Goal: Task Accomplishment & Management: Use online tool/utility

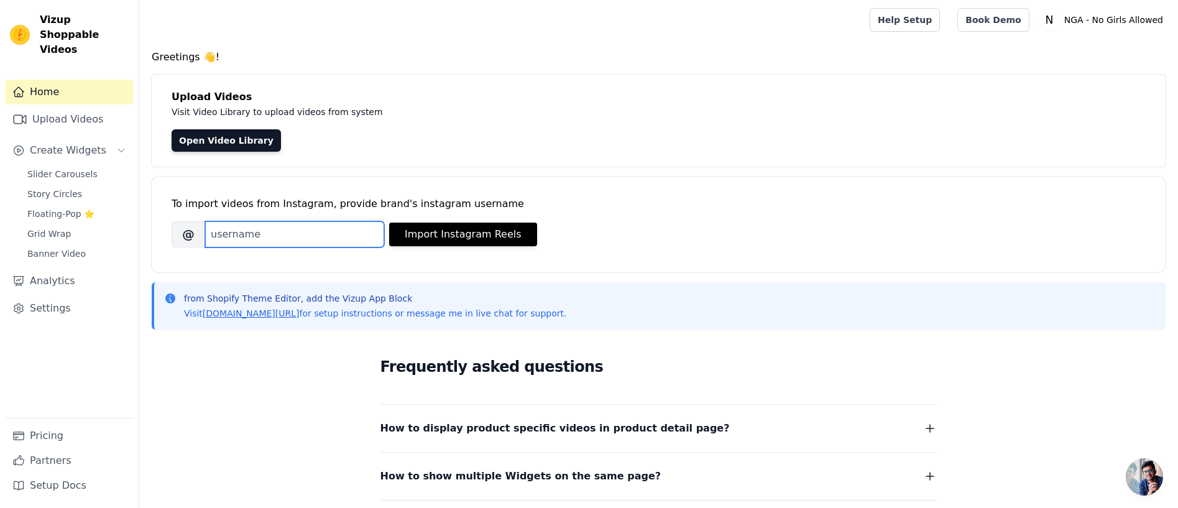
click at [262, 239] on input "Brand's Instagram Username" at bounding box center [294, 234] width 179 height 26
type input "ngastyle"
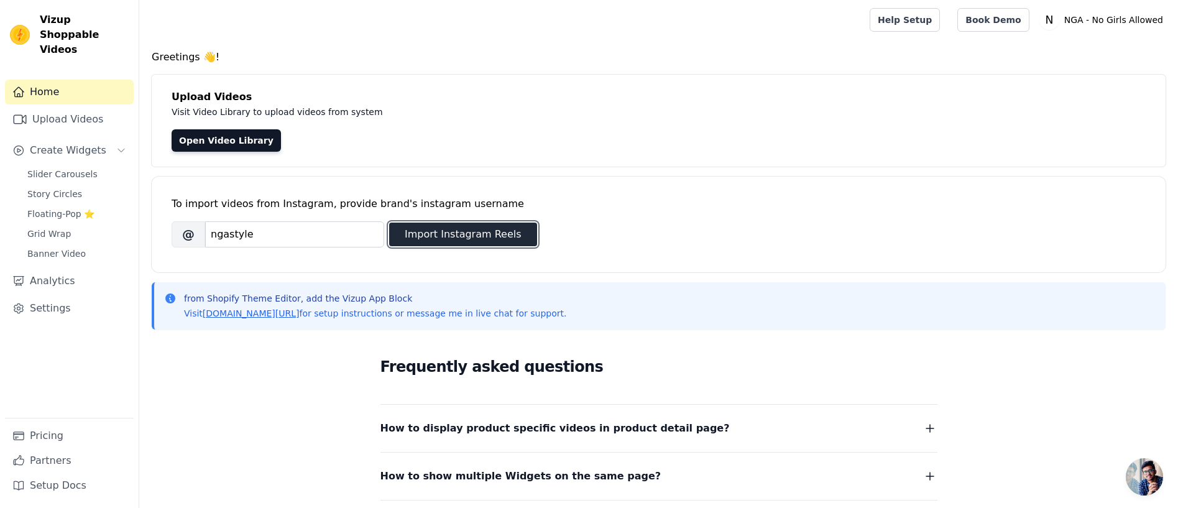
click at [435, 226] on button "Import Instagram Reels" at bounding box center [463, 235] width 148 height 24
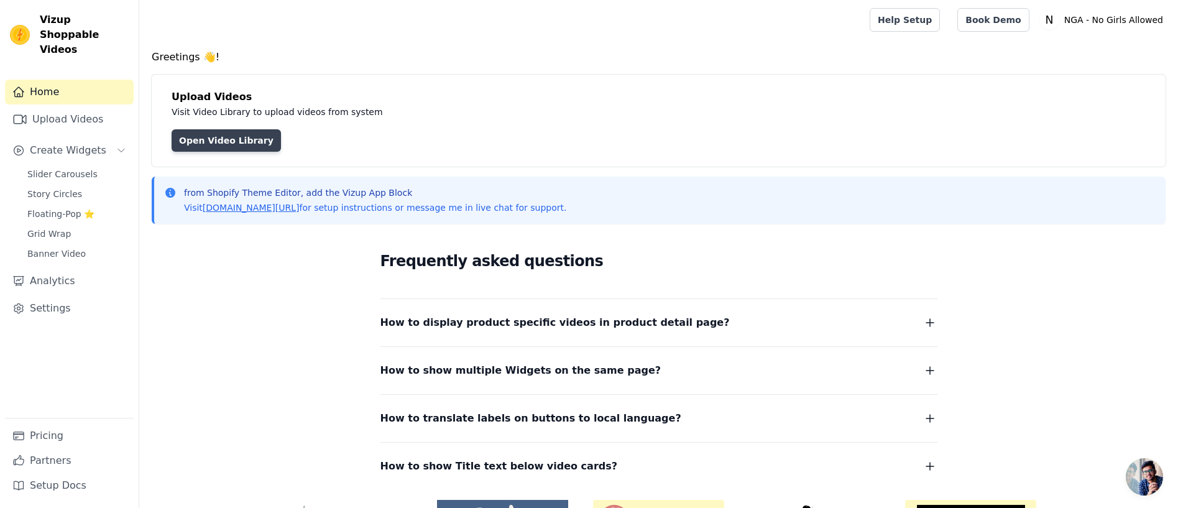
click at [223, 139] on link "Open Video Library" at bounding box center [226, 140] width 109 height 22
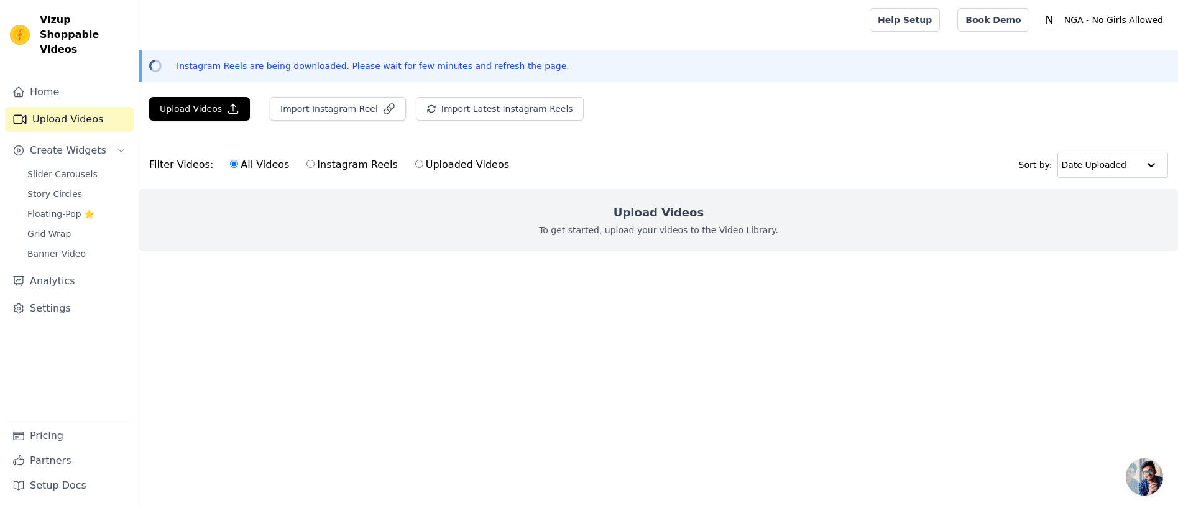
click at [307, 164] on input "Instagram Reels" at bounding box center [311, 164] width 8 height 8
radio input "true"
click at [307, 163] on input "Instagram Reels" at bounding box center [311, 164] width 8 height 8
radio input "true"
click at [230, 161] on input "All Videos" at bounding box center [234, 164] width 8 height 8
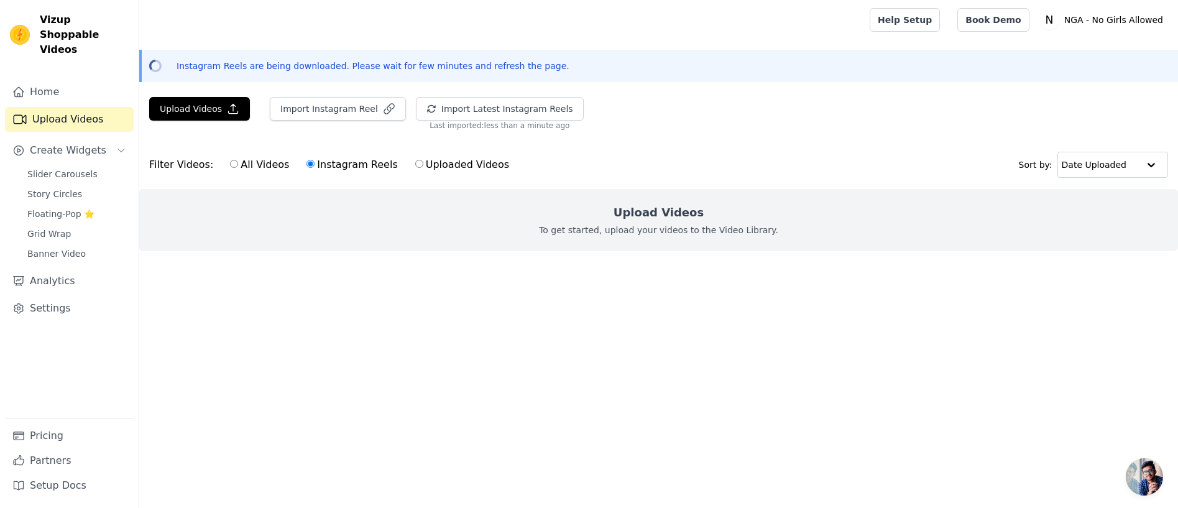
radio input "true"
click at [81, 168] on span "Slider Carousels" at bounding box center [62, 174] width 70 height 12
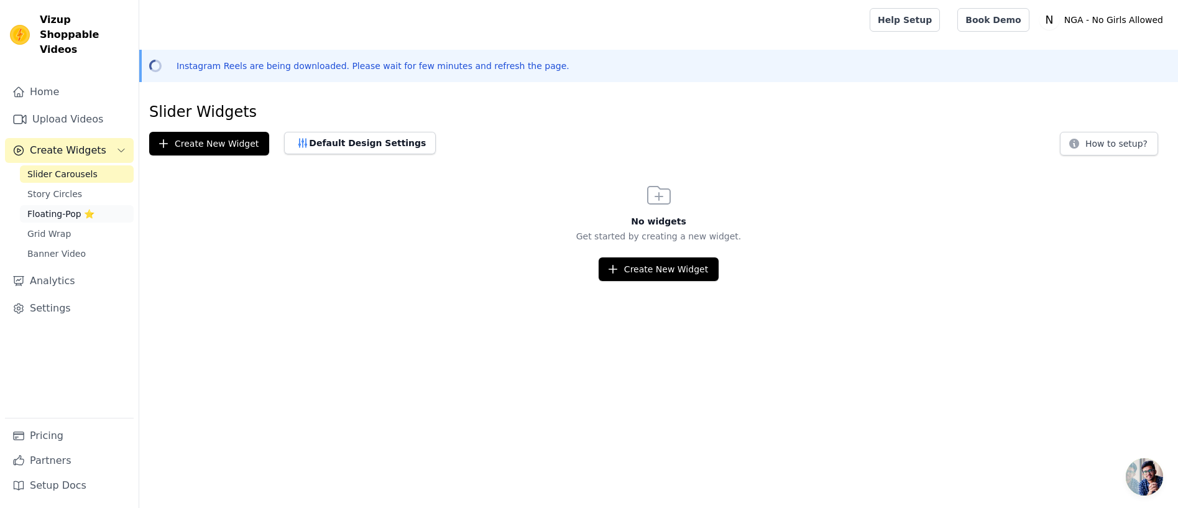
click at [60, 208] on span "Floating-Pop ⭐" at bounding box center [60, 214] width 67 height 12
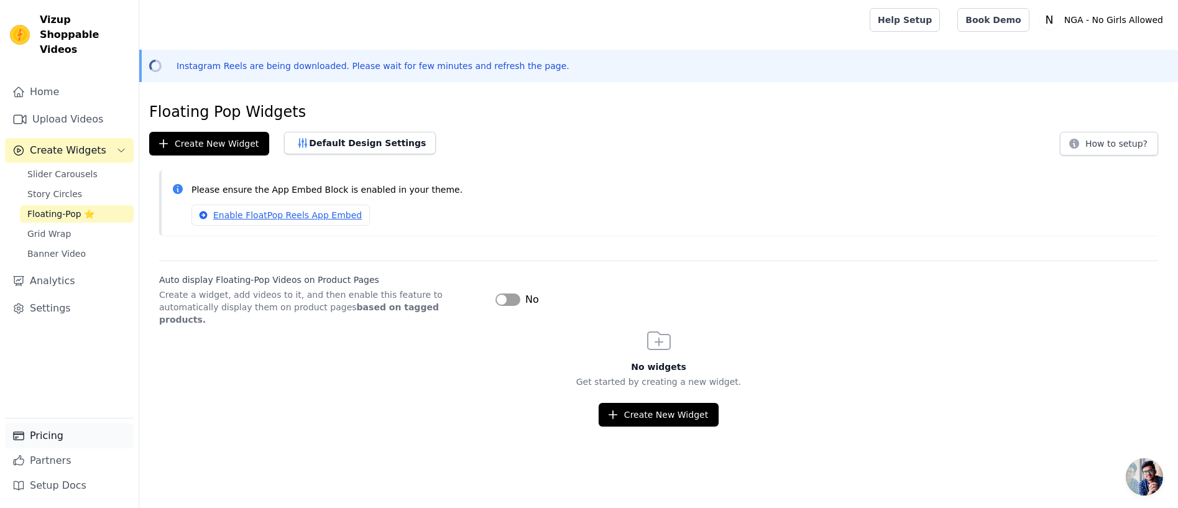
click at [48, 435] on link "Pricing" at bounding box center [69, 435] width 129 height 25
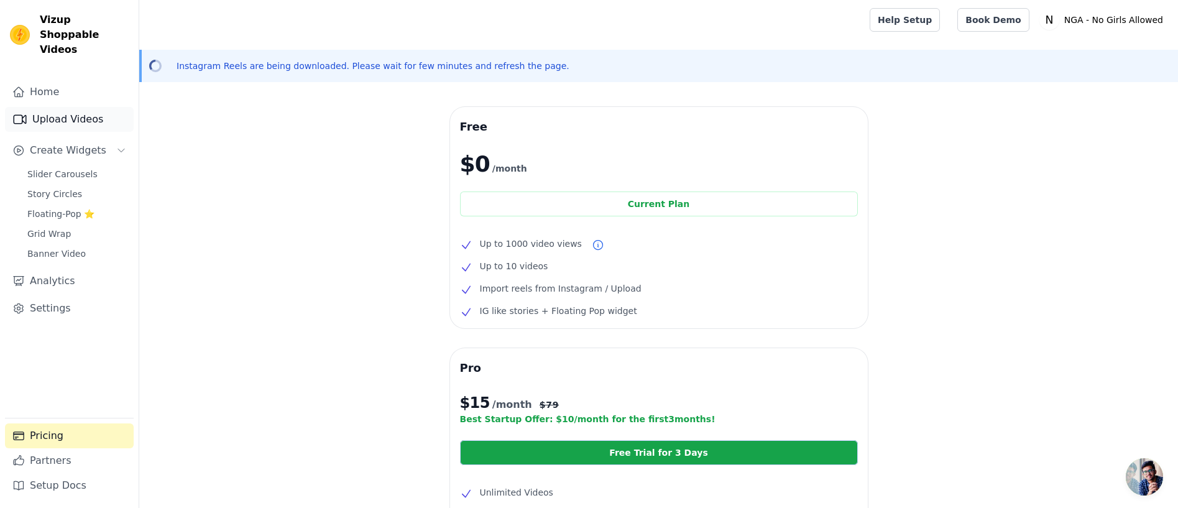
click at [67, 107] on link "Upload Videos" at bounding box center [69, 119] width 129 height 25
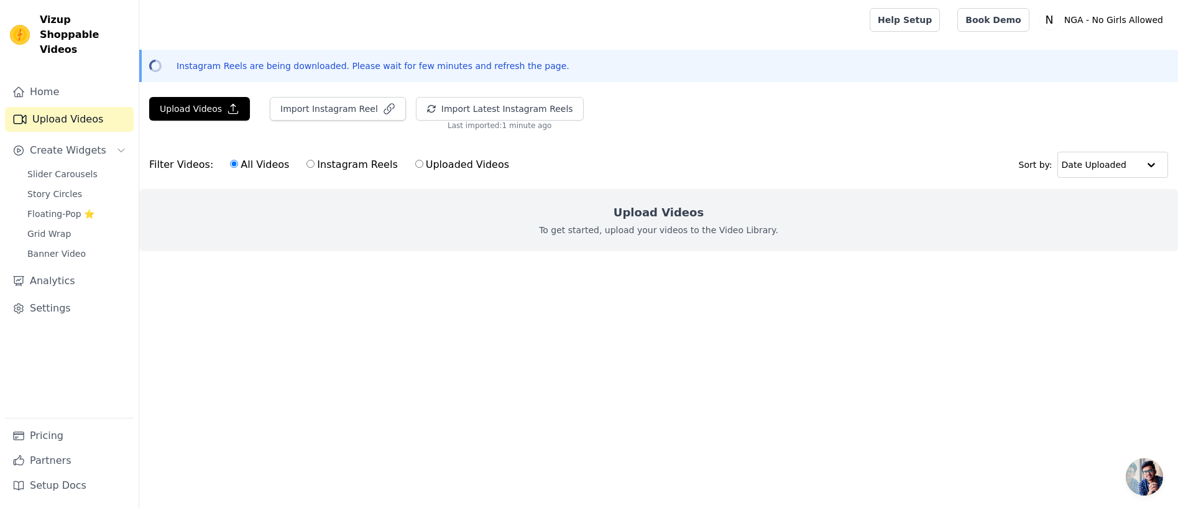
click at [242, 63] on p "Instagram Reels are being downloaded. Please wait for few minutes and refresh t…" at bounding box center [373, 66] width 393 height 12
click at [55, 296] on link "Settings" at bounding box center [69, 308] width 129 height 25
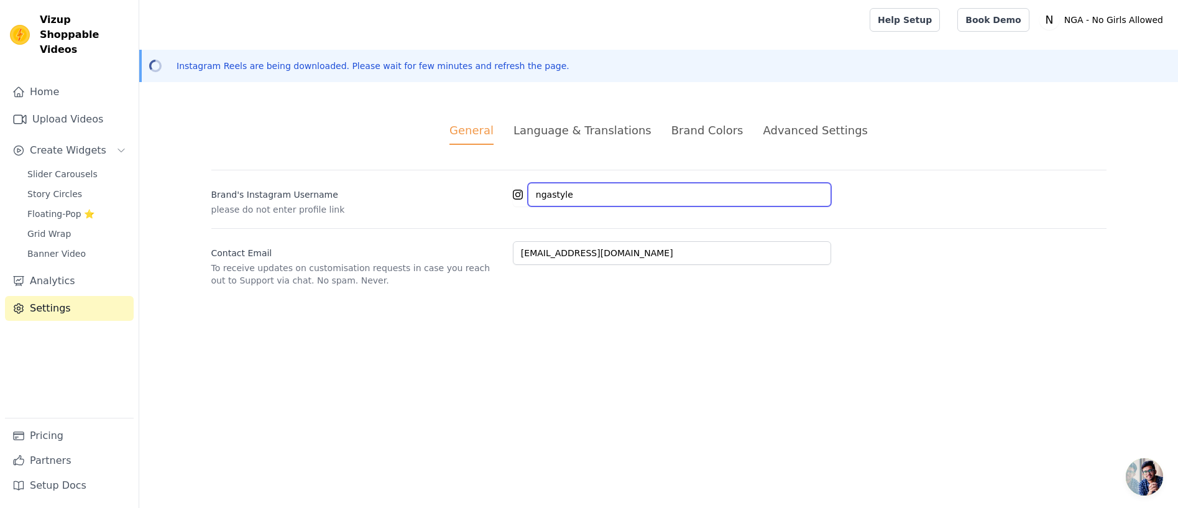
click at [595, 196] on input "ngastyle" at bounding box center [679, 195] width 303 height 24
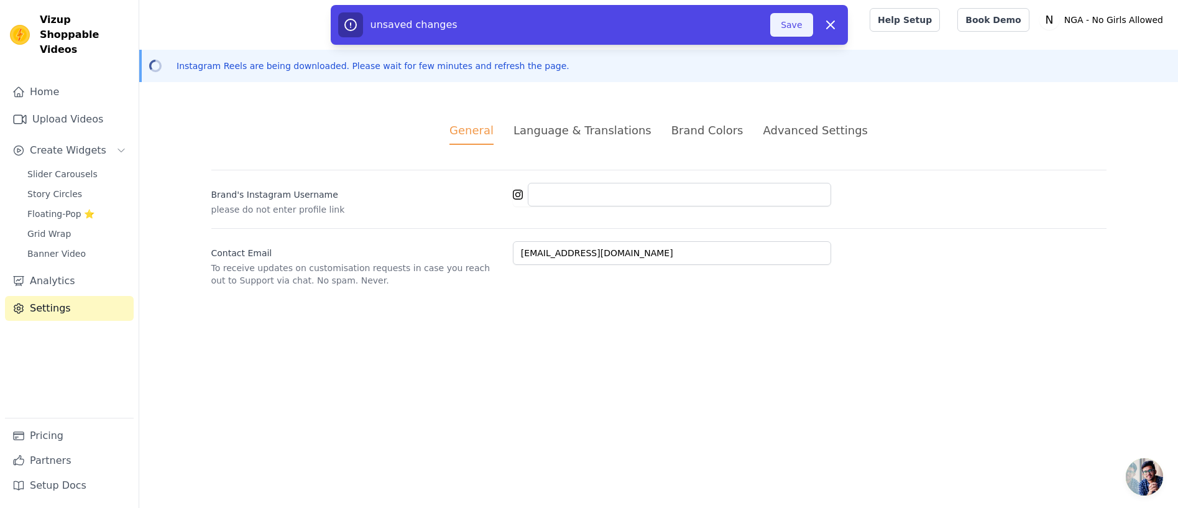
click at [787, 25] on button "Save" at bounding box center [791, 25] width 42 height 24
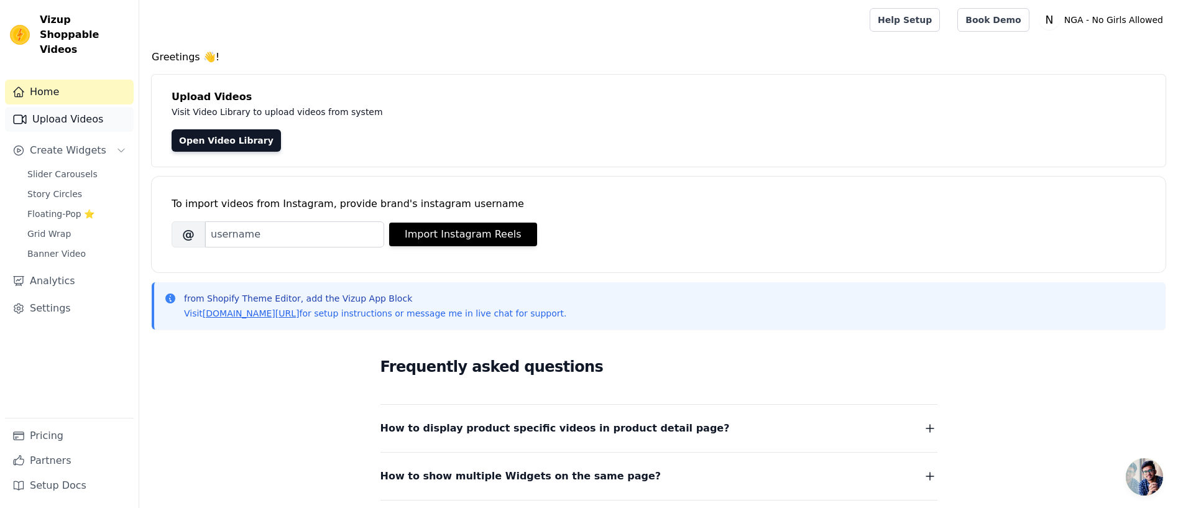
click at [48, 107] on link "Upload Videos" at bounding box center [69, 119] width 129 height 25
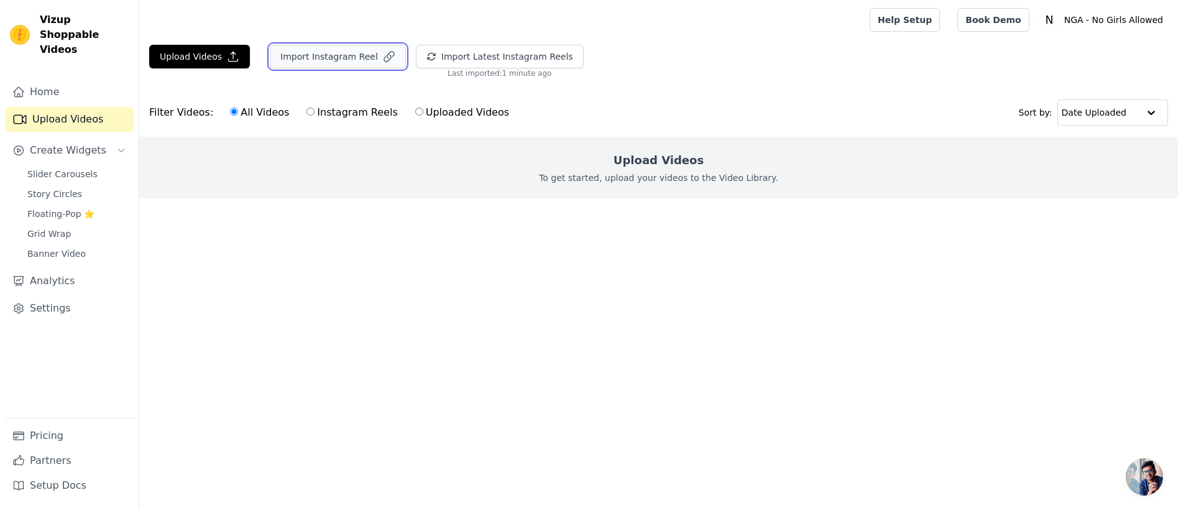
click at [316, 61] on button "Import Instagram Reel" at bounding box center [338, 57] width 136 height 24
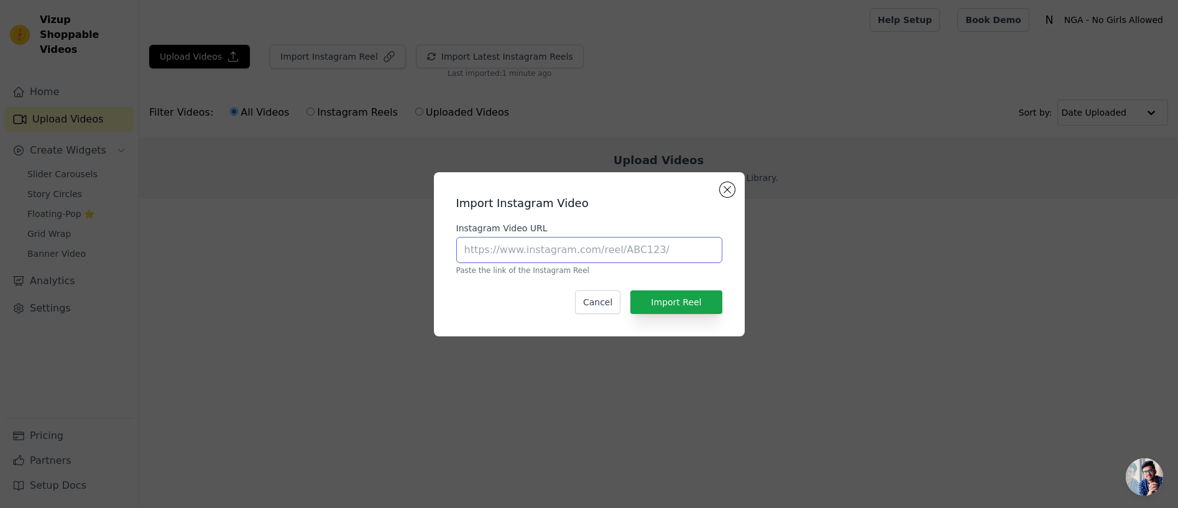
click at [588, 250] on input "Instagram Video URL" at bounding box center [589, 250] width 266 height 26
paste input "https://www.instagram.com/reel/DMGV1AvxWjW/?utm_source=ig_web_copy_link&igsh=Mz…"
type input "https://www.instagram.com/reel/DMGV1AvxWjW/?utm_source=ig_web_copy_link&igsh=Mz…"
click at [672, 300] on button "Import Reel" at bounding box center [675, 302] width 91 height 24
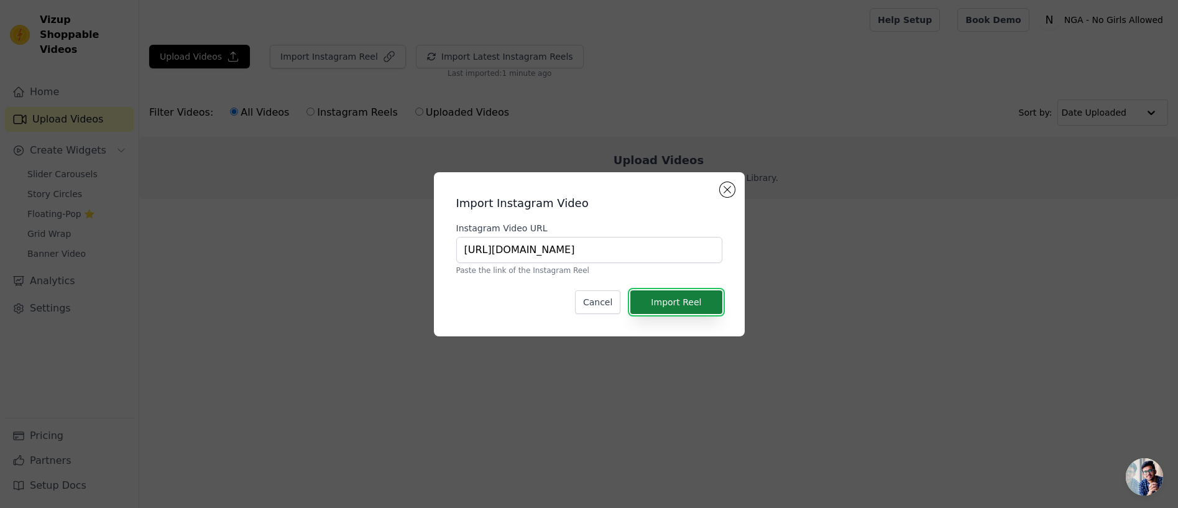
scroll to position [0, 0]
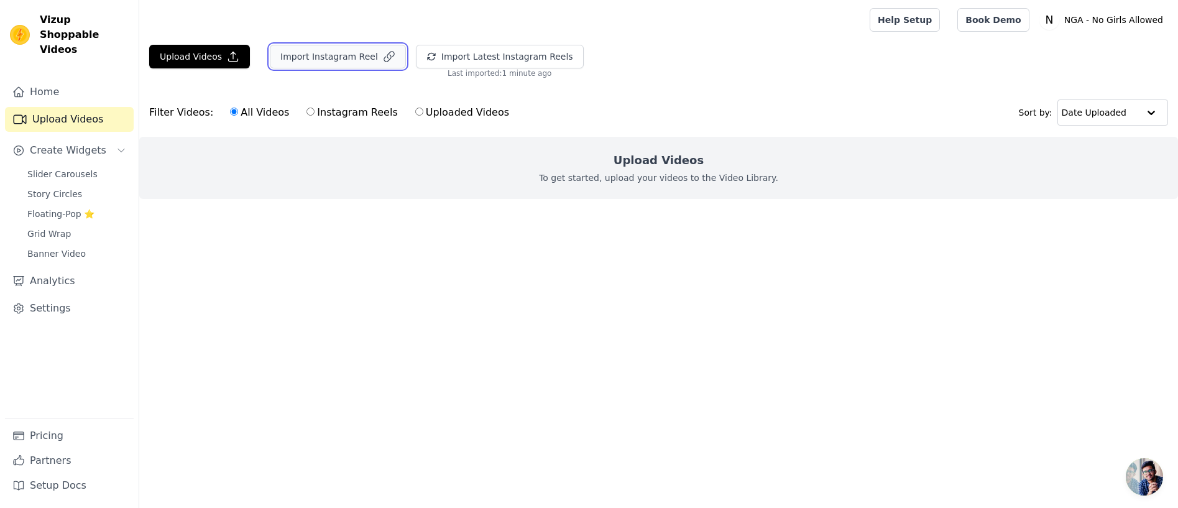
click at [332, 57] on button "Import Instagram Reel" at bounding box center [338, 57] width 136 height 24
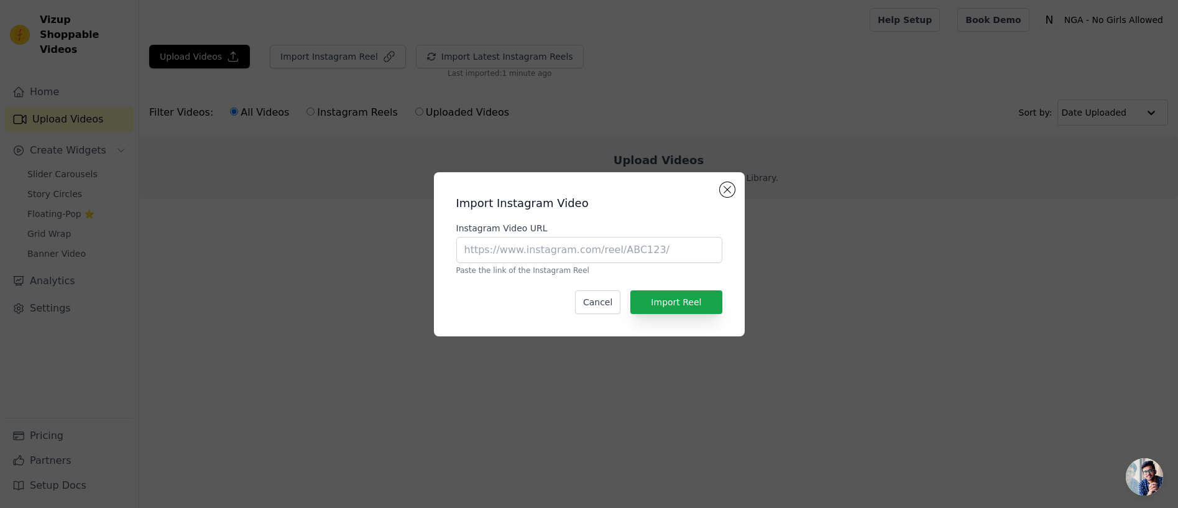
click at [466, 58] on div "Import Instagram Video Instagram Video URL Paste the link of the Instagram Reel…" at bounding box center [589, 254] width 1178 height 508
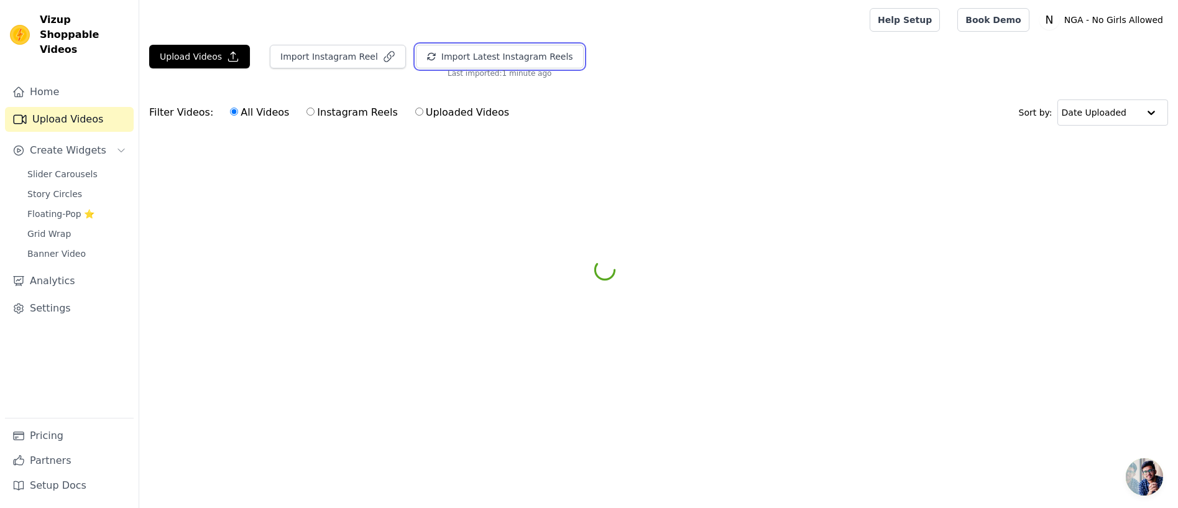
click at [466, 58] on button "Import Latest Instagram Reels" at bounding box center [500, 57] width 168 height 24
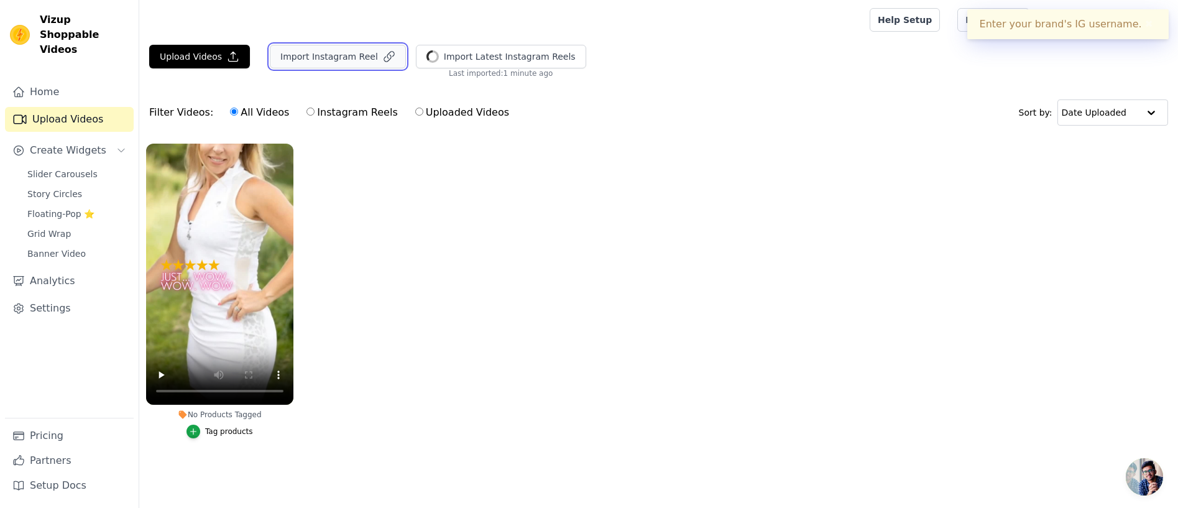
click at [322, 59] on button "Import Instagram Reel" at bounding box center [338, 57] width 136 height 24
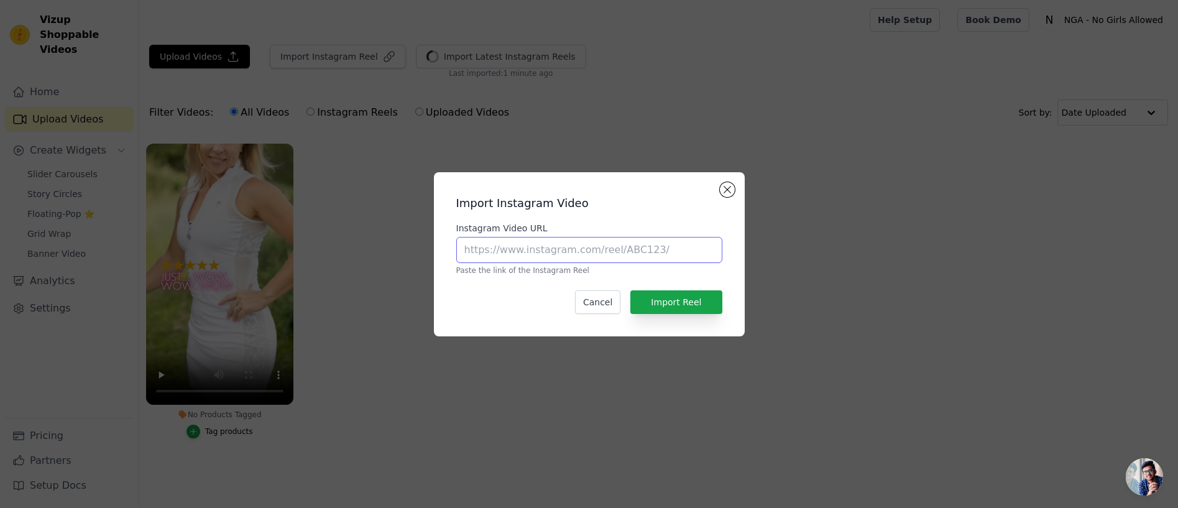
click at [657, 247] on input "Instagram Video URL" at bounding box center [589, 250] width 266 height 26
paste input "https://www.instagram.com/reel/DMtHAl2xjW6/?utm_source=ig_web_copy_link&igsh=Mz…"
type input "https://www.instagram.com/reel/DMtHAl2xjW6/?utm_source=ig_web_copy_link&igsh=Mz…"
click at [675, 295] on button "Import Reel" at bounding box center [675, 302] width 91 height 24
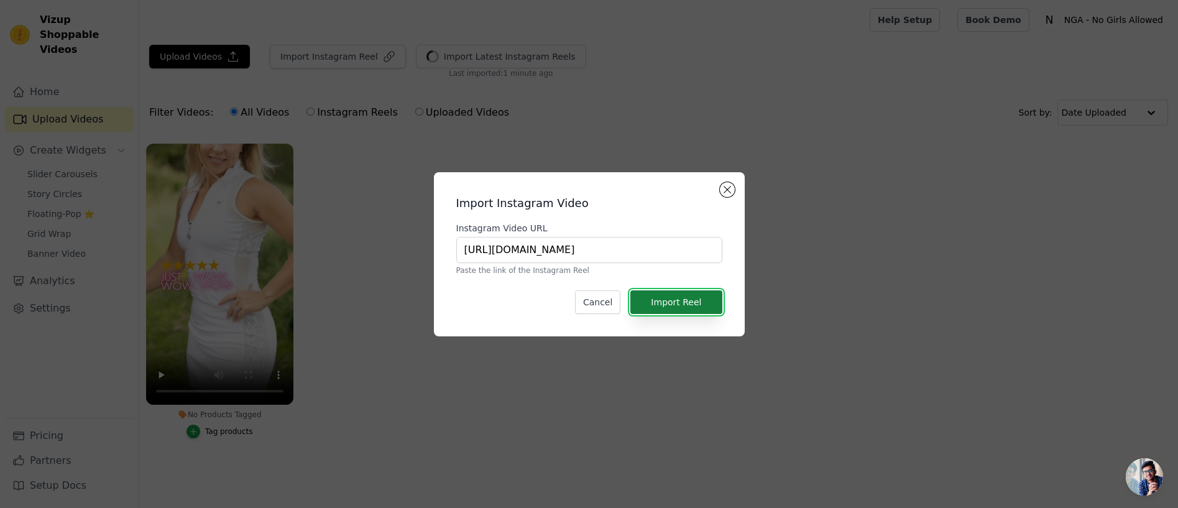
scroll to position [0, 0]
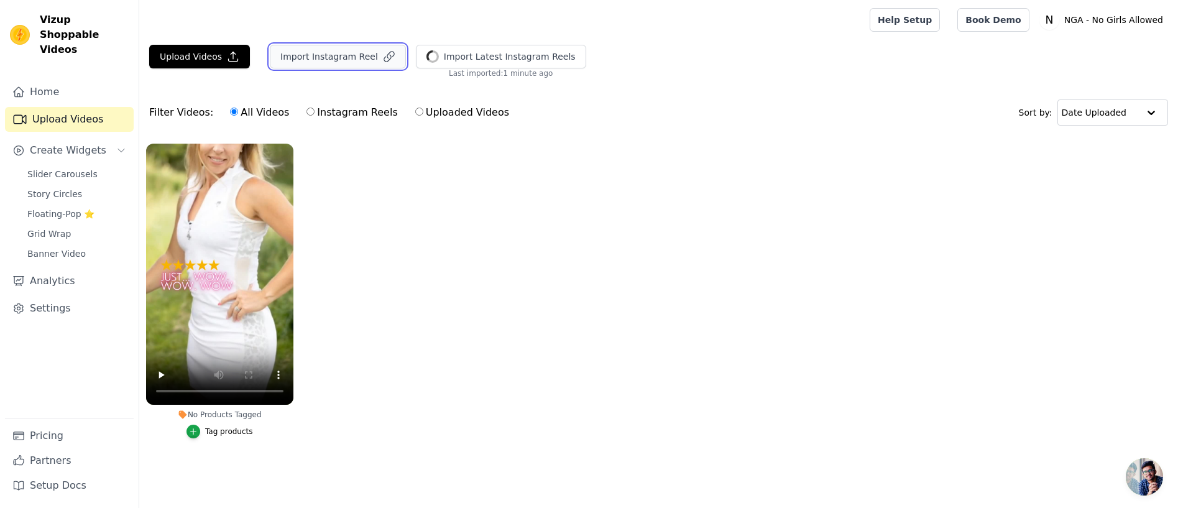
click at [313, 56] on button "Import Instagram Reel" at bounding box center [338, 57] width 136 height 24
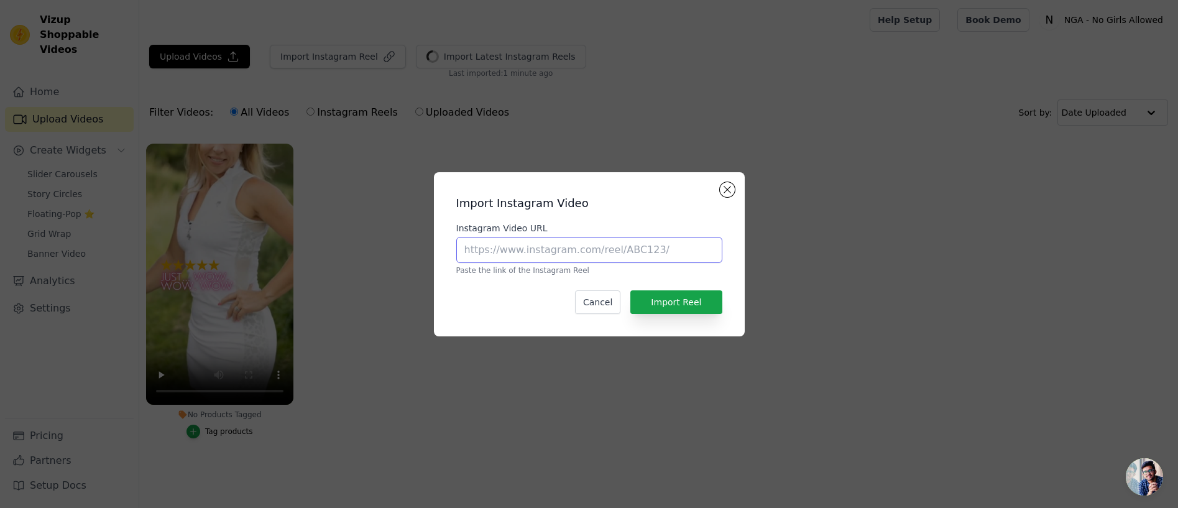
click at [537, 247] on input "Instagram Video URL" at bounding box center [589, 250] width 266 height 26
paste input "https://www.instagram.com/reel/DL22_kNx9j9/?utm_source=ig_web_copy_link&igsh=Mz…"
type input "https://www.instagram.com/reel/DL22_kNx9j9/?utm_source=ig_web_copy_link&igsh=Mz…"
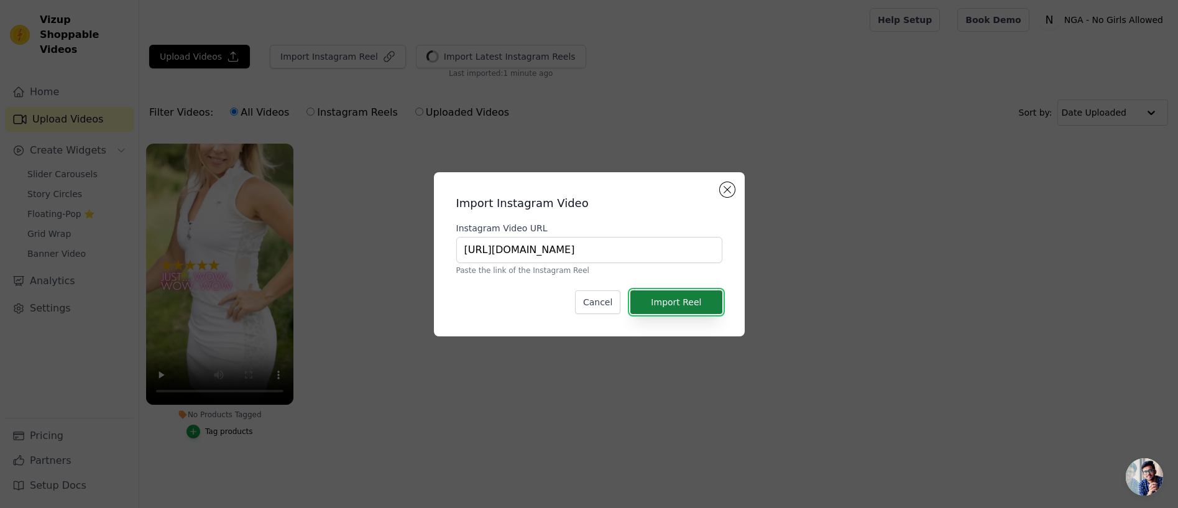
click at [663, 297] on button "Import Reel" at bounding box center [675, 302] width 91 height 24
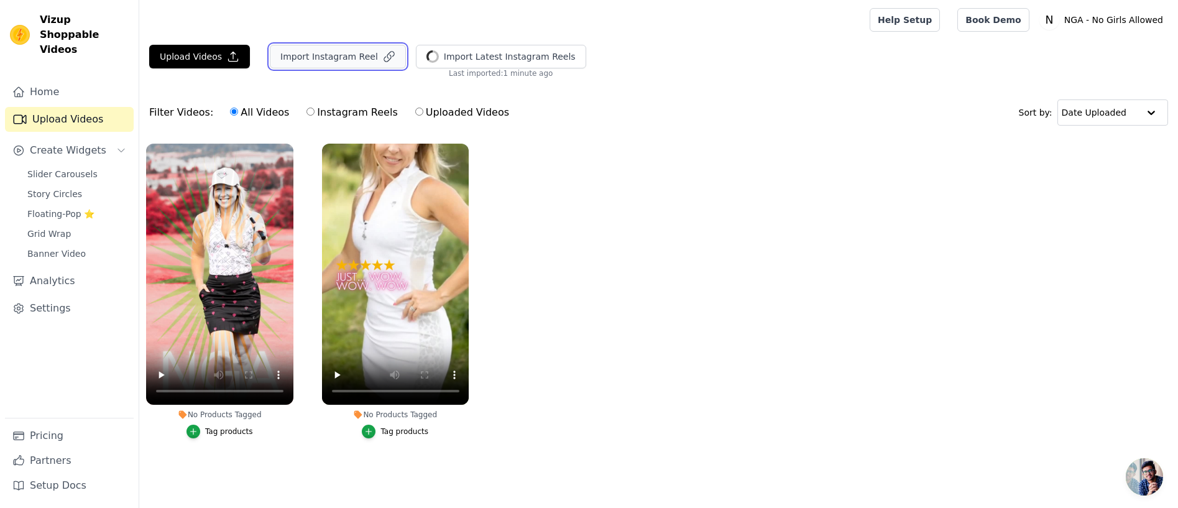
click at [332, 59] on button "Import Instagram Reel" at bounding box center [338, 57] width 136 height 24
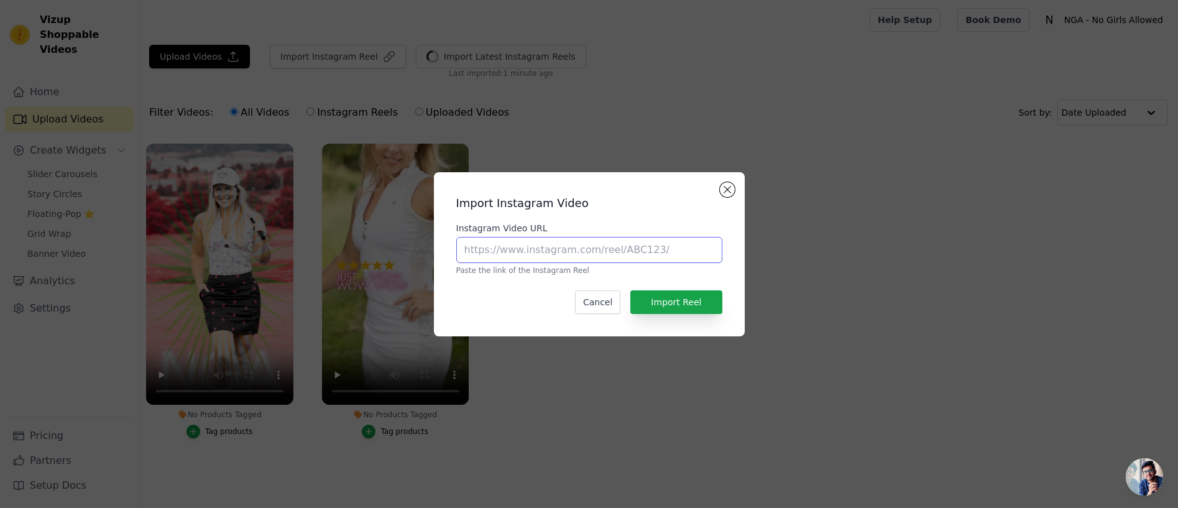
click at [581, 251] on input "Instagram Video URL" at bounding box center [589, 250] width 266 height 26
paste input "https://www.instagram.com/reel/DLnj0KHxmfR/?utm_source=ig_web_copy_link&igsh=Mz…"
type input "https://www.instagram.com/reel/DLnj0KHxmfR/?utm_source=ig_web_copy_link&igsh=Mz…"
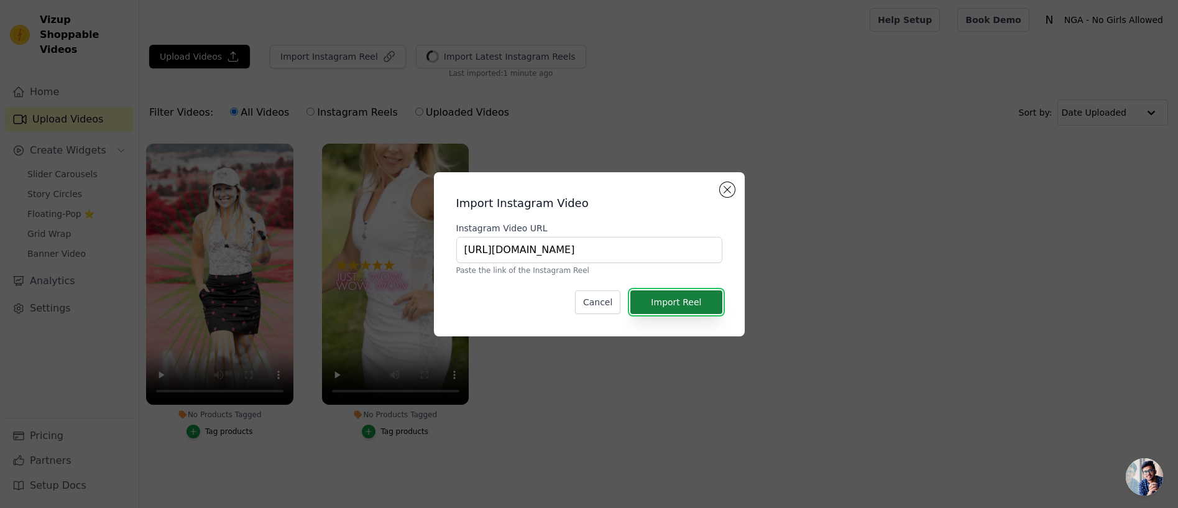
click at [671, 300] on button "Import Reel" at bounding box center [675, 302] width 91 height 24
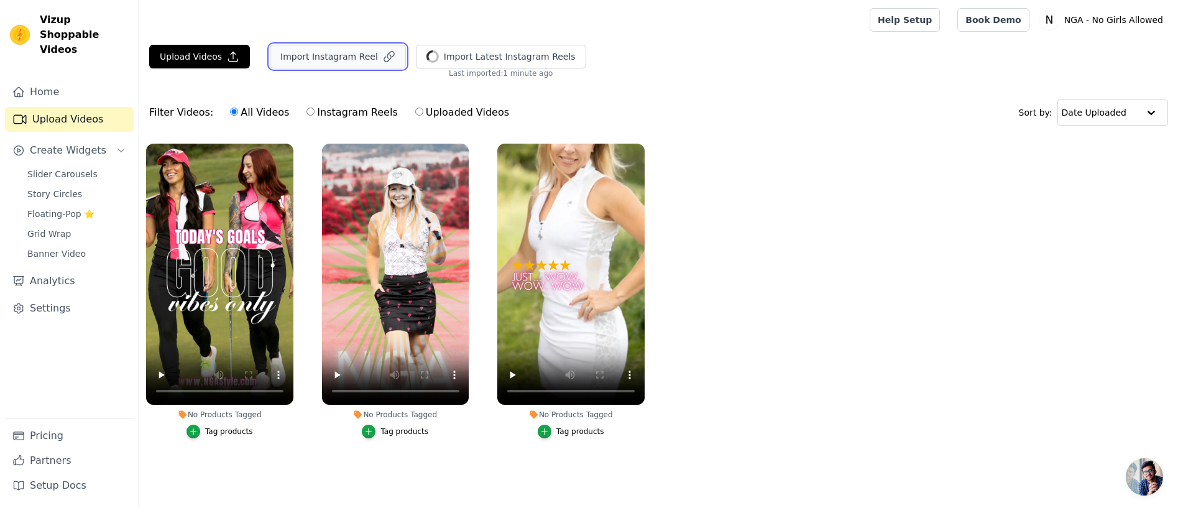
click at [333, 55] on button "Import Instagram Reel" at bounding box center [338, 57] width 136 height 24
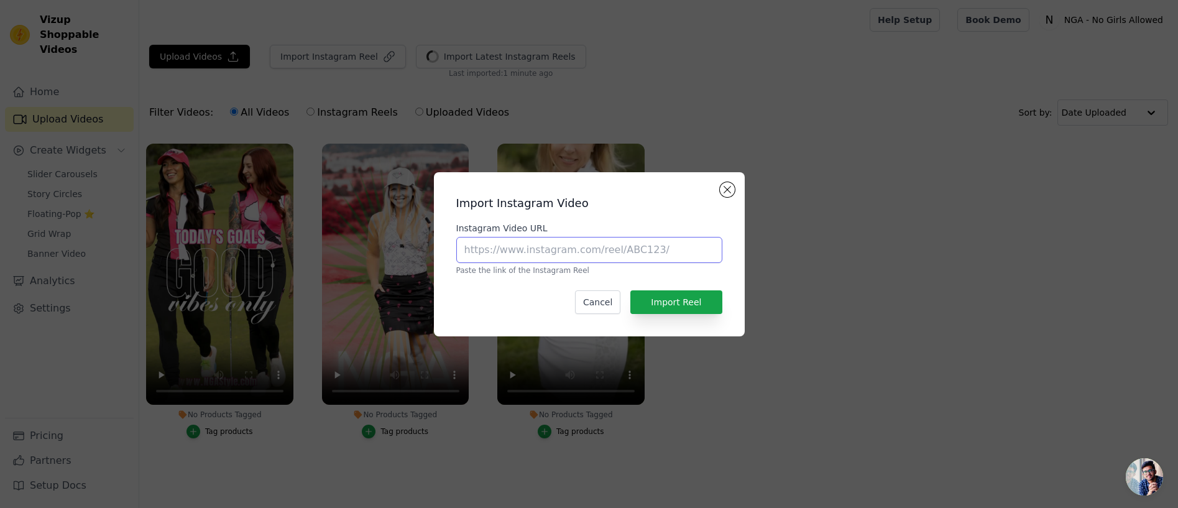
click at [571, 252] on input "Instagram Video URL" at bounding box center [589, 250] width 266 height 26
paste input "https://www.instagram.com/reel/DLf4pgzRvy3/?utm_source=ig_web_copy_link&igsh=Mz…"
type input "https://www.instagram.com/reel/DLf4pgzRvy3/?utm_source=ig_web_copy_link&igsh=Mz…"
click at [670, 299] on button "Import Reel" at bounding box center [675, 302] width 91 height 24
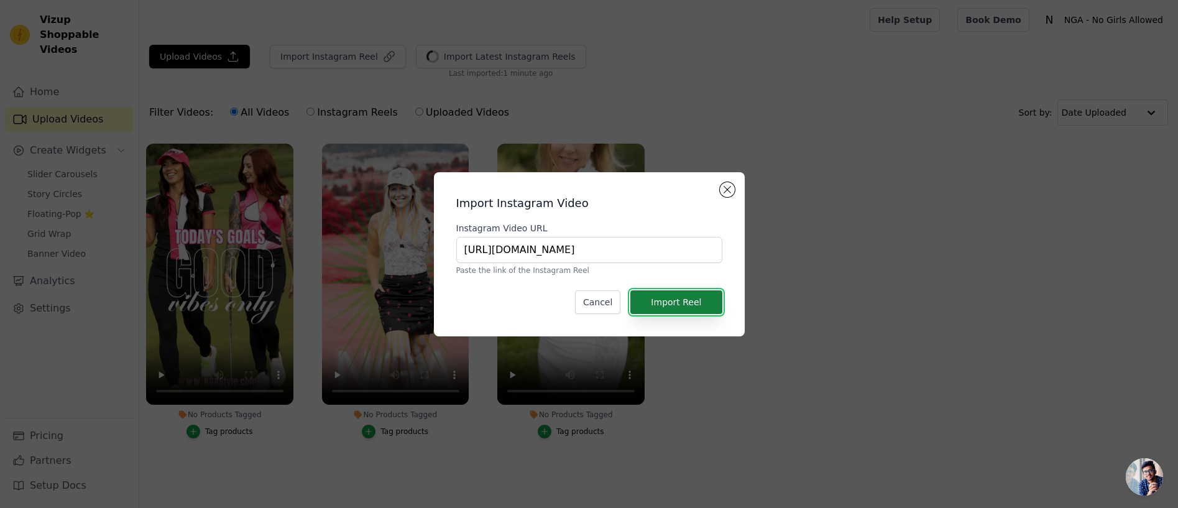
scroll to position [0, 0]
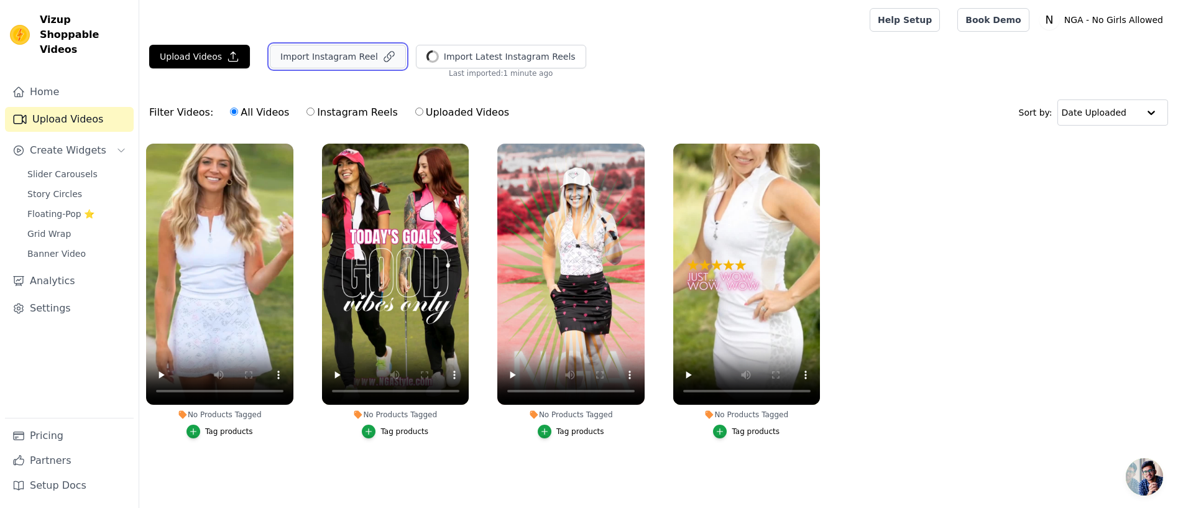
click at [331, 54] on button "Import Instagram Reel" at bounding box center [338, 57] width 136 height 24
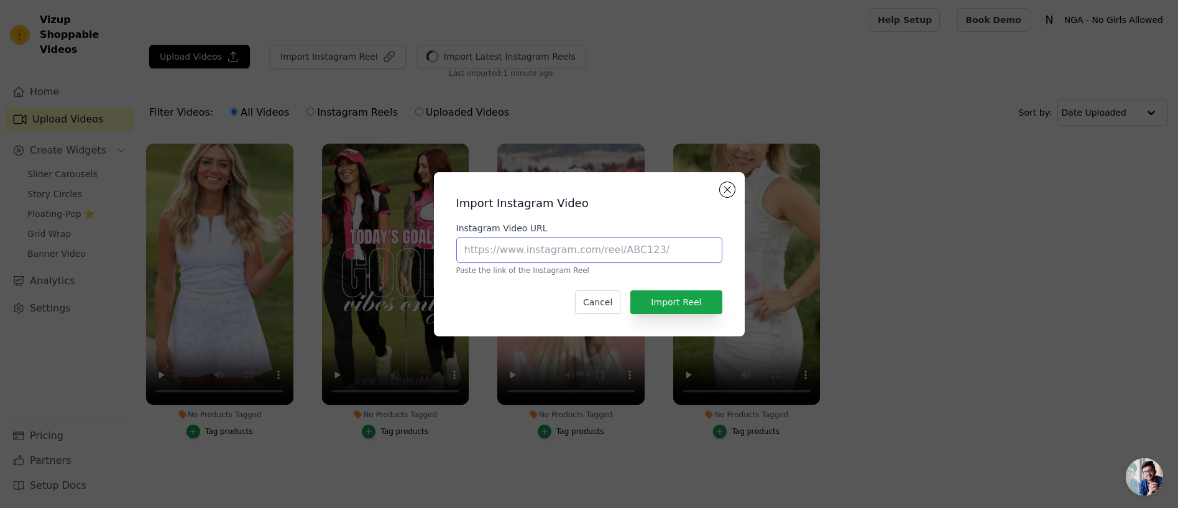
click at [517, 251] on input "Instagram Video URL" at bounding box center [589, 250] width 266 height 26
paste input "https://www.instagram.com/reel/DLf-flMx3k9/?utm_source=ig_web_copy_link&igsh=Mz…"
type input "https://www.instagram.com/reel/DLf-flMx3k9/?utm_source=ig_web_copy_link&igsh=Mz…"
click at [675, 305] on button "Import Reel" at bounding box center [675, 302] width 91 height 24
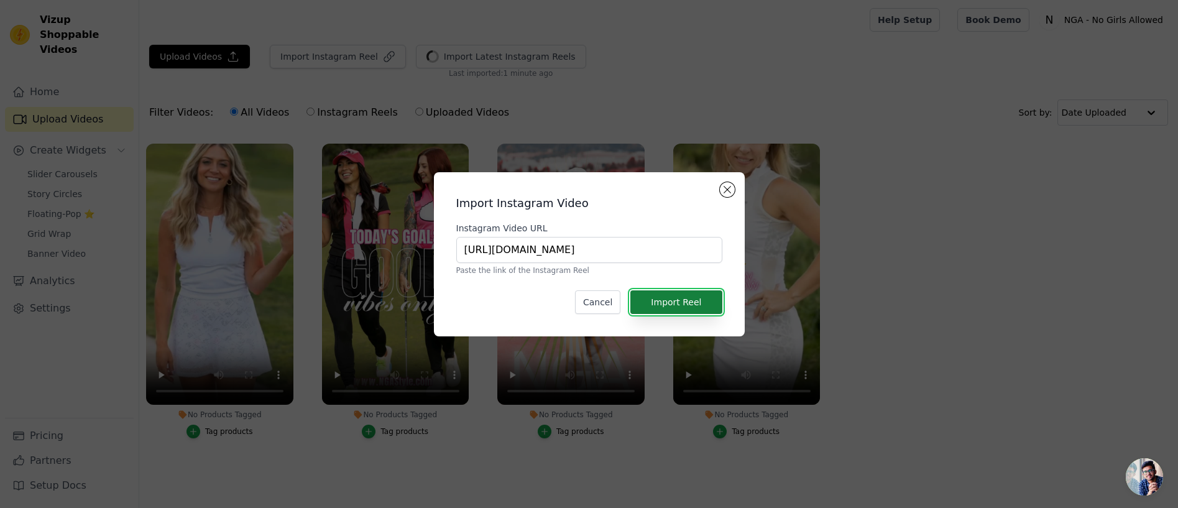
scroll to position [0, 0]
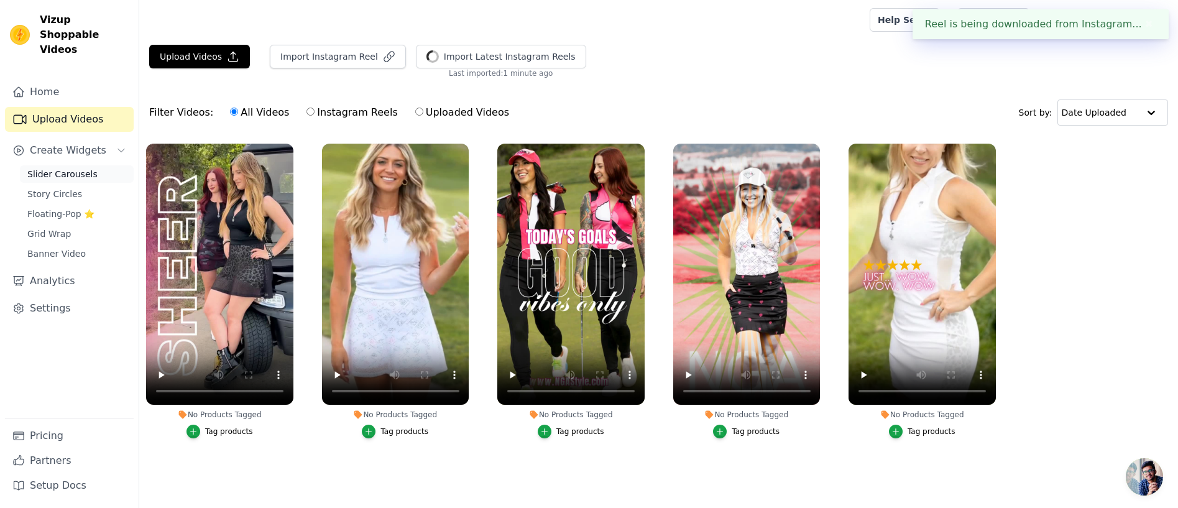
click at [63, 168] on span "Slider Carousels" at bounding box center [62, 174] width 70 height 12
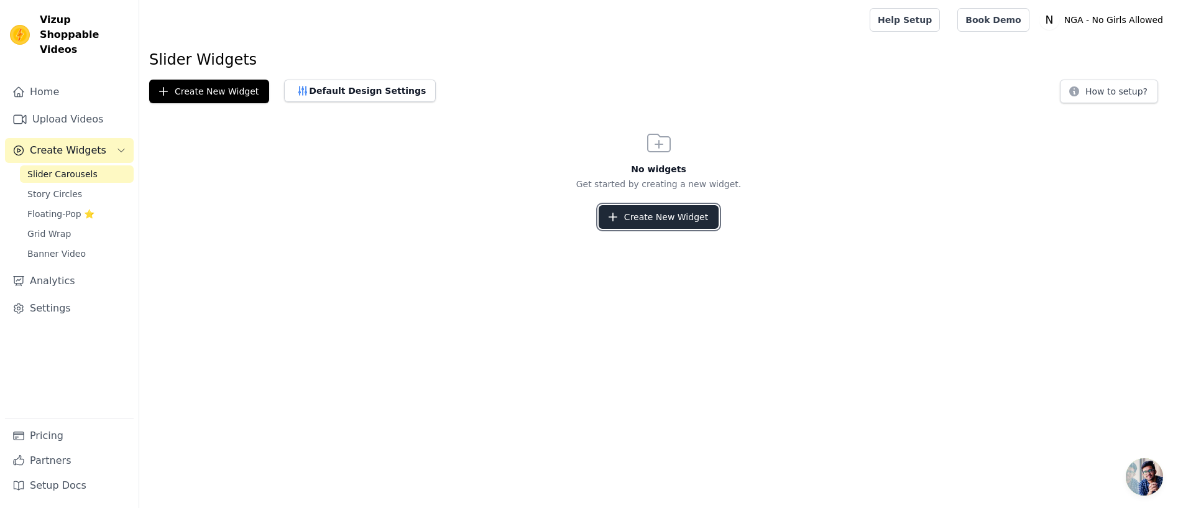
click at [660, 218] on button "Create New Widget" at bounding box center [659, 217] width 120 height 24
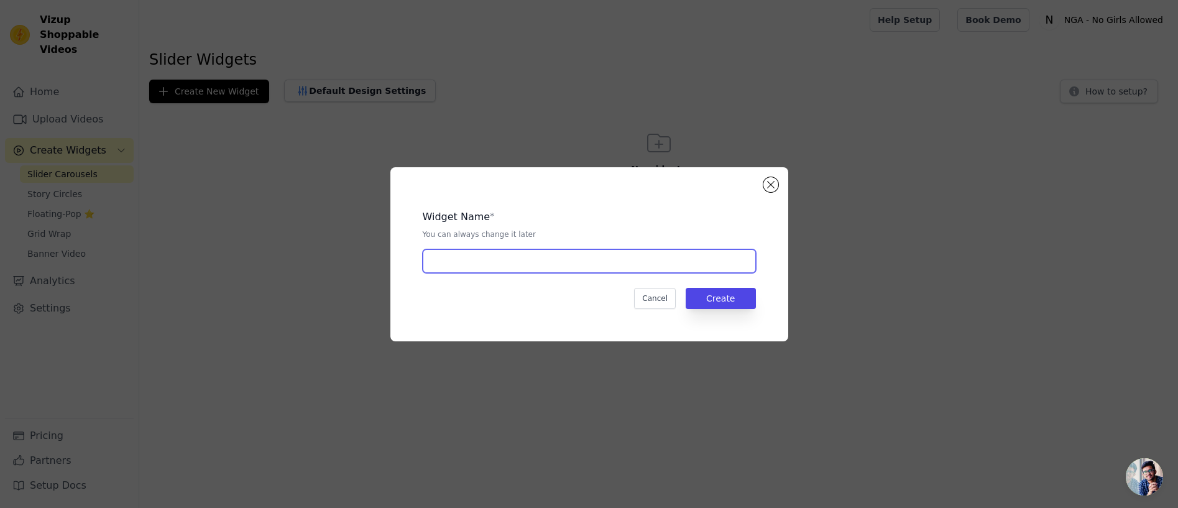
click at [510, 259] on input "text" at bounding box center [589, 261] width 333 height 24
type input "Home Page Carousel"
click at [722, 298] on button "Create" at bounding box center [721, 298] width 70 height 21
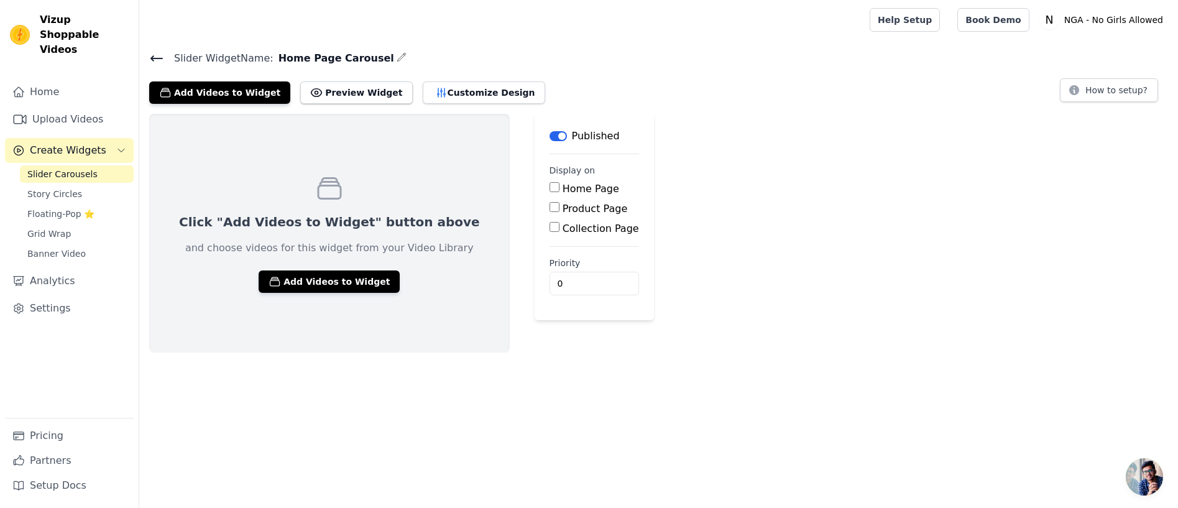
click at [550, 187] on input "Home Page" at bounding box center [555, 187] width 10 height 10
checkbox input "true"
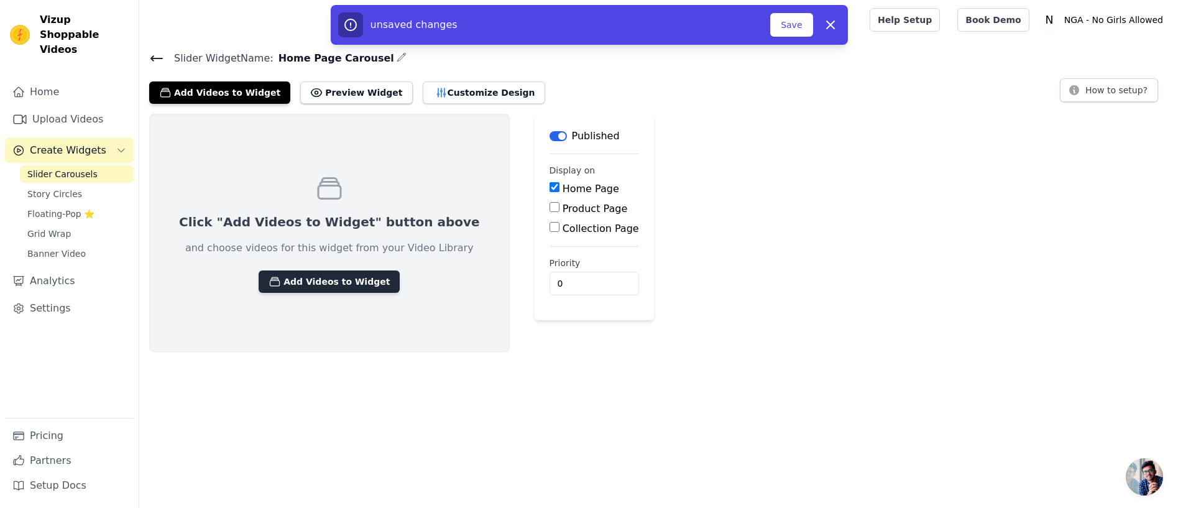
click at [318, 274] on button "Add Videos to Widget" at bounding box center [329, 281] width 141 height 22
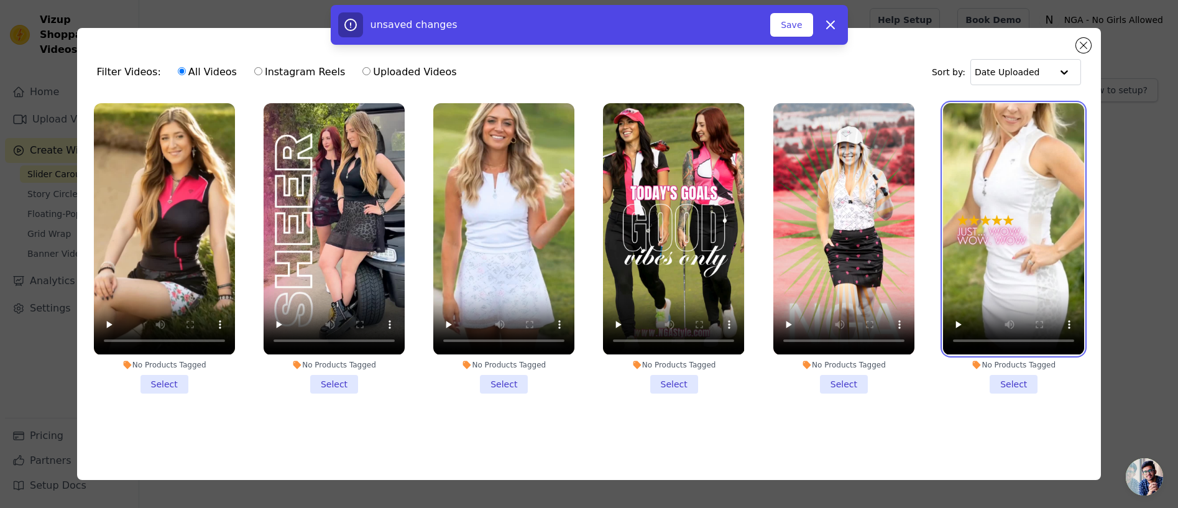
click at [973, 219] on video at bounding box center [1013, 228] width 141 height 251
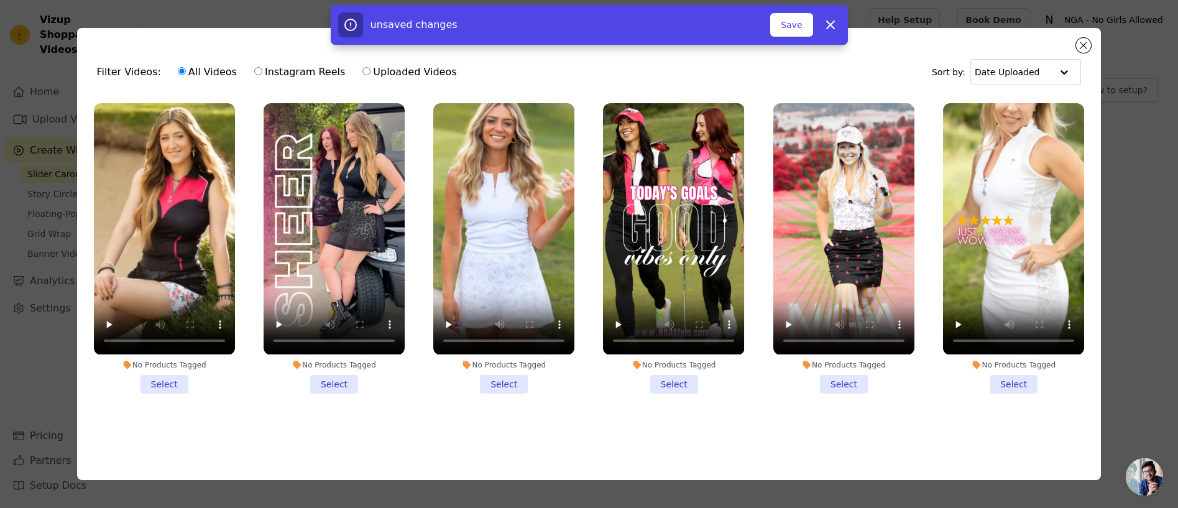
click at [1013, 383] on li "No Products Tagged Select" at bounding box center [1013, 248] width 141 height 290
click at [0, 0] on input "No Products Tagged Select" at bounding box center [0, 0] width 0 height 0
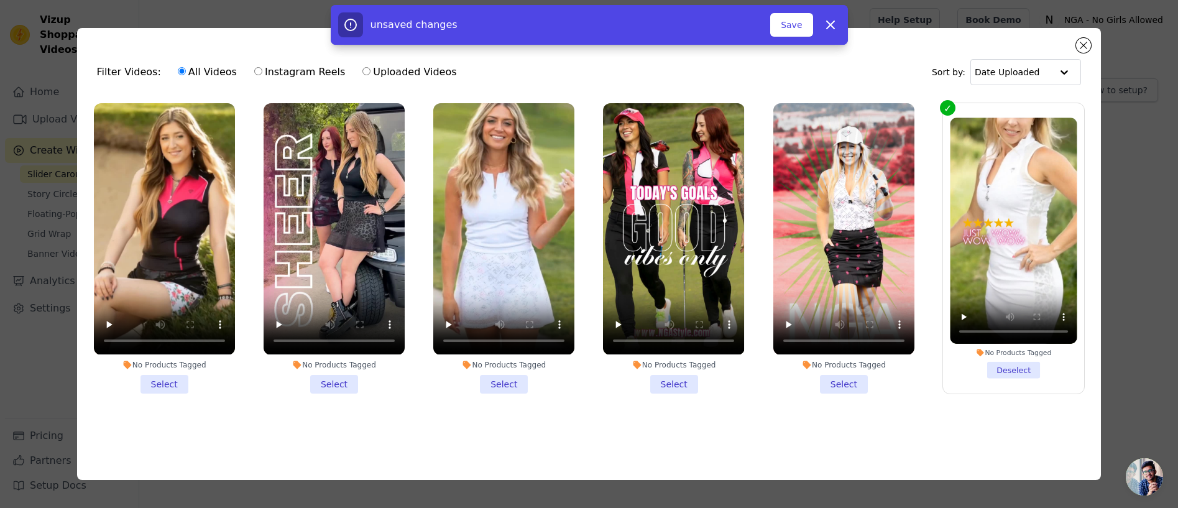
click at [847, 377] on li "No Products Tagged Select" at bounding box center [843, 248] width 141 height 290
click at [0, 0] on input "No Products Tagged Select" at bounding box center [0, 0] width 0 height 0
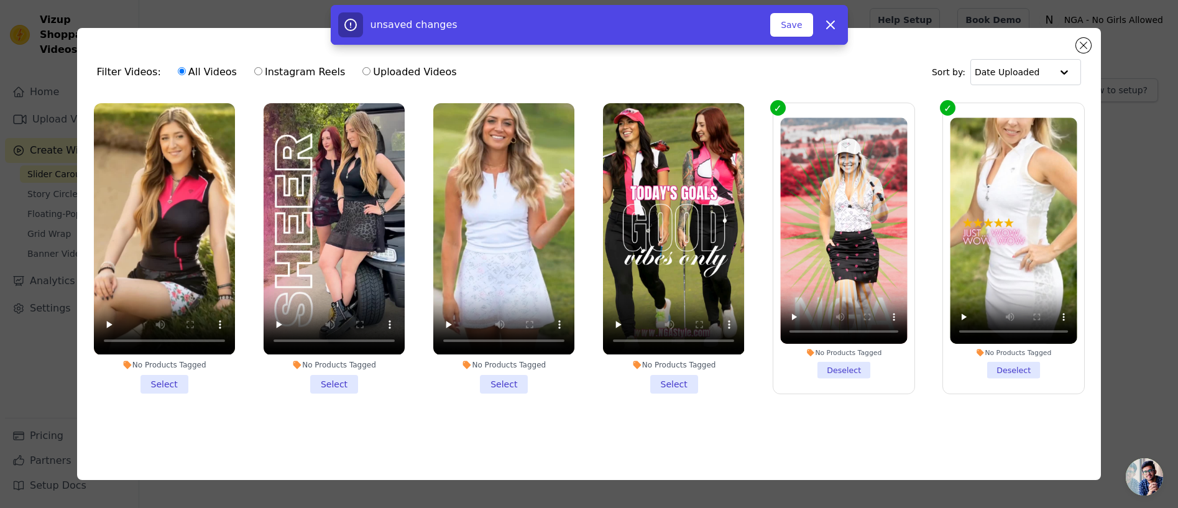
click at [681, 380] on li "No Products Tagged Select" at bounding box center [673, 248] width 141 height 290
click at [0, 0] on input "No Products Tagged Select" at bounding box center [0, 0] width 0 height 0
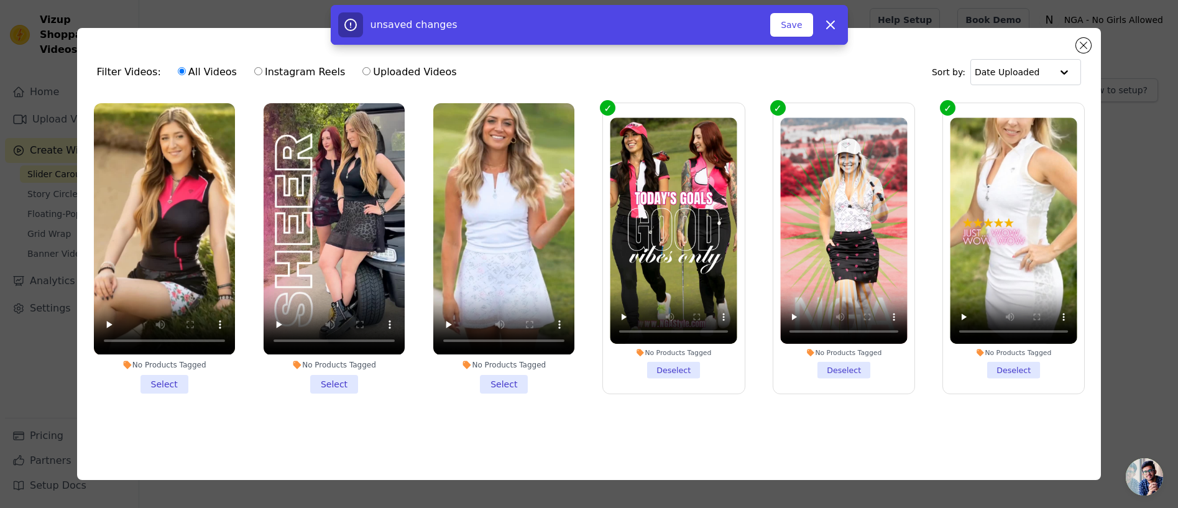
click at [512, 382] on li "No Products Tagged Select" at bounding box center [503, 248] width 141 height 290
click at [0, 0] on input "No Products Tagged Select" at bounding box center [0, 0] width 0 height 0
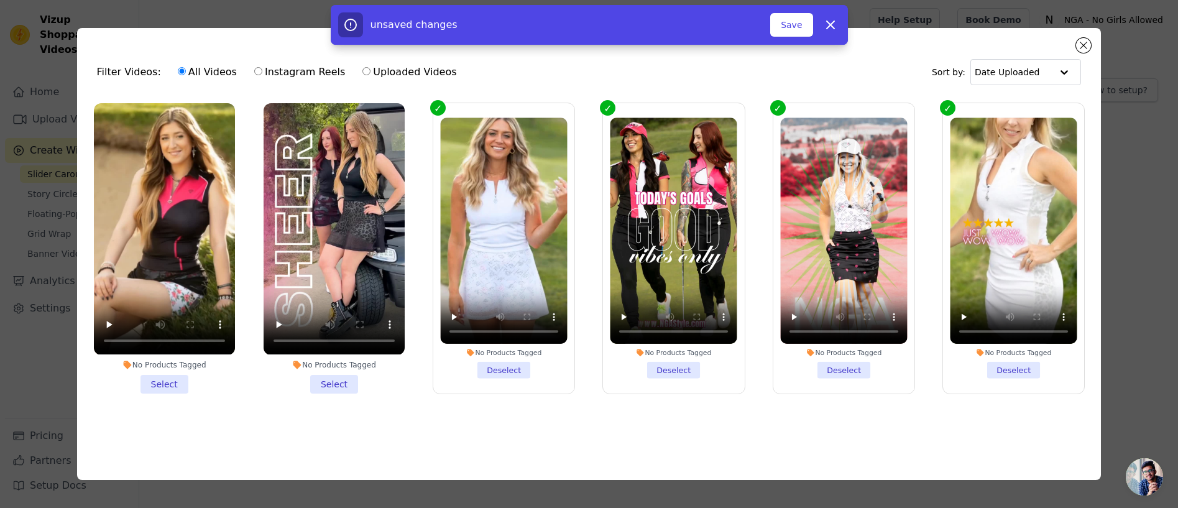
click at [334, 382] on li "No Products Tagged Select" at bounding box center [334, 248] width 141 height 290
click at [0, 0] on input "No Products Tagged Select" at bounding box center [0, 0] width 0 height 0
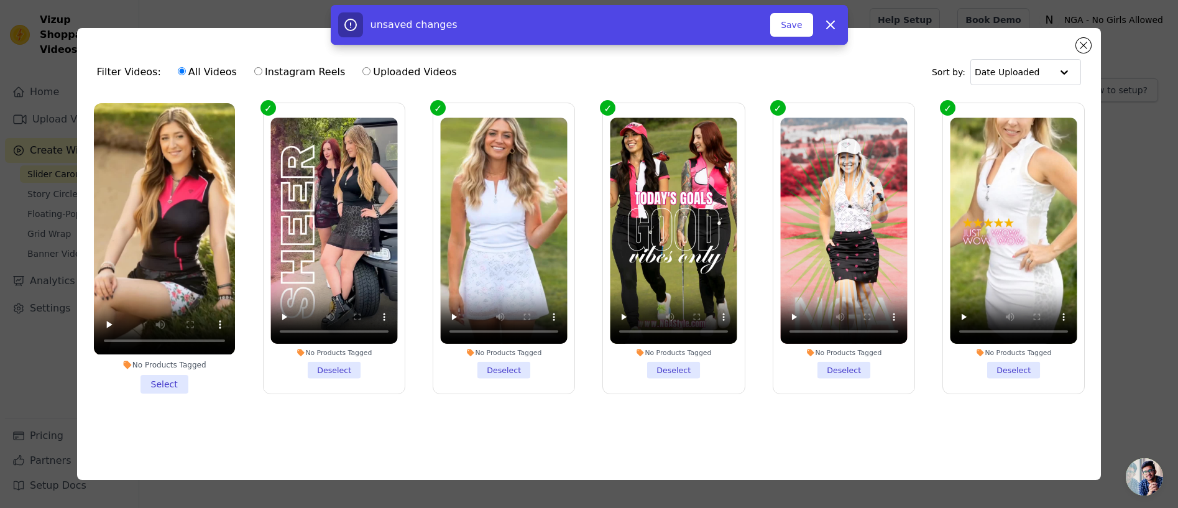
click at [158, 383] on li "No Products Tagged Select" at bounding box center [164, 248] width 141 height 290
click at [0, 0] on input "No Products Tagged Select" at bounding box center [0, 0] width 0 height 0
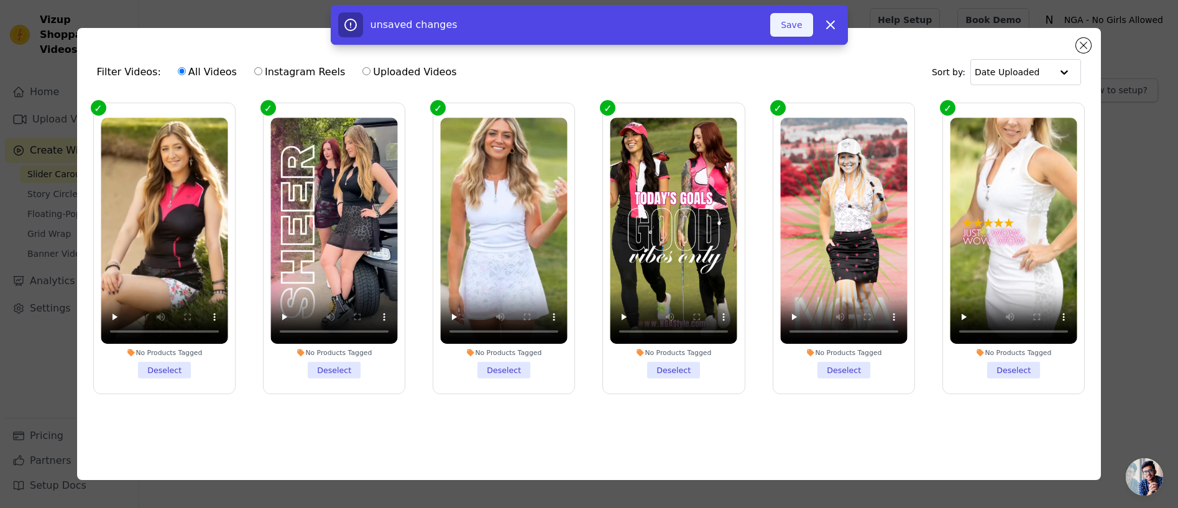
click at [792, 25] on button "Save" at bounding box center [791, 25] width 42 height 24
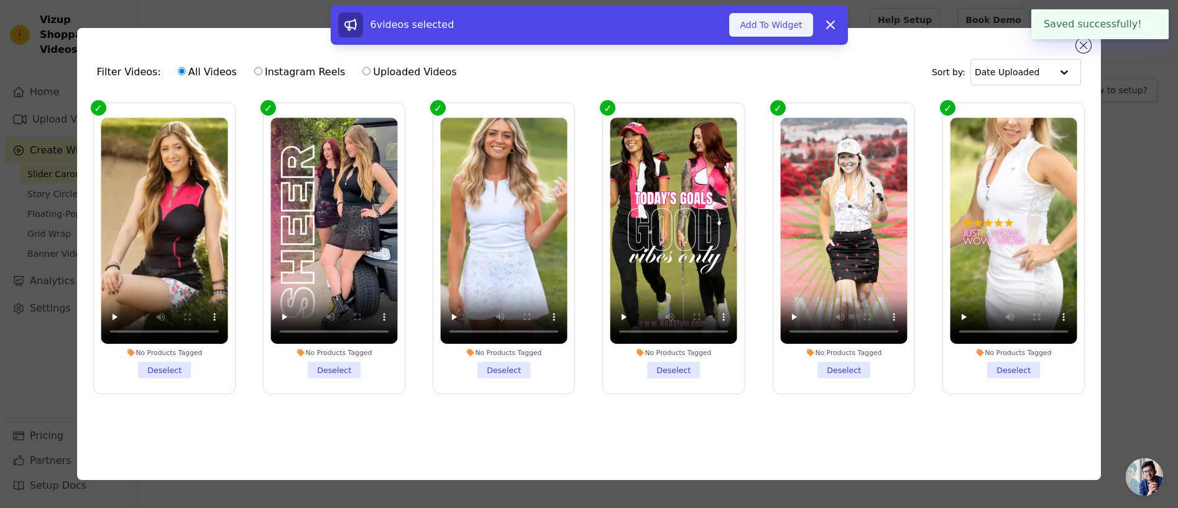
click at [765, 23] on button "Add To Widget" at bounding box center [770, 25] width 83 height 24
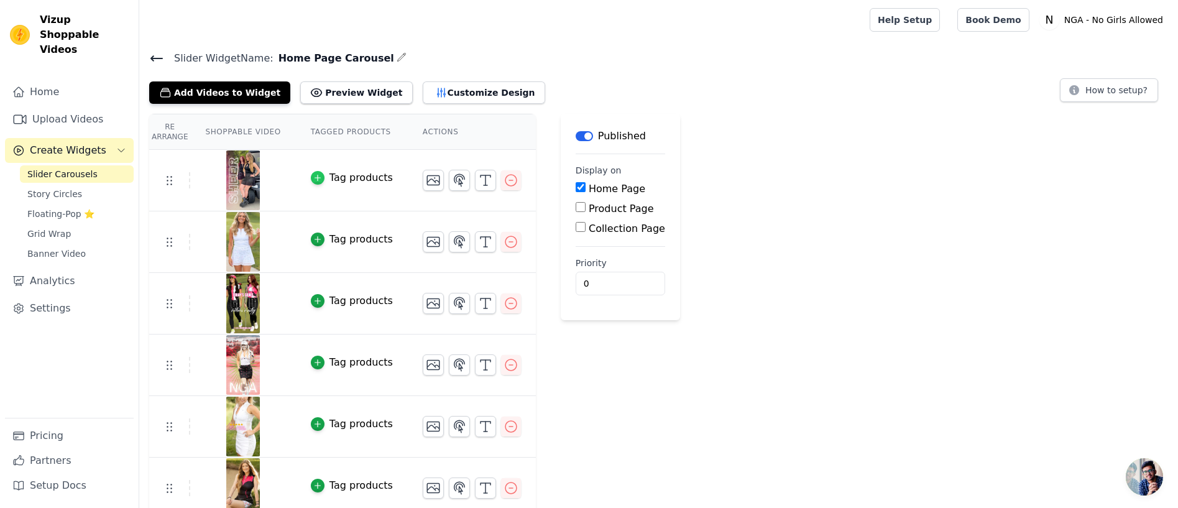
click at [316, 176] on icon "button" at bounding box center [318, 178] width 6 height 6
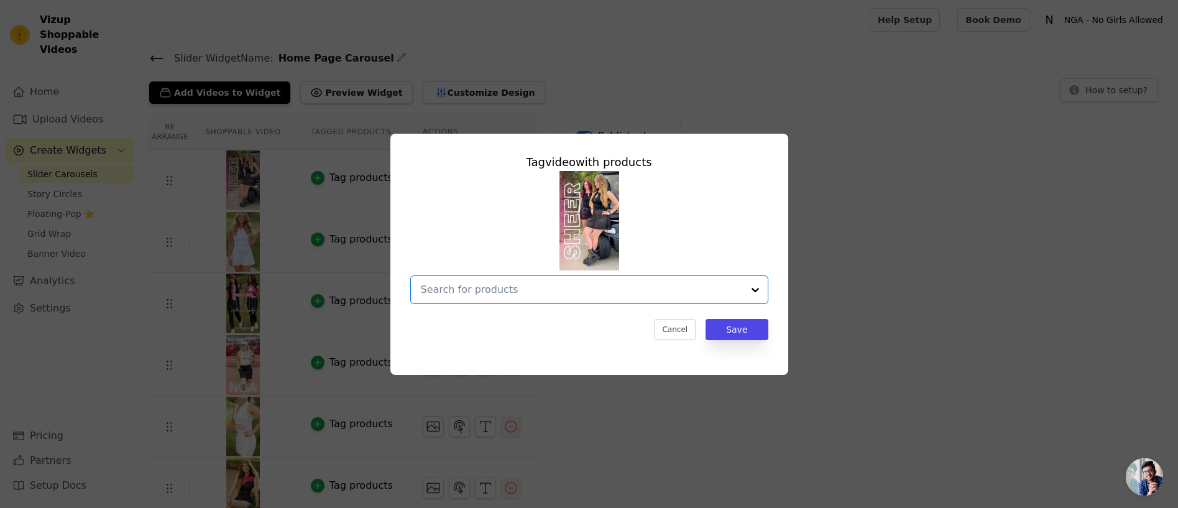
click at [497, 290] on input "text" at bounding box center [582, 289] width 322 height 15
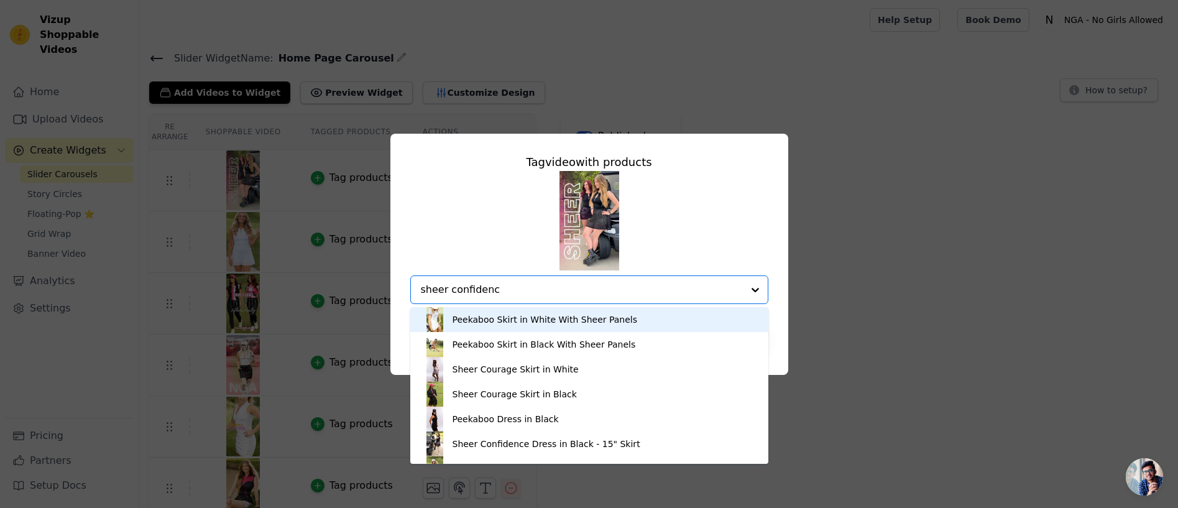
type input "sheer confidence"
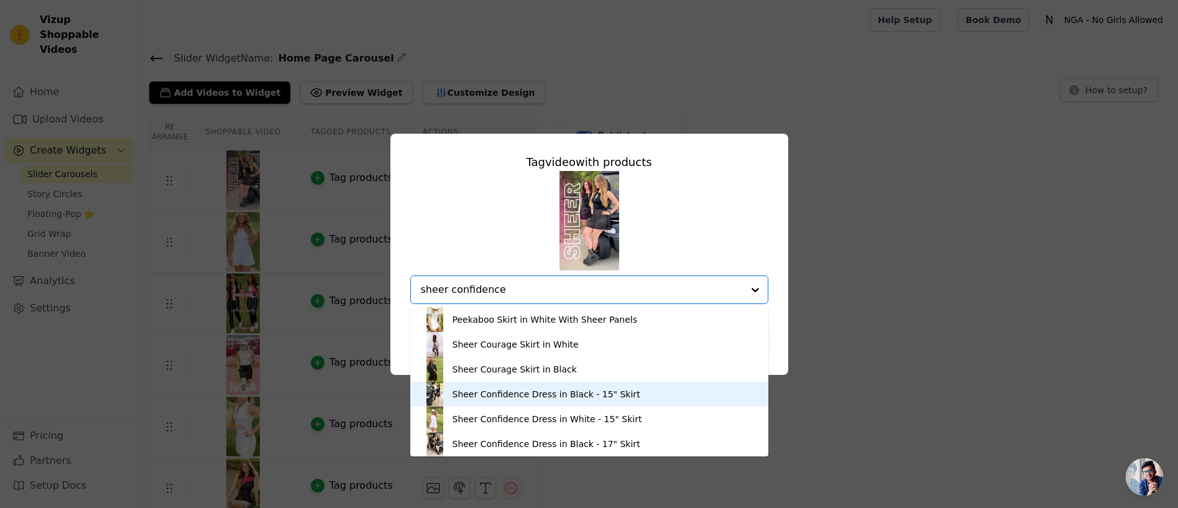
click at [581, 391] on div "Sheer Confidence Dress in Black - 15" Skirt" at bounding box center [547, 394] width 188 height 12
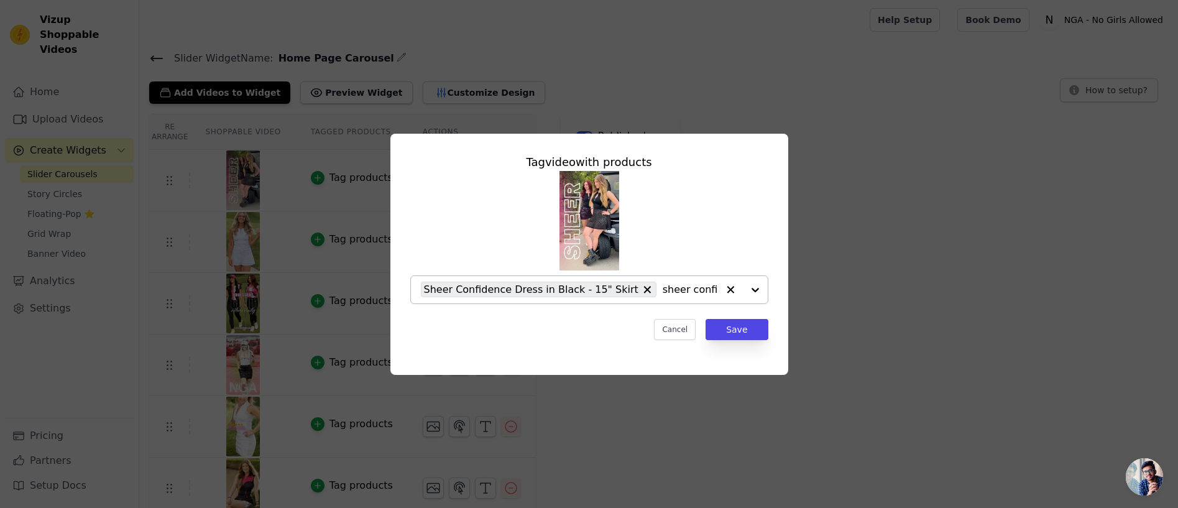
type input "sheer confidence"
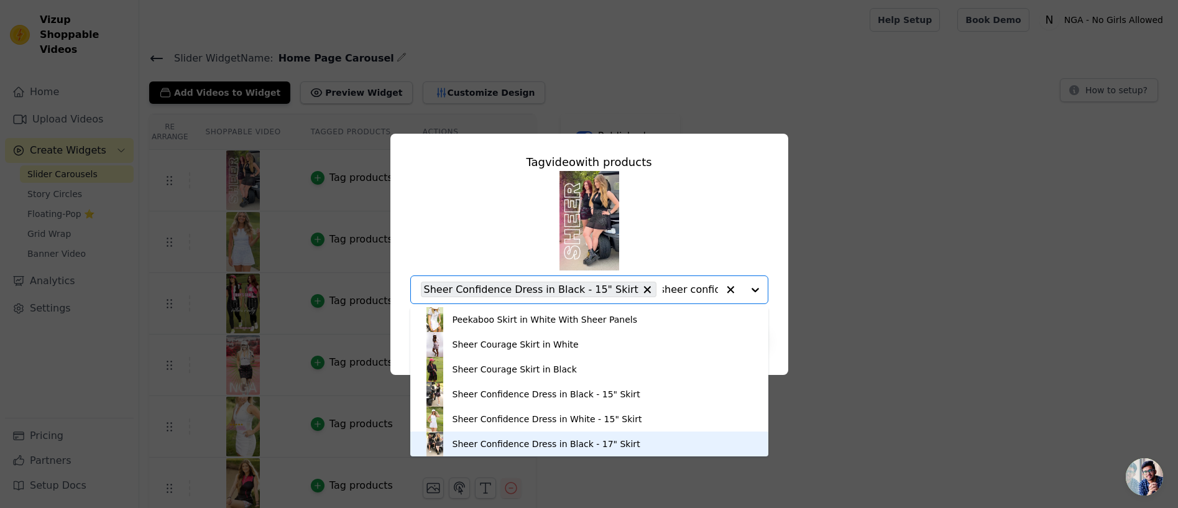
click at [544, 442] on div "Sheer Confidence Dress in Black - 17" Skirt" at bounding box center [547, 444] width 188 height 12
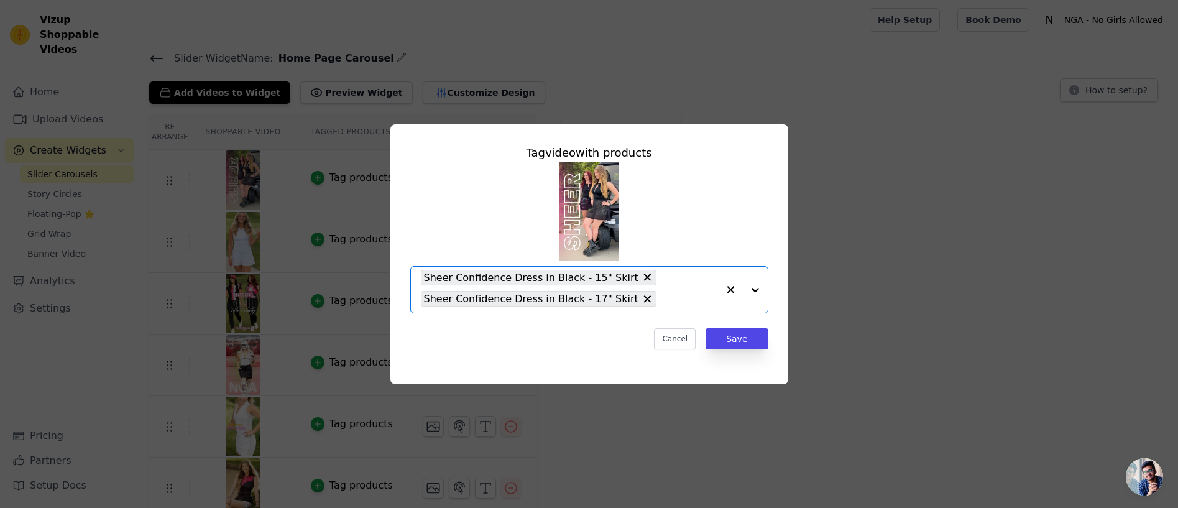
scroll to position [0, 0]
type input "d"
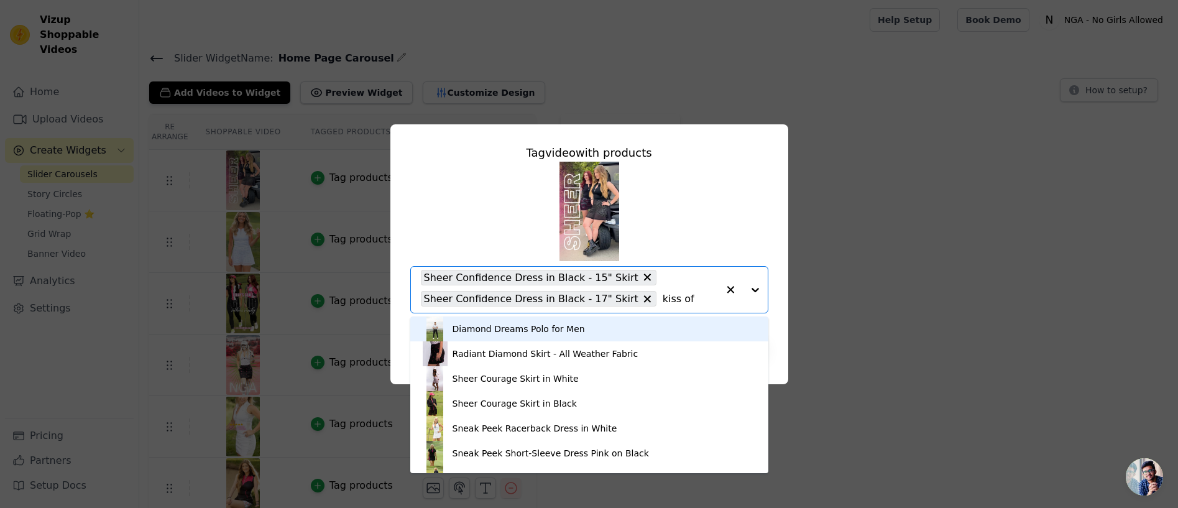
type input "kiss off"
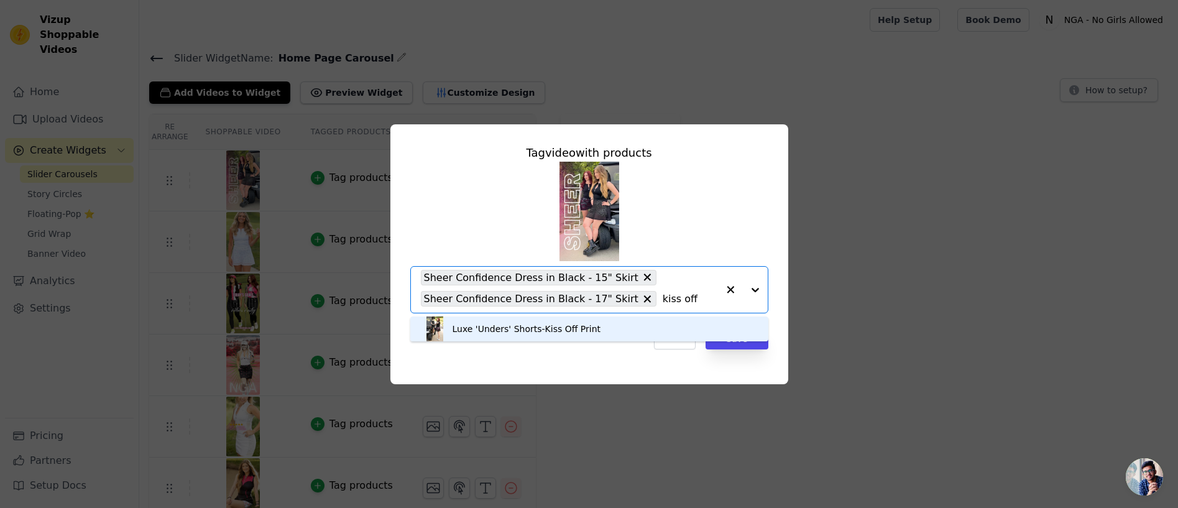
click at [544, 327] on div "Luxe 'Unders' Shorts-Kiss Off Print" at bounding box center [527, 329] width 149 height 12
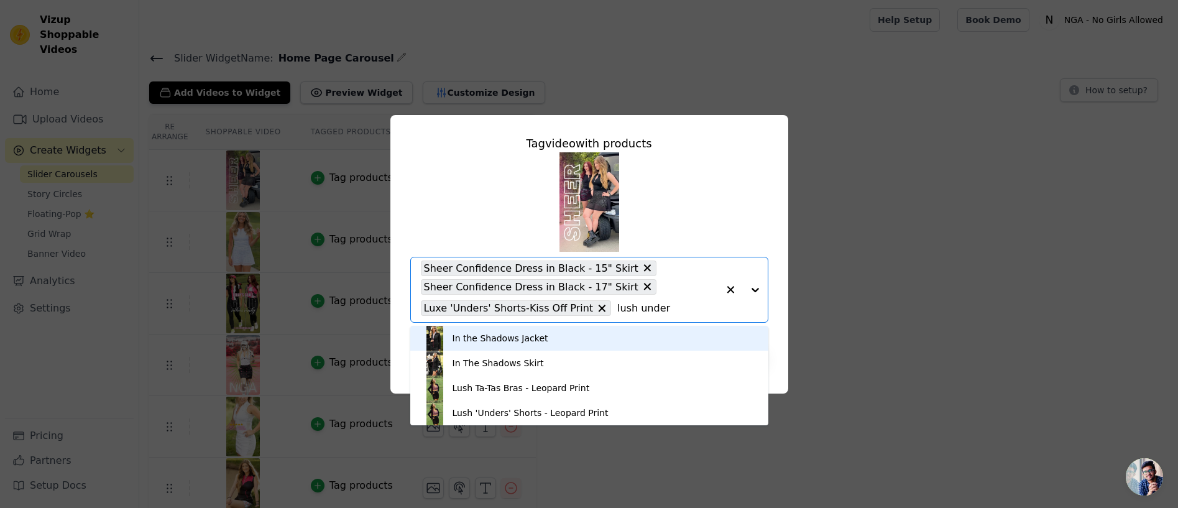
type input "lush unders"
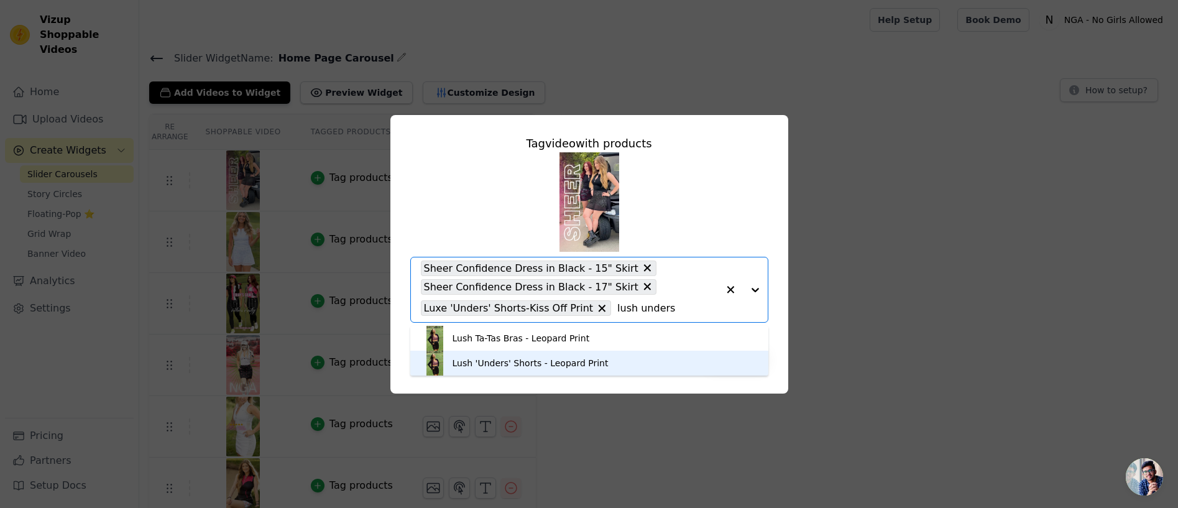
click at [503, 360] on div "Lush 'Unders' Shorts - Leopard Print" at bounding box center [531, 363] width 156 height 12
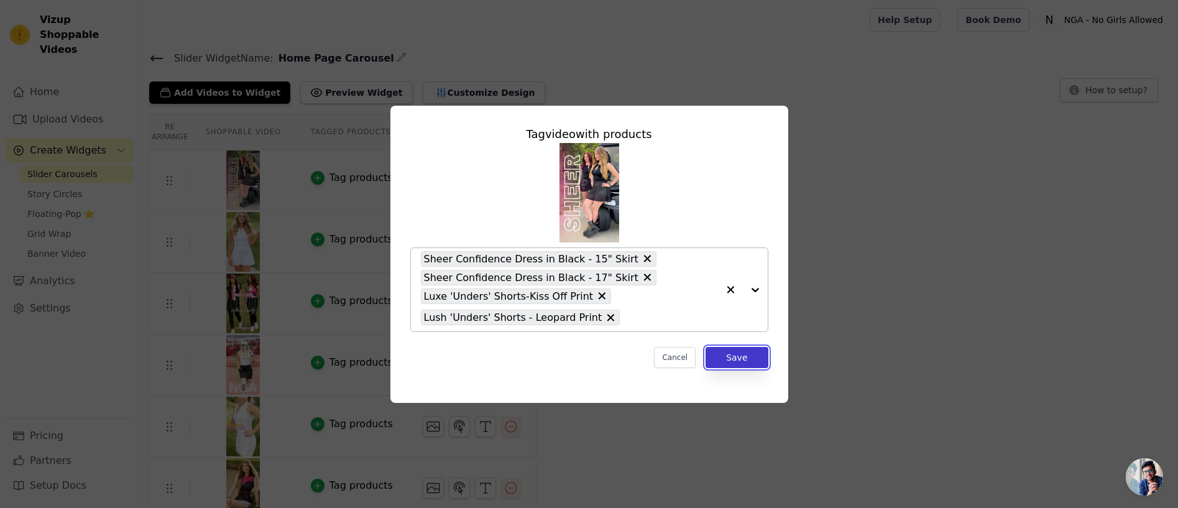
click at [738, 356] on button "Save" at bounding box center [737, 357] width 62 height 21
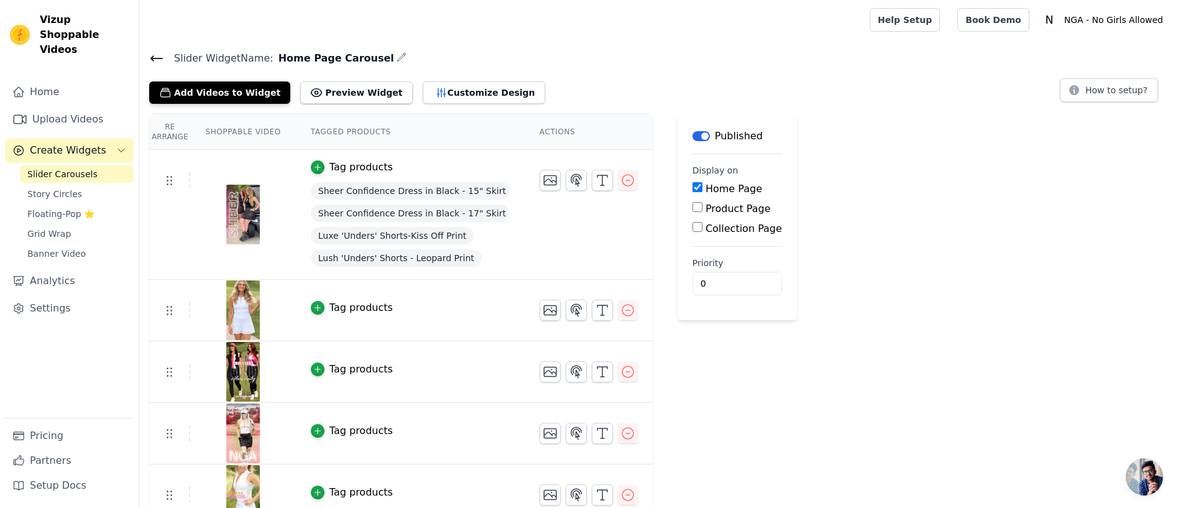
click at [341, 304] on div "Tag products" at bounding box center [361, 307] width 63 height 15
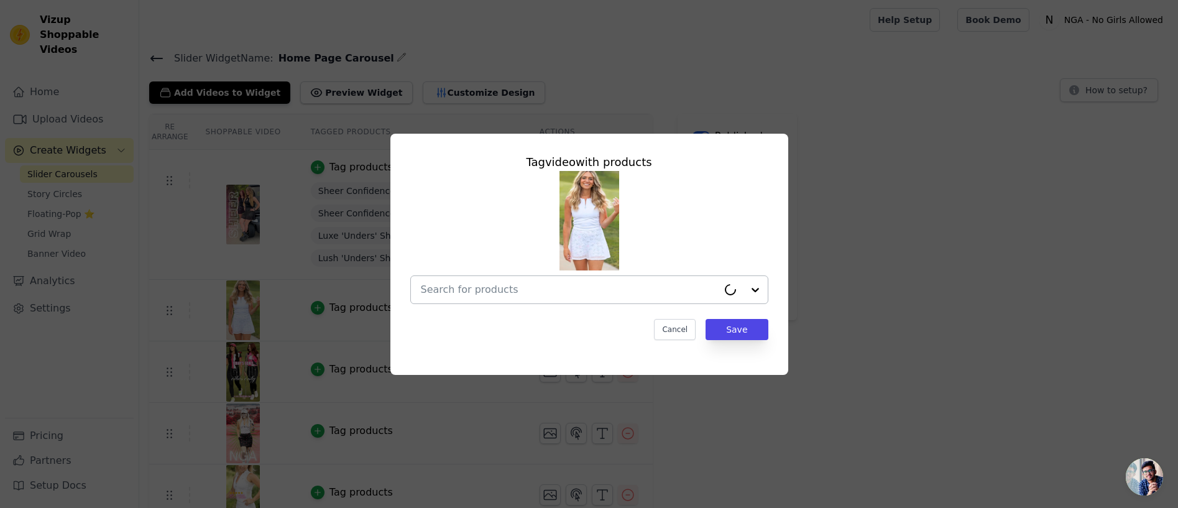
click at [490, 289] on input "text" at bounding box center [569, 289] width 297 height 15
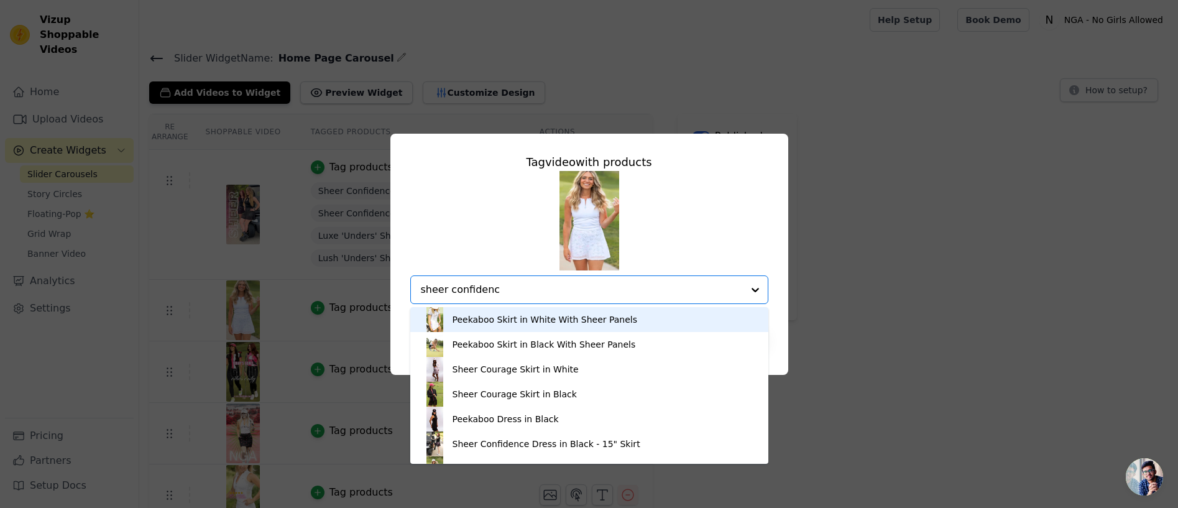
type input "sheer confidence"
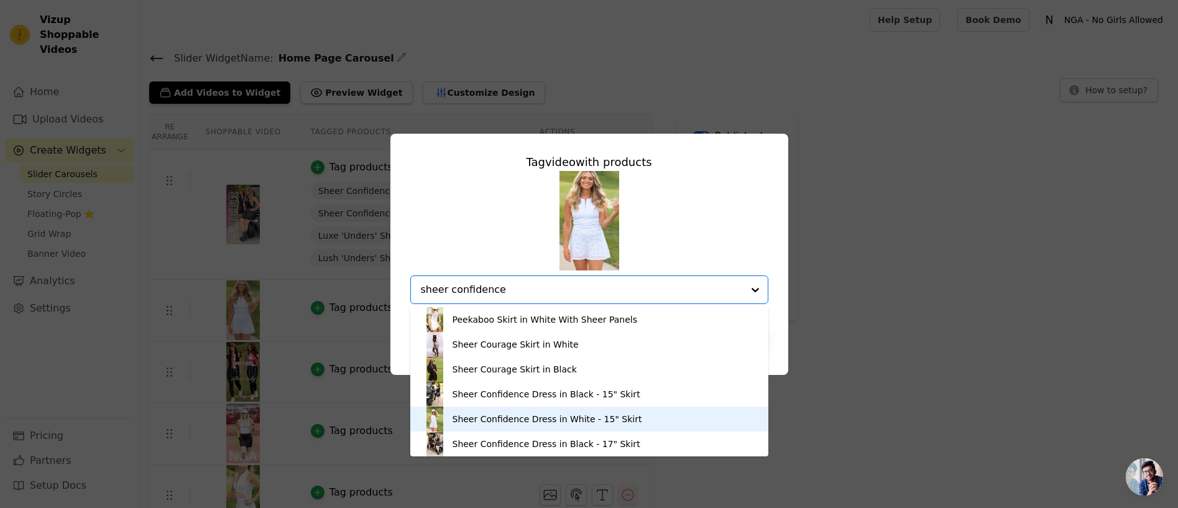
click at [546, 417] on div "Sheer Confidence Dress in White - 15" Skirt" at bounding box center [548, 419] width 190 height 12
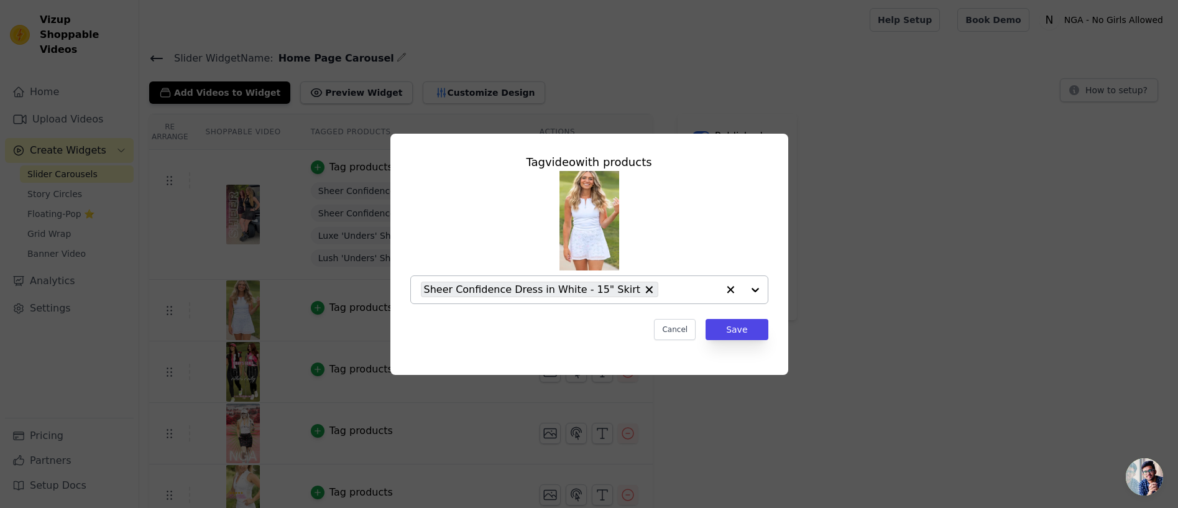
click at [676, 289] on input "text" at bounding box center [691, 289] width 53 height 15
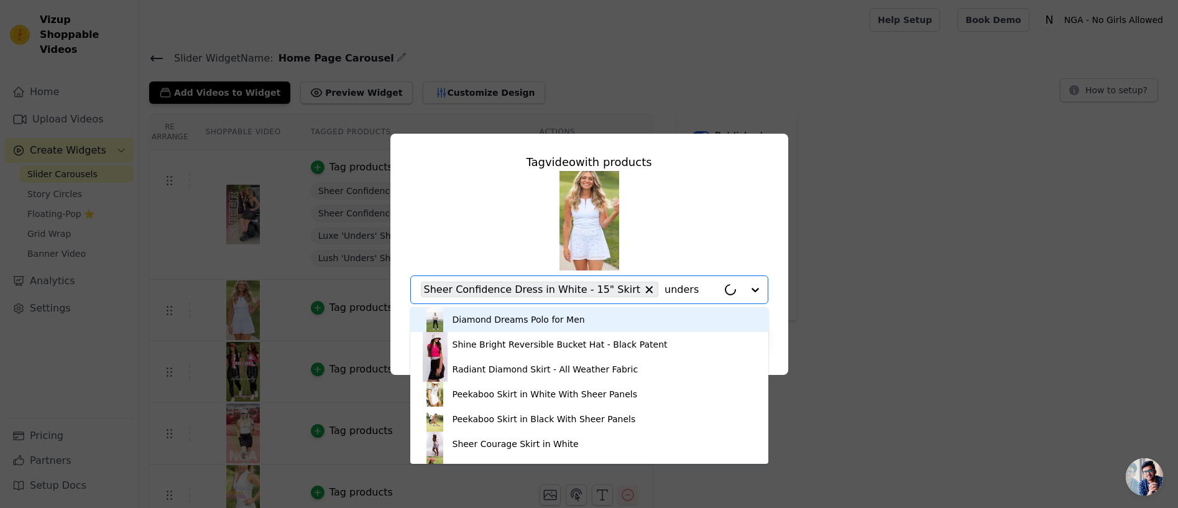
type input "unders"
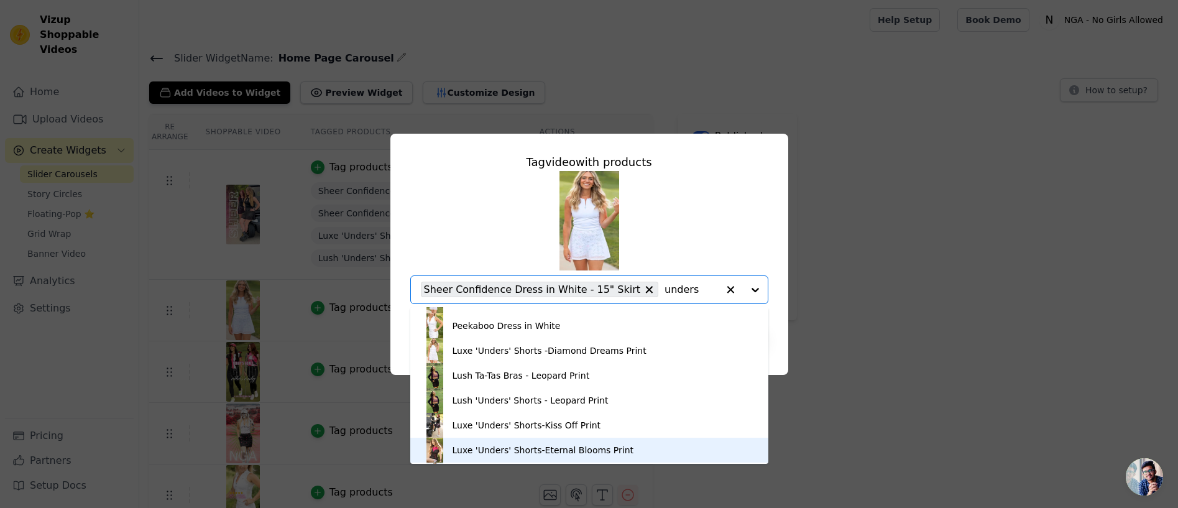
scroll to position [240, 0]
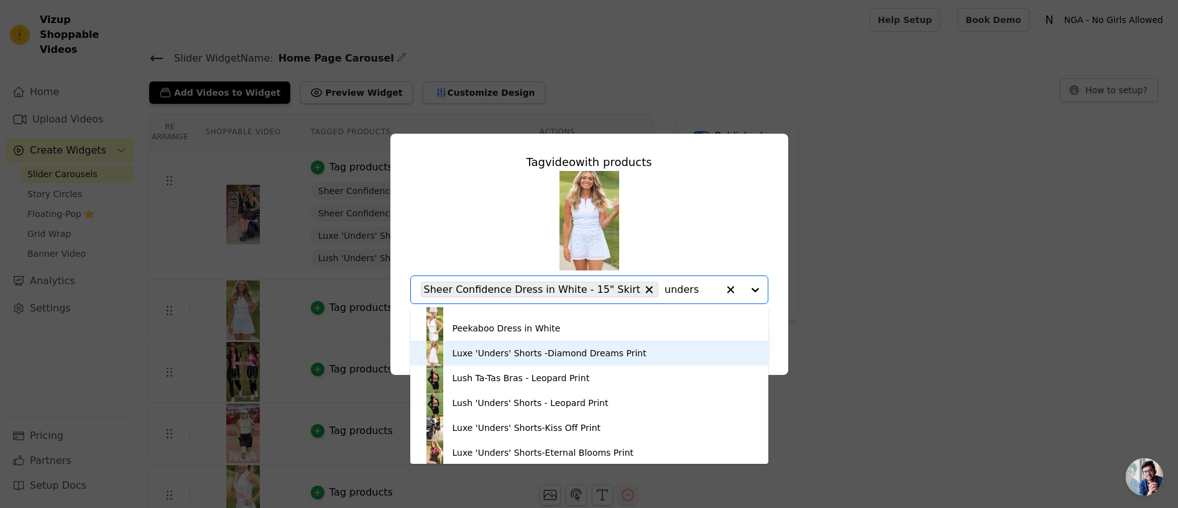
click at [555, 350] on div "Luxe 'Unders' Shorts -Diamond Dreams Print" at bounding box center [550, 353] width 194 height 12
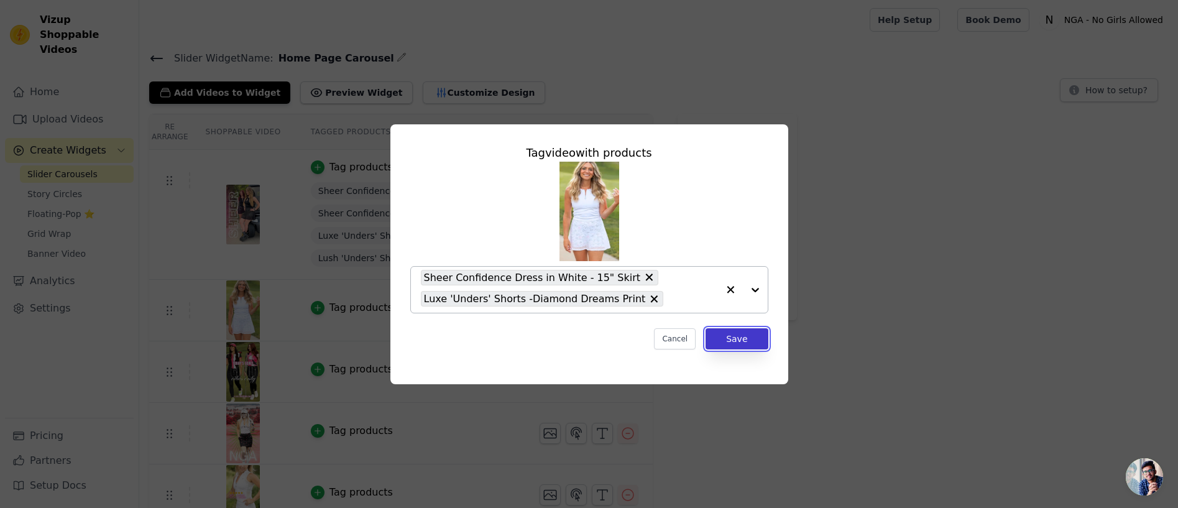
click at [738, 336] on button "Save" at bounding box center [737, 338] width 62 height 21
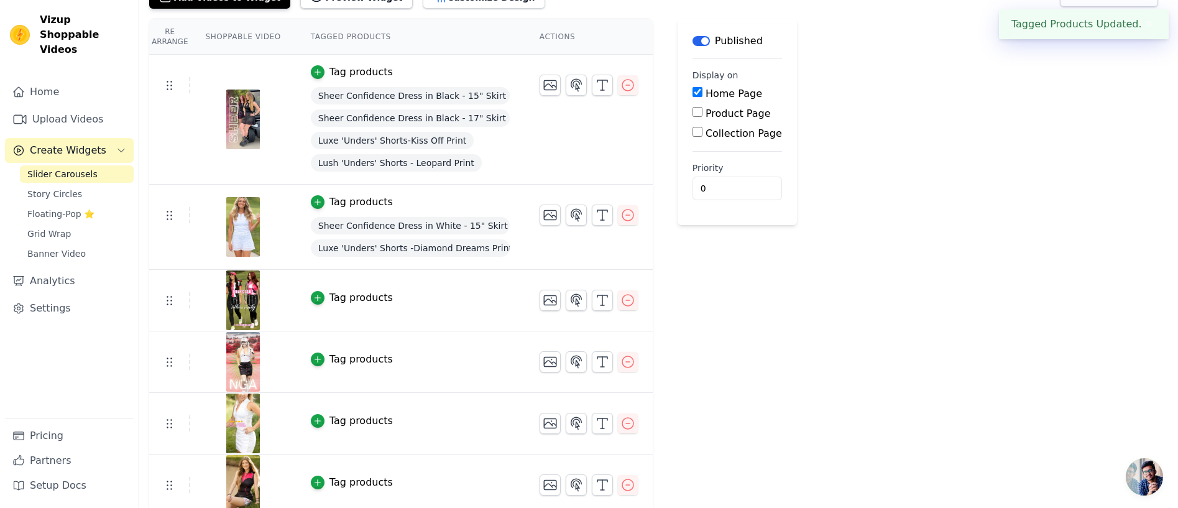
scroll to position [97, 0]
click at [317, 295] on icon "button" at bounding box center [318, 296] width 6 height 6
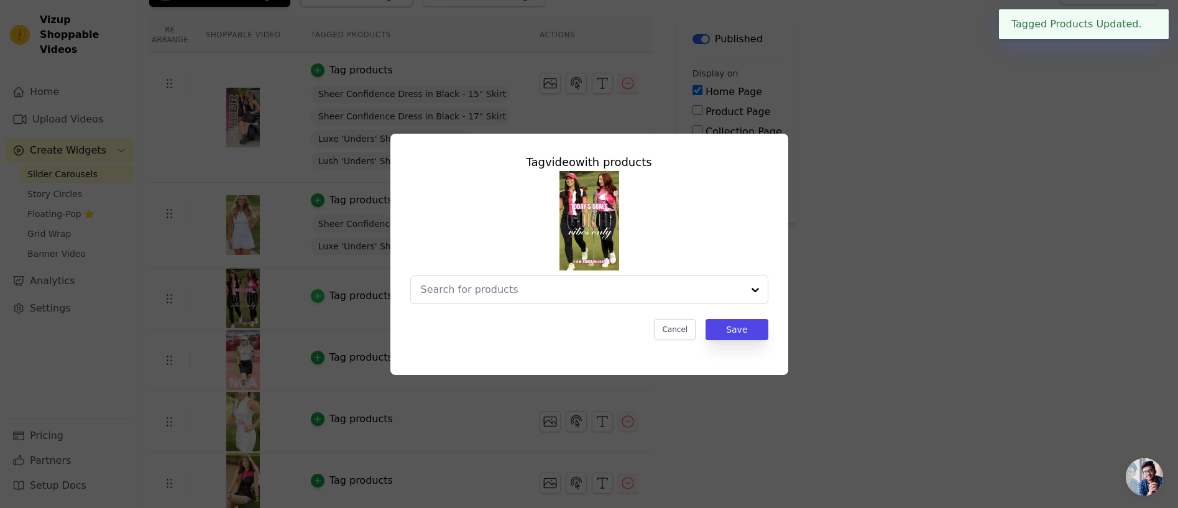
scroll to position [0, 0]
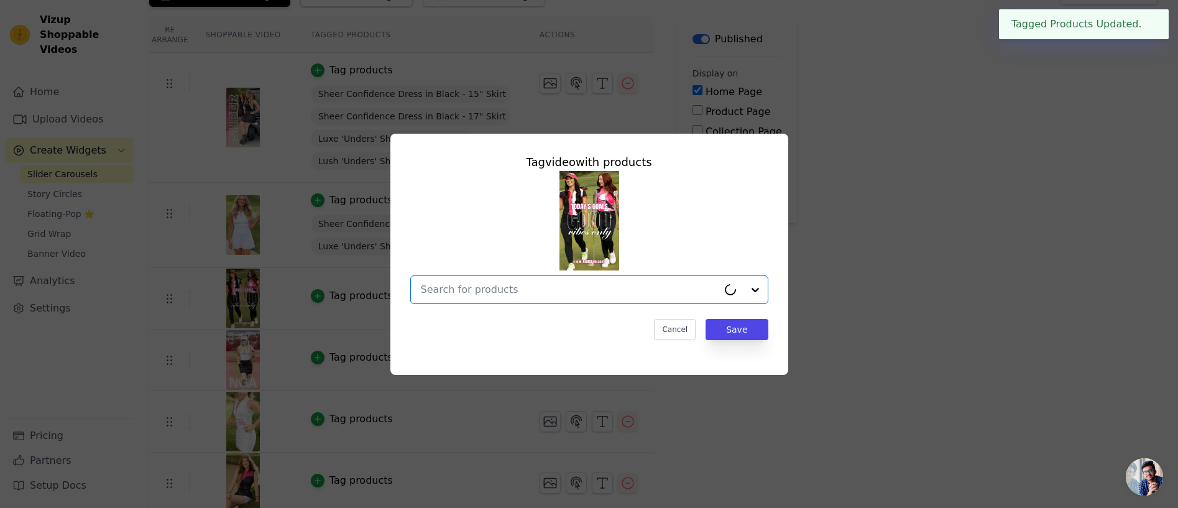
click at [554, 287] on input "text" at bounding box center [569, 289] width 297 height 15
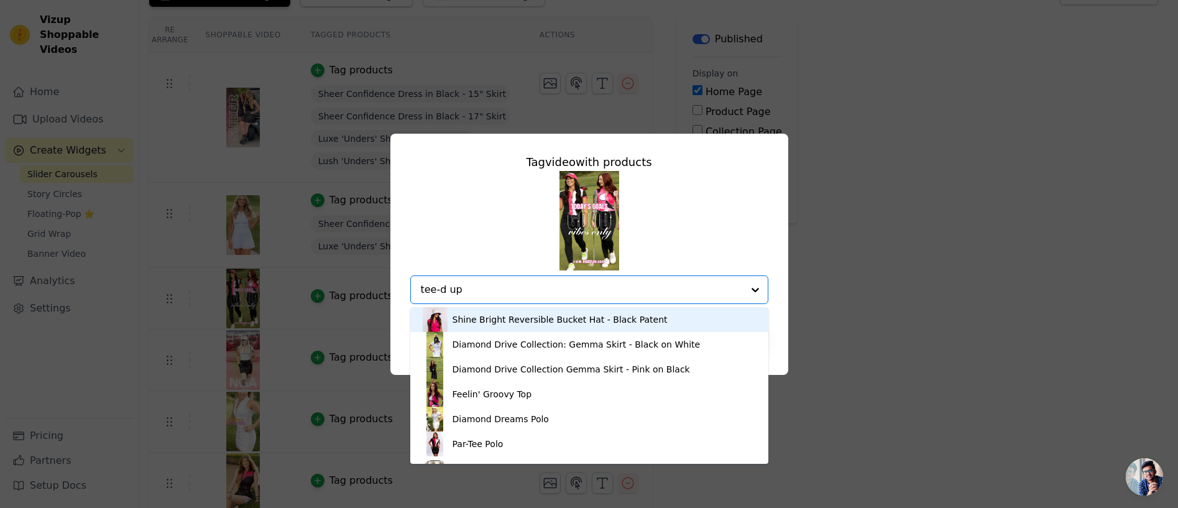
type input "tee-d up"
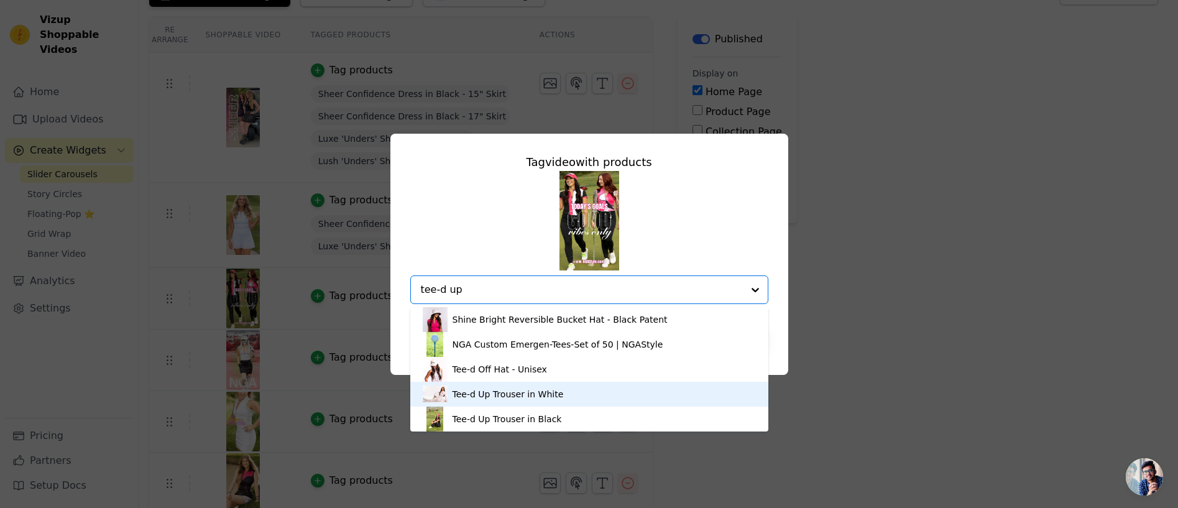
click at [482, 392] on div "Tee-d Up Trouser in White" at bounding box center [508, 394] width 111 height 12
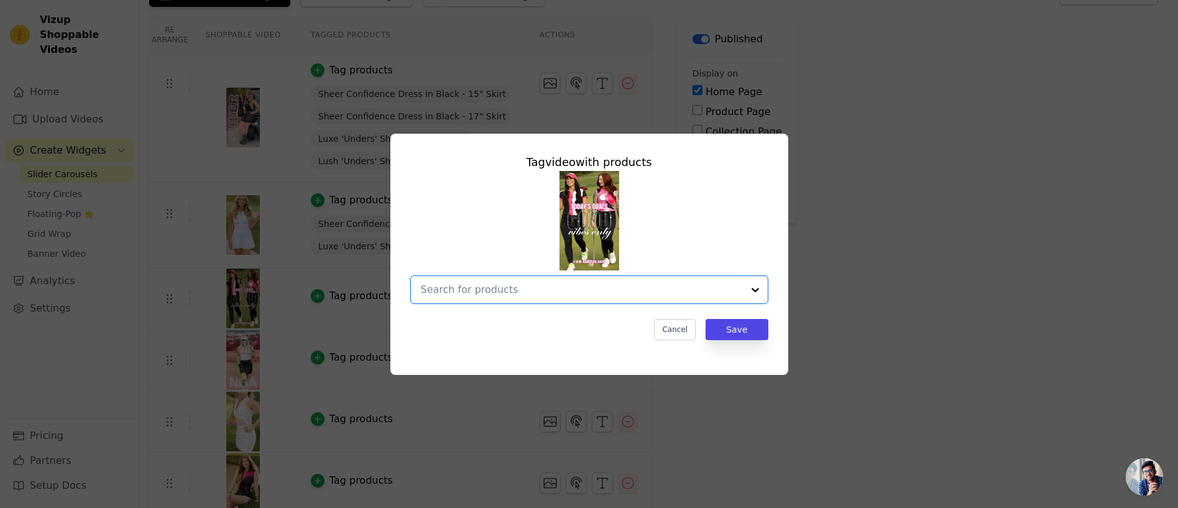
click at [525, 290] on input "text" at bounding box center [582, 289] width 322 height 15
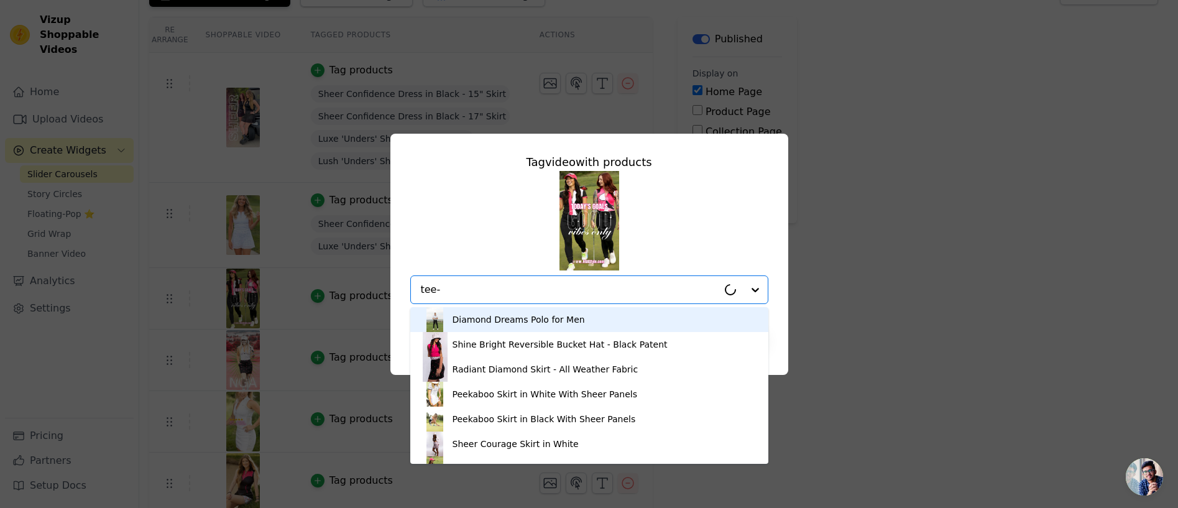
type input "tee-d"
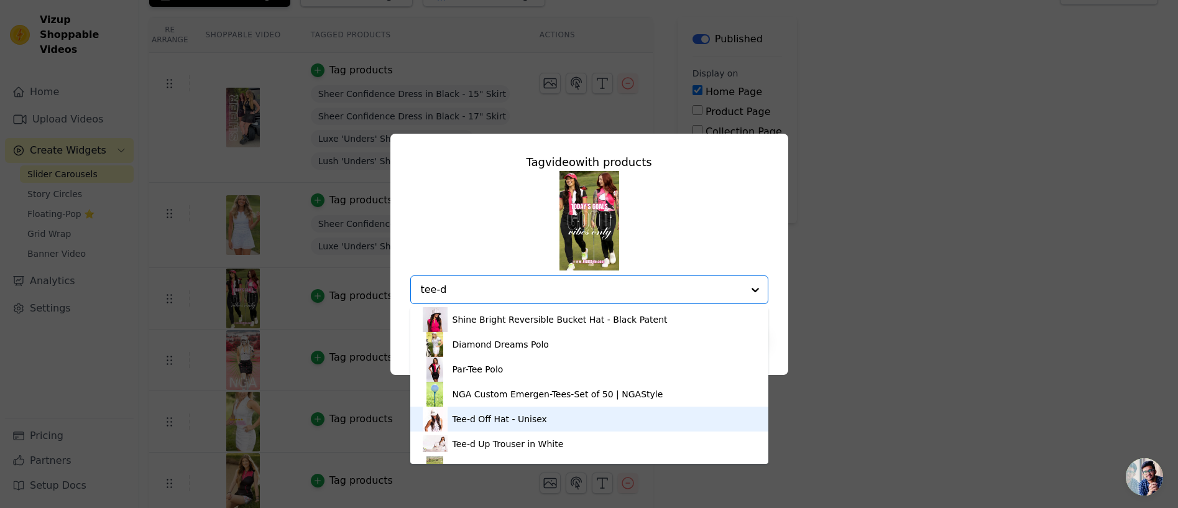
scroll to position [21, 0]
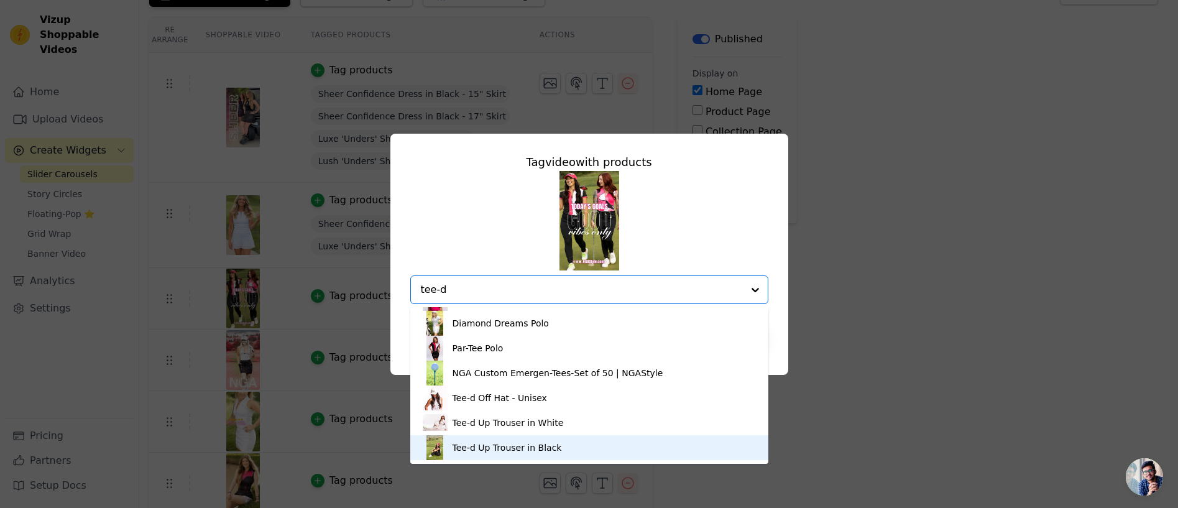
click at [497, 443] on div "Tee-d Up Trouser in Black" at bounding box center [507, 447] width 109 height 12
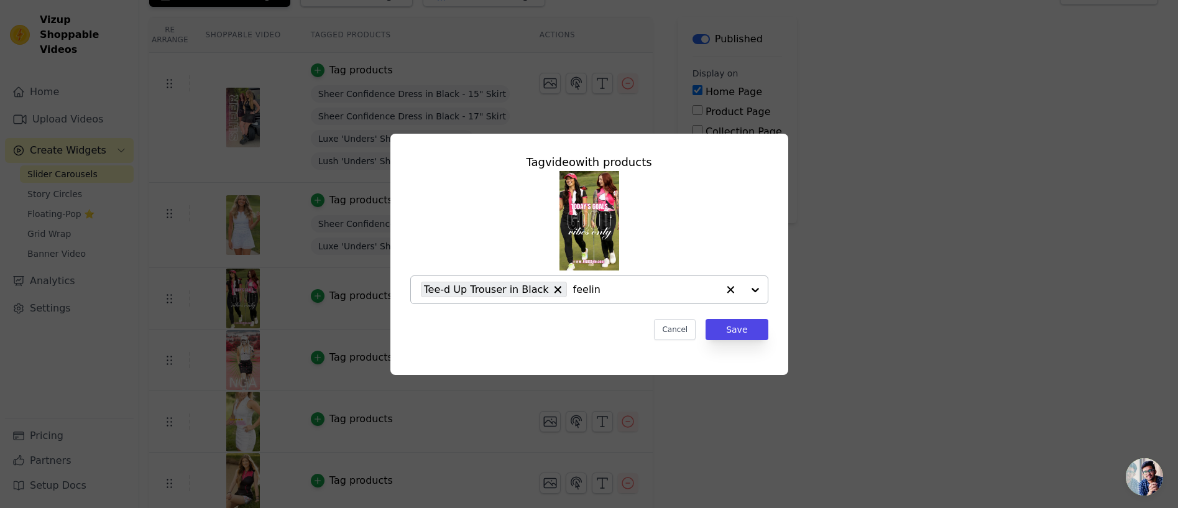
type input "feelin'"
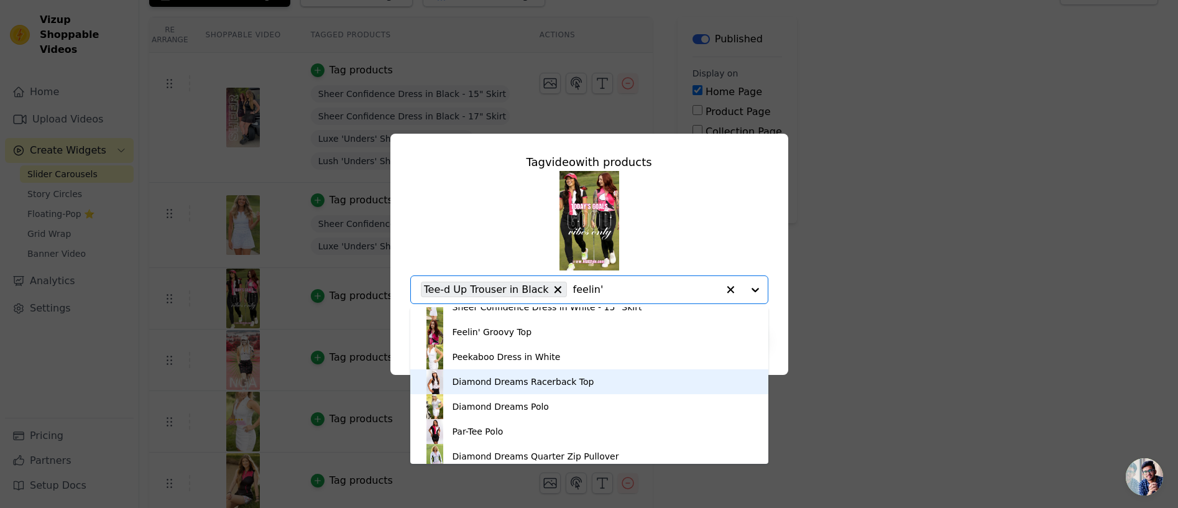
scroll to position [188, 0]
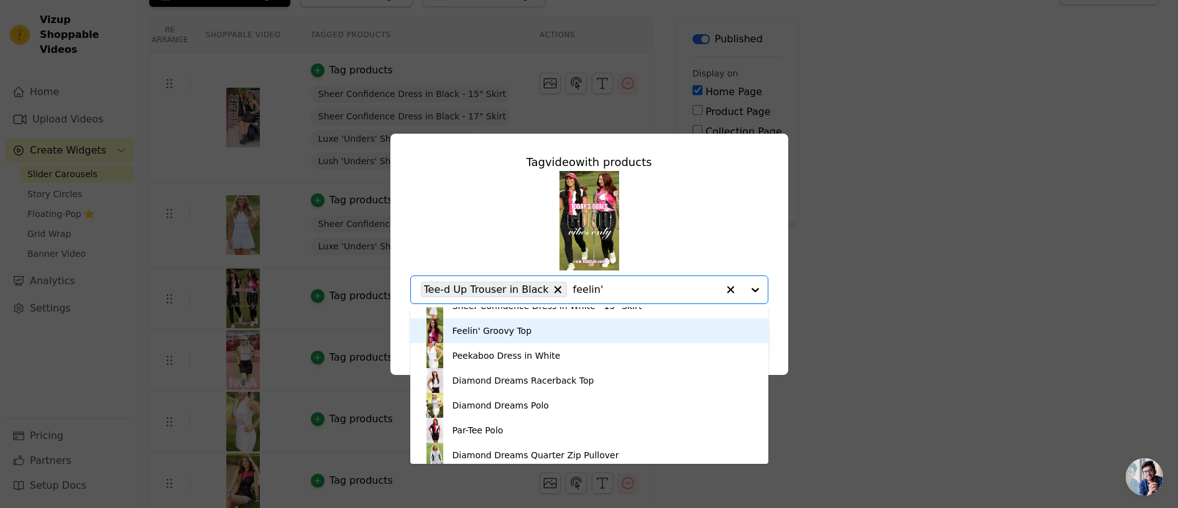
click at [486, 329] on div "Feelin' Groovy Top" at bounding box center [493, 331] width 80 height 12
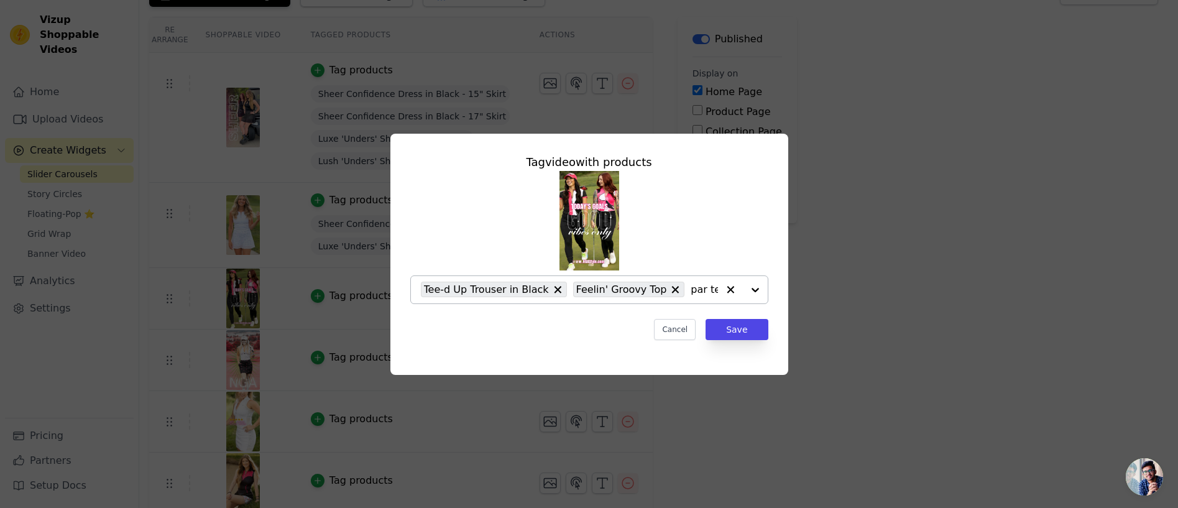
type input "par tee"
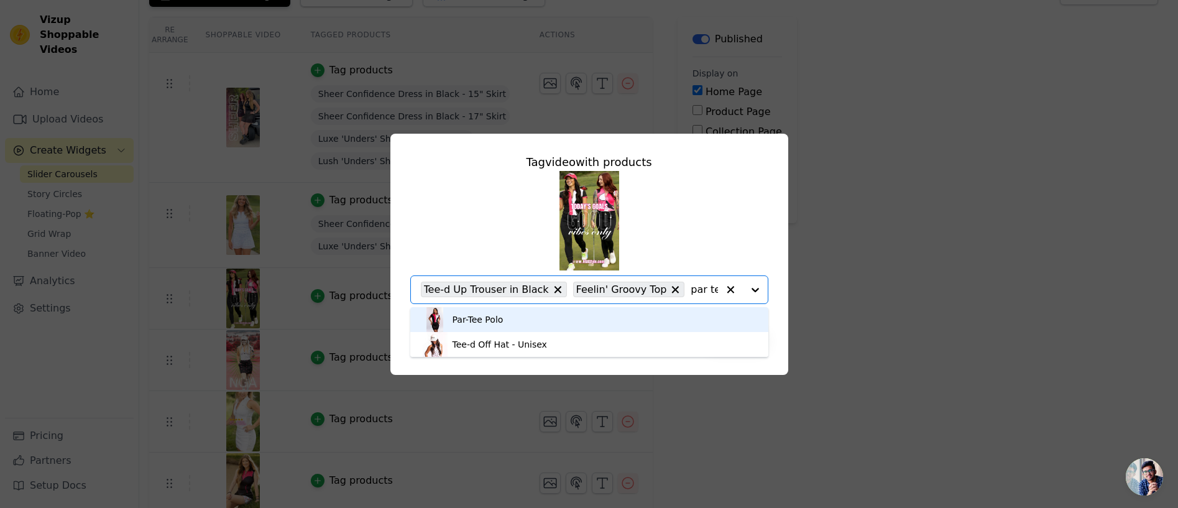
click at [466, 318] on div "Par-Tee Polo" at bounding box center [478, 319] width 51 height 12
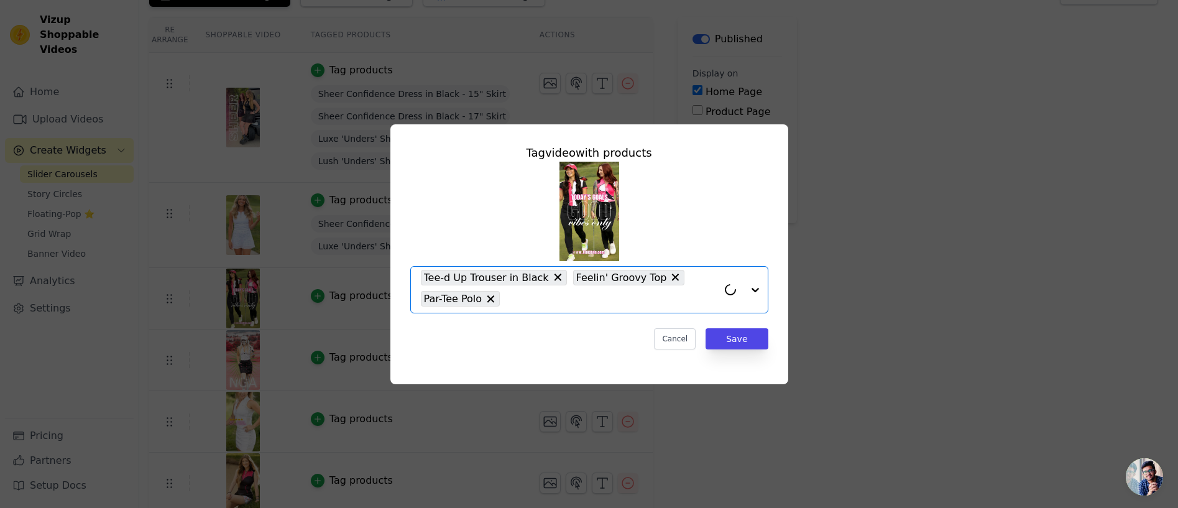
click at [568, 296] on input "text" at bounding box center [611, 299] width 211 height 15
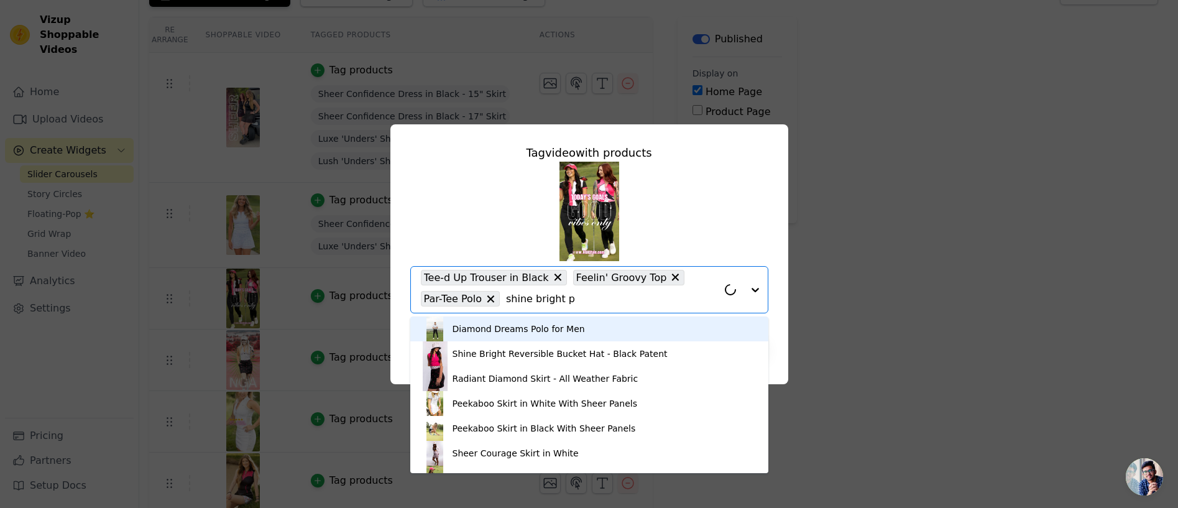
type input "shine bright pi"
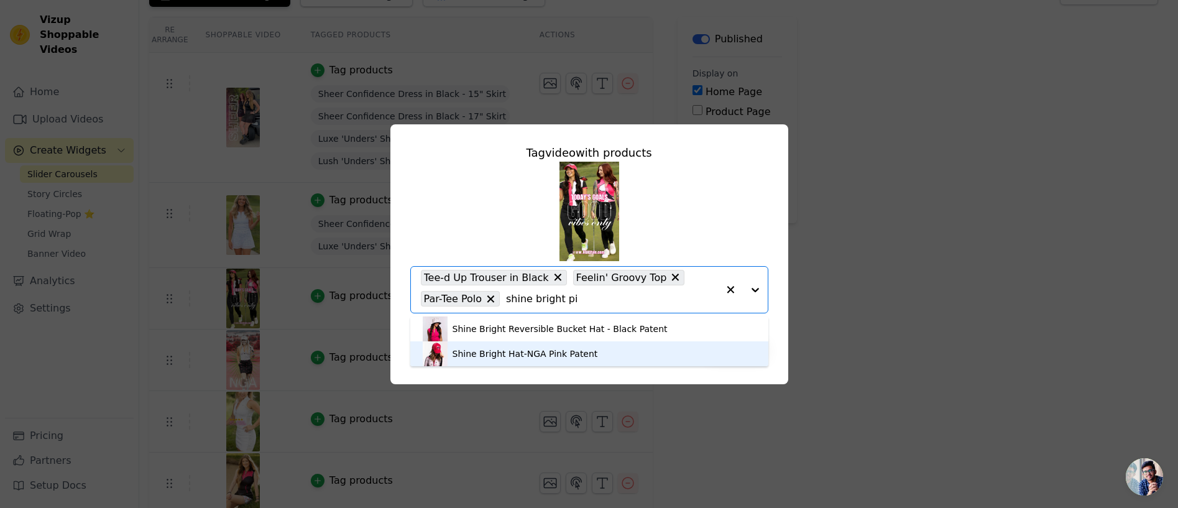
click at [520, 353] on div "Shine Bright Hat-NGA Pink Patent" at bounding box center [525, 354] width 145 height 12
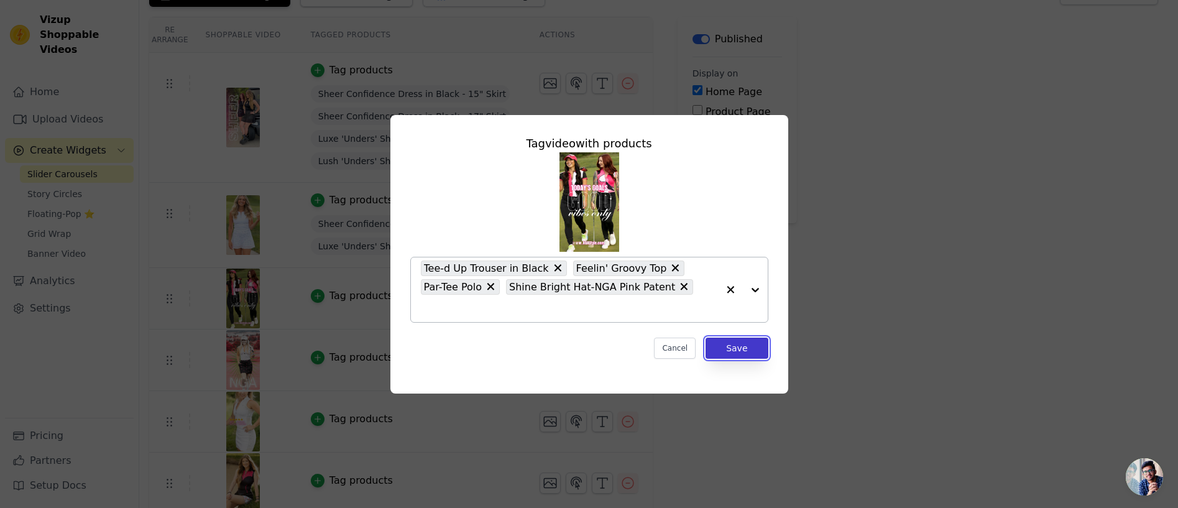
click at [730, 339] on button "Save" at bounding box center [737, 348] width 62 height 21
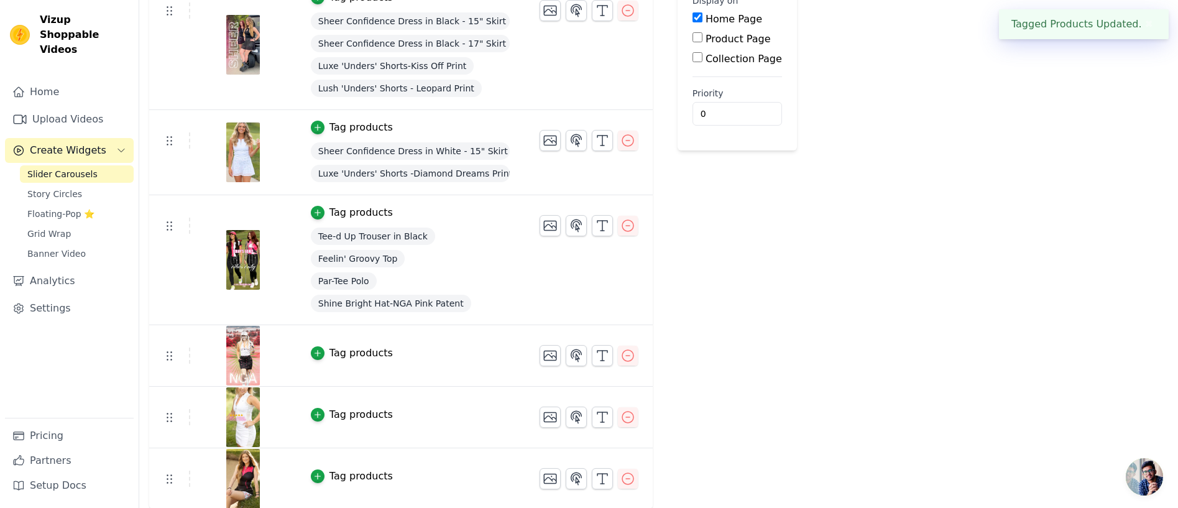
scroll to position [171, 0]
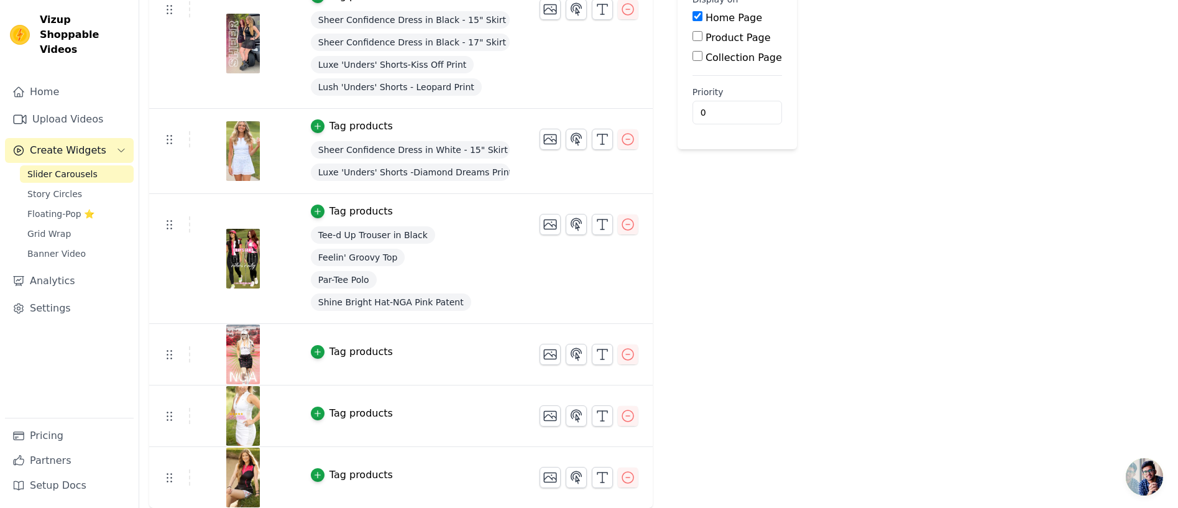
click at [328, 349] on button "Tag products" at bounding box center [352, 351] width 82 height 15
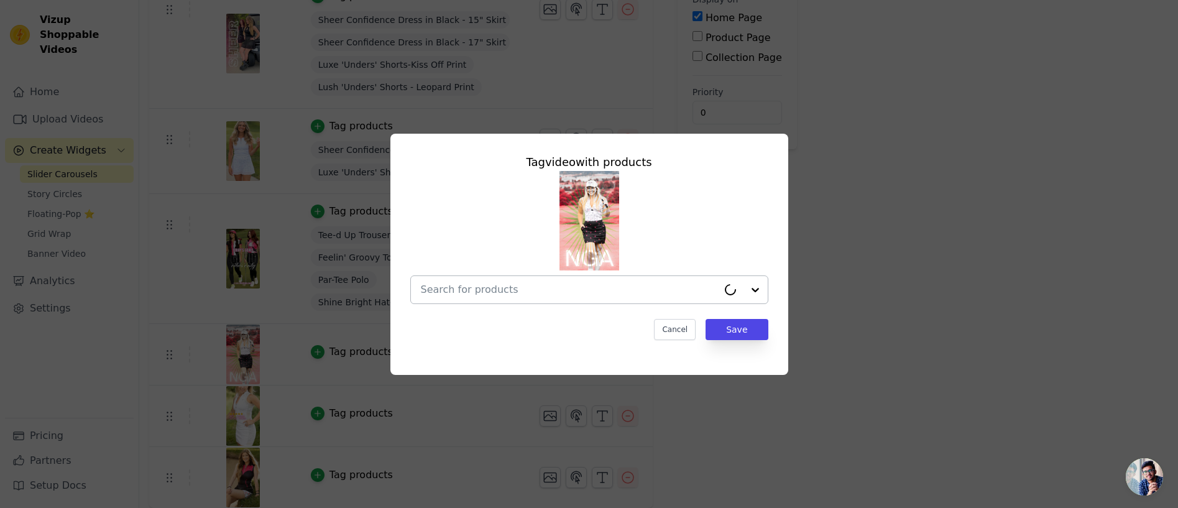
click at [457, 291] on input "text" at bounding box center [569, 289] width 297 height 15
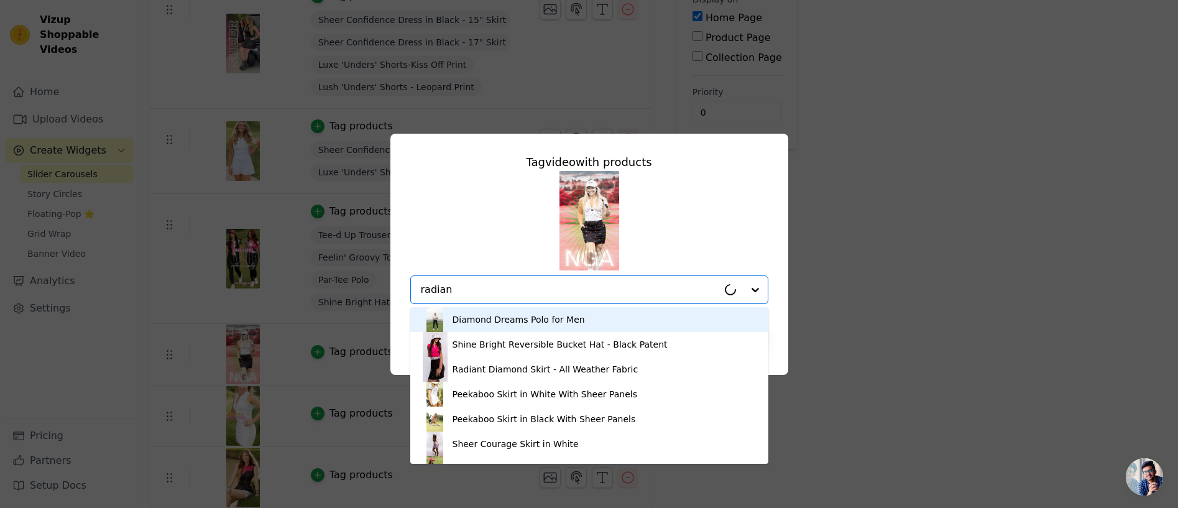
type input "radiant"
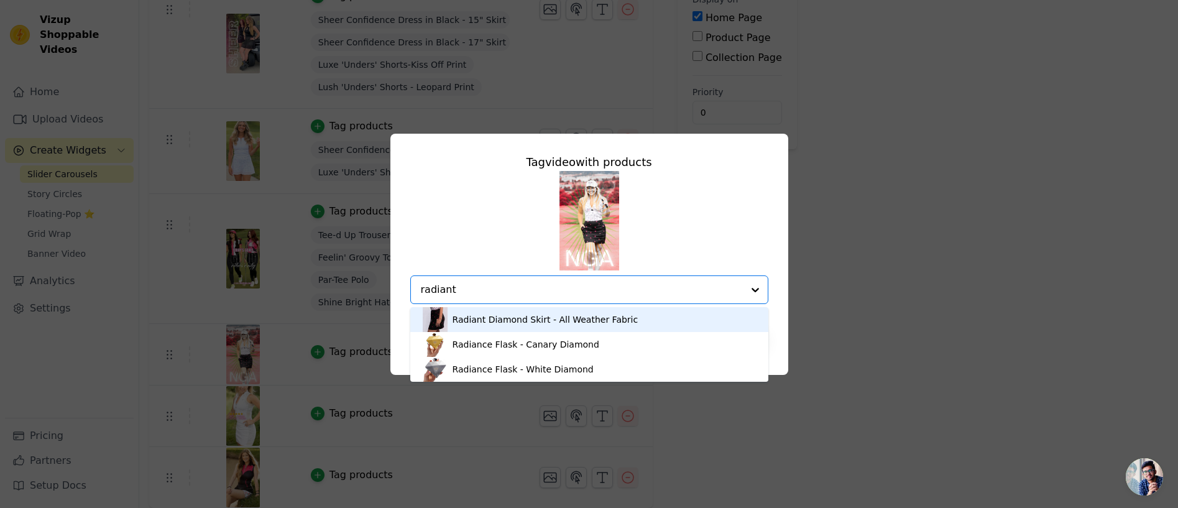
click at [473, 317] on div "Radiant Diamond Skirt - All Weather Fabric" at bounding box center [546, 319] width 186 height 12
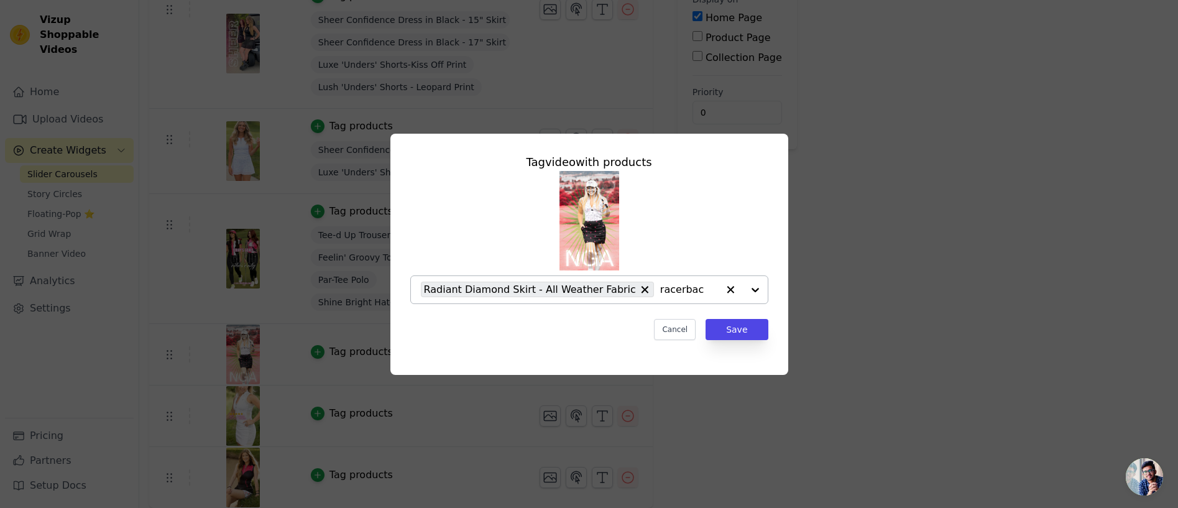
type input "racerback"
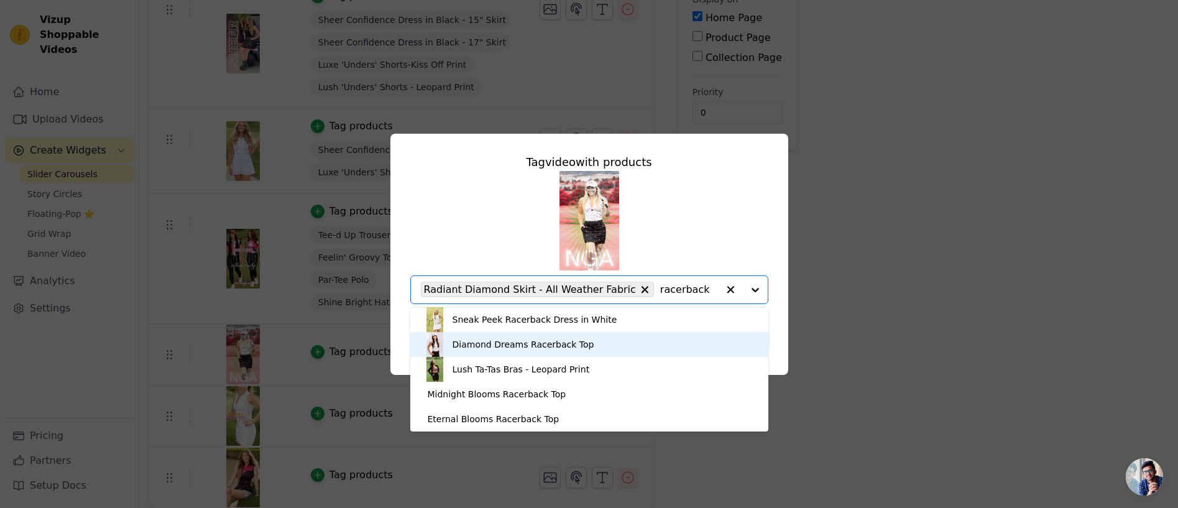
click at [470, 343] on div "Diamond Dreams Racerback Top" at bounding box center [524, 344] width 142 height 12
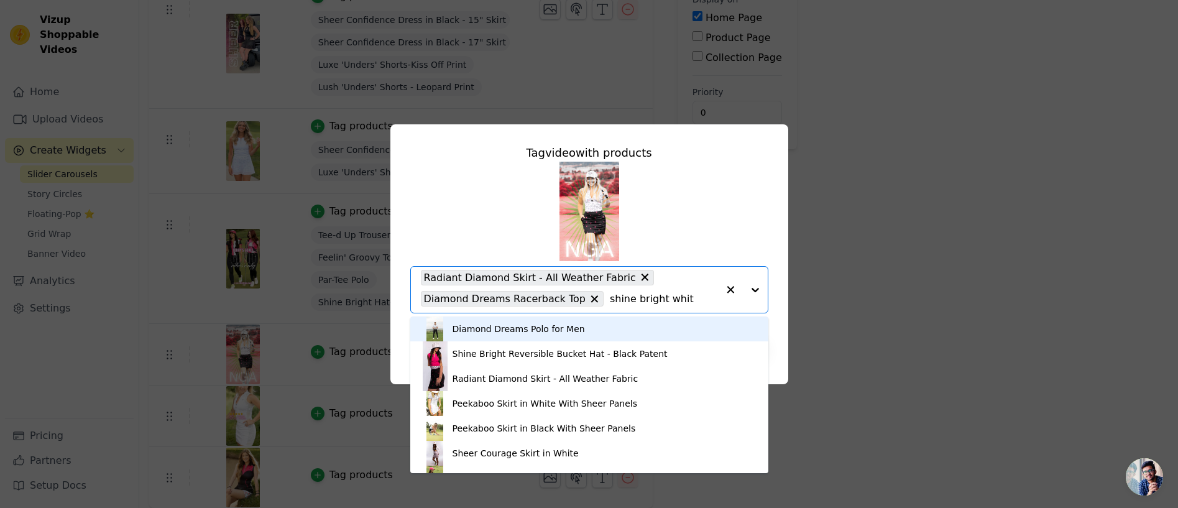
type input "shine bright white"
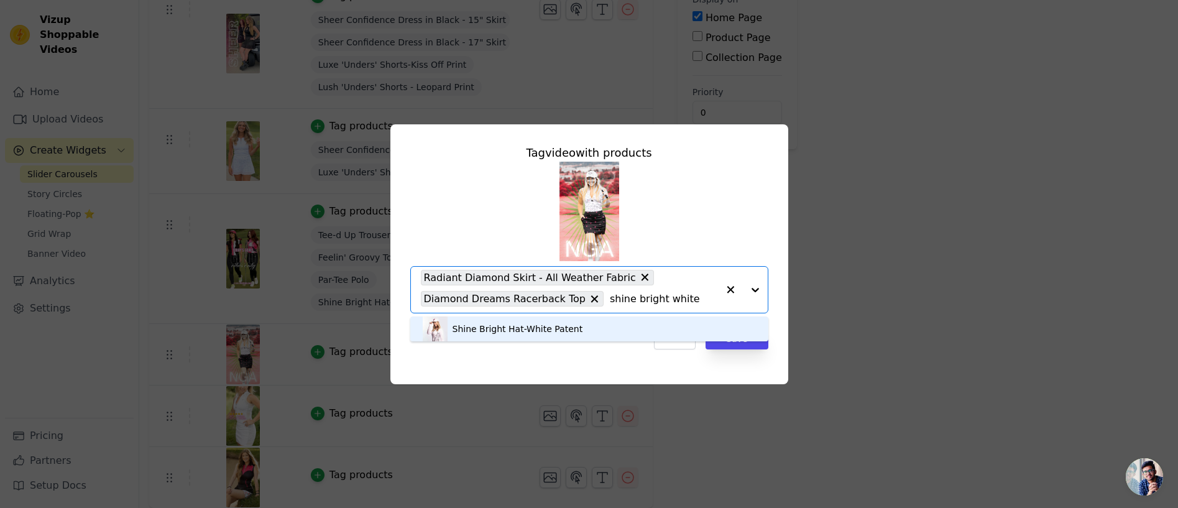
click at [507, 330] on div "Shine Bright Hat-White Patent" at bounding box center [518, 329] width 131 height 12
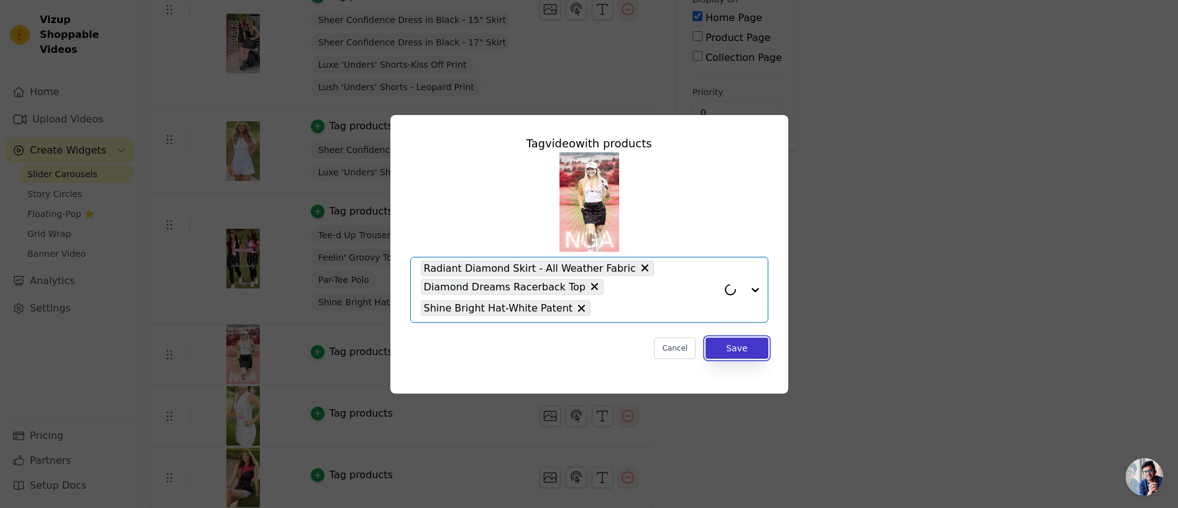
click at [734, 348] on button "Save" at bounding box center [737, 348] width 62 height 21
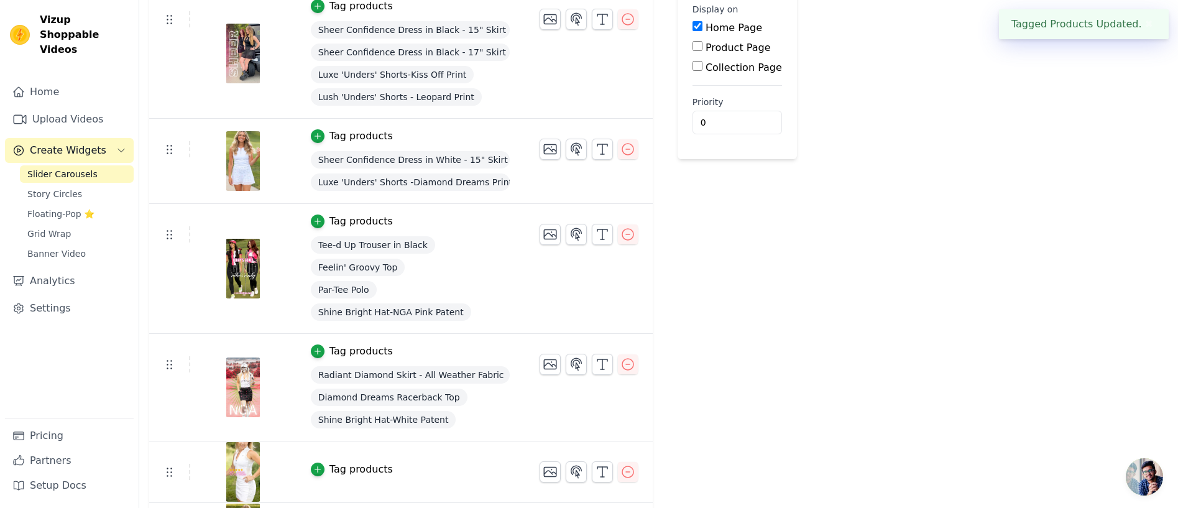
scroll to position [217, 0]
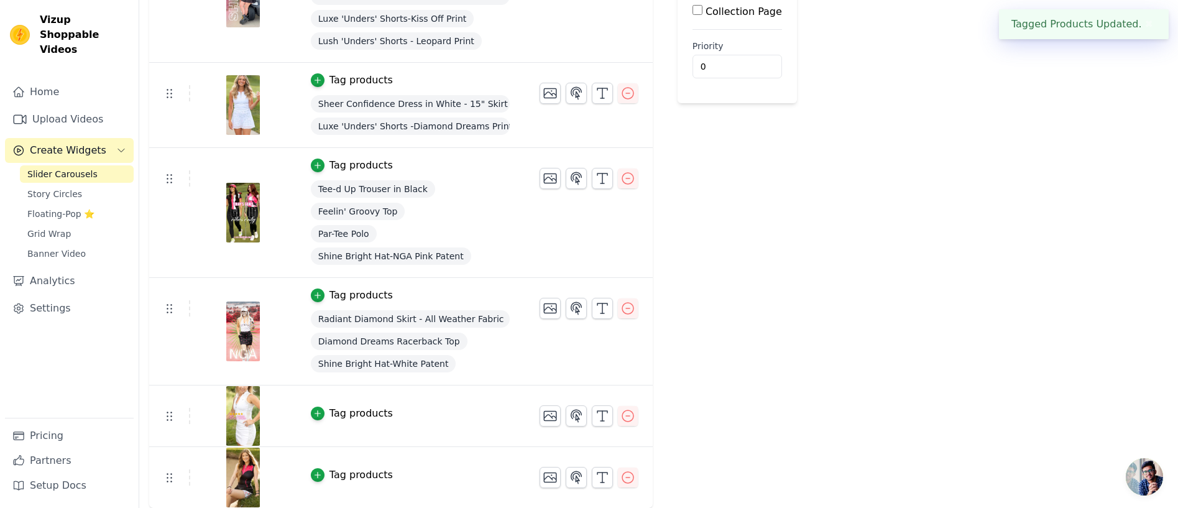
click at [360, 413] on div "Tag products" at bounding box center [361, 413] width 63 height 15
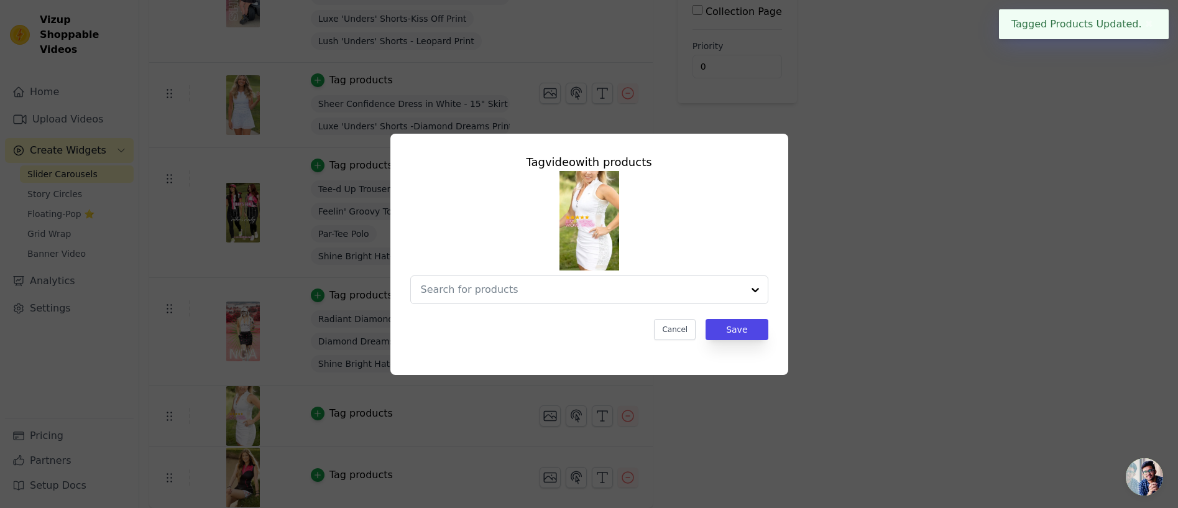
scroll to position [0, 0]
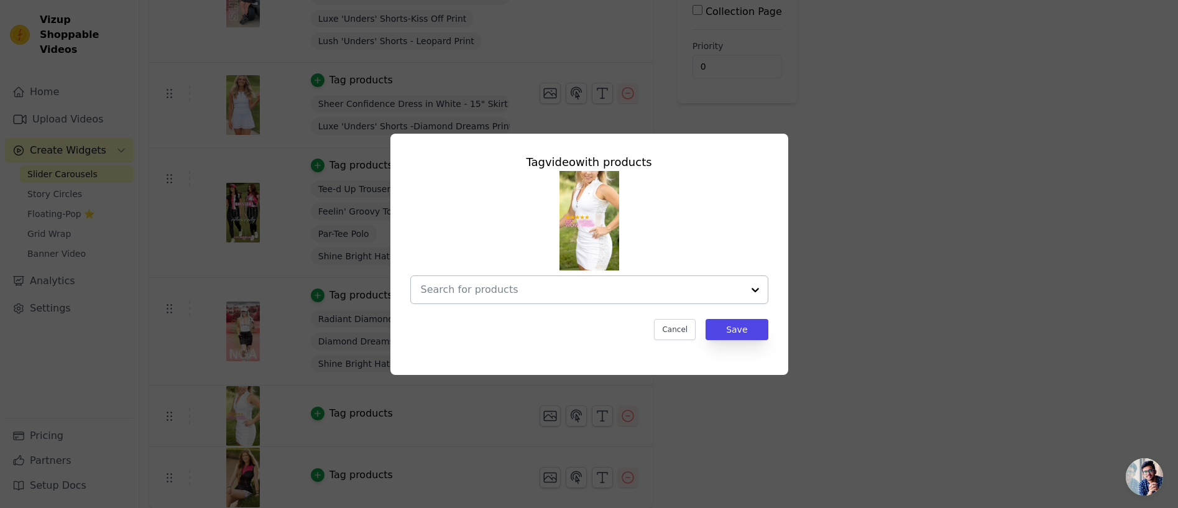
click at [491, 279] on div at bounding box center [582, 289] width 322 height 27
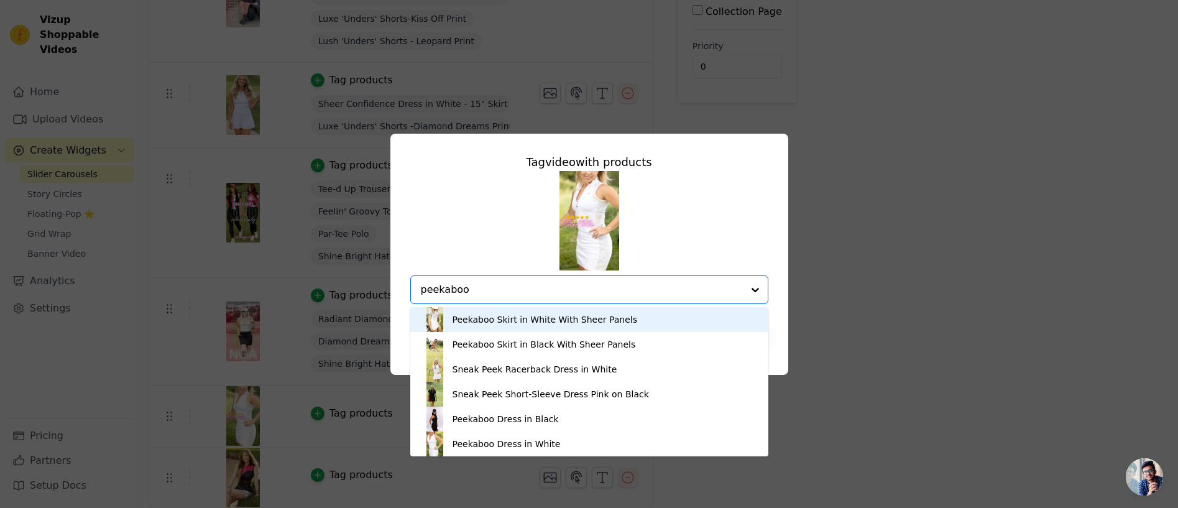
type input "peekaboo"
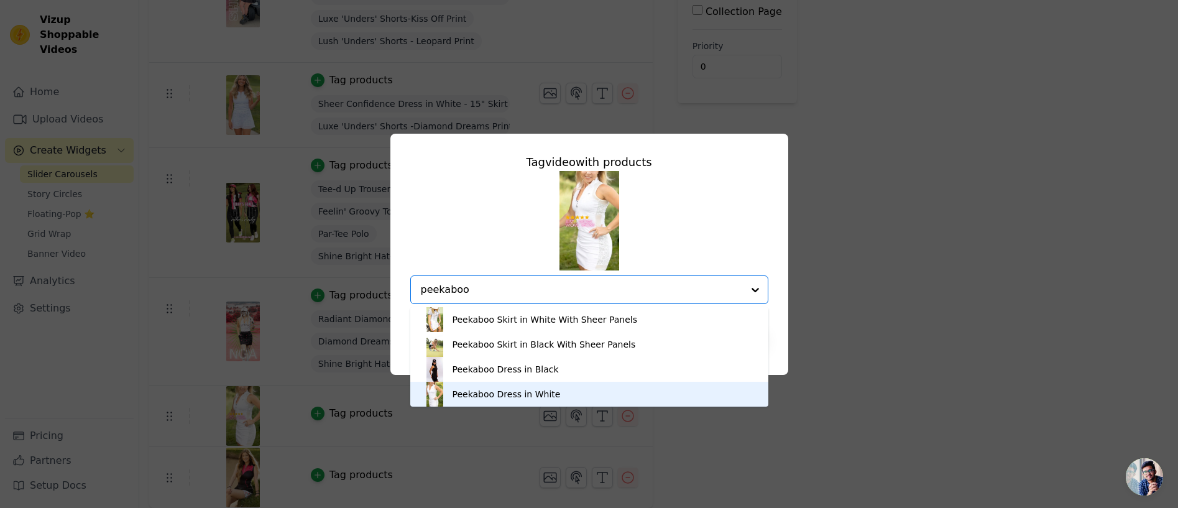
click at [497, 390] on div "Peekaboo Dress in White" at bounding box center [507, 394] width 108 height 12
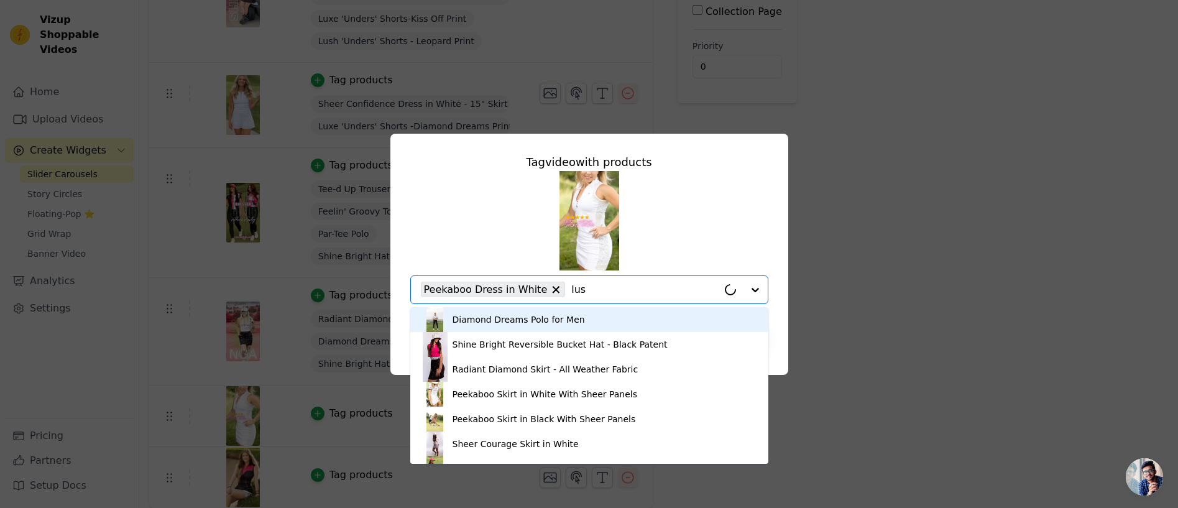
type input "lush"
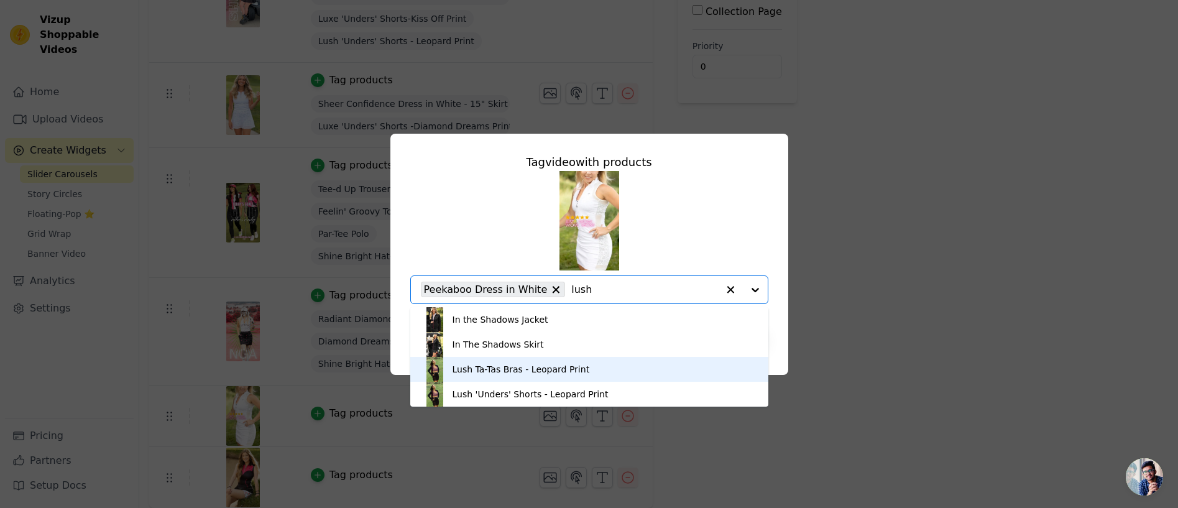
click at [501, 364] on div "Lush Ta-Tas Bras - Leopard Print" at bounding box center [521, 369] width 137 height 12
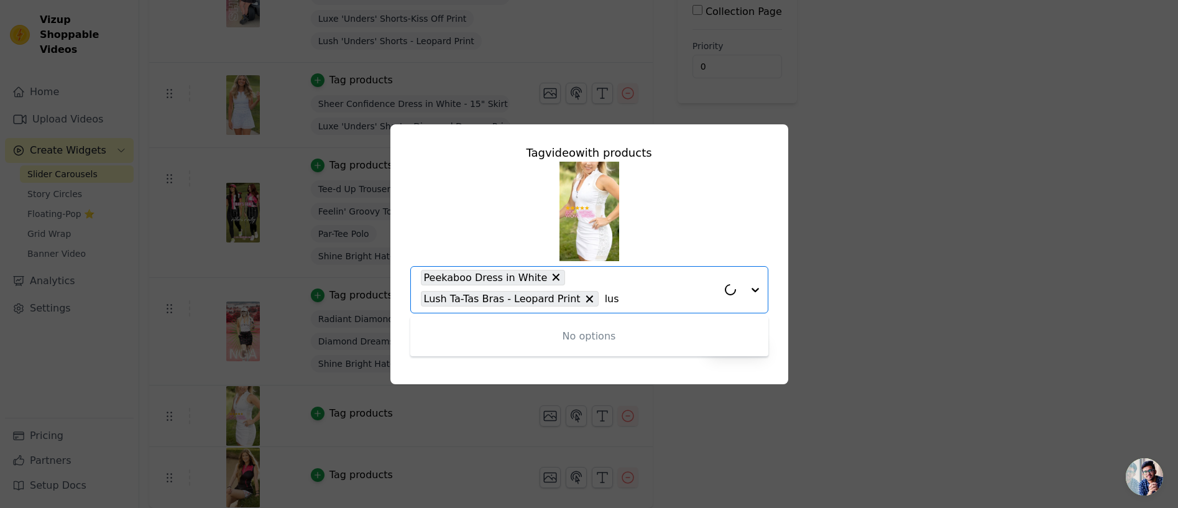
type input "lush"
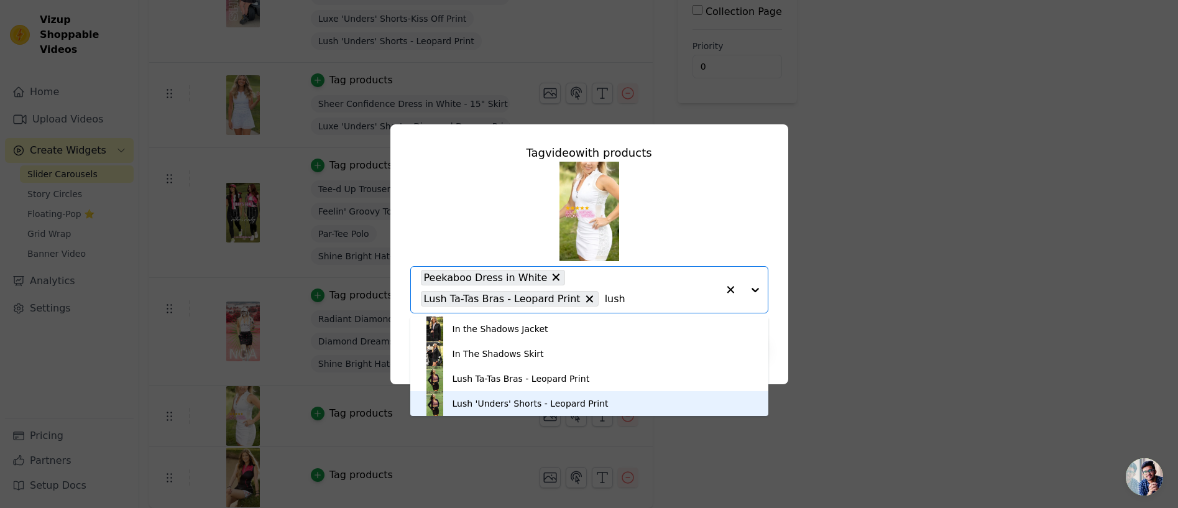
click at [509, 404] on div "Lush 'Unders' Shorts - Leopard Print" at bounding box center [531, 403] width 156 height 12
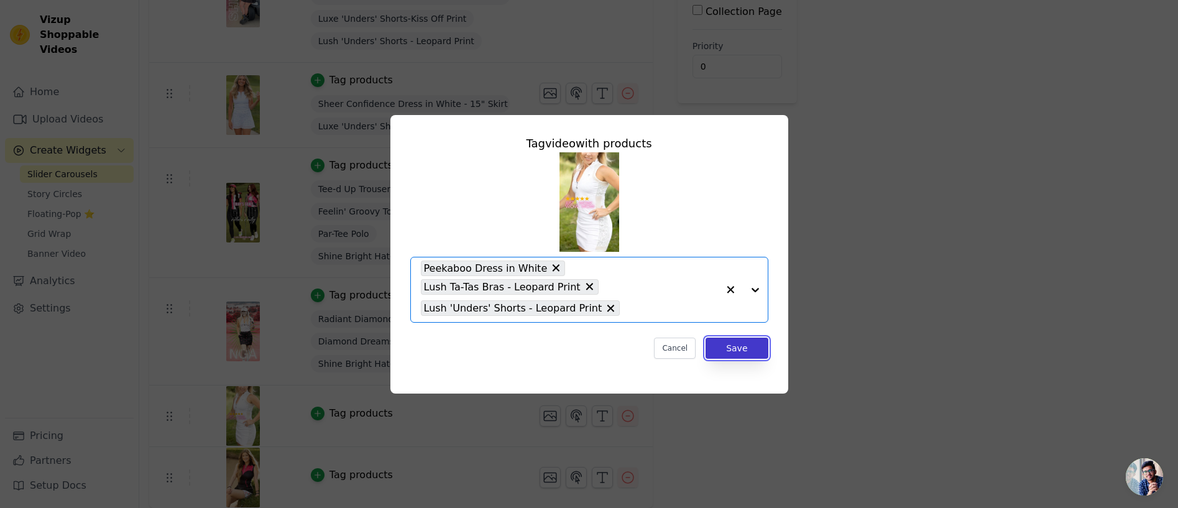
click at [726, 348] on button "Save" at bounding box center [737, 348] width 62 height 21
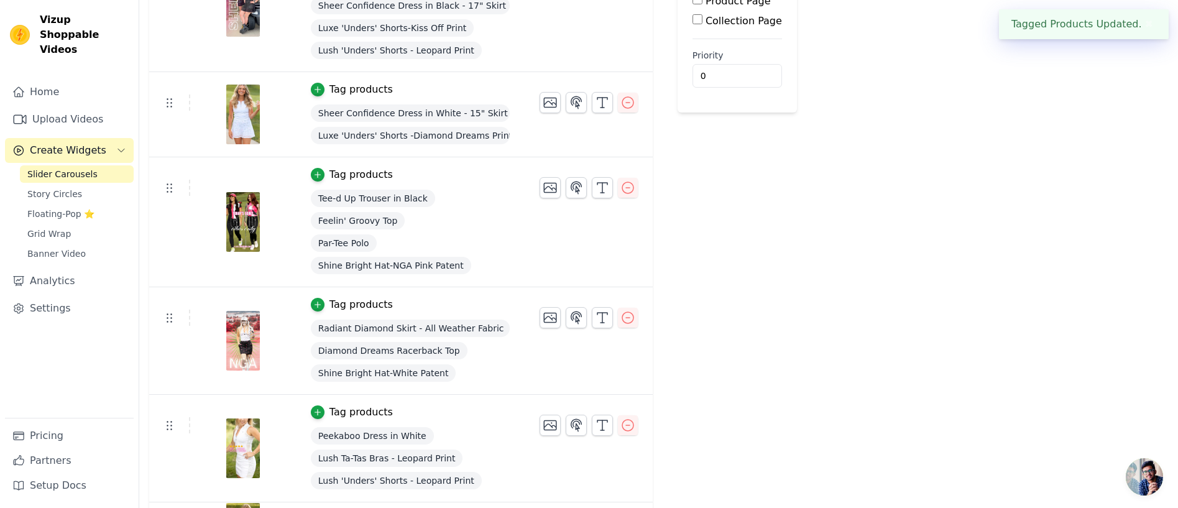
scroll to position [263, 0]
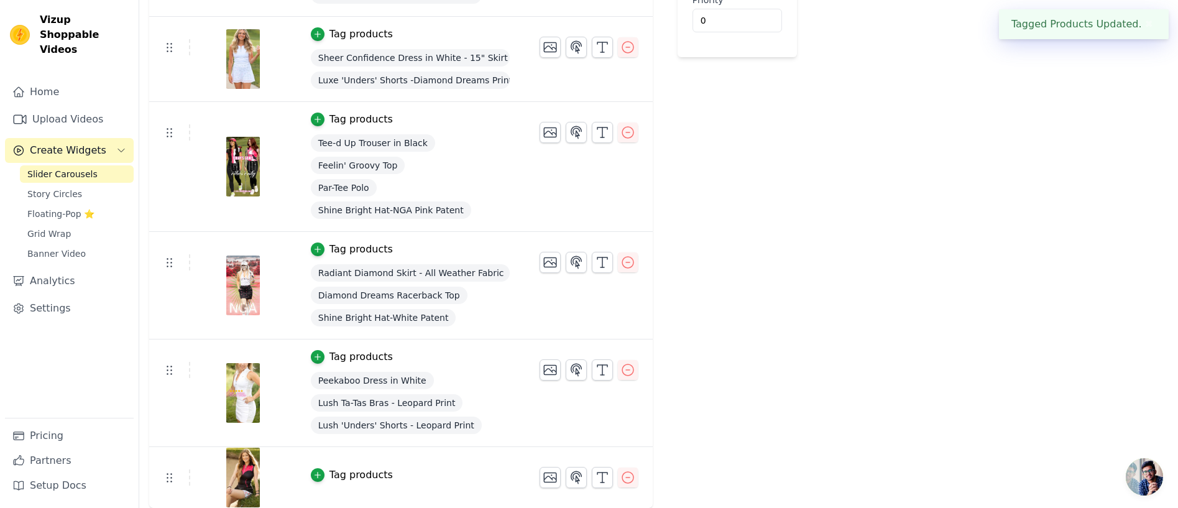
click at [360, 470] on div "Tag products" at bounding box center [361, 475] width 63 height 15
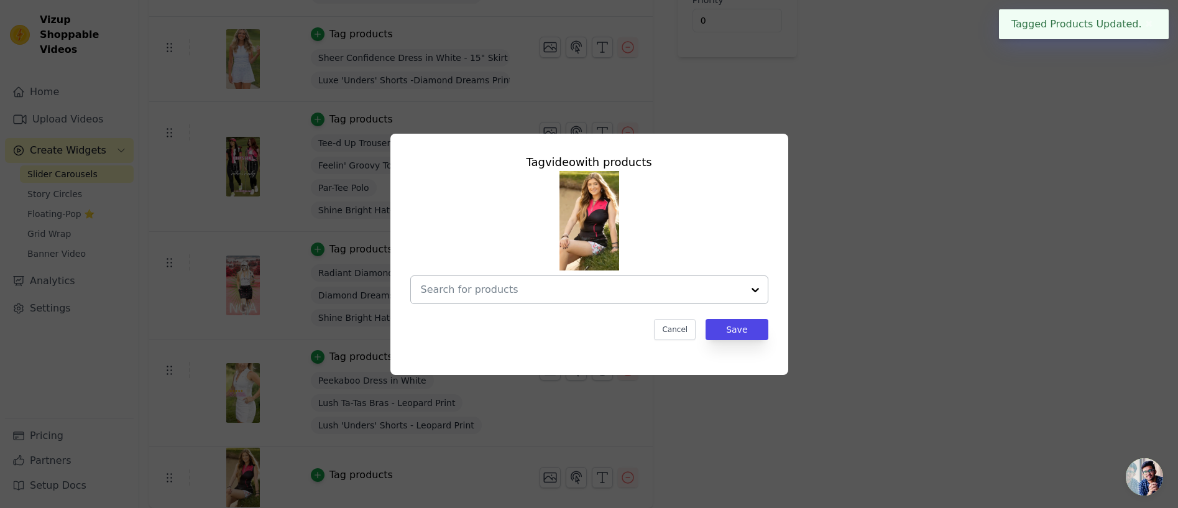
click at [519, 290] on input "text" at bounding box center [582, 289] width 322 height 15
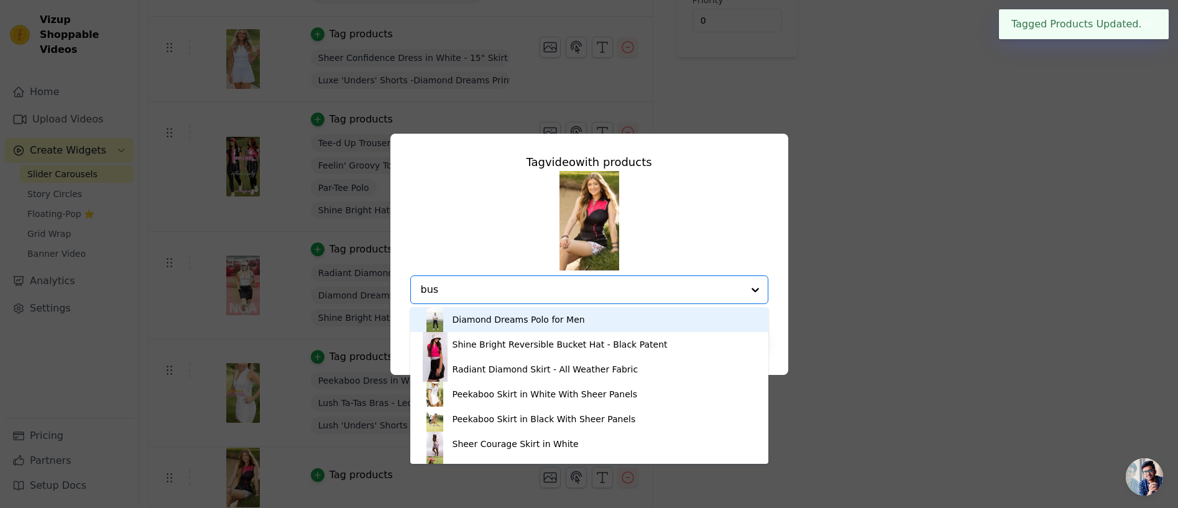
type input "bust"
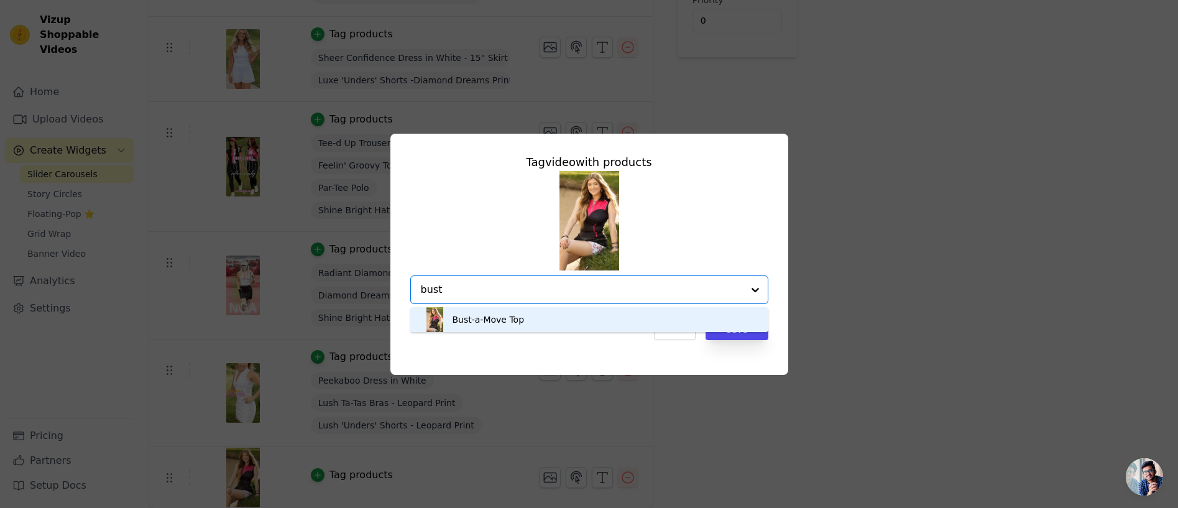
click at [482, 319] on div "Bust-a-Move Top" at bounding box center [489, 319] width 72 height 12
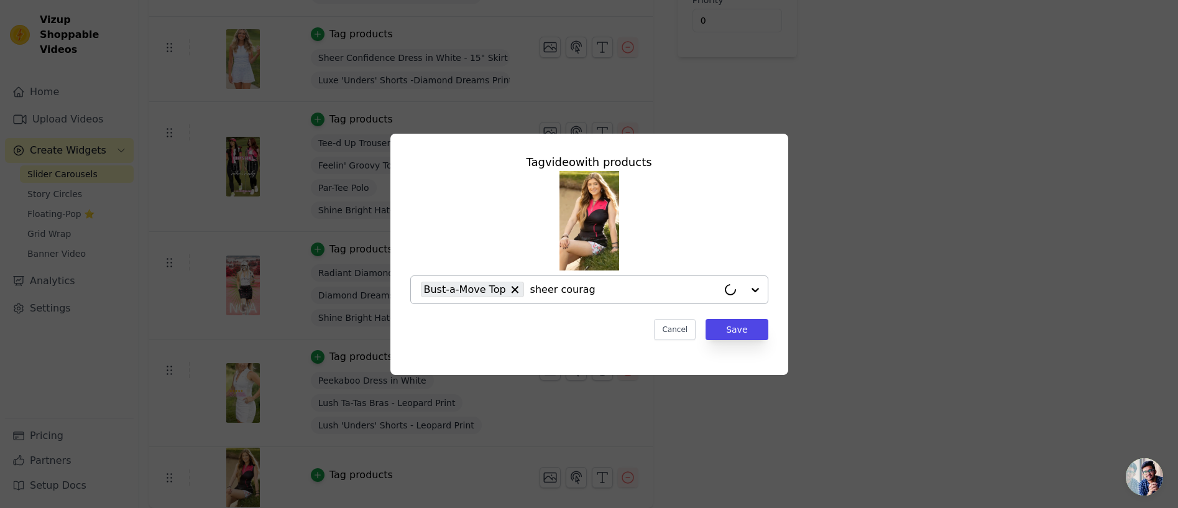
type input "sheer courage"
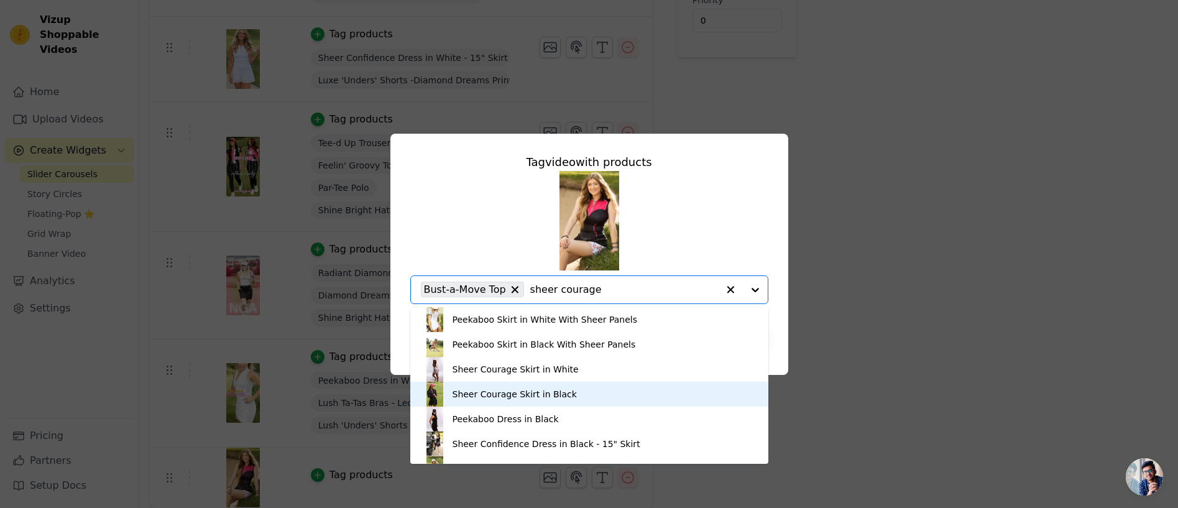
click at [489, 391] on div "Sheer Courage Skirt in Black" at bounding box center [515, 394] width 124 height 12
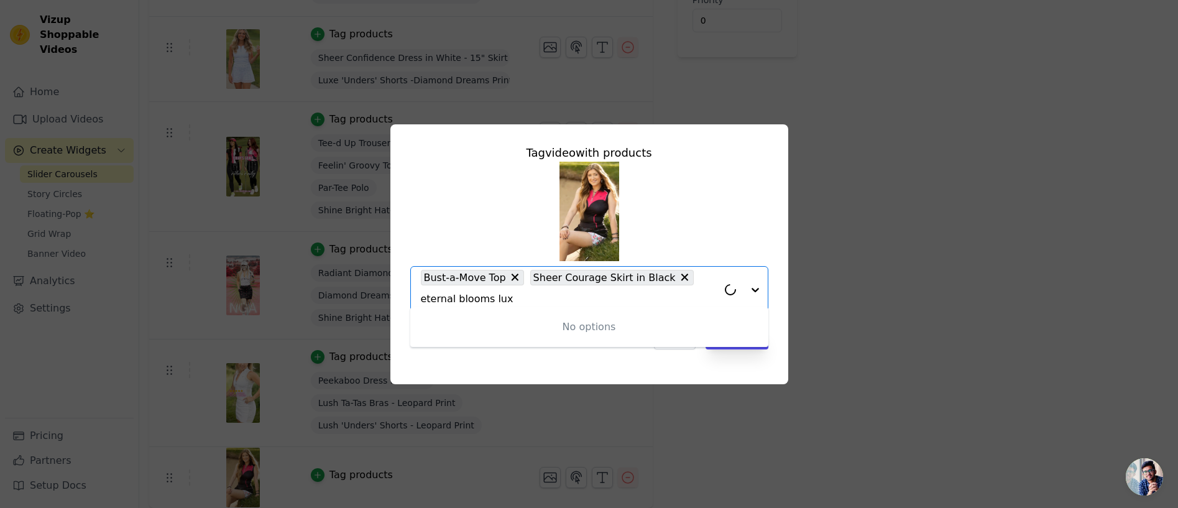
type input "eternal blooms luxe"
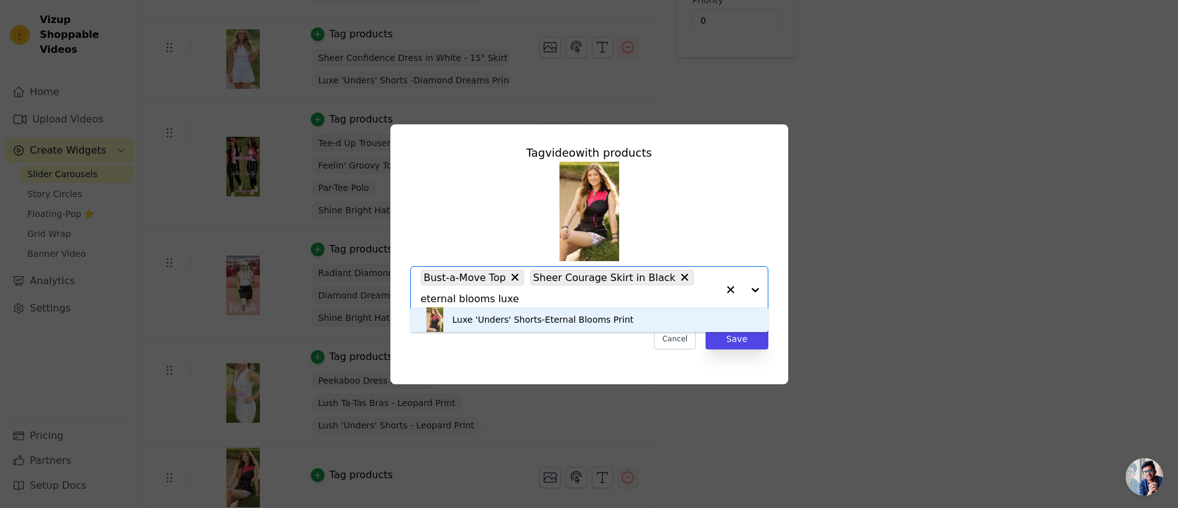
click at [492, 320] on div "Luxe 'Unders' Shorts-Eternal Blooms Print" at bounding box center [544, 319] width 182 height 12
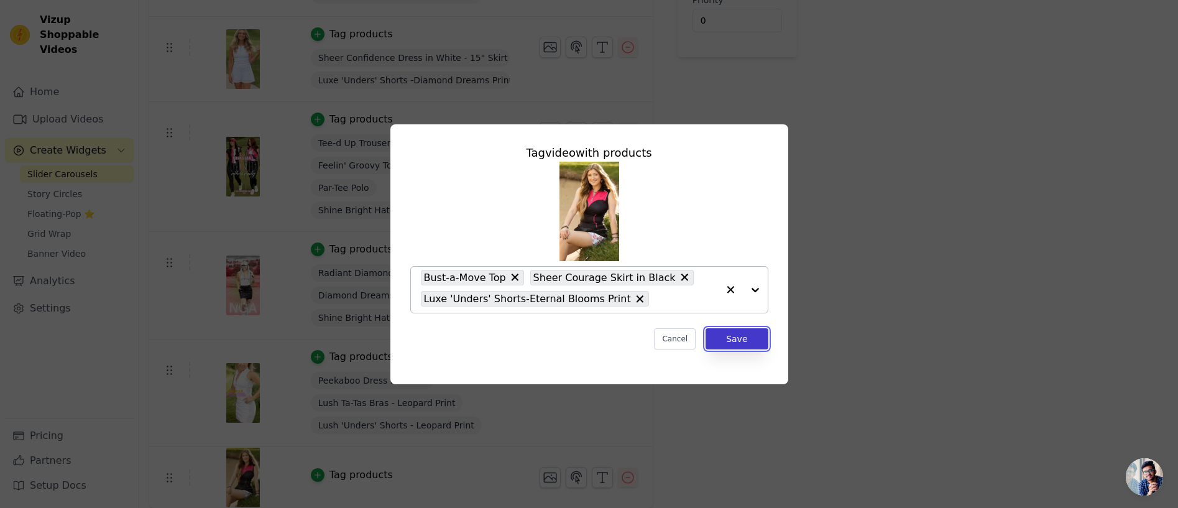
click at [732, 336] on button "Save" at bounding box center [737, 338] width 62 height 21
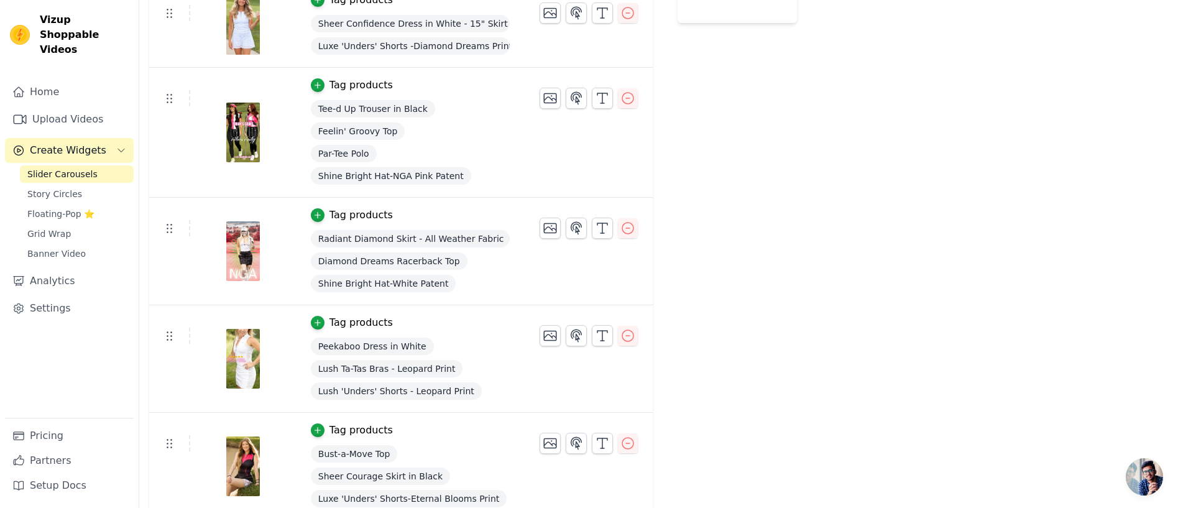
scroll to position [309, 0]
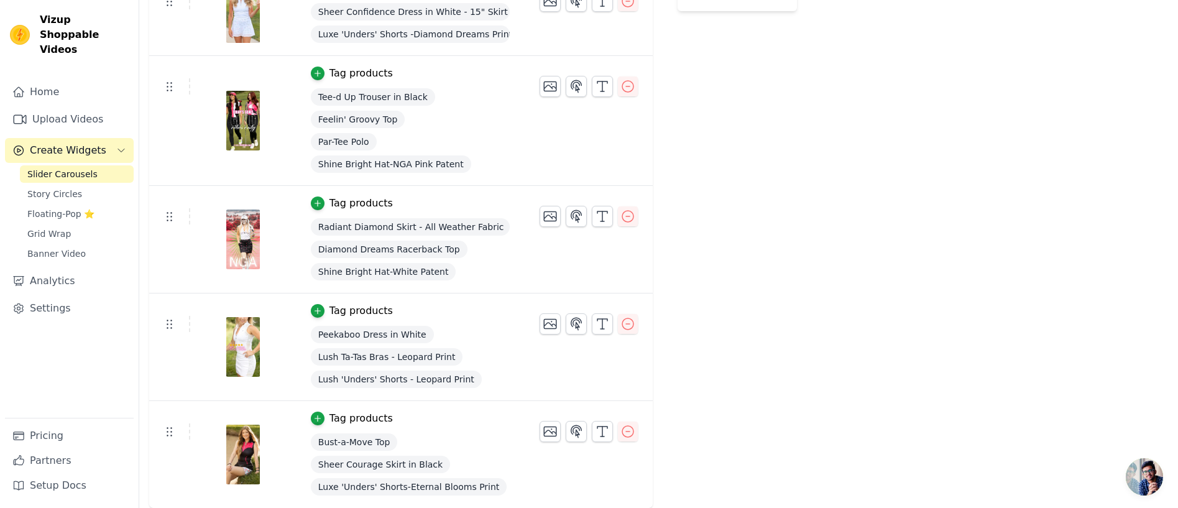
click at [341, 309] on div "Tag products" at bounding box center [361, 310] width 63 height 15
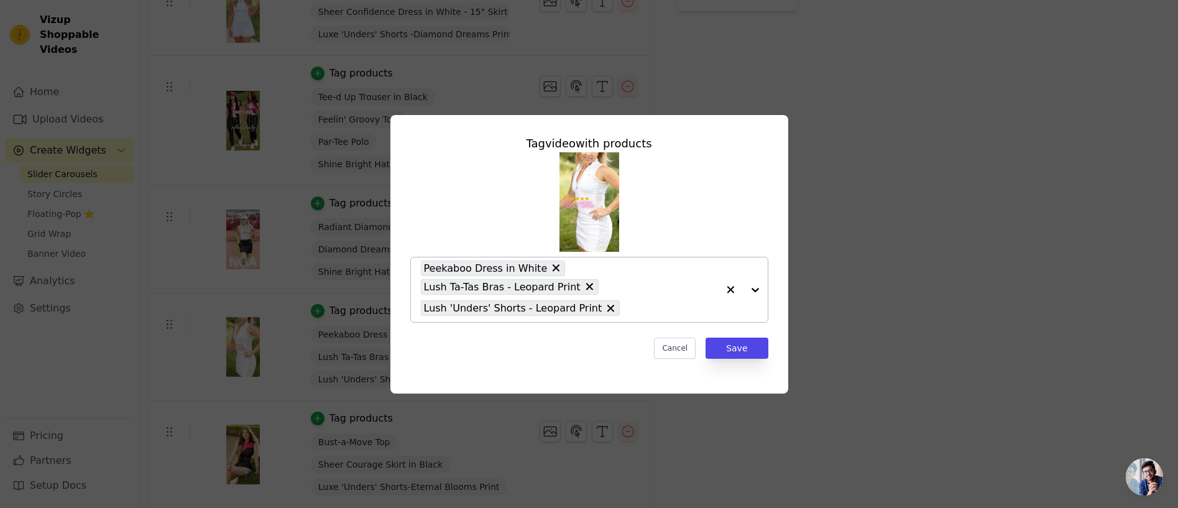
click at [649, 303] on input "text" at bounding box center [671, 308] width 91 height 15
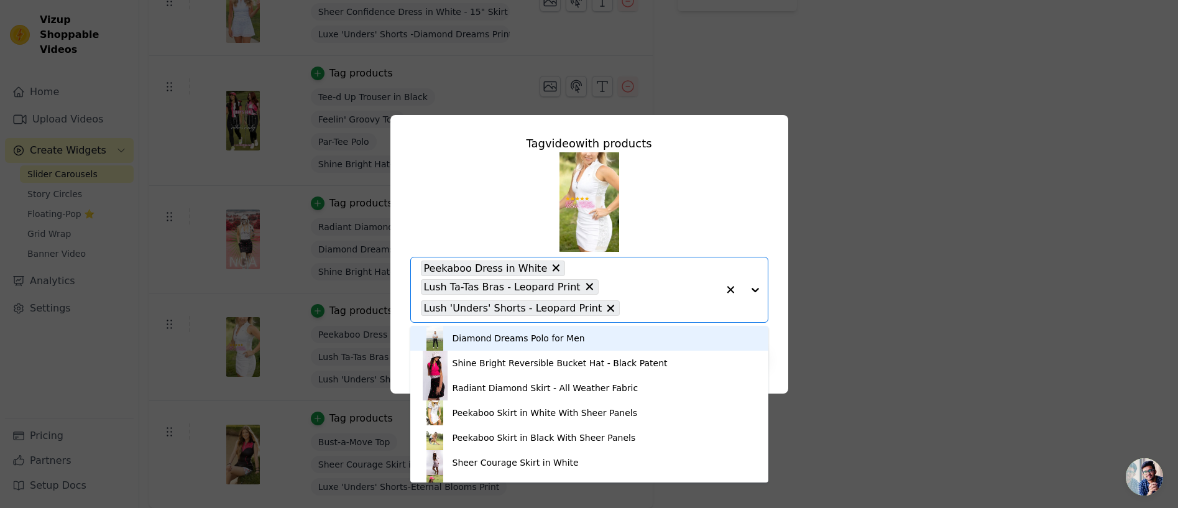
click at [563, 265] on div "Peekaboo Dress in White Lush Ta-Tas Bras - Leopard Print Lush 'Unders' Shorts -…" at bounding box center [569, 289] width 297 height 65
type input "peekaboo"
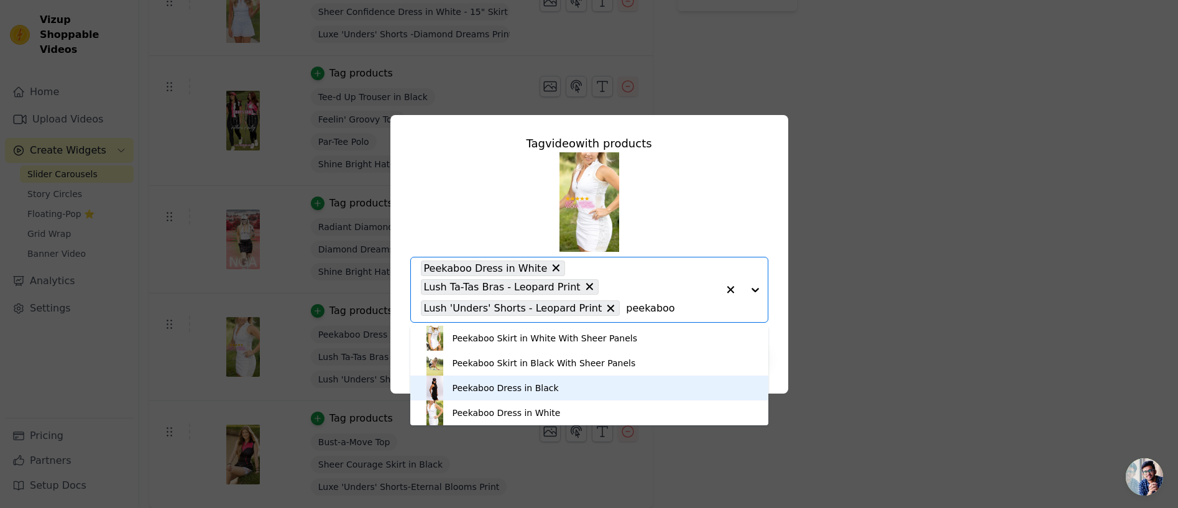
click at [494, 384] on div "Peekaboo Dress in Black" at bounding box center [506, 388] width 106 height 12
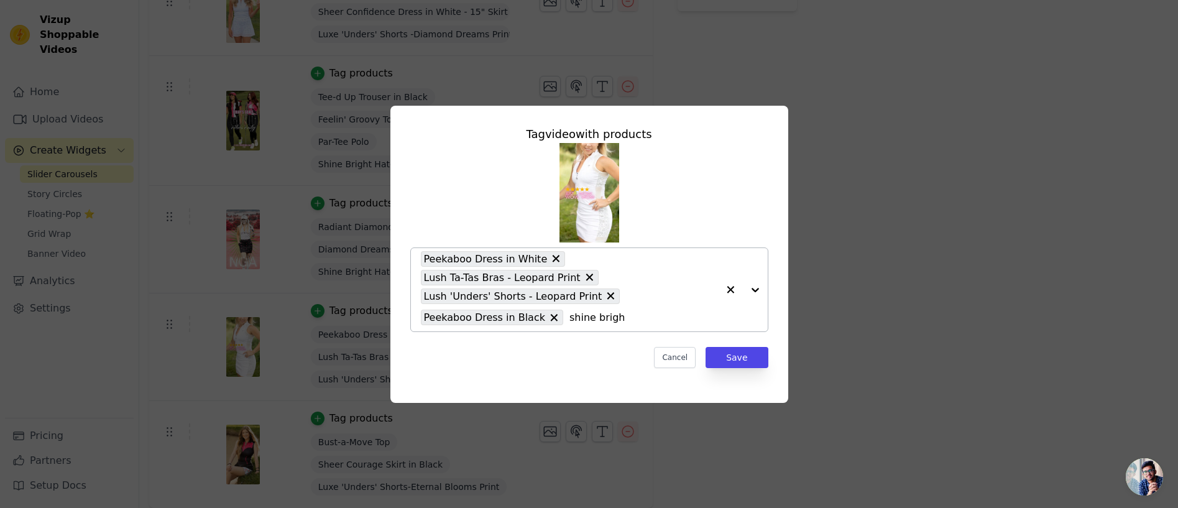
type input "shine bright"
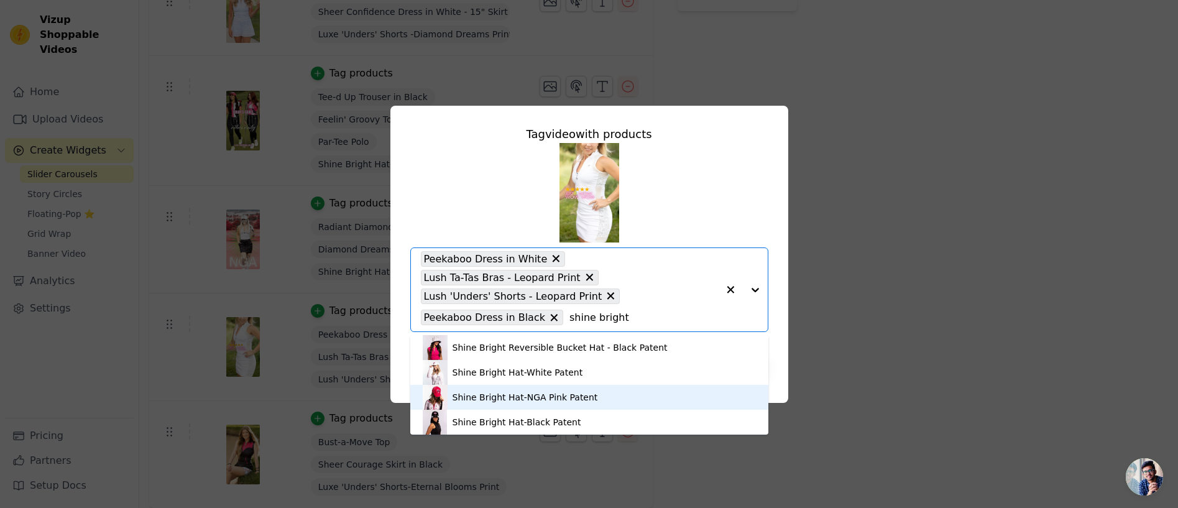
click at [498, 392] on div "Shine Bright Hat-NGA Pink Patent" at bounding box center [525, 397] width 145 height 12
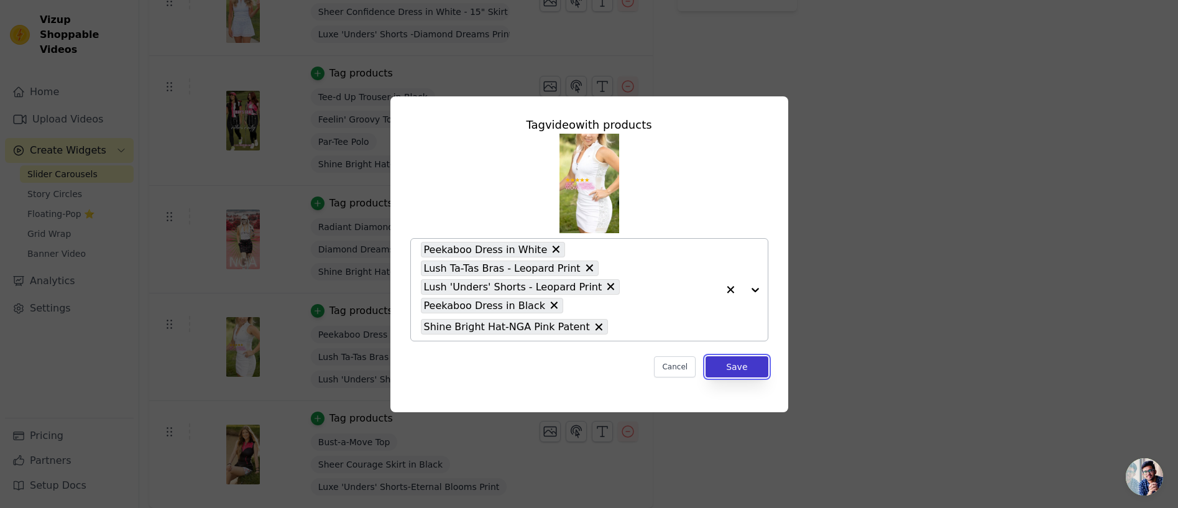
click at [741, 367] on button "Save" at bounding box center [737, 366] width 62 height 21
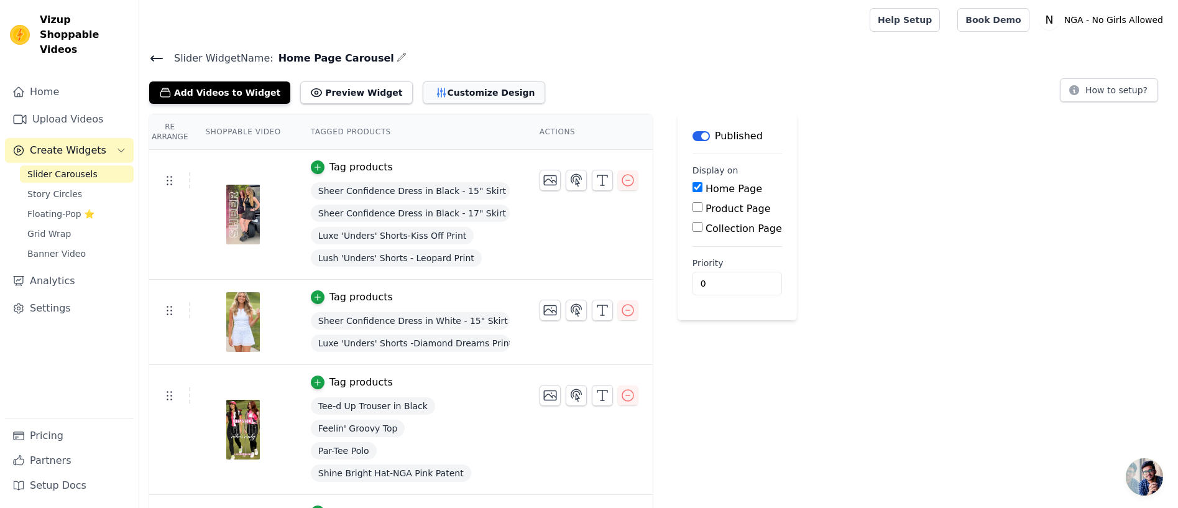
click at [471, 91] on button "Customize Design" at bounding box center [484, 92] width 122 height 22
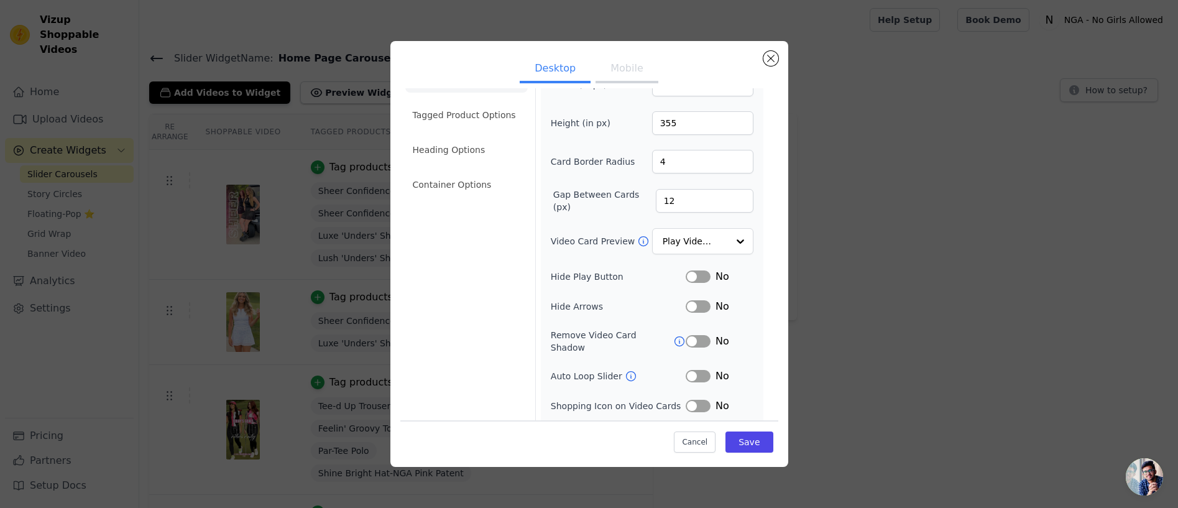
scroll to position [36, 0]
click at [736, 234] on div at bounding box center [739, 239] width 25 height 25
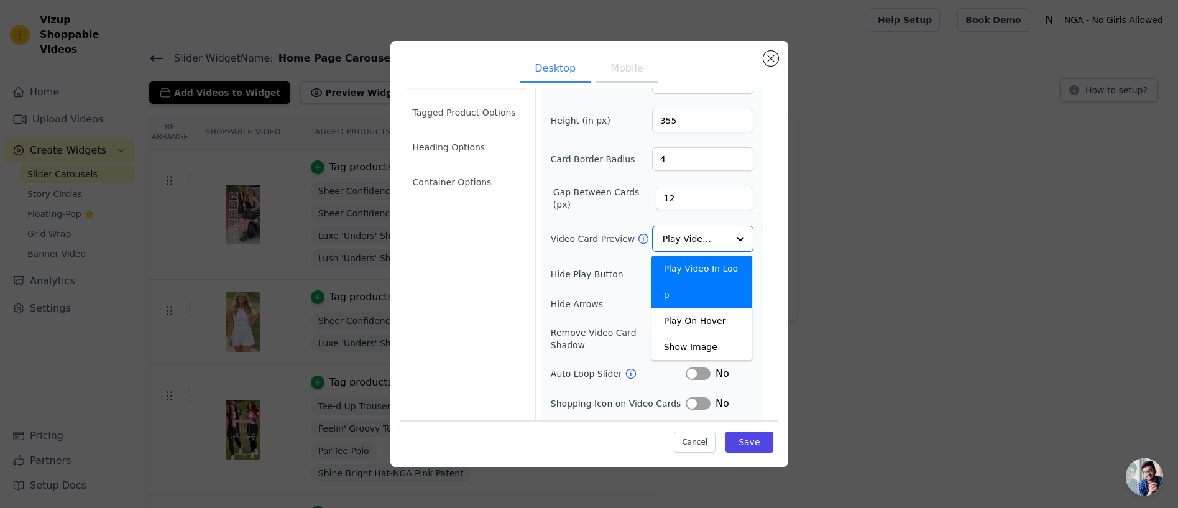
click at [558, 264] on div "Width (in px) 200 Height (in px) 355 Card Border Radius 4 Gap Between Cards (px…" at bounding box center [652, 255] width 203 height 371
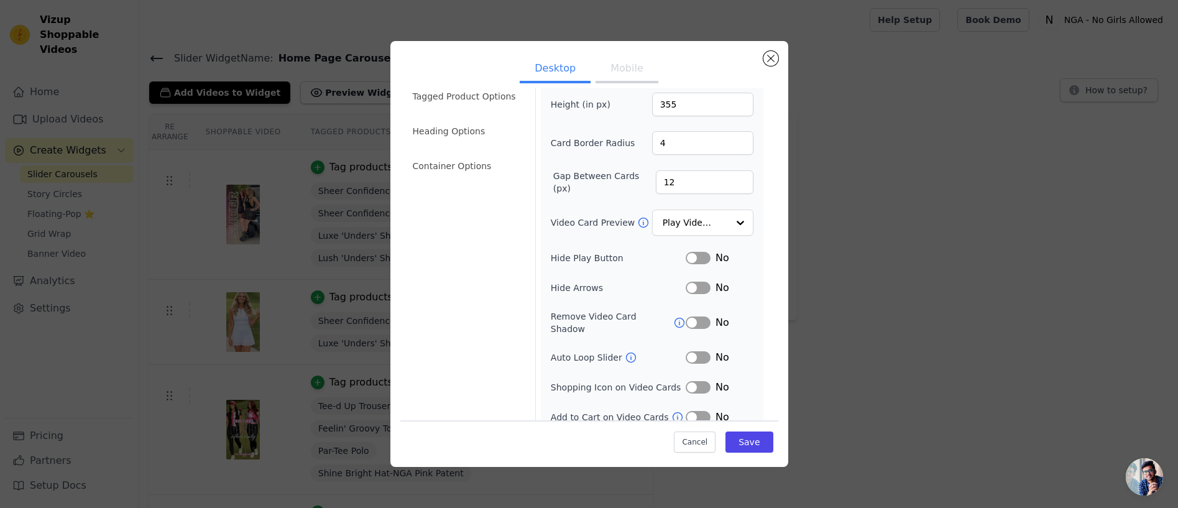
scroll to position [57, 0]
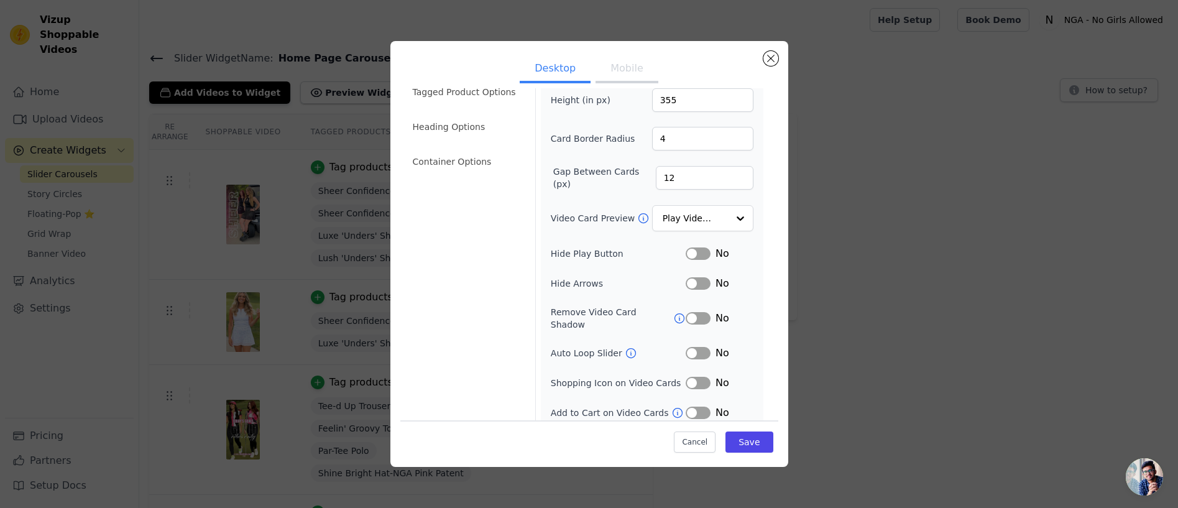
click at [706, 377] on button "Label" at bounding box center [698, 383] width 25 height 12
click at [701, 407] on button "Label" at bounding box center [698, 413] width 25 height 12
click at [752, 439] on button "Save" at bounding box center [749, 441] width 47 height 21
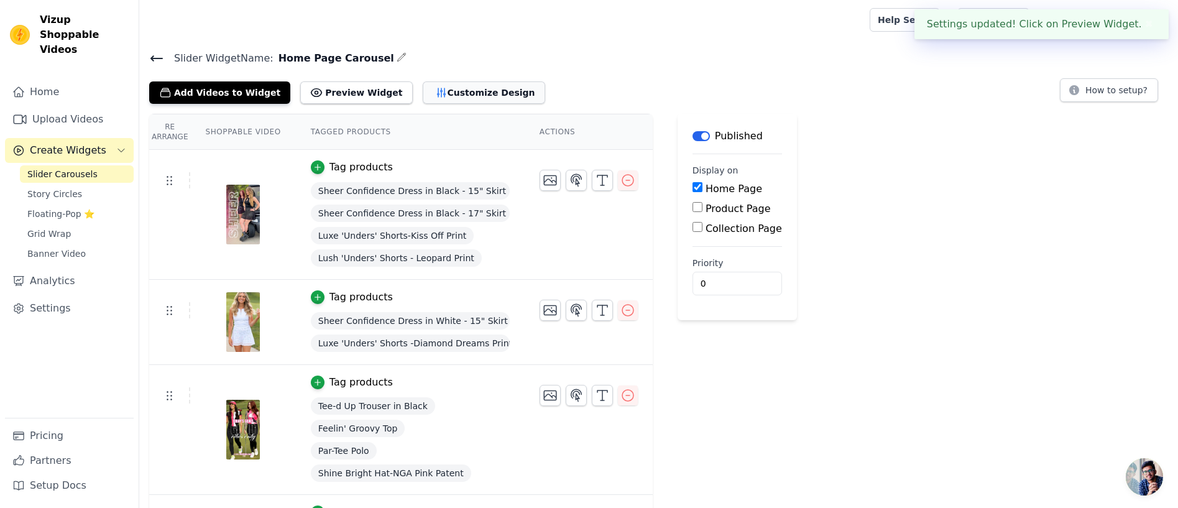
click at [448, 88] on button "Customize Design" at bounding box center [484, 92] width 122 height 22
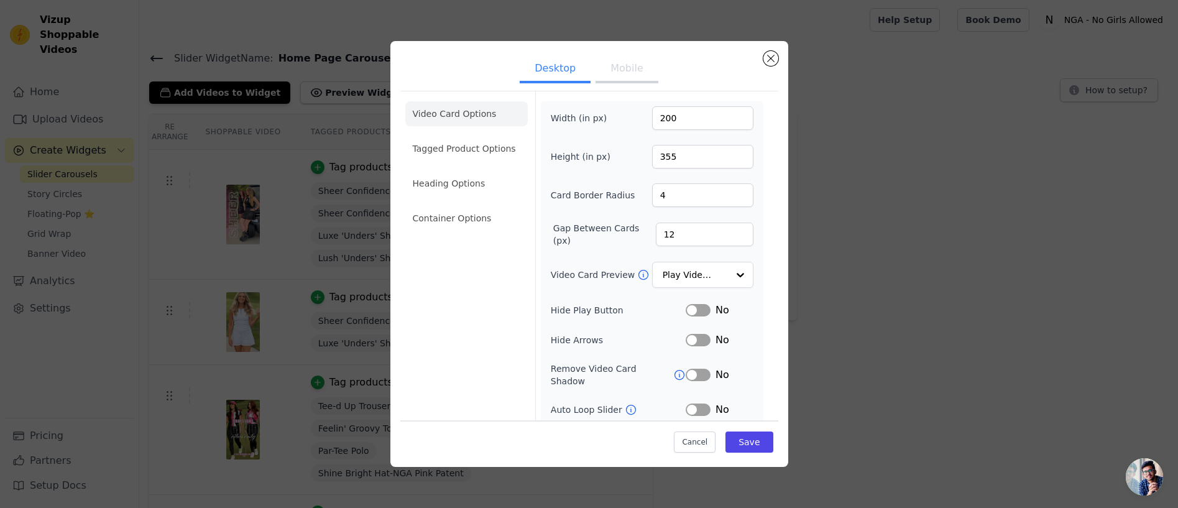
click at [635, 72] on button "Mobile" at bounding box center [627, 69] width 62 height 27
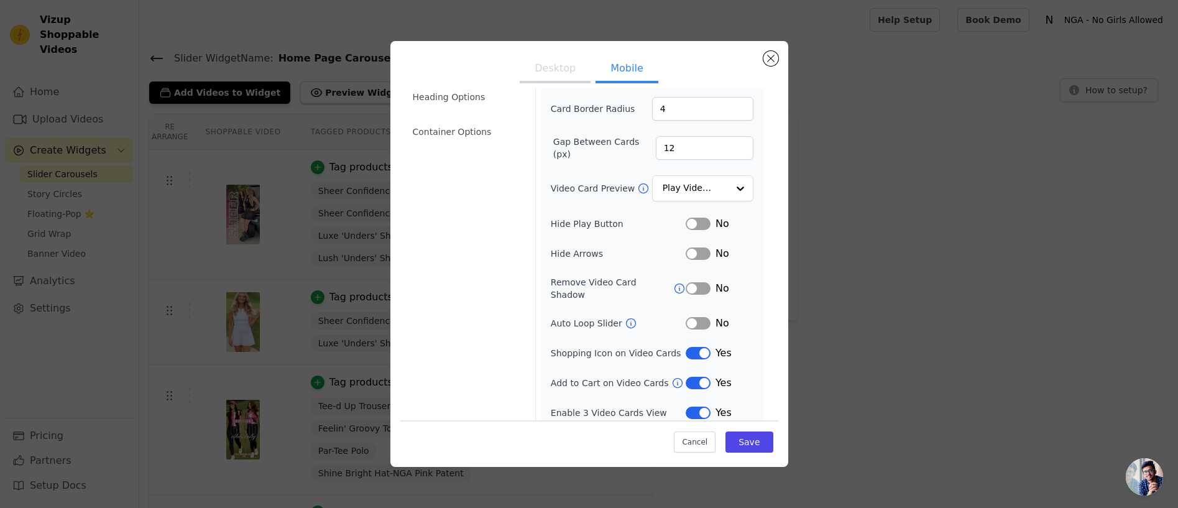
scroll to position [0, 0]
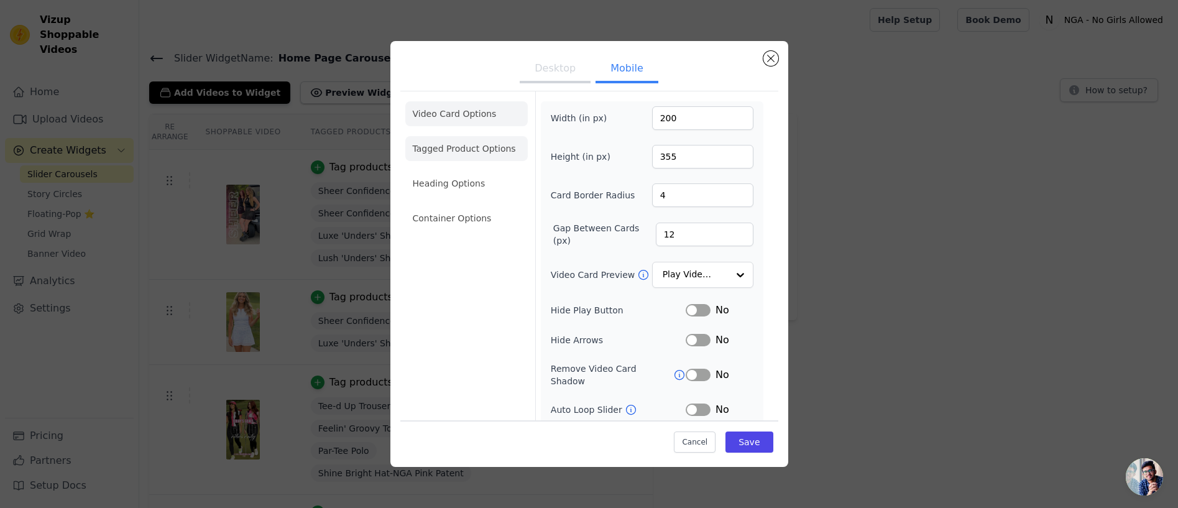
click at [475, 206] on li "Tagged Product Options" at bounding box center [466, 218] width 122 height 25
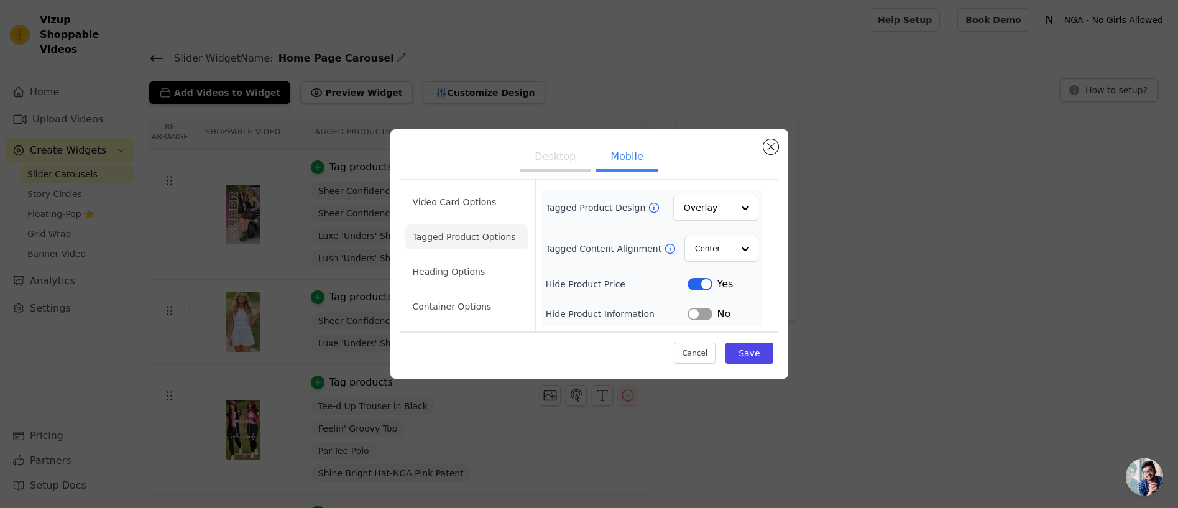
click at [650, 206] on icon at bounding box center [654, 207] width 12 height 12
click at [747, 205] on div at bounding box center [744, 207] width 25 height 25
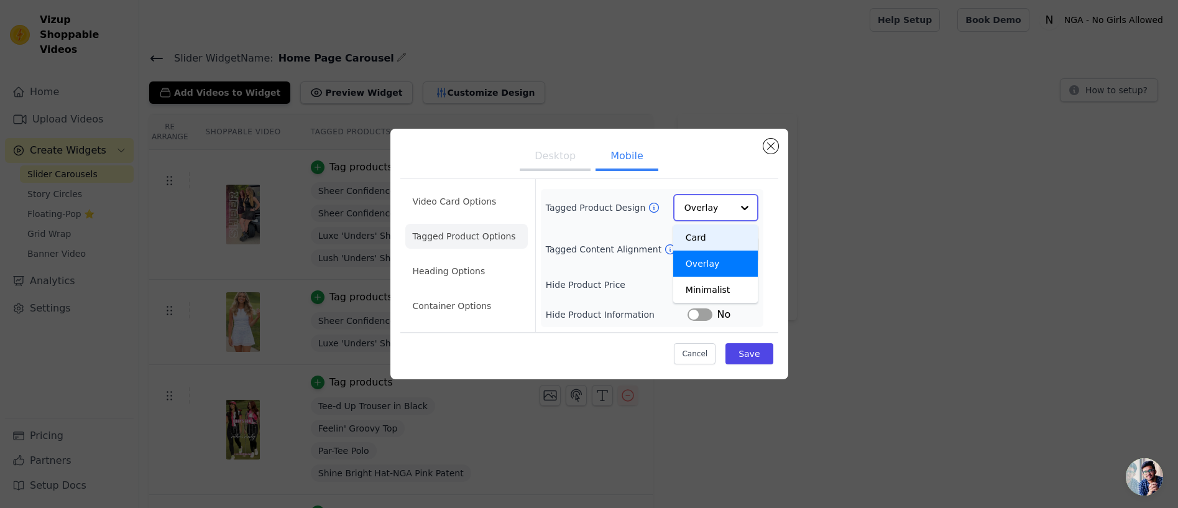
click at [718, 237] on div "Card" at bounding box center [715, 237] width 85 height 26
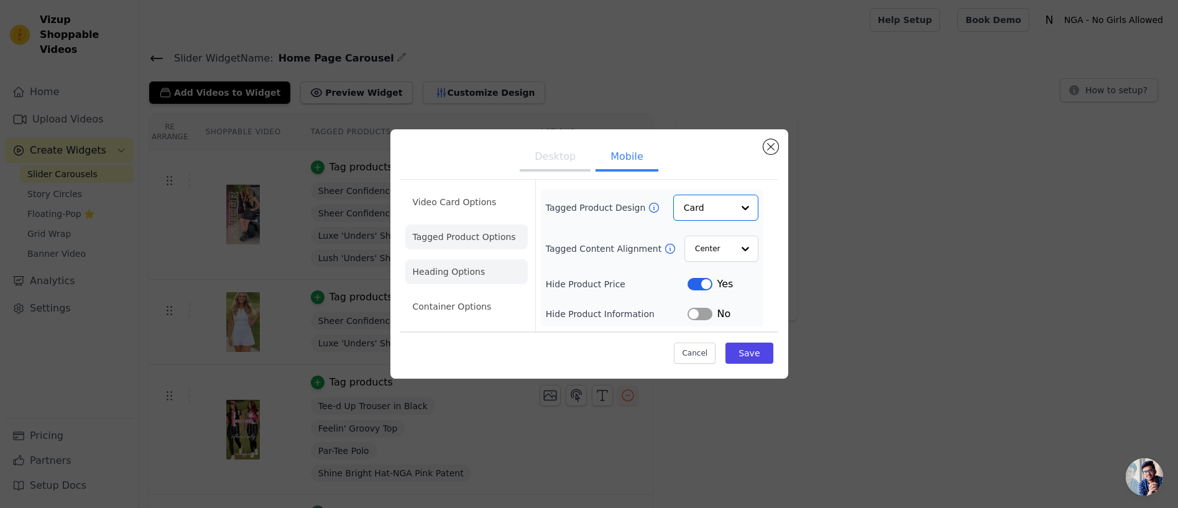
click at [457, 269] on li "Heading Options" at bounding box center [466, 271] width 122 height 25
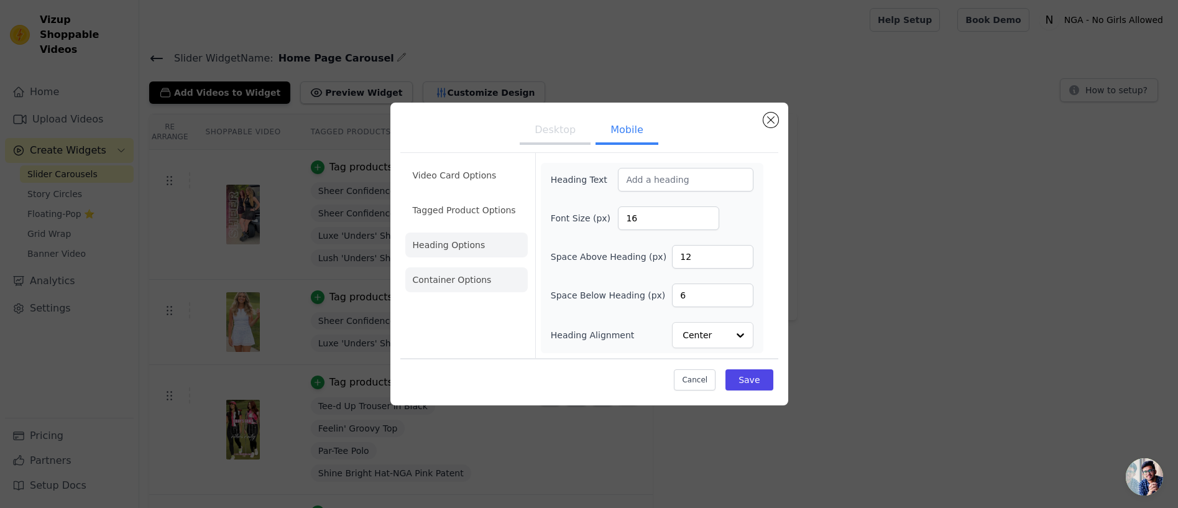
click at [465, 279] on li "Container Options" at bounding box center [466, 279] width 122 height 25
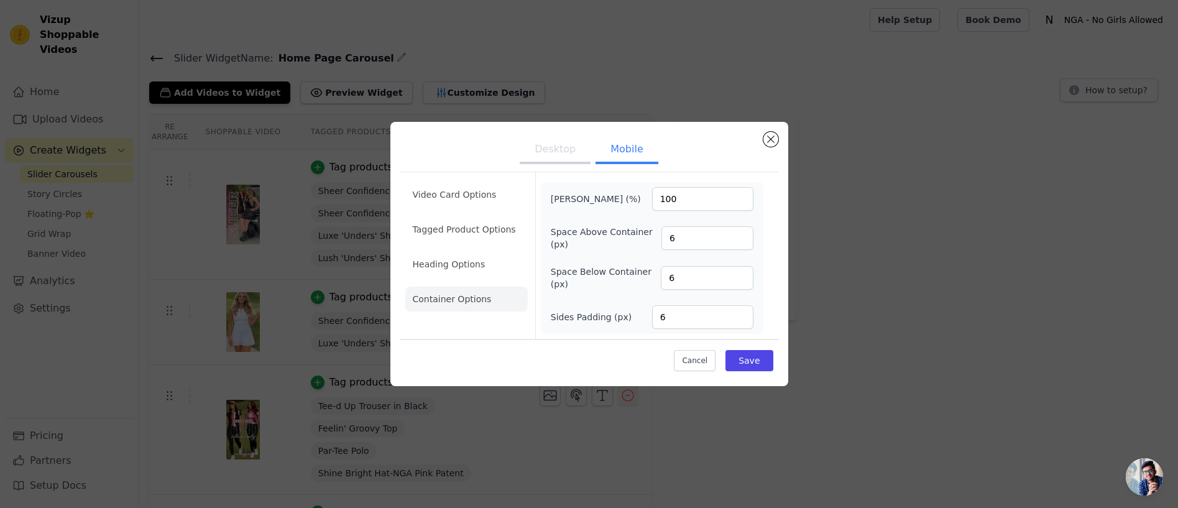
click at [568, 158] on button "Desktop" at bounding box center [555, 150] width 71 height 27
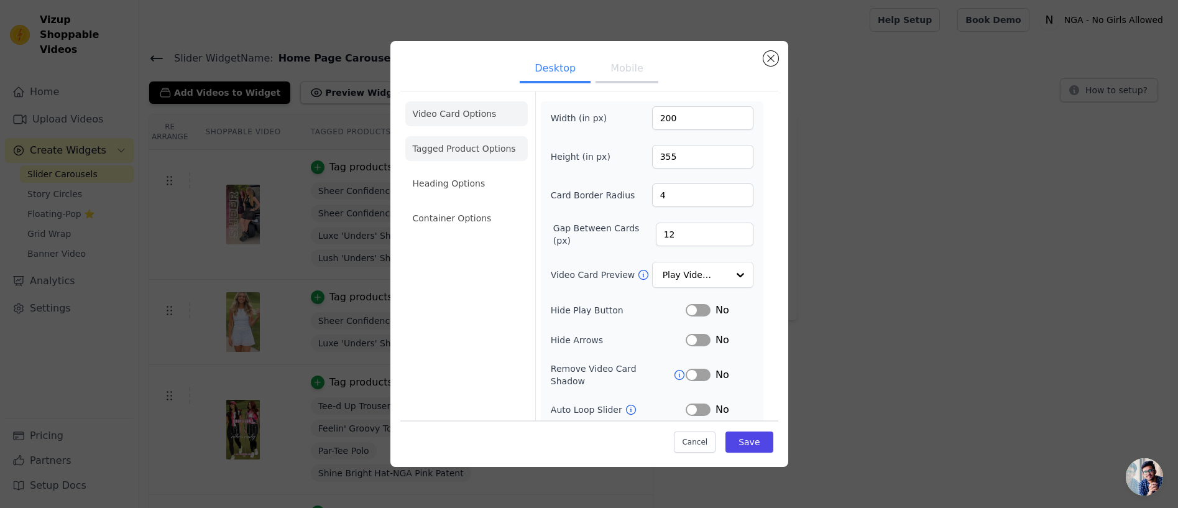
click at [449, 206] on li "Tagged Product Options" at bounding box center [466, 218] width 122 height 25
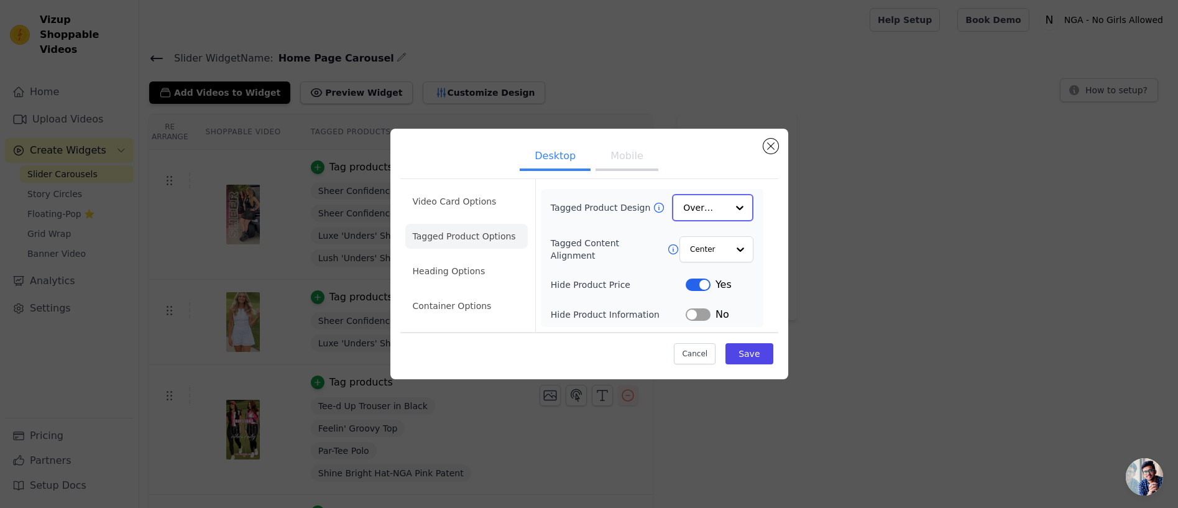
click at [696, 201] on input "Tagged Product Design" at bounding box center [705, 207] width 44 height 25
click at [709, 233] on div "Card" at bounding box center [712, 237] width 81 height 26
click at [759, 349] on button "Save" at bounding box center [749, 353] width 47 height 21
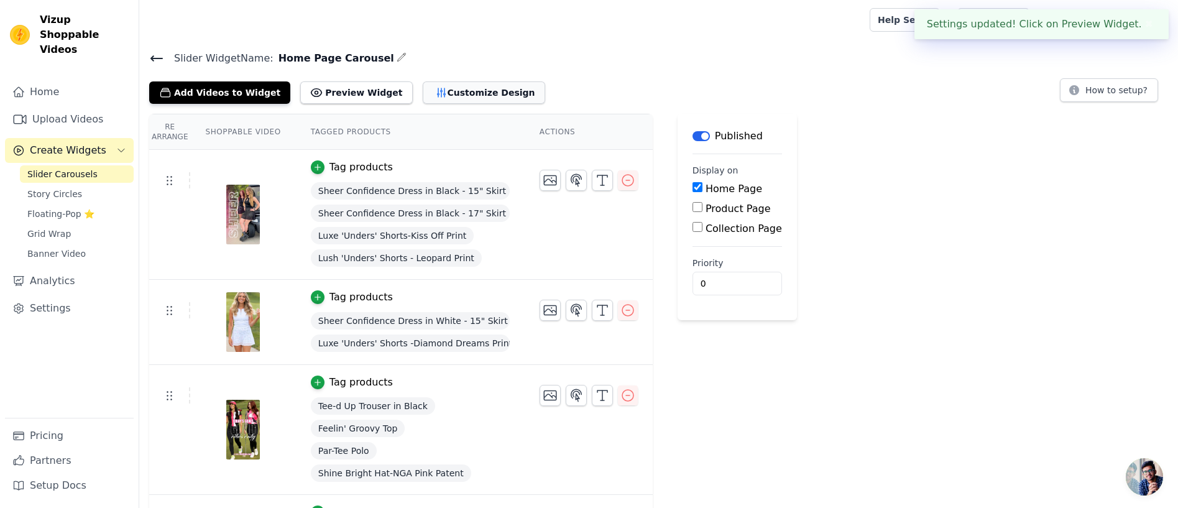
click at [430, 90] on button "Customize Design" at bounding box center [484, 92] width 122 height 22
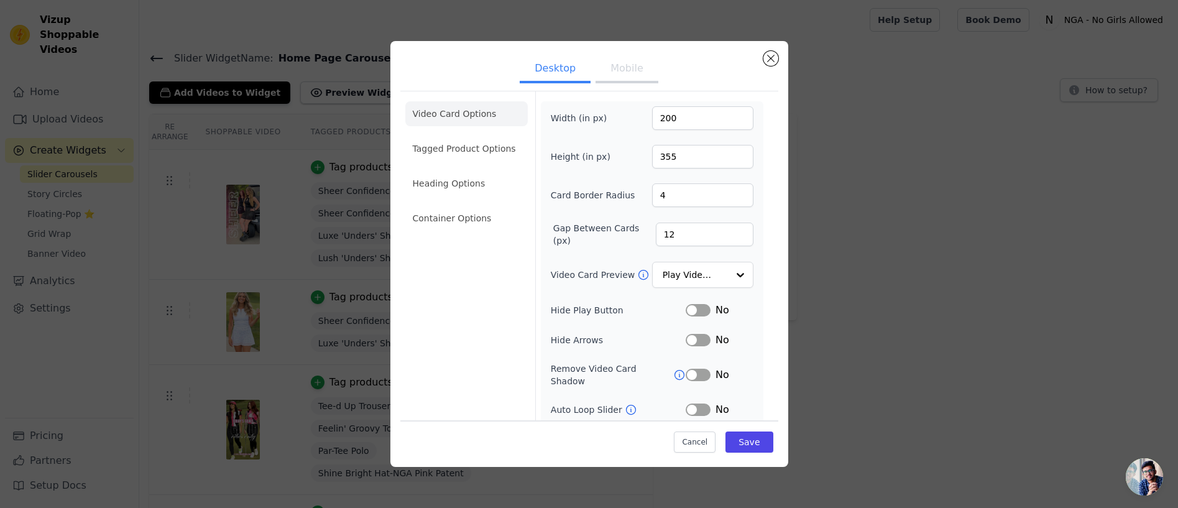
click at [616, 65] on button "Mobile" at bounding box center [627, 69] width 62 height 27
click at [468, 206] on li "Tagged Product Options" at bounding box center [466, 218] width 122 height 25
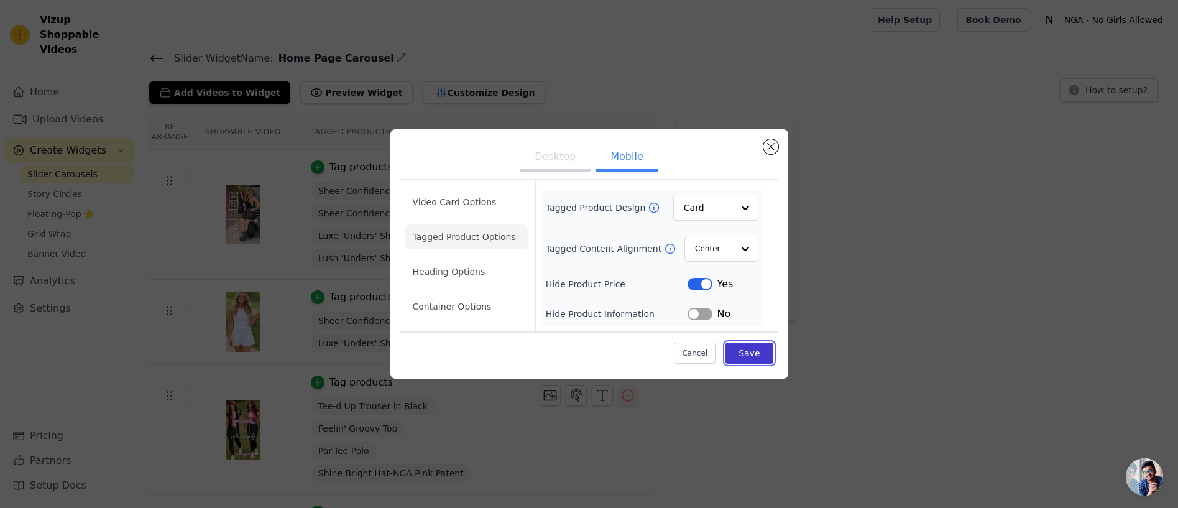
click at [751, 351] on button "Save" at bounding box center [749, 353] width 47 height 21
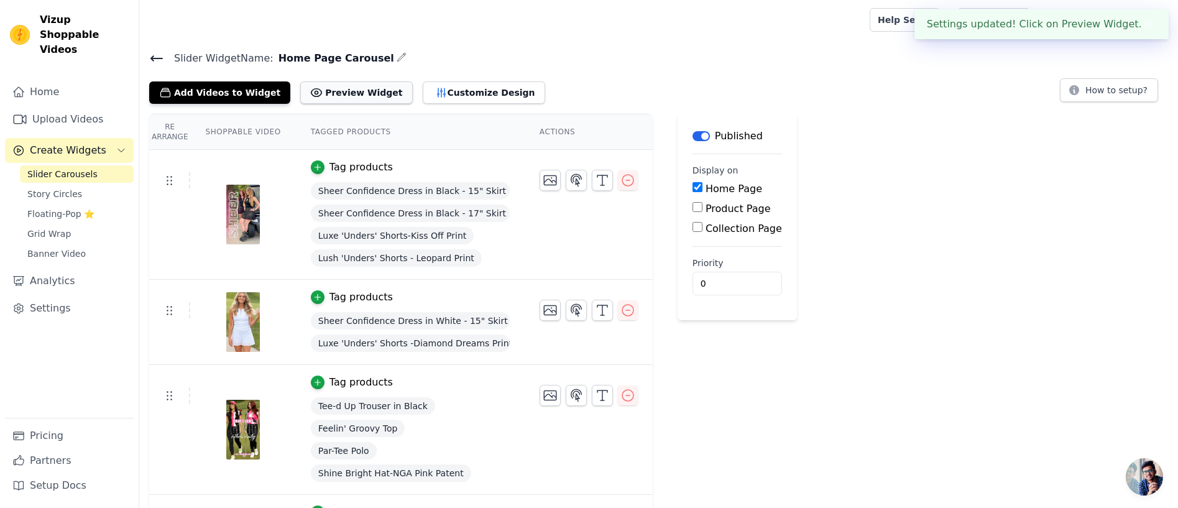
click at [325, 91] on button "Preview Widget" at bounding box center [356, 92] width 112 height 22
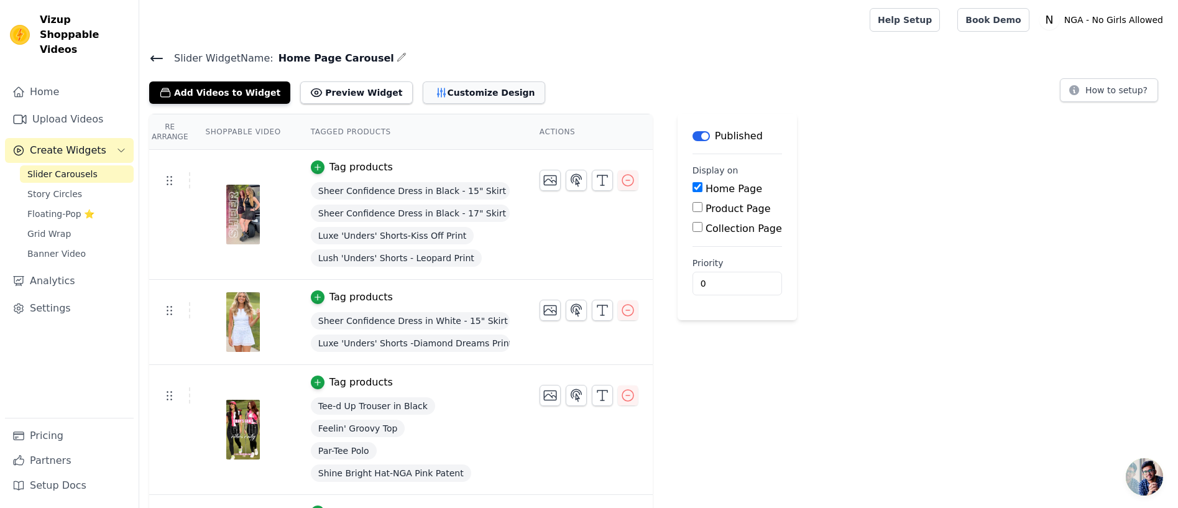
click at [442, 88] on button "Customize Design" at bounding box center [484, 92] width 122 height 22
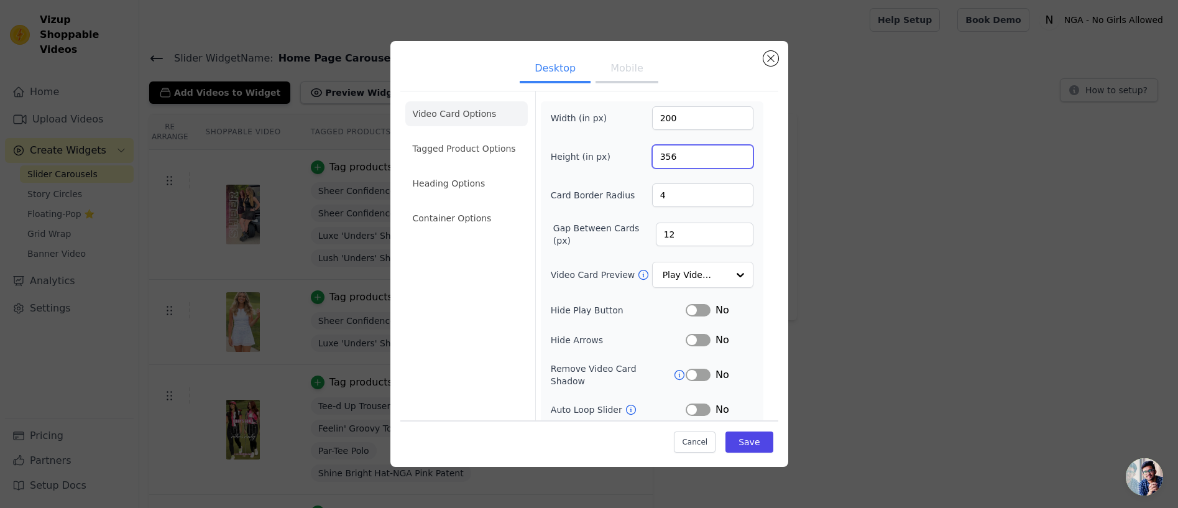
click at [742, 152] on input "356" at bounding box center [702, 157] width 101 height 24
click at [742, 152] on input "357" at bounding box center [702, 157] width 101 height 24
click at [742, 152] on input "358" at bounding box center [702, 157] width 101 height 24
click at [742, 152] on input "359" at bounding box center [702, 157] width 101 height 24
click at [742, 152] on input "360" at bounding box center [702, 157] width 101 height 24
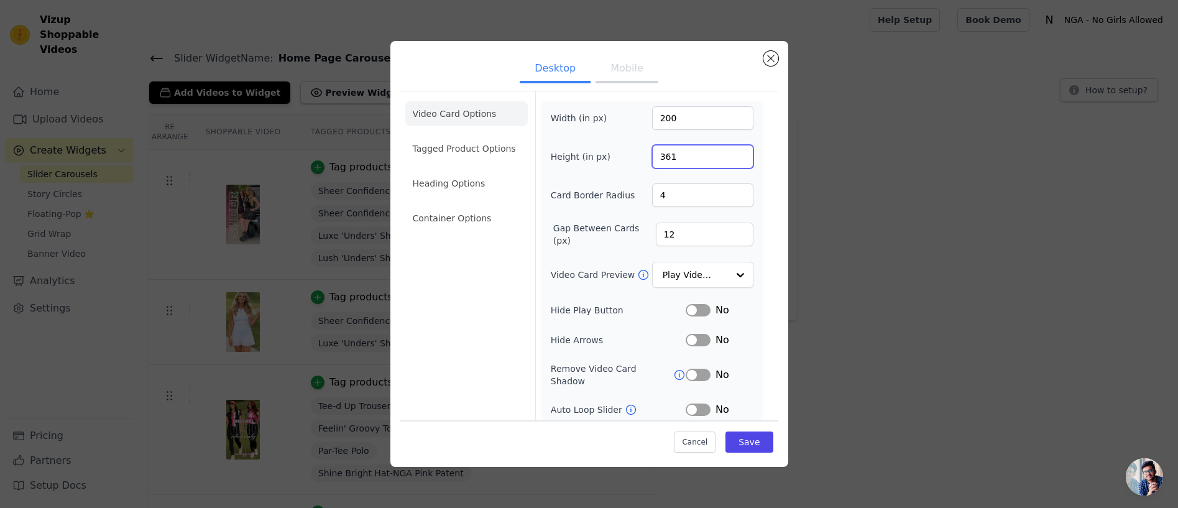
click at [742, 152] on input "361" at bounding box center [702, 157] width 101 height 24
click at [742, 152] on input "362" at bounding box center [702, 157] width 101 height 24
click at [742, 152] on input "363" at bounding box center [702, 157] width 101 height 24
click at [742, 152] on input "364" at bounding box center [702, 157] width 101 height 24
click at [742, 152] on input "365" at bounding box center [702, 157] width 101 height 24
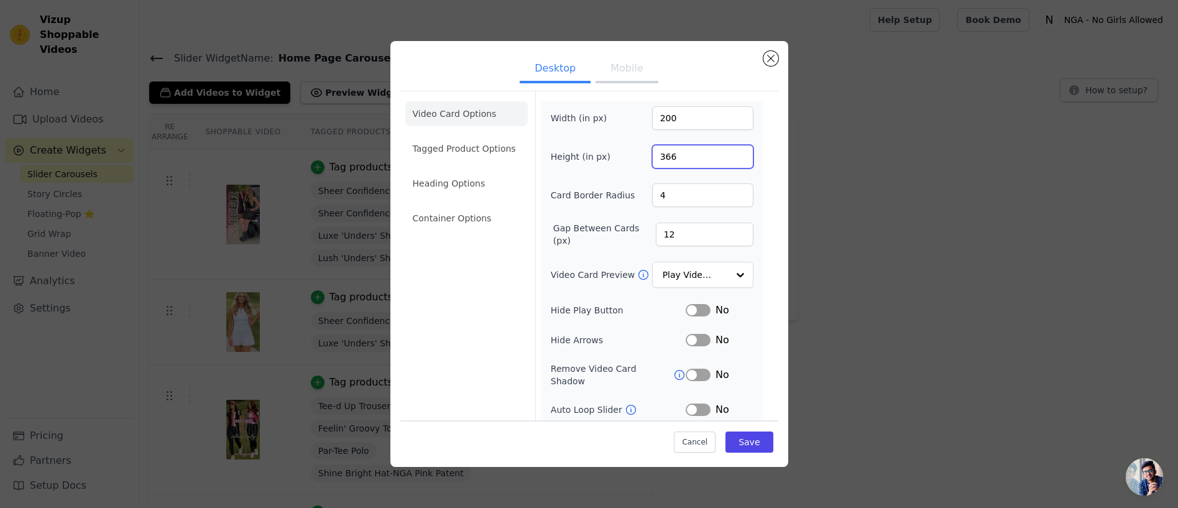
click at [742, 152] on input "366" at bounding box center [702, 157] width 101 height 24
click at [742, 152] on input "367" at bounding box center [702, 157] width 101 height 24
click at [742, 152] on input "368" at bounding box center [702, 157] width 101 height 24
click at [695, 158] on input "368" at bounding box center [702, 157] width 101 height 24
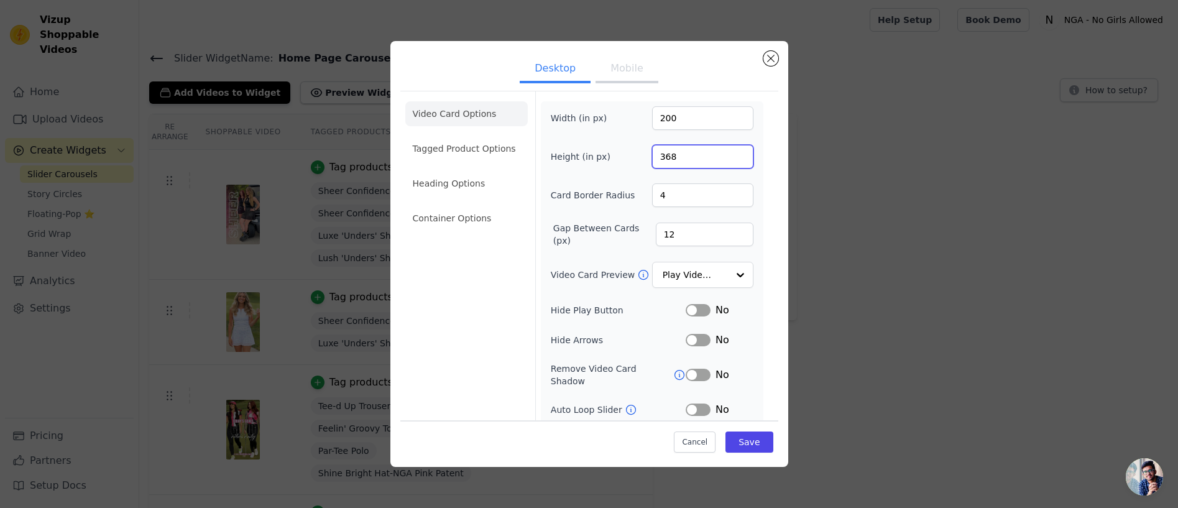
click at [695, 158] on input "368" at bounding box center [702, 157] width 101 height 24
type input "380"
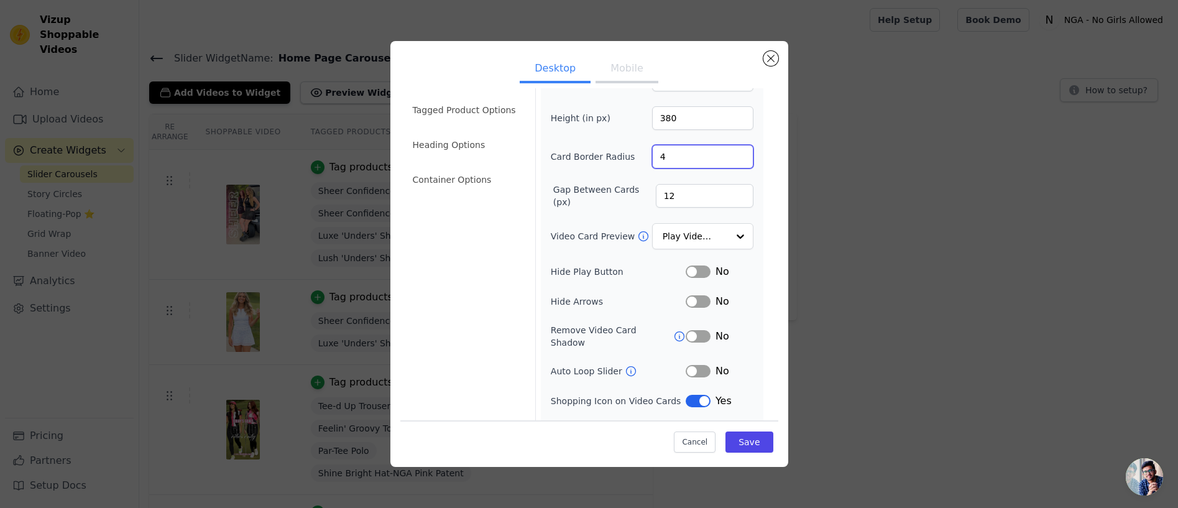
scroll to position [42, 0]
click at [704, 300] on button "Label" at bounding box center [698, 298] width 25 height 12
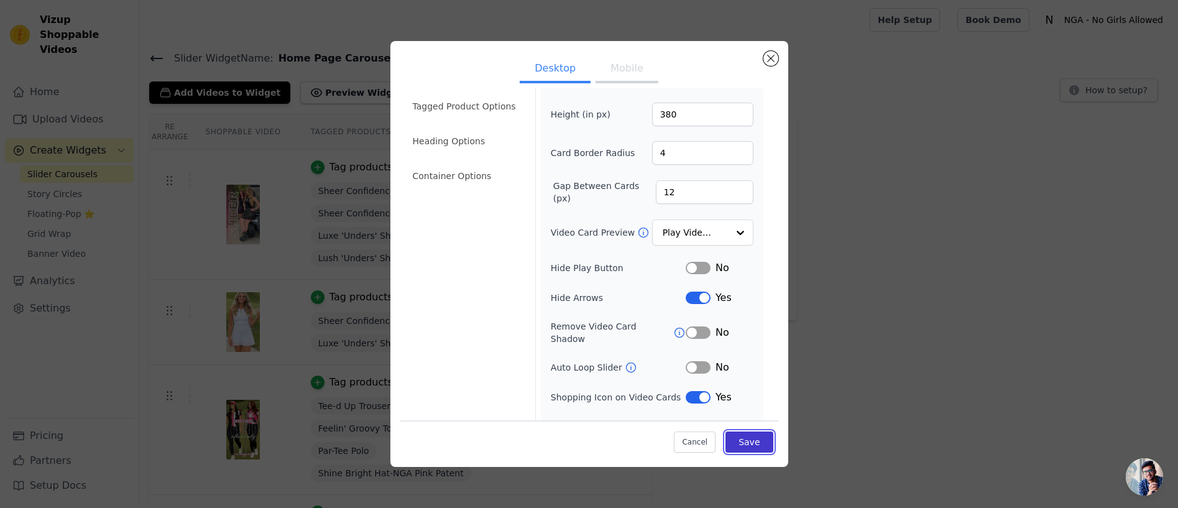
click at [742, 441] on button "Save" at bounding box center [749, 441] width 47 height 21
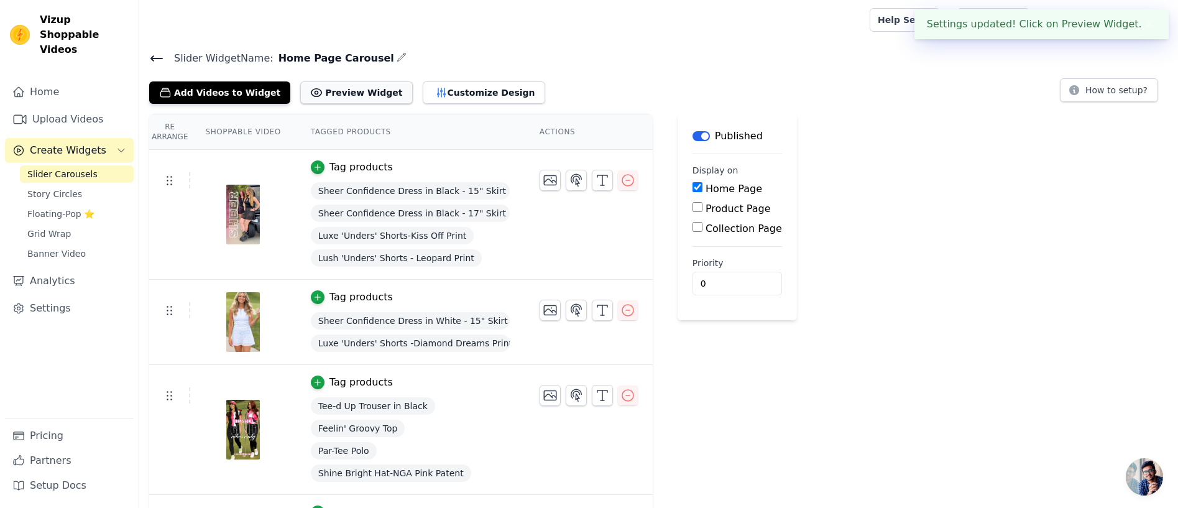
click at [330, 88] on button "Preview Widget" at bounding box center [356, 92] width 112 height 22
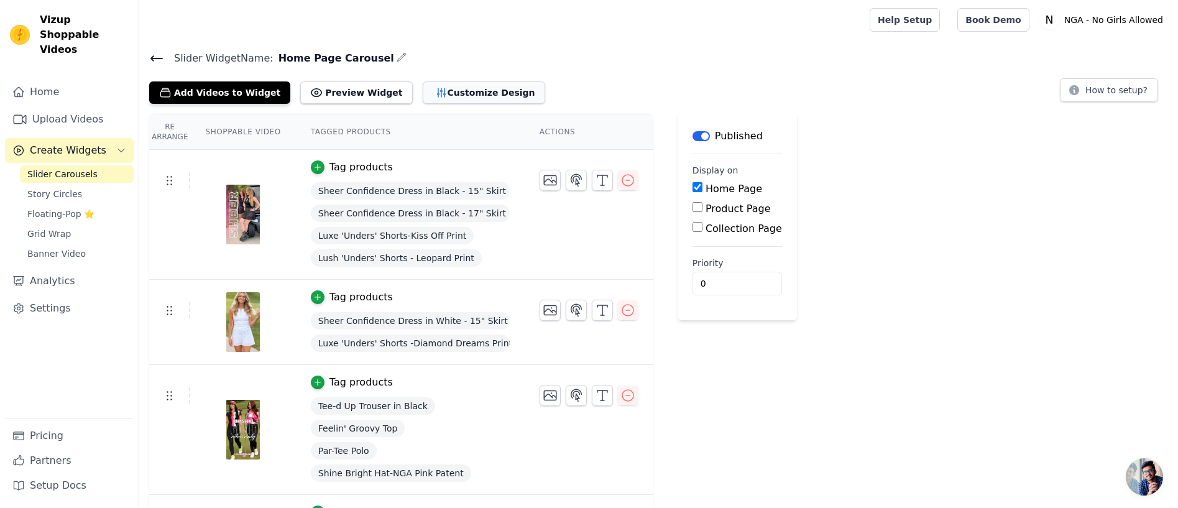
click at [462, 88] on button "Customize Design" at bounding box center [484, 92] width 122 height 22
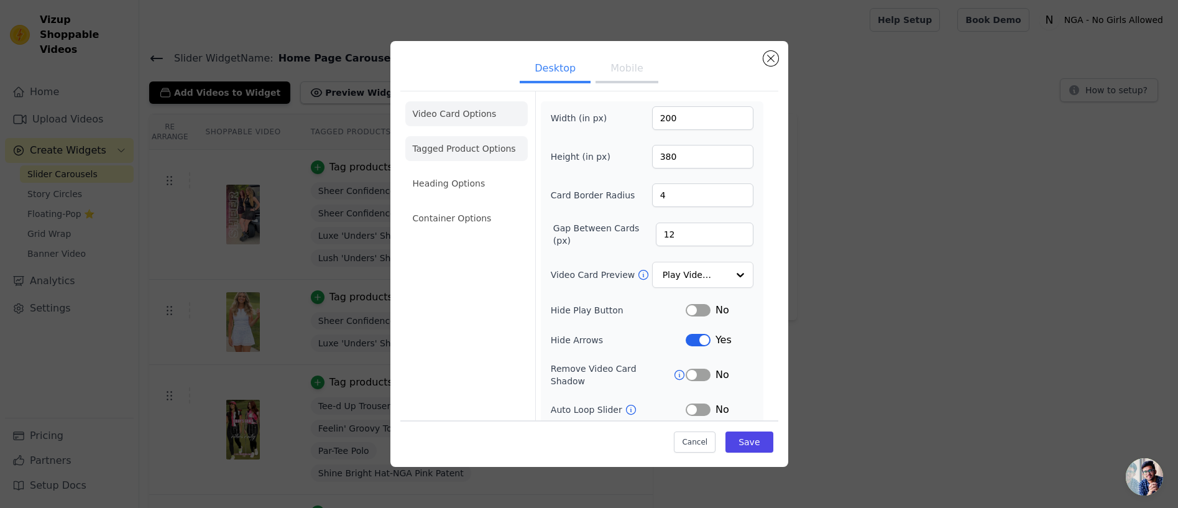
click at [442, 206] on li "Tagged Product Options" at bounding box center [466, 218] width 122 height 25
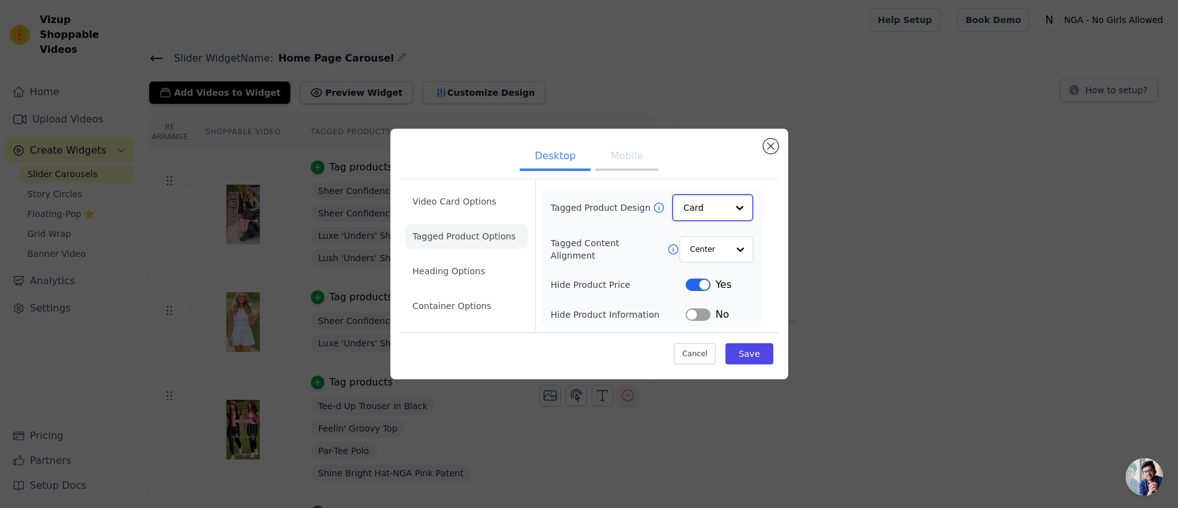
click at [741, 206] on div at bounding box center [739, 207] width 25 height 25
click at [729, 264] on div "Overlay" at bounding box center [712, 264] width 81 height 26
click at [753, 350] on button "Save" at bounding box center [749, 353] width 47 height 21
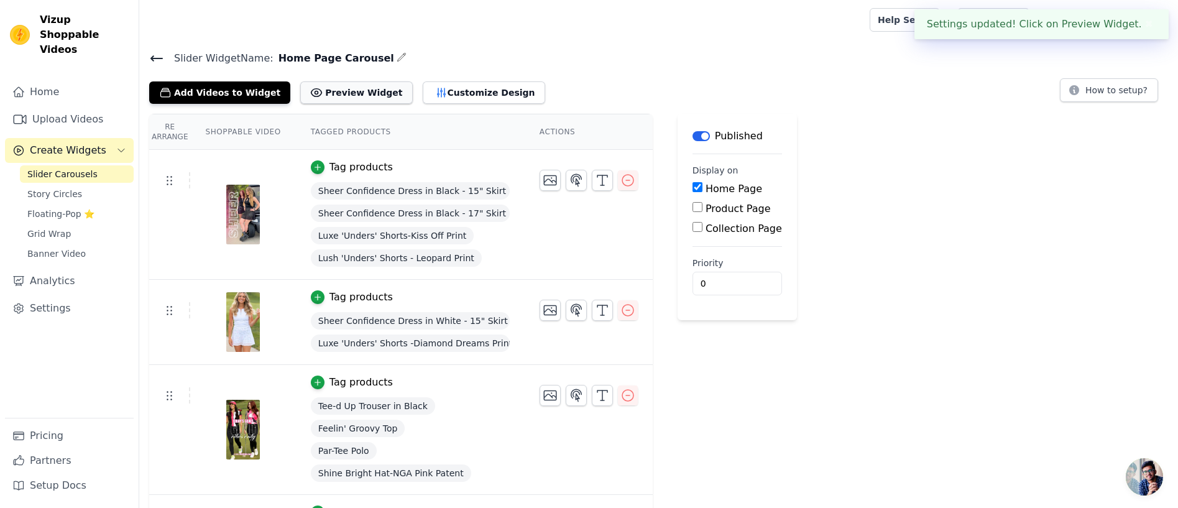
click at [319, 89] on button "Preview Widget" at bounding box center [356, 92] width 112 height 22
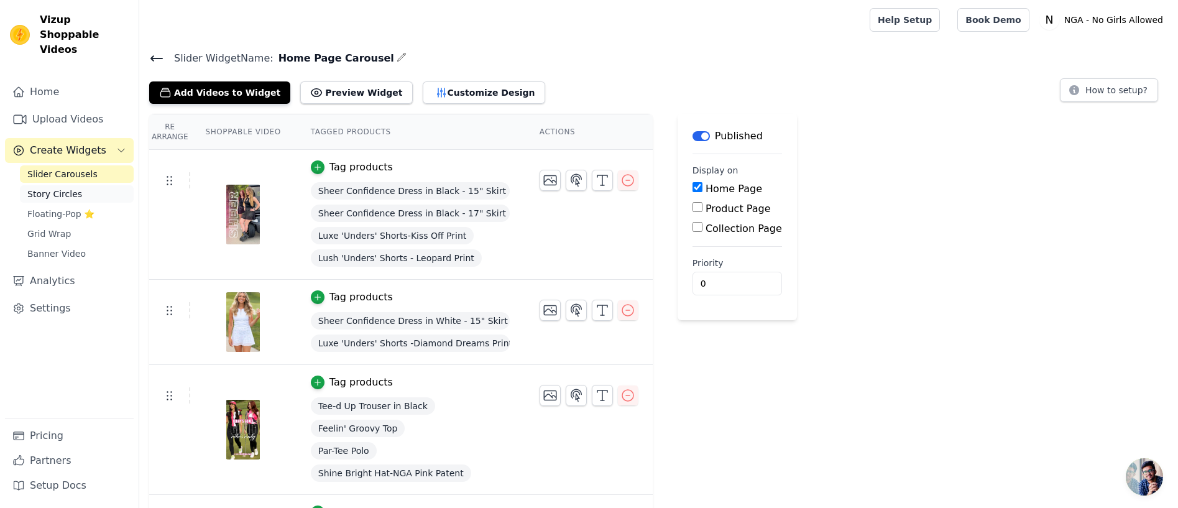
click at [39, 188] on span "Story Circles" at bounding box center [54, 194] width 55 height 12
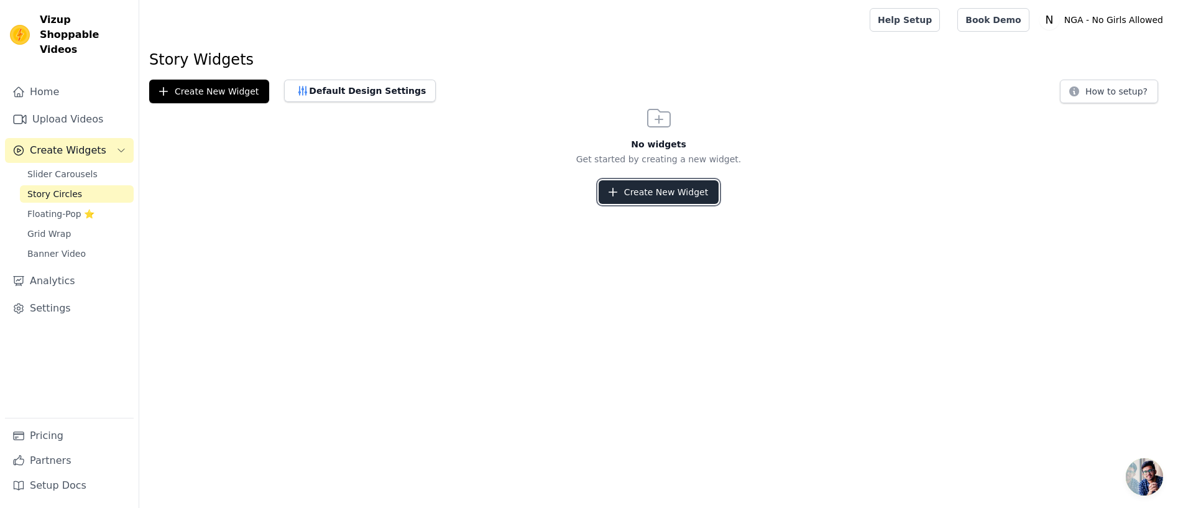
click at [641, 190] on button "Create New Widget" at bounding box center [659, 192] width 120 height 24
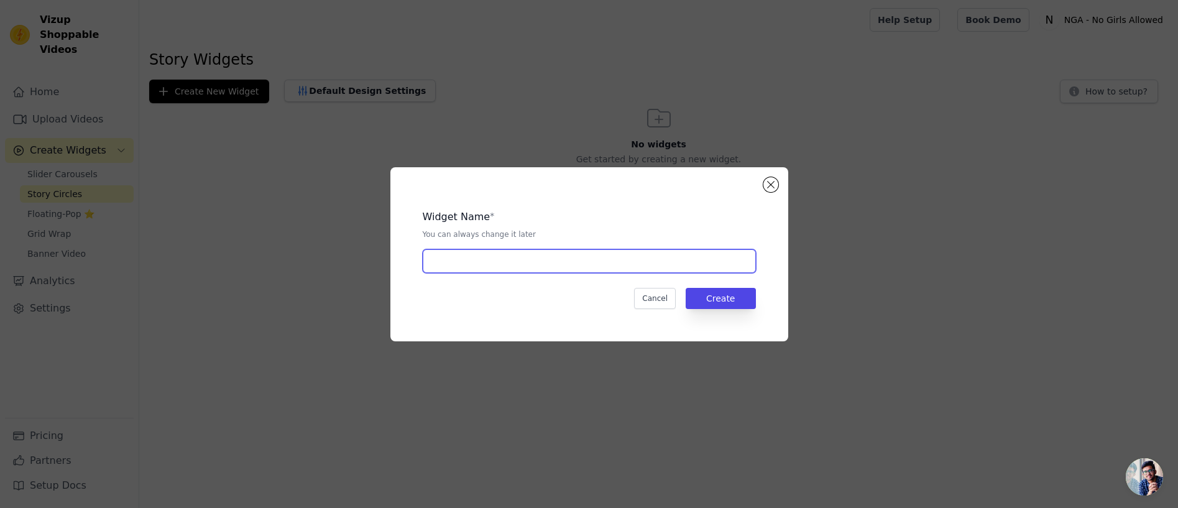
click at [484, 261] on input "text" at bounding box center [589, 261] width 333 height 24
type input "Story Circles"
click at [721, 298] on button "Create" at bounding box center [721, 298] width 70 height 21
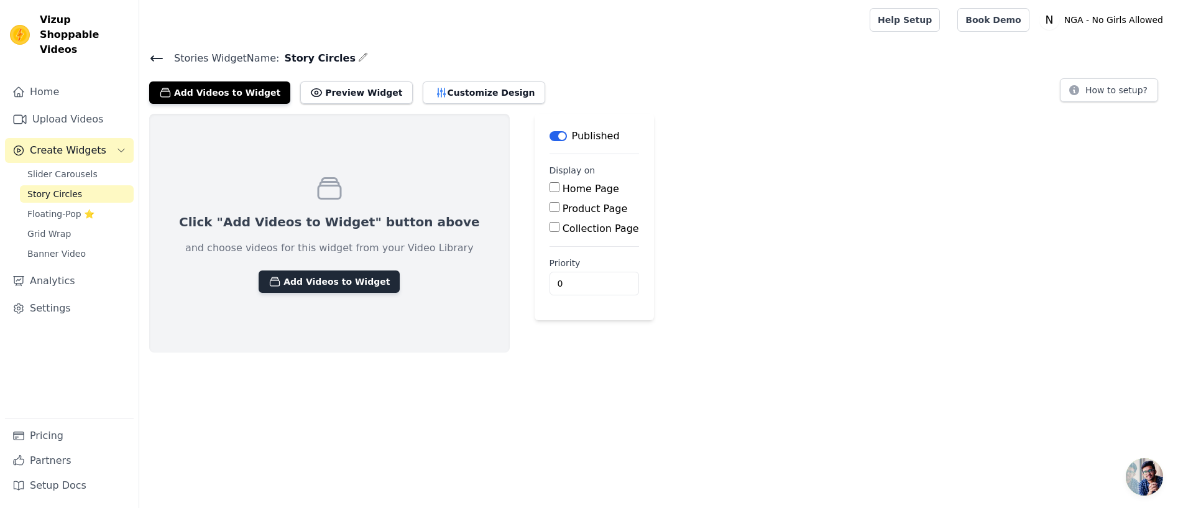
click at [302, 280] on button "Add Videos to Widget" at bounding box center [329, 281] width 141 height 22
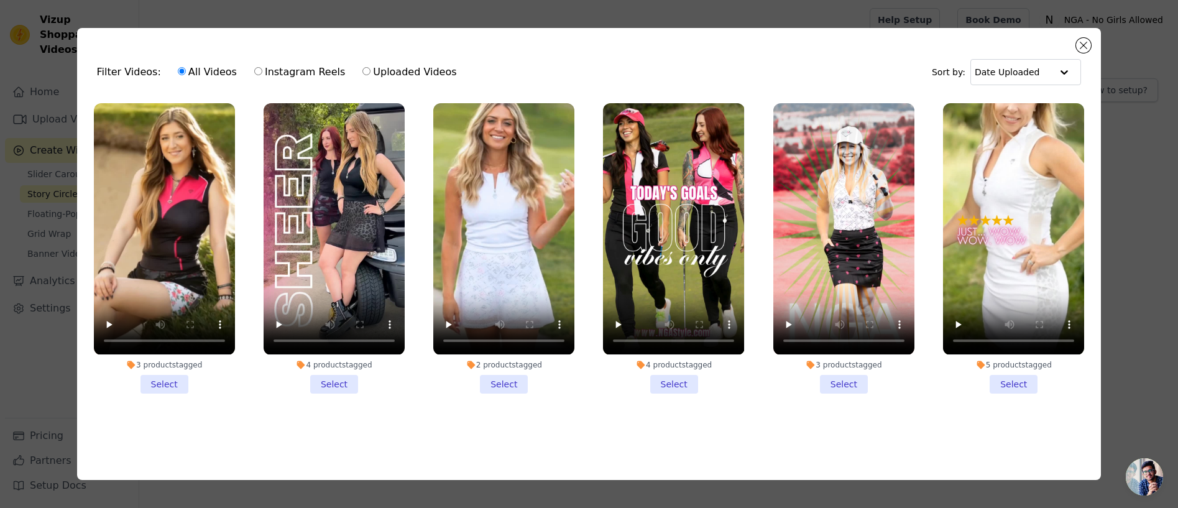
click at [169, 385] on li "3 products tagged Select" at bounding box center [164, 248] width 141 height 290
click at [0, 0] on input "3 products tagged Select" at bounding box center [0, 0] width 0 height 0
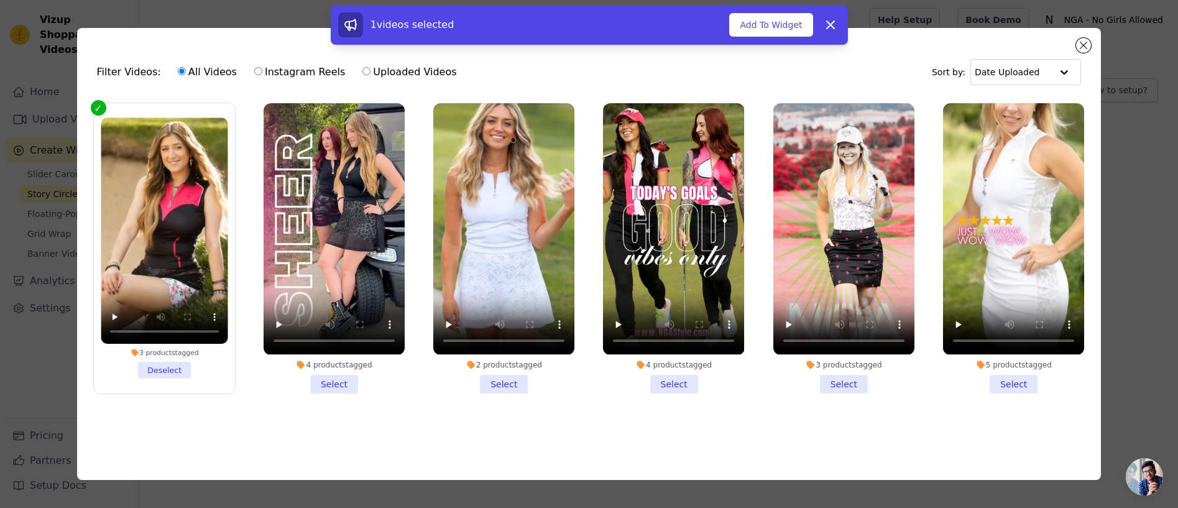
click at [331, 382] on li "4 products tagged Select" at bounding box center [334, 248] width 141 height 290
click at [0, 0] on input "4 products tagged Select" at bounding box center [0, 0] width 0 height 0
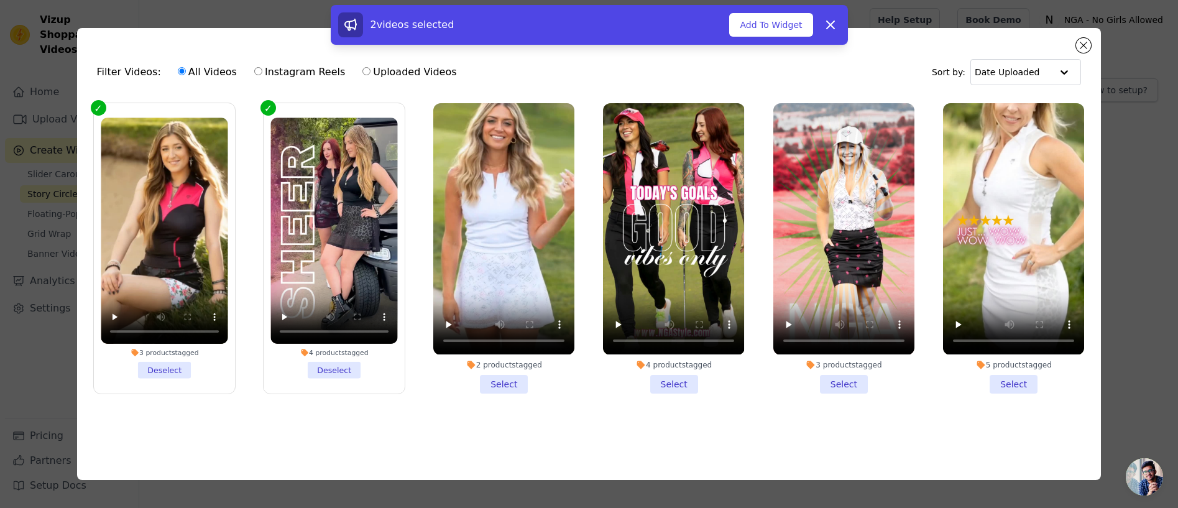
click at [498, 372] on li "2 products tagged Select" at bounding box center [503, 248] width 141 height 290
click at [0, 0] on input "2 products tagged Select" at bounding box center [0, 0] width 0 height 0
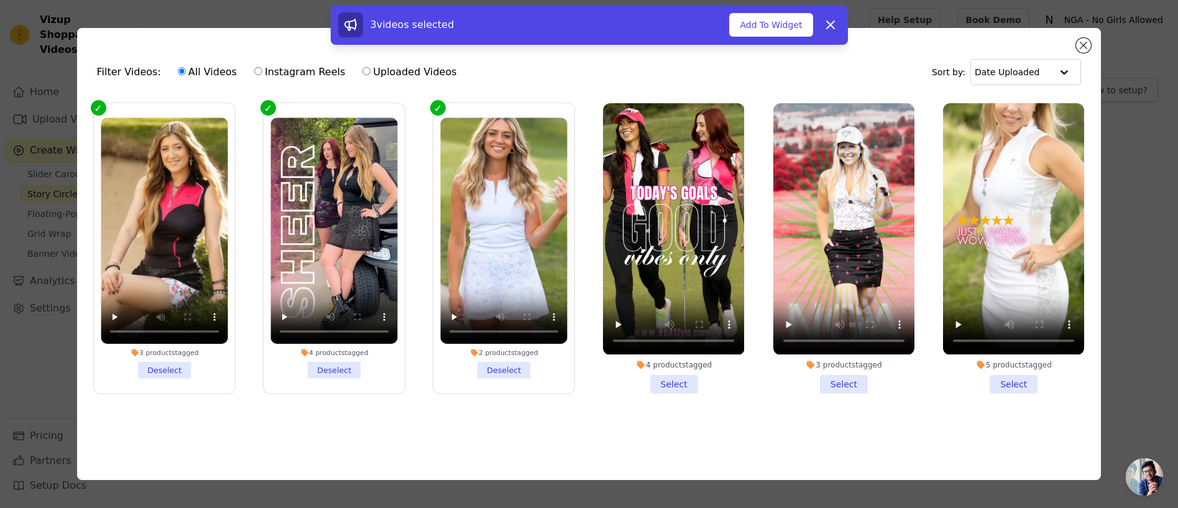
click at [644, 380] on li "4 products tagged Select" at bounding box center [673, 248] width 141 height 290
click at [0, 0] on input "4 products tagged Select" at bounding box center [0, 0] width 0 height 0
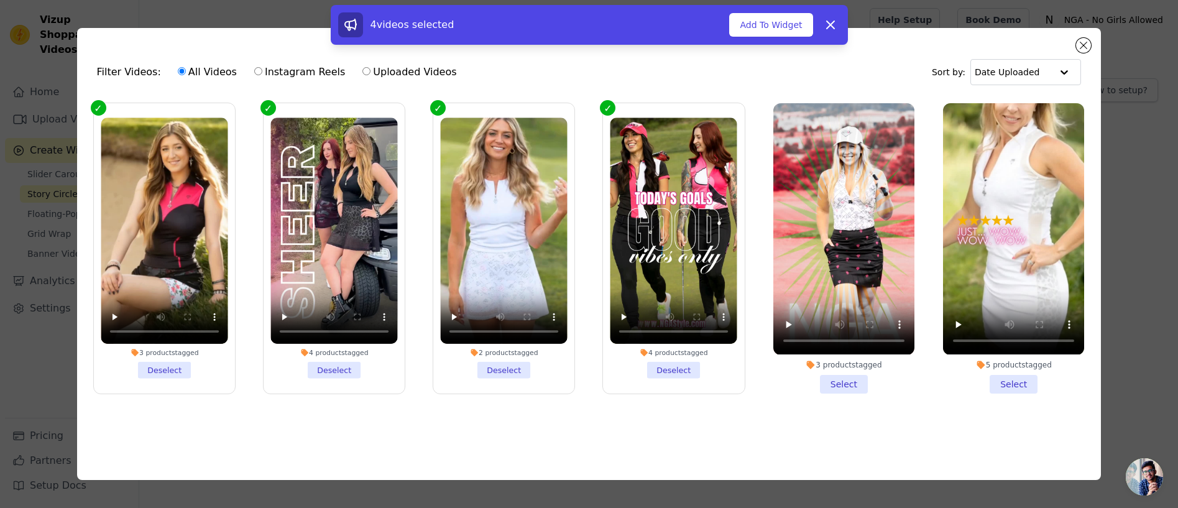
click at [840, 368] on div "3 products tagged" at bounding box center [843, 365] width 141 height 10
click at [0, 0] on input "3 products tagged Select" at bounding box center [0, 0] width 0 height 0
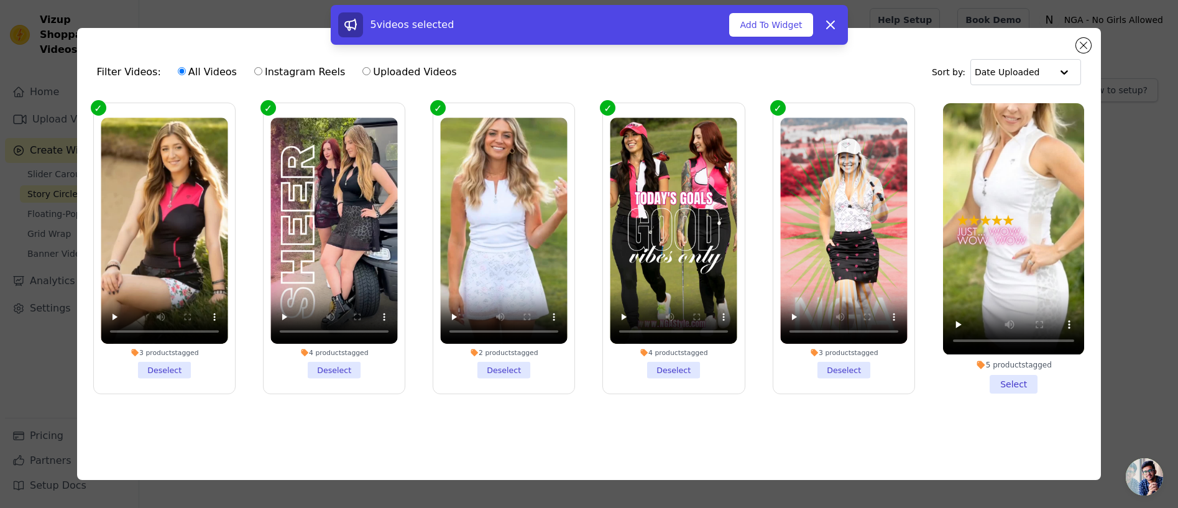
click at [1015, 375] on li "5 products tagged Select" at bounding box center [1013, 248] width 141 height 290
click at [0, 0] on input "5 products tagged Select" at bounding box center [0, 0] width 0 height 0
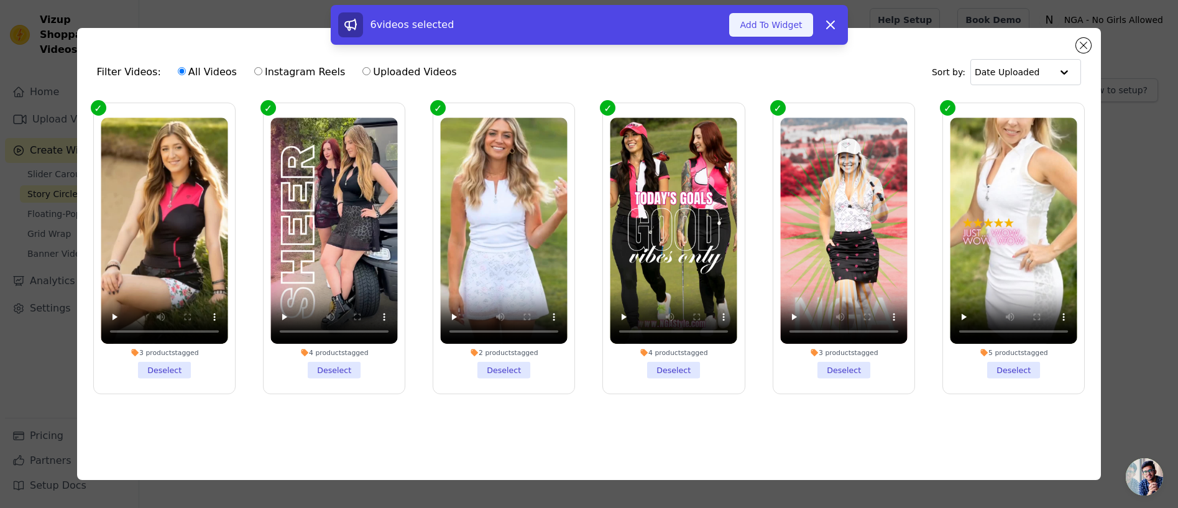
click at [772, 27] on button "Add To Widget" at bounding box center [770, 25] width 83 height 24
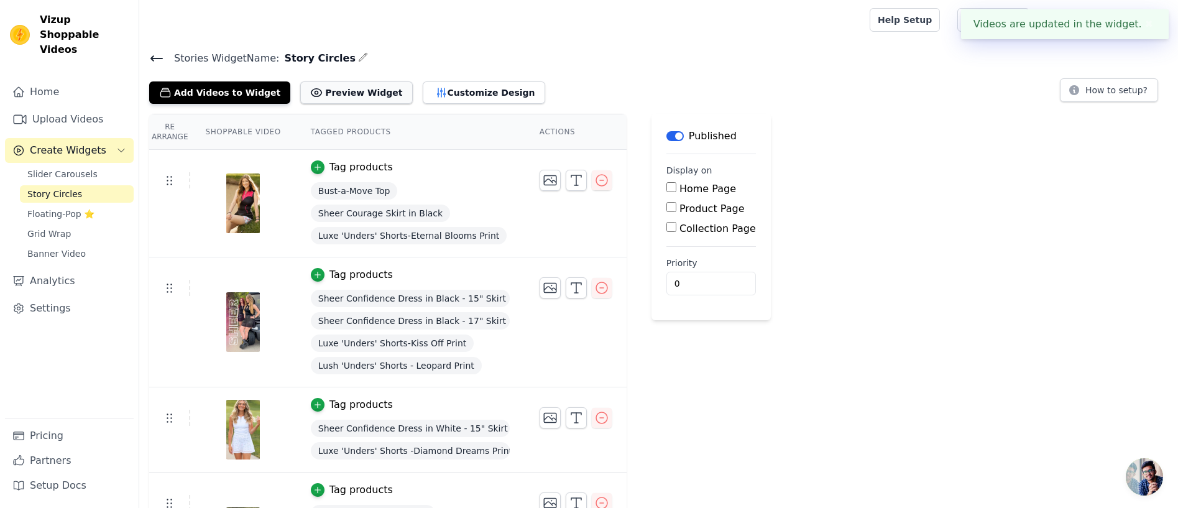
click at [338, 93] on button "Preview Widget" at bounding box center [356, 92] width 112 height 22
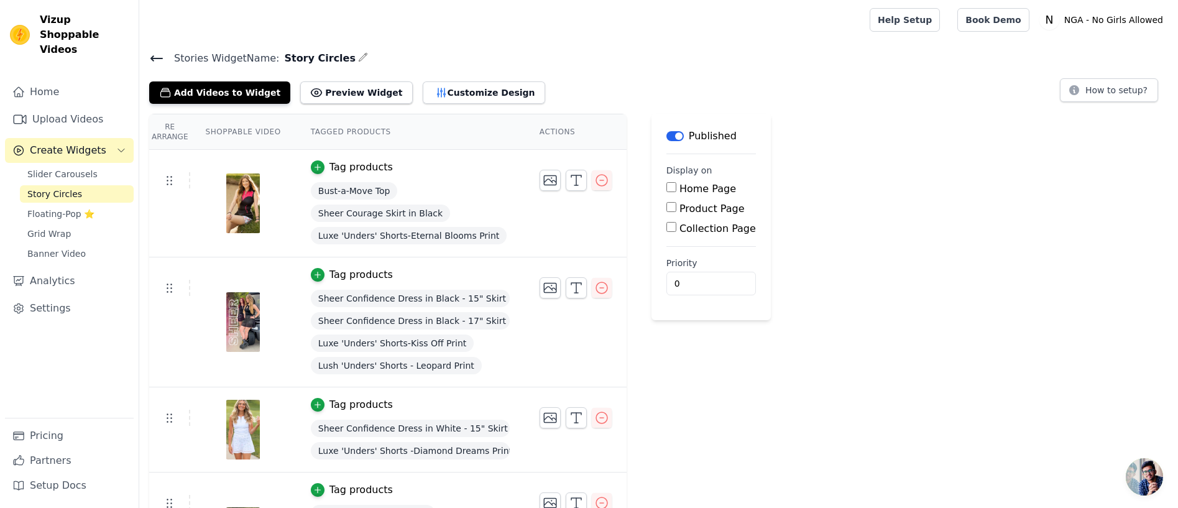
click at [156, 55] on icon at bounding box center [156, 58] width 15 height 15
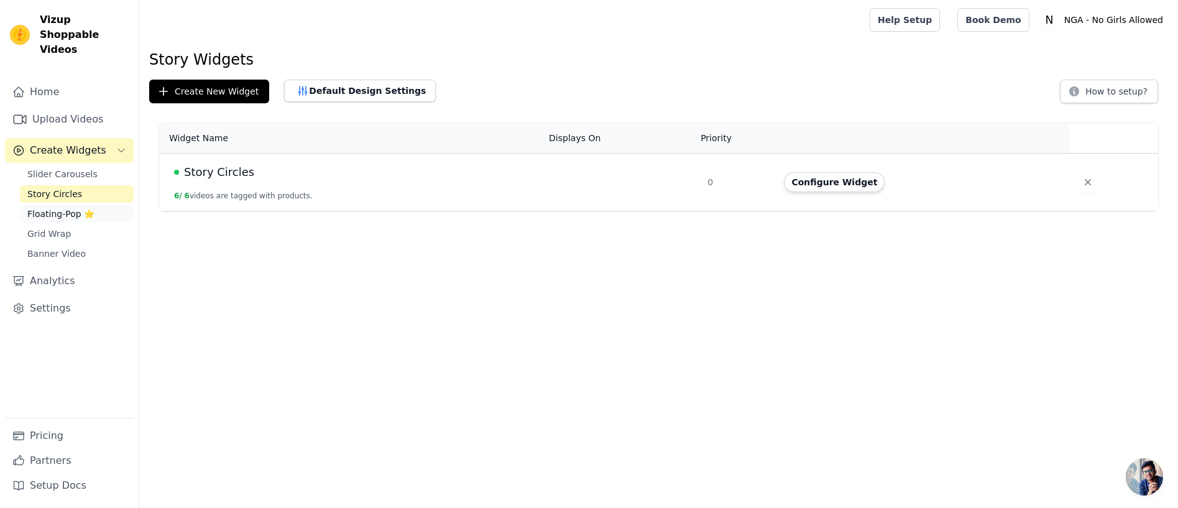
click at [57, 208] on span "Floating-Pop ⭐" at bounding box center [60, 214] width 67 height 12
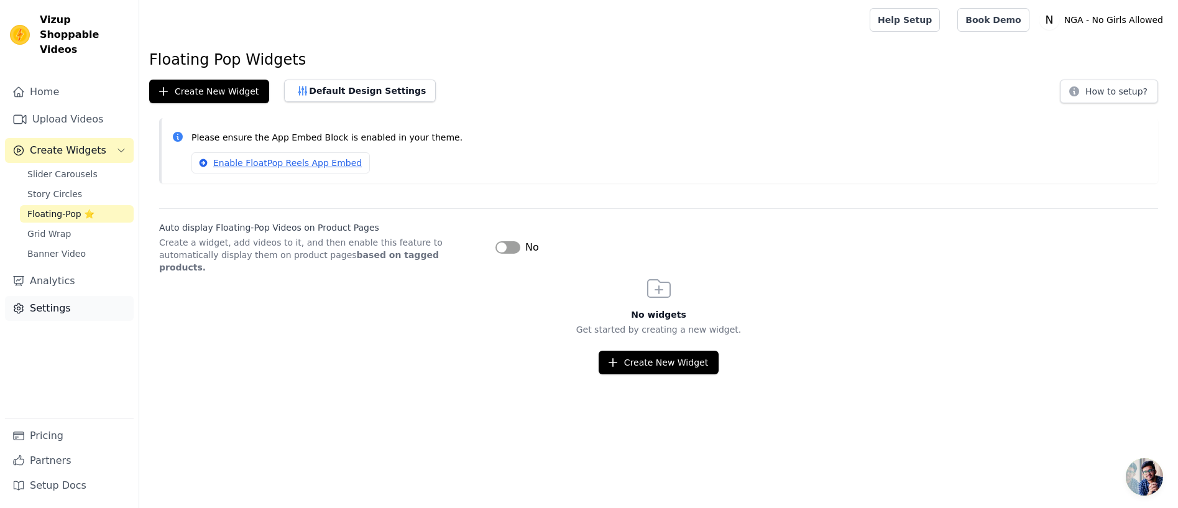
click at [45, 296] on link "Settings" at bounding box center [69, 308] width 129 height 25
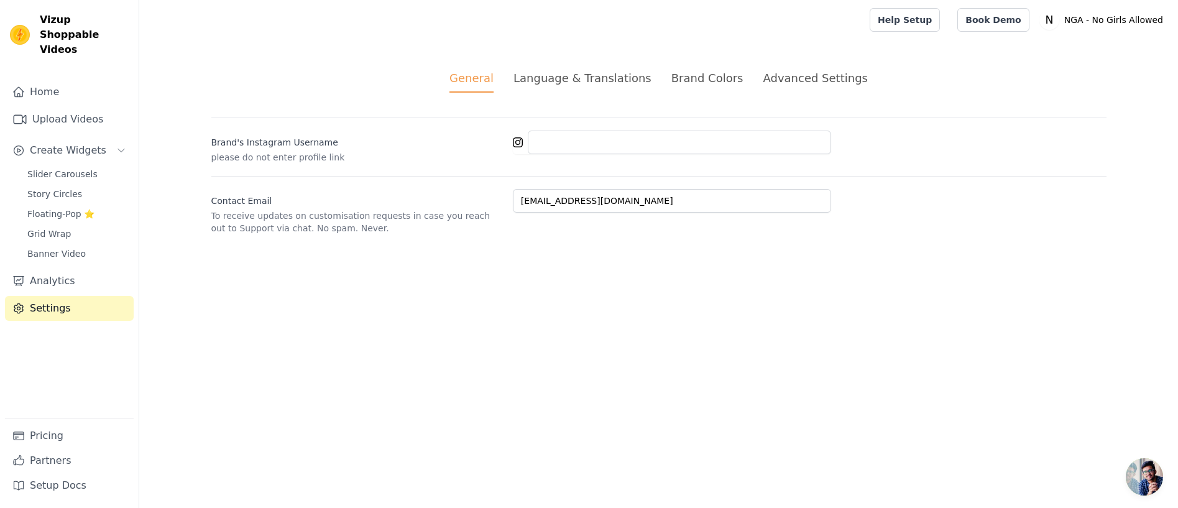
click at [560, 82] on div "Language & Translations" at bounding box center [583, 78] width 138 height 17
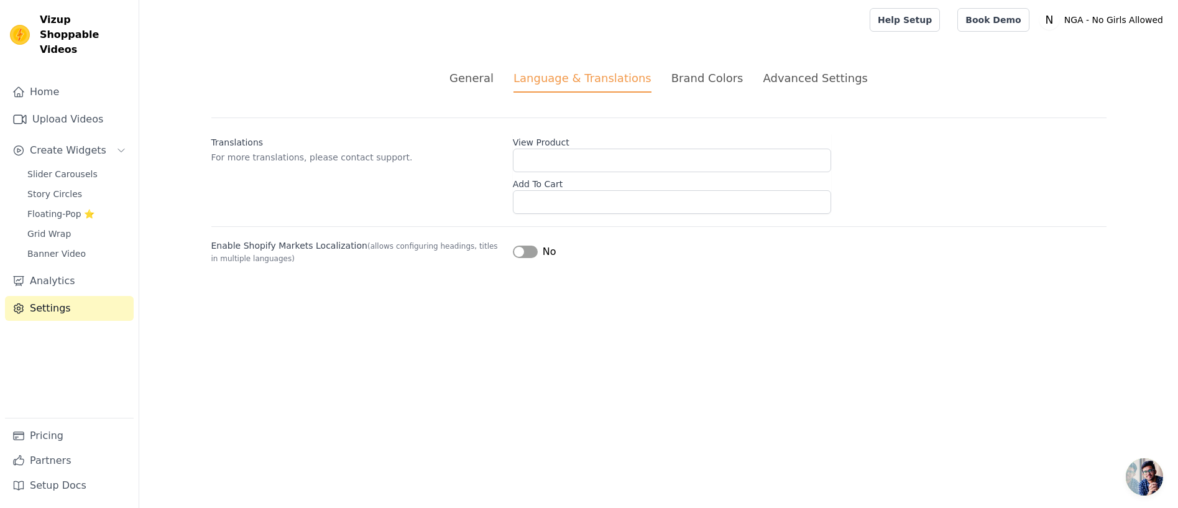
click at [704, 76] on div "Brand Colors" at bounding box center [708, 78] width 72 height 17
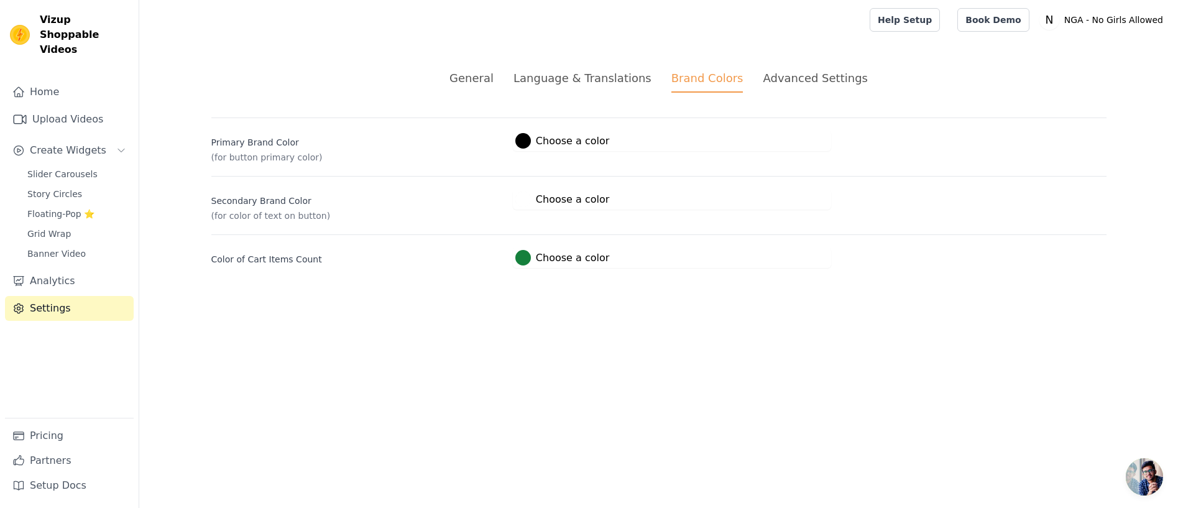
click at [704, 76] on div "Brand Colors" at bounding box center [708, 81] width 72 height 23
click at [525, 143] on div at bounding box center [523, 141] width 16 height 16
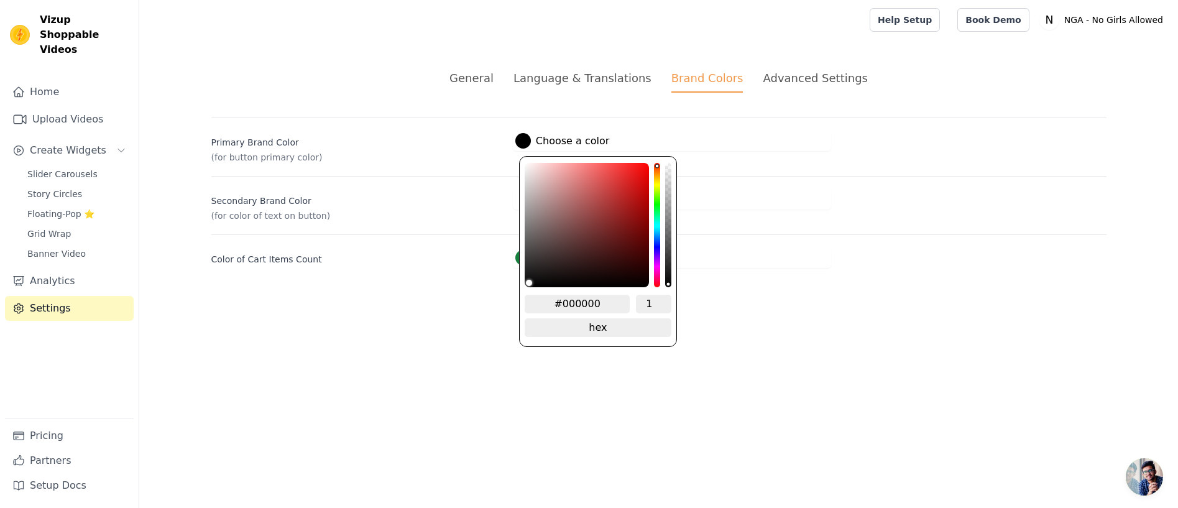
click at [587, 300] on input "#000000" at bounding box center [578, 304] width 106 height 19
type input "#e1218"
type input "#e1218a"
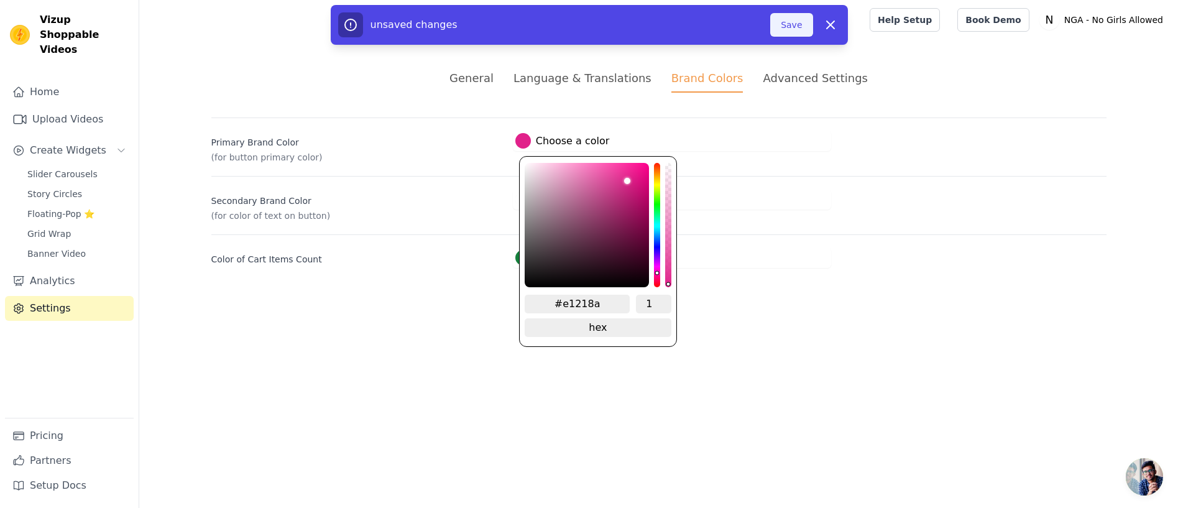
click at [790, 22] on button "Save" at bounding box center [791, 25] width 42 height 24
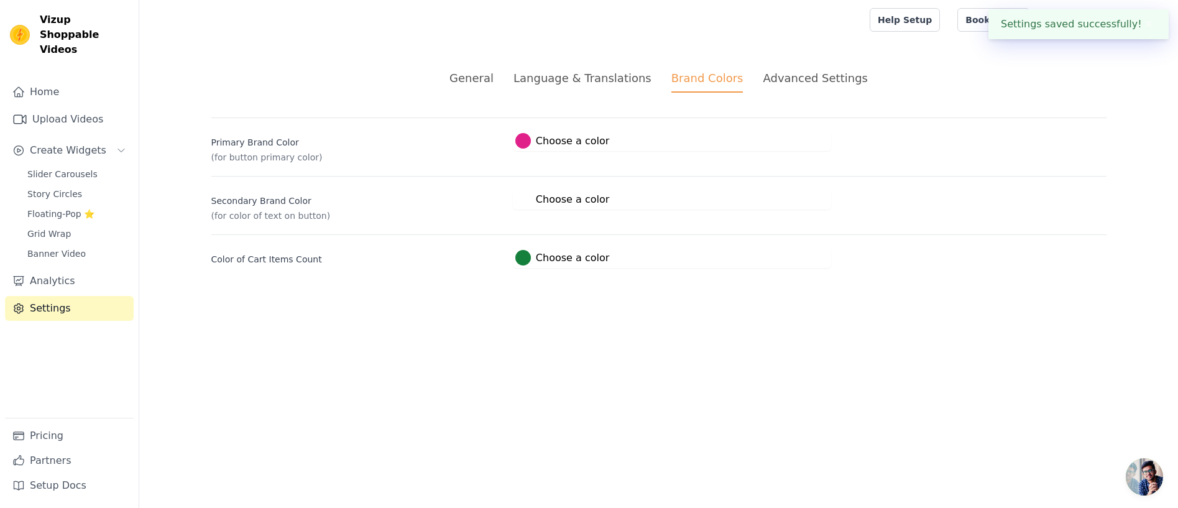
click at [519, 196] on div at bounding box center [523, 200] width 16 height 16
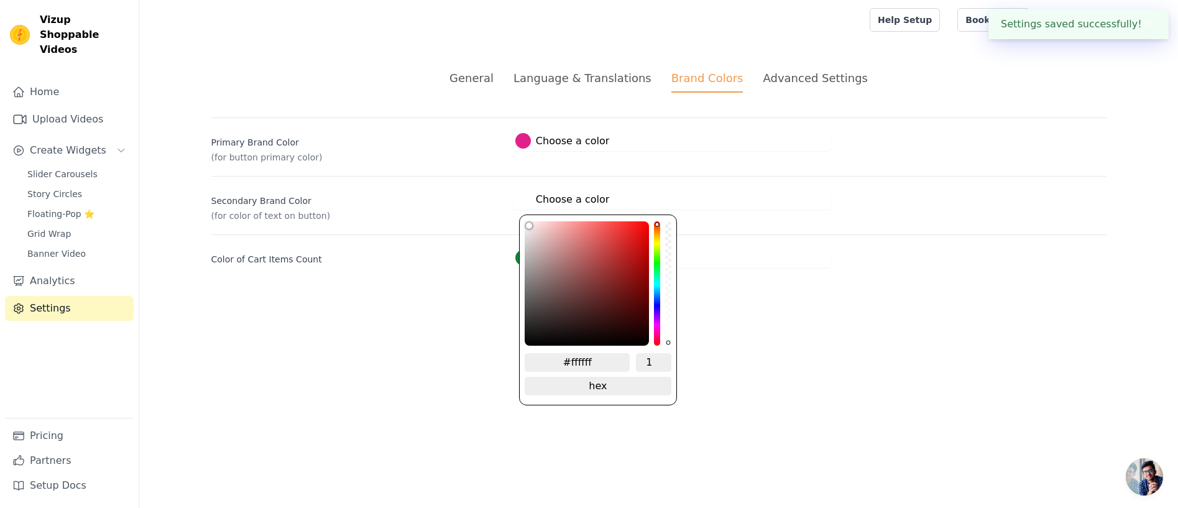
click at [582, 357] on input "#ffffff" at bounding box center [578, 362] width 106 height 19
type input "#00000"
type input "#000000"
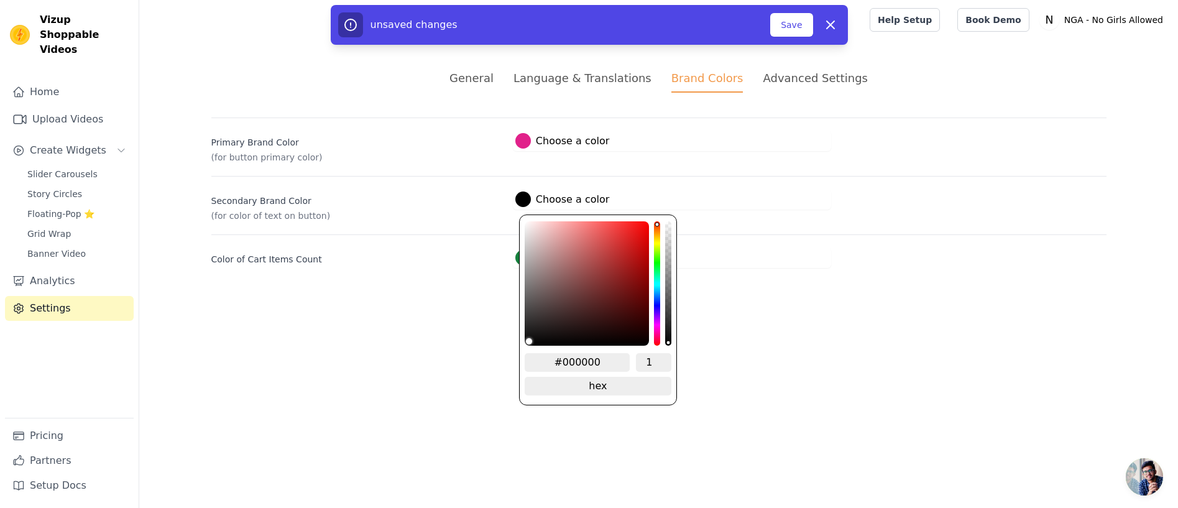
type input "#000000"
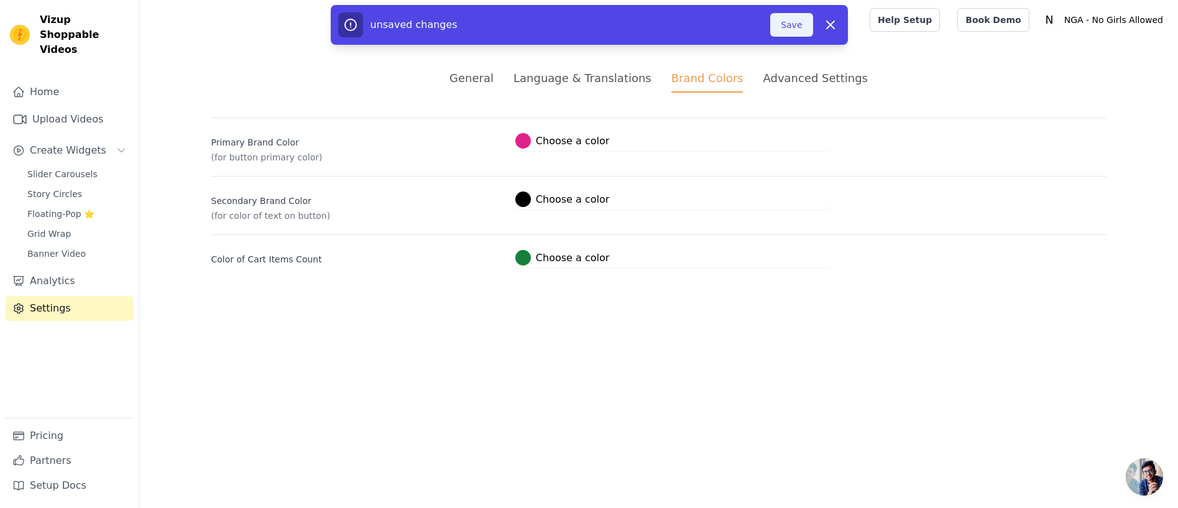
click at [792, 19] on button "Save" at bounding box center [791, 25] width 42 height 24
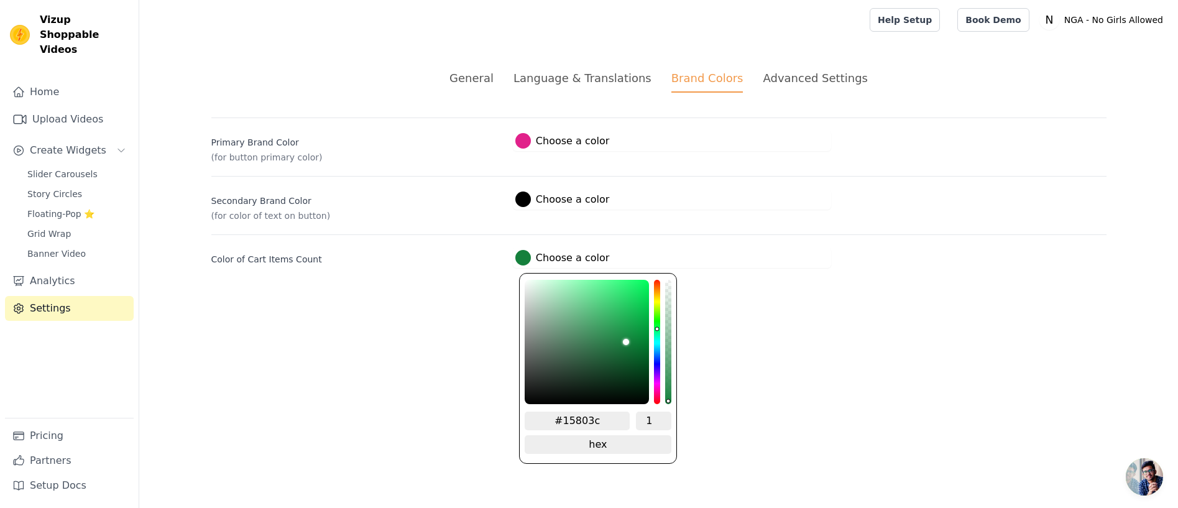
click at [525, 258] on div at bounding box center [523, 258] width 16 height 16
click at [591, 427] on input "#15803c" at bounding box center [578, 421] width 106 height 19
type input "#e1218"
type input "#e1218a"
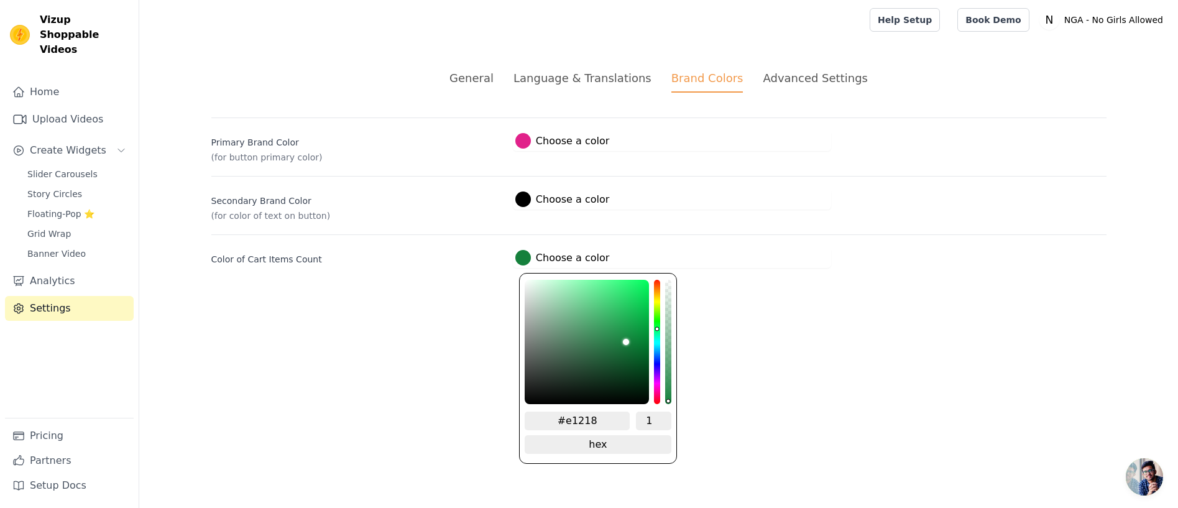
type input "#e1218a"
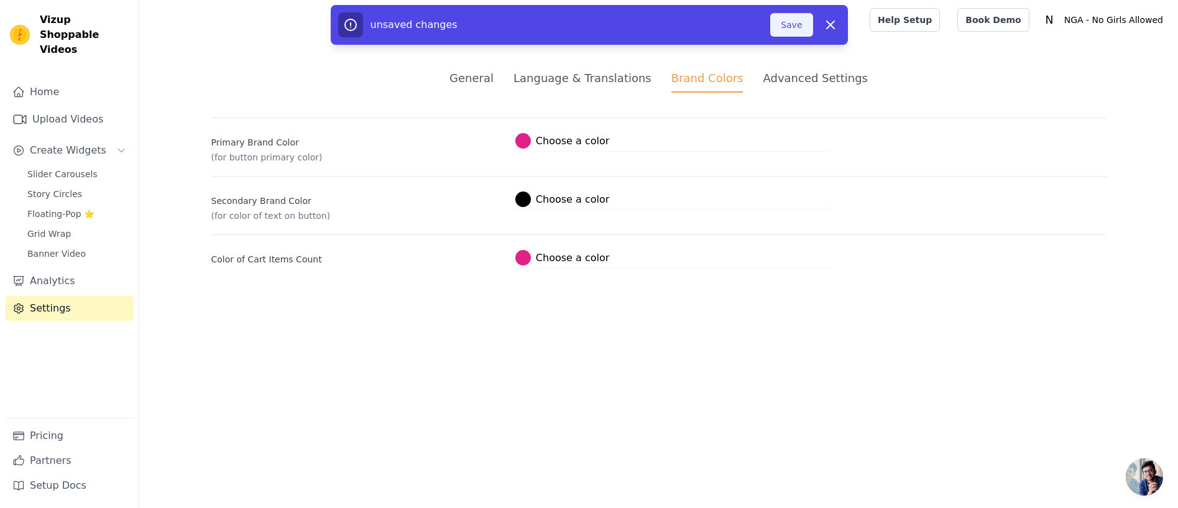
click at [785, 27] on button "Save" at bounding box center [791, 25] width 42 height 24
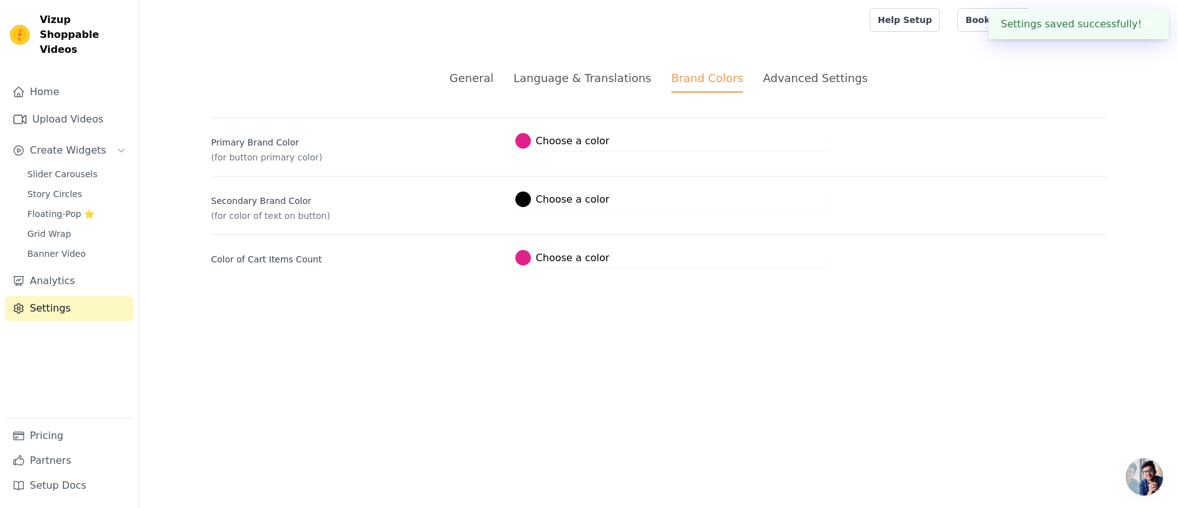
click at [798, 76] on div "Advanced Settings" at bounding box center [815, 78] width 104 height 17
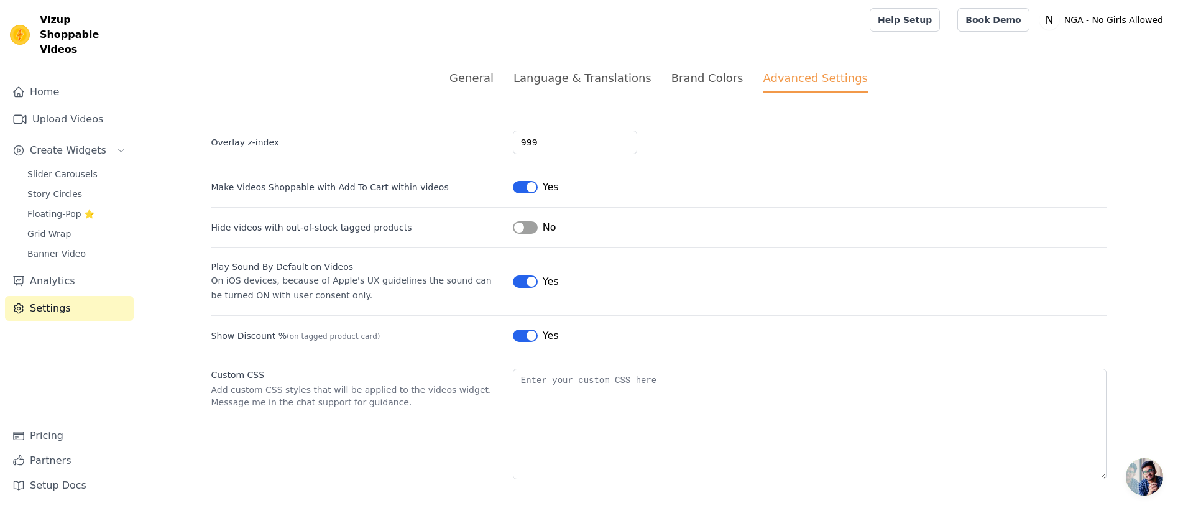
scroll to position [1, 0]
click at [56, 208] on span "Floating-Pop ⭐" at bounding box center [60, 214] width 67 height 12
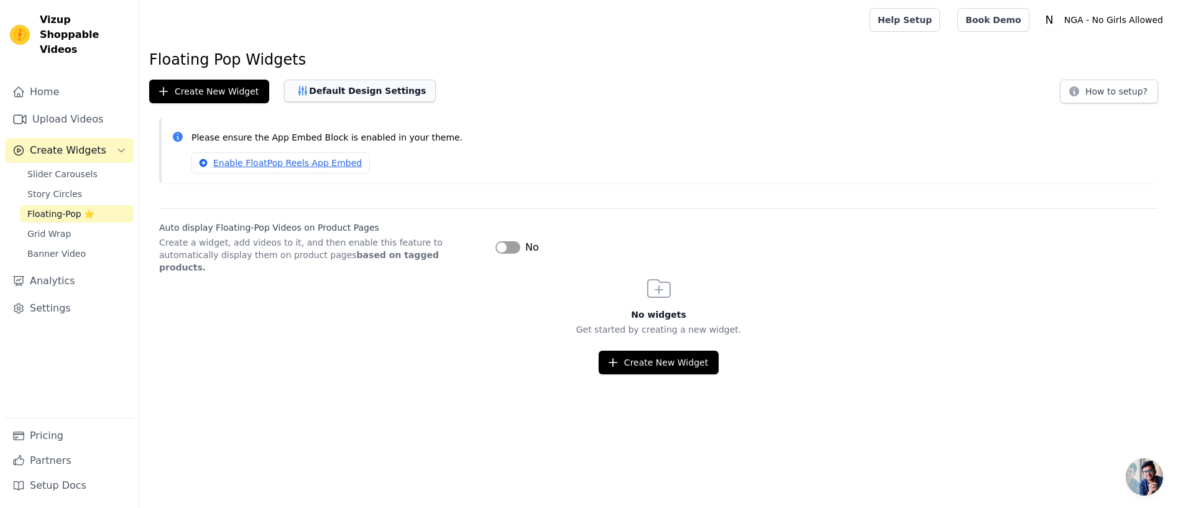
click at [343, 92] on button "Default Design Settings" at bounding box center [360, 91] width 152 height 22
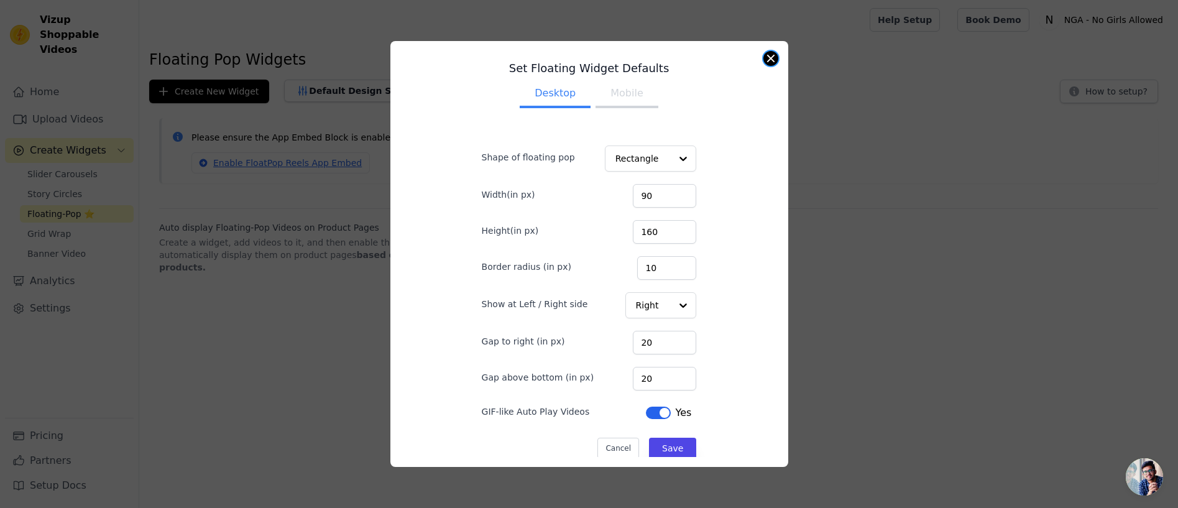
click at [772, 62] on button "Close modal" at bounding box center [771, 58] width 15 height 15
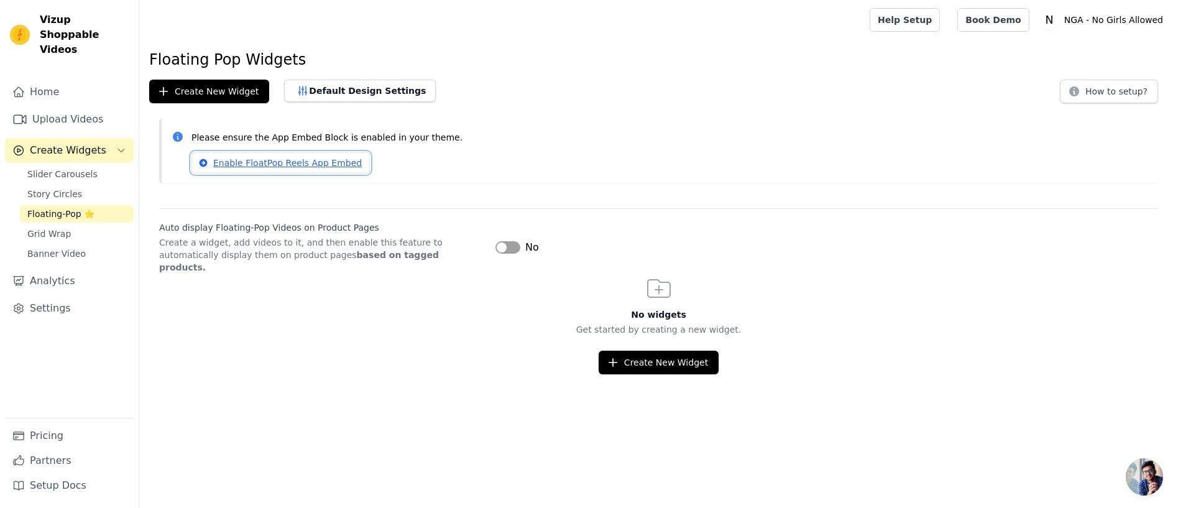
click at [277, 164] on link "Enable FloatPop Reels App Embed" at bounding box center [281, 162] width 178 height 21
click at [64, 228] on span "Grid Wrap" at bounding box center [49, 234] width 44 height 12
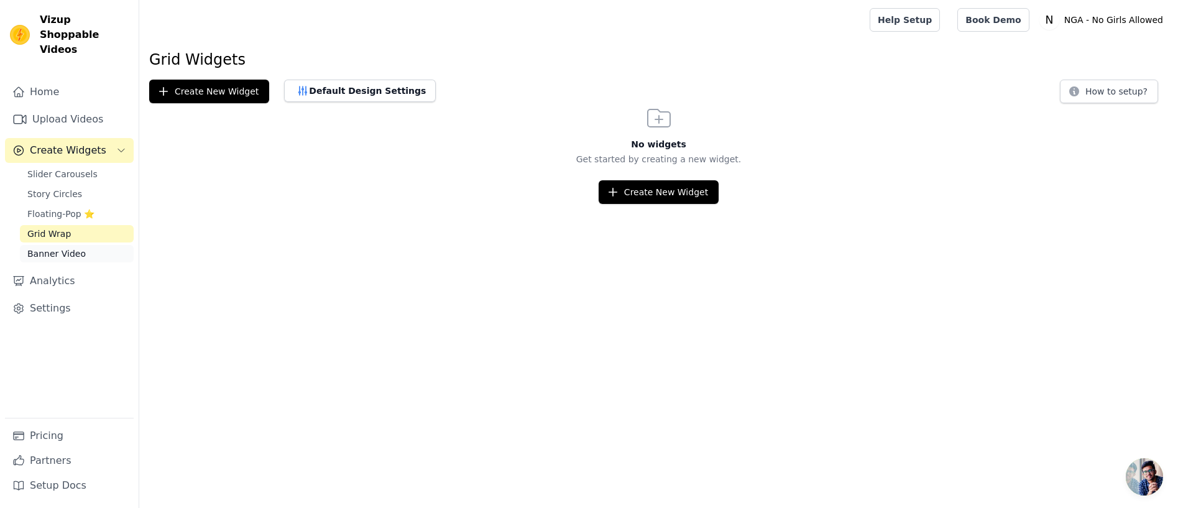
click at [64, 247] on span "Banner Video" at bounding box center [56, 253] width 58 height 12
click at [37, 228] on span "Grid Wrap" at bounding box center [49, 234] width 44 height 12
click at [55, 208] on span "Floating-Pop ⭐" at bounding box center [60, 214] width 67 height 12
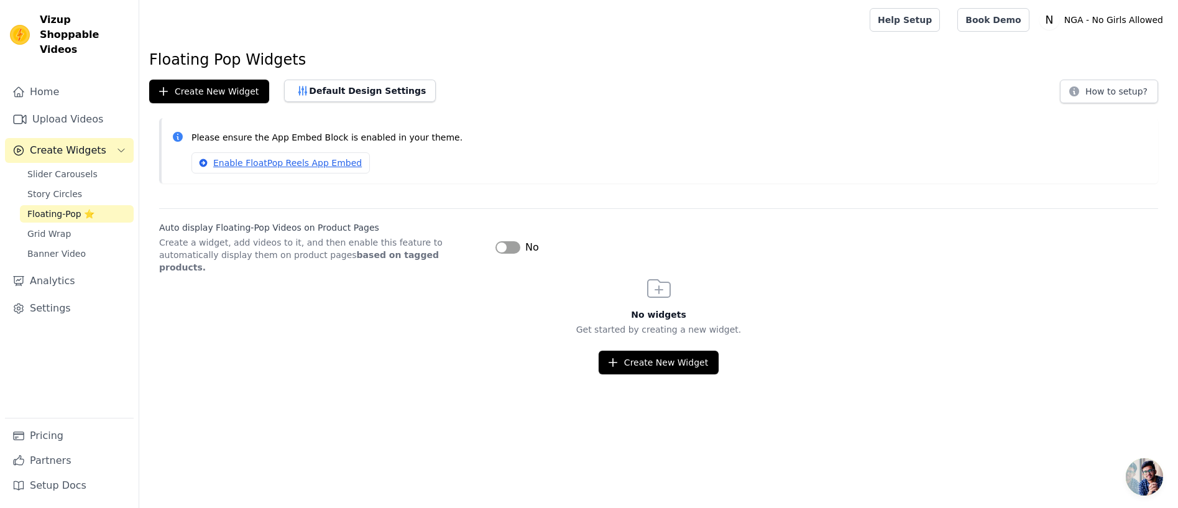
click at [515, 241] on button "Label" at bounding box center [508, 247] width 25 height 12
click at [649, 353] on button "Create New Widget" at bounding box center [659, 363] width 120 height 24
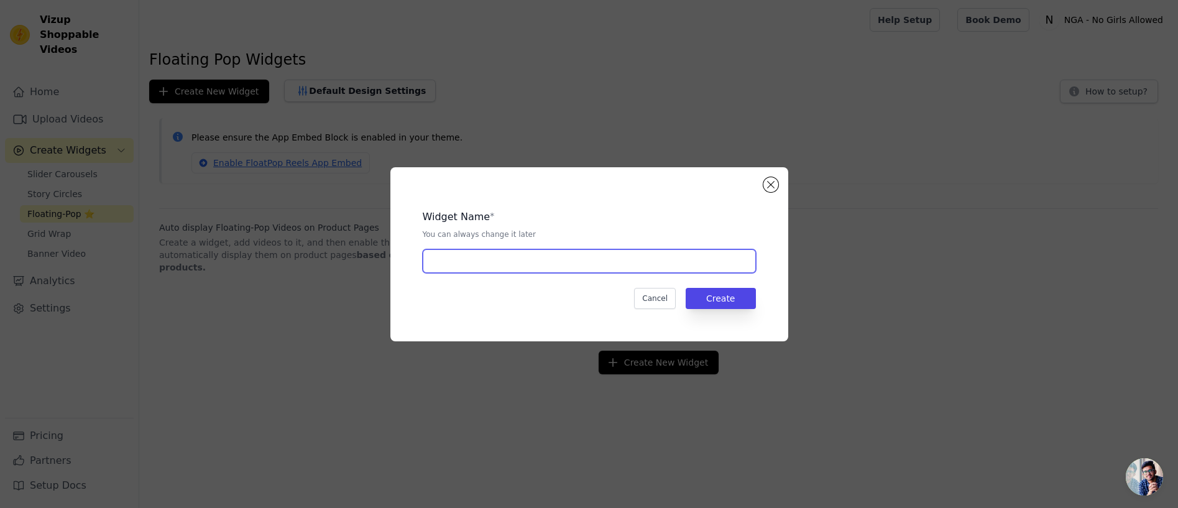
click at [524, 261] on input "text" at bounding box center [589, 261] width 333 height 24
type input "Product Page Pop Up"
click at [724, 299] on button "Create" at bounding box center [721, 298] width 70 height 21
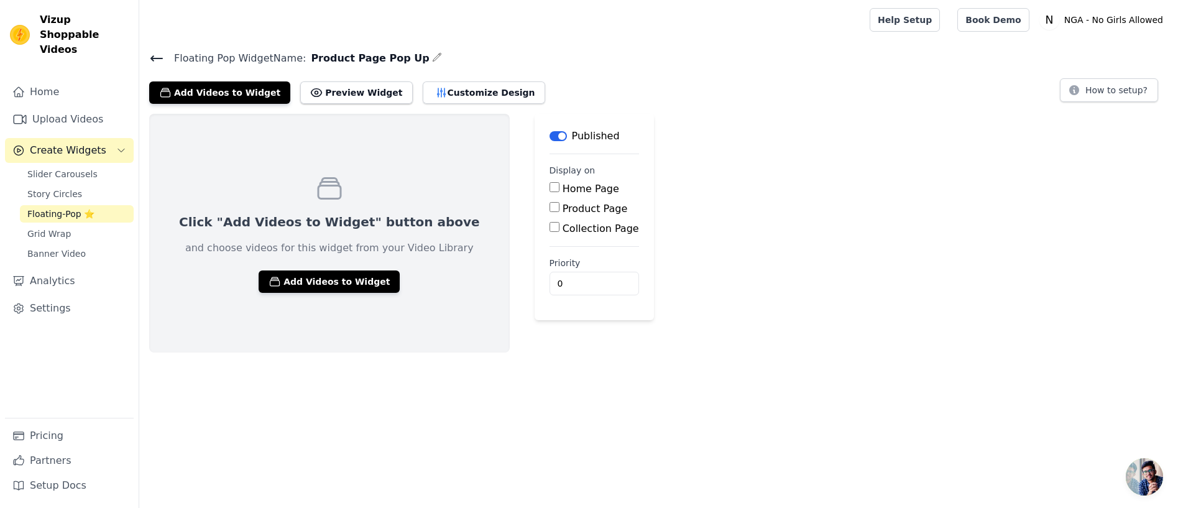
click at [550, 205] on input "Product Page" at bounding box center [555, 207] width 10 height 10
checkbox input "true"
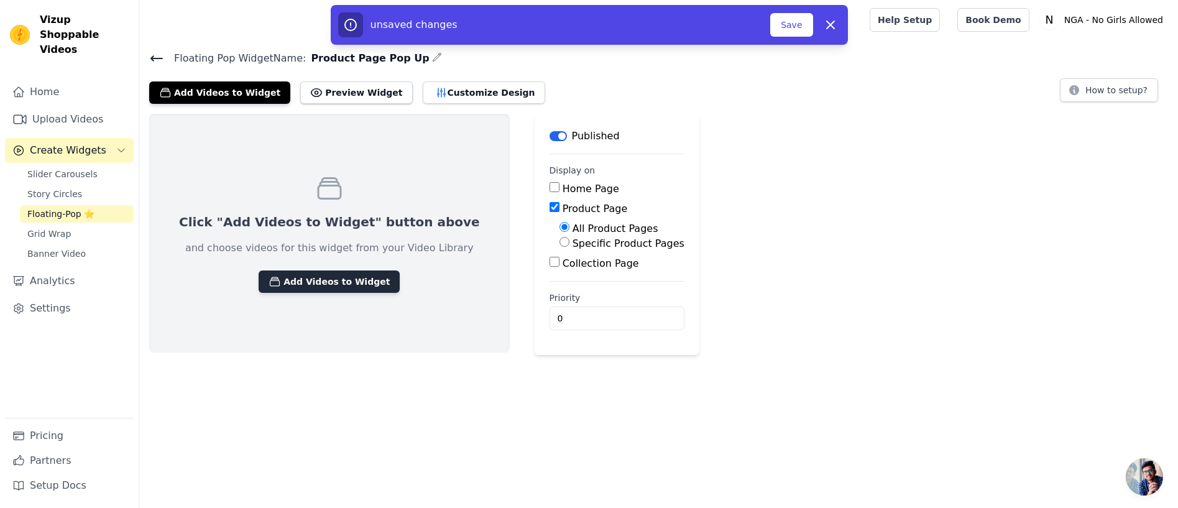
click at [324, 279] on button "Add Videos to Widget" at bounding box center [329, 281] width 141 height 22
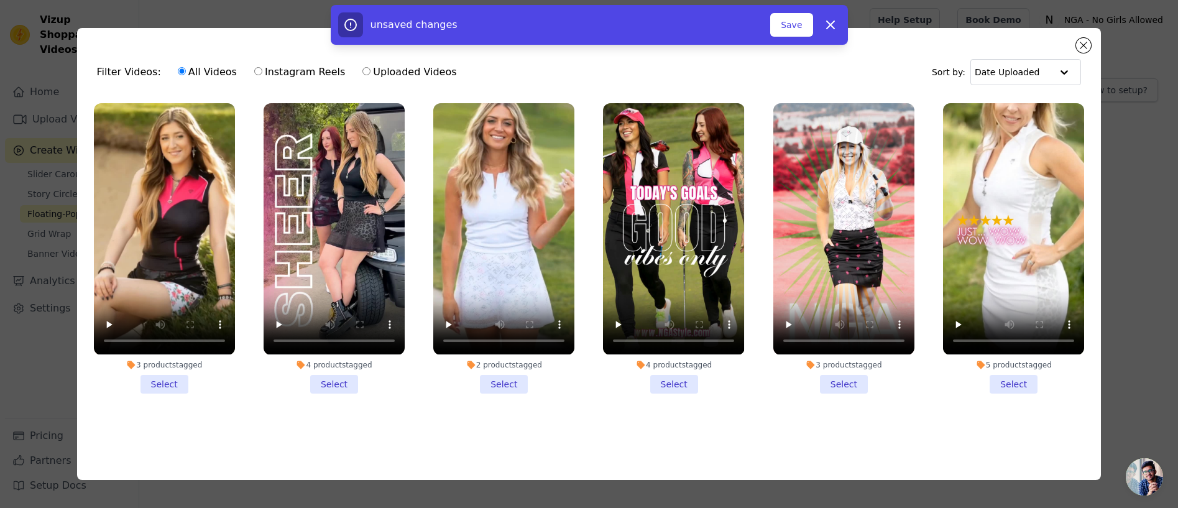
click at [164, 383] on li "3 products tagged Select" at bounding box center [164, 248] width 141 height 290
click at [0, 0] on input "3 products tagged Select" at bounding box center [0, 0] width 0 height 0
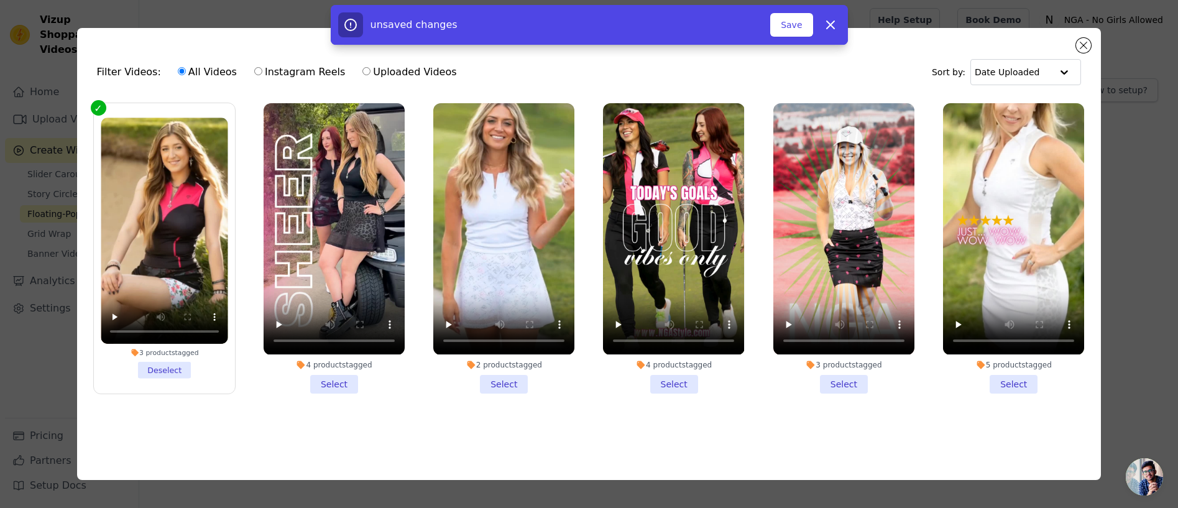
click at [343, 382] on li "4 products tagged Select" at bounding box center [334, 248] width 141 height 290
click at [0, 0] on input "4 products tagged Select" at bounding box center [0, 0] width 0 height 0
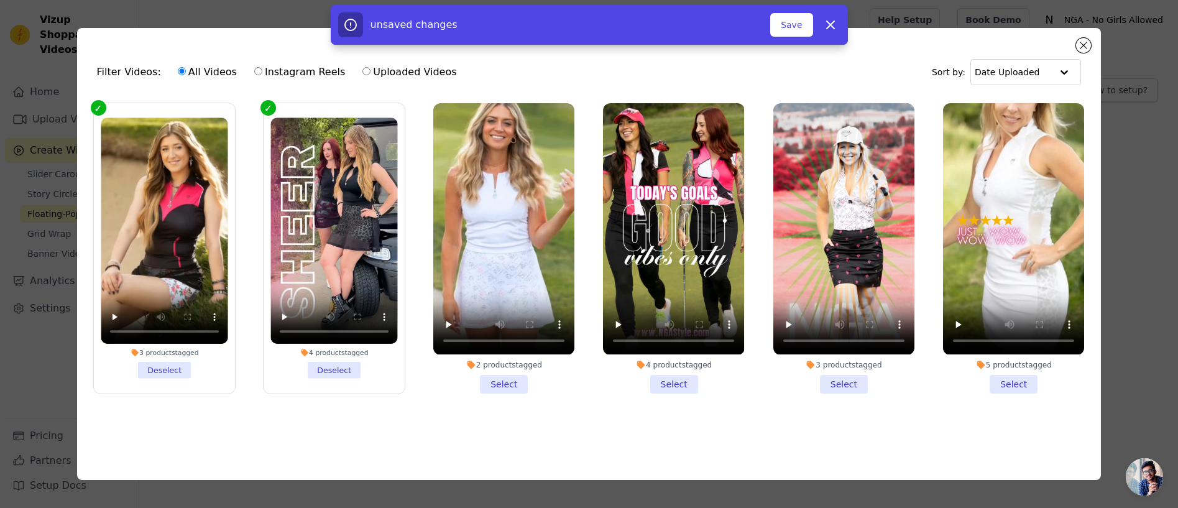
click at [504, 385] on li "2 products tagged Select" at bounding box center [503, 248] width 141 height 290
click at [0, 0] on input "2 products tagged Select" at bounding box center [0, 0] width 0 height 0
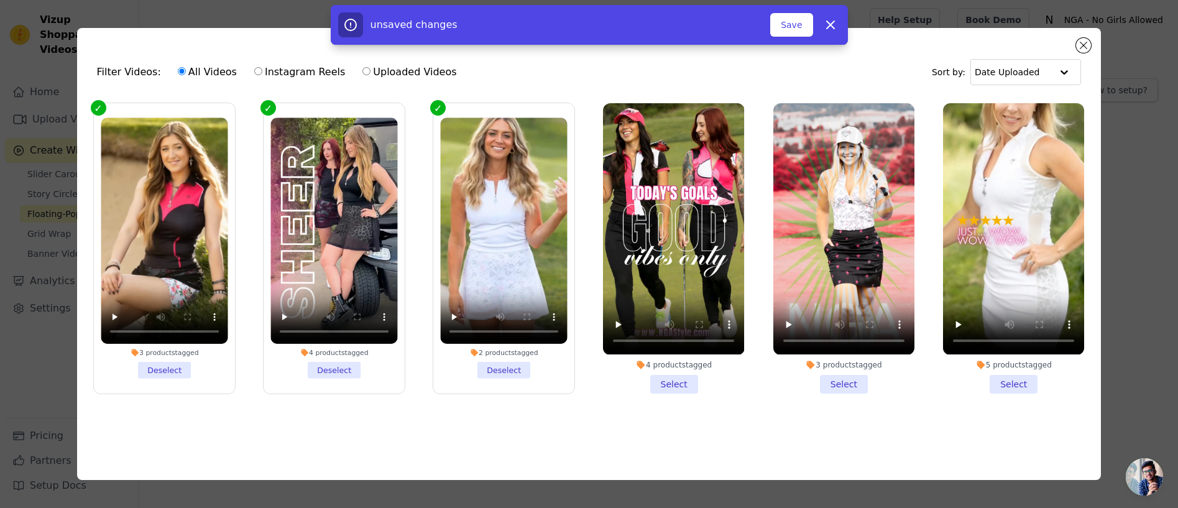
click at [680, 384] on li "4 products tagged Select" at bounding box center [673, 248] width 141 height 290
click at [0, 0] on input "4 products tagged Select" at bounding box center [0, 0] width 0 height 0
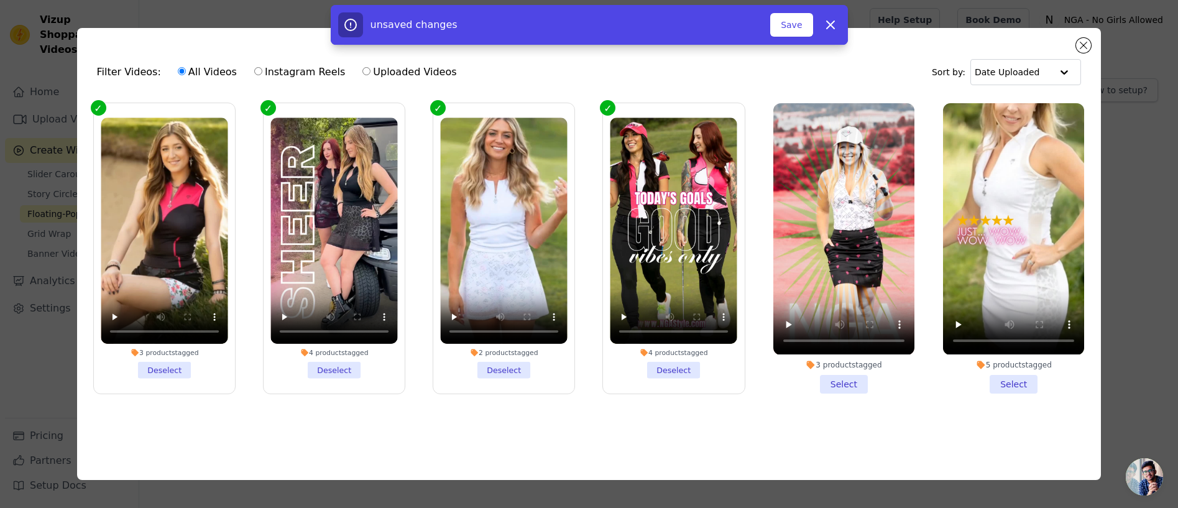
click at [842, 385] on li "3 products tagged Select" at bounding box center [843, 248] width 141 height 290
click at [0, 0] on input "3 products tagged Select" at bounding box center [0, 0] width 0 height 0
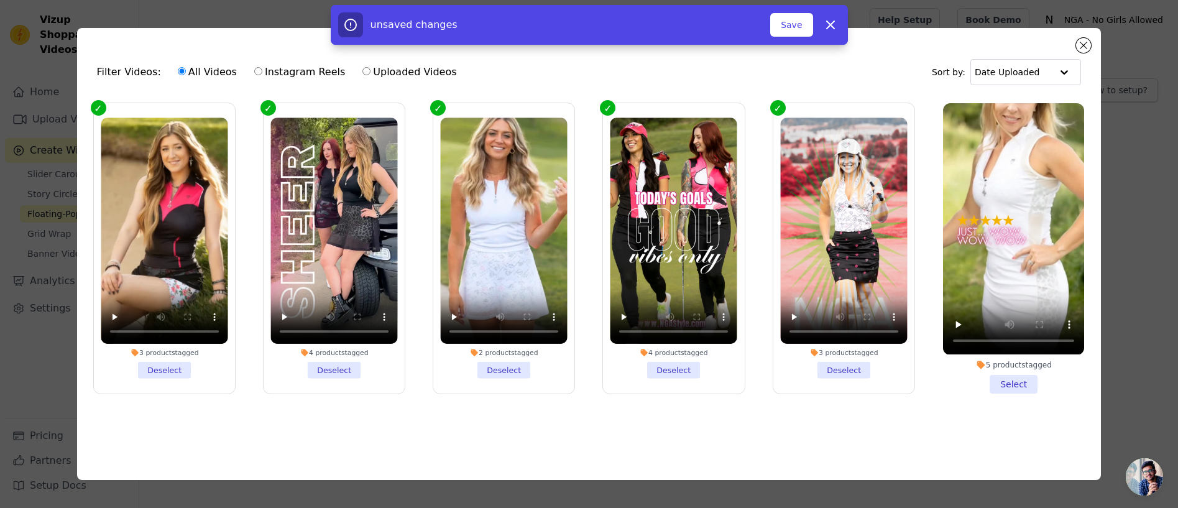
click at [1007, 385] on li "5 products tagged Select" at bounding box center [1013, 248] width 141 height 290
click at [0, 0] on input "5 products tagged Select" at bounding box center [0, 0] width 0 height 0
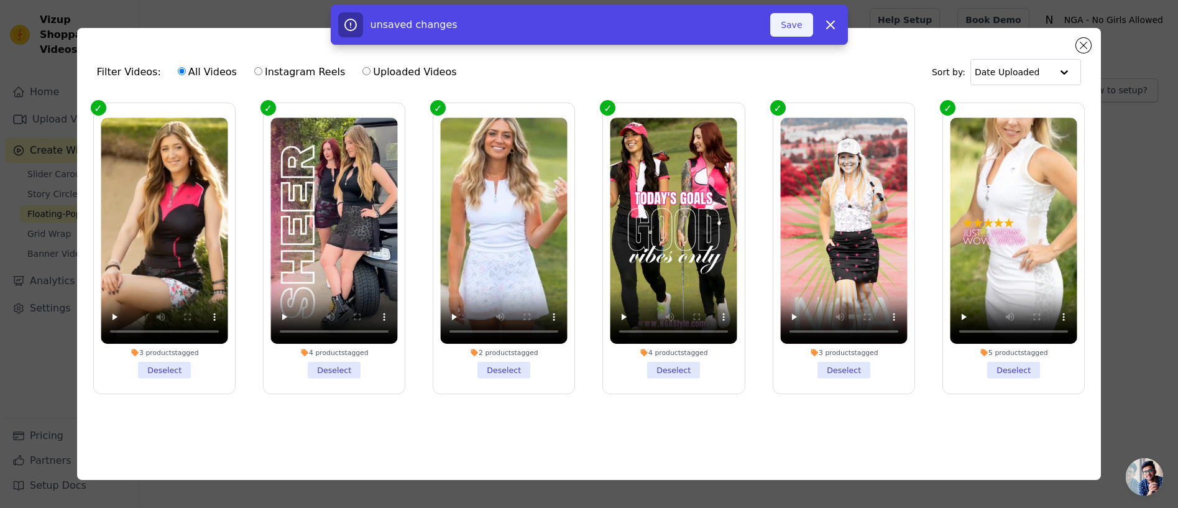
click at [792, 27] on button "Save" at bounding box center [791, 25] width 42 height 24
click at [769, 25] on button "Add To Widget" at bounding box center [770, 25] width 83 height 24
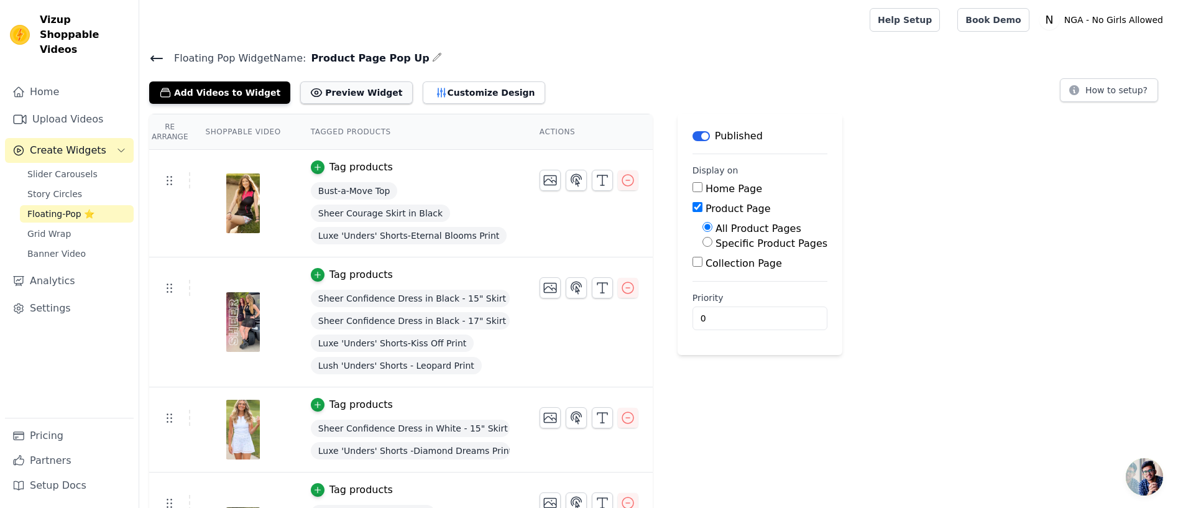
click at [328, 93] on button "Preview Widget" at bounding box center [356, 92] width 112 height 22
click at [438, 94] on button "Customize Design" at bounding box center [484, 92] width 122 height 22
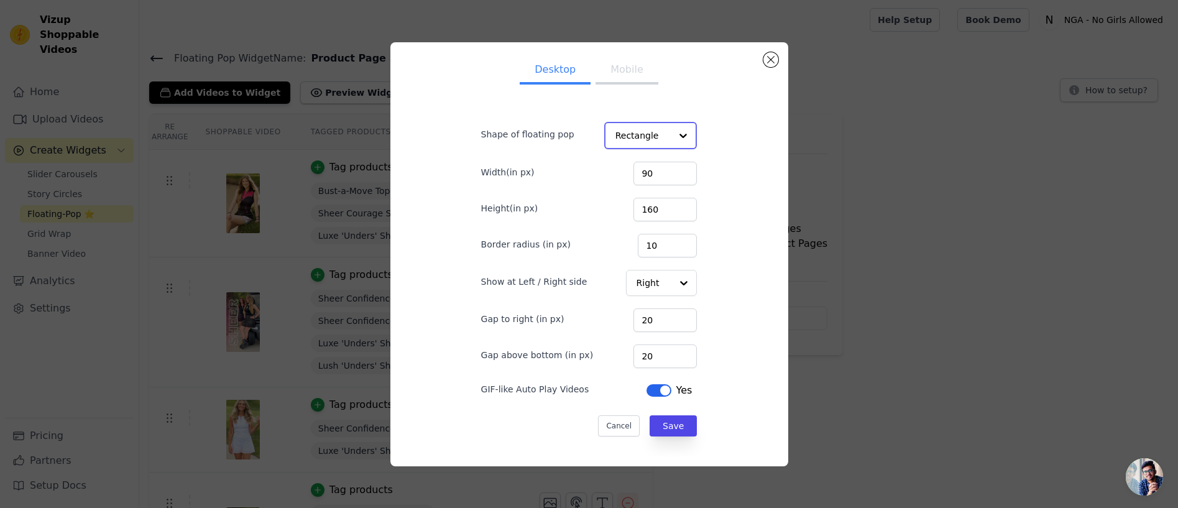
click at [679, 138] on div at bounding box center [683, 135] width 25 height 25
click at [679, 136] on div at bounding box center [683, 135] width 25 height 25
click at [572, 131] on label "Shape of floating pop" at bounding box center [528, 134] width 93 height 12
click at [616, 131] on input "Shape of floating pop" at bounding box center [644, 135] width 56 height 25
click at [668, 173] on input "90" at bounding box center [664, 173] width 63 height 24
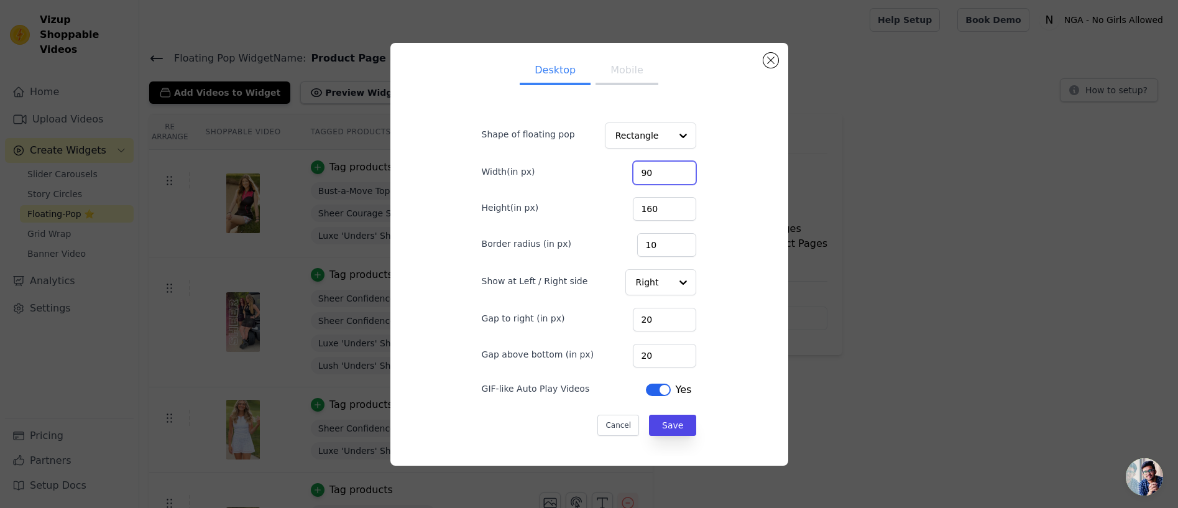
click at [668, 173] on input "90" at bounding box center [664, 173] width 63 height 24
click at [662, 172] on input "90" at bounding box center [664, 173] width 63 height 24
type input "100"
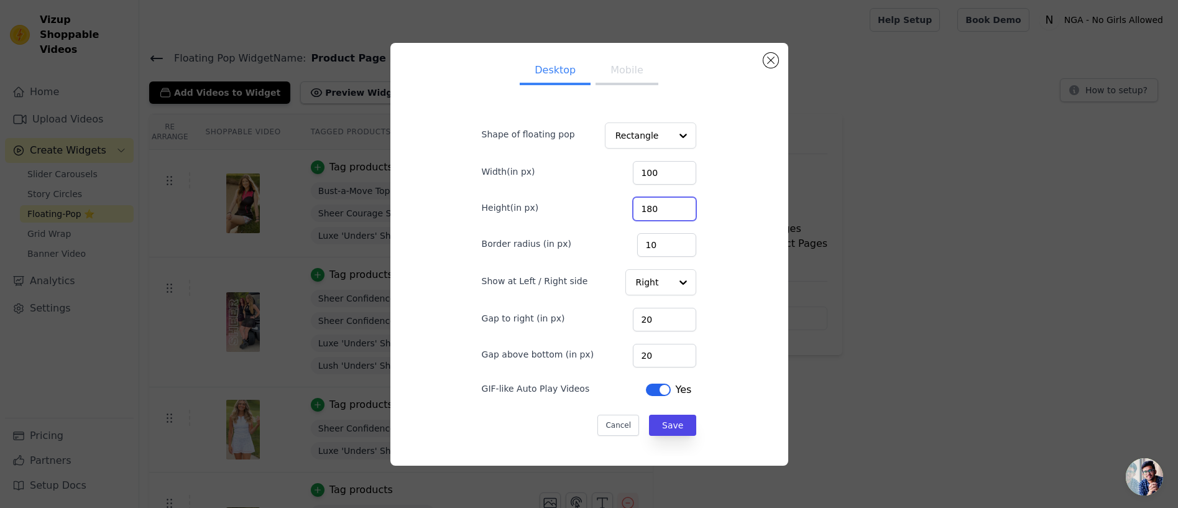
type input "180"
click at [666, 423] on button "Save" at bounding box center [672, 425] width 47 height 21
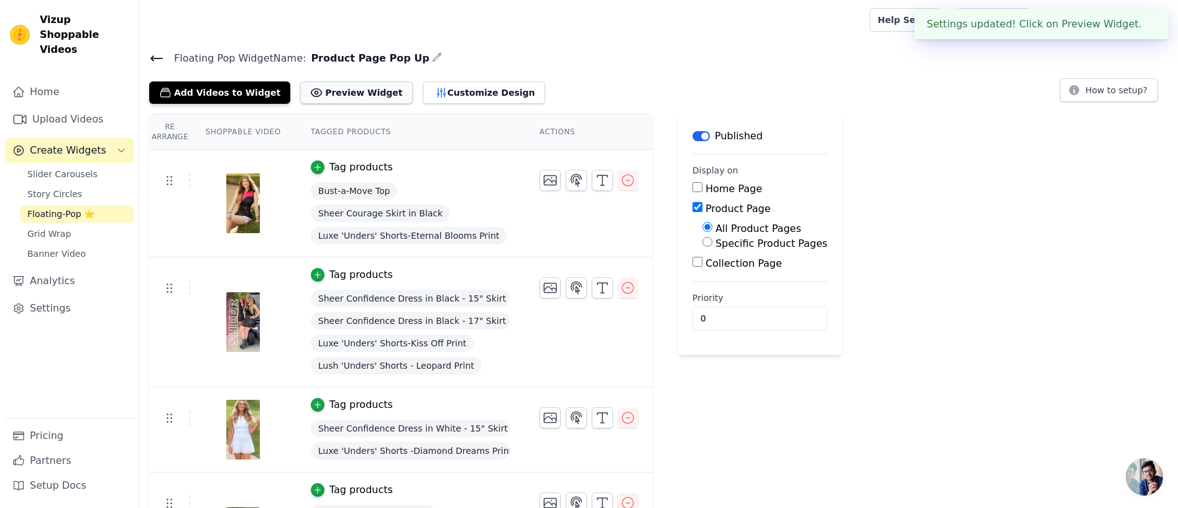
click at [340, 88] on button "Preview Widget" at bounding box center [356, 92] width 112 height 22
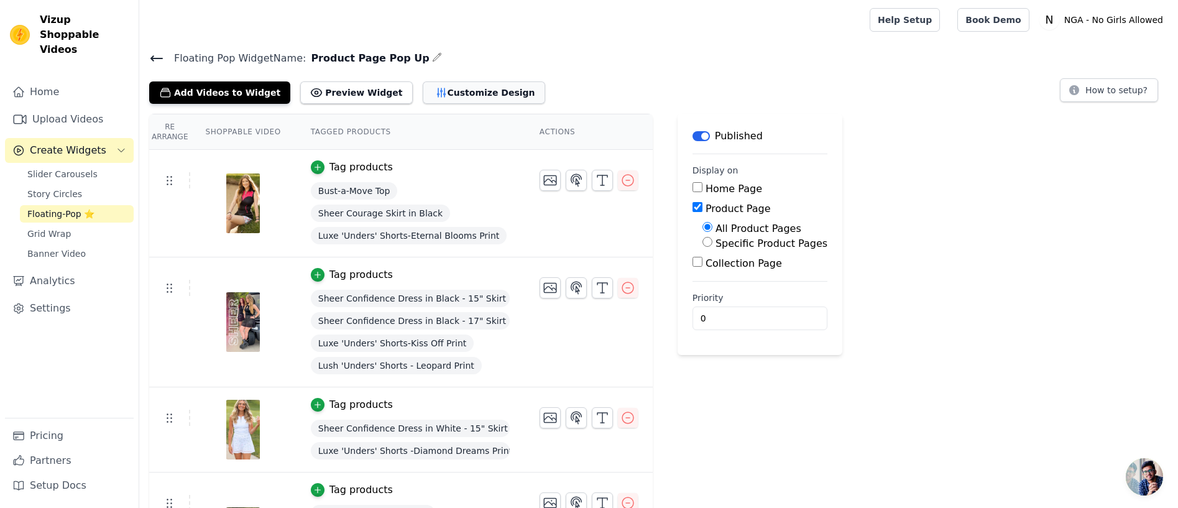
click at [443, 92] on button "Customize Design" at bounding box center [484, 92] width 122 height 22
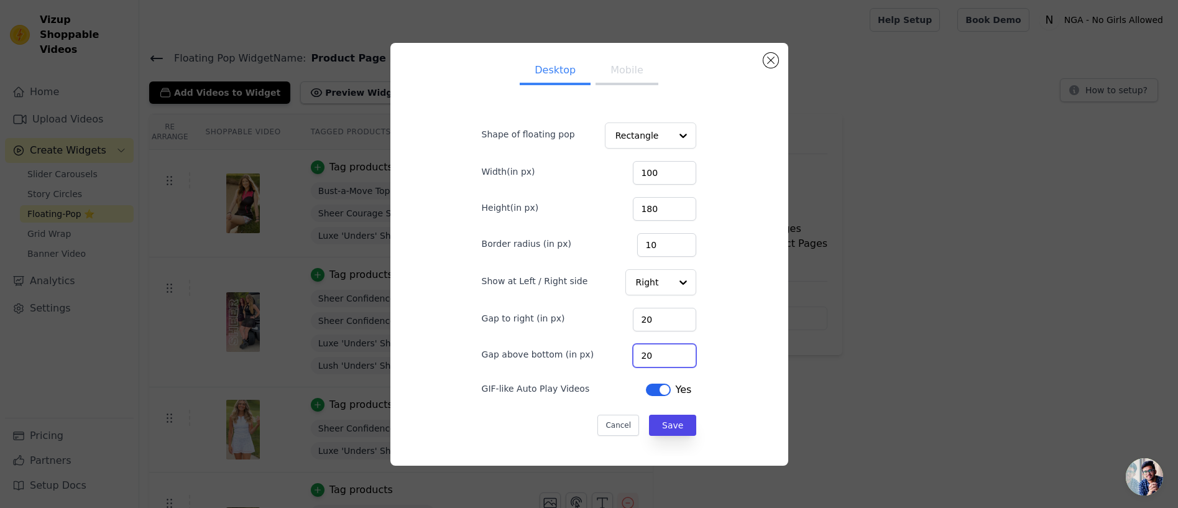
click at [660, 354] on input "20" at bounding box center [664, 356] width 63 height 24
click at [663, 356] on input "20" at bounding box center [664, 356] width 63 height 24
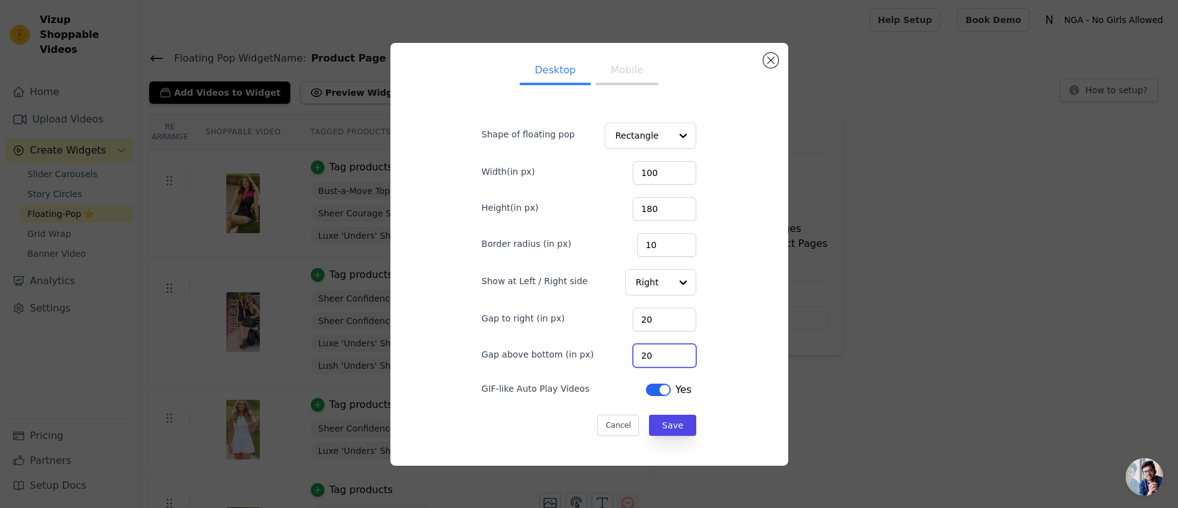
click at [663, 356] on input "20" at bounding box center [664, 356] width 63 height 24
type input "30"
click at [661, 422] on button "Save" at bounding box center [672, 425] width 47 height 21
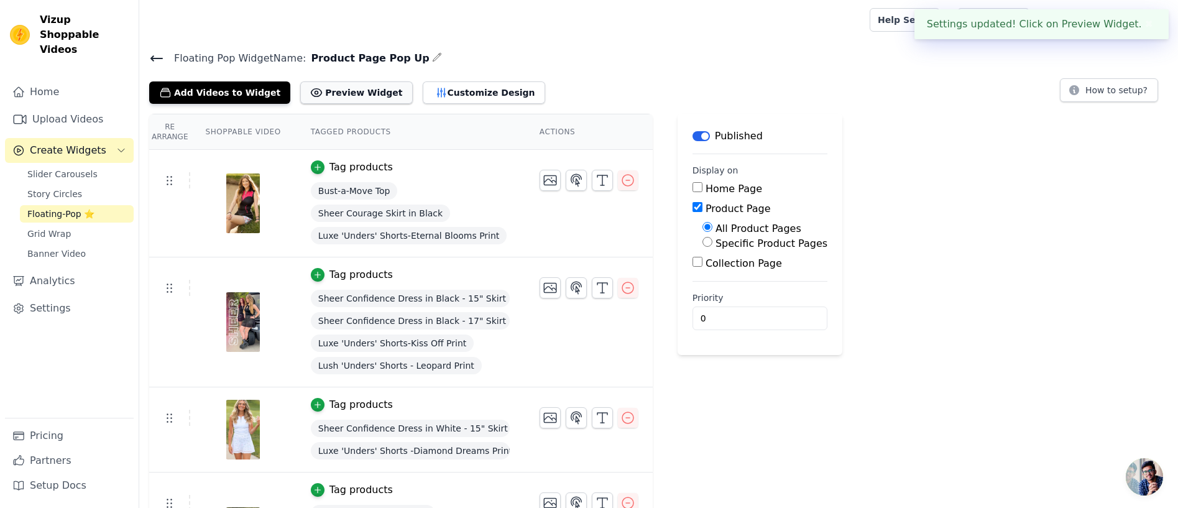
click at [341, 93] on button "Preview Widget" at bounding box center [356, 92] width 112 height 22
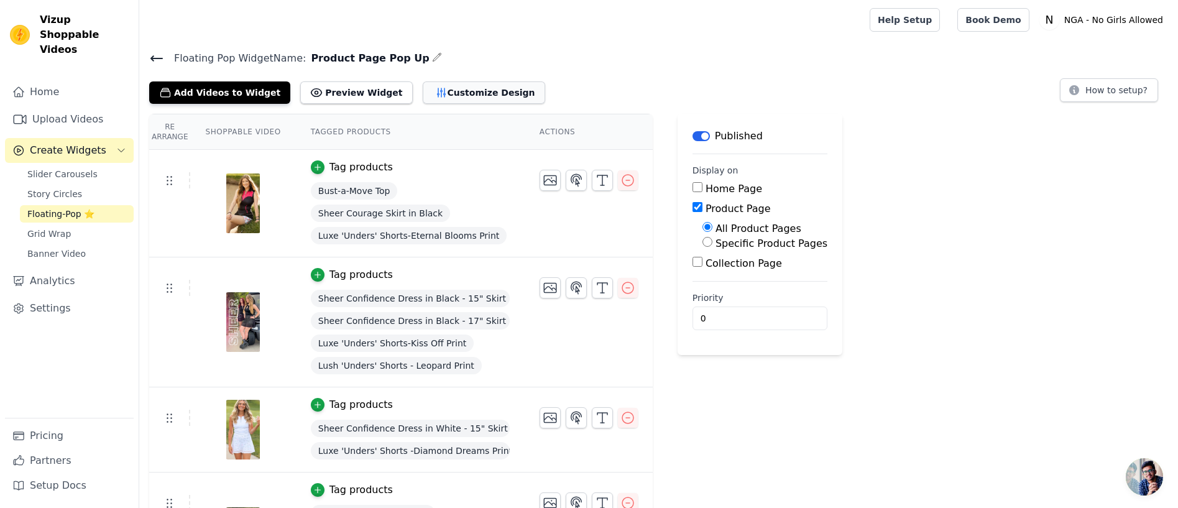
click at [462, 96] on button "Customize Design" at bounding box center [484, 92] width 122 height 22
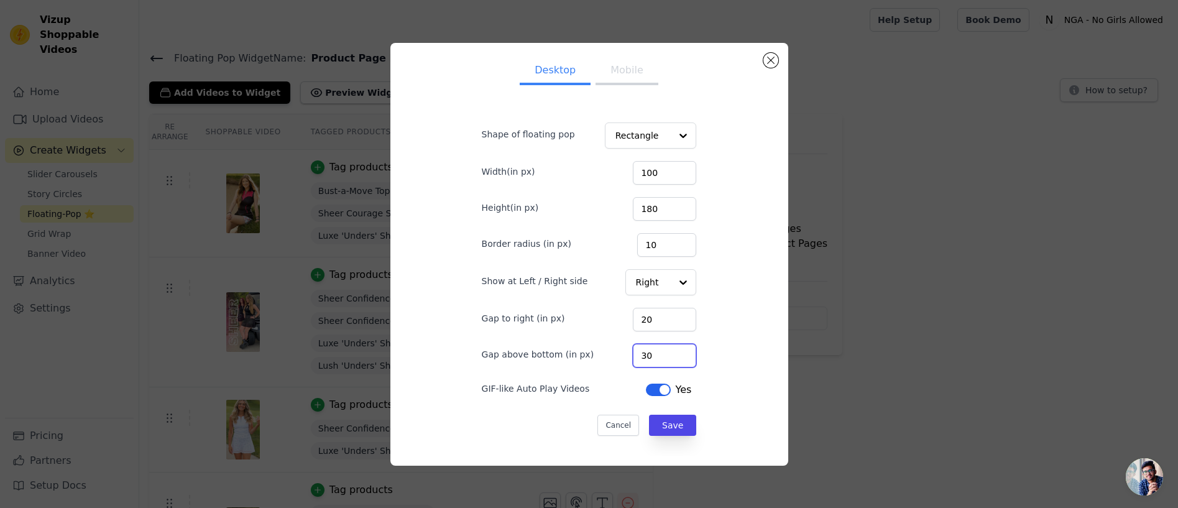
click at [667, 355] on input "30" at bounding box center [664, 356] width 63 height 24
type input "50"
click at [728, 376] on div "Desktop Mobile Shape of floating pop Rectangle Width(in px) 100 Height(in px) 1…" at bounding box center [589, 254] width 378 height 403
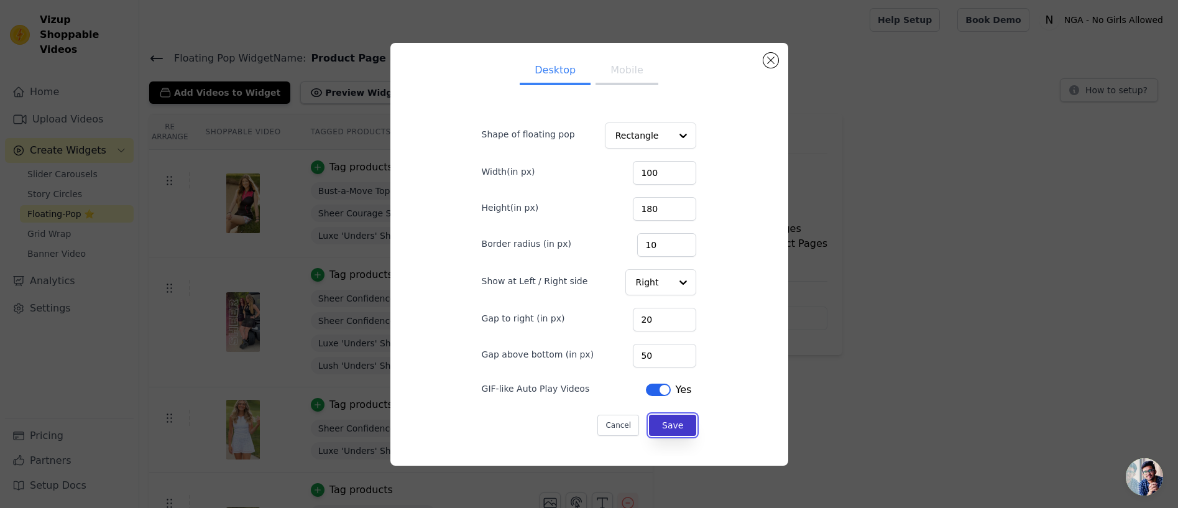
click at [670, 418] on button "Save" at bounding box center [672, 425] width 47 height 21
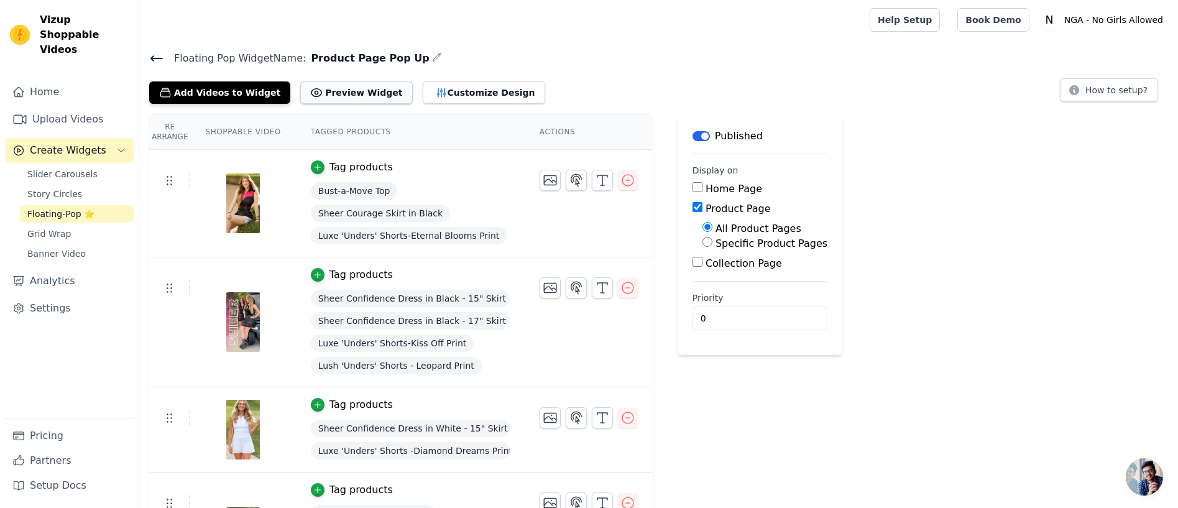
click at [320, 90] on button "Preview Widget" at bounding box center [356, 92] width 112 height 22
click at [445, 85] on button "Customize Design" at bounding box center [484, 92] width 122 height 22
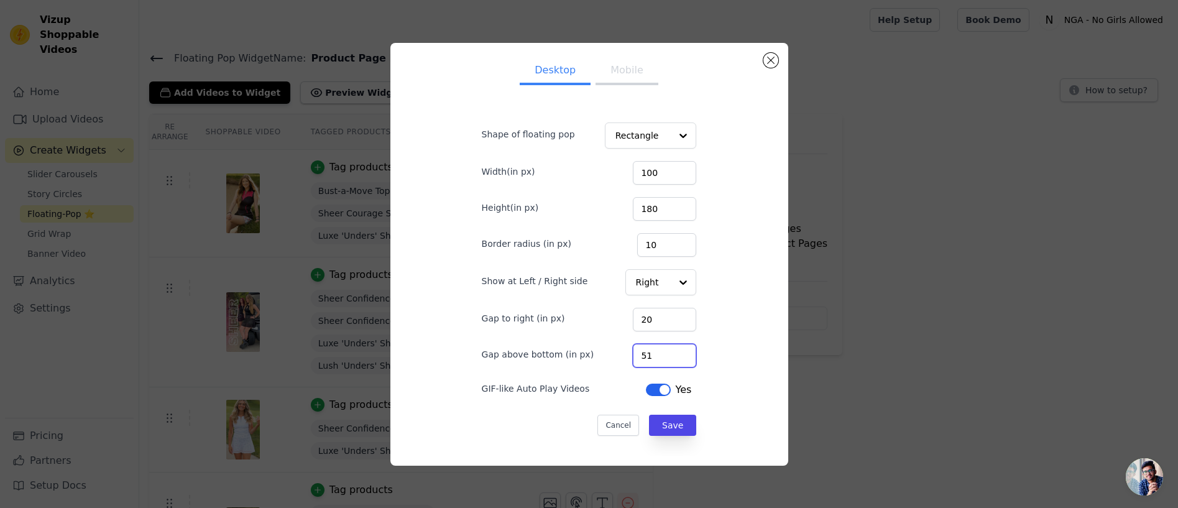
click at [680, 353] on input "51" at bounding box center [664, 356] width 63 height 24
click at [680, 353] on input "52" at bounding box center [664, 356] width 63 height 24
click at [680, 353] on input "53" at bounding box center [664, 356] width 63 height 24
click at [680, 353] on input "54" at bounding box center [664, 356] width 63 height 24
click at [680, 353] on input "55" at bounding box center [664, 356] width 63 height 24
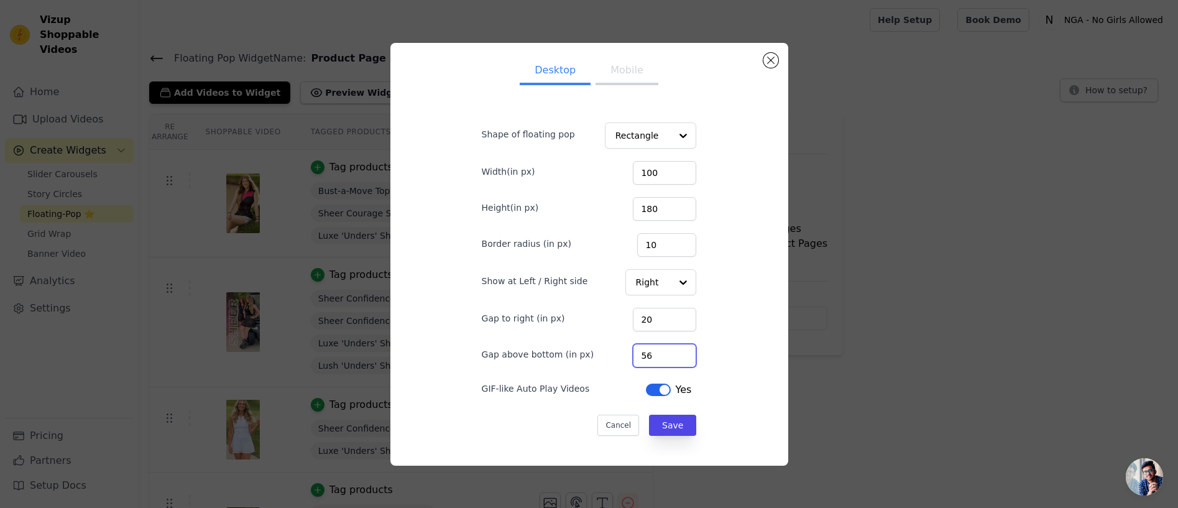
type input "56"
click at [681, 350] on input "56" at bounding box center [664, 356] width 63 height 24
click at [670, 422] on button "Save" at bounding box center [672, 425] width 47 height 21
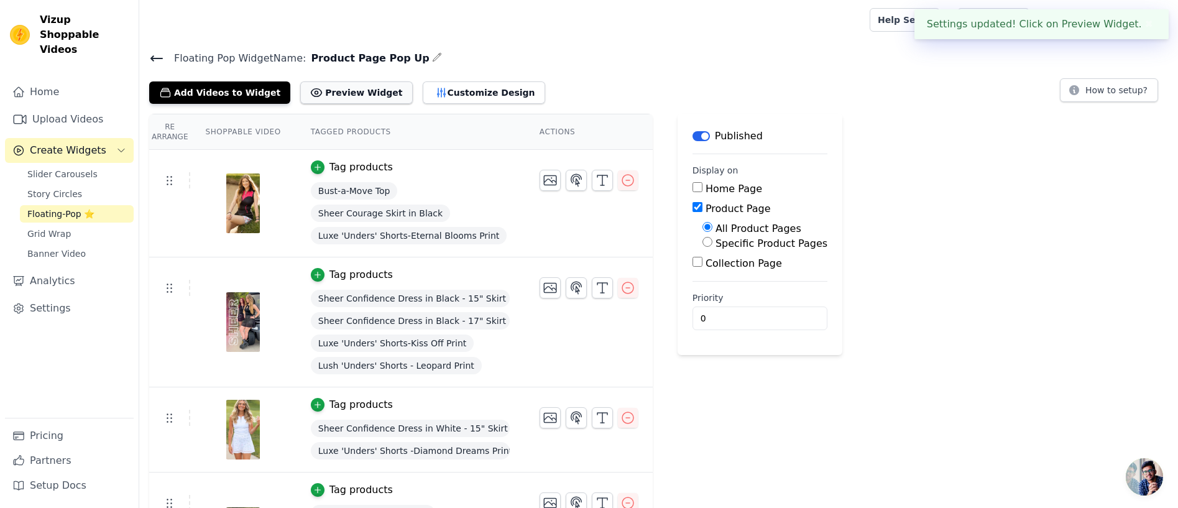
click at [331, 91] on button "Preview Widget" at bounding box center [356, 92] width 112 height 22
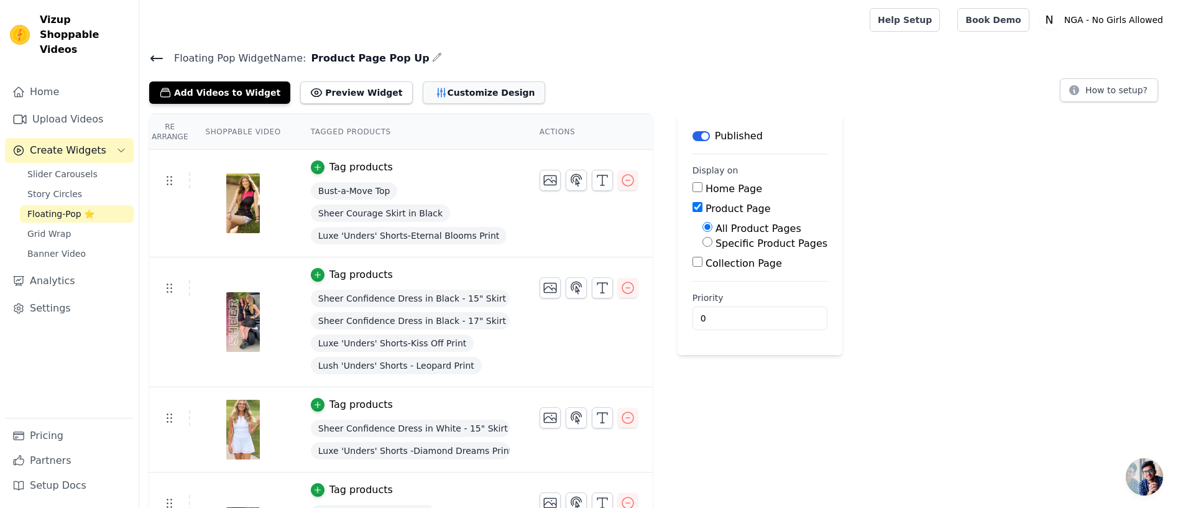
click at [432, 91] on button "Customize Design" at bounding box center [484, 92] width 122 height 22
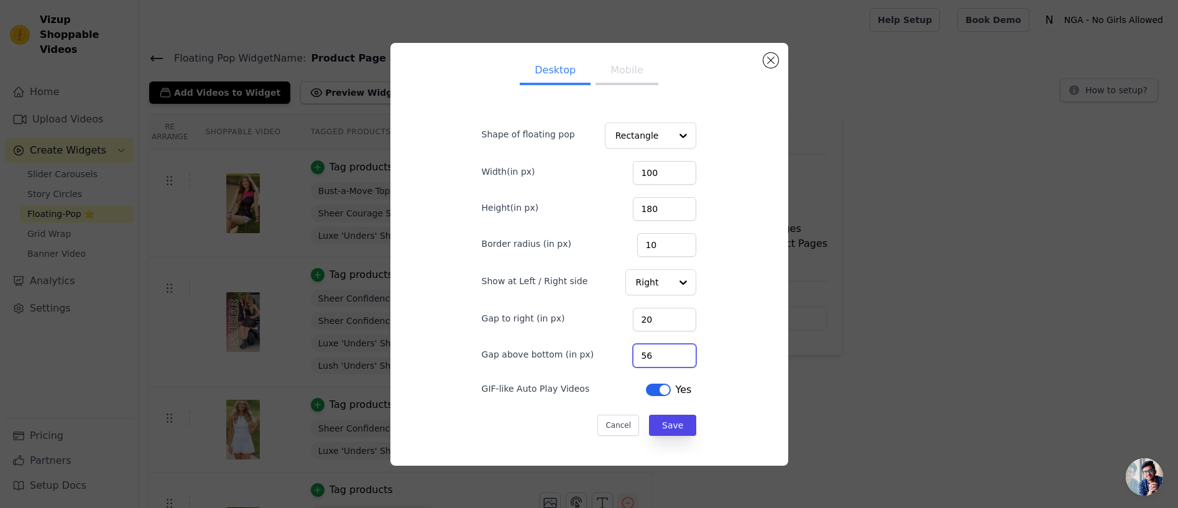
click at [672, 355] on input "56" at bounding box center [664, 356] width 63 height 24
type input "70"
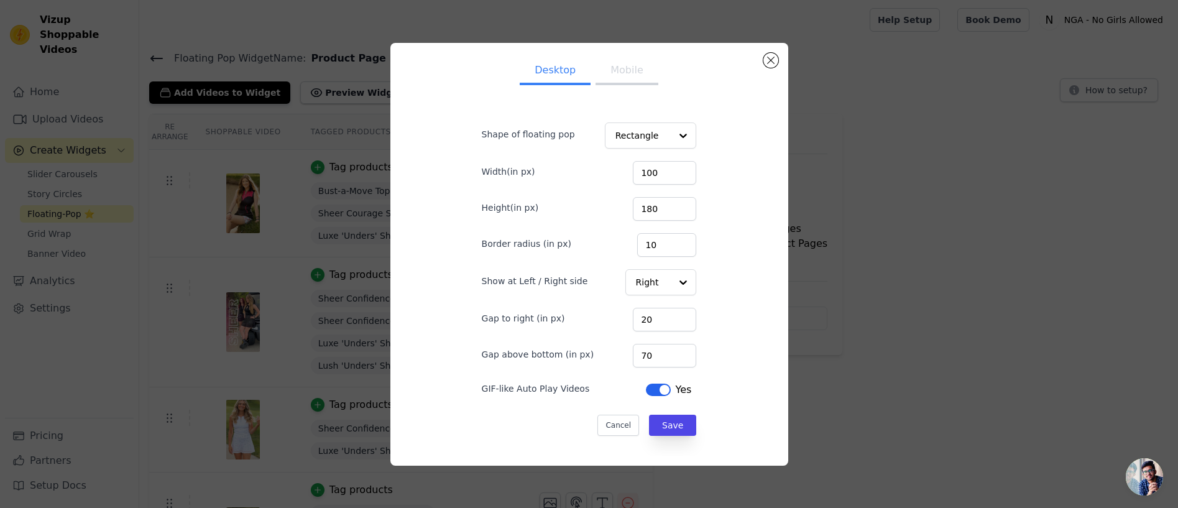
click at [724, 413] on div "Desktop Mobile Shape of floating pop Rectangle Width(in px) 100 Height(in px) 1…" at bounding box center [589, 254] width 378 height 403
click at [669, 422] on button "Save" at bounding box center [672, 425] width 47 height 21
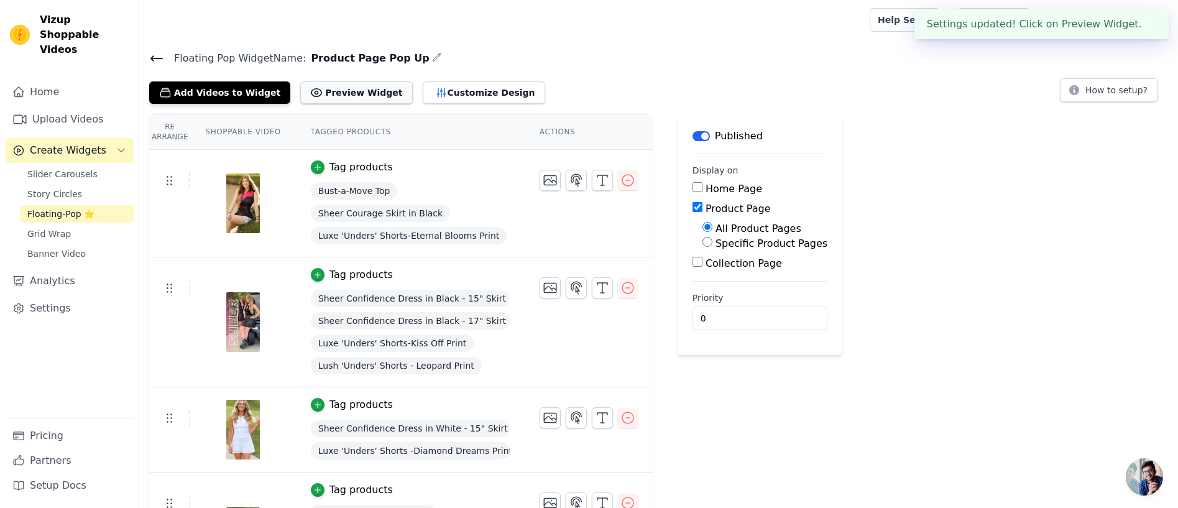
click at [335, 93] on button "Preview Widget" at bounding box center [356, 92] width 112 height 22
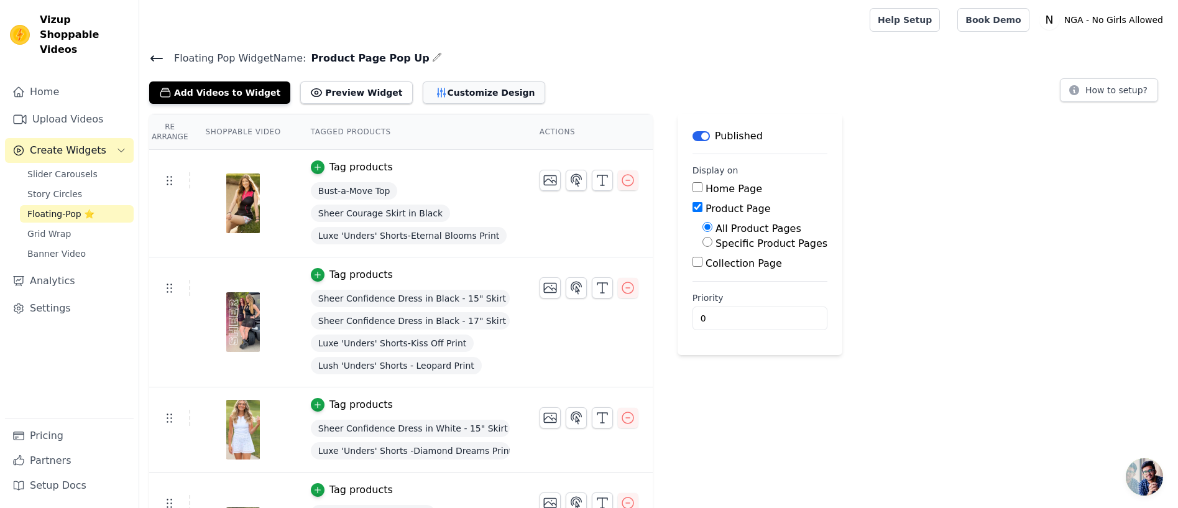
click at [443, 91] on button "Customize Design" at bounding box center [484, 92] width 122 height 22
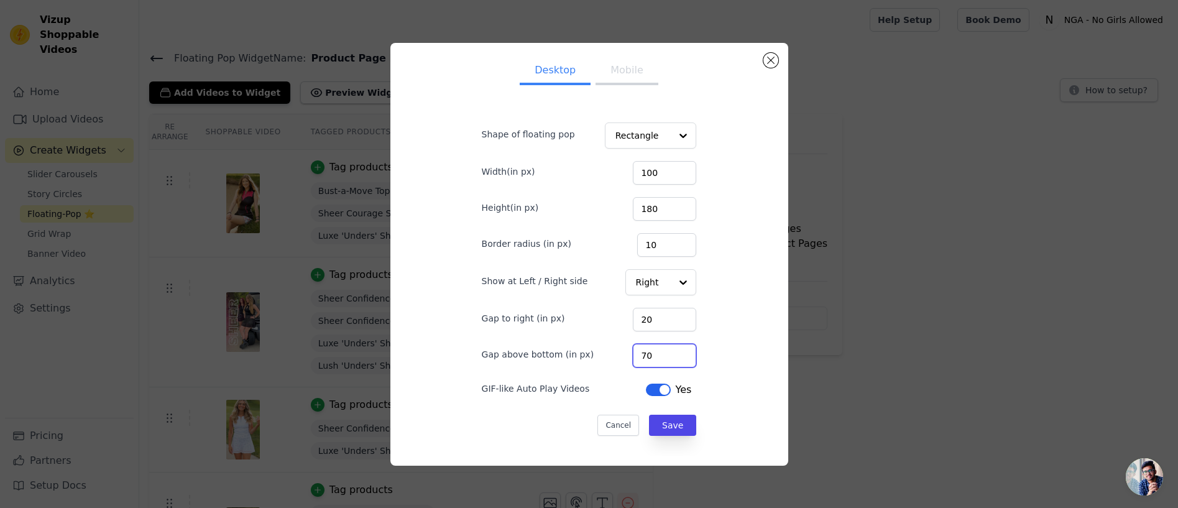
click at [672, 356] on input "70" at bounding box center [664, 356] width 63 height 24
click at [654, 353] on input "70" at bounding box center [664, 356] width 63 height 24
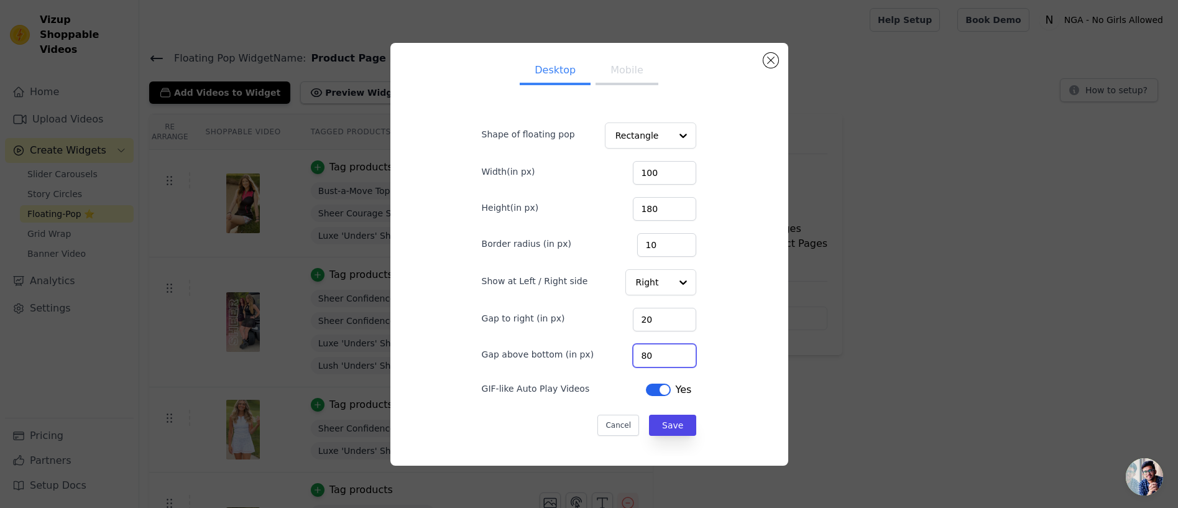
type input "80"
click at [718, 376] on div "Desktop Mobile Shape of floating pop Rectangle Width(in px) 100 Height(in px) 1…" at bounding box center [589, 254] width 378 height 403
click at [668, 424] on button "Save" at bounding box center [672, 425] width 47 height 21
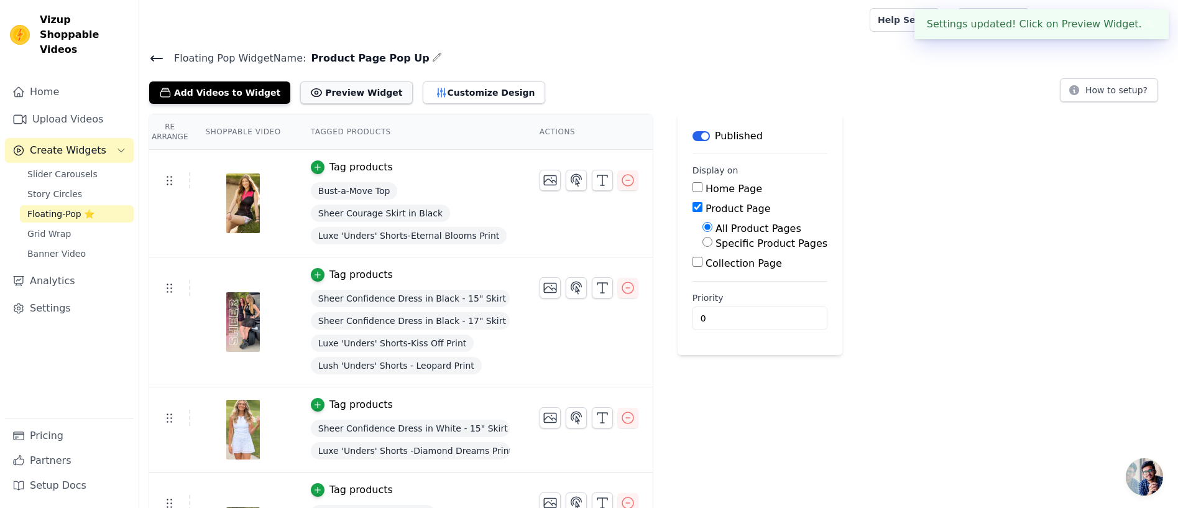
click at [359, 83] on button "Preview Widget" at bounding box center [356, 92] width 112 height 22
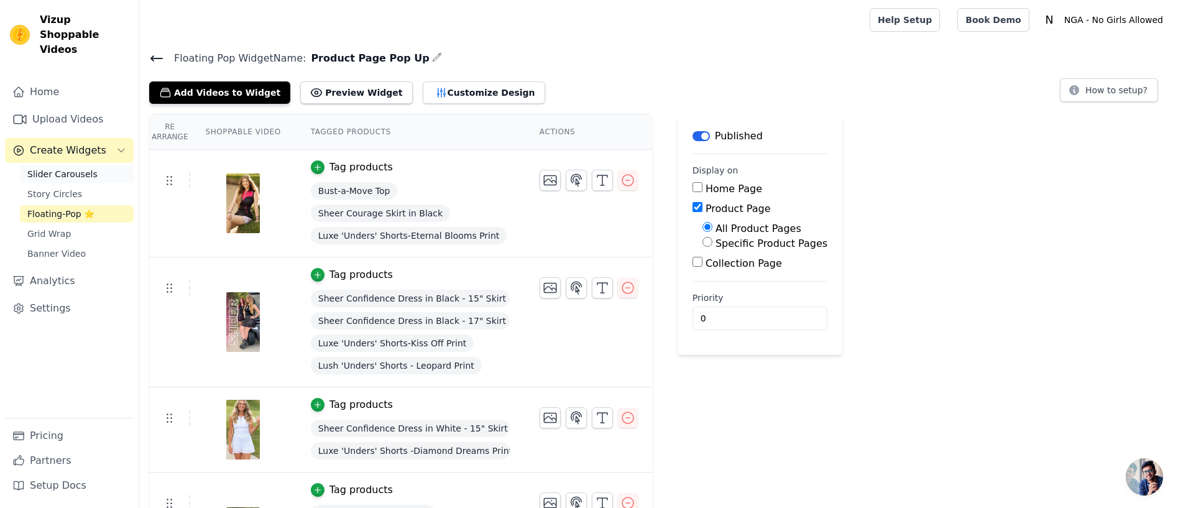
click at [55, 168] on span "Slider Carousels" at bounding box center [62, 174] width 70 height 12
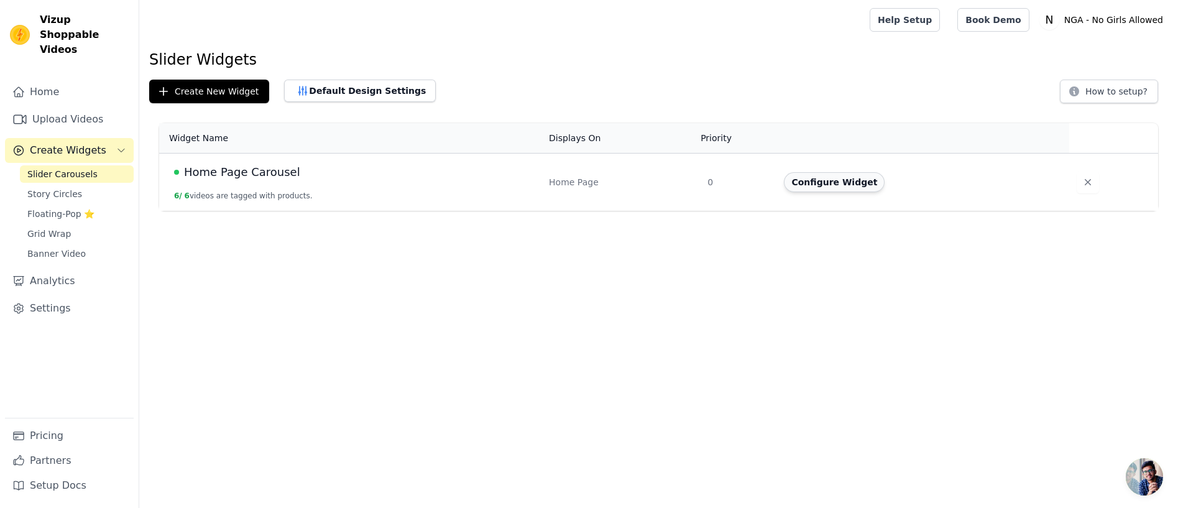
click at [818, 178] on button "Configure Widget" at bounding box center [834, 182] width 101 height 20
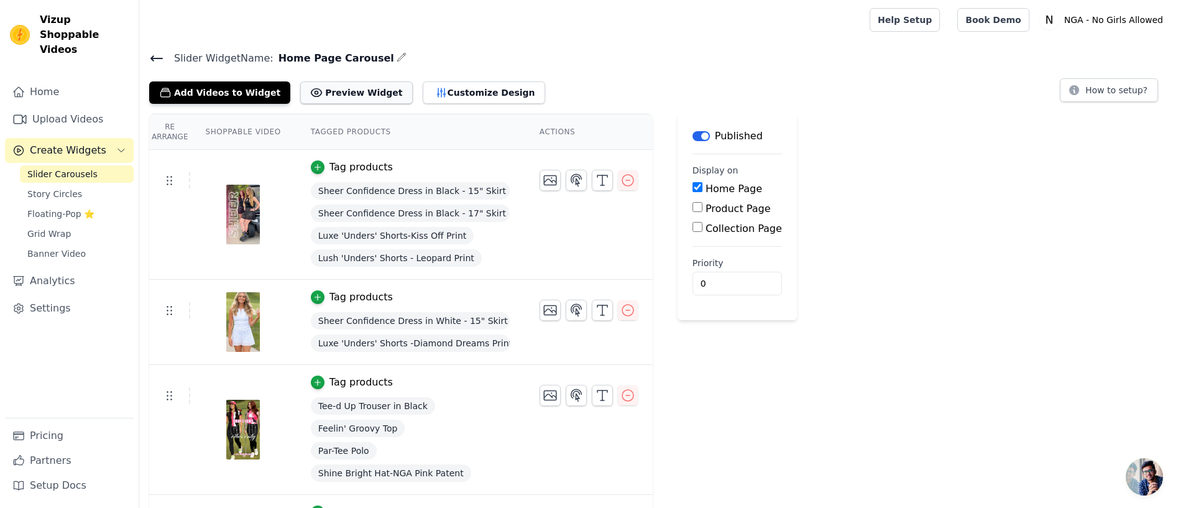
click at [336, 90] on button "Preview Widget" at bounding box center [356, 92] width 112 height 22
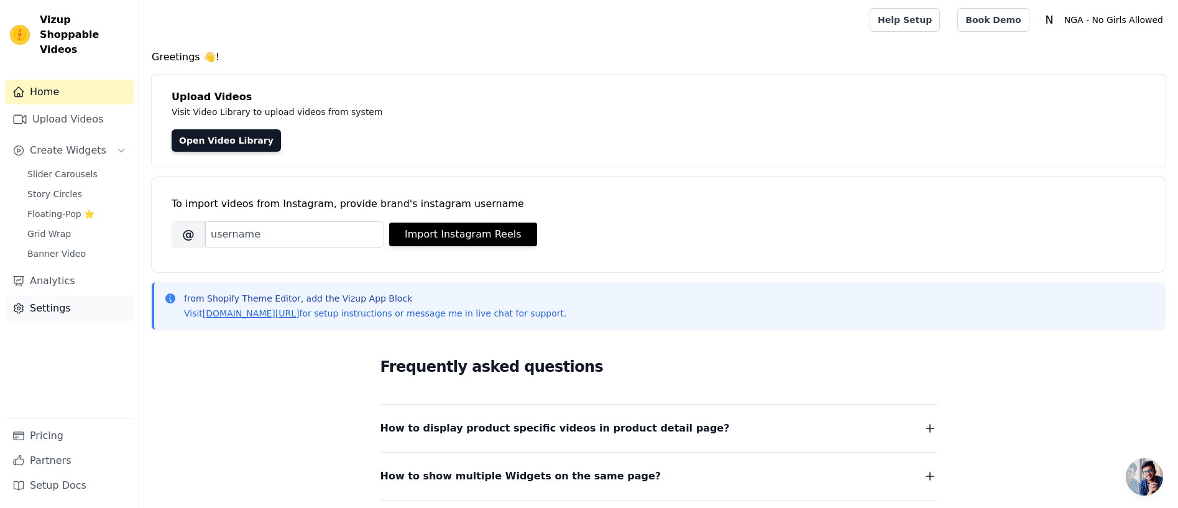
click at [45, 296] on link "Settings" at bounding box center [69, 308] width 129 height 25
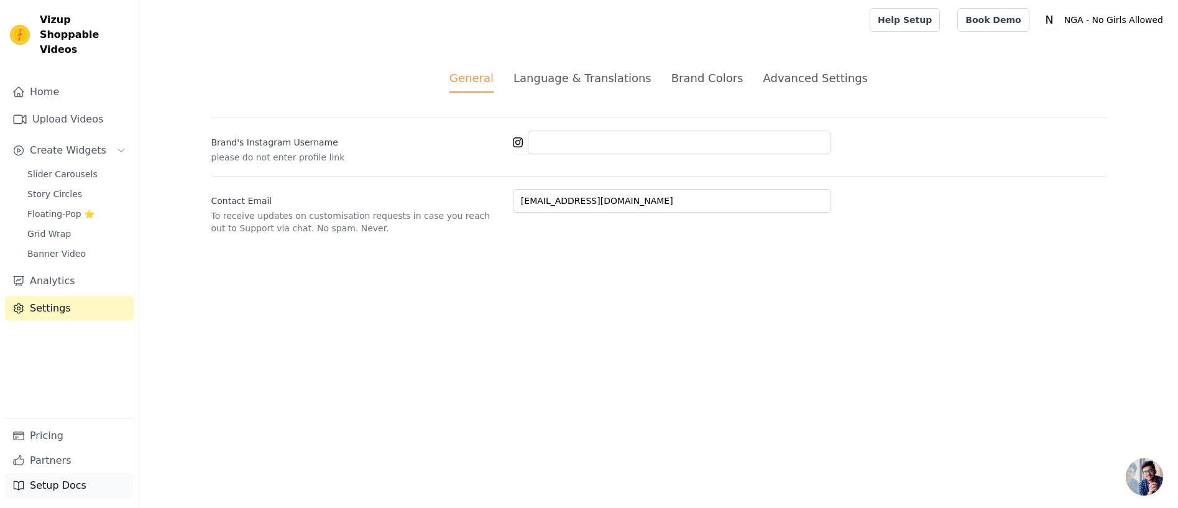
click at [40, 486] on link "Setup Docs" at bounding box center [69, 485] width 129 height 25
click at [73, 168] on span "Slider Carousels" at bounding box center [62, 174] width 70 height 12
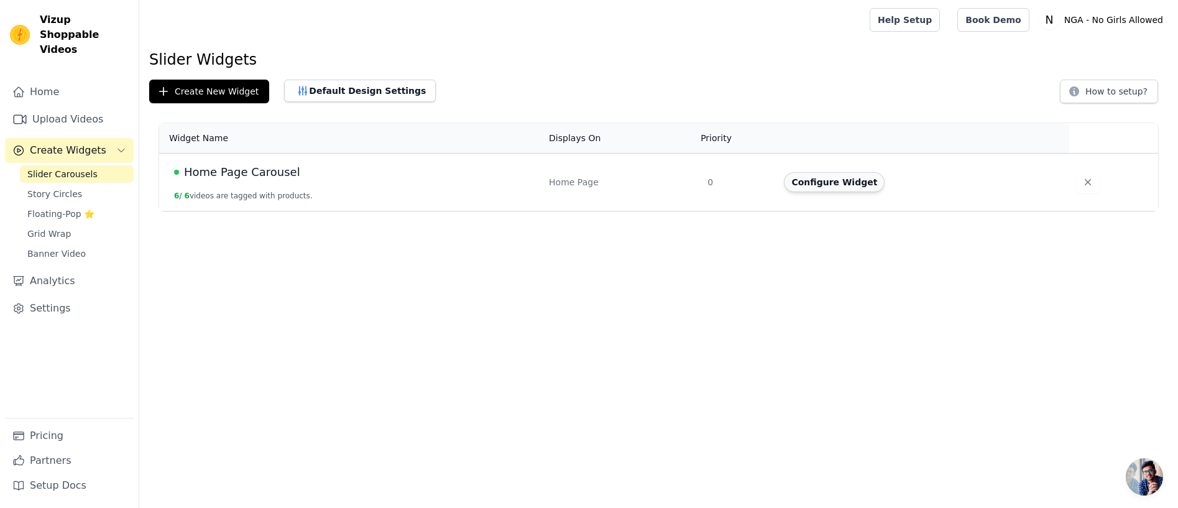
click at [835, 183] on button "Configure Widget" at bounding box center [834, 182] width 101 height 20
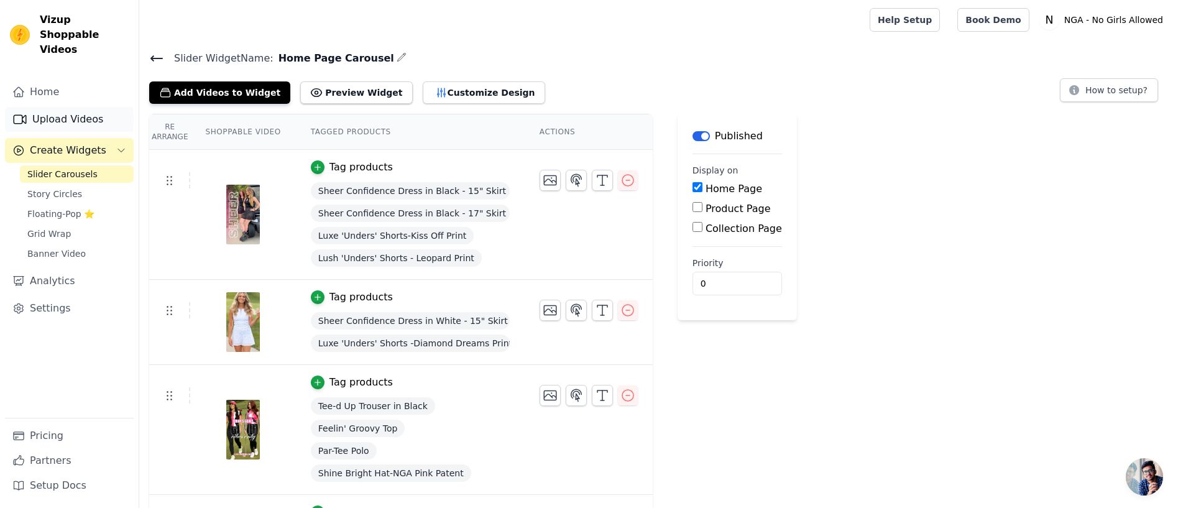
click at [84, 107] on link "Upload Videos" at bounding box center [69, 119] width 129 height 25
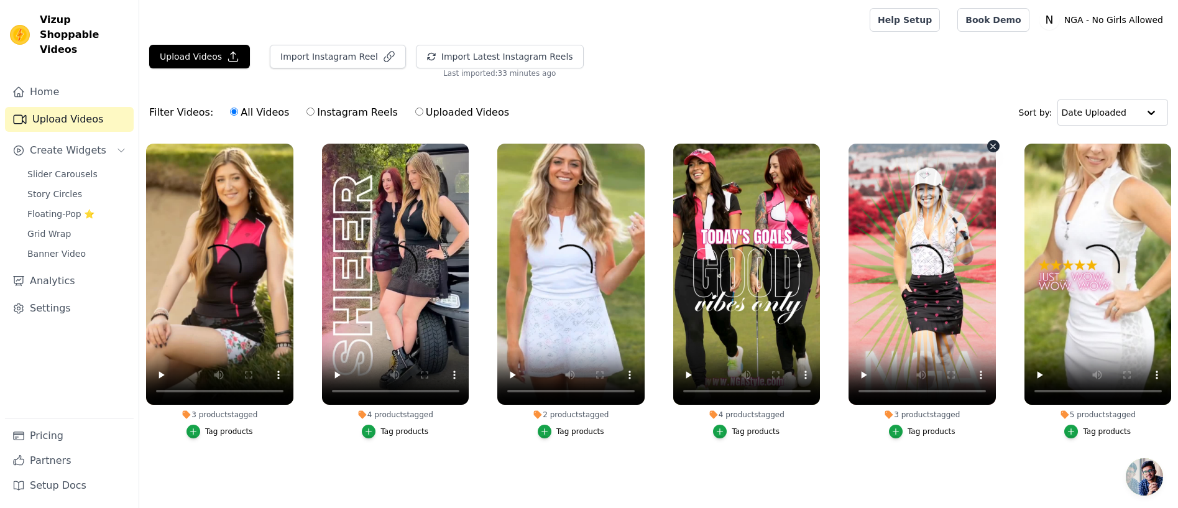
scroll to position [1, 0]
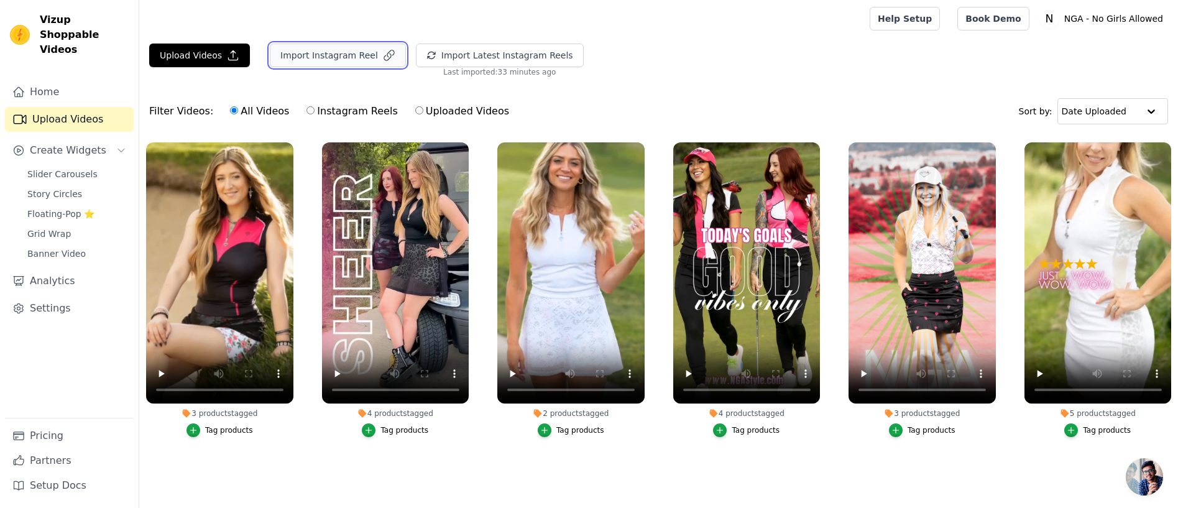
click at [354, 57] on button "Import Instagram Reel" at bounding box center [338, 56] width 136 height 24
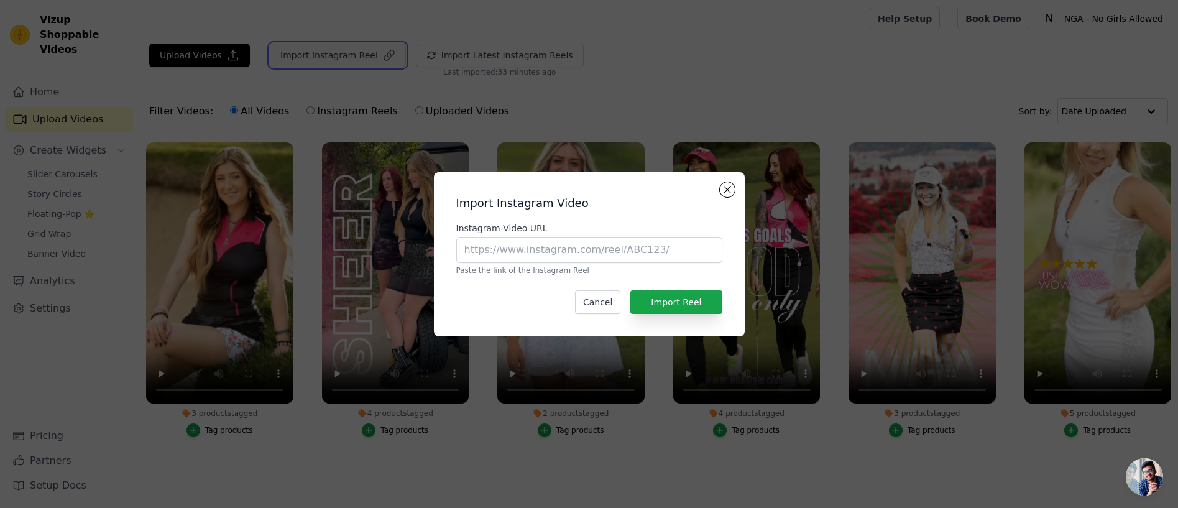
scroll to position [0, 0]
click at [477, 250] on input "Instagram Video URL" at bounding box center [589, 250] width 266 height 26
paste input "https://www.instagram.com/reel/DLf1sqORM4R/?utm_source=ig_web_copy_link&igsh=Mz…"
type input "https://www.instagram.com/reel/DLf1sqORM4R/?utm_source=ig_web_copy_link&igsh=Mz…"
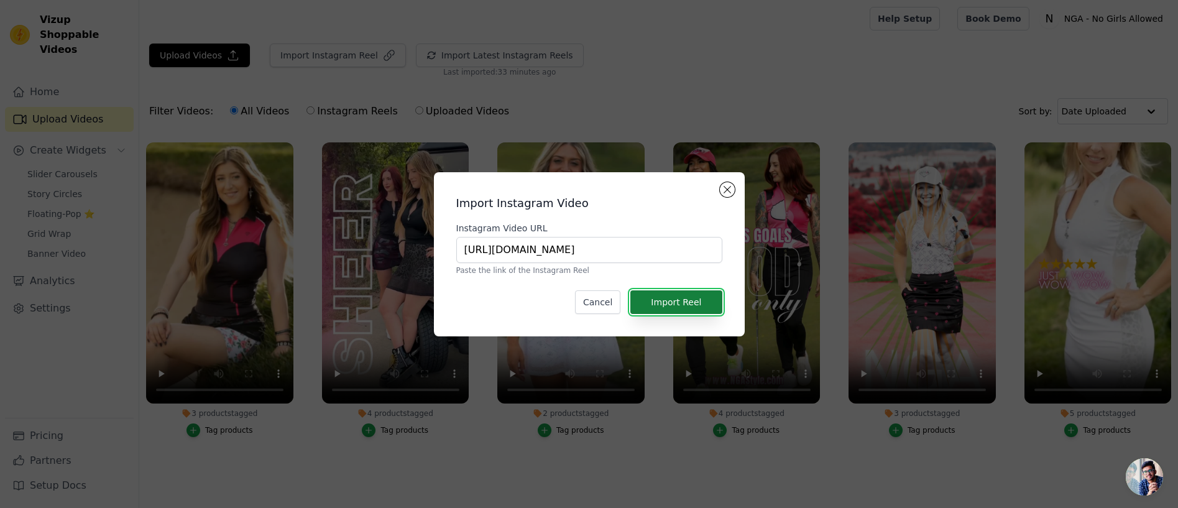
scroll to position [0, 0]
click at [687, 295] on button "Import Reel" at bounding box center [675, 302] width 91 height 24
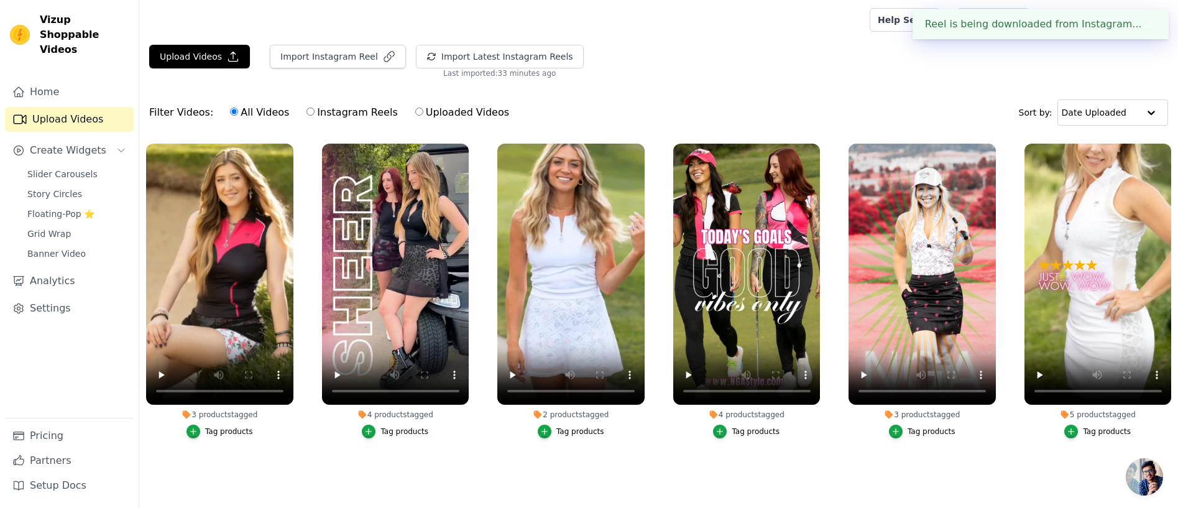
scroll to position [1, 0]
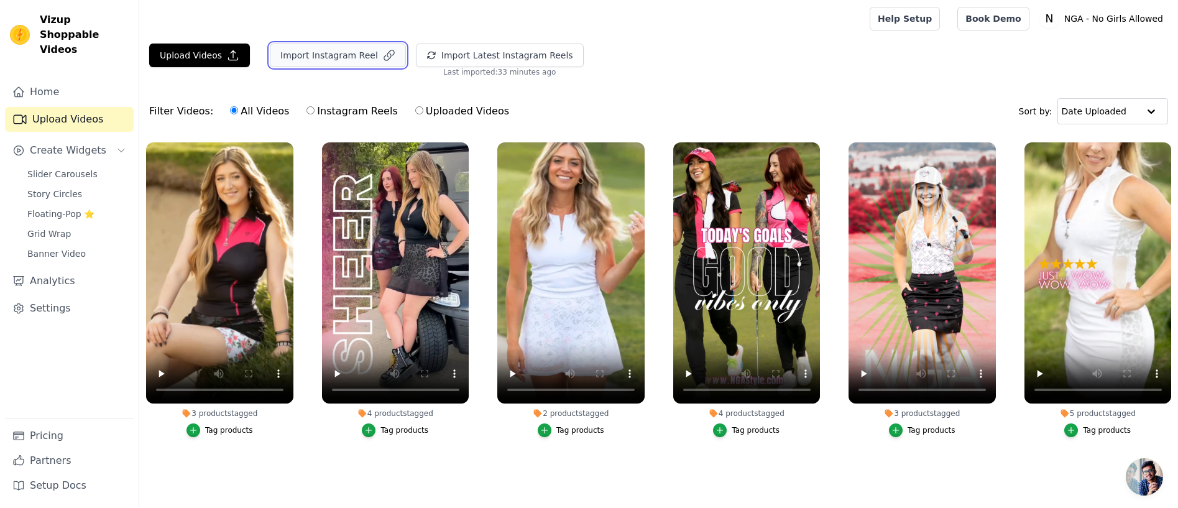
click at [342, 52] on button "Import Instagram Reel" at bounding box center [338, 56] width 136 height 24
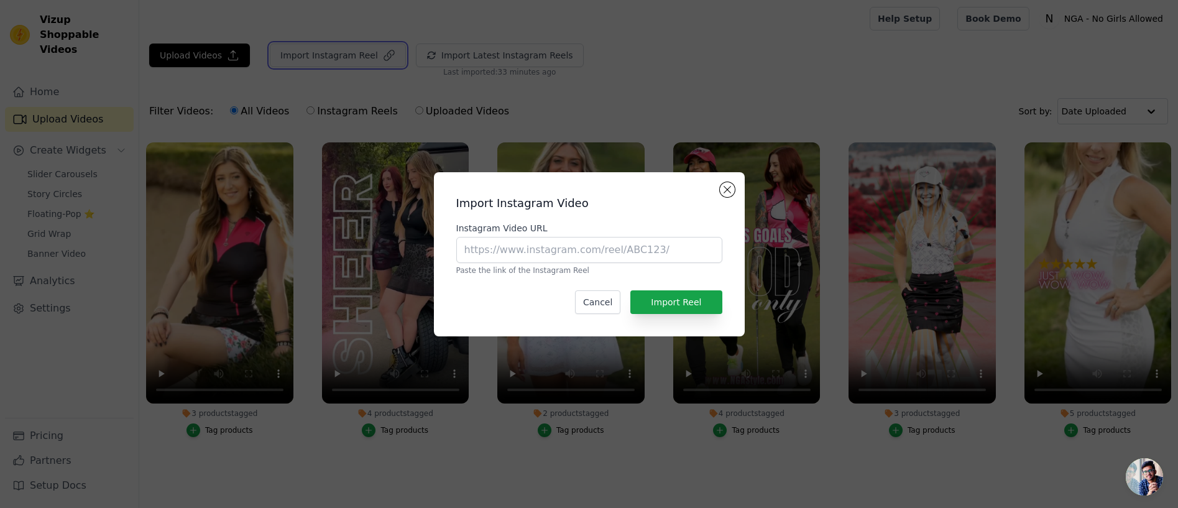
scroll to position [0, 0]
click at [632, 252] on input "Instagram Video URL" at bounding box center [589, 250] width 266 height 26
paste input "https://www.instagram.com/reel/DLfvLUgx0Xt/?utm_source=ig_web_copy_link&igsh=Mz…"
type input "https://www.instagram.com/reel/DLfvLUgx0Xt/?utm_source=ig_web_copy_link&igsh=Mz…"
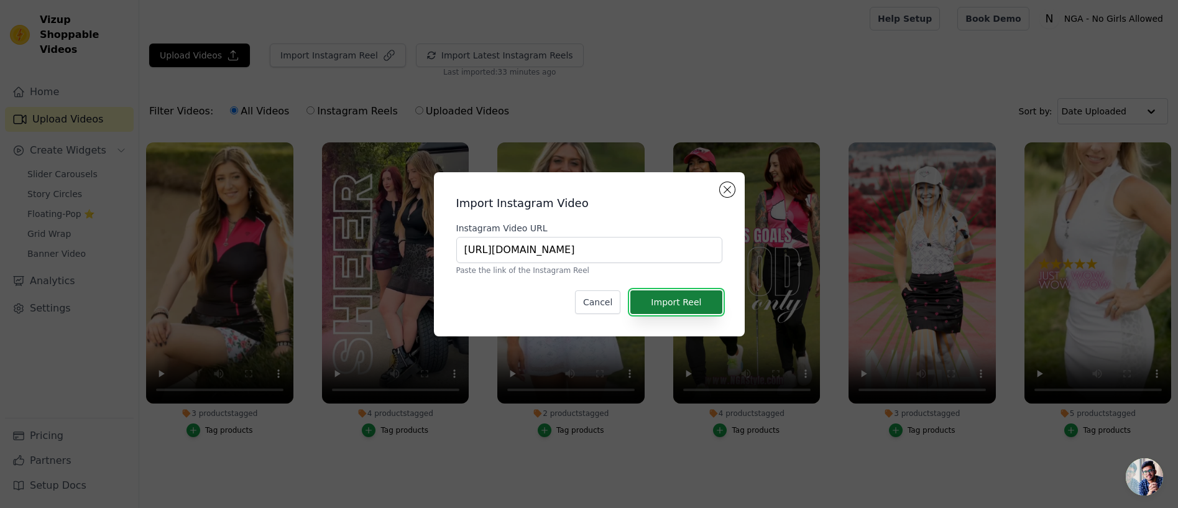
click at [696, 300] on button "Import Reel" at bounding box center [675, 302] width 91 height 24
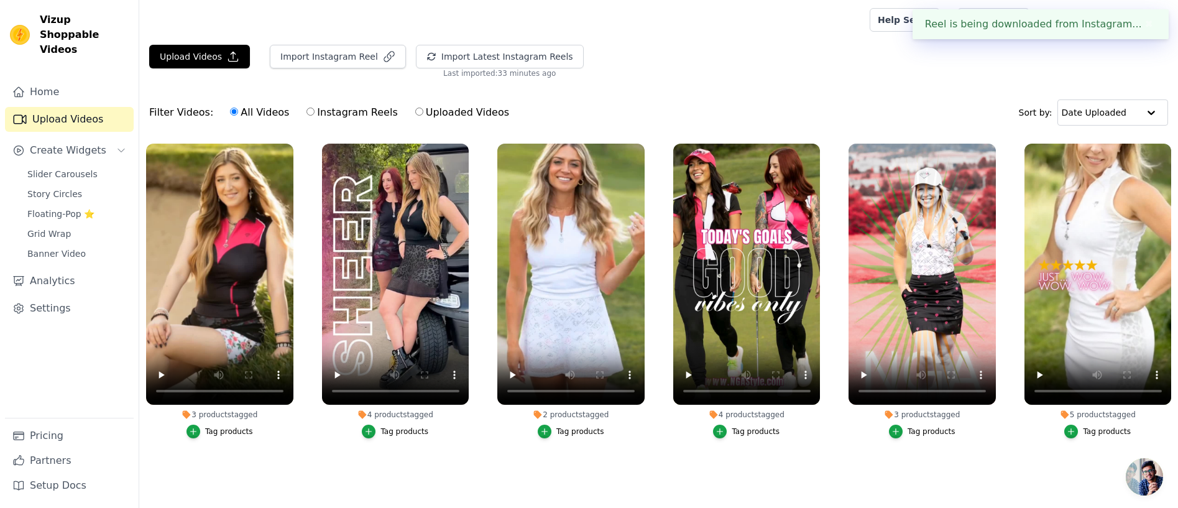
scroll to position [1, 0]
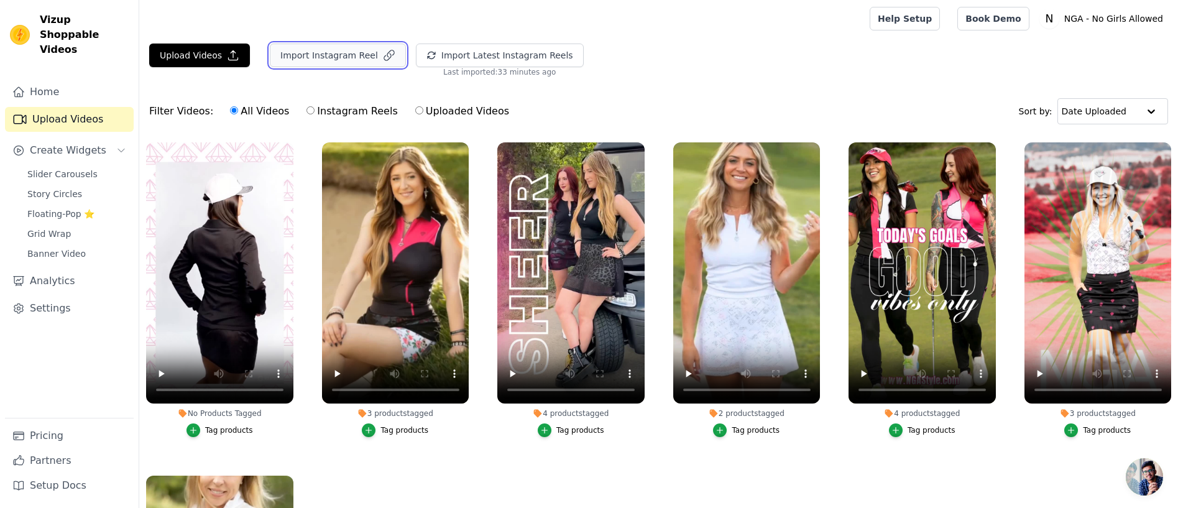
click at [335, 53] on button "Import Instagram Reel" at bounding box center [338, 56] width 136 height 24
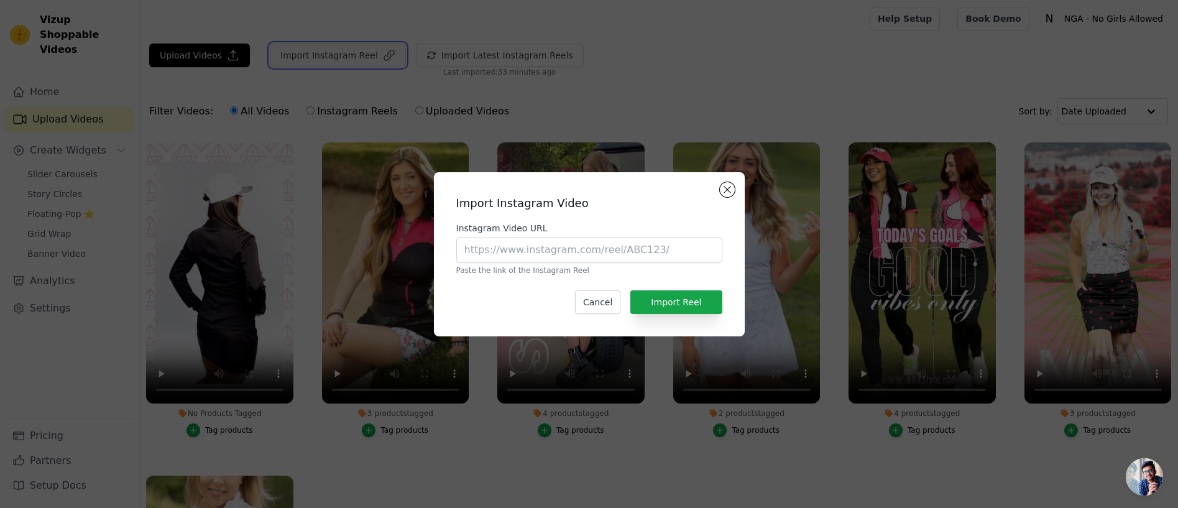
scroll to position [0, 0]
click at [567, 254] on input "Instagram Video URL" at bounding box center [589, 250] width 266 height 26
paste input "https://www.instagram.com/reel/DKfLyq7Rd_i/?utm_source=ig_web_copy_link&igsh=Mz…"
type input "https://www.instagram.com/reel/DKfLyq7Rd_i/?utm_source=ig_web_copy_link&igsh=Mz…"
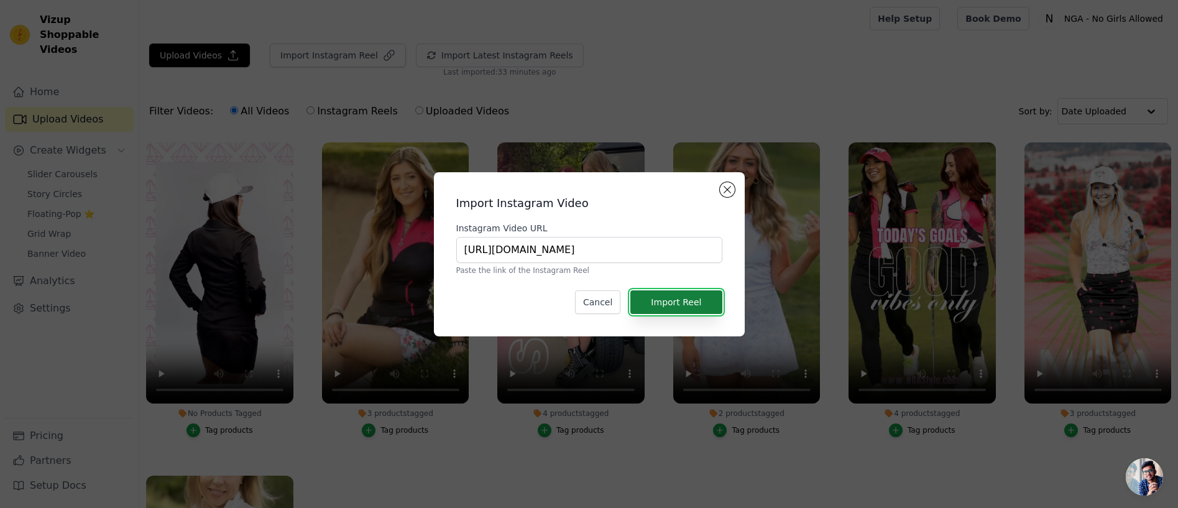
click at [667, 299] on button "Import Reel" at bounding box center [675, 302] width 91 height 24
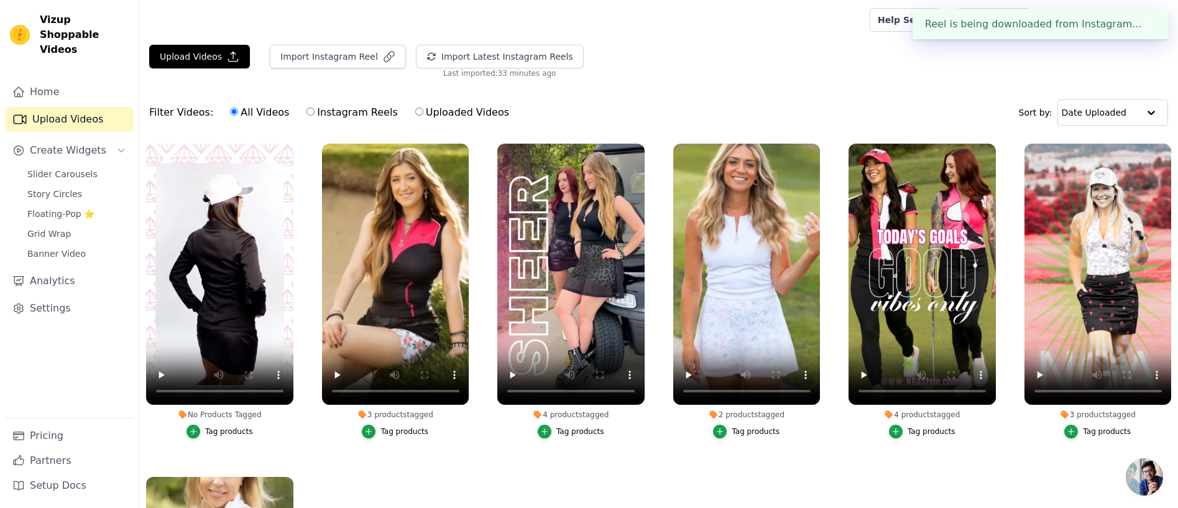
scroll to position [1, 0]
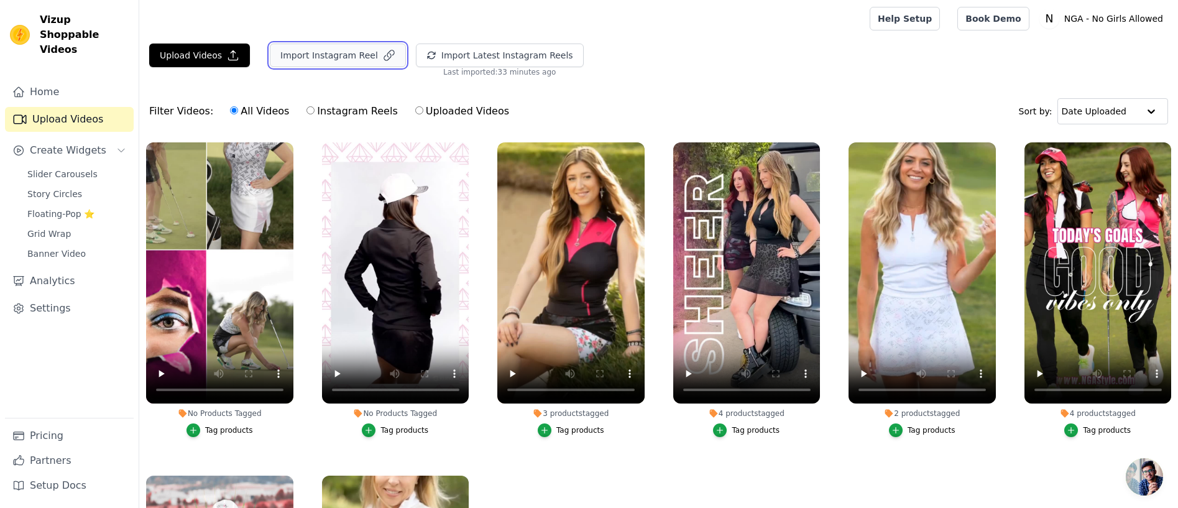
click at [341, 52] on button "Import Instagram Reel" at bounding box center [338, 56] width 136 height 24
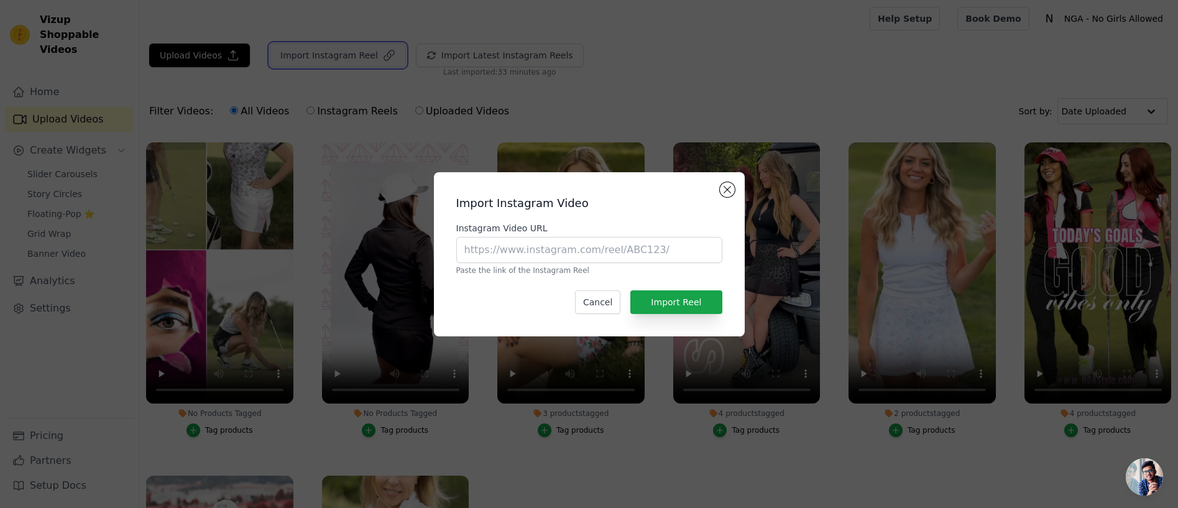
scroll to position [0, 0]
click at [561, 250] on input "Instagram Video URL" at bounding box center [589, 250] width 266 height 26
paste input "https://www.instagram.com/reel/DKSyF5FytUY/?utm_source=ig_web_copy_link&igsh=Mz…"
type input "https://www.instagram.com/reel/DKSyF5FytUY/?utm_source=ig_web_copy_link&igsh=Mz…"
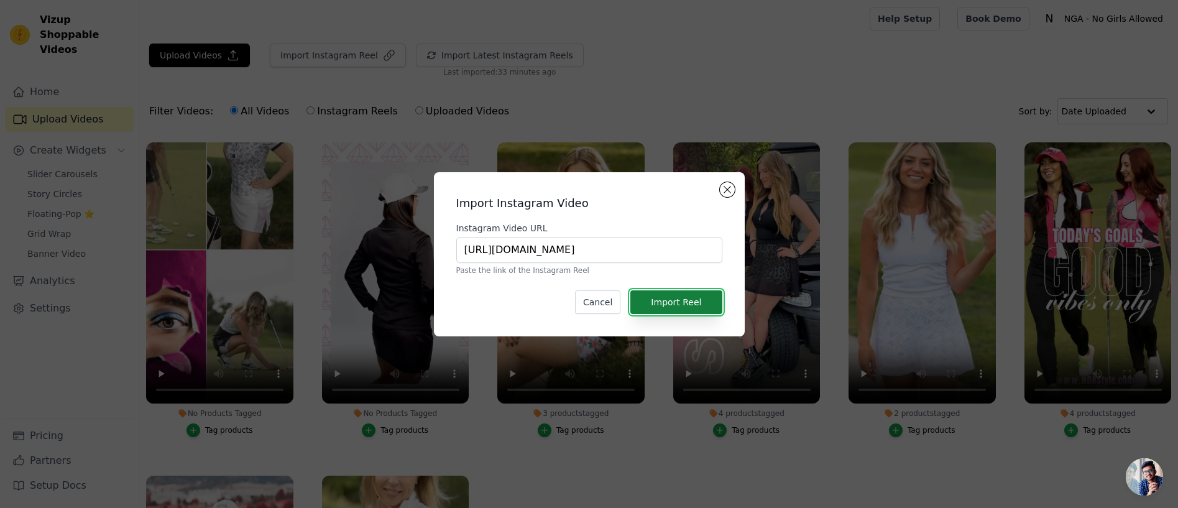
click at [680, 302] on button "Import Reel" at bounding box center [675, 302] width 91 height 24
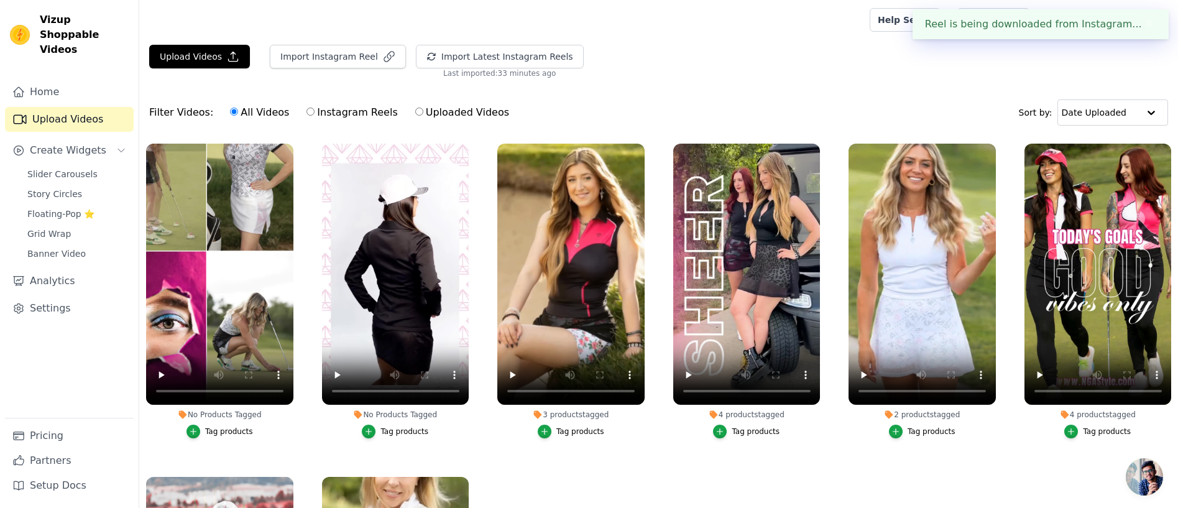
scroll to position [1, 0]
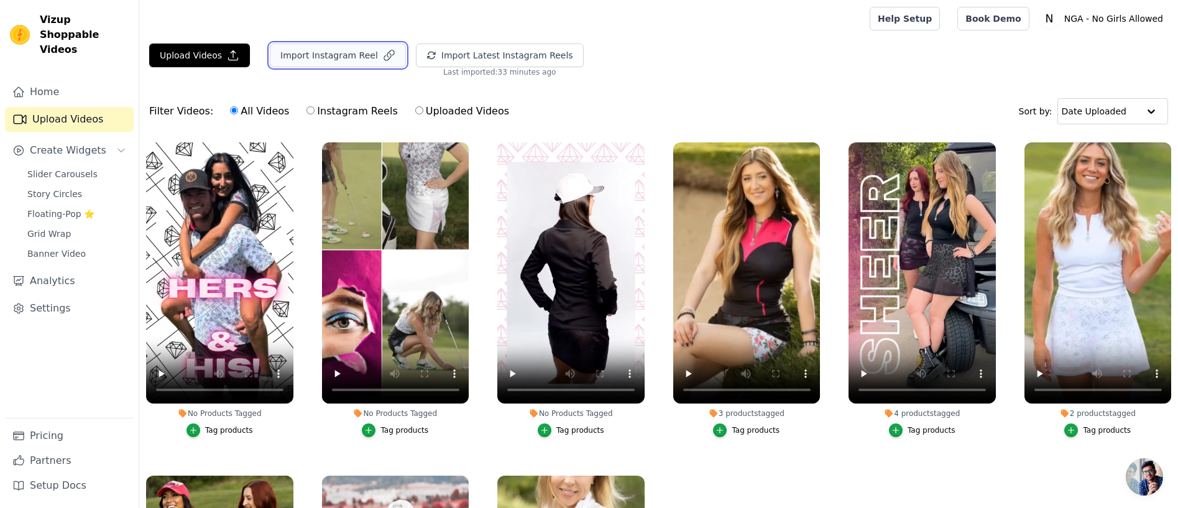
click at [336, 50] on button "Import Instagram Reel" at bounding box center [338, 56] width 136 height 24
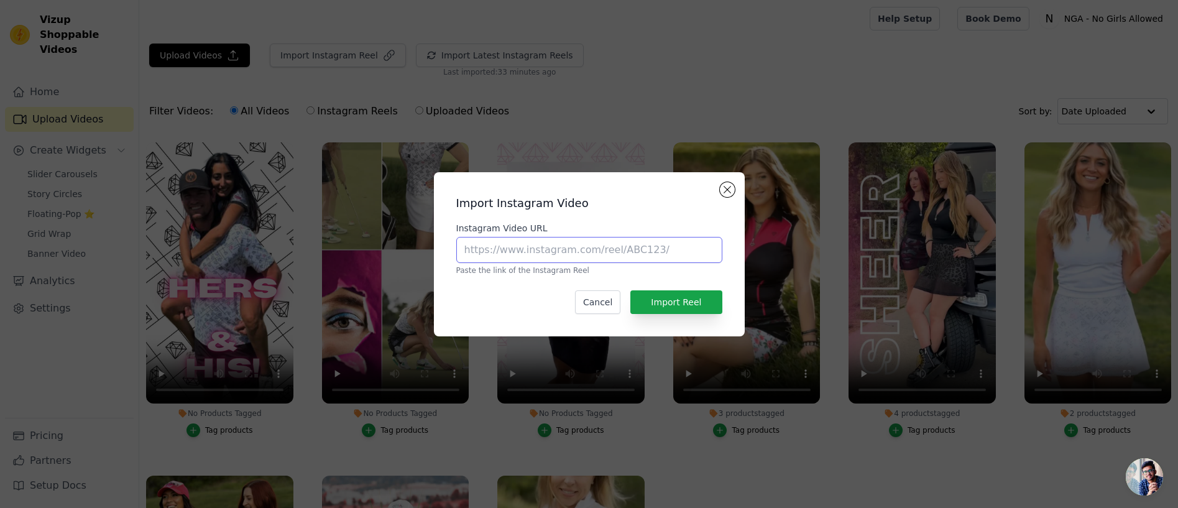
click at [602, 247] on input "Instagram Video URL" at bounding box center [589, 250] width 266 height 26
paste input "https://www.instagram.com/reel/DKNUzsHRbo4/?utm_source=ig_web_copy_link&igsh=Mz…"
type input "https://www.instagram.com/reel/DKNUzsHRbo4/?utm_source=ig_web_copy_link&igsh=Mz…"
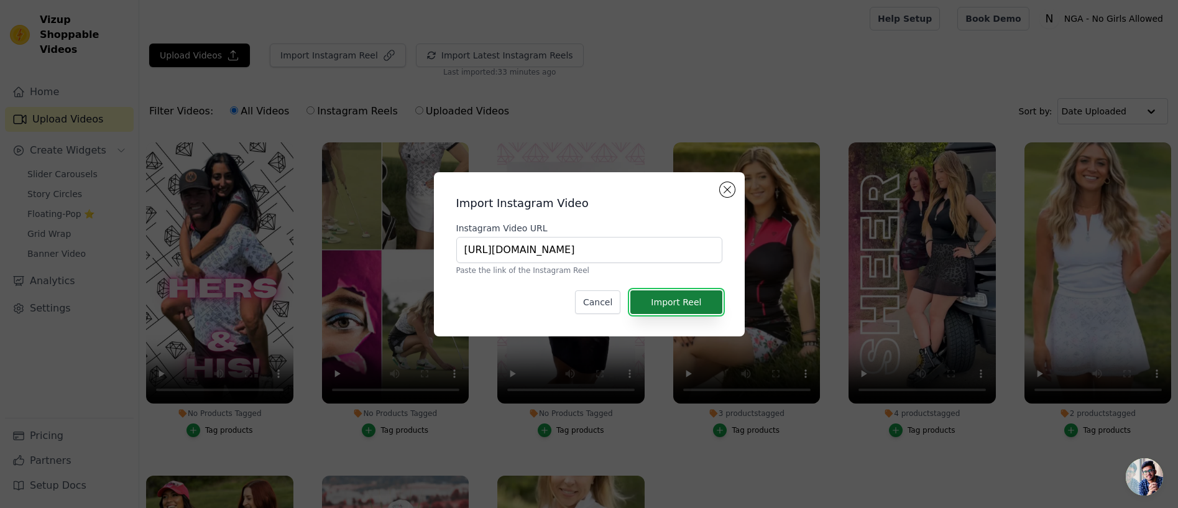
click at [689, 302] on button "Import Reel" at bounding box center [675, 302] width 91 height 24
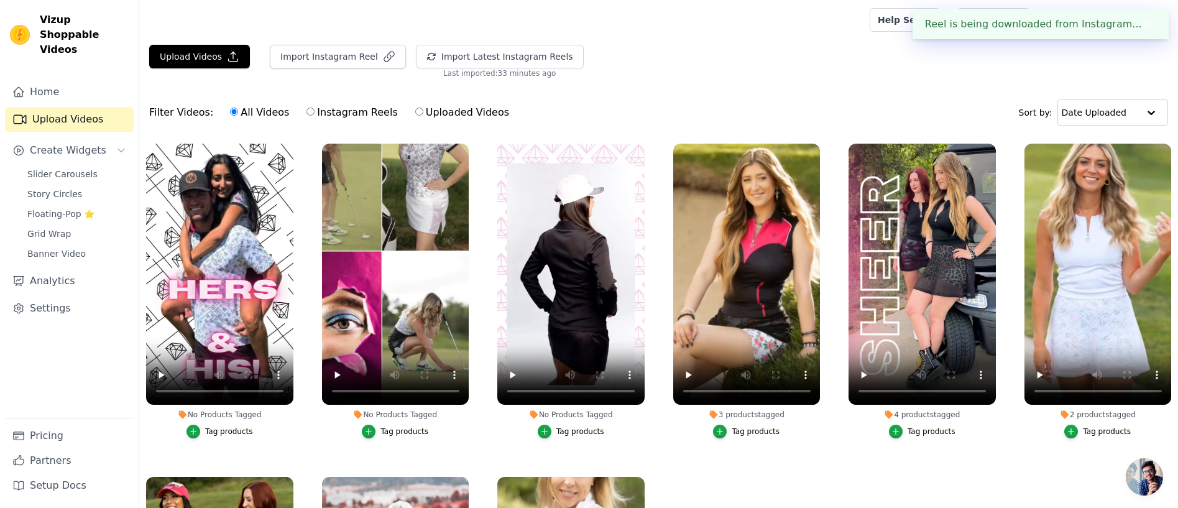
scroll to position [1, 0]
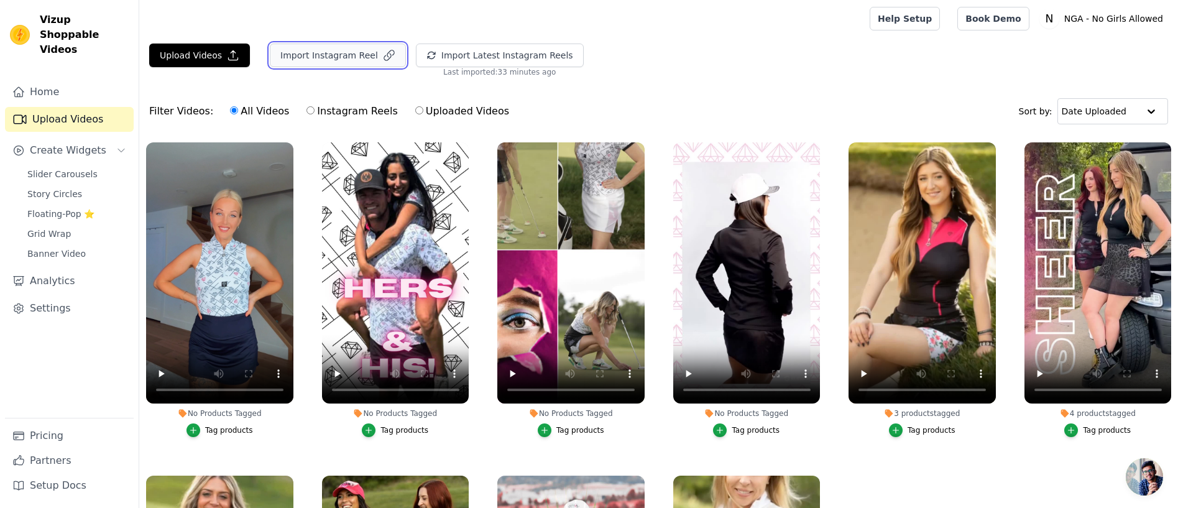
click at [339, 50] on button "Import Instagram Reel" at bounding box center [338, 56] width 136 height 24
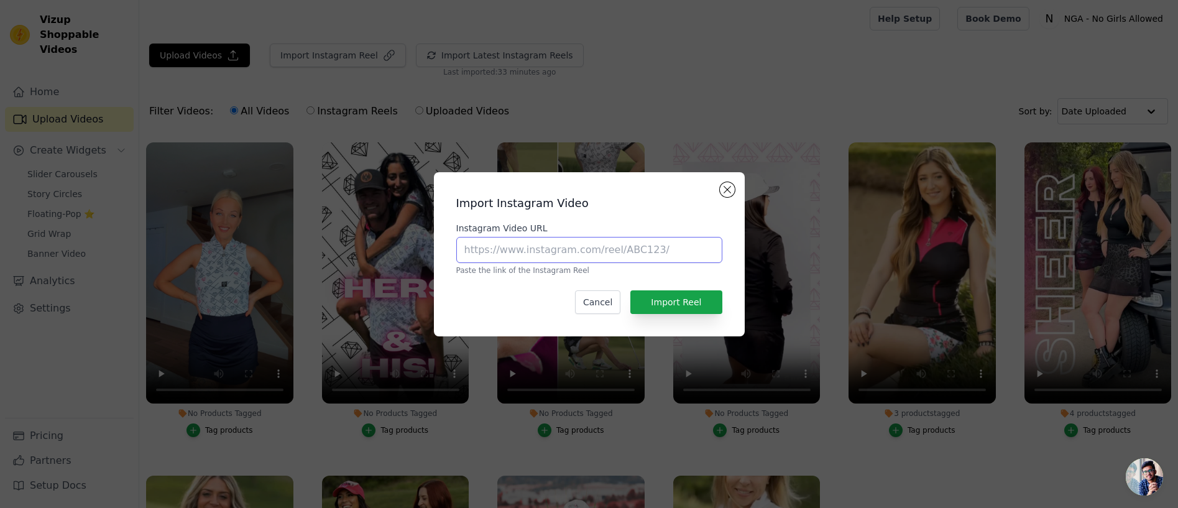
click at [596, 249] on input "Instagram Video URL" at bounding box center [589, 250] width 266 height 26
paste input "https://www.instagram.com/reel/DJ2Jk9bRJpE/?utm_source=ig_web_copy_link&igsh=Mz…"
type input "https://www.instagram.com/reel/DJ2Jk9bRJpE/?utm_source=ig_web_copy_link&igsh=Mz…"
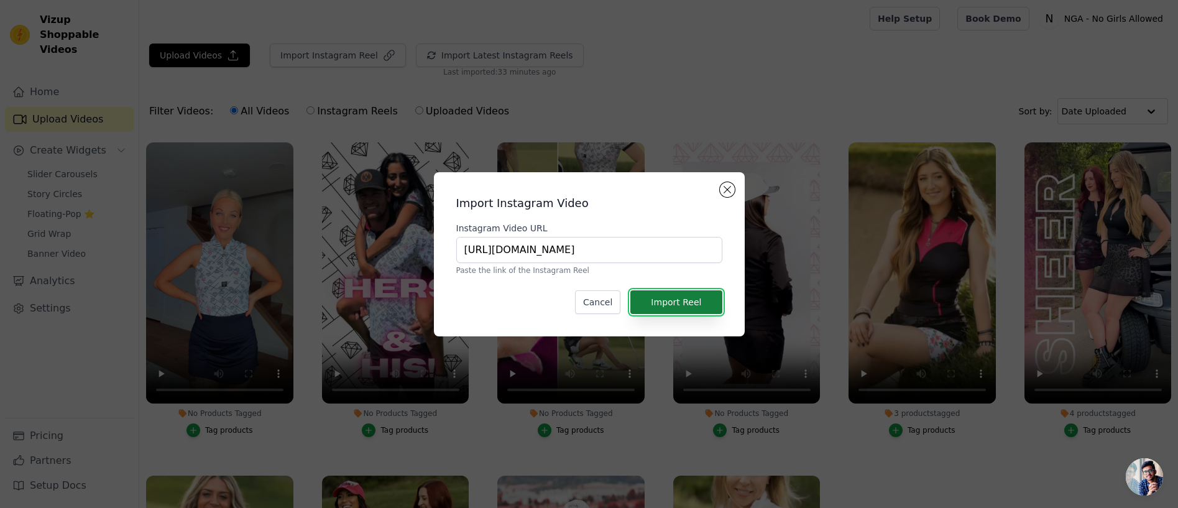
click at [680, 300] on button "Import Reel" at bounding box center [675, 302] width 91 height 24
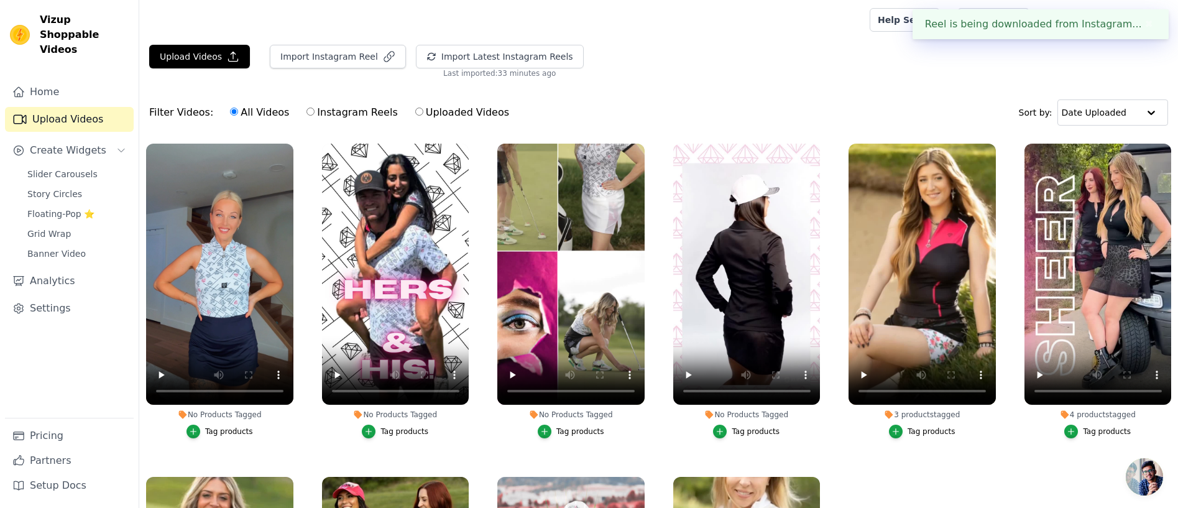
scroll to position [1, 0]
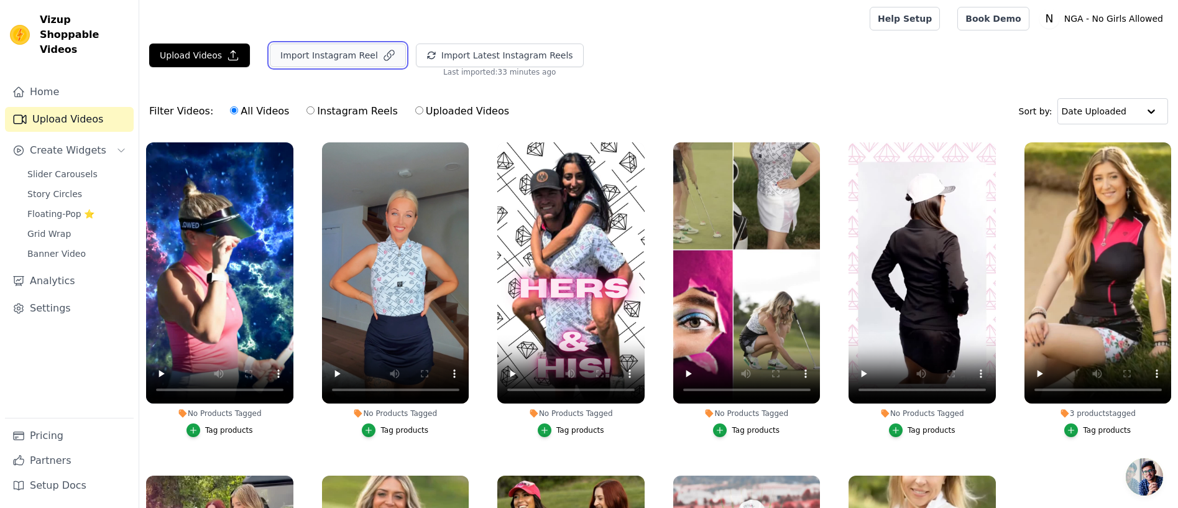
click at [342, 50] on button "Import Instagram Reel" at bounding box center [338, 56] width 136 height 24
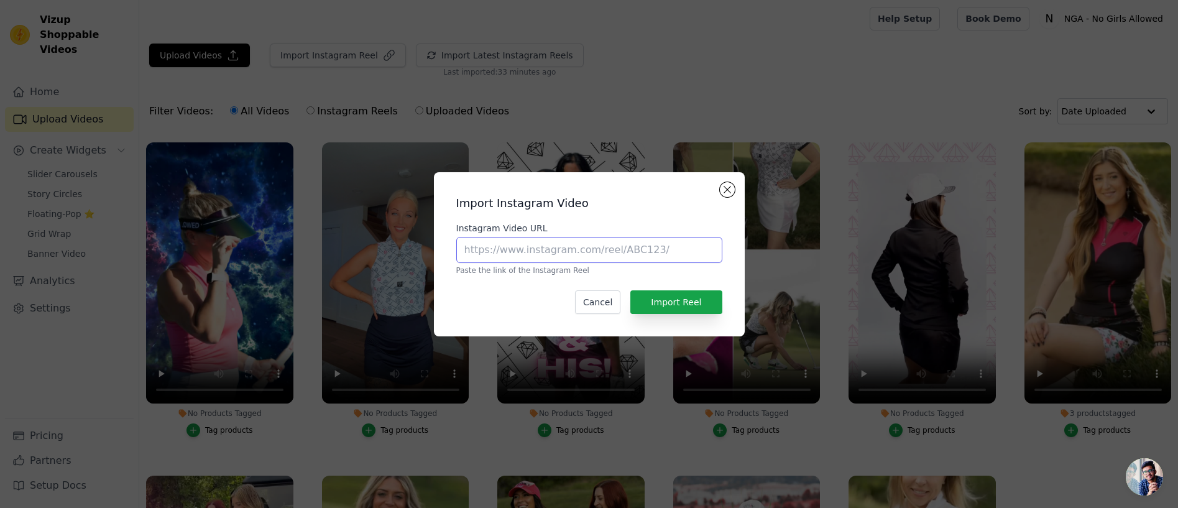
click at [521, 253] on input "Instagram Video URL" at bounding box center [589, 250] width 266 height 26
paste input "https://www.instagram.com/reel/DJpZw7cxcbP/?utm_source=ig_web_copy_link&igsh=Mz…"
type input "https://www.instagram.com/reel/DJpZw7cxcbP/?utm_source=ig_web_copy_link&igsh=Mz…"
click at [674, 300] on button "Import Reel" at bounding box center [675, 302] width 91 height 24
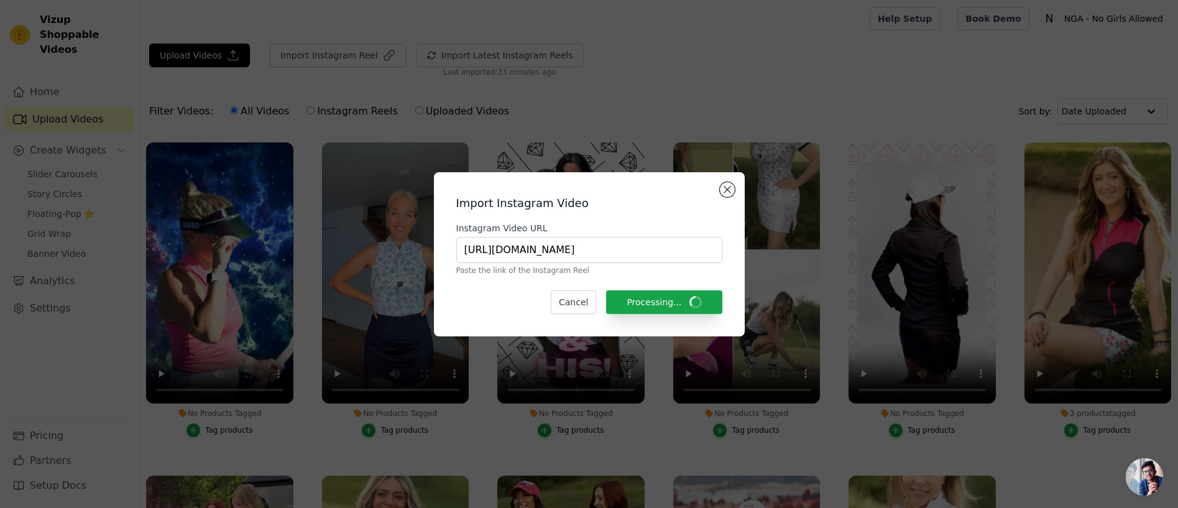
scroll to position [1, 0]
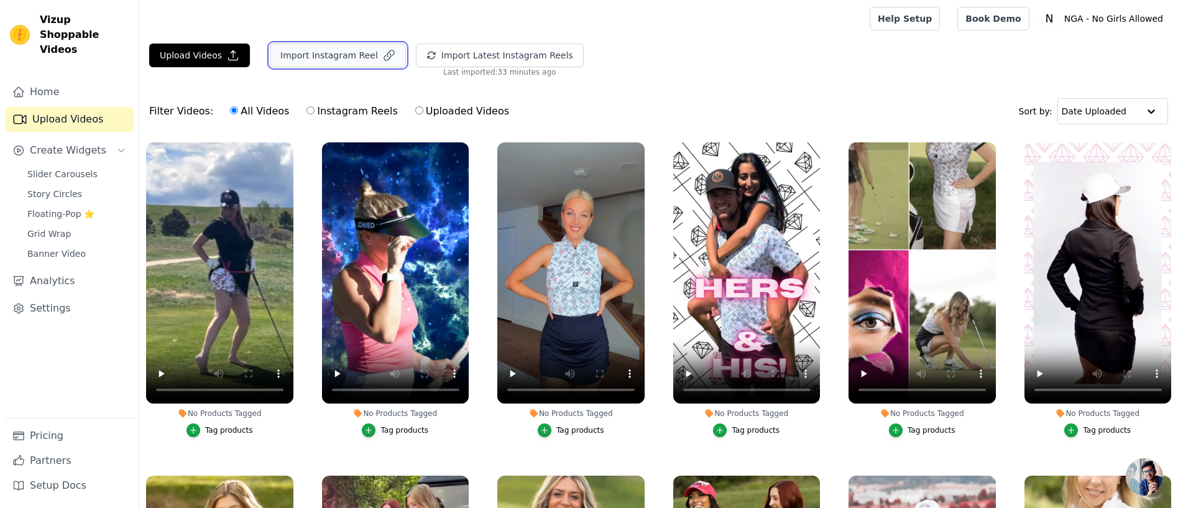
click at [300, 50] on button "Import Instagram Reel" at bounding box center [338, 56] width 136 height 24
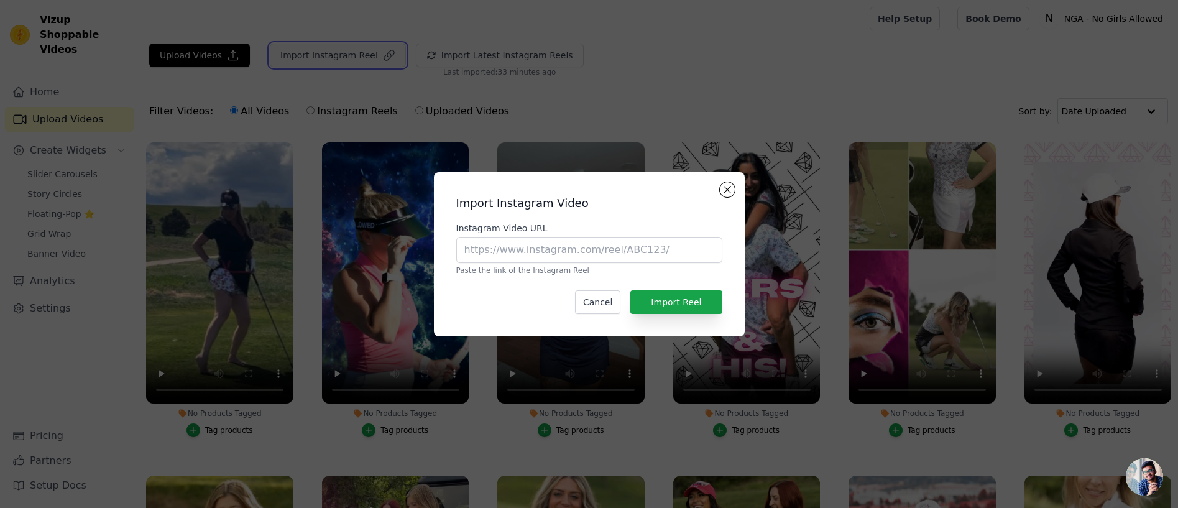
scroll to position [0, 0]
click at [547, 251] on input "Instagram Video URL" at bounding box center [589, 250] width 266 height 26
paste input "https://www.instagram.com/reel/DJXV11cR75b/?utm_source=ig_web_copy_link&igsh=Mz…"
type input "https://www.instagram.com/reel/DJXV11cR75b/?utm_source=ig_web_copy_link&igsh=Mz…"
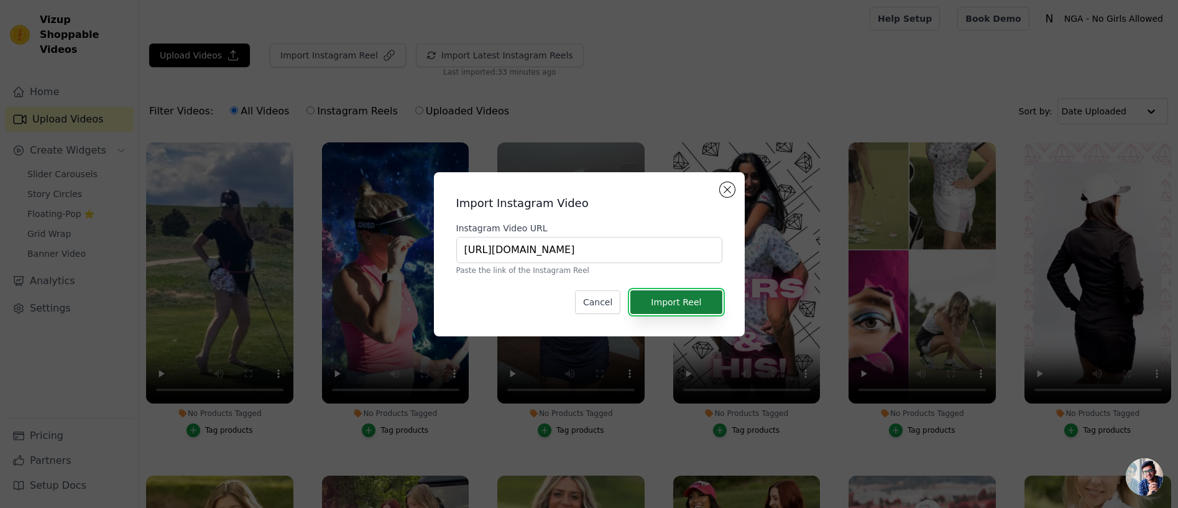
scroll to position [0, 0]
click at [668, 300] on button "Import Reel" at bounding box center [675, 302] width 91 height 24
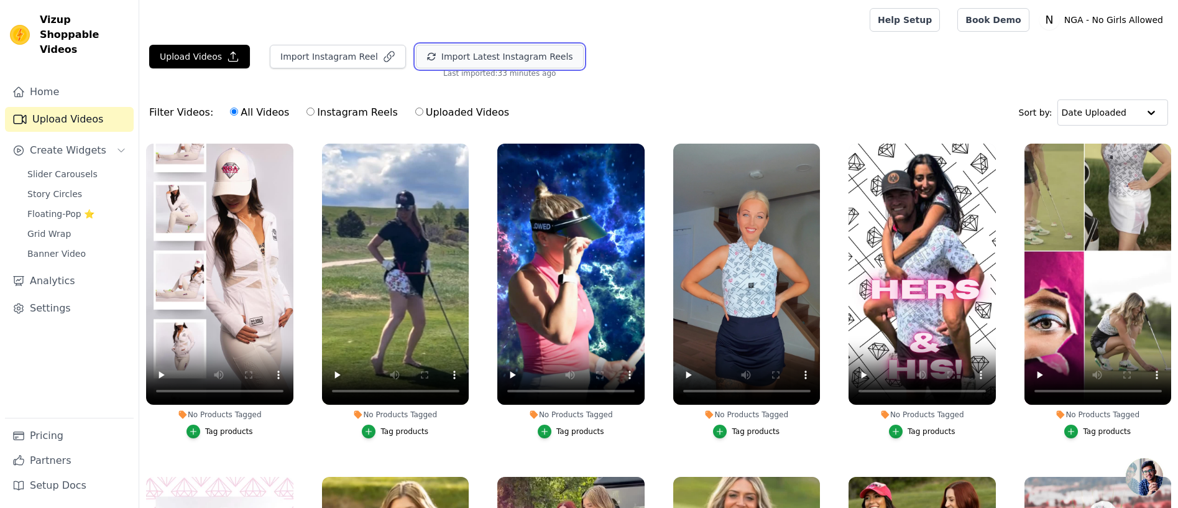
click at [468, 58] on button "Import Latest Instagram Reels" at bounding box center [500, 57] width 168 height 24
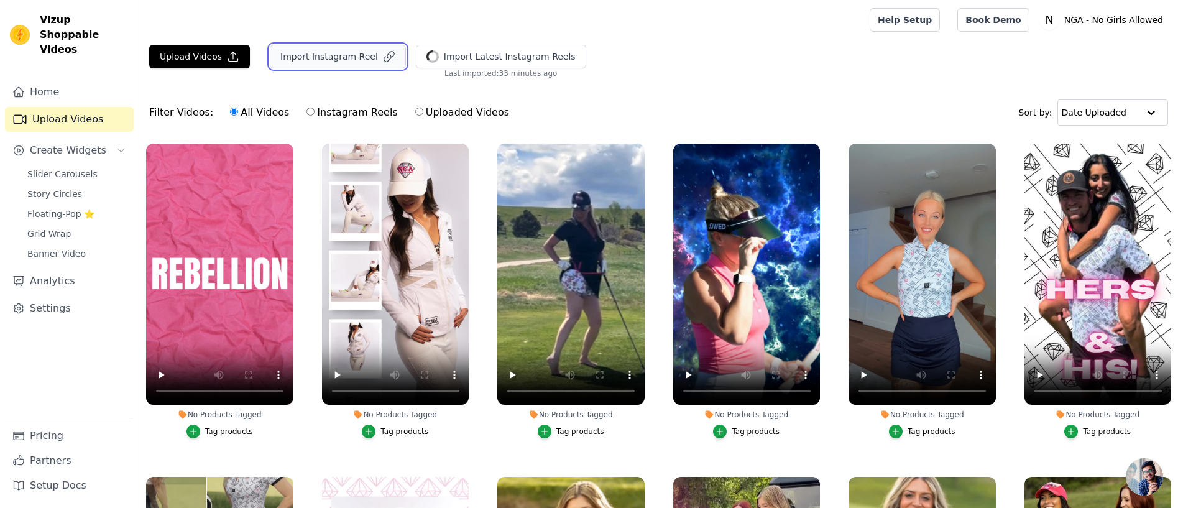
click at [319, 57] on button "Import Instagram Reel" at bounding box center [338, 57] width 136 height 24
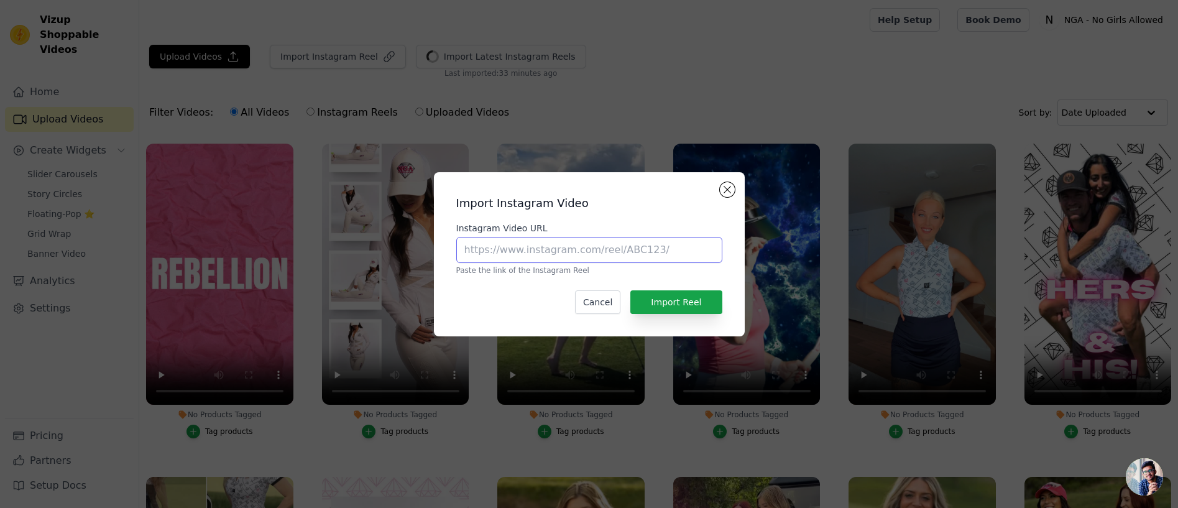
click at [502, 257] on input "Instagram Video URL" at bounding box center [589, 250] width 266 height 26
paste input "https://www.instagram.com/reel/DH4Lc8IRiYg/?utm_source=ig_web_copy_link&igsh=Mz…"
type input "https://www.instagram.com/reel/DH4Lc8IRiYg/?utm_source=ig_web_copy_link&igsh=Mz…"
click at [678, 308] on button "Import Reel" at bounding box center [675, 302] width 91 height 24
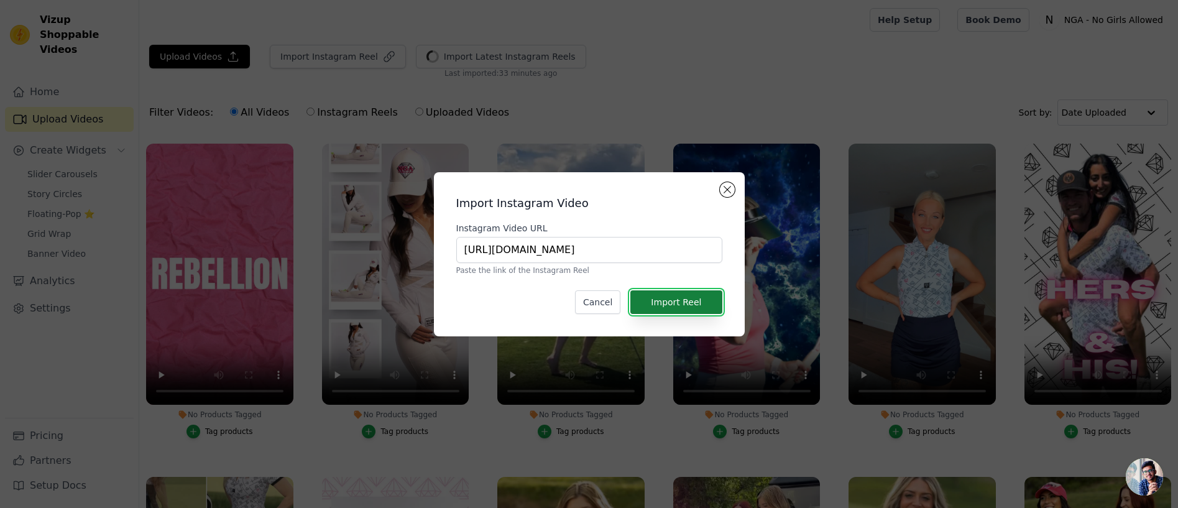
scroll to position [0, 0]
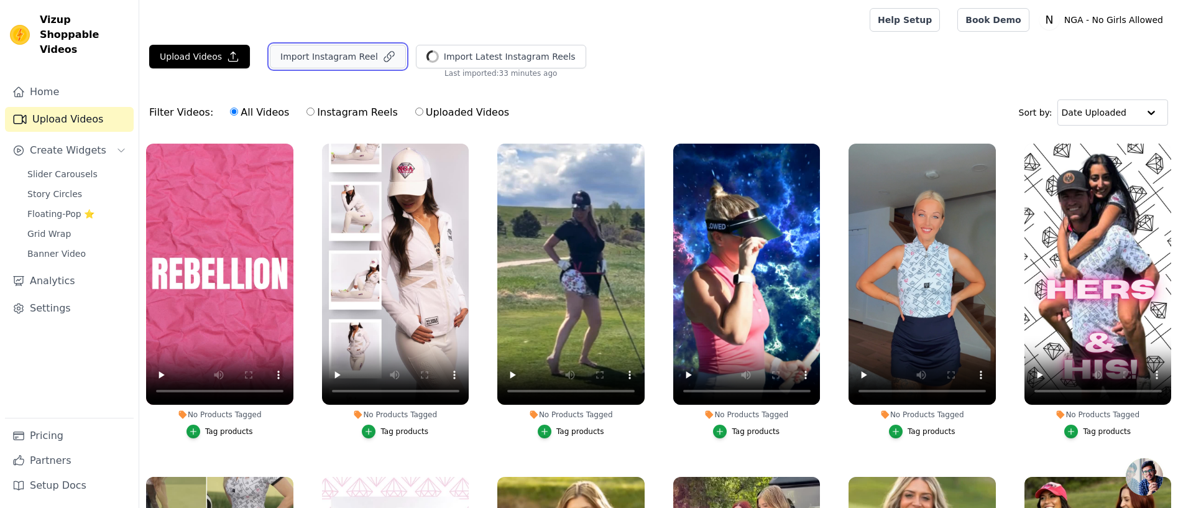
click at [322, 58] on button "Import Instagram Reel" at bounding box center [338, 57] width 136 height 24
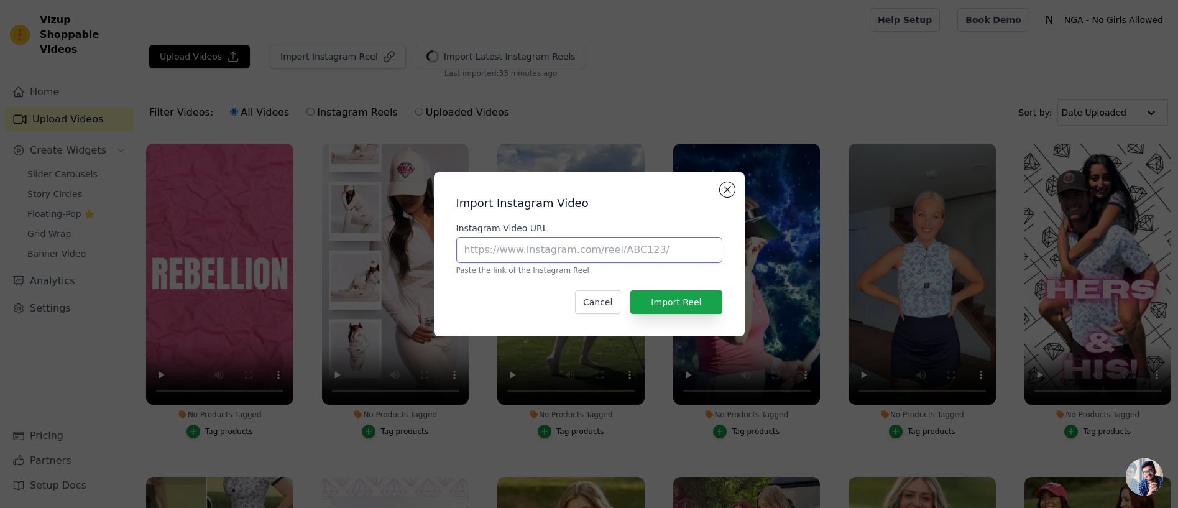
click at [471, 252] on input "Instagram Video URL" at bounding box center [589, 250] width 266 height 26
paste input "https://www.instagram.com/reel/DGv-SxuREX8/?utm_source=ig_web_copy_link&igsh=Mz…"
type input "https://www.instagram.com/reel/DGv-SxuREX8/?utm_source=ig_web_copy_link&igsh=Mz…"
click at [661, 301] on button "Import Reel" at bounding box center [675, 302] width 91 height 24
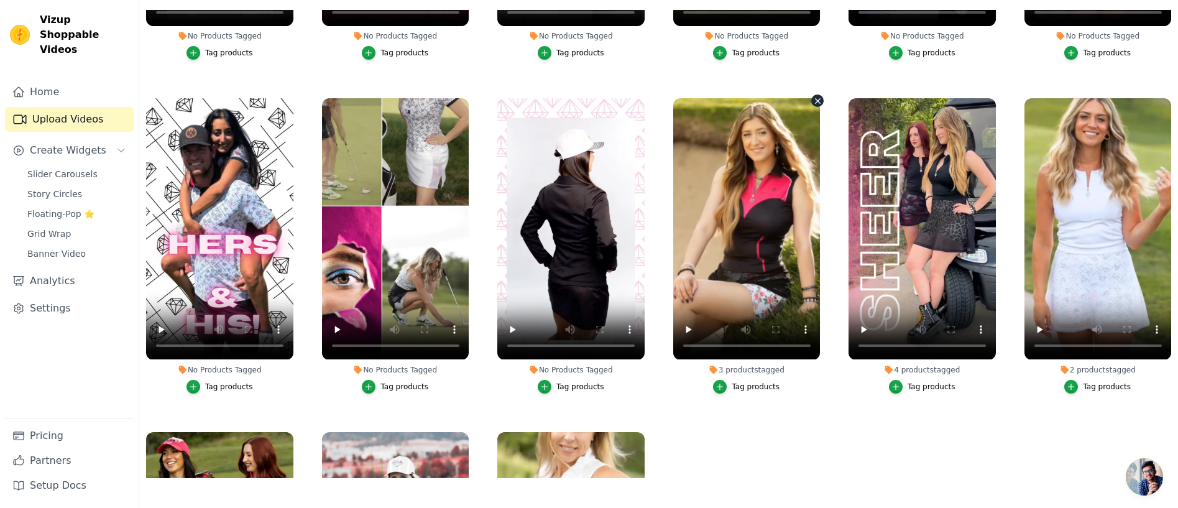
scroll to position [255, 0]
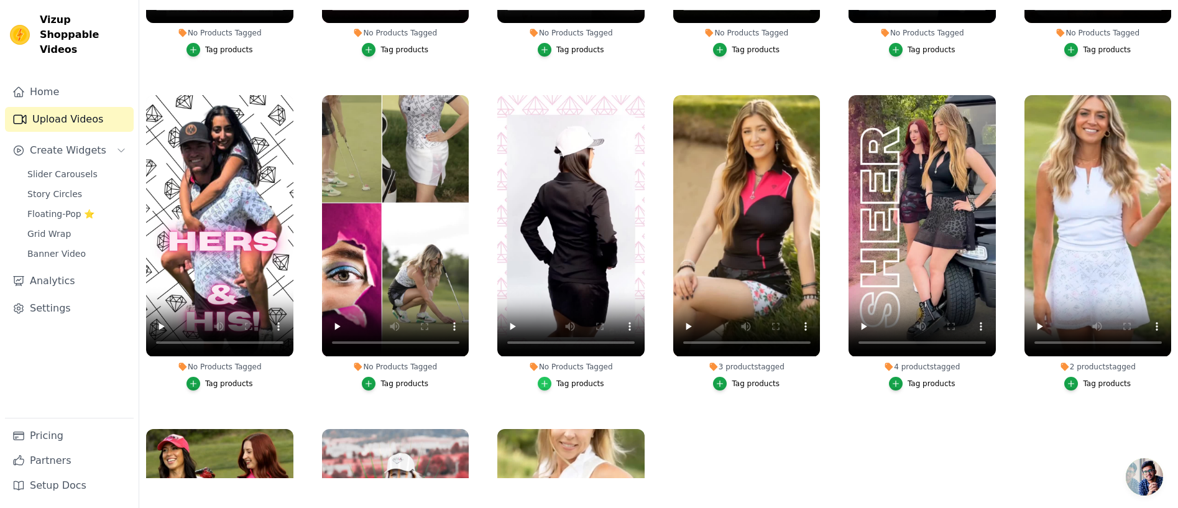
click at [545, 384] on icon "button" at bounding box center [545, 384] width 6 height 6
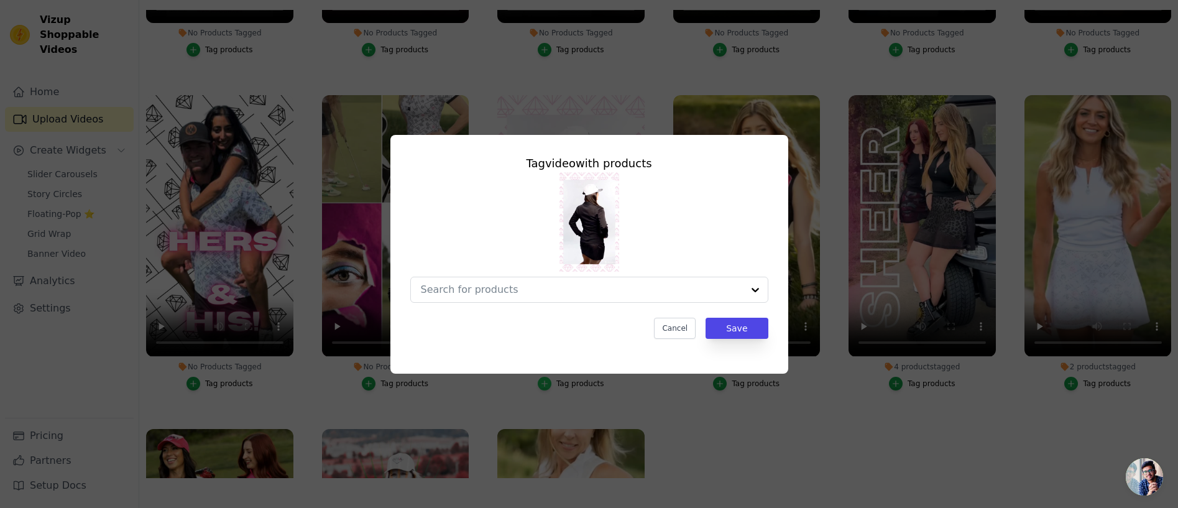
scroll to position [0, 0]
click at [668, 329] on button "Cancel" at bounding box center [675, 328] width 42 height 21
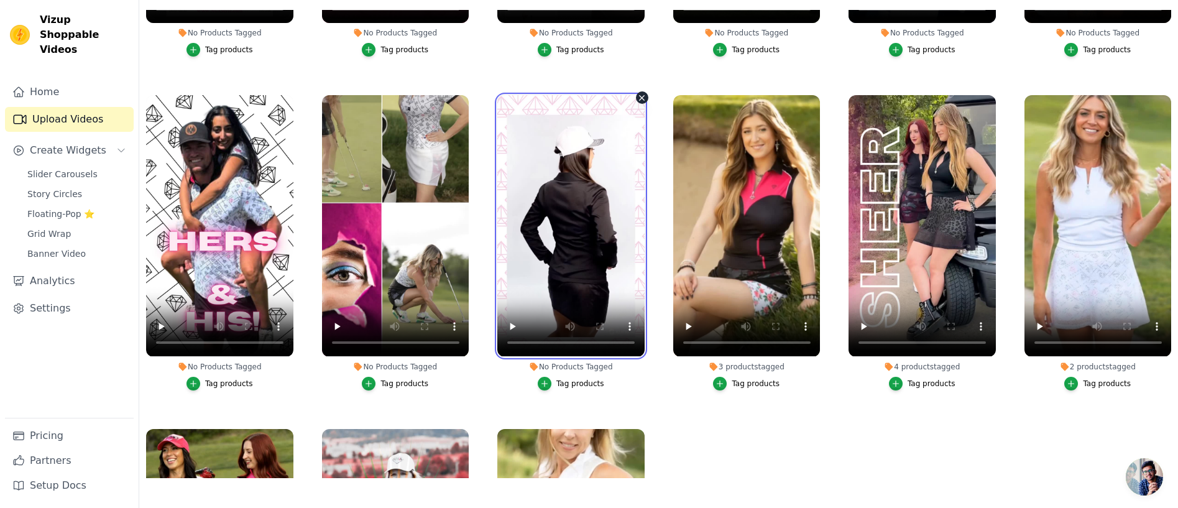
click at [573, 244] on video at bounding box center [570, 225] width 147 height 261
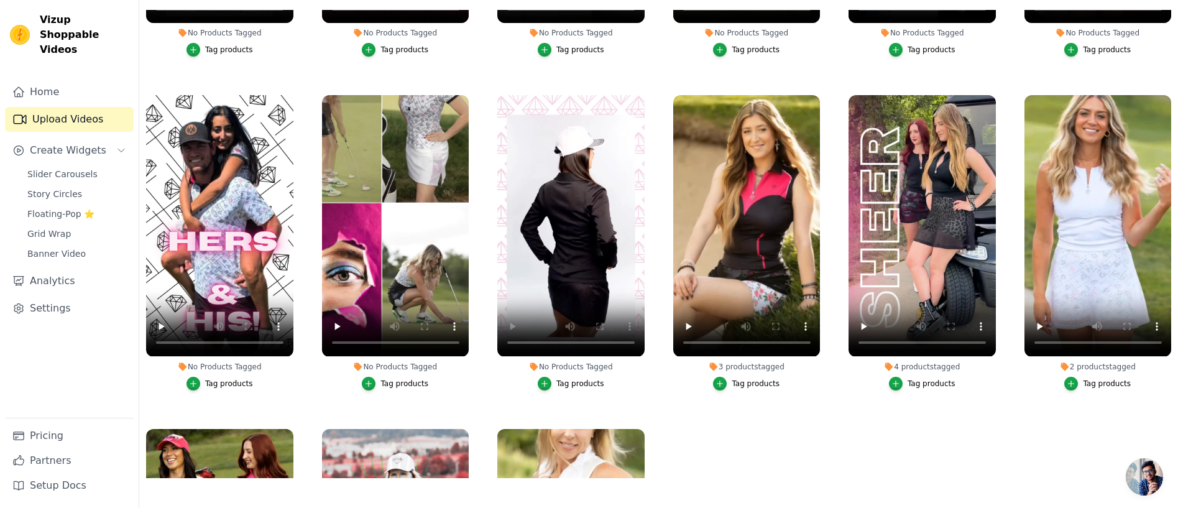
click at [570, 382] on div "Tag products" at bounding box center [580, 384] width 48 height 10
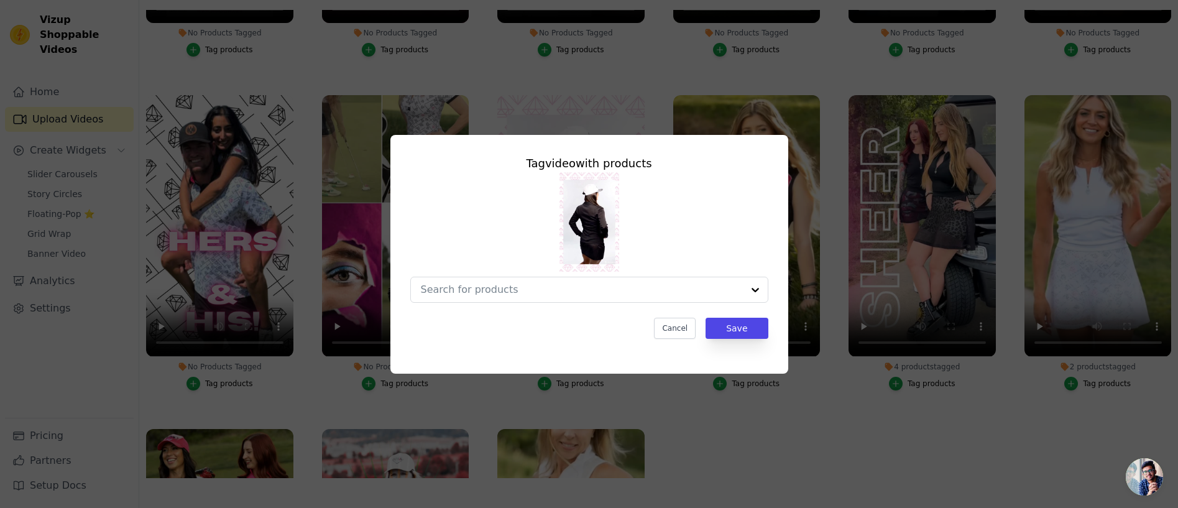
scroll to position [0, 0]
click at [561, 288] on input "No Products Tagged Tag video with products Cancel Save Tag products" at bounding box center [582, 290] width 322 height 12
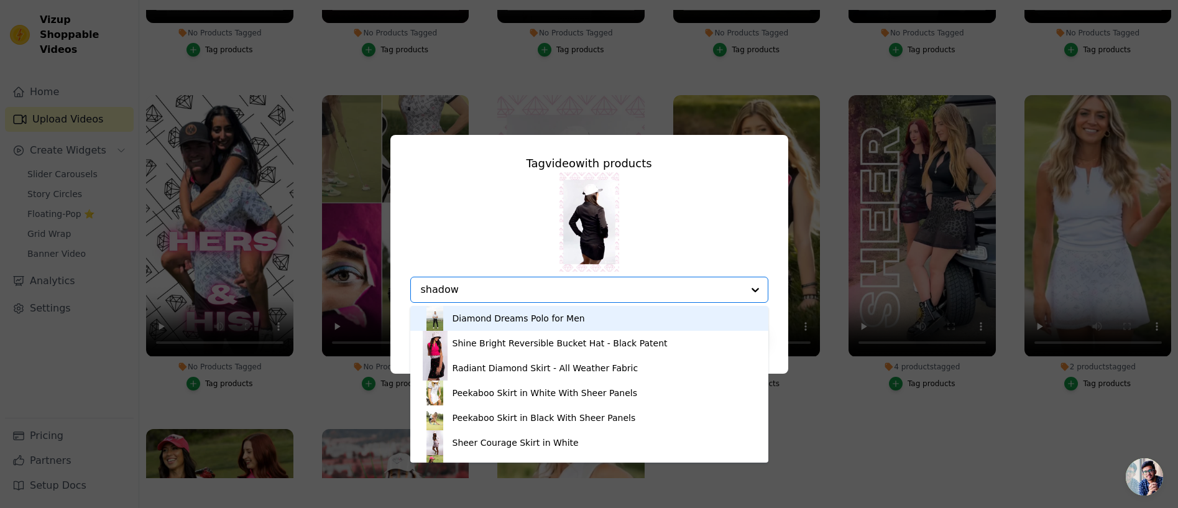
type input "shadows"
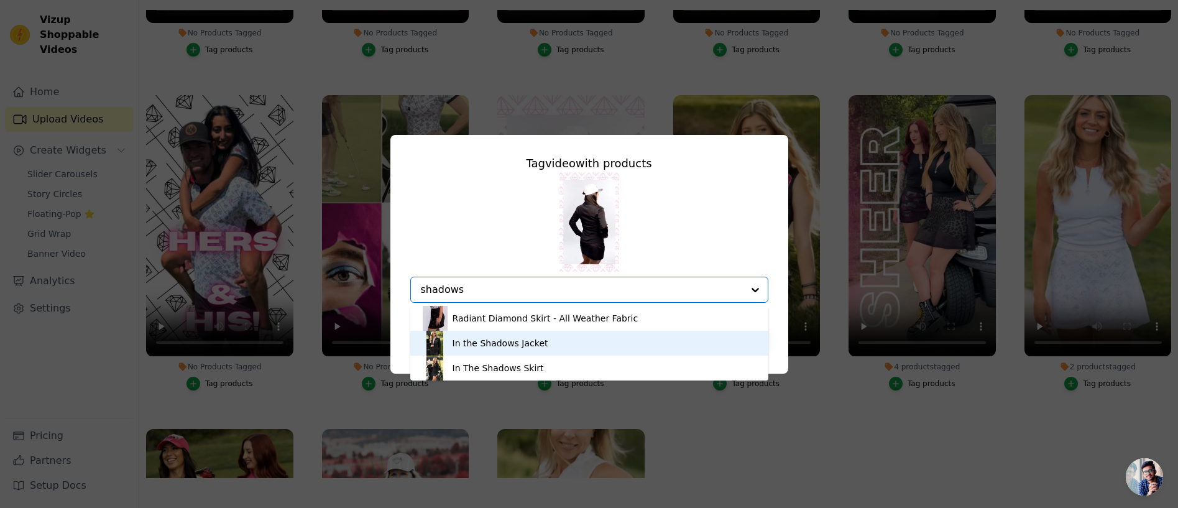
click at [511, 343] on div "In the Shadows Jacket" at bounding box center [501, 343] width 96 height 12
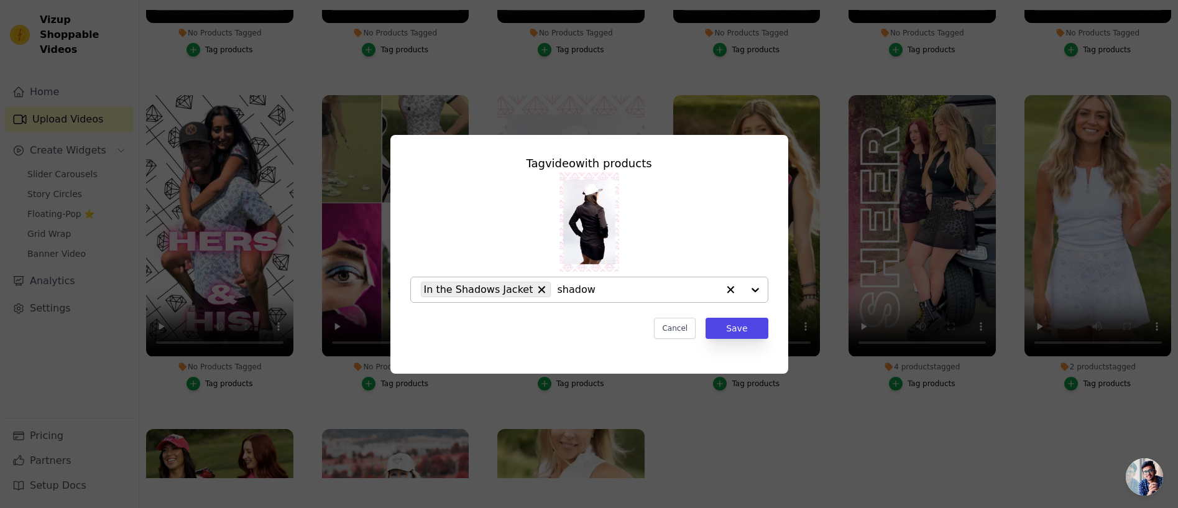
type input "shadows"
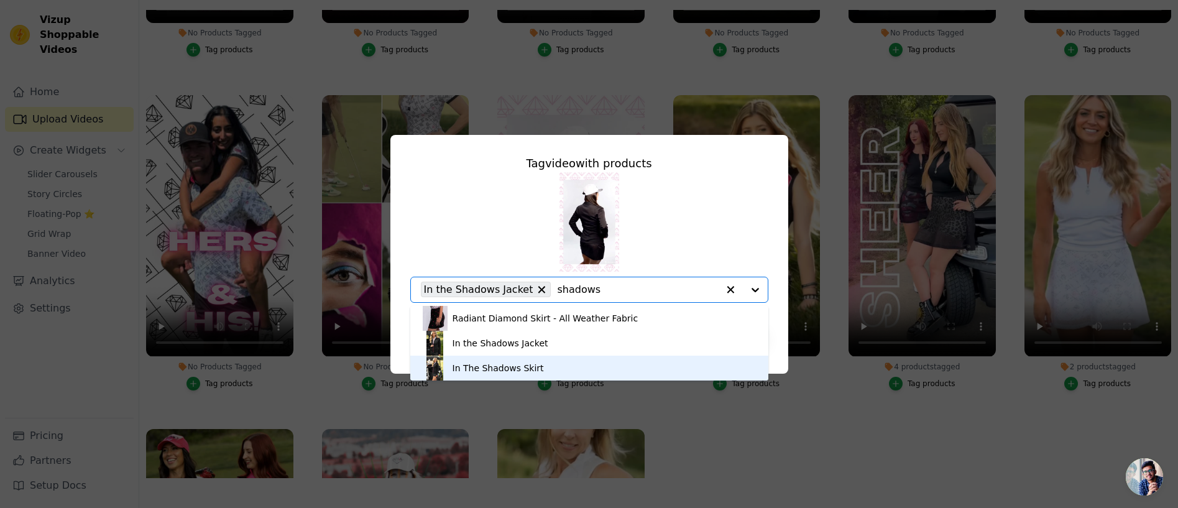
click at [518, 365] on div "In The Shadows Skirt" at bounding box center [498, 368] width 91 height 12
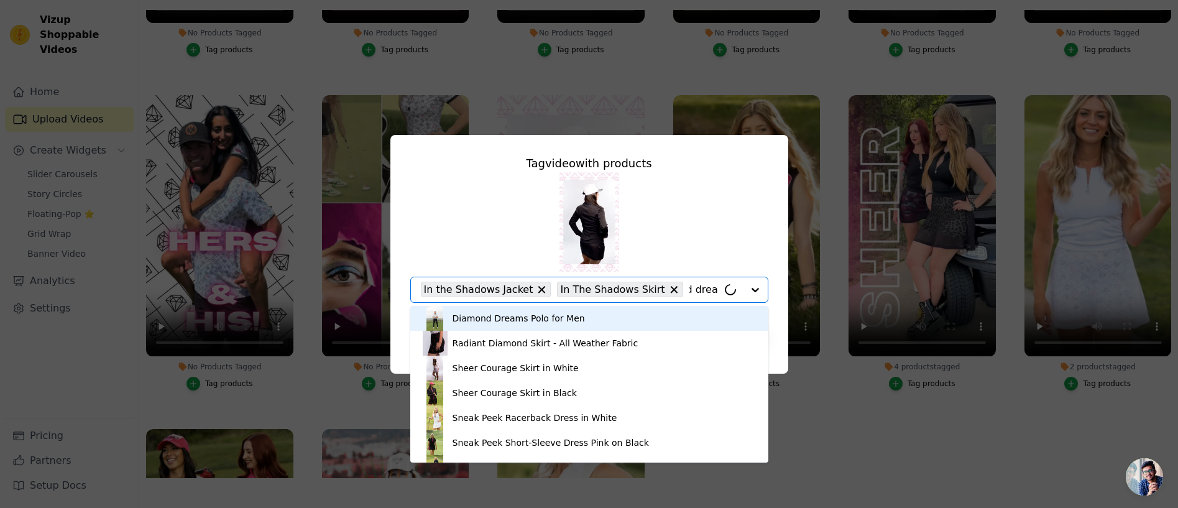
scroll to position [0, 49]
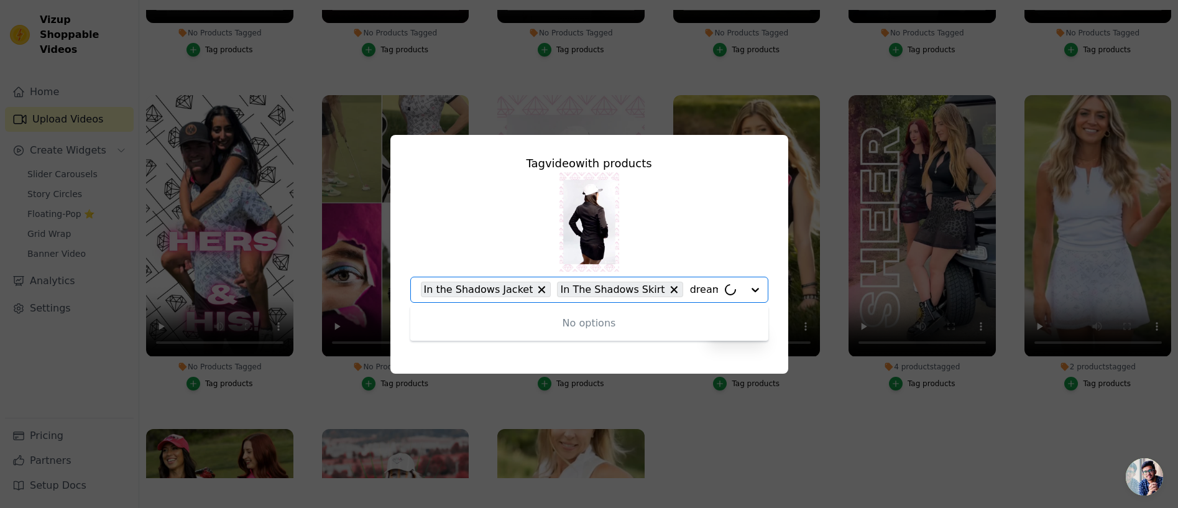
type input "diamond dreams ra"
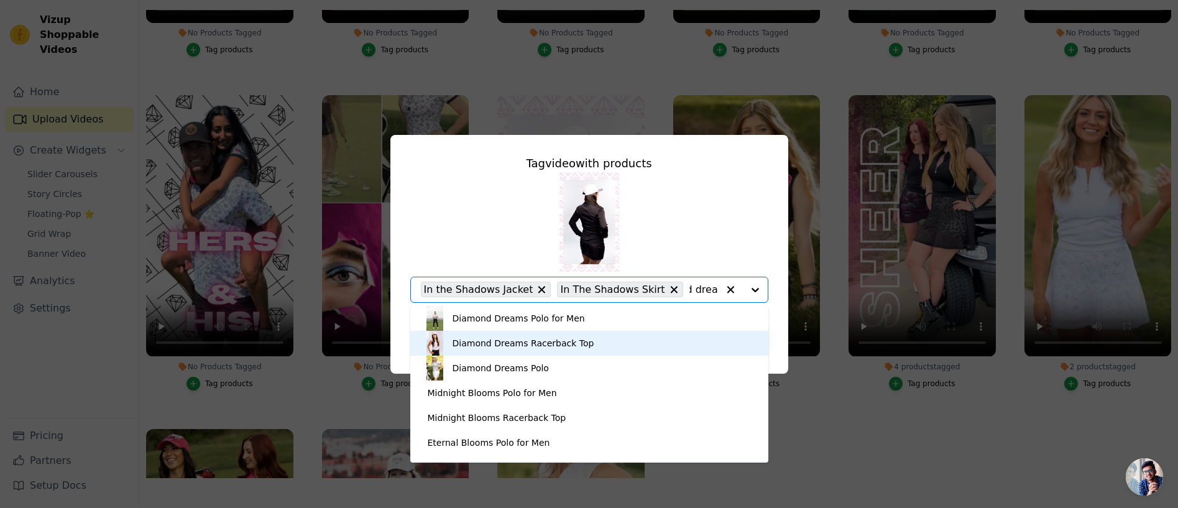
click at [516, 344] on div "Diamond Dreams Racerback Top" at bounding box center [524, 343] width 142 height 12
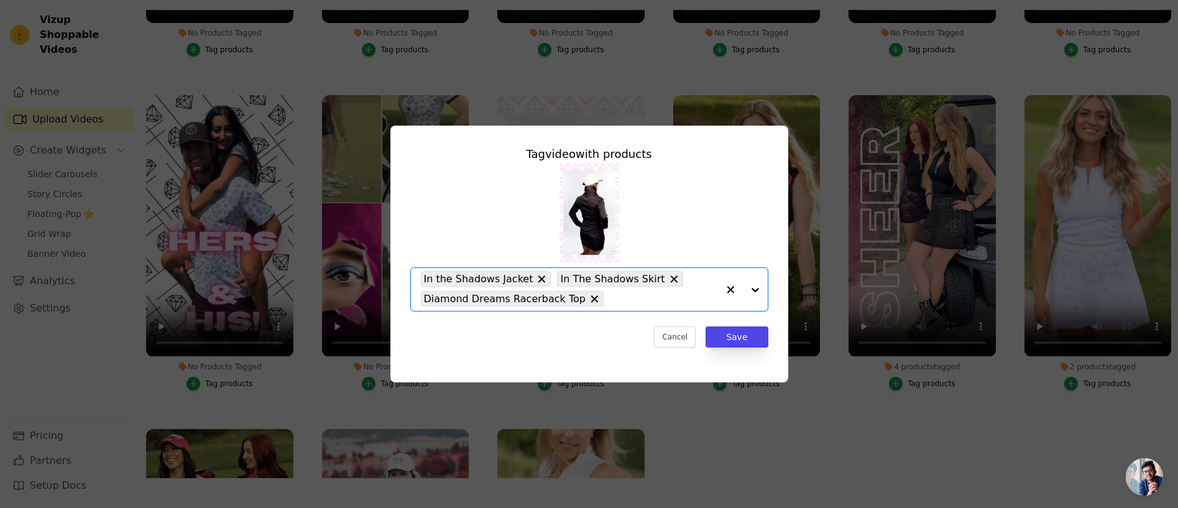
scroll to position [0, 0]
type input "shine bright white"
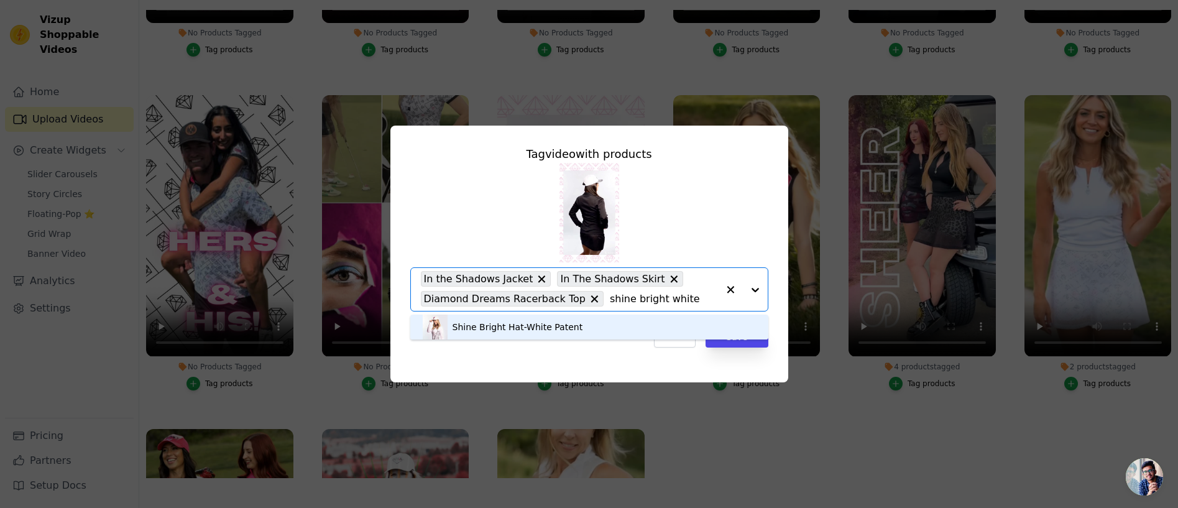
click at [542, 325] on div "Shine Bright Hat-White Patent" at bounding box center [518, 327] width 131 height 12
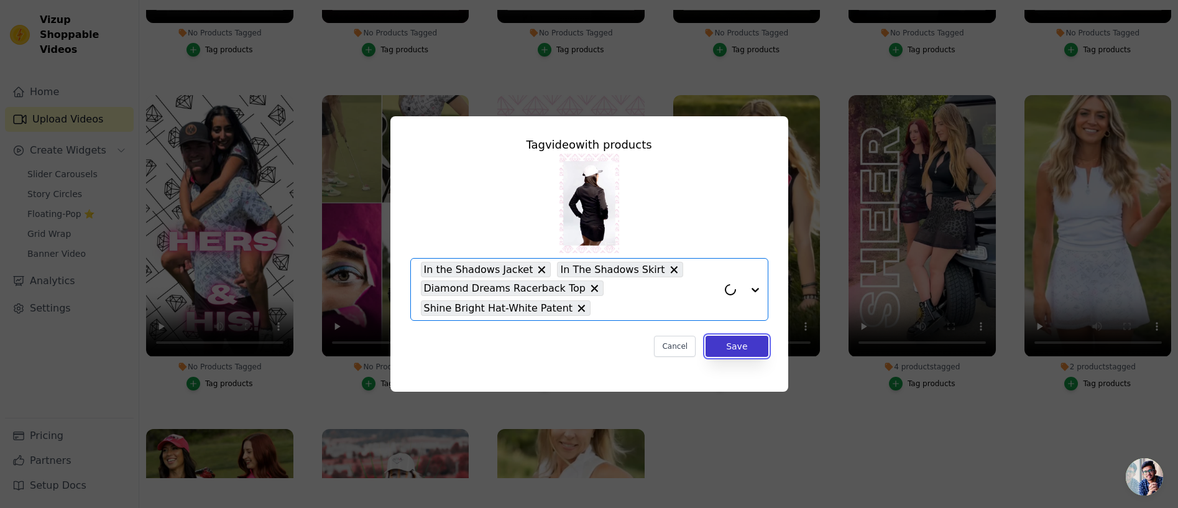
click at [743, 346] on button "Save" at bounding box center [737, 346] width 62 height 21
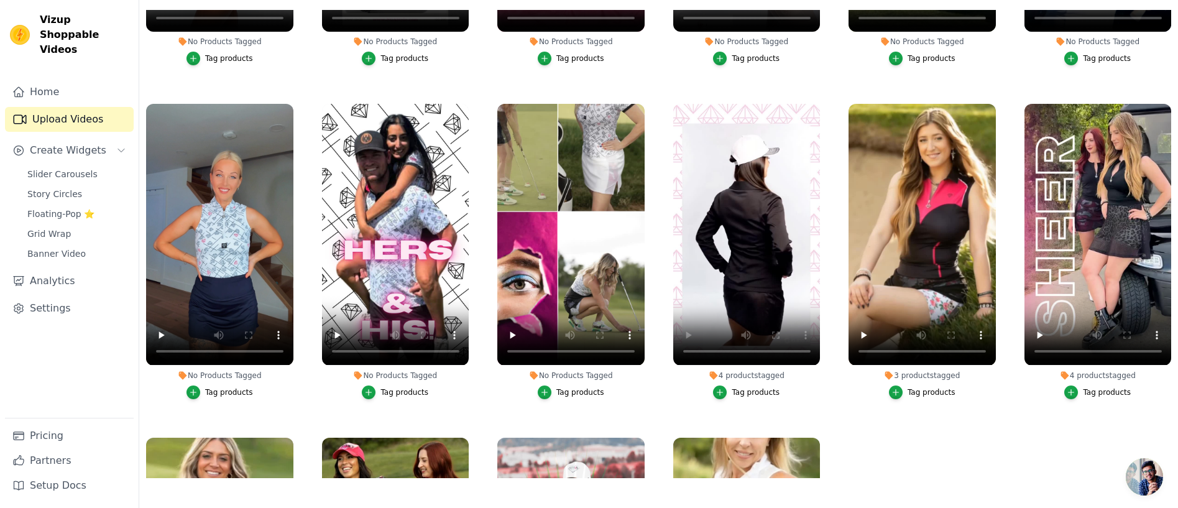
scroll to position [247, 0]
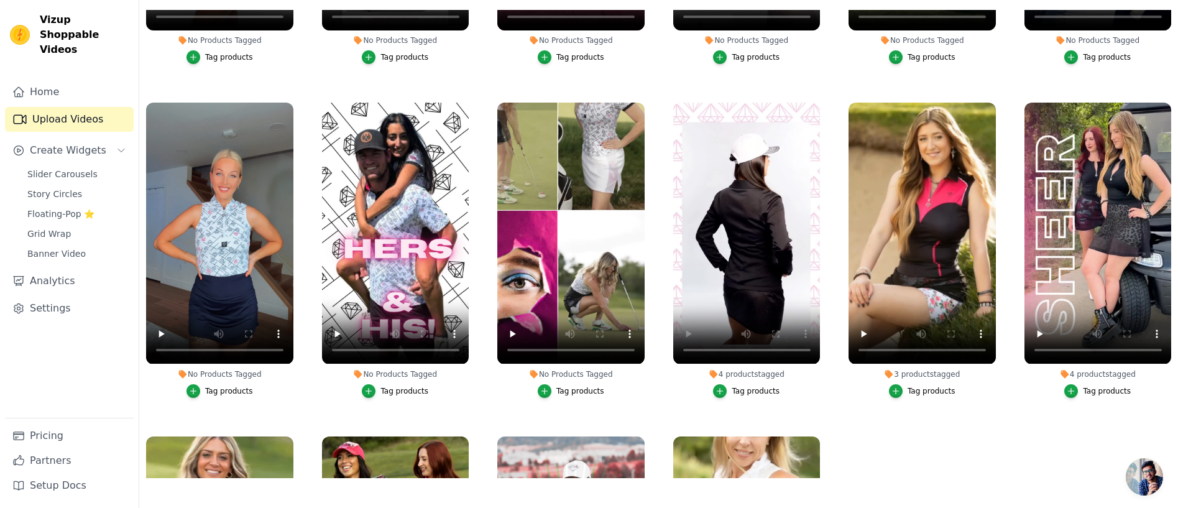
click at [749, 389] on div "Tag products" at bounding box center [756, 391] width 48 height 10
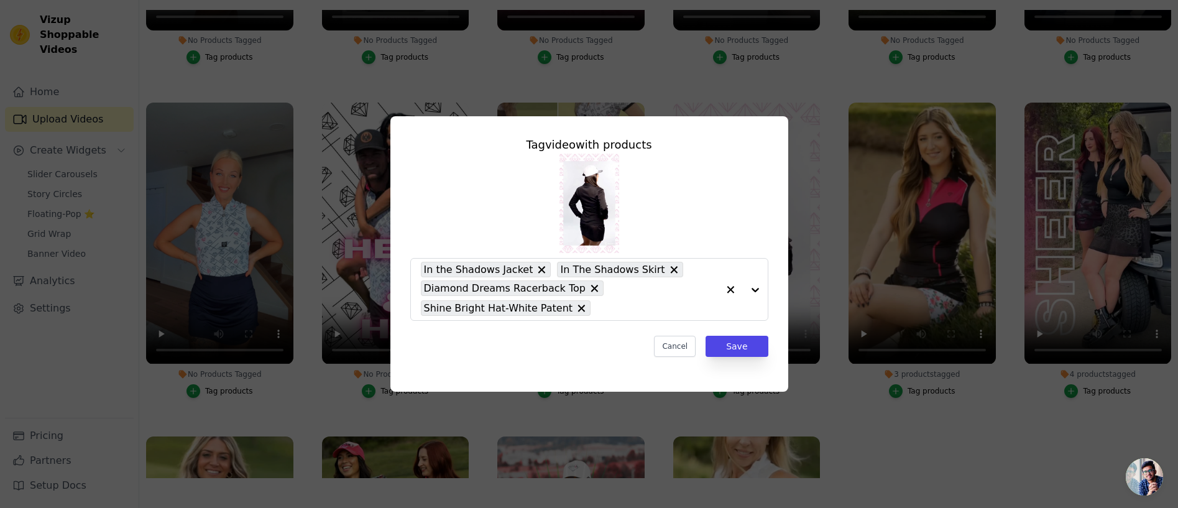
scroll to position [0, 0]
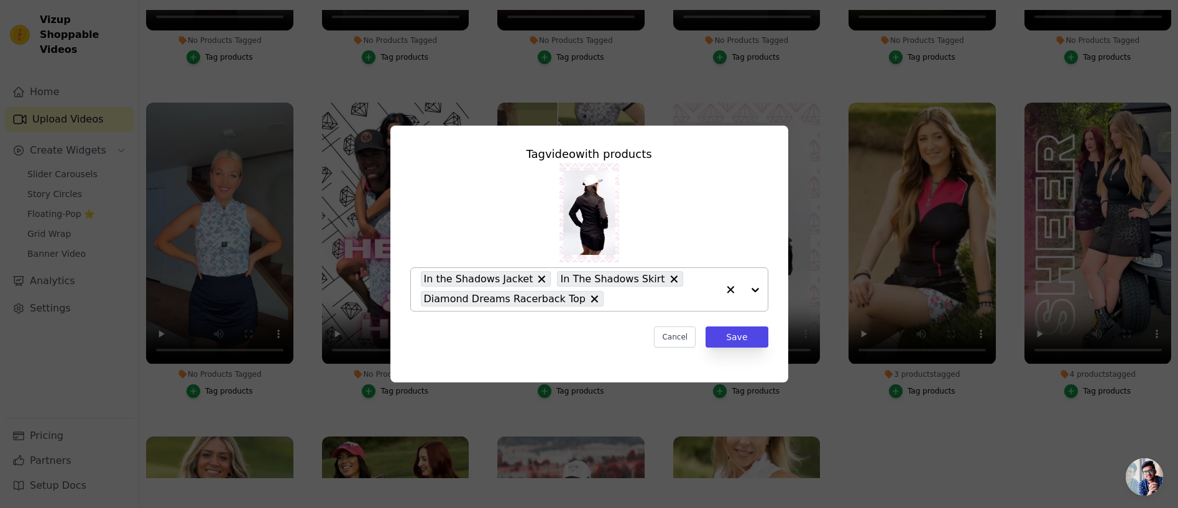
click at [619, 298] on input "4 products tagged Tag video with products In the Shadows Jacket In The Shadows …" at bounding box center [664, 299] width 108 height 12
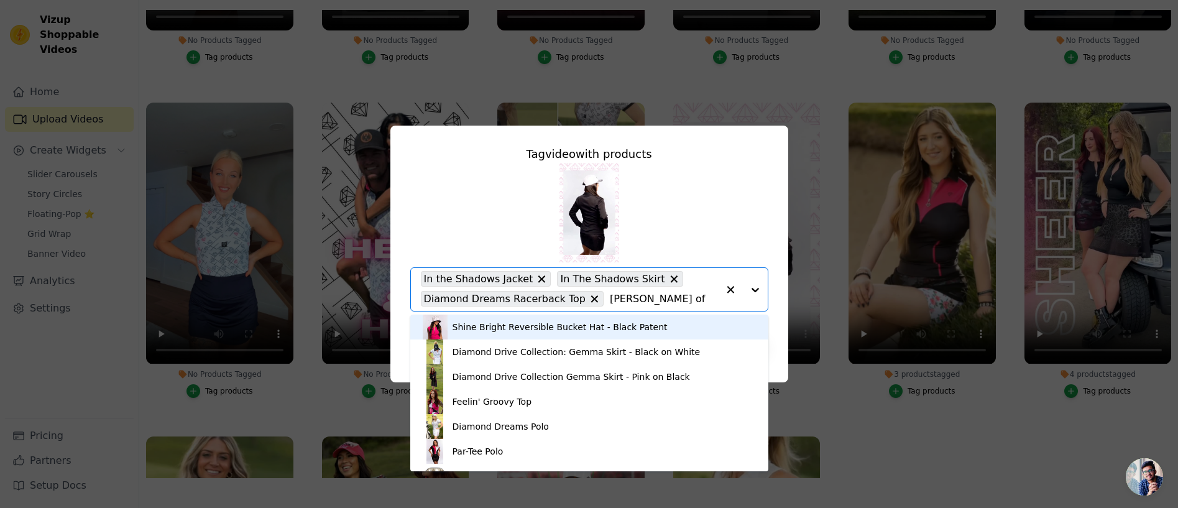
type input "teed off"
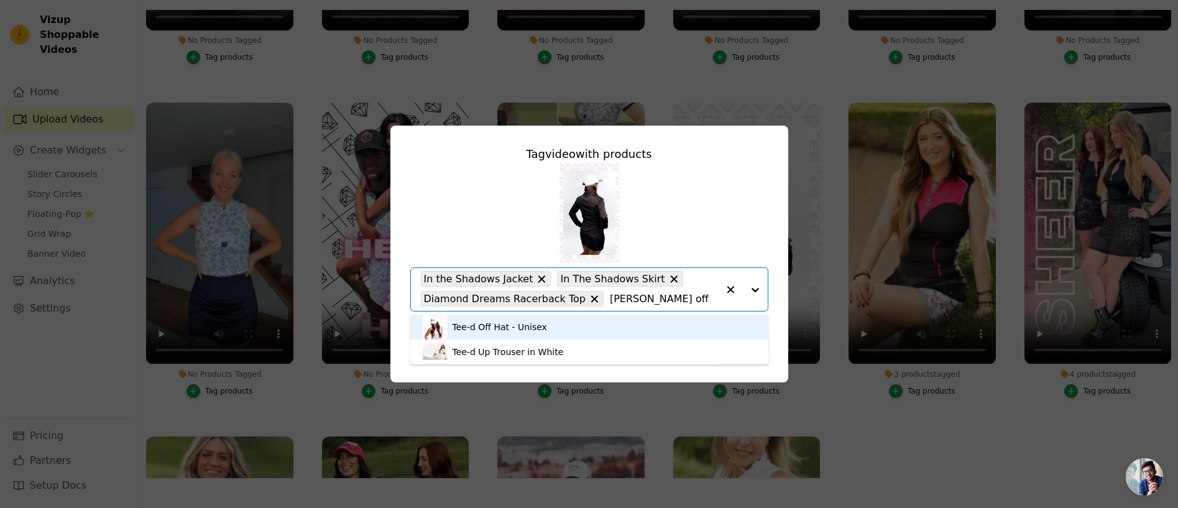
click at [487, 326] on div "Tee-d Off Hat - Unisex" at bounding box center [500, 327] width 95 height 12
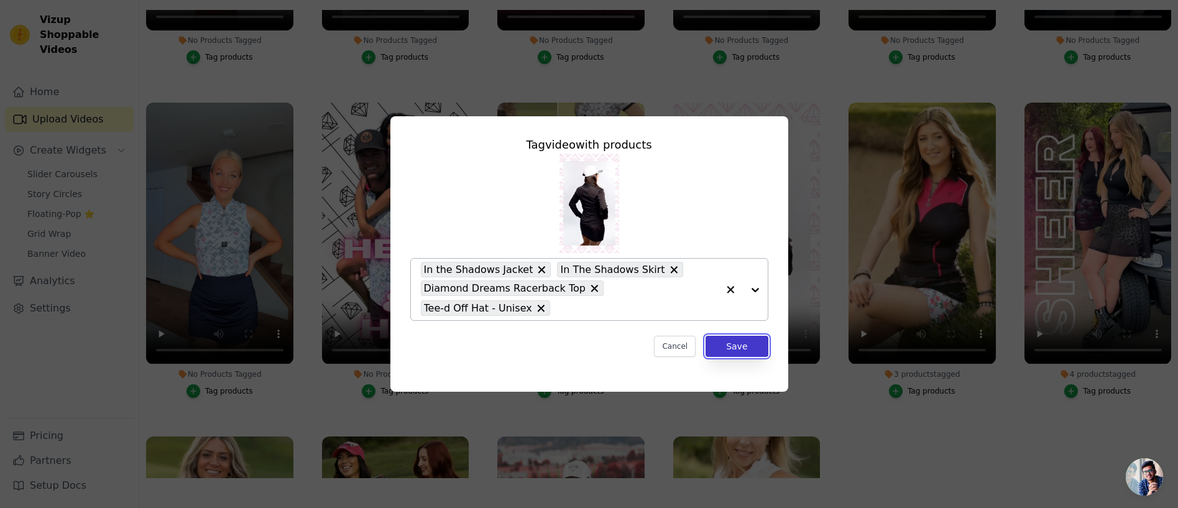
click at [732, 344] on button "Save" at bounding box center [737, 346] width 62 height 21
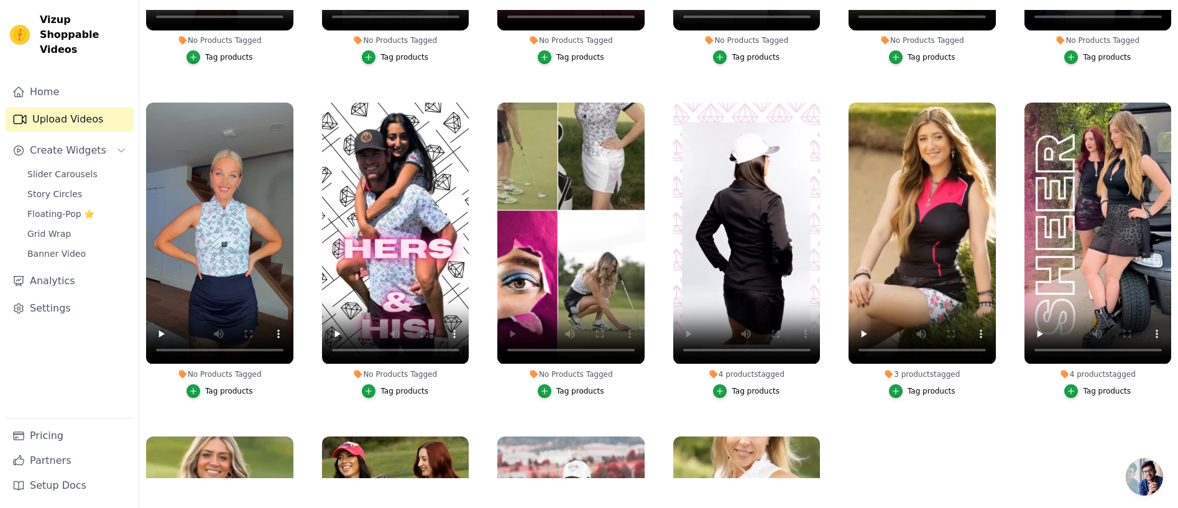
click at [573, 388] on div "Tag products" at bounding box center [580, 391] width 48 height 10
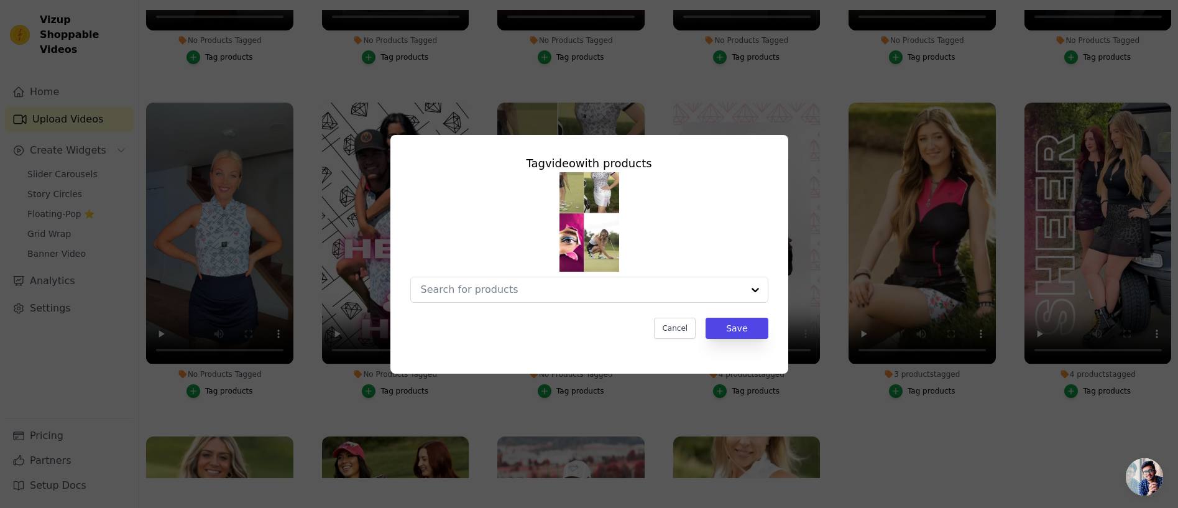
scroll to position [0, 0]
click at [538, 289] on input "No Products Tagged Tag video with products Cancel Save Tag products" at bounding box center [582, 290] width 322 height 12
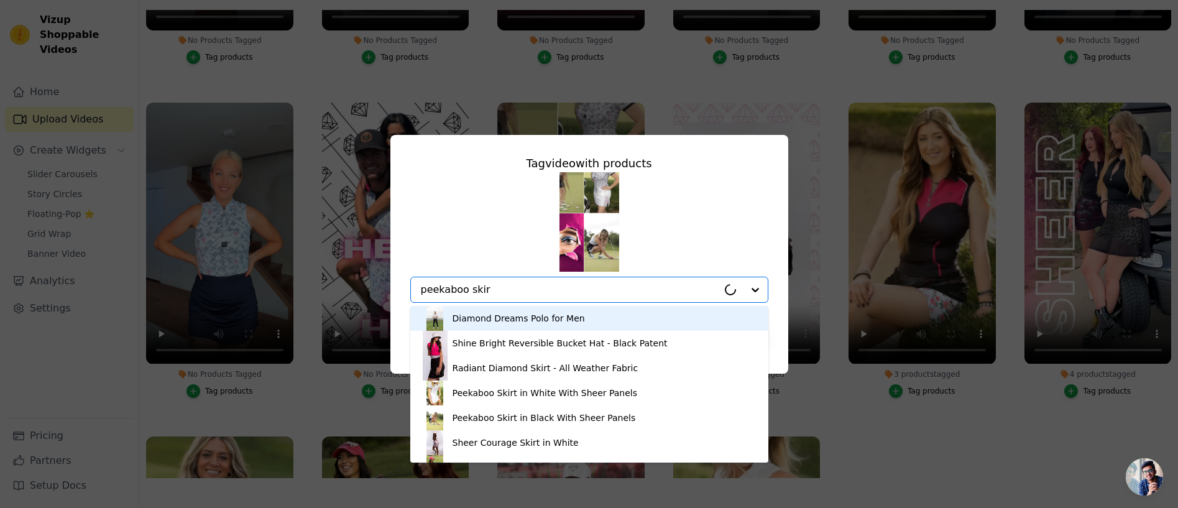
type input "peekaboo skirt"
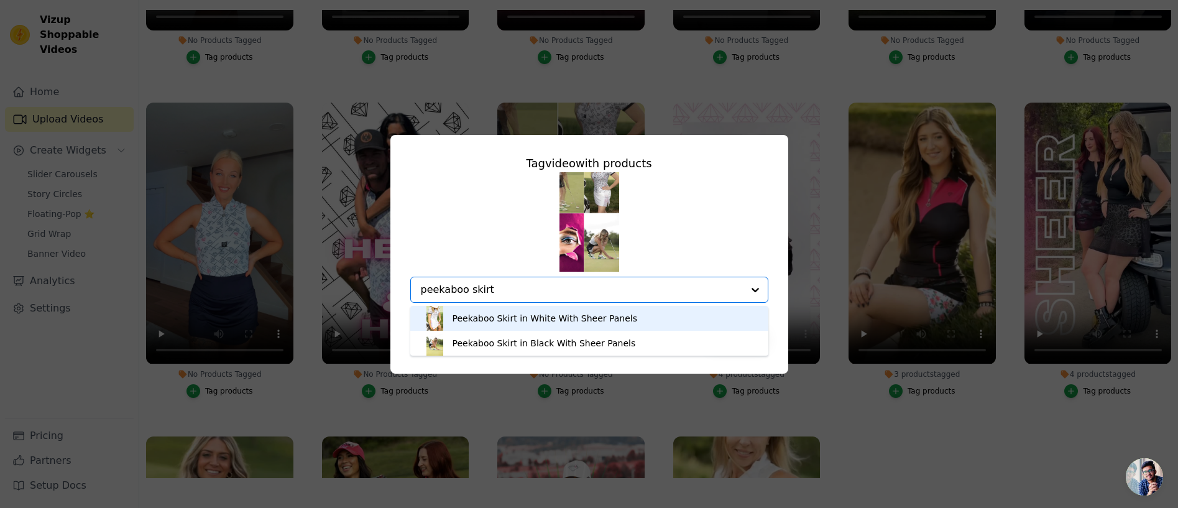
click at [535, 316] on div "Peekaboo Skirt in White With Sheer Panels" at bounding box center [545, 318] width 185 height 12
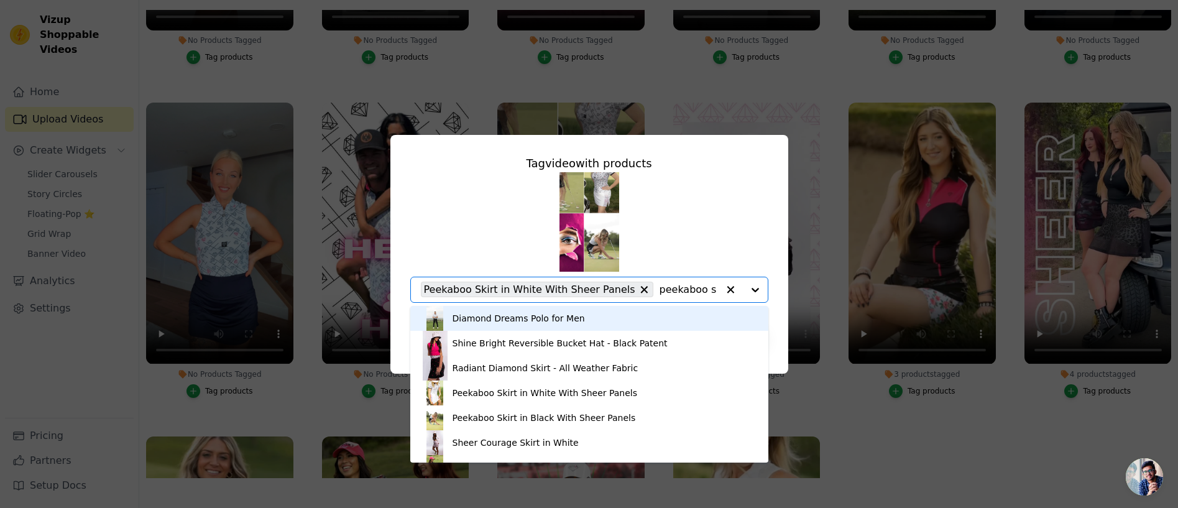
type input "peekaboo sk"
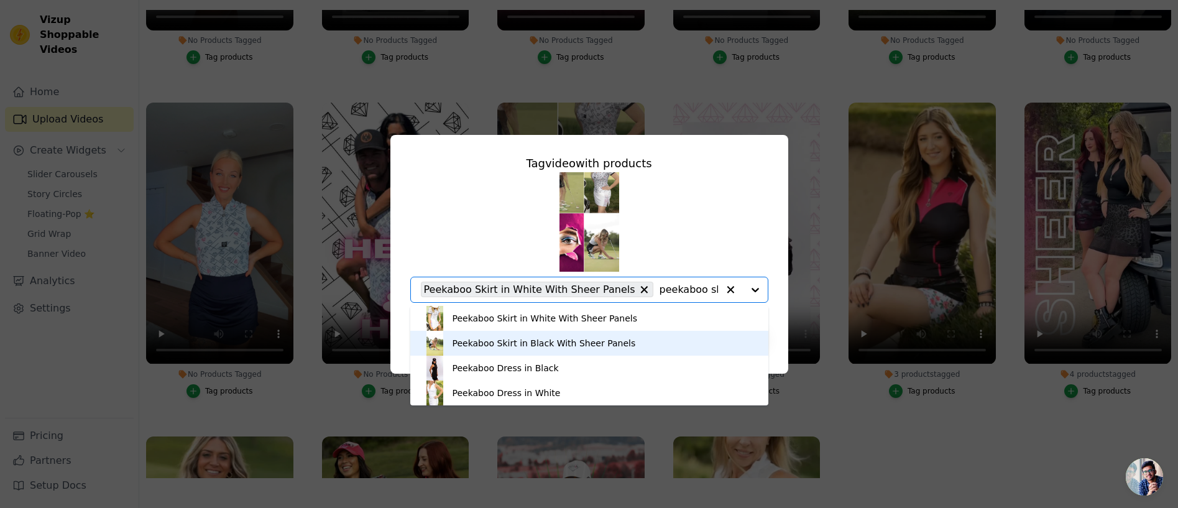
click at [564, 339] on div "Peekaboo Skirt in Black With Sheer Panels" at bounding box center [544, 343] width 183 height 12
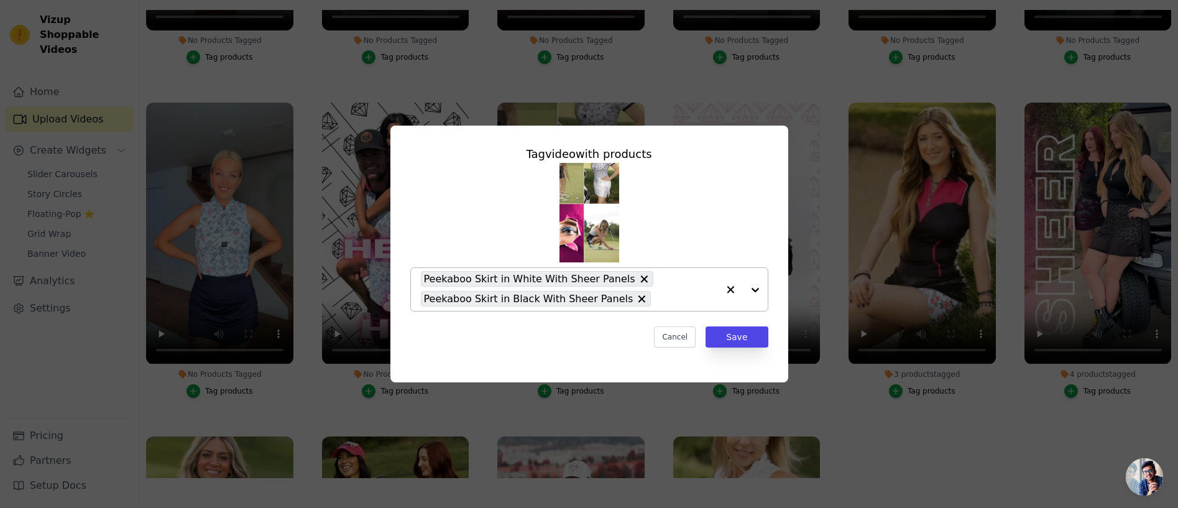
click at [673, 292] on div "Peekaboo Skirt in White With Sheer Panels Peekaboo Skirt in Black With Sheer Pa…" at bounding box center [569, 289] width 297 height 43
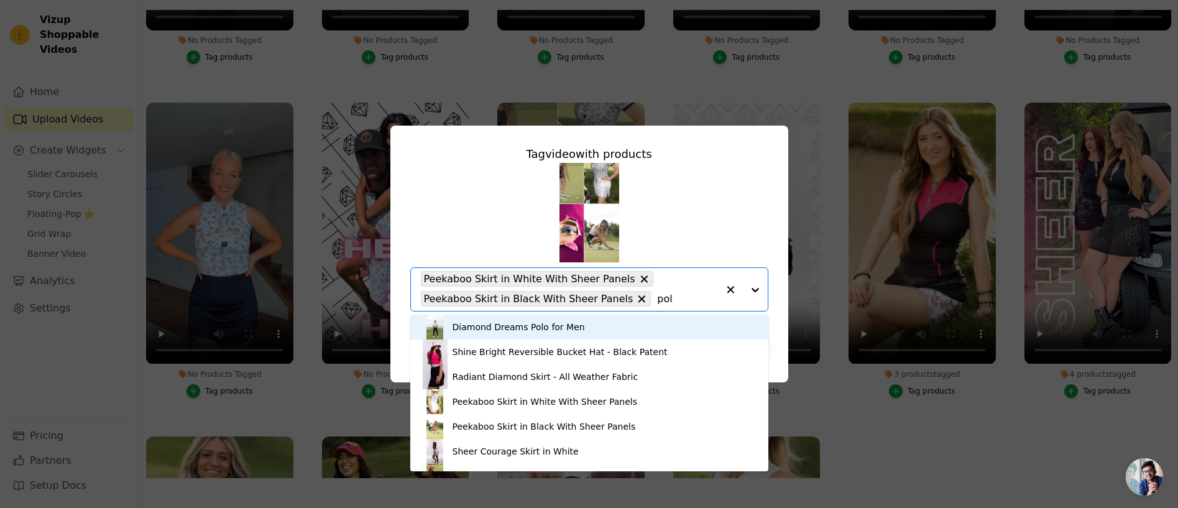
type input "polo"
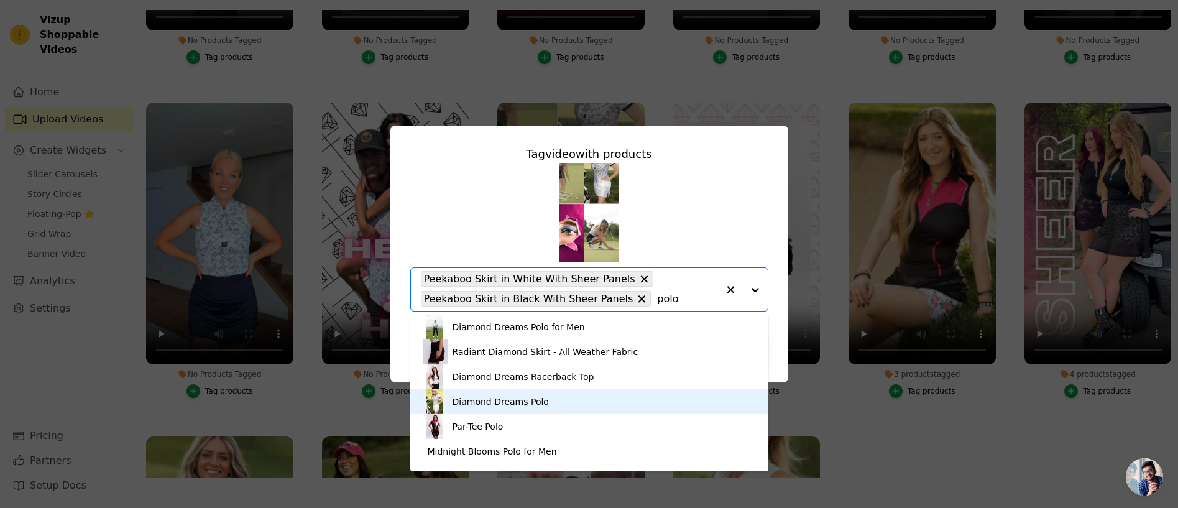
click at [477, 405] on div "Diamond Dreams Polo" at bounding box center [501, 401] width 96 height 12
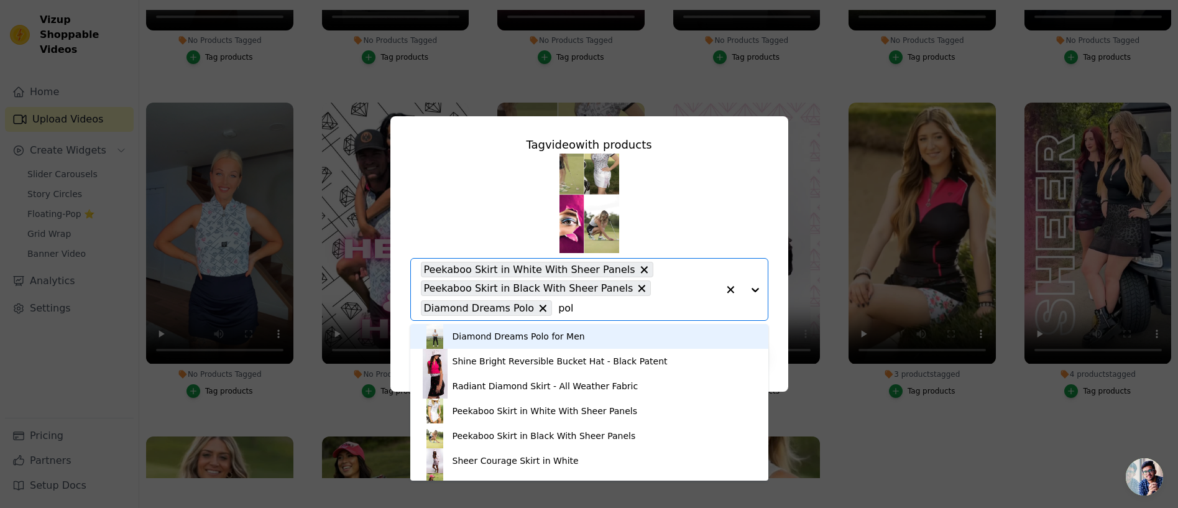
type input "polo"
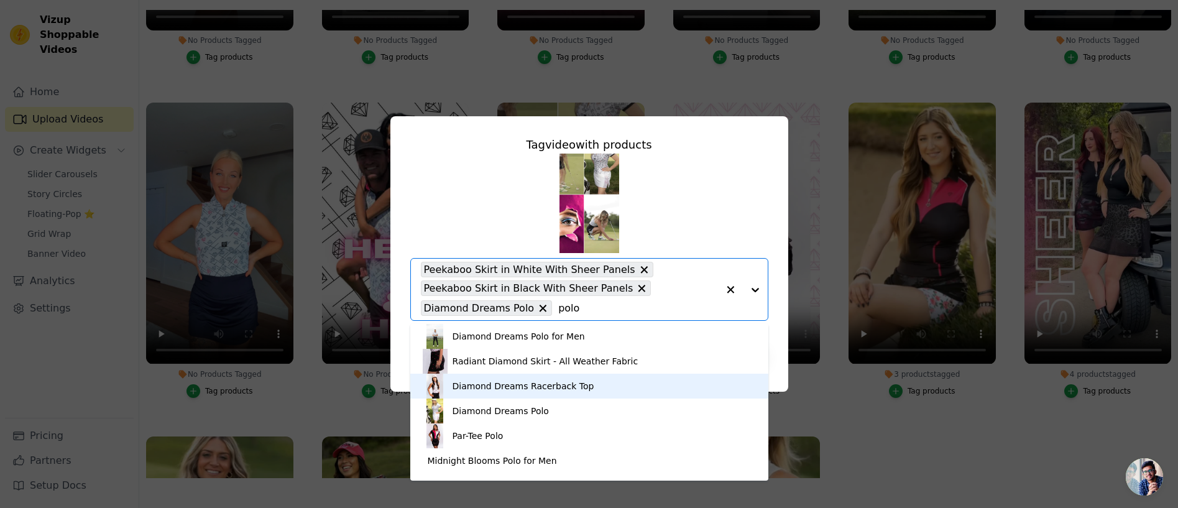
click at [515, 384] on div "Diamond Dreams Racerback Top" at bounding box center [524, 386] width 142 height 12
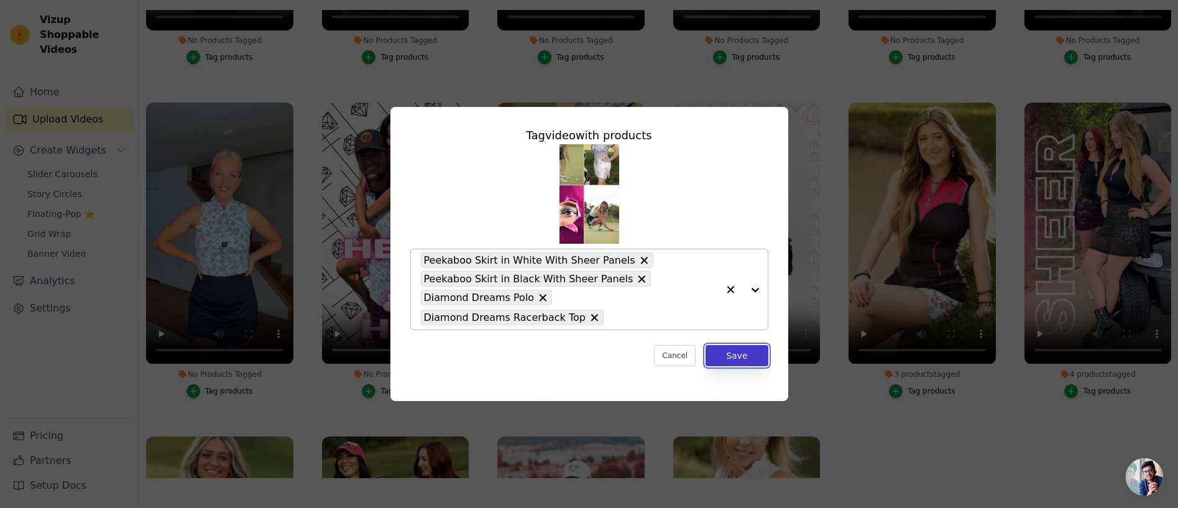
click at [731, 351] on button "Save" at bounding box center [737, 355] width 62 height 21
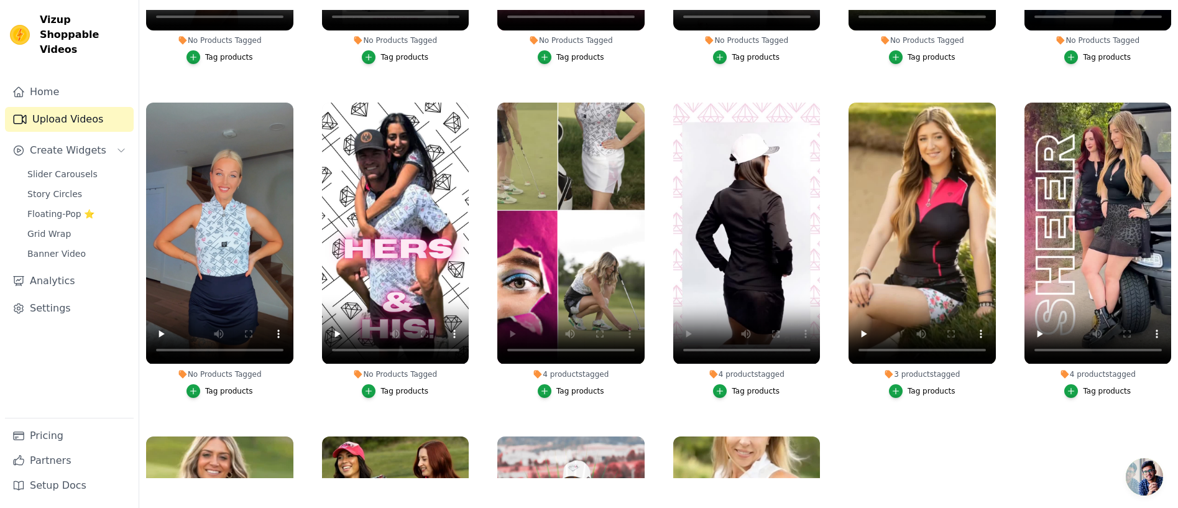
click at [563, 389] on div "Tag products" at bounding box center [580, 391] width 48 height 10
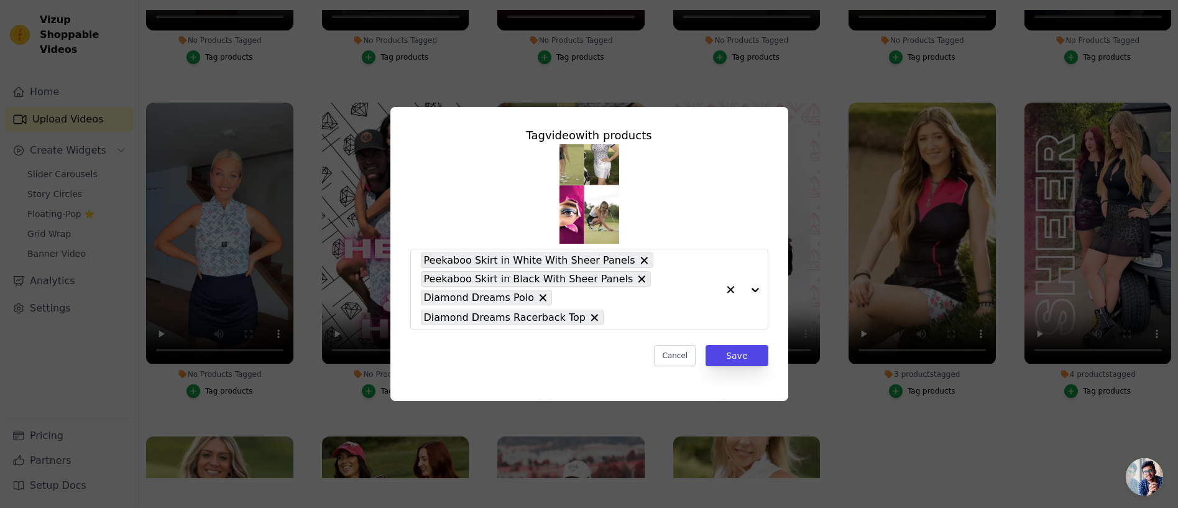
scroll to position [0, 0]
click at [729, 300] on button "4 products tagged Tag video with products Peekaboo Skirt in White With Sheer Pa…" at bounding box center [730, 289] width 25 height 80
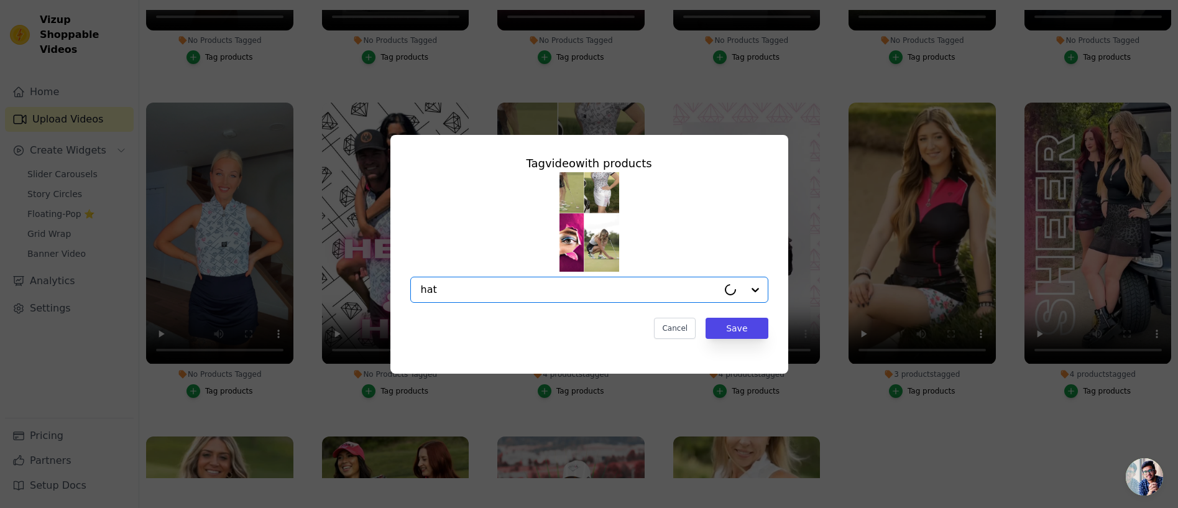
type input "hat"
click at [754, 289] on div at bounding box center [743, 289] width 50 height 25
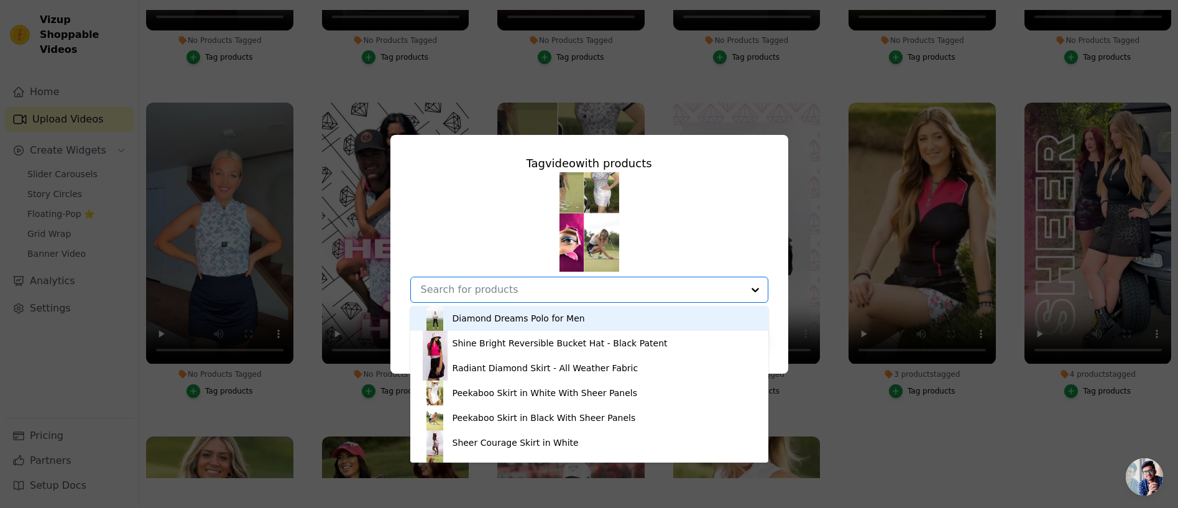
click at [656, 289] on input "4 products tagged Tag video with products Diamond Dreams Polo for Men Shine Bri…" at bounding box center [582, 290] width 322 height 12
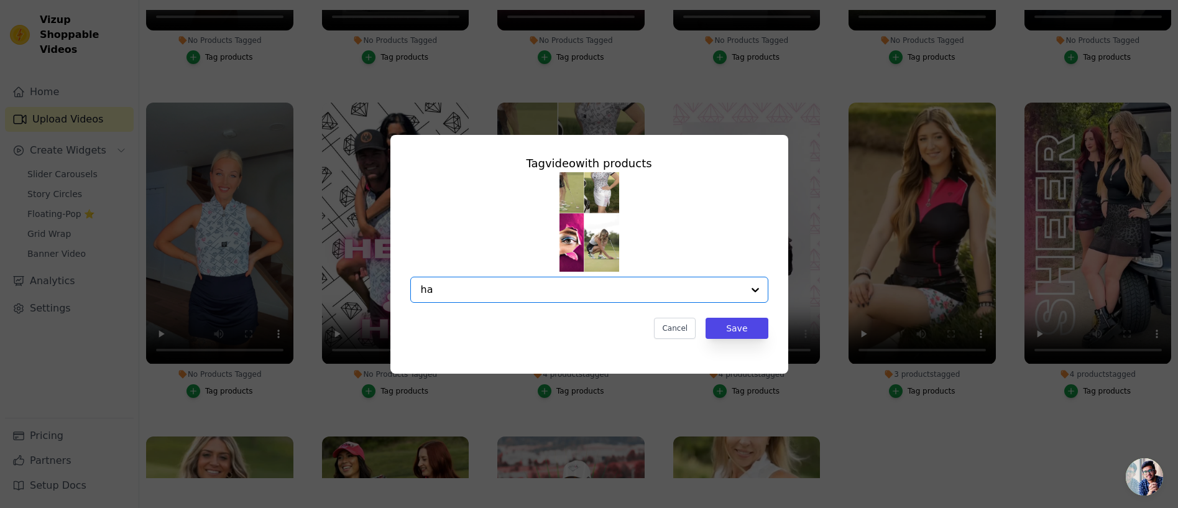
type input "hat"
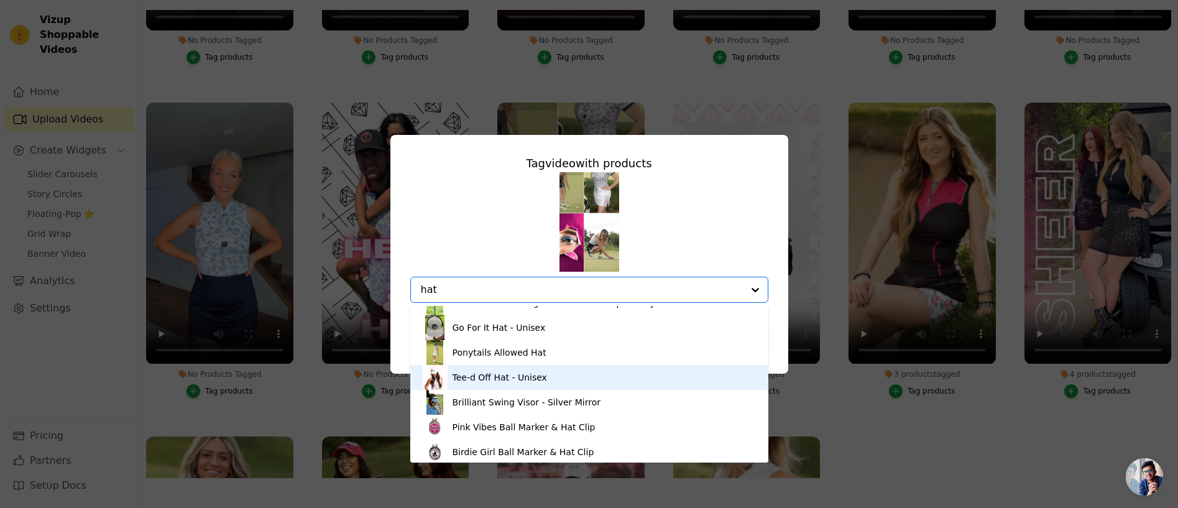
scroll to position [167, 0]
click at [489, 374] on div "Tee-d Off Hat - Unisex" at bounding box center [500, 375] width 95 height 12
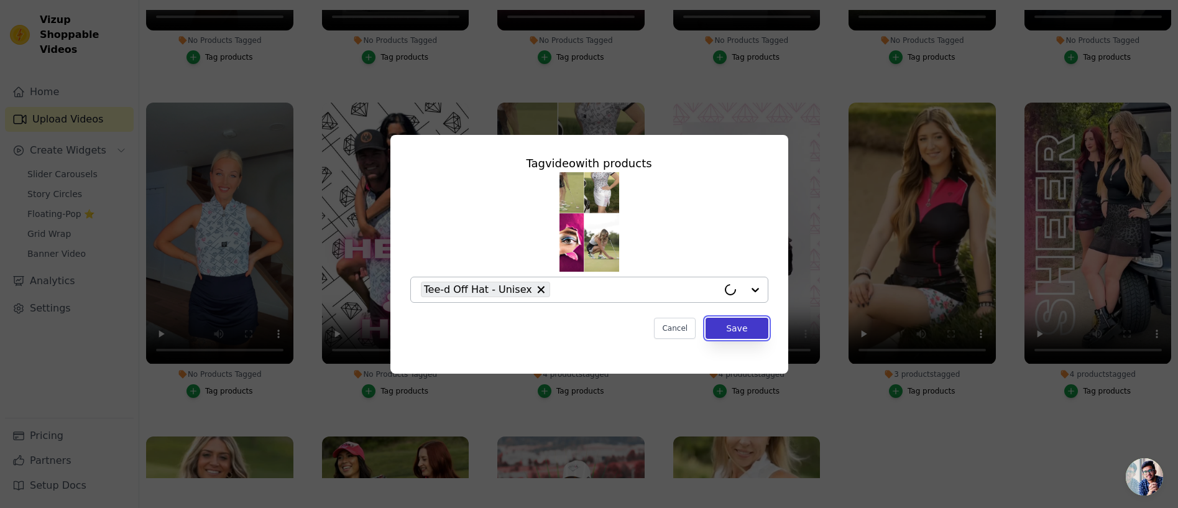
click at [734, 329] on button "Save" at bounding box center [737, 328] width 62 height 21
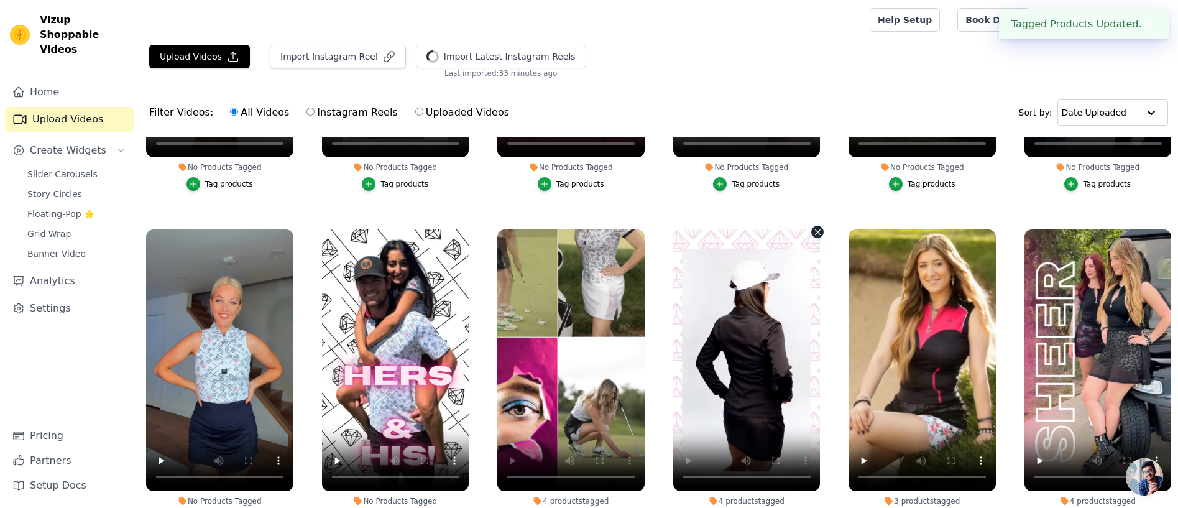
scroll to position [127, 0]
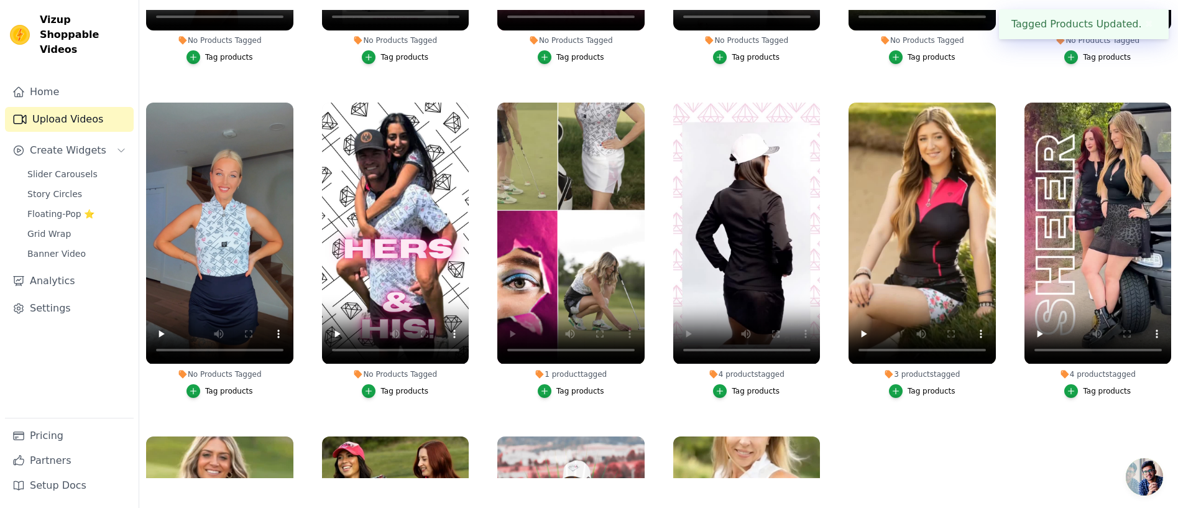
click at [584, 392] on div "Tag products" at bounding box center [580, 391] width 48 height 10
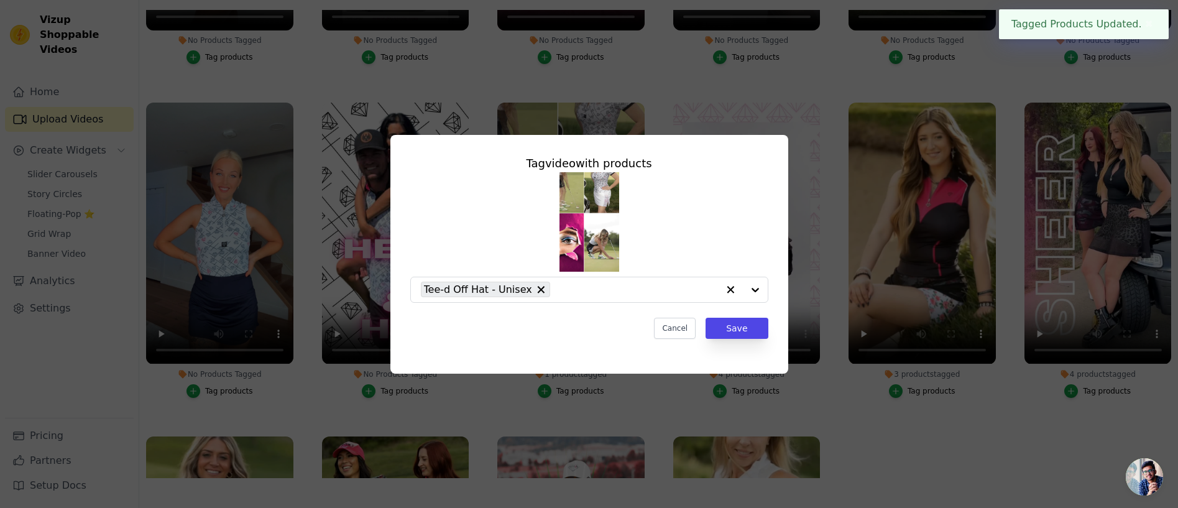
scroll to position [0, 0]
click at [581, 287] on input "1 product tagged Tag video with products Tee-d Off Hat - Unisex Cancel Save Tag…" at bounding box center [637, 290] width 162 height 12
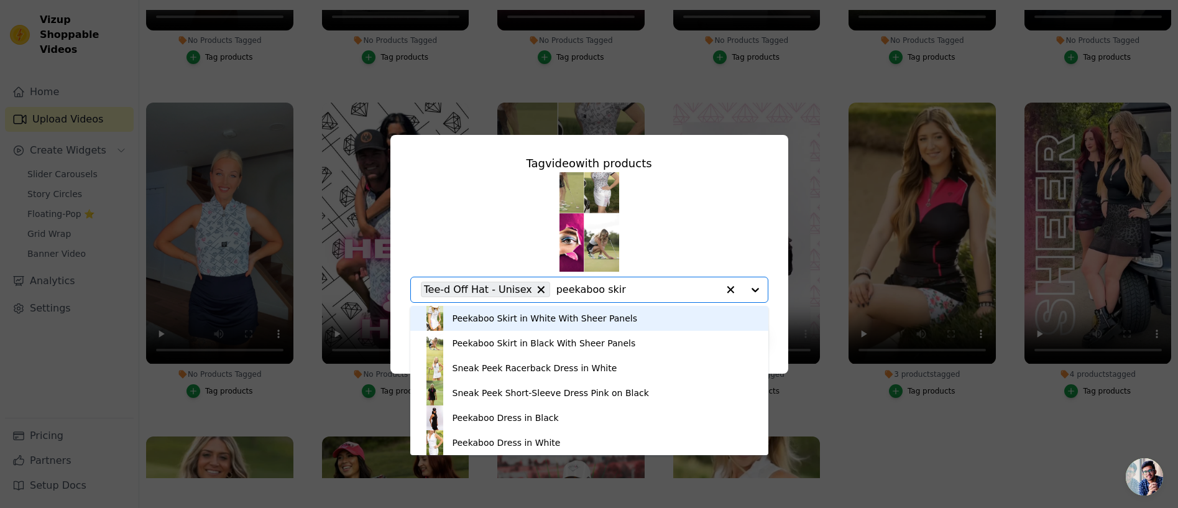
type input "peekaboo skirt"
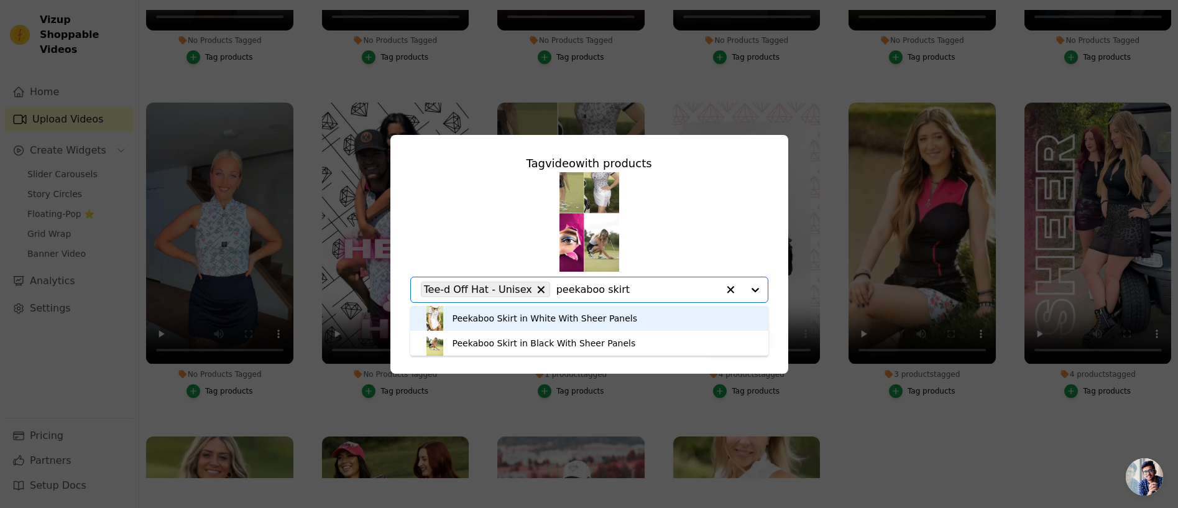
click at [529, 318] on div "Peekaboo Skirt in White With Sheer Panels" at bounding box center [545, 318] width 185 height 12
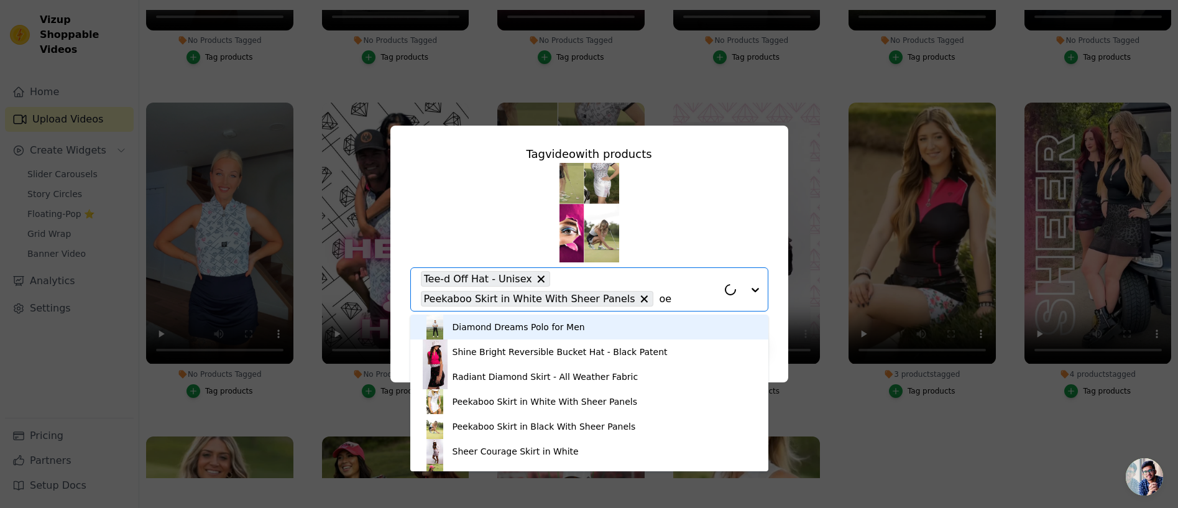
type input "o"
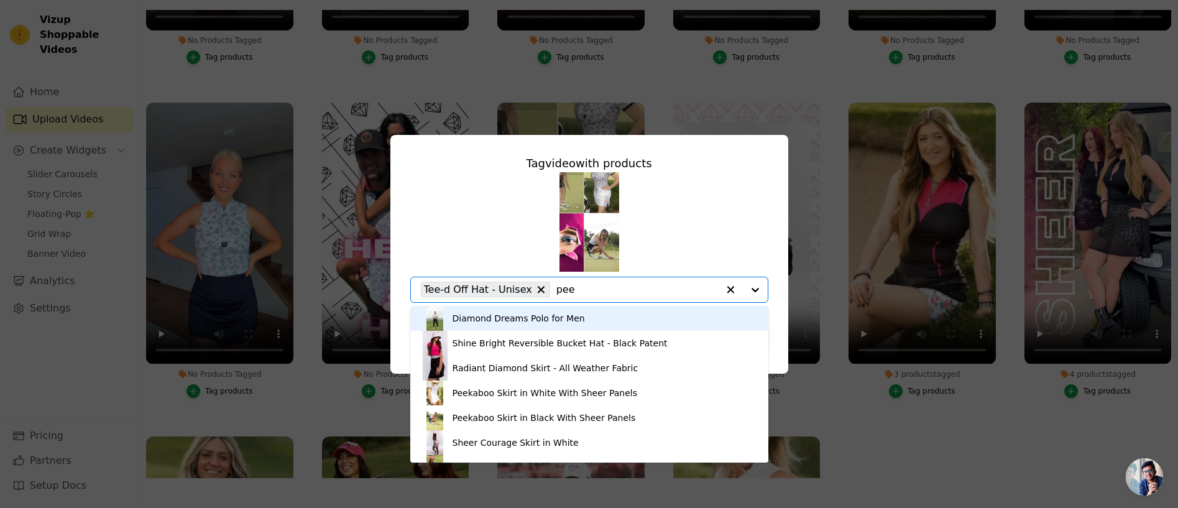
type input "peek"
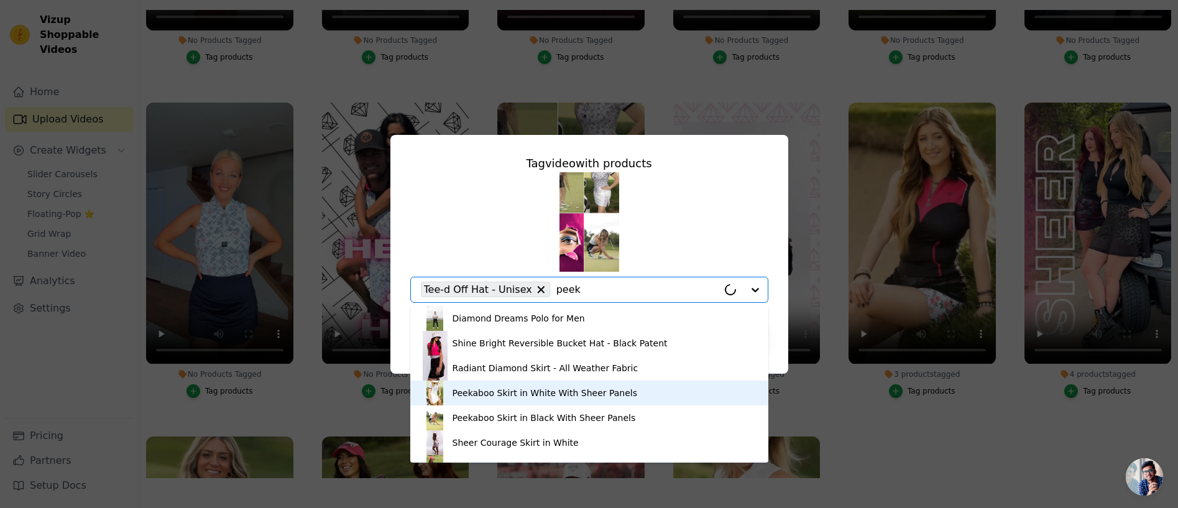
click at [584, 395] on div "Peekaboo Skirt in White With Sheer Panels" at bounding box center [545, 393] width 185 height 12
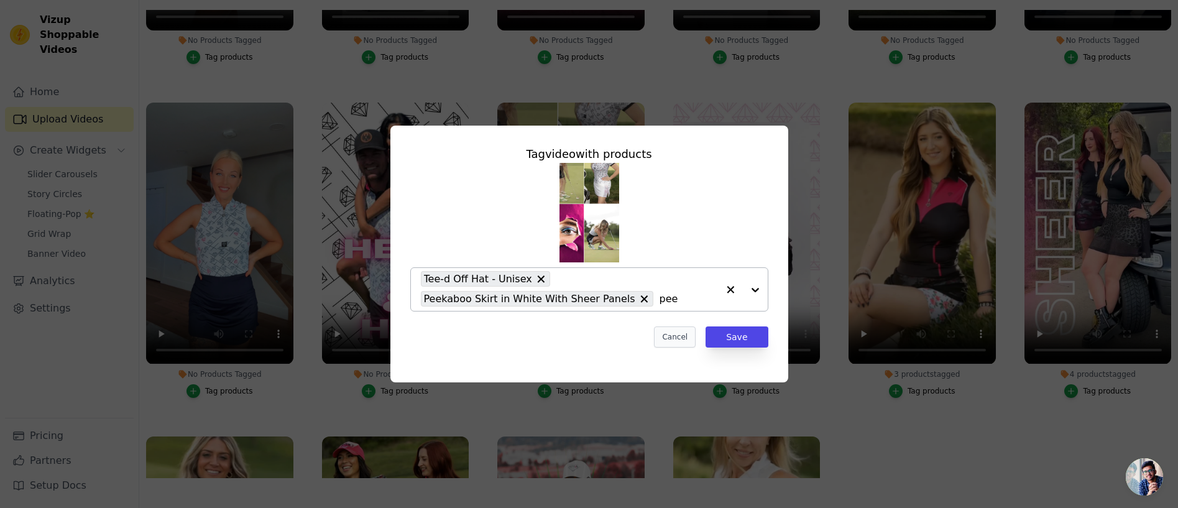
type input "peek"
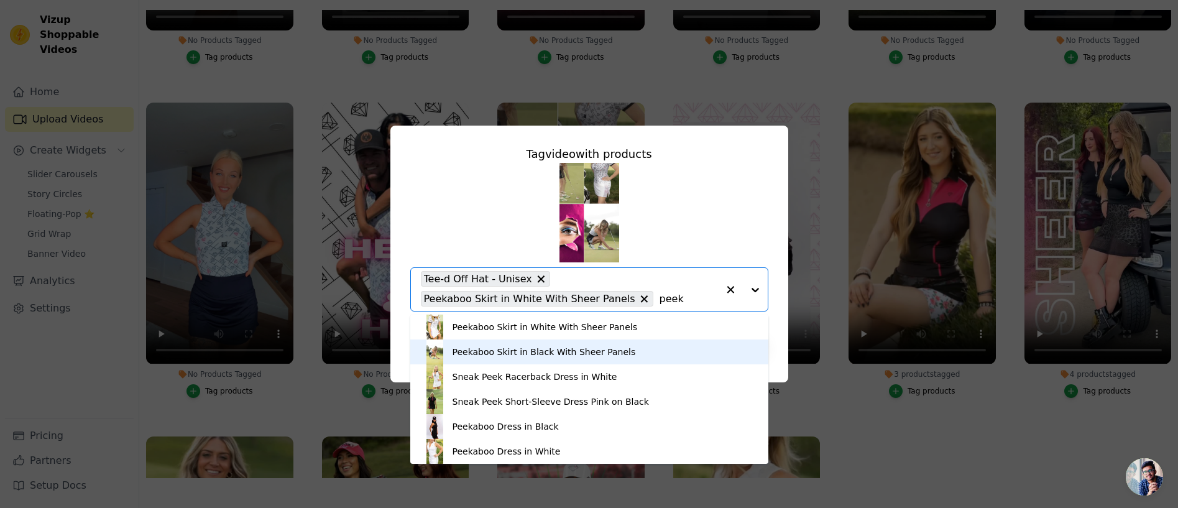
click at [553, 351] on div "Peekaboo Skirt in Black With Sheer Panels" at bounding box center [544, 352] width 183 height 12
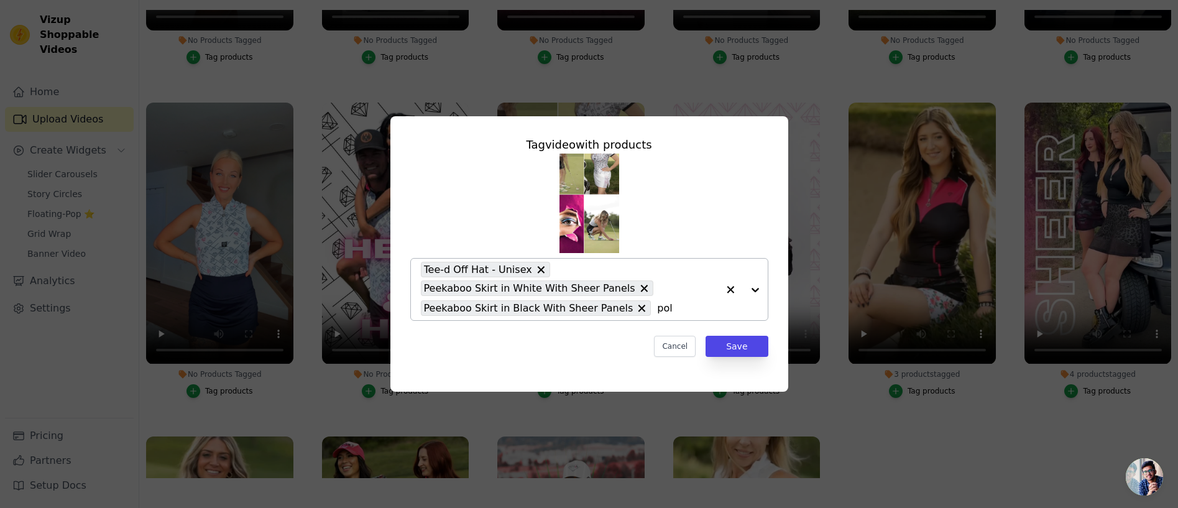
type input "polo"
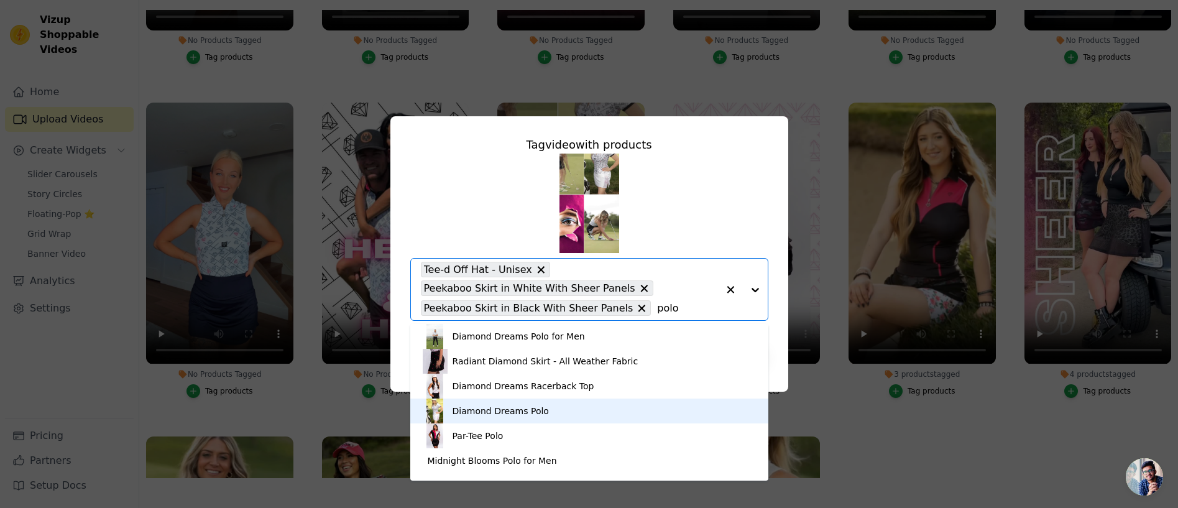
click at [505, 409] on div "Diamond Dreams Polo" at bounding box center [501, 411] width 96 height 12
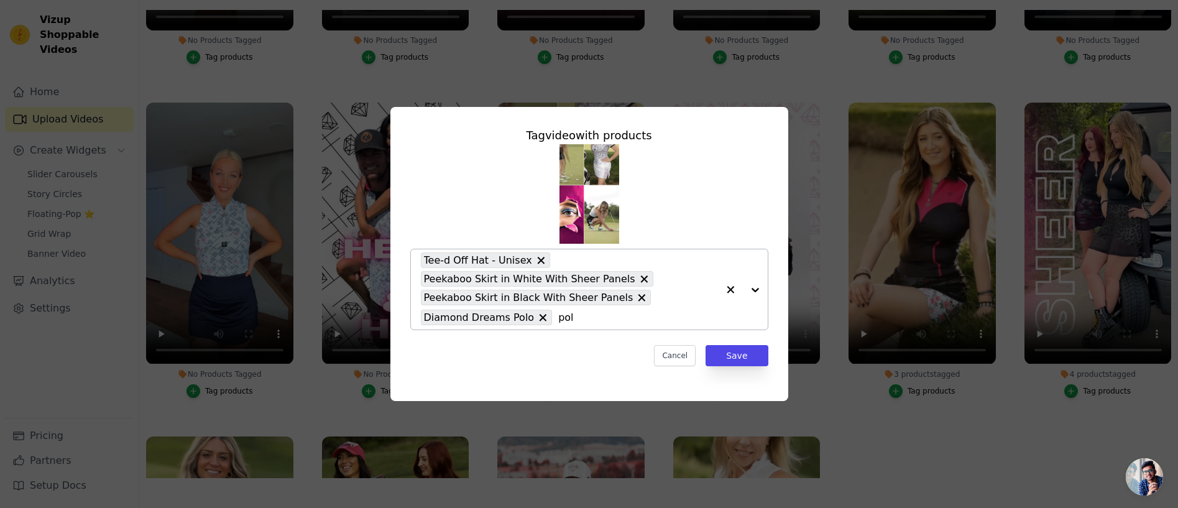
type input "polo"
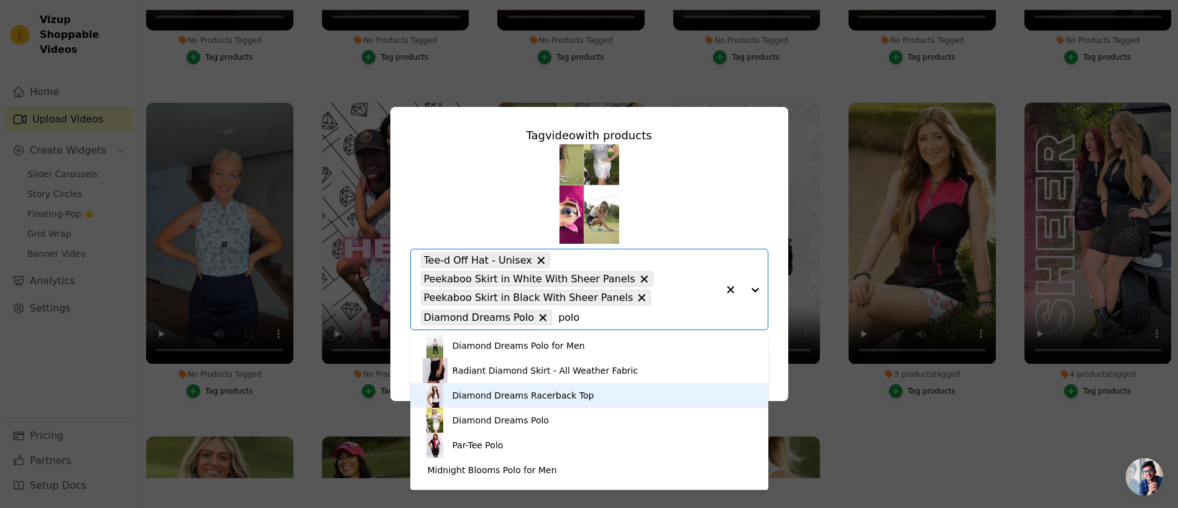
click at [548, 395] on div "Diamond Dreams Racerback Top" at bounding box center [524, 395] width 142 height 12
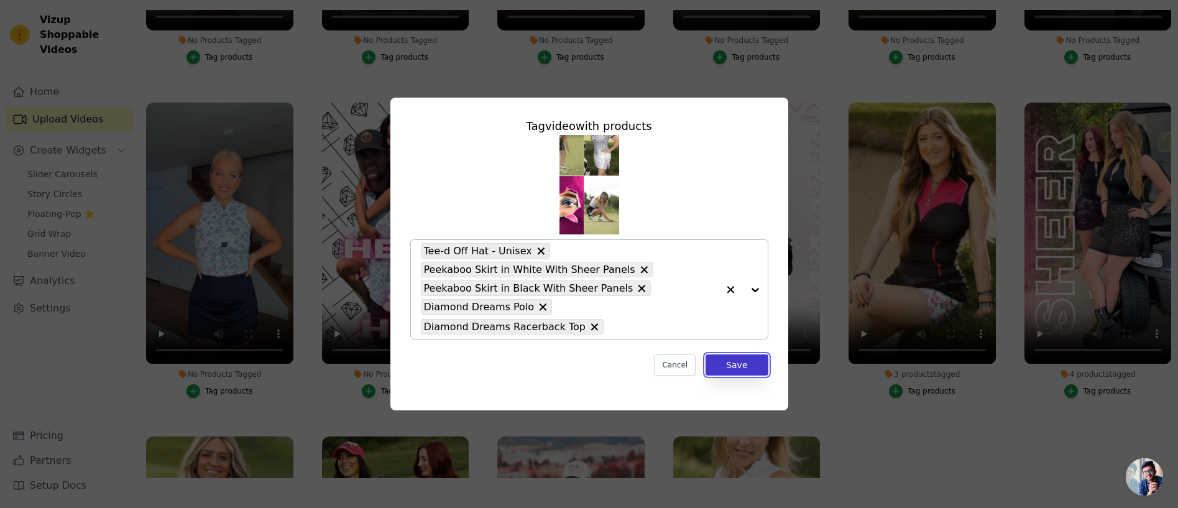
click at [731, 366] on button "Save" at bounding box center [737, 364] width 62 height 21
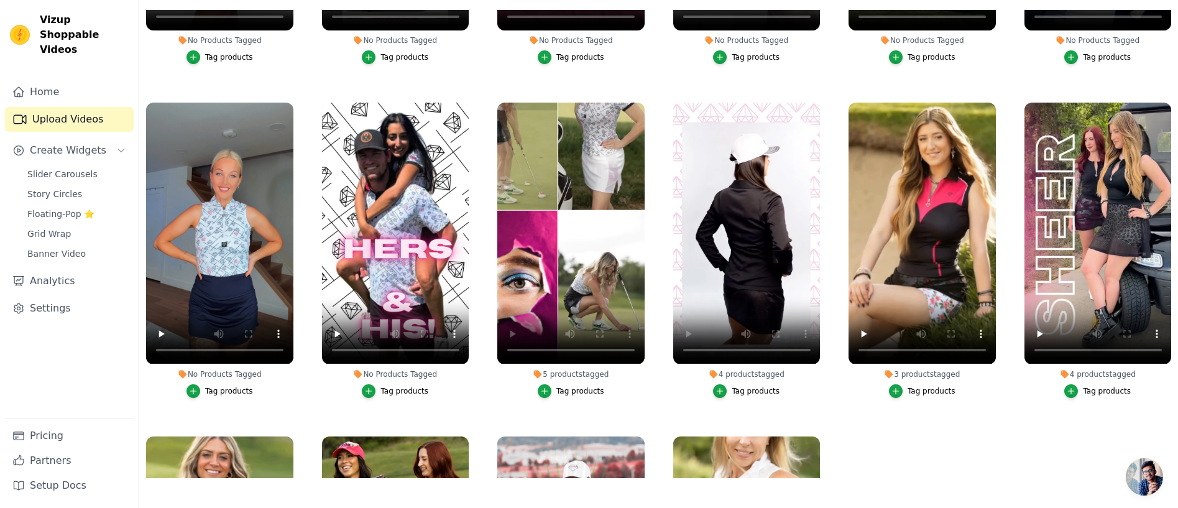
click at [404, 389] on div "Tag products" at bounding box center [405, 391] width 48 height 10
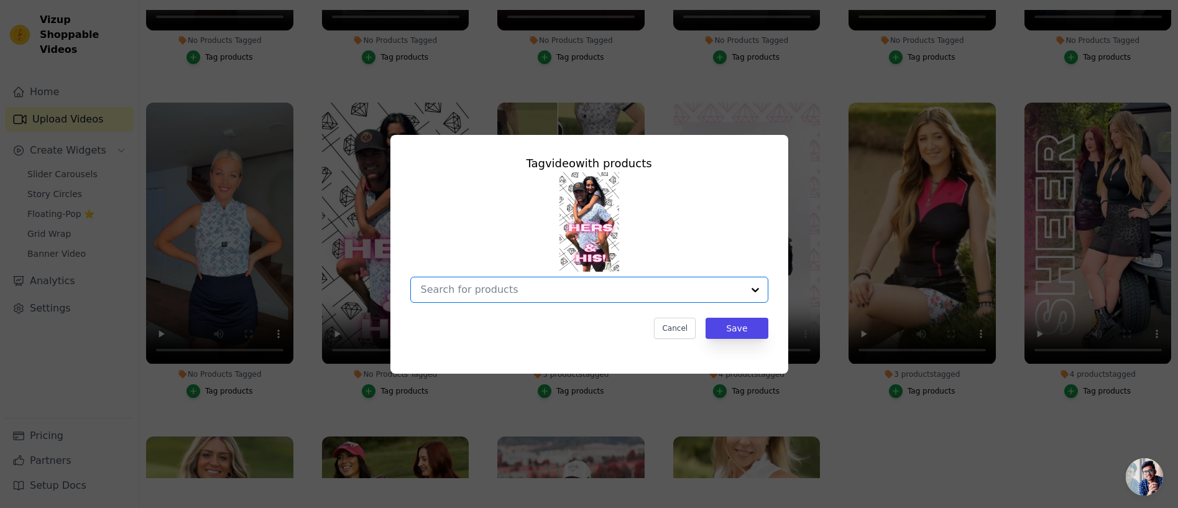
click at [516, 289] on input "No Products Tagged Tag video with products Option undefined, selected. Select i…" at bounding box center [582, 290] width 322 height 12
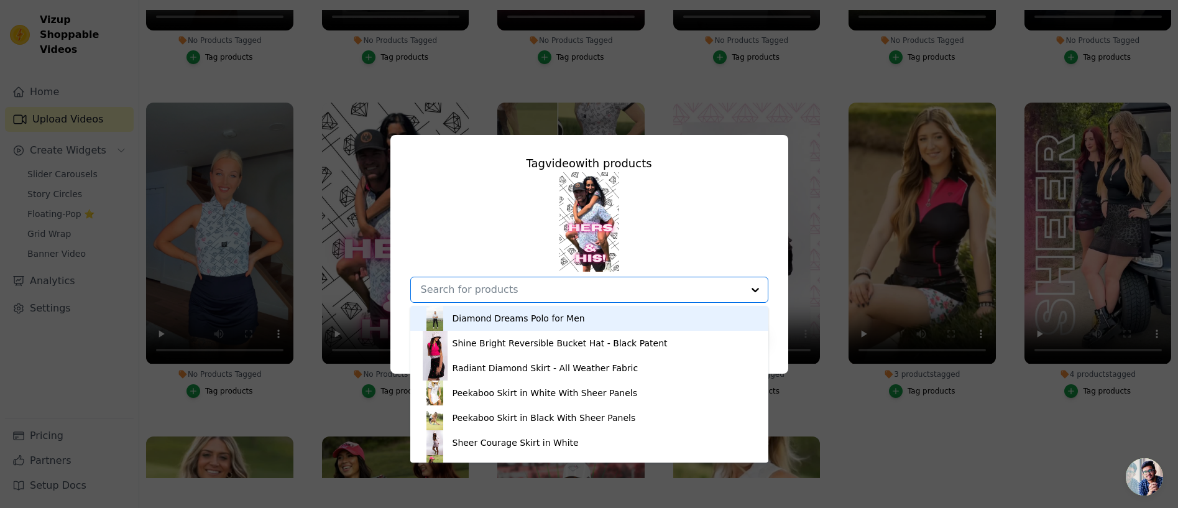
click at [509, 318] on div "Diamond Dreams Polo for Men" at bounding box center [519, 318] width 132 height 12
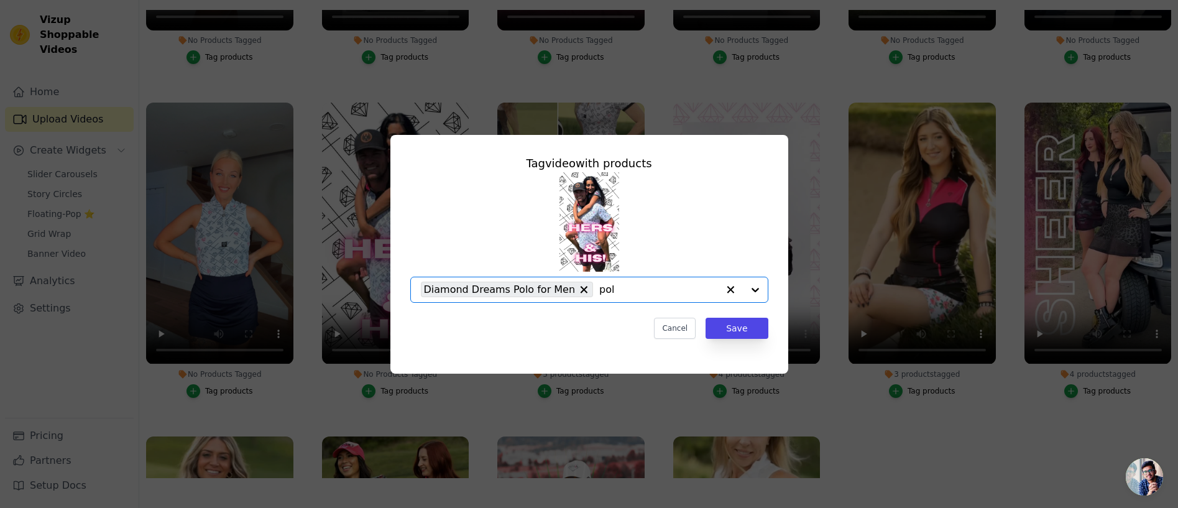
type input "polo"
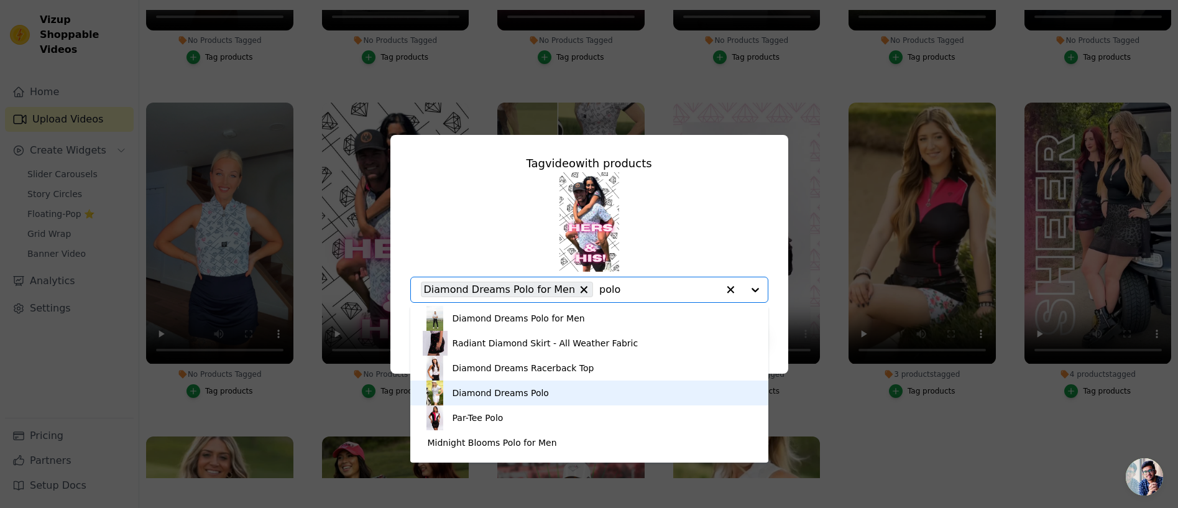
click at [518, 390] on div "Diamond Dreams Polo" at bounding box center [501, 393] width 96 height 12
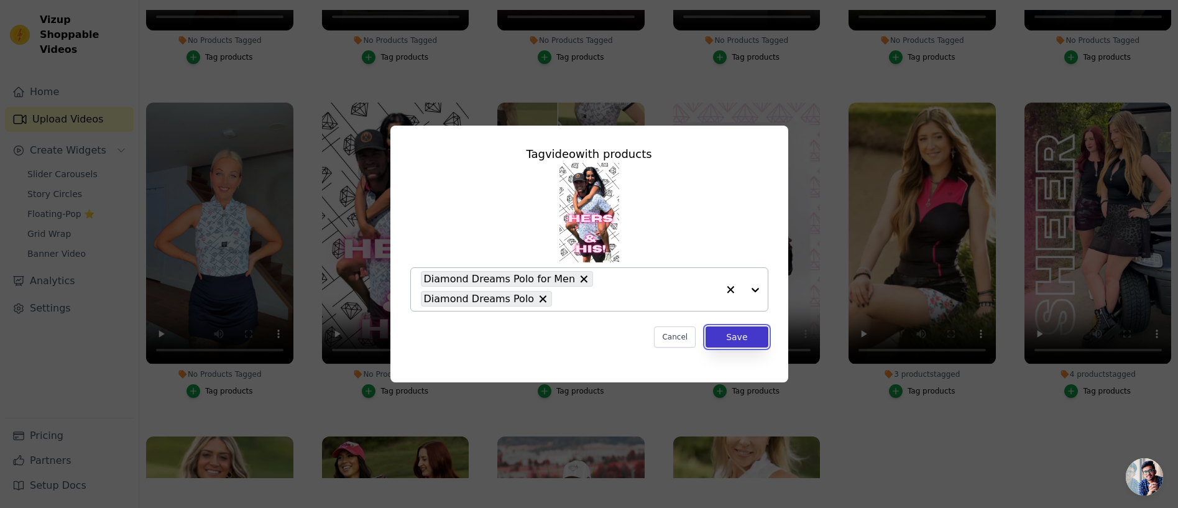
click at [740, 335] on button "Save" at bounding box center [737, 336] width 62 height 21
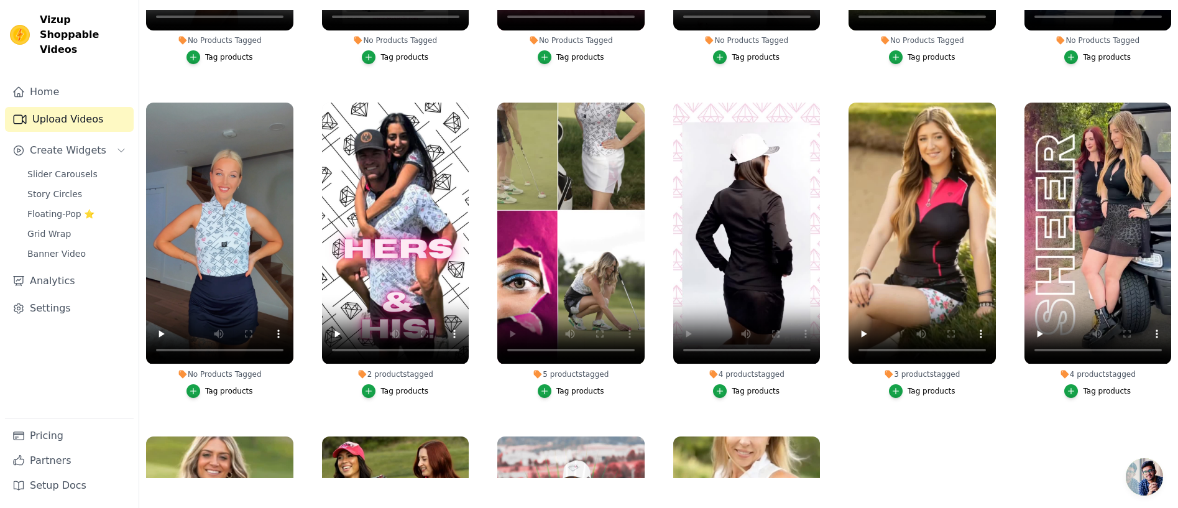
click at [223, 386] on div "Tag products" at bounding box center [229, 391] width 48 height 10
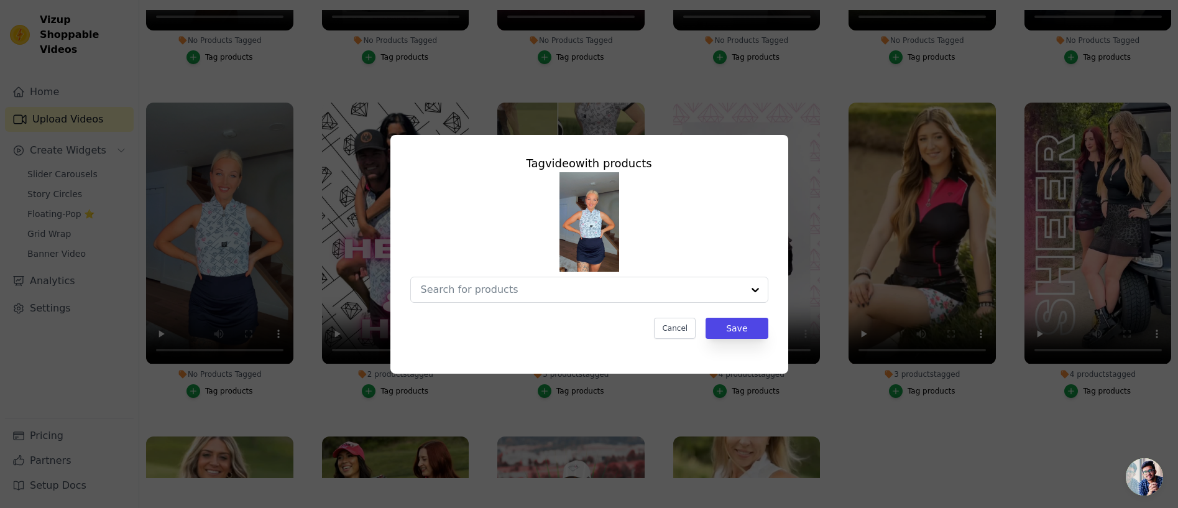
scroll to position [0, 0]
click at [471, 285] on input "No Products Tagged Tag video with products Cancel Save Tag products" at bounding box center [582, 290] width 322 height 12
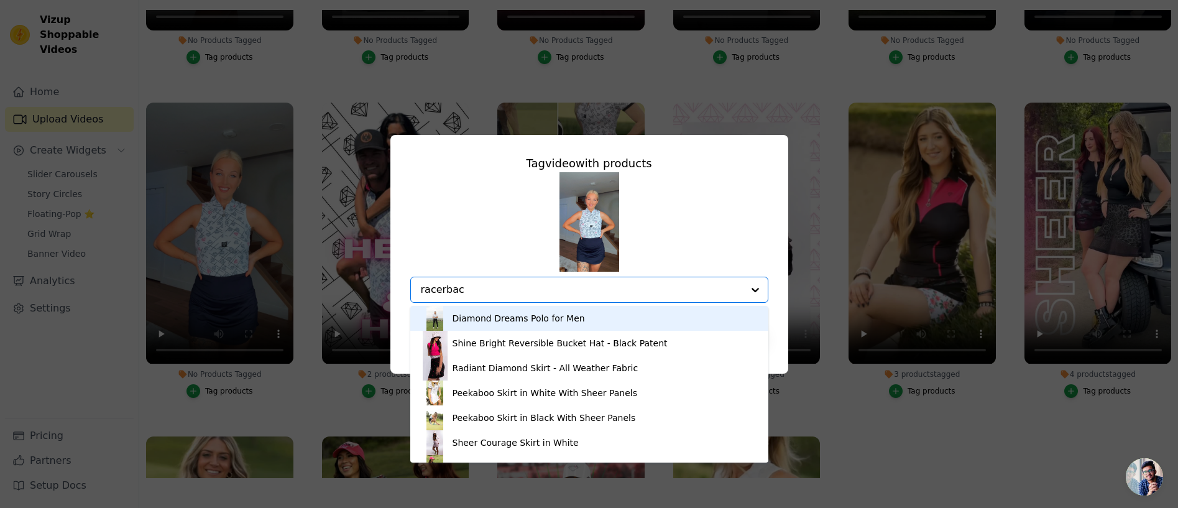
type input "racerback"
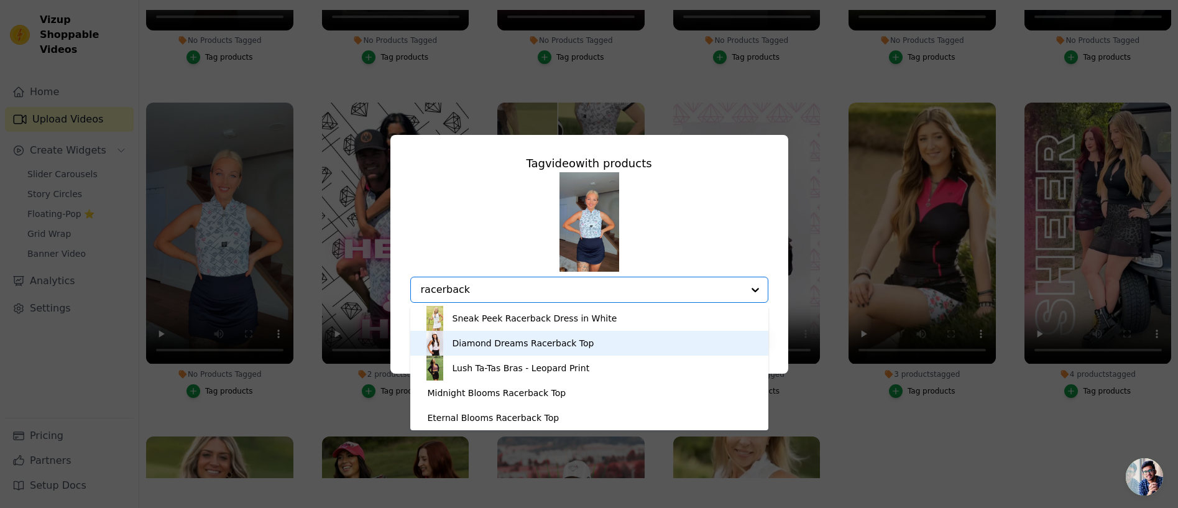
click at [497, 344] on div "Diamond Dreams Racerback Top" at bounding box center [524, 343] width 142 height 12
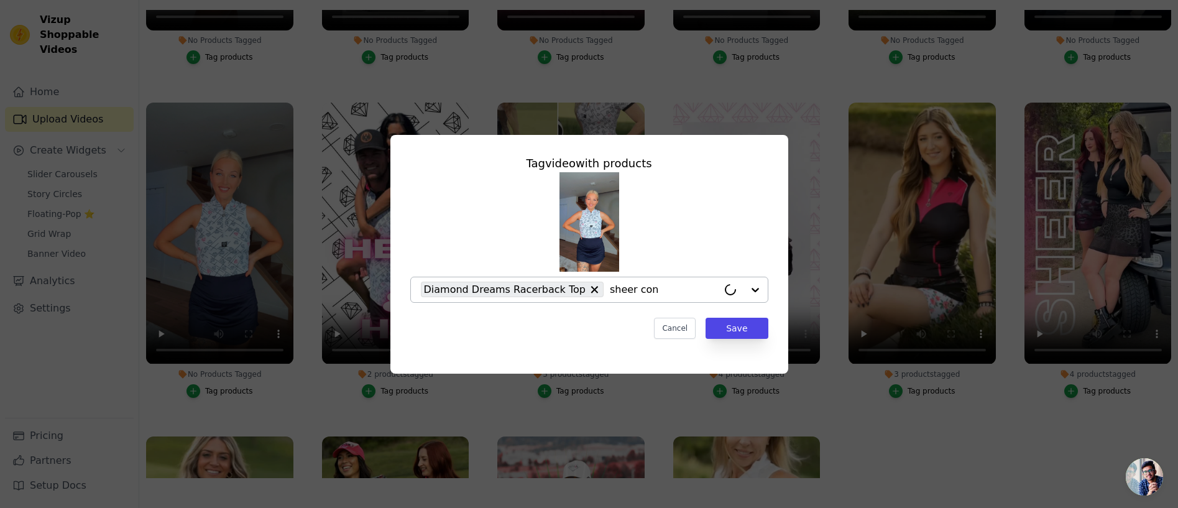
type input "sheer conf"
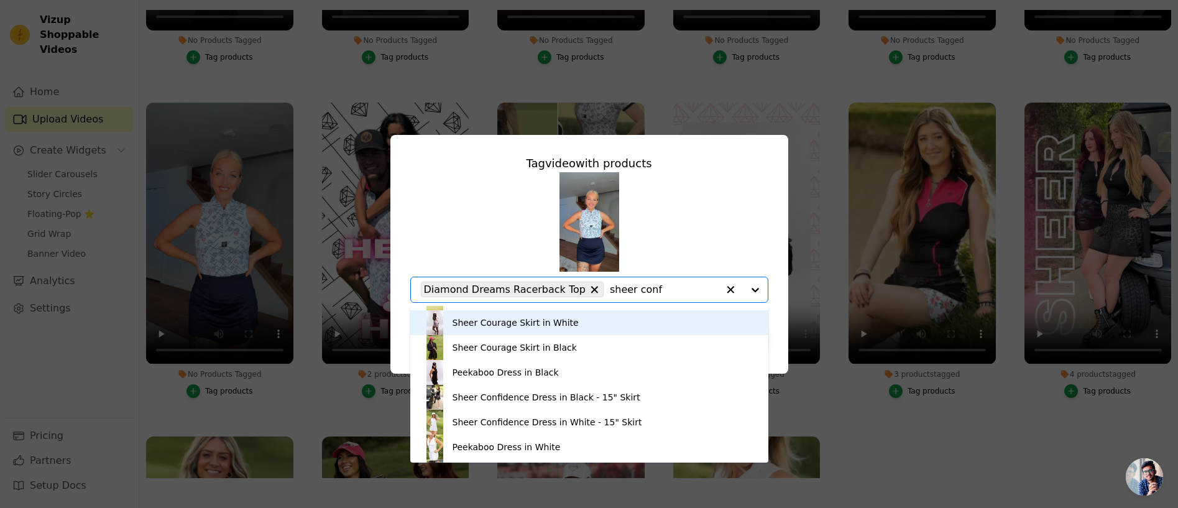
scroll to position [67, 0]
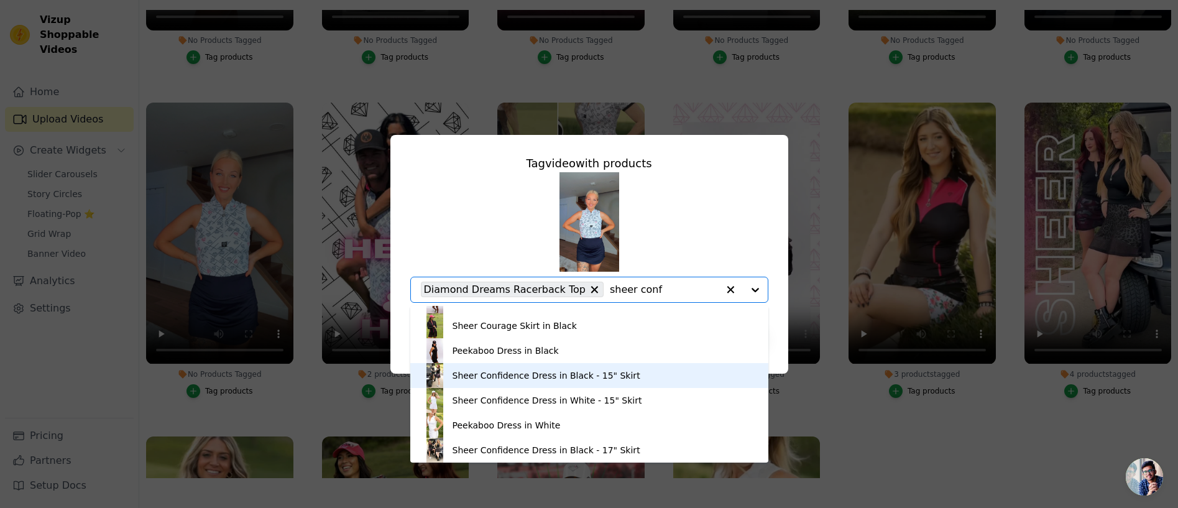
click at [547, 375] on div "Sheer Confidence Dress in Black - 15" Skirt" at bounding box center [547, 375] width 188 height 12
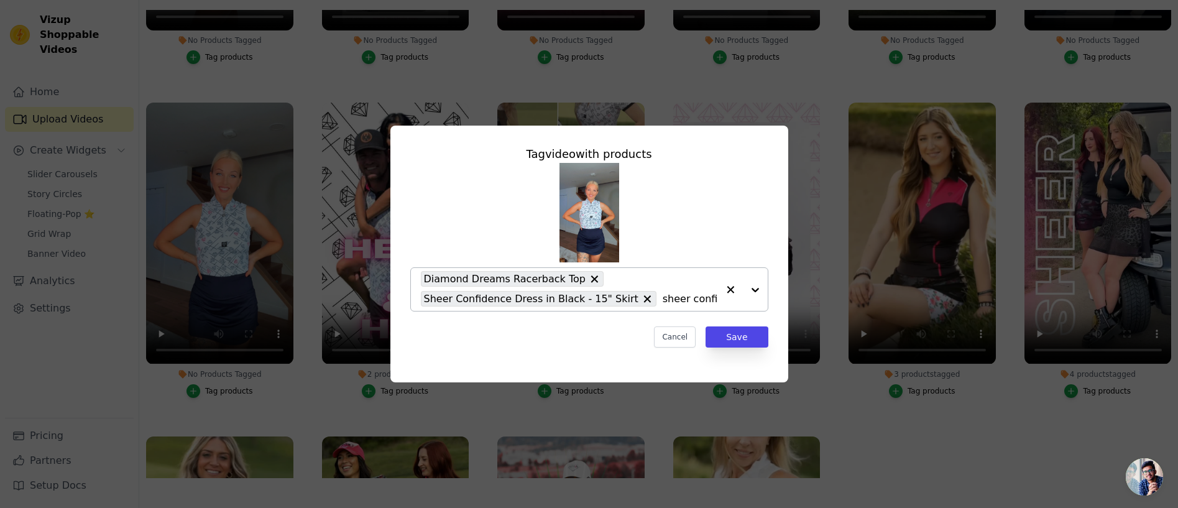
type input "sheer confid"
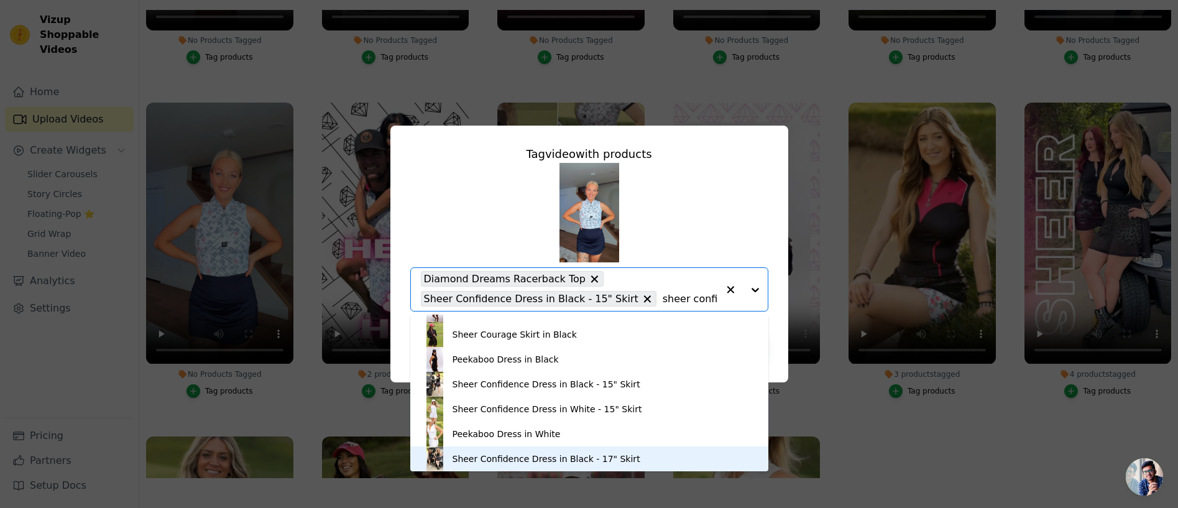
click at [579, 456] on div "Sheer Confidence Dress in Black - 17" Skirt" at bounding box center [547, 459] width 188 height 12
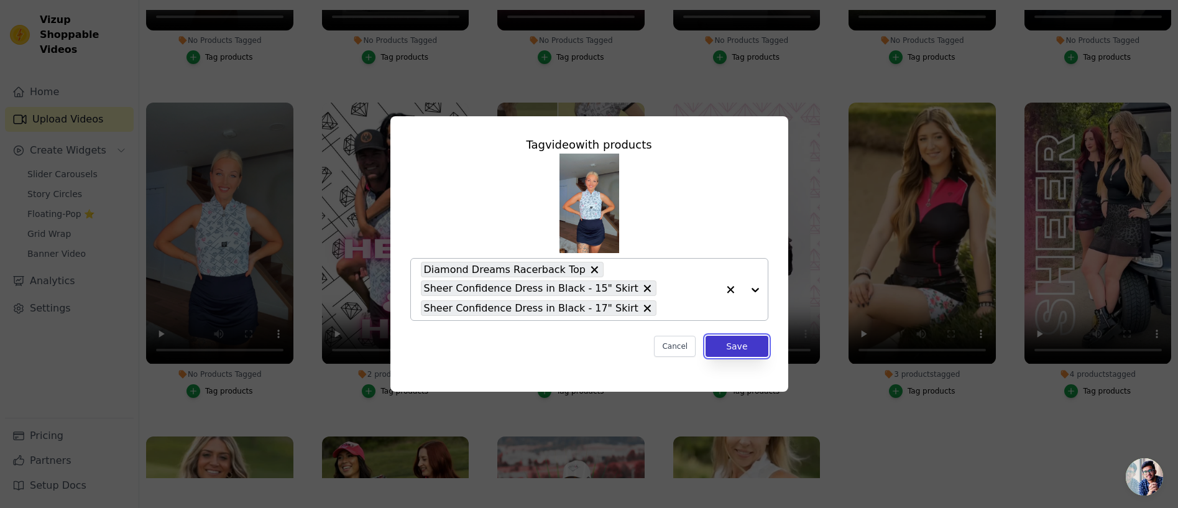
click at [736, 346] on button "Save" at bounding box center [737, 346] width 62 height 21
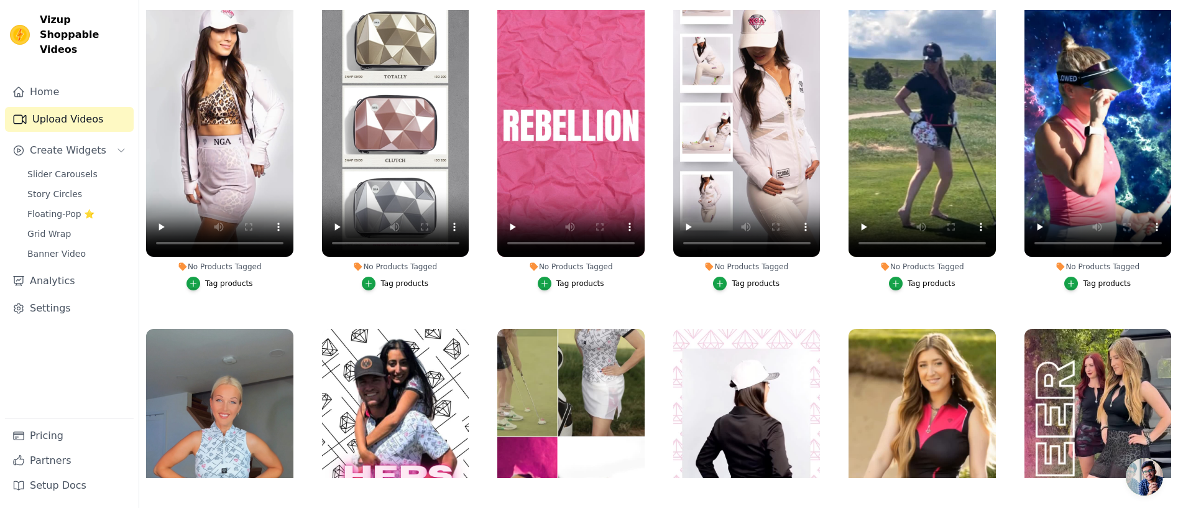
scroll to position [0, 0]
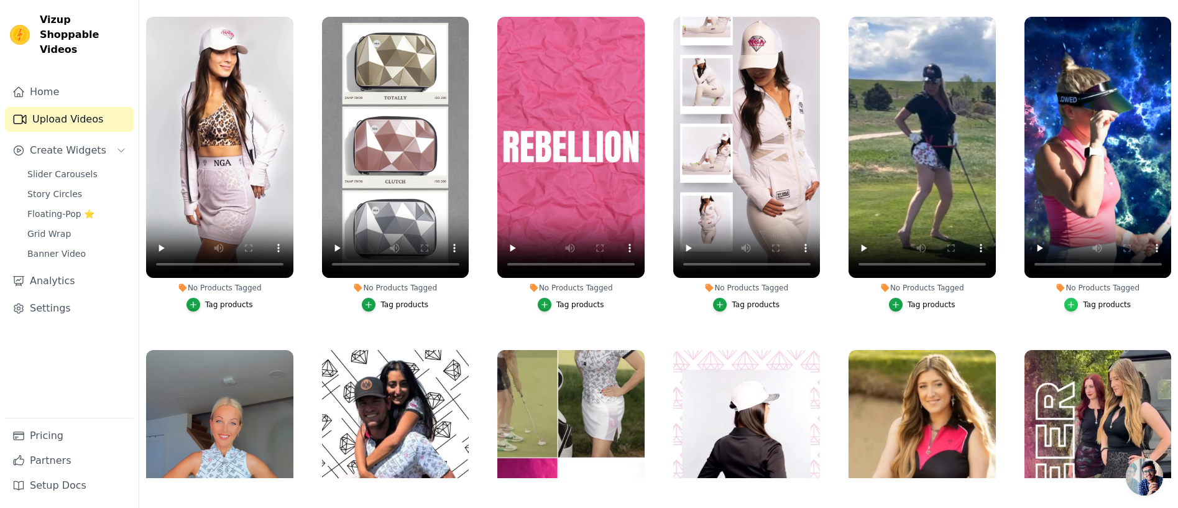
click at [1072, 305] on icon "button" at bounding box center [1072, 305] width 6 height 6
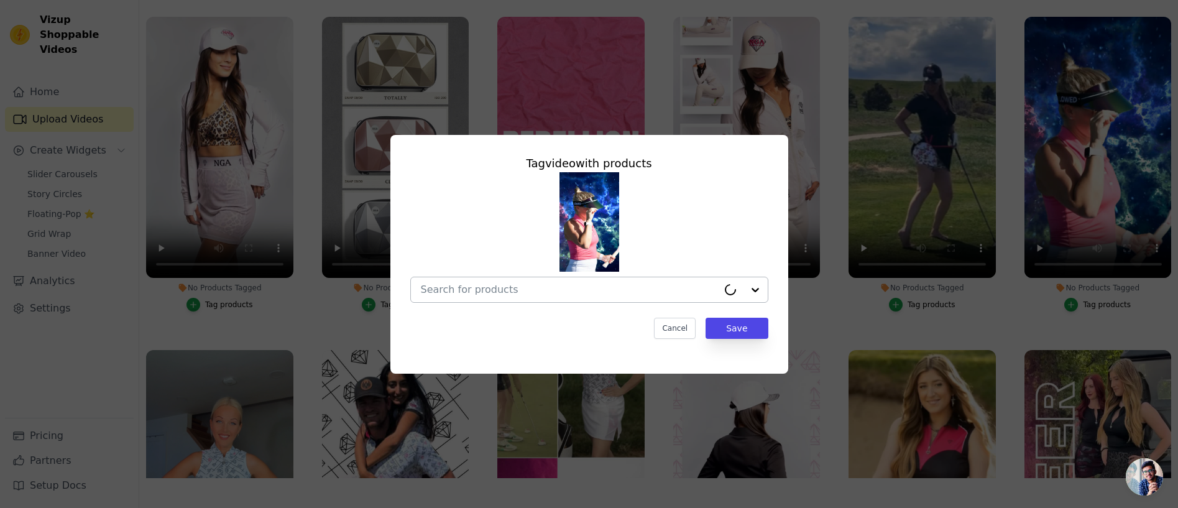
click at [534, 285] on input "No Products Tagged Tag video with products Cancel Save Tag products" at bounding box center [569, 290] width 297 height 12
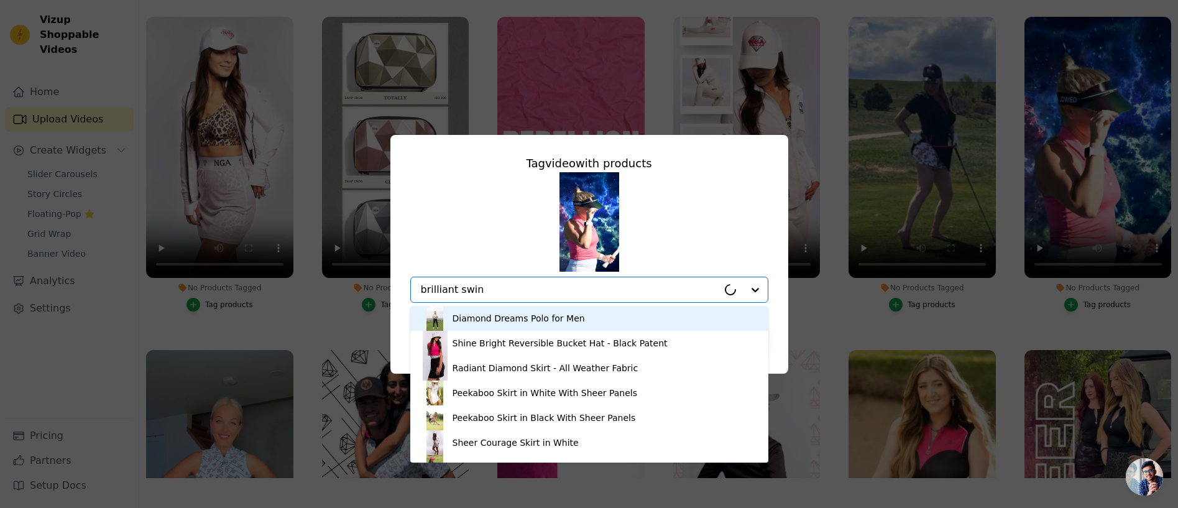
type input "brilliant swing"
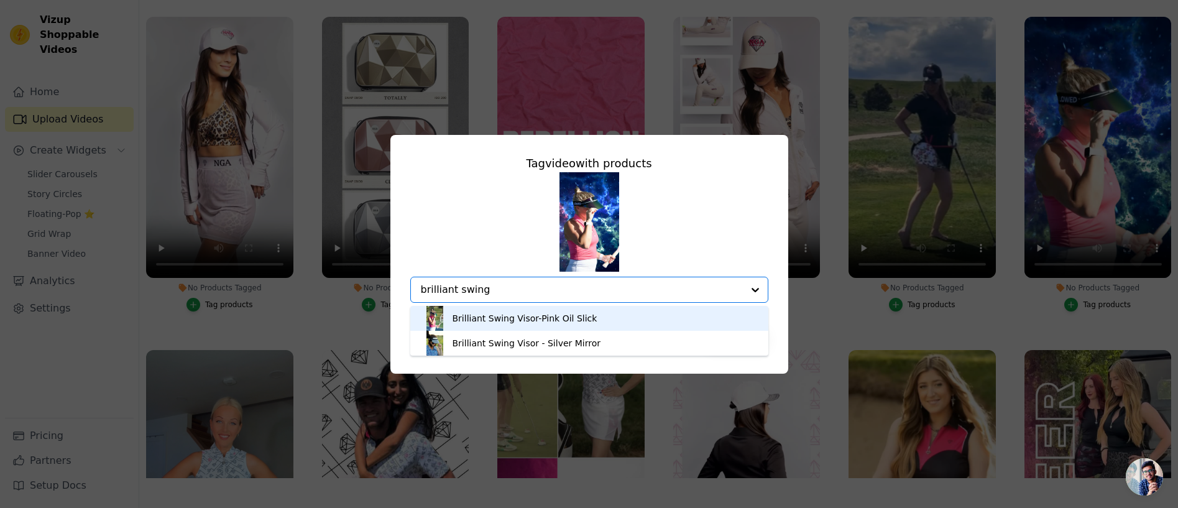
click at [540, 318] on div "Brilliant Swing Visor-Pink Oil Slick" at bounding box center [525, 318] width 145 height 12
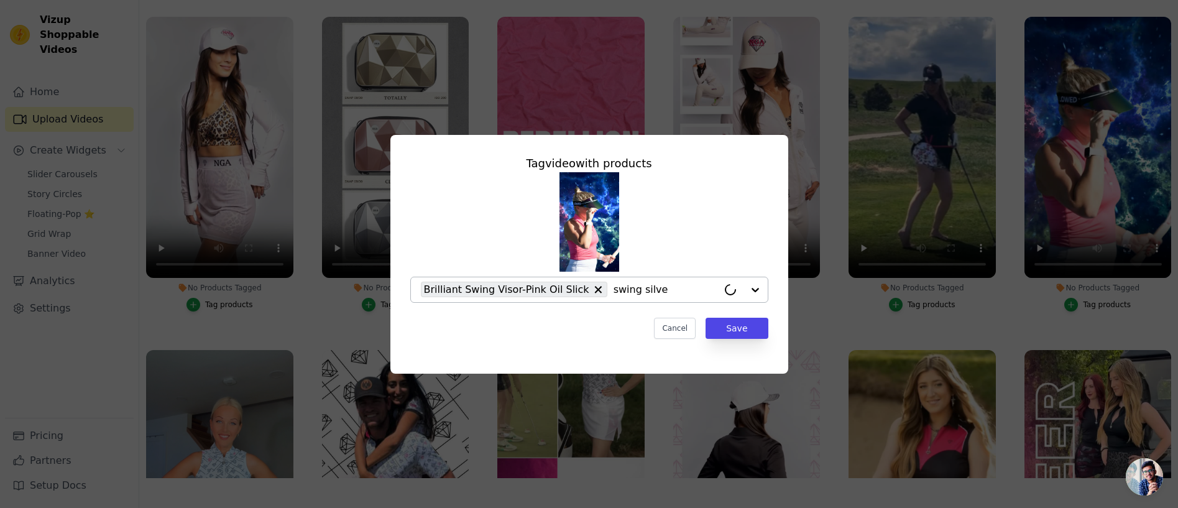
type input "swing silver"
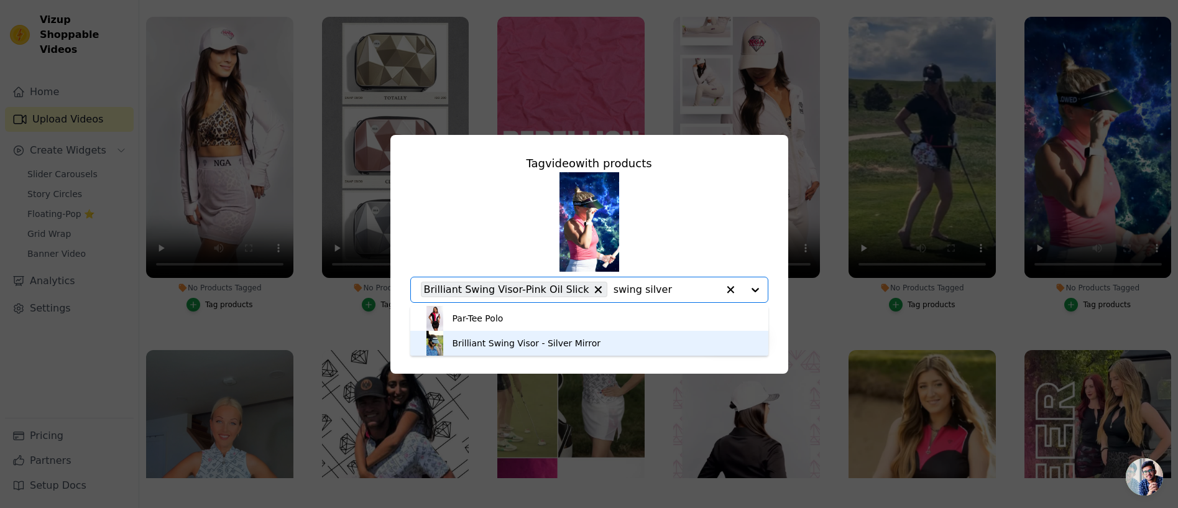
click at [517, 344] on div "Brilliant Swing Visor - Silver Mirror" at bounding box center [527, 343] width 149 height 12
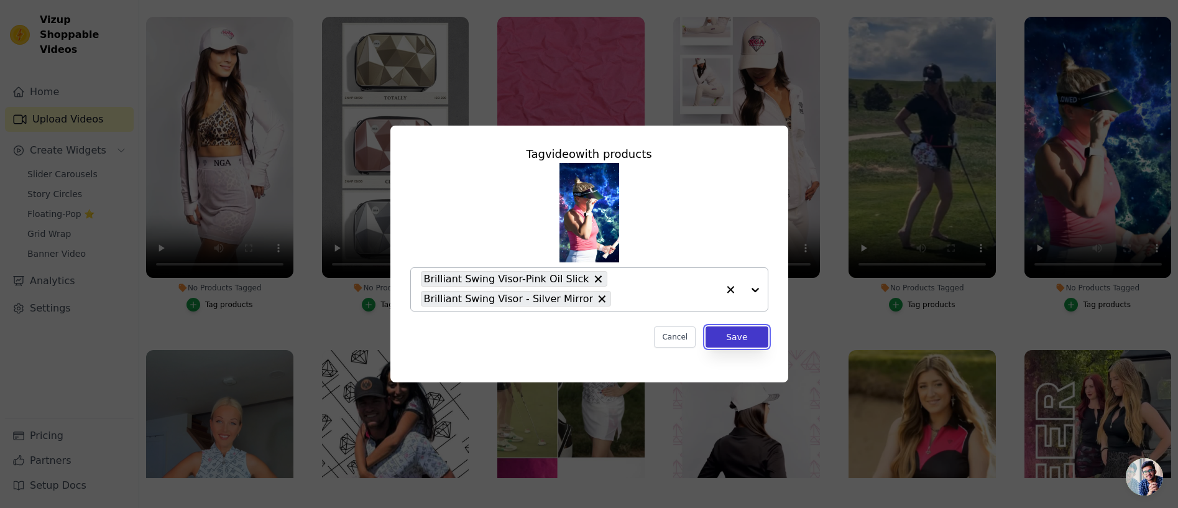
click at [732, 336] on button "Save" at bounding box center [737, 336] width 62 height 21
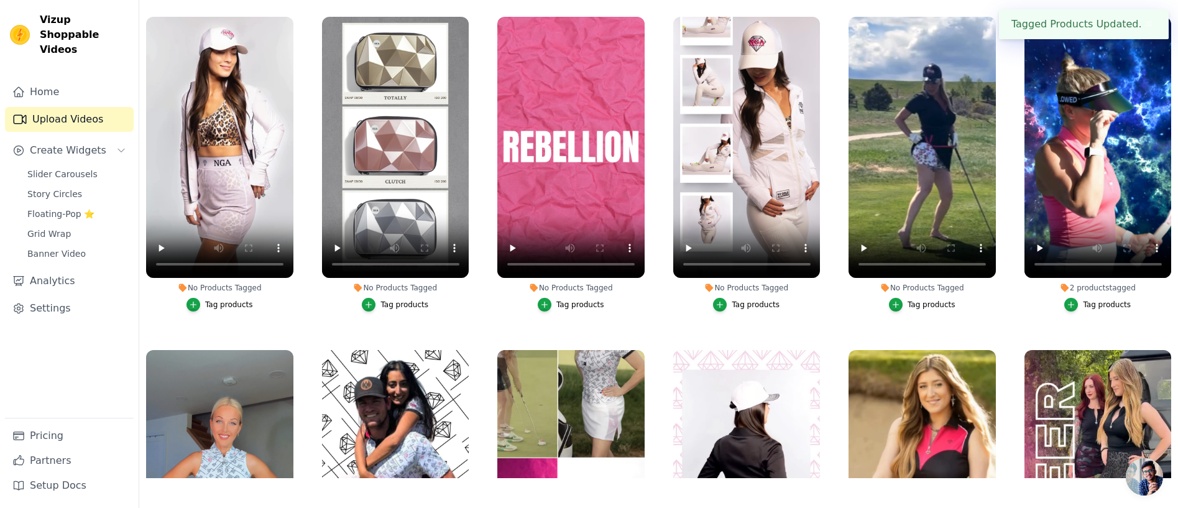
click at [928, 303] on div "Tag products" at bounding box center [932, 305] width 48 height 10
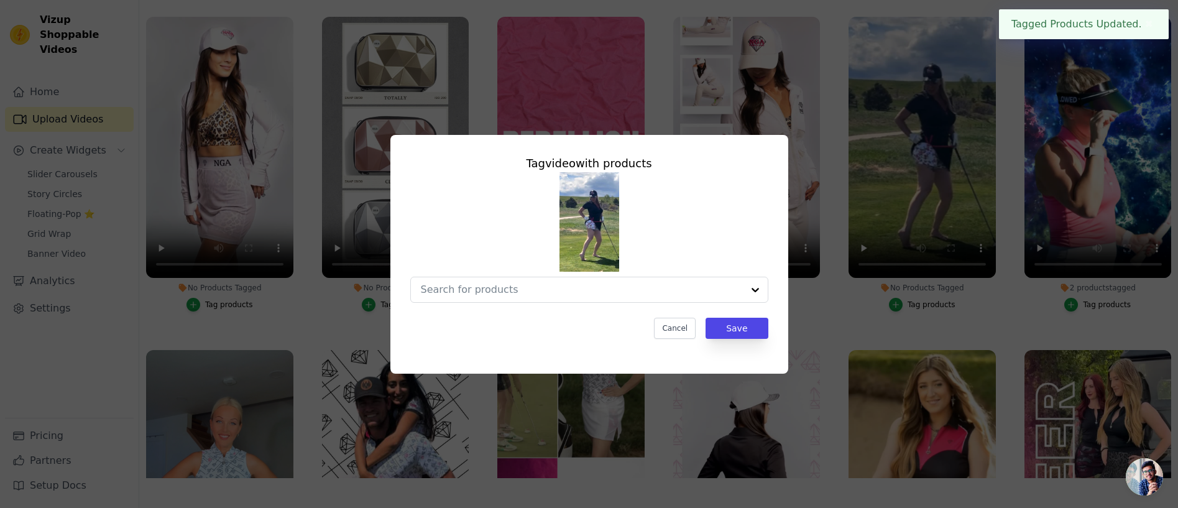
scroll to position [0, 0]
click at [624, 293] on input "No Products Tagged Tag video with products Cancel Save Tag products" at bounding box center [569, 290] width 297 height 12
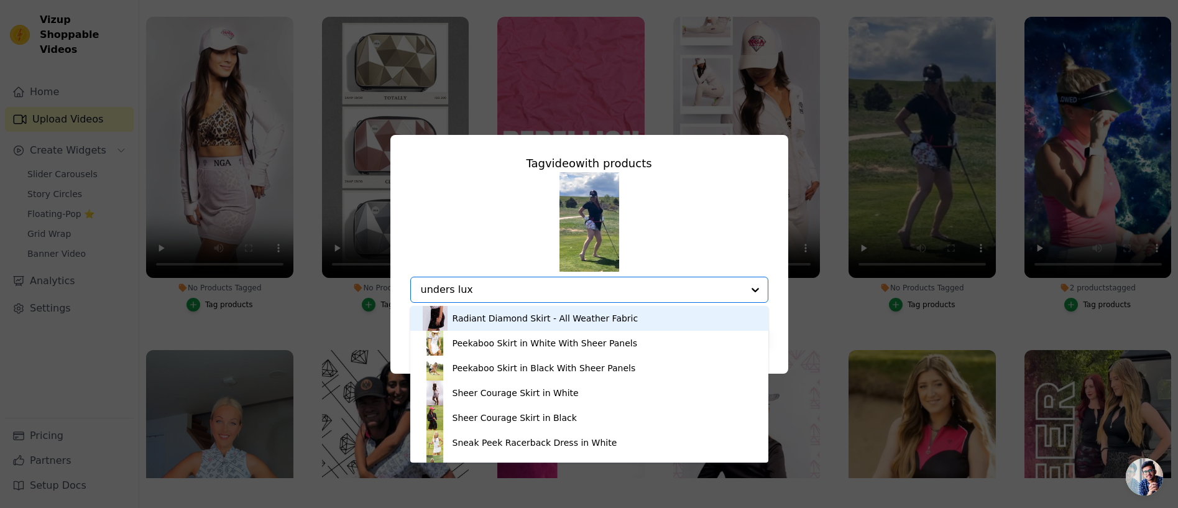
type input "unders luxe"
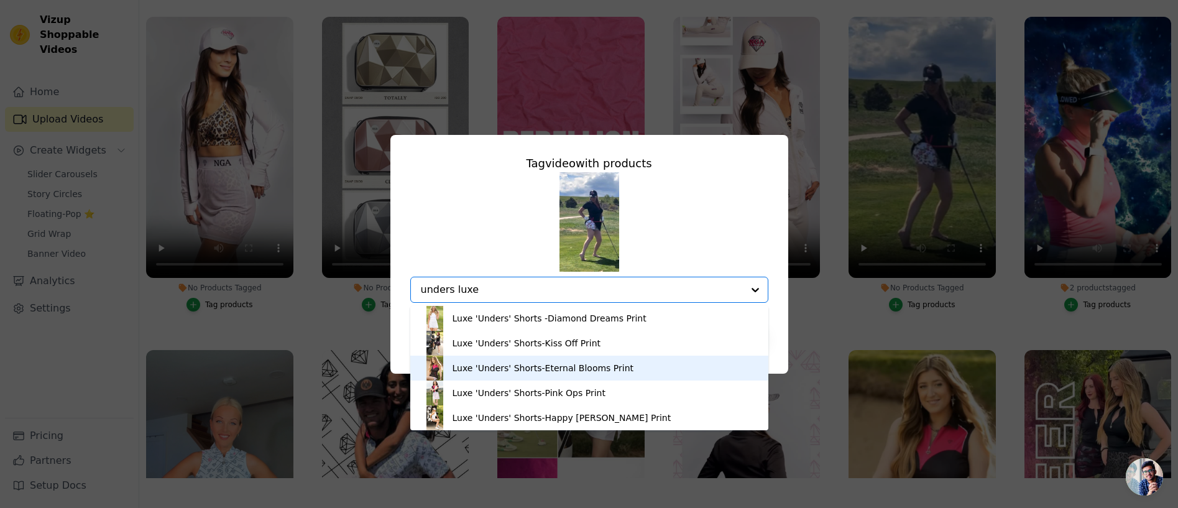
click at [563, 367] on div "Luxe 'Unders' Shorts-Eternal Blooms Print" at bounding box center [544, 368] width 182 height 12
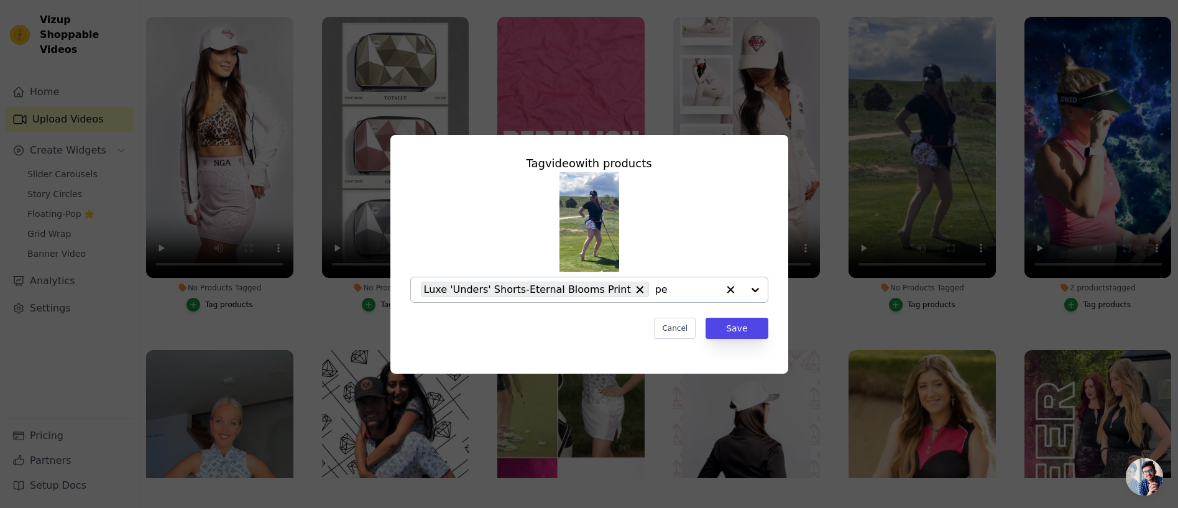
type input "p"
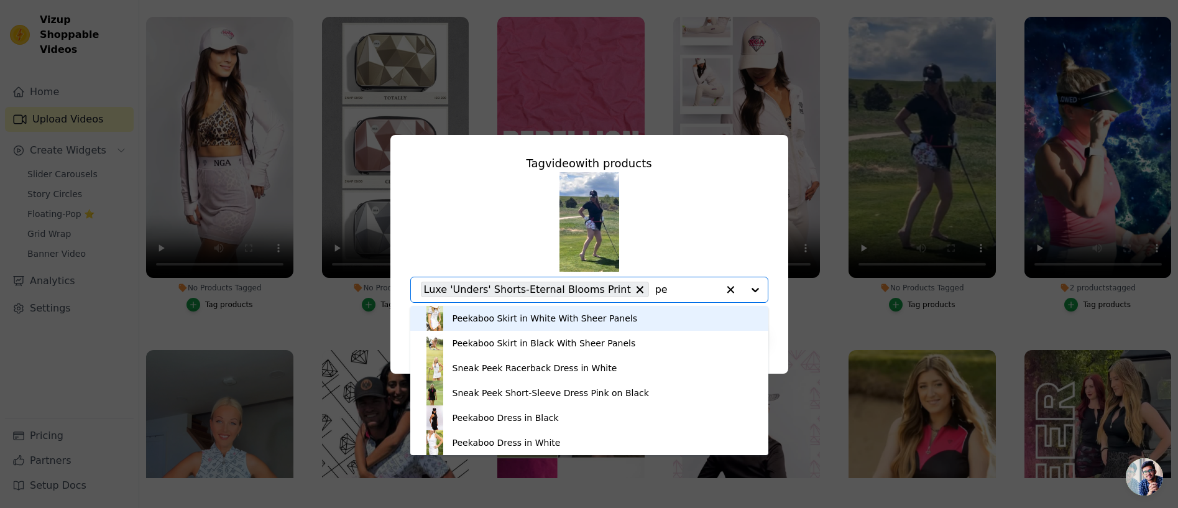
type input "p"
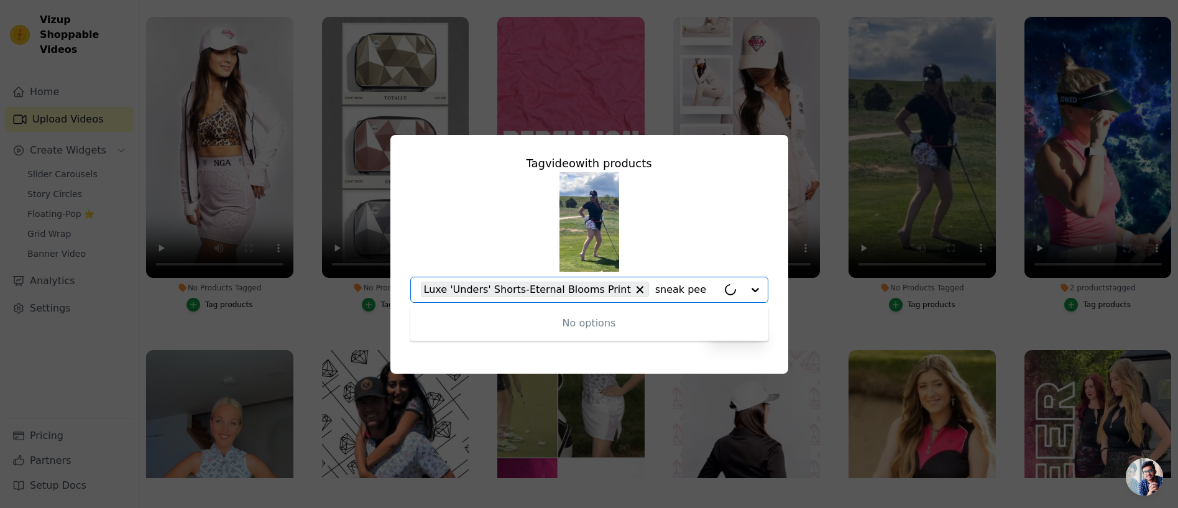
type input "sneak peek"
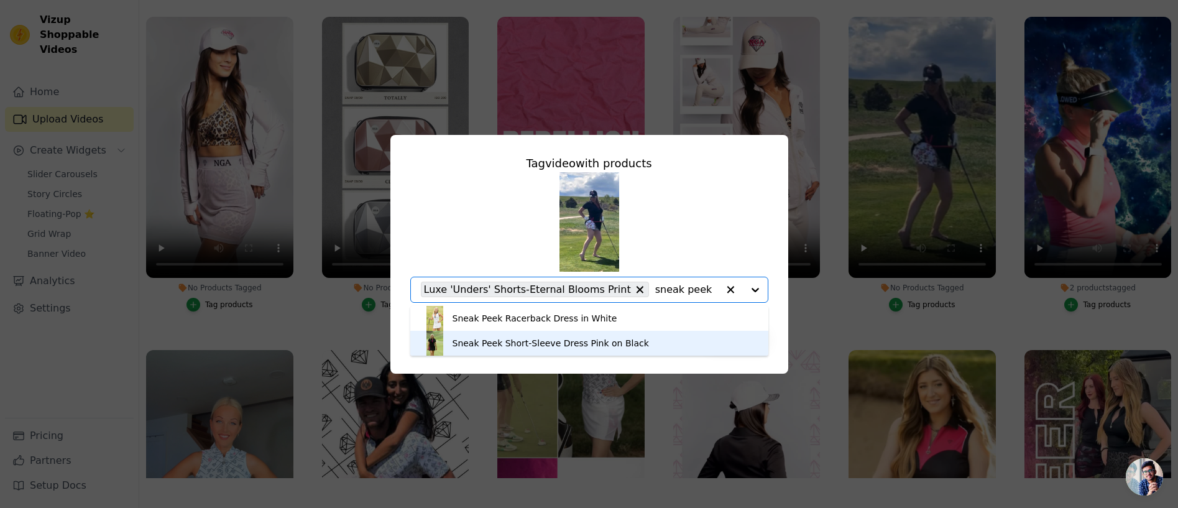
click at [579, 339] on div "Sneak Peek Short-Sleeve Dress Pink on Black" at bounding box center [551, 343] width 196 height 12
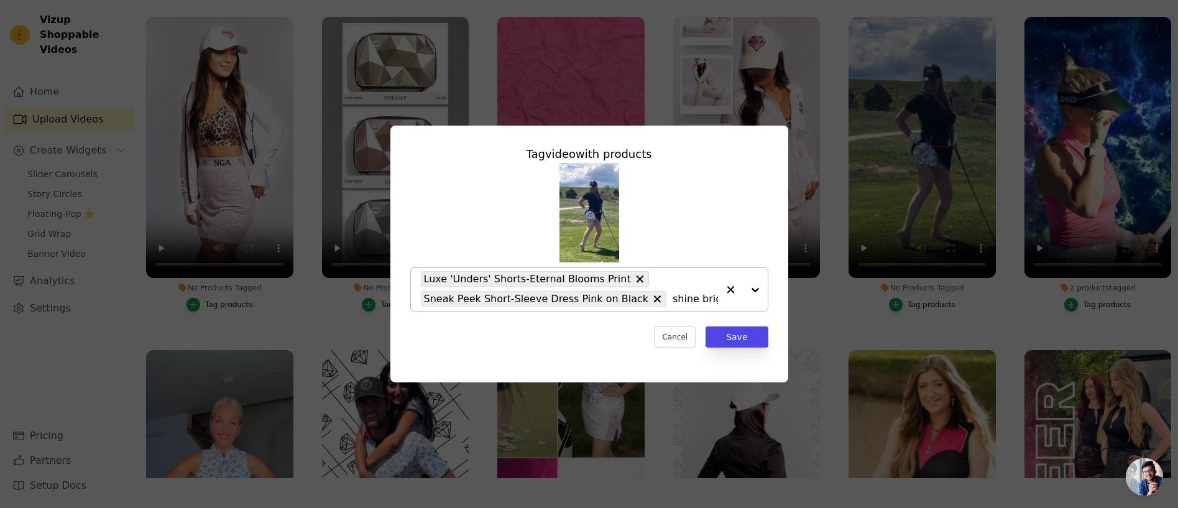
type input "shine bright"
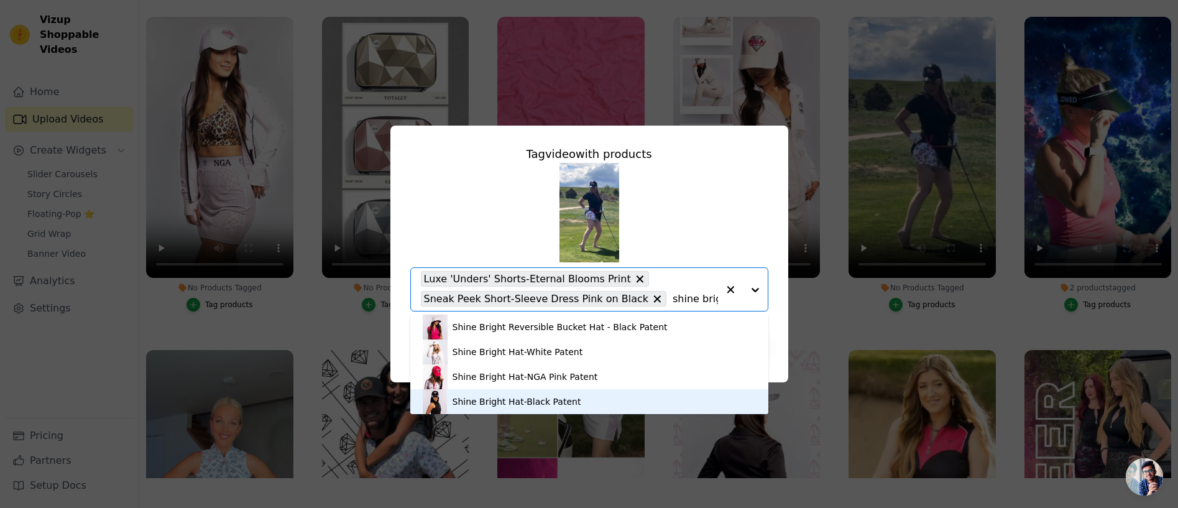
click at [514, 401] on div "Shine Bright Hat-Black Patent" at bounding box center [517, 401] width 129 height 12
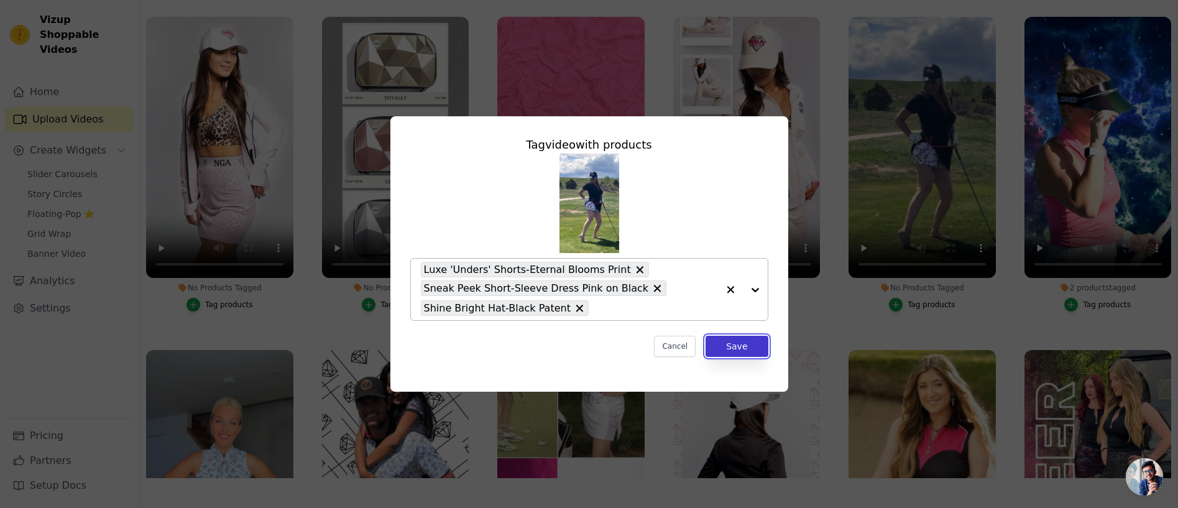
click at [734, 347] on button "Save" at bounding box center [737, 346] width 62 height 21
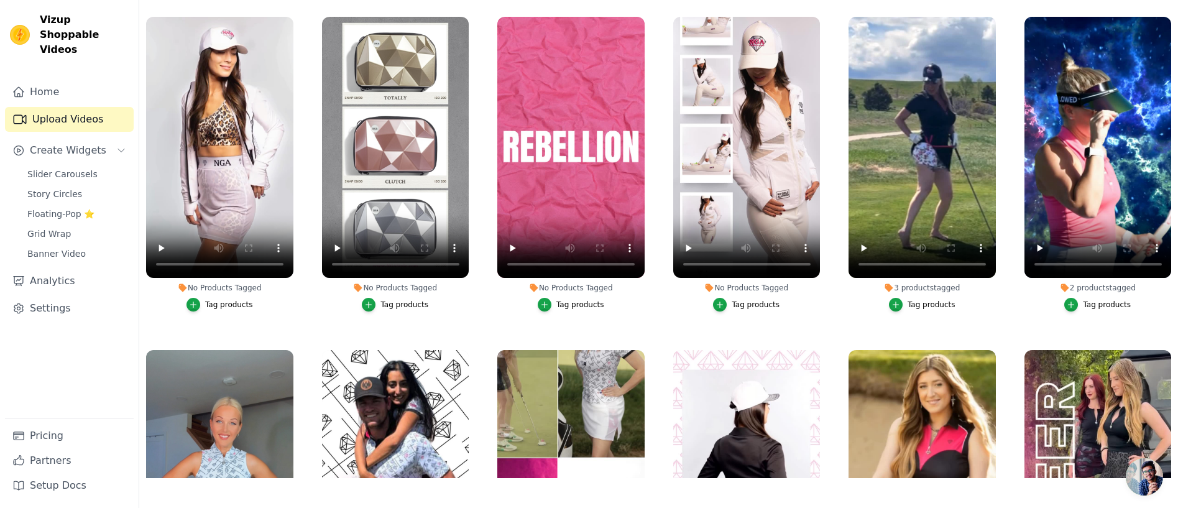
click at [921, 303] on div "Tag products" at bounding box center [932, 305] width 48 height 10
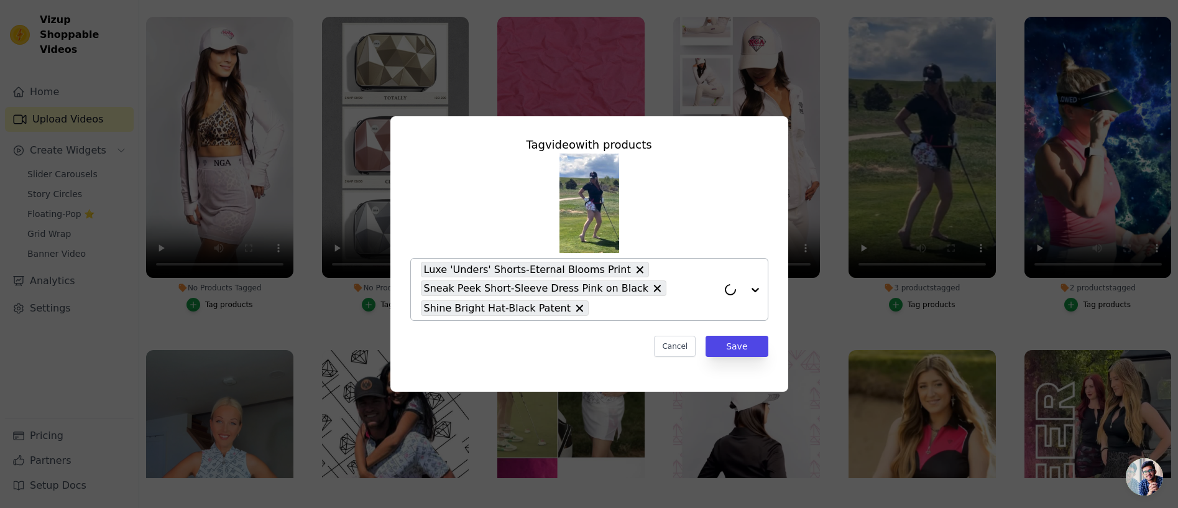
click at [686, 305] on input "3 products tagged Tag video with products Luxe 'Unders' Shorts-Eternal Blooms P…" at bounding box center [656, 308] width 123 height 12
type input "lush"
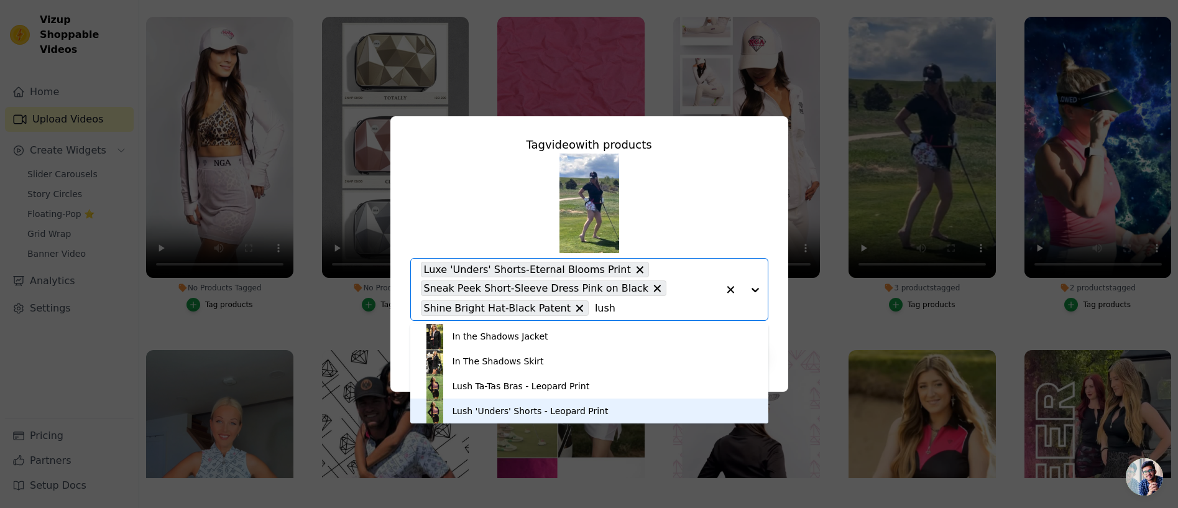
click at [499, 407] on div "Lush 'Unders' Shorts - Leopard Print" at bounding box center [531, 411] width 156 height 12
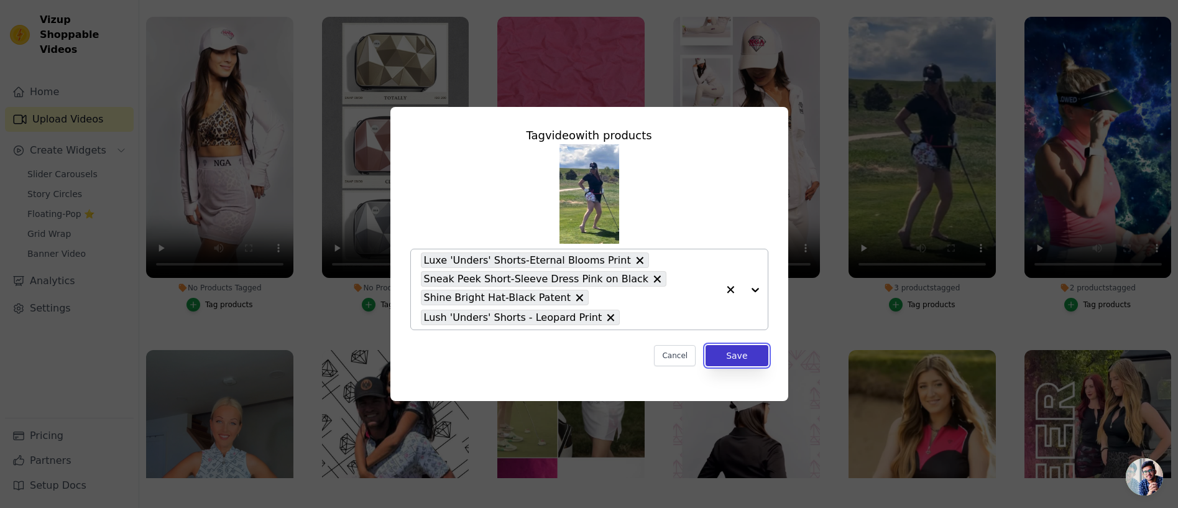
click at [737, 353] on button "Save" at bounding box center [737, 355] width 62 height 21
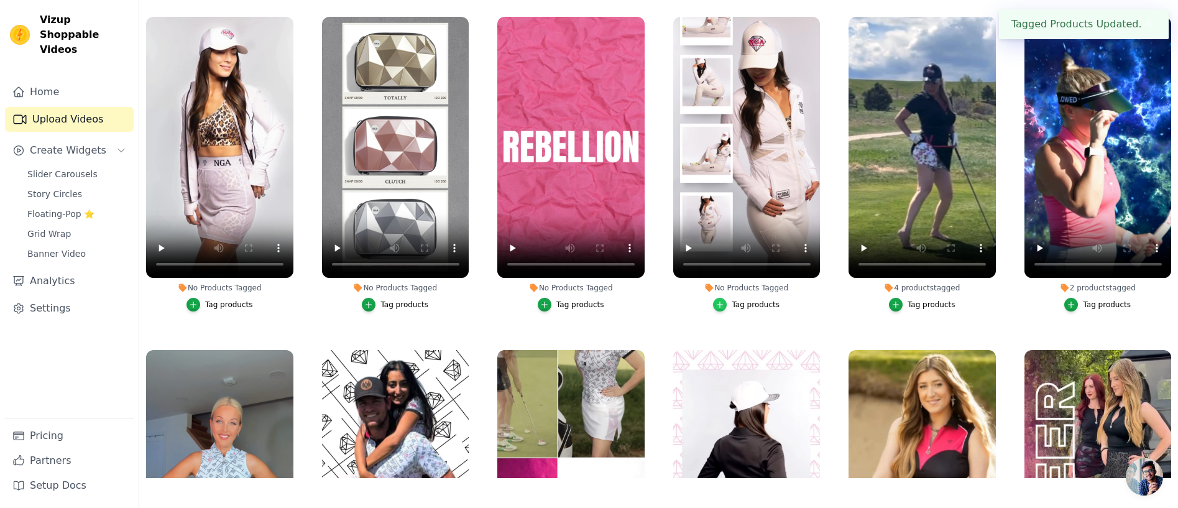
click at [722, 305] on icon "button" at bounding box center [720, 304] width 9 height 9
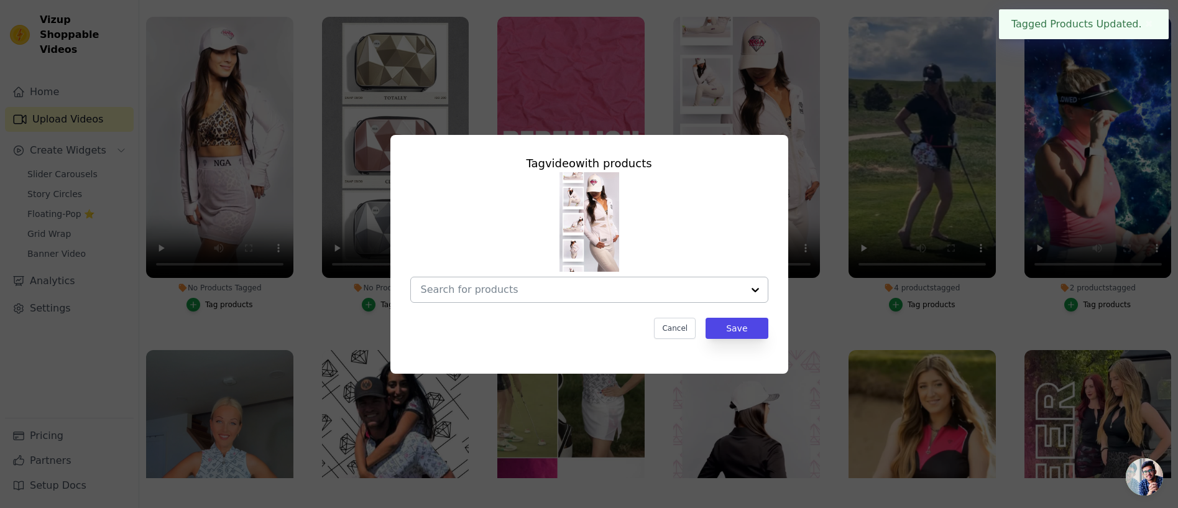
click at [583, 294] on input "No Products Tagged Tag video with products Cancel Save Tag products" at bounding box center [582, 290] width 322 height 12
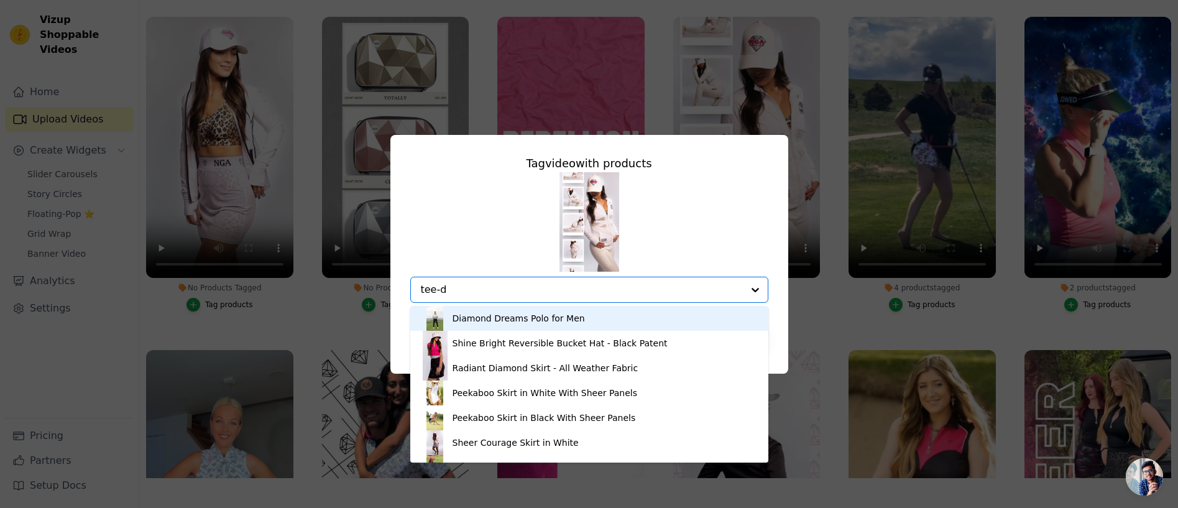
type input "tee-d"
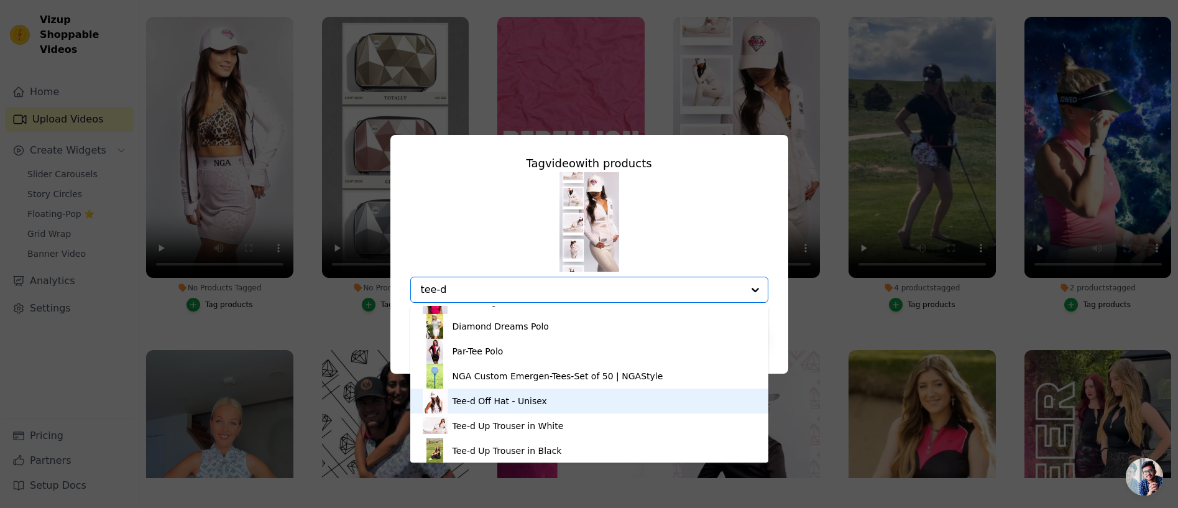
scroll to position [17, 0]
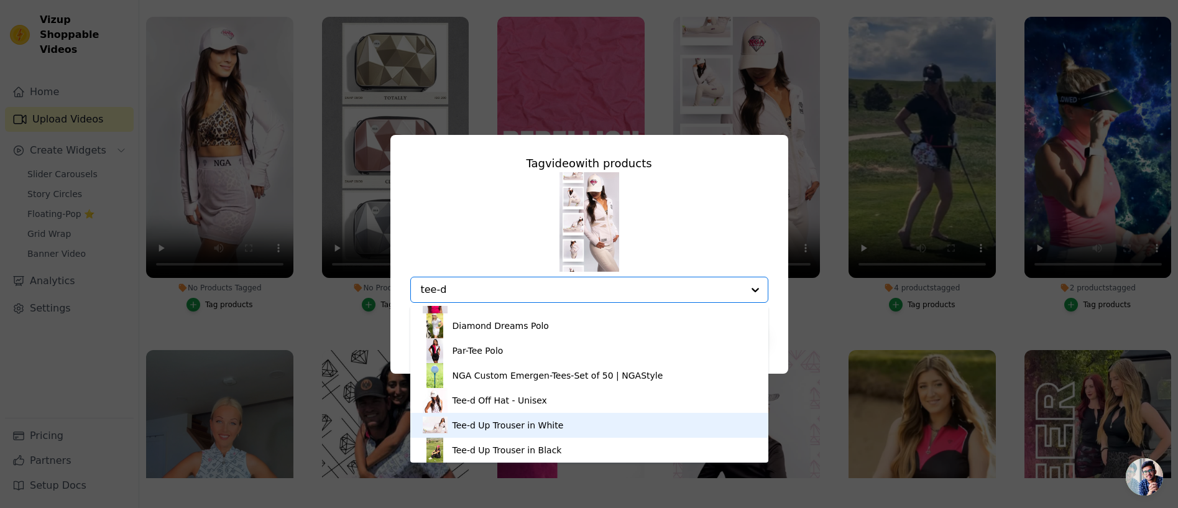
click at [513, 420] on div "Tee-d Up Trouser in White" at bounding box center [508, 425] width 111 height 12
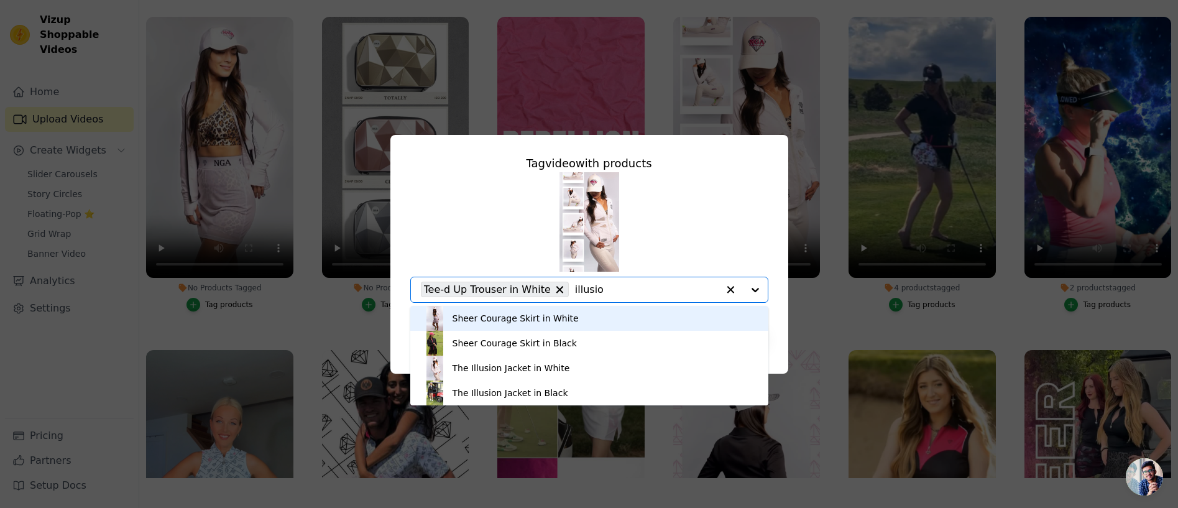
type input "illusion"
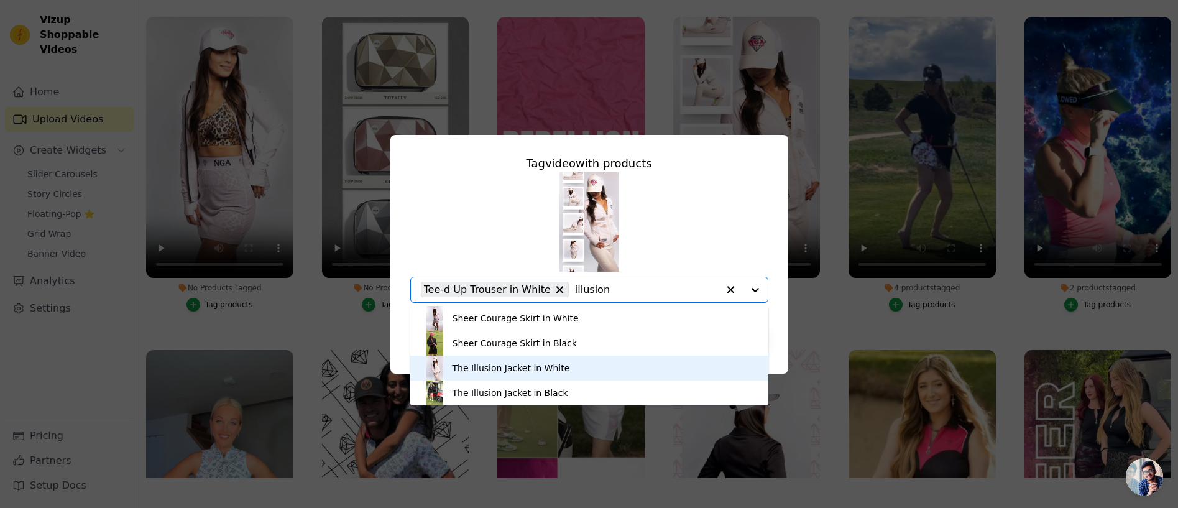
click at [512, 368] on div "The Illusion Jacket in White" at bounding box center [512, 368] width 118 height 12
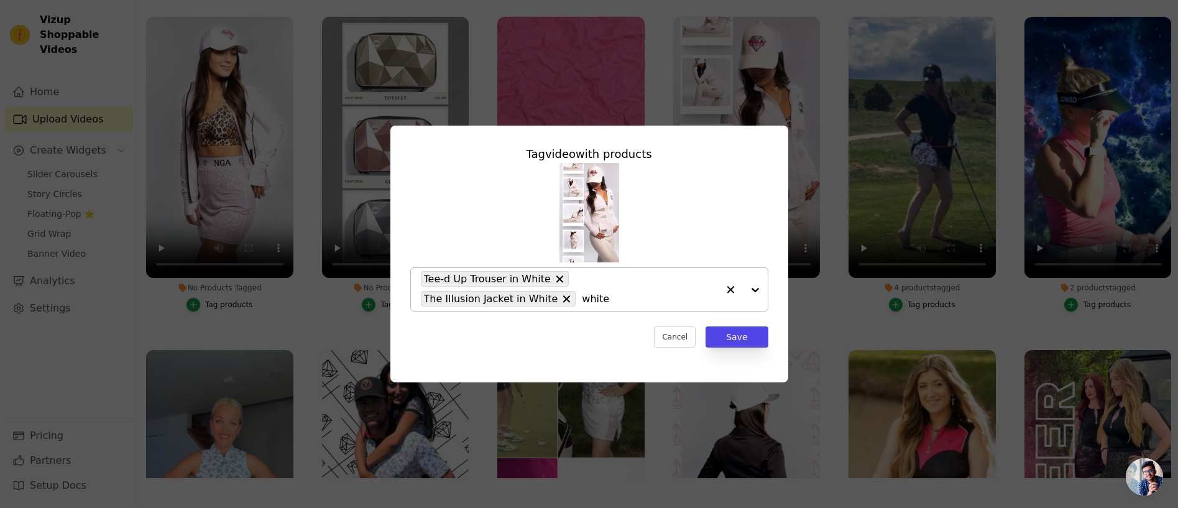
type input "white"
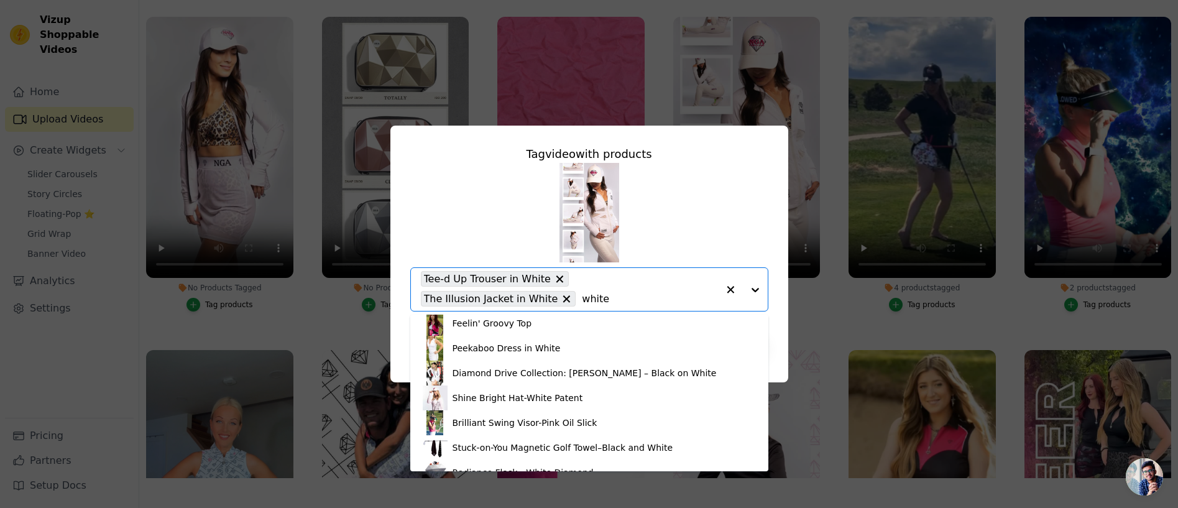
scroll to position [132, 0]
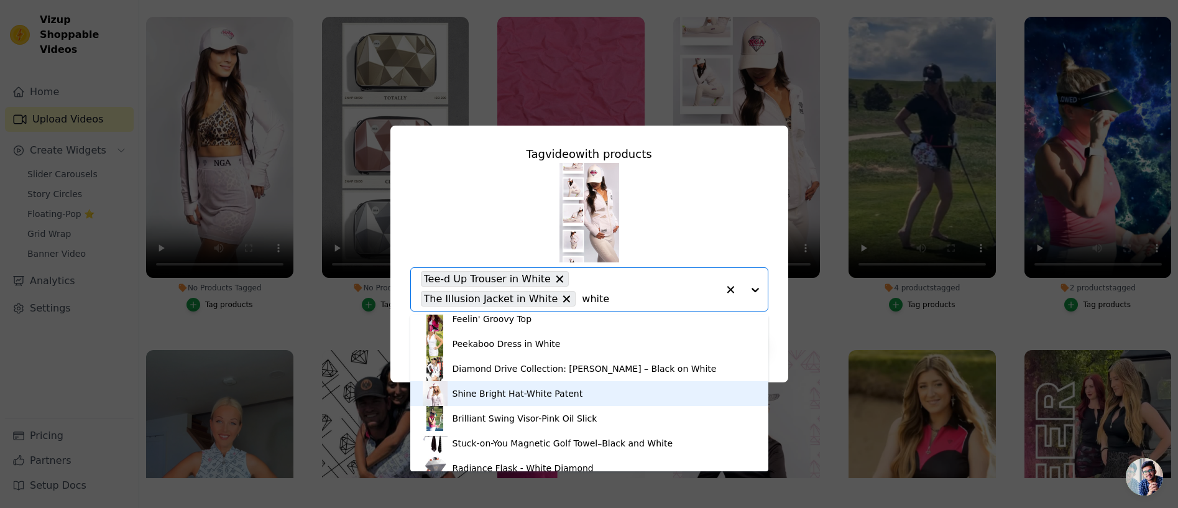
click at [491, 392] on div "Shine Bright Hat-White Patent" at bounding box center [518, 393] width 131 height 12
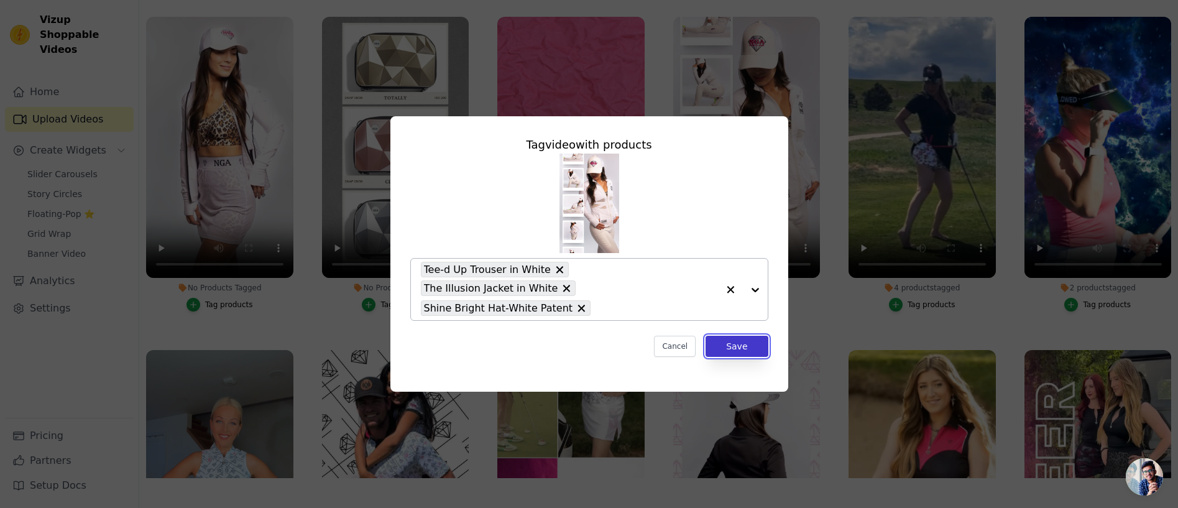
click at [739, 336] on button "Save" at bounding box center [737, 346] width 62 height 21
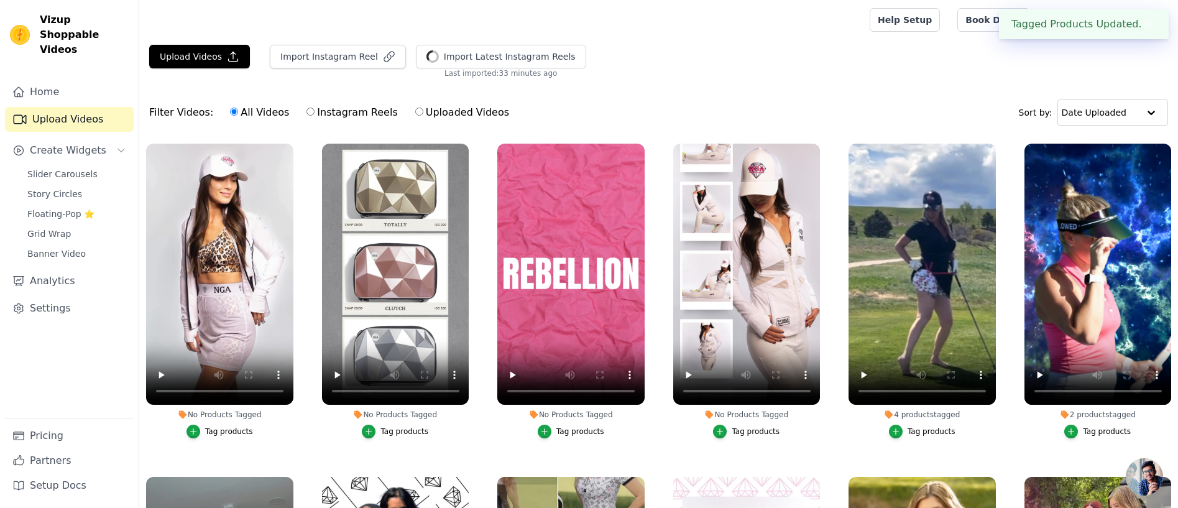
scroll to position [127, 0]
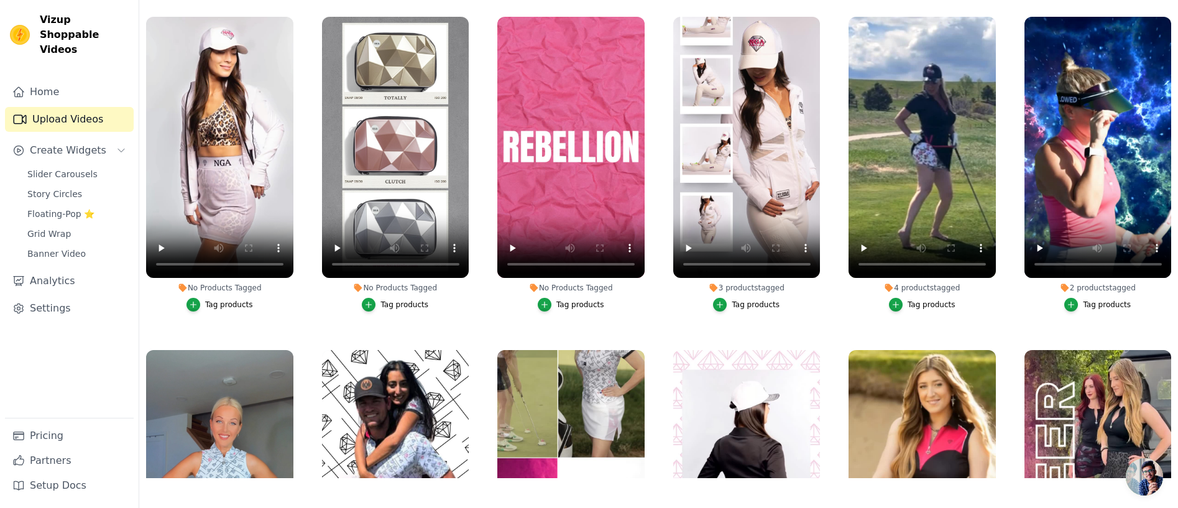
click at [571, 305] on div "Tag products" at bounding box center [580, 305] width 48 height 10
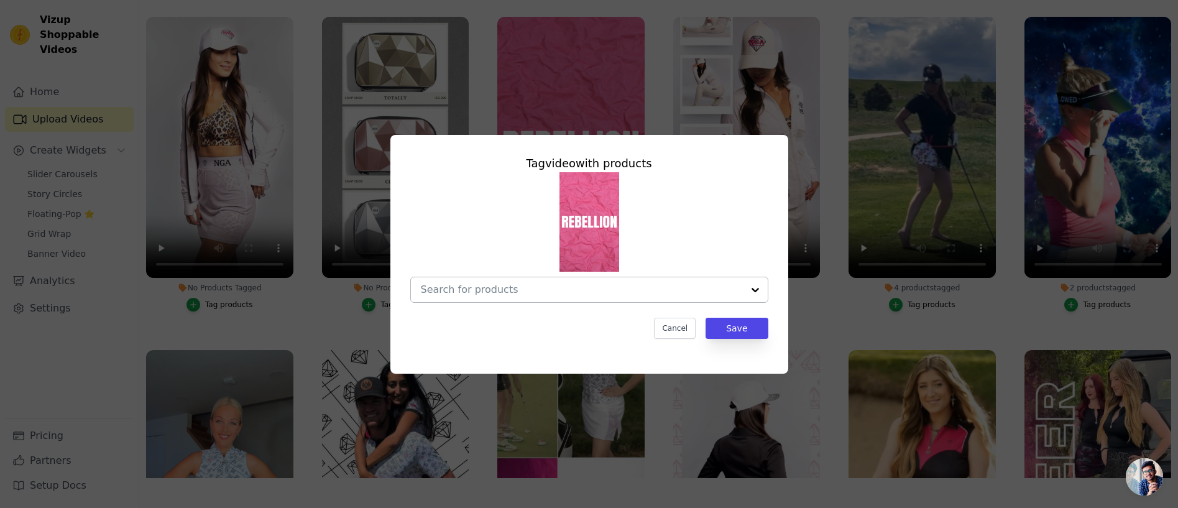
click at [524, 288] on input "No Products Tagged Tag video with products Cancel Save Tag products" at bounding box center [582, 290] width 322 height 12
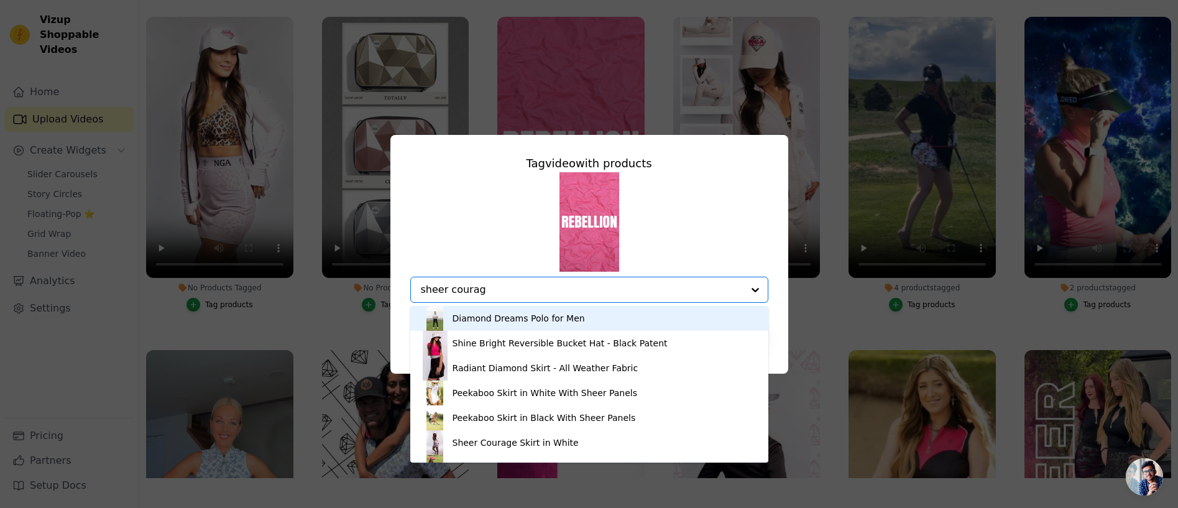
type input "sheer courage"
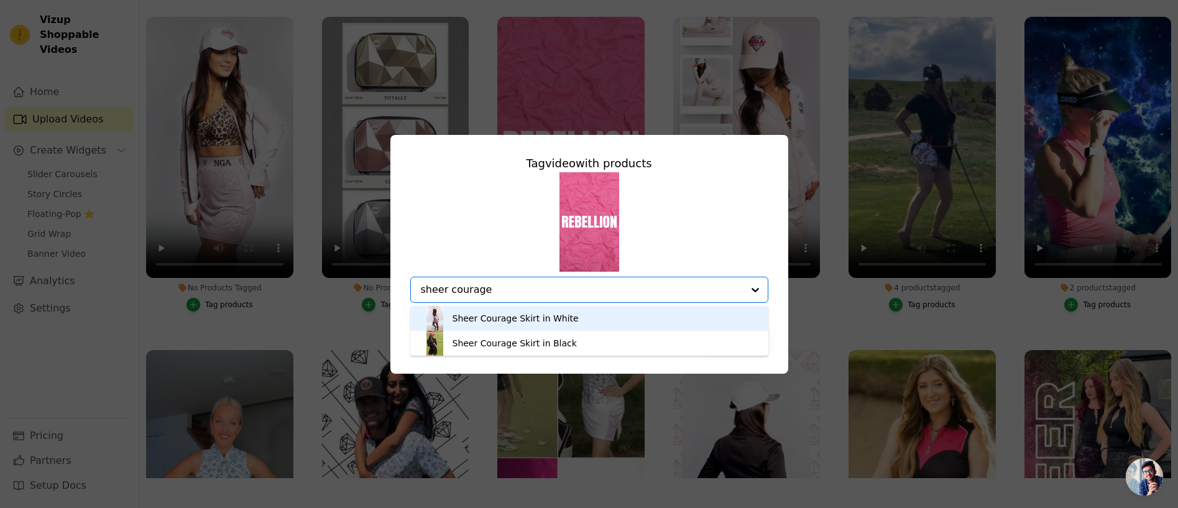
click at [499, 316] on div "Sheer Courage Skirt in White" at bounding box center [516, 318] width 126 height 12
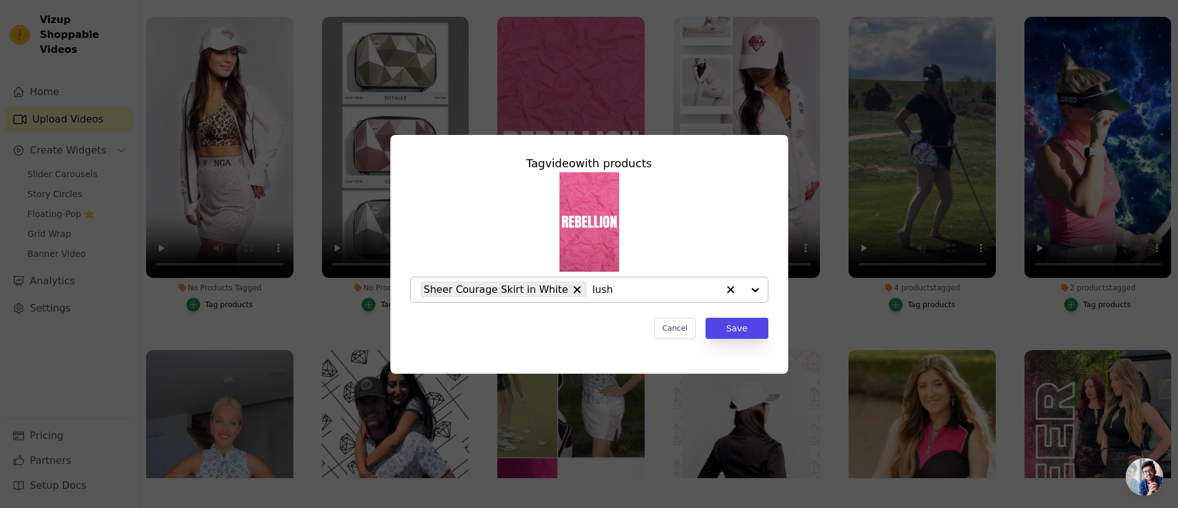
type input "lush"
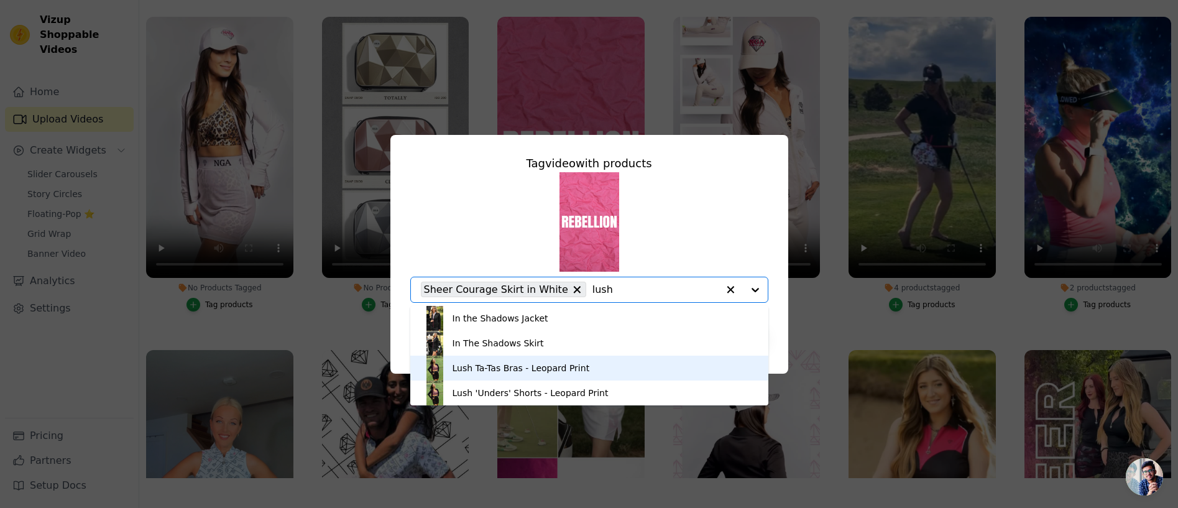
click at [503, 369] on div "Lush Ta-Tas Bras - Leopard Print" at bounding box center [521, 368] width 137 height 12
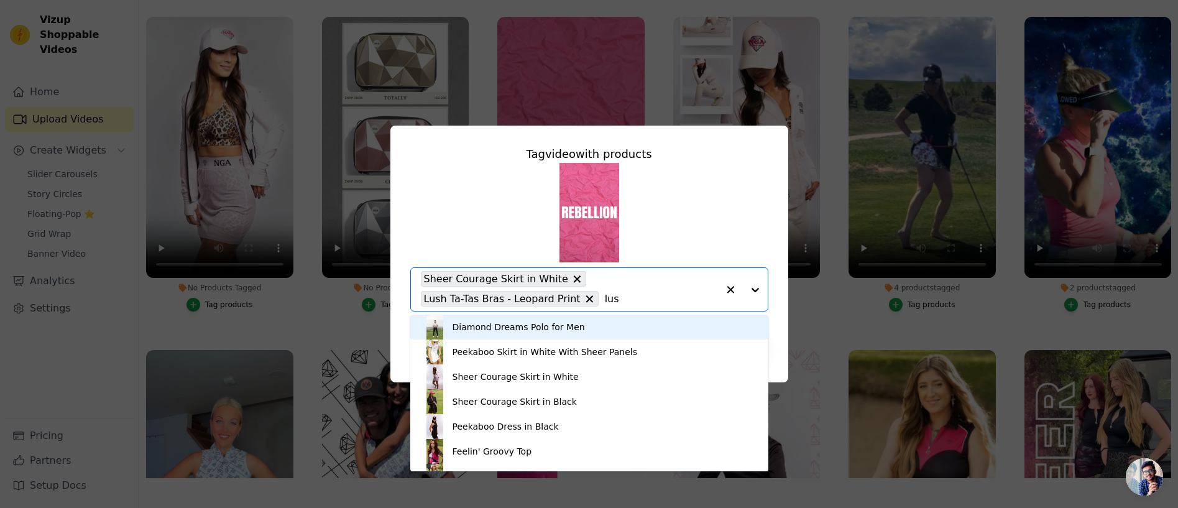
type input "lush"
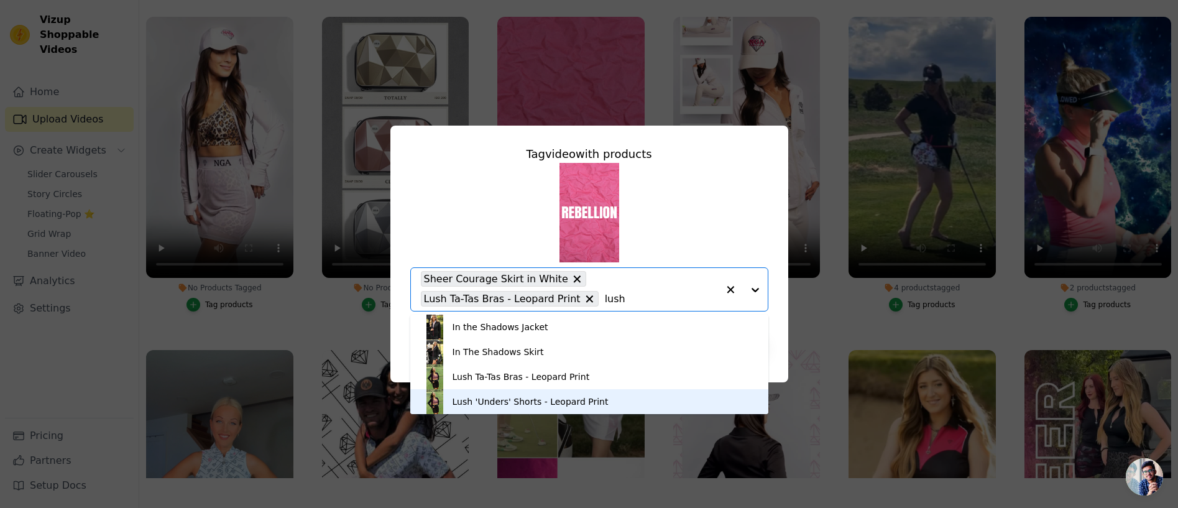
click at [501, 395] on div "Lush 'Unders' Shorts - Leopard Print" at bounding box center [531, 401] width 156 height 12
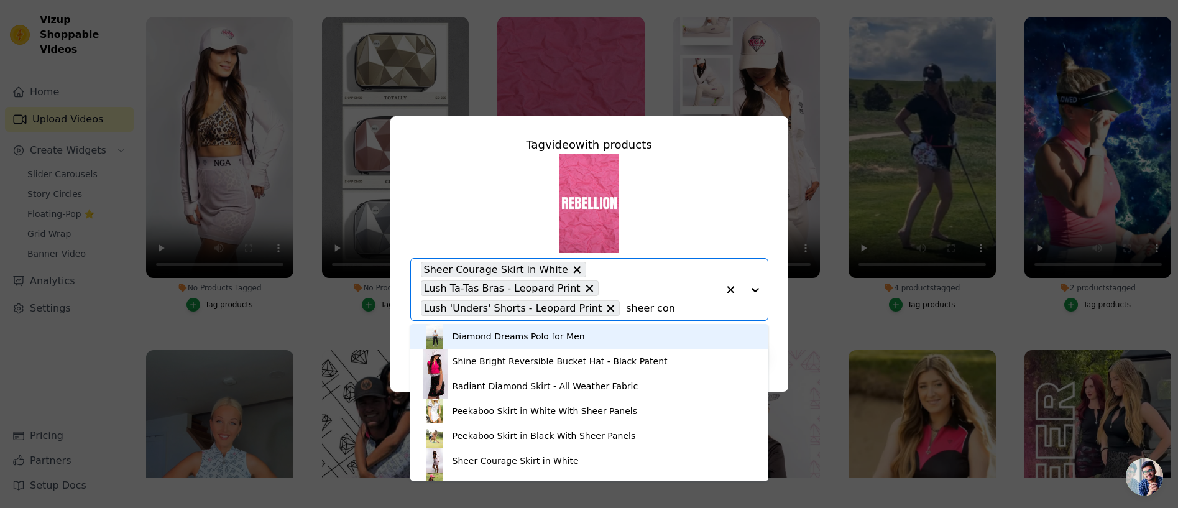
type input "sheer conf"
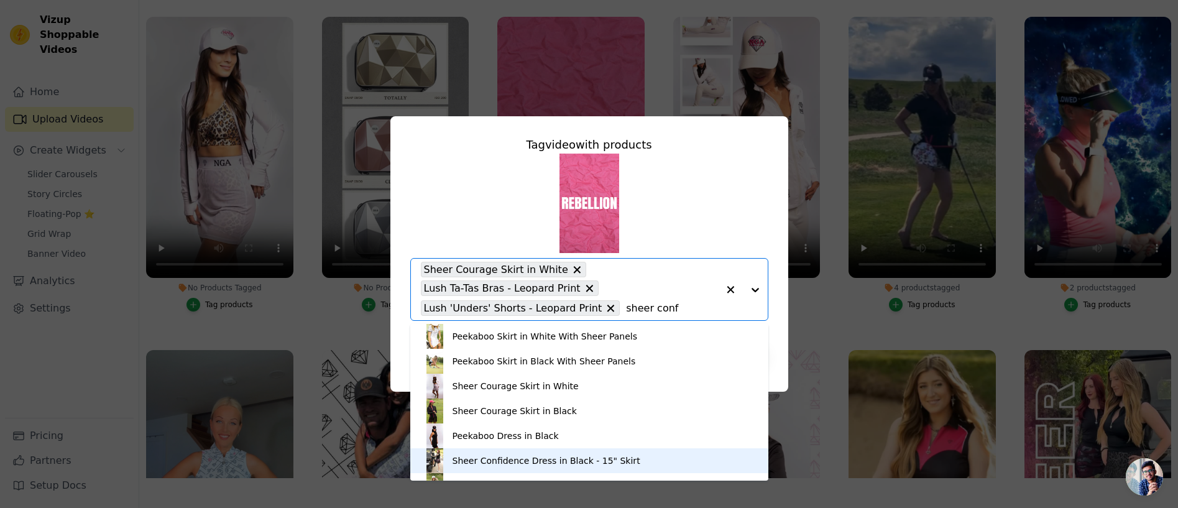
click at [492, 458] on div "Sheer Confidence Dress in Black - 15" Skirt" at bounding box center [547, 461] width 188 height 12
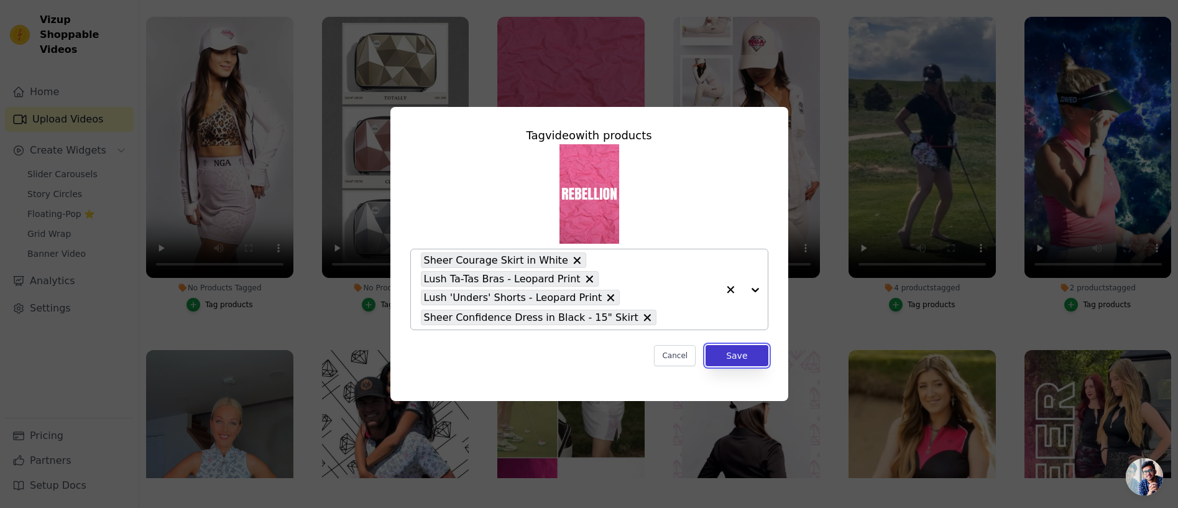
click at [736, 353] on button "Save" at bounding box center [737, 355] width 62 height 21
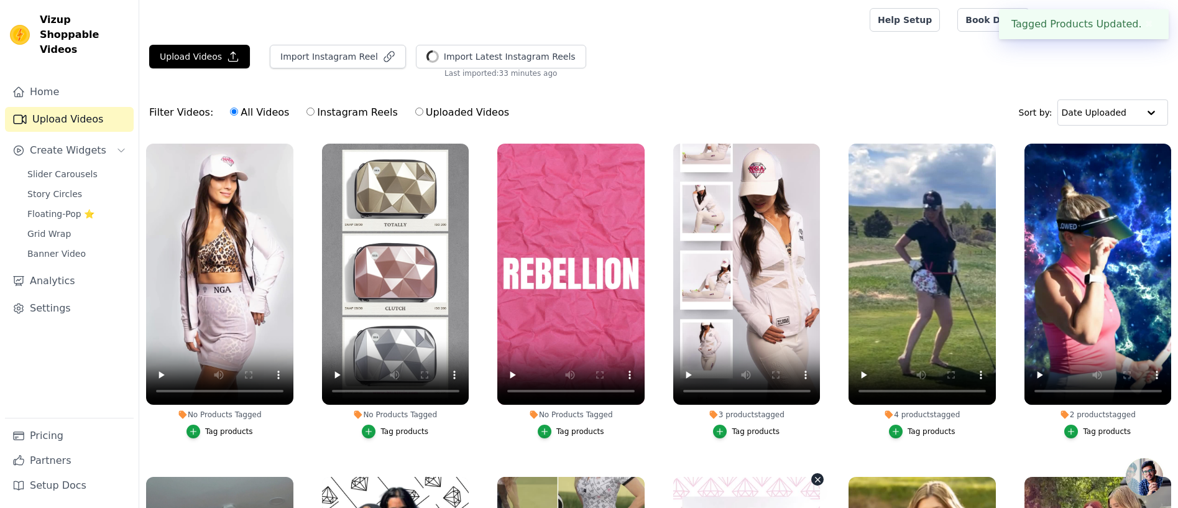
scroll to position [127, 0]
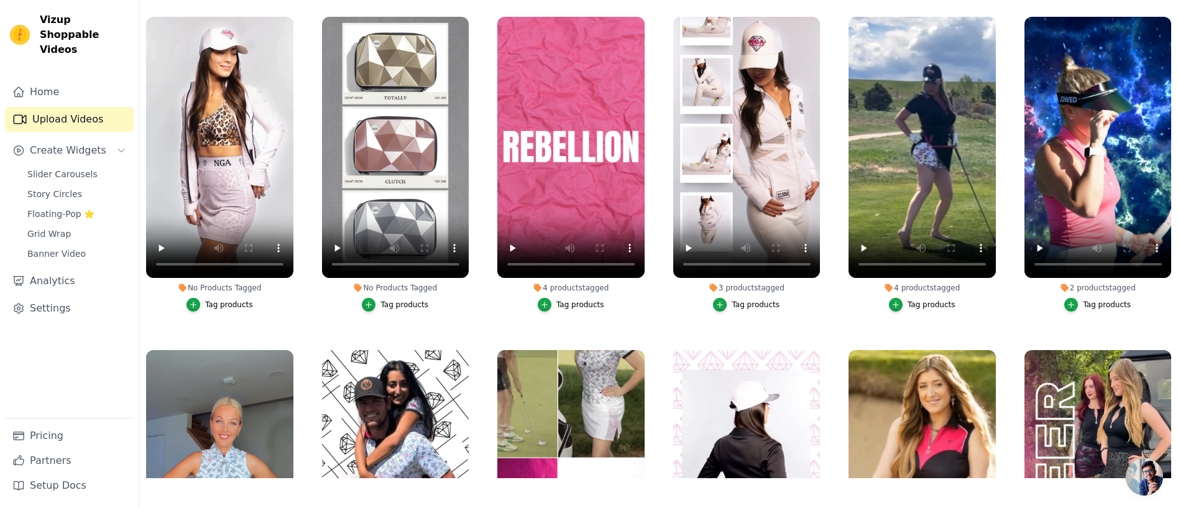
click at [571, 301] on div "Tag products" at bounding box center [580, 305] width 48 height 10
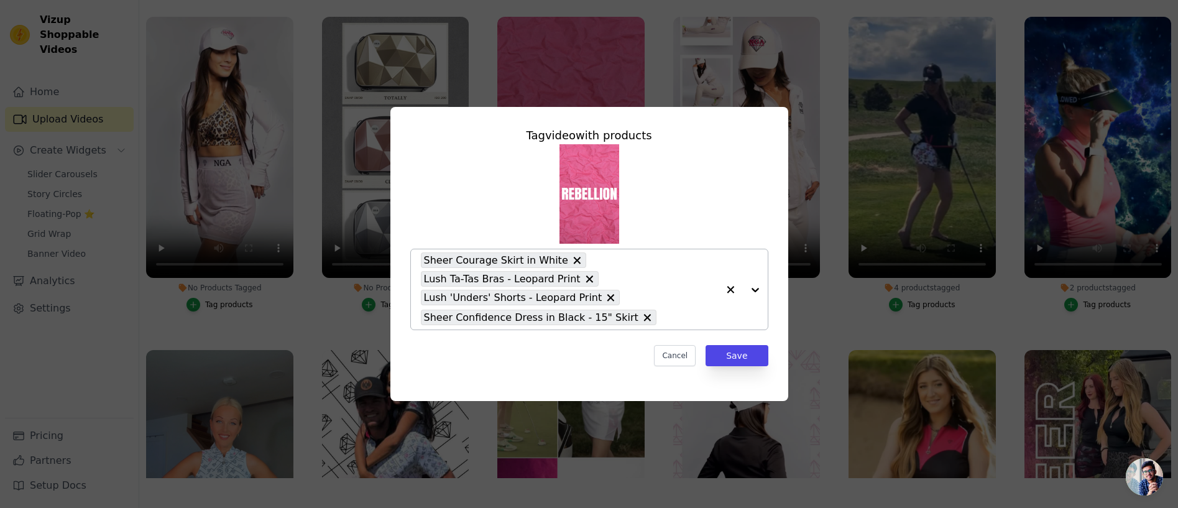
click at [663, 313] on input "4 products tagged Tag video with products Sheer Courage Skirt in White Lush Ta-…" at bounding box center [690, 318] width 55 height 12
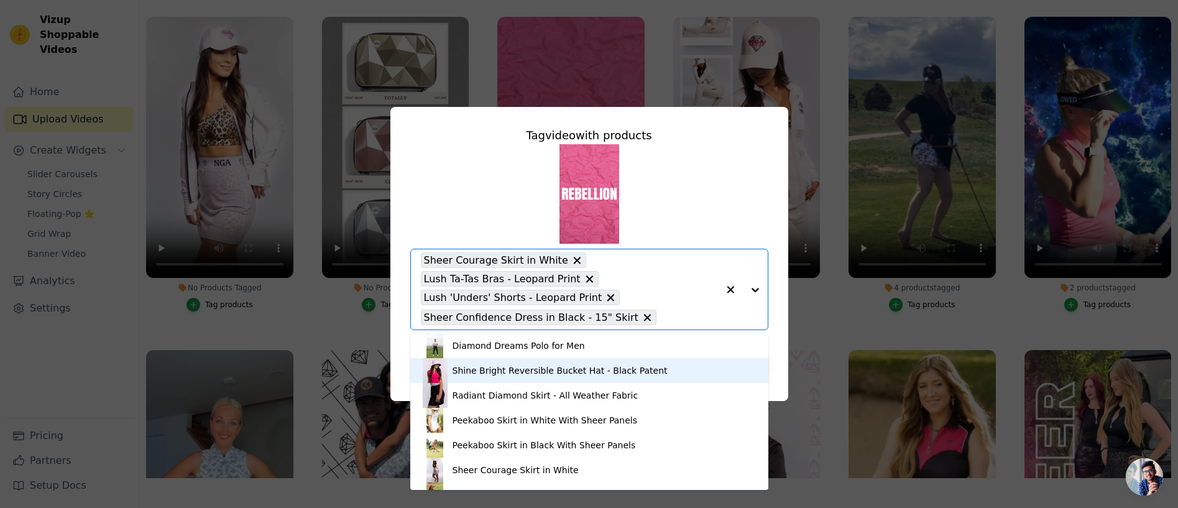
click at [561, 370] on div "Shine Bright Reversible Bucket Hat - Black Patent" at bounding box center [560, 370] width 215 height 12
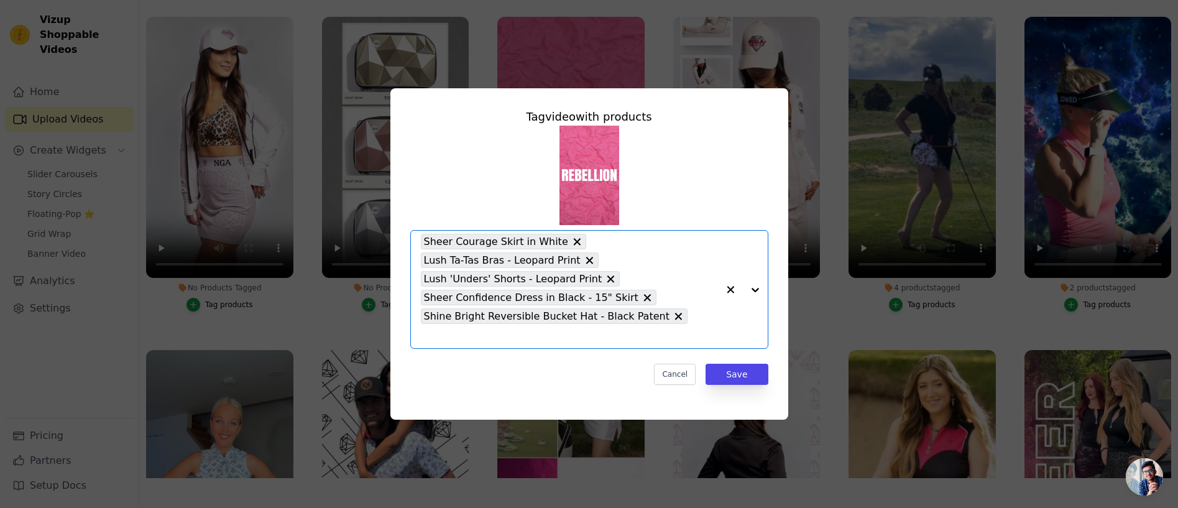
click at [686, 330] on input "4 products tagged Tag video with products Option Sheer Courage Skirt in White, …" at bounding box center [569, 336] width 297 height 12
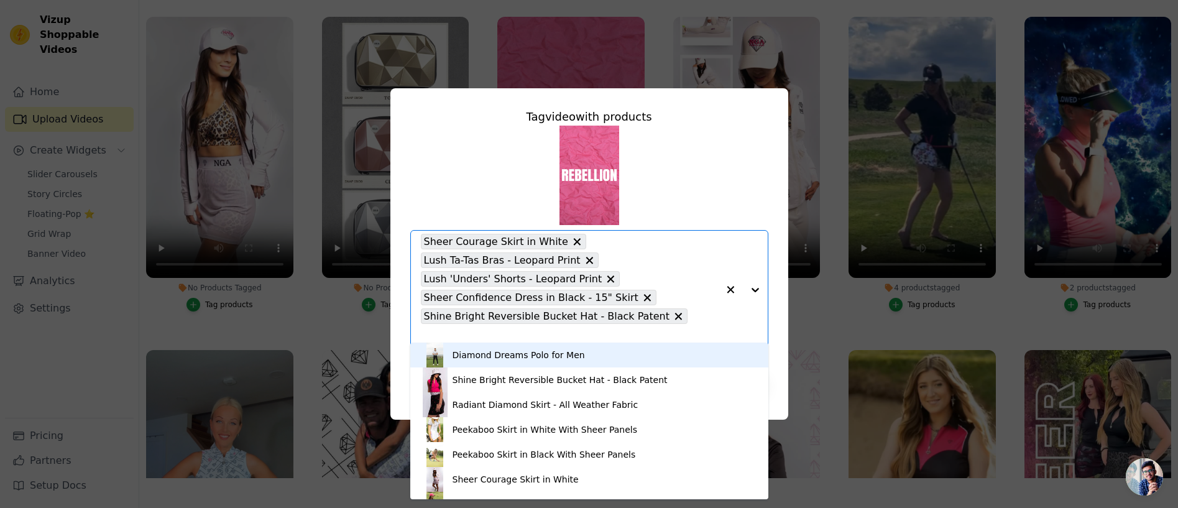
type input "u"
type input "shine bright"
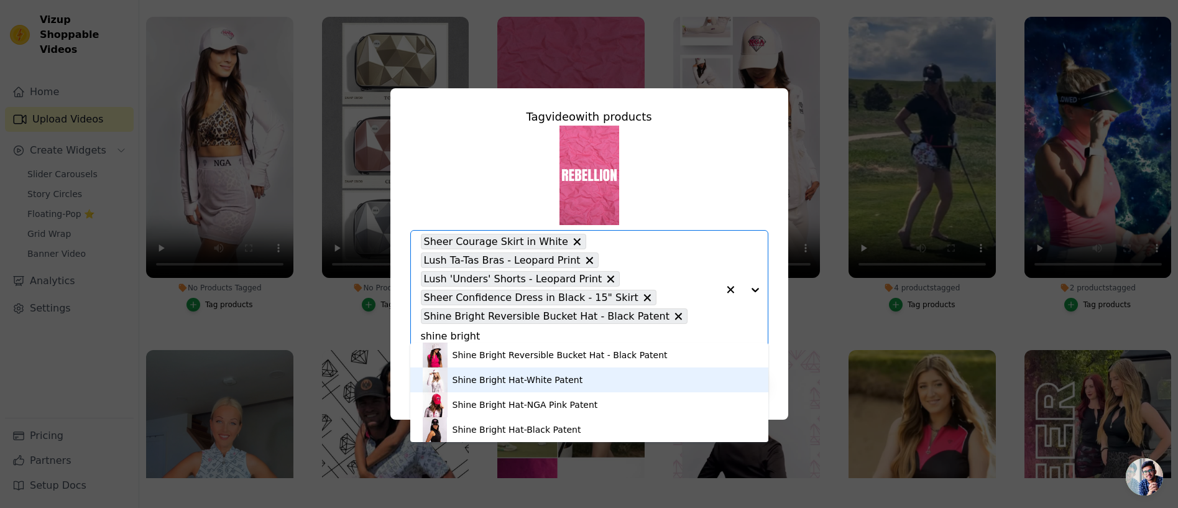
click at [532, 381] on div "Shine Bright Hat-White Patent" at bounding box center [518, 380] width 131 height 12
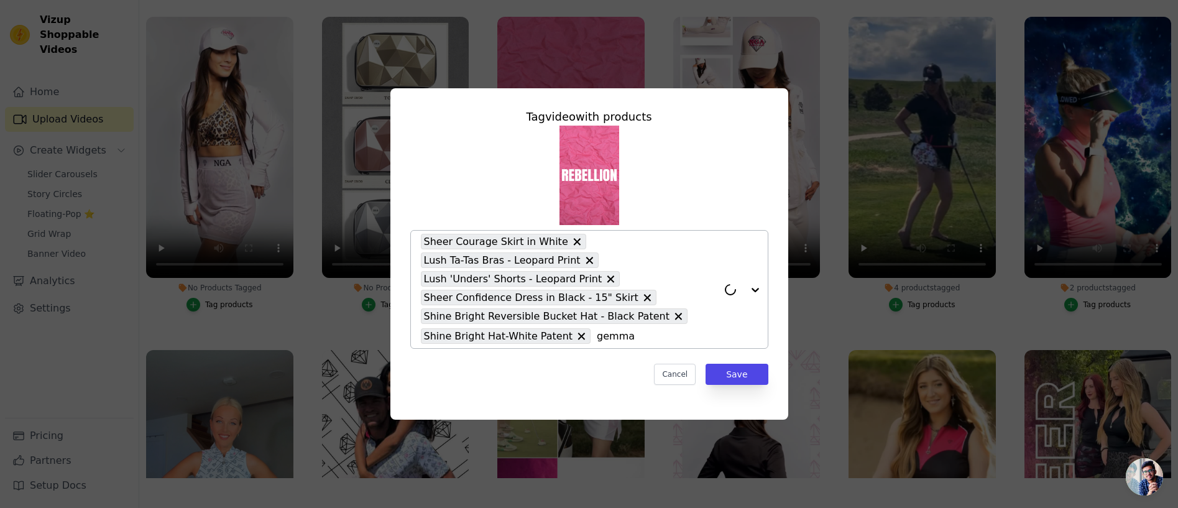
type input "gemma j"
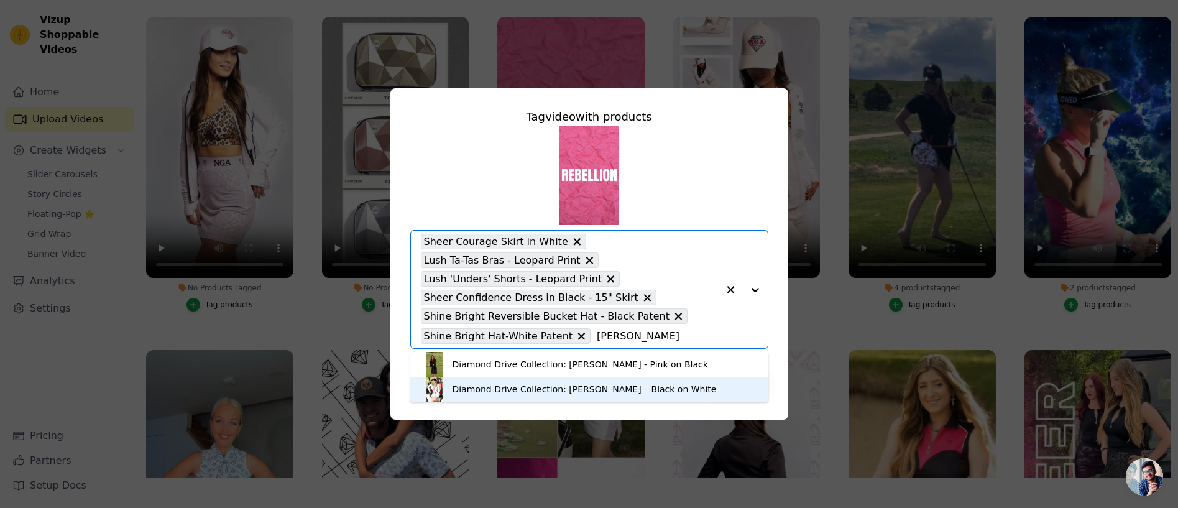
click at [524, 386] on div "Diamond Drive Collection: Gemma Jacket – Black on White" at bounding box center [585, 389] width 264 height 12
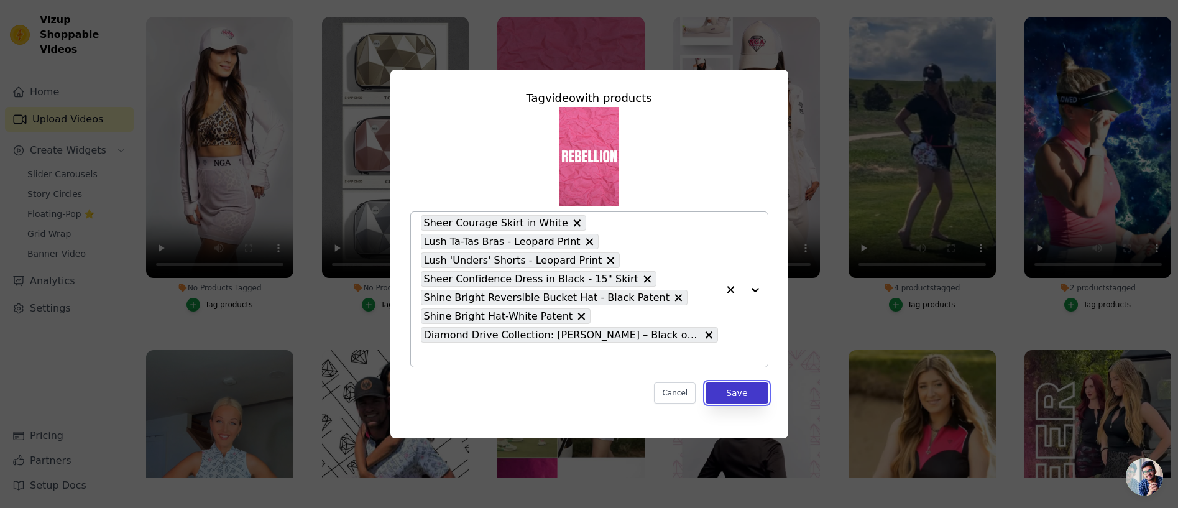
click at [729, 391] on button "Save" at bounding box center [737, 392] width 62 height 21
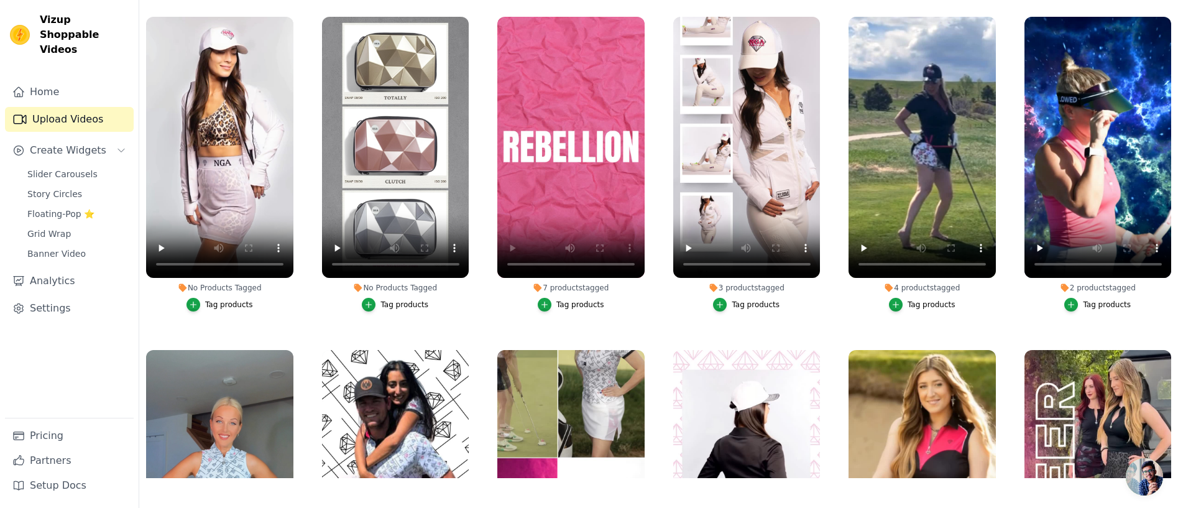
click at [586, 302] on div "Tag products" at bounding box center [580, 305] width 48 height 10
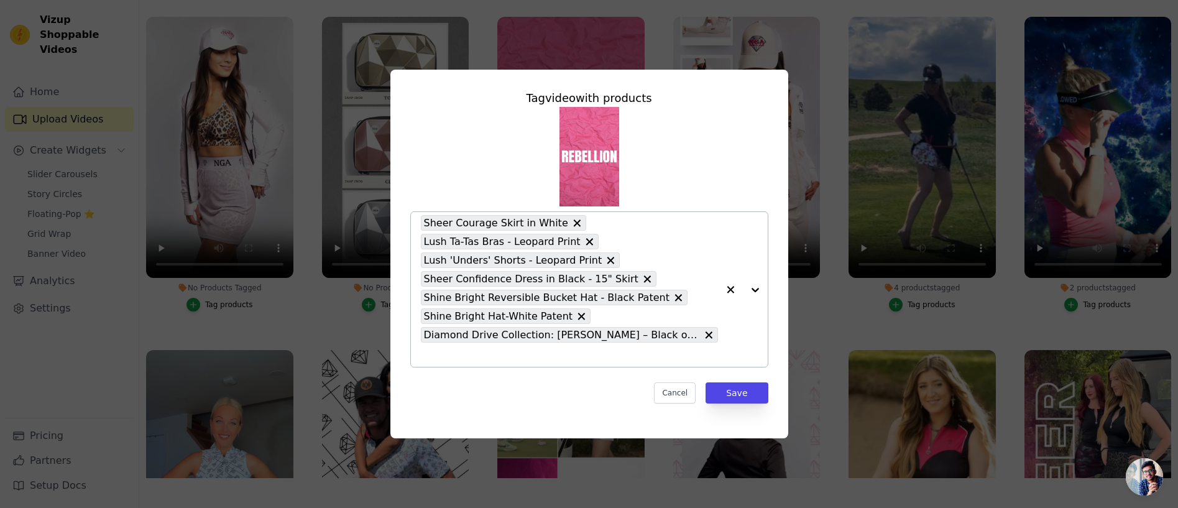
click at [727, 338] on button "7 products tagged Tag video with products Sheer Courage Skirt in White Lush Ta-…" at bounding box center [730, 289] width 25 height 155
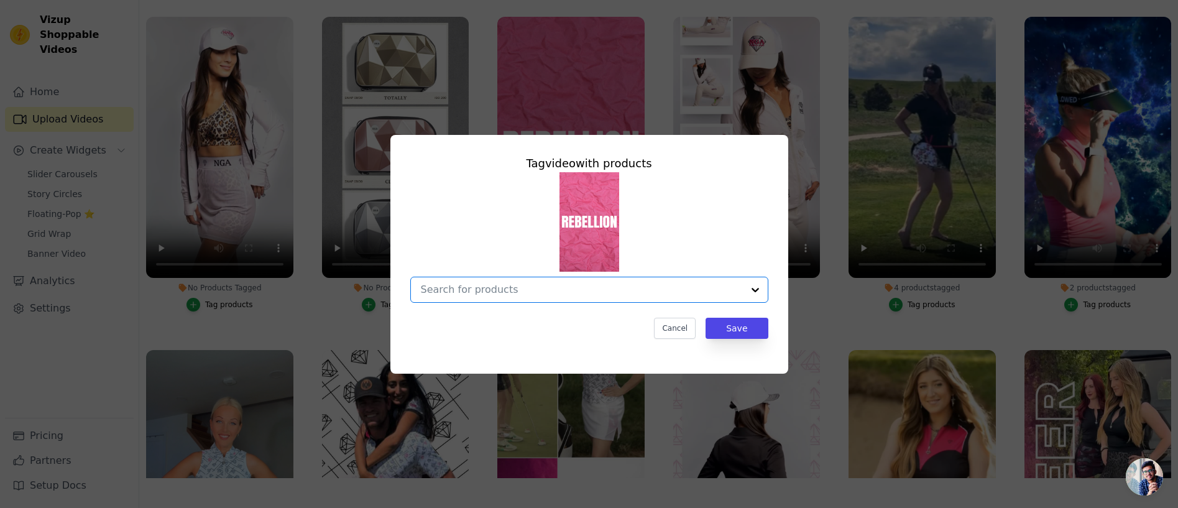
click at [749, 289] on div at bounding box center [755, 289] width 25 height 25
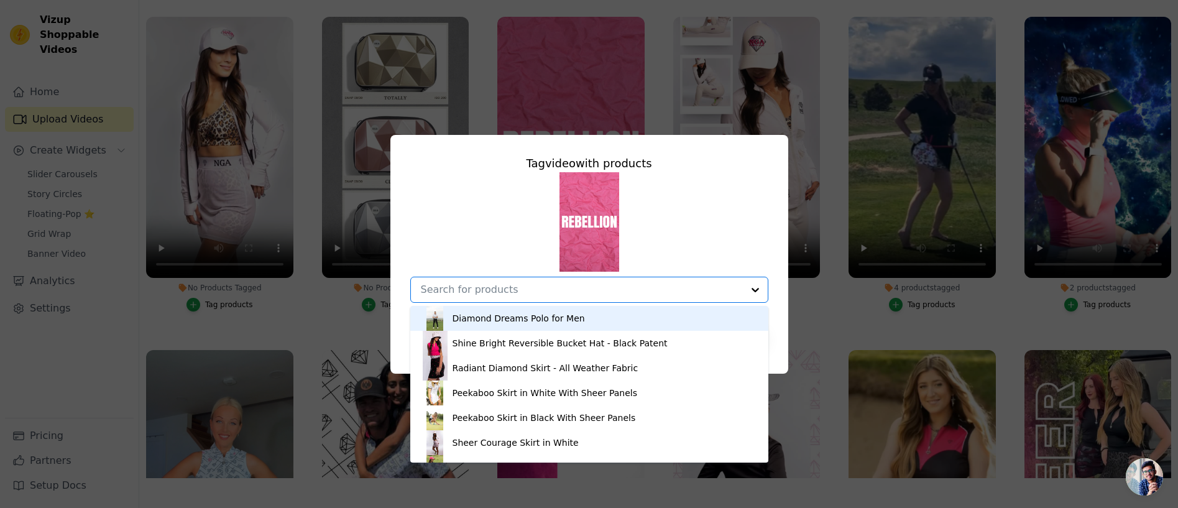
click at [662, 290] on input "7 products tagged Tag video with products Diamond Dreams Polo for Men Shine Bri…" at bounding box center [582, 290] width 322 height 12
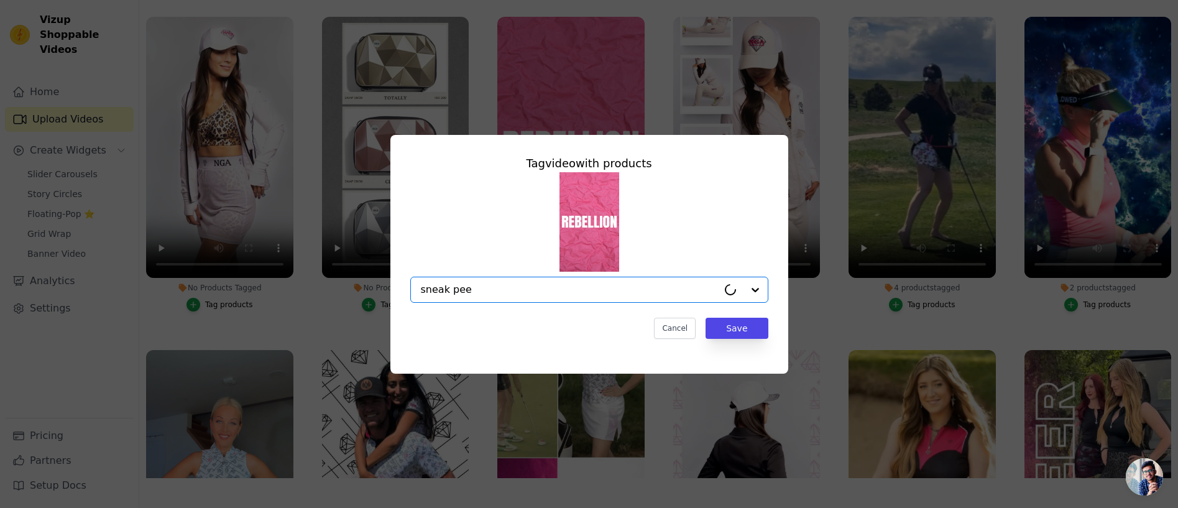
type input "sneak peek"
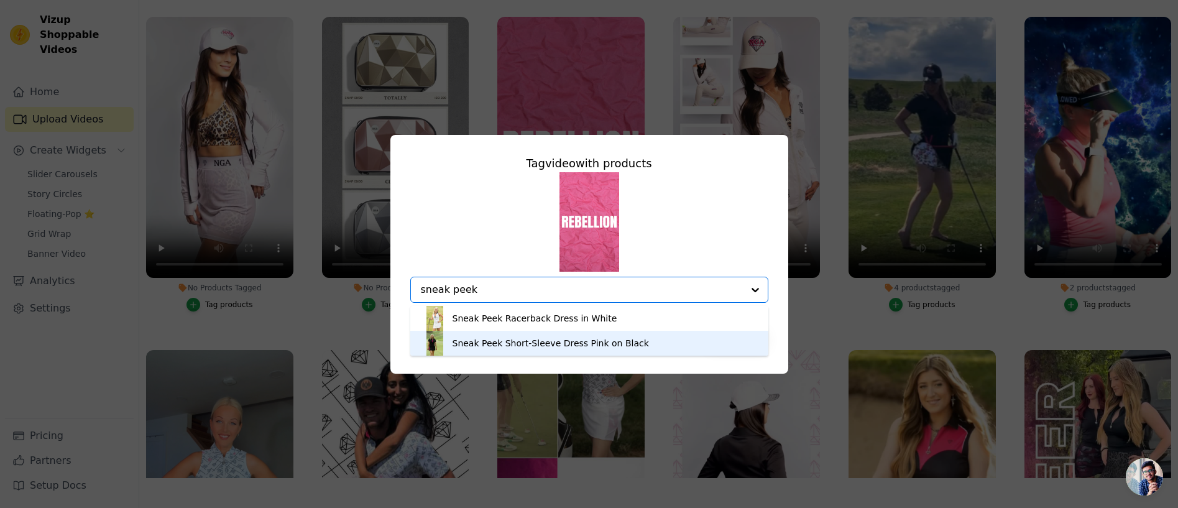
click at [599, 348] on div "Sneak Peek Short-Sleeve Dress Pink on Black" at bounding box center [551, 343] width 196 height 12
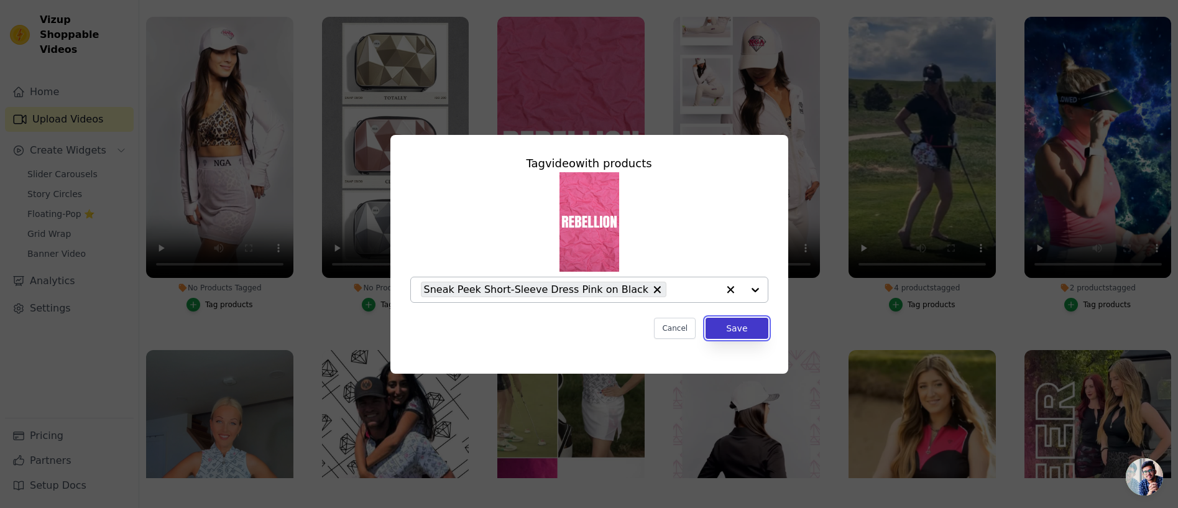
click at [739, 326] on button "Save" at bounding box center [737, 328] width 62 height 21
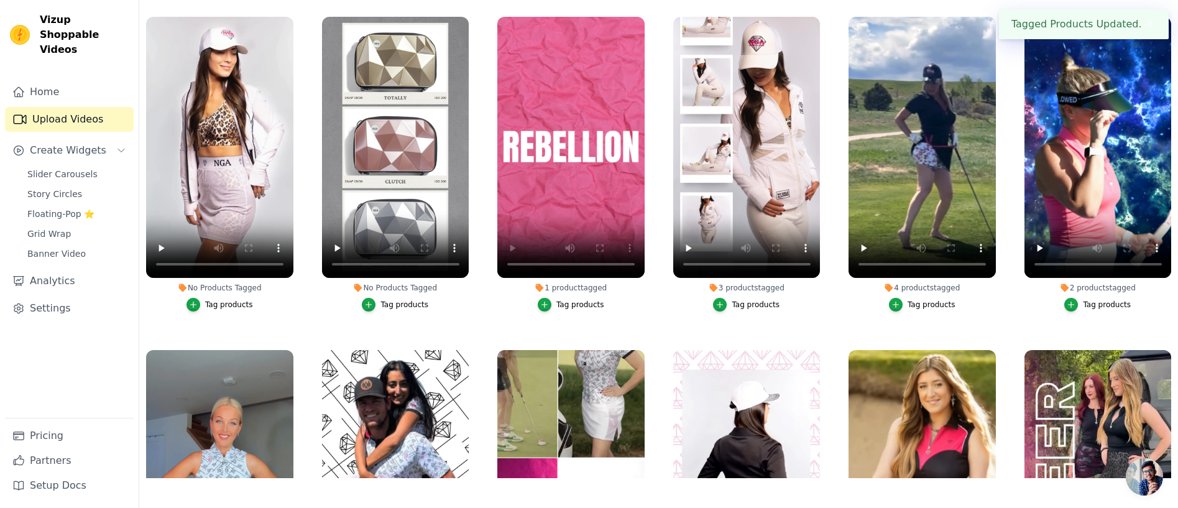
click at [582, 303] on div "Tag products" at bounding box center [580, 305] width 48 height 10
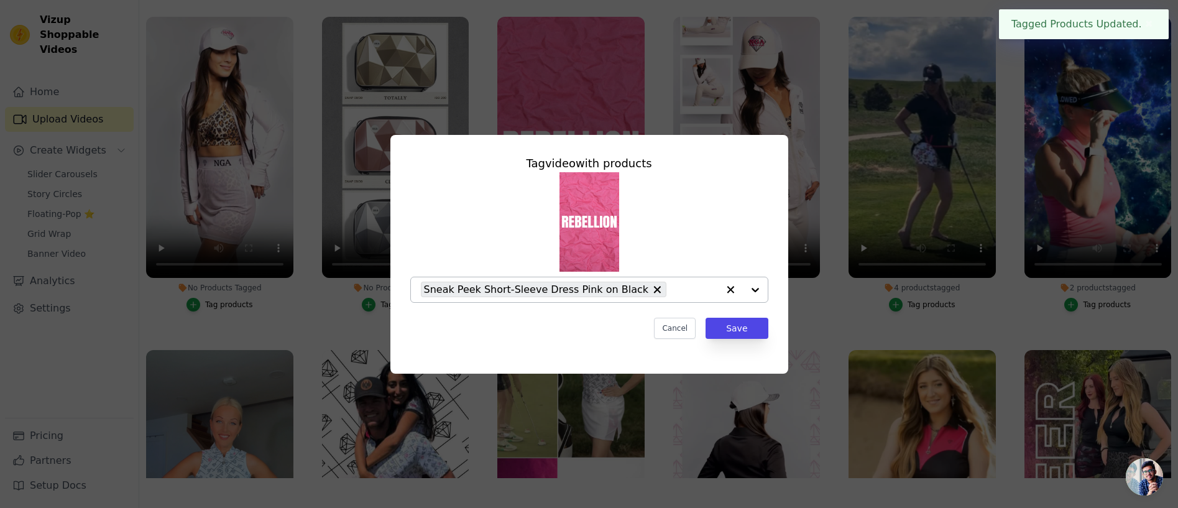
click at [685, 288] on input "1 product tagged Tag video with products Sneak Peek Short-Sleeve Dress Pink on …" at bounding box center [695, 290] width 45 height 12
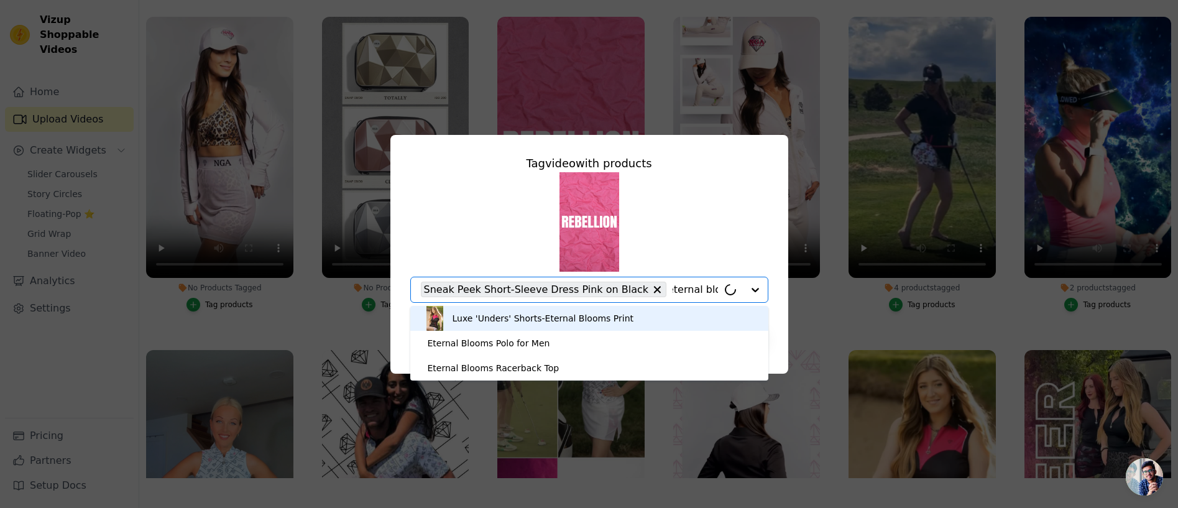
type input "eternal blooms l"
click at [564, 318] on div "Luxe 'Unders' Shorts-Eternal Blooms Print" at bounding box center [544, 318] width 182 height 12
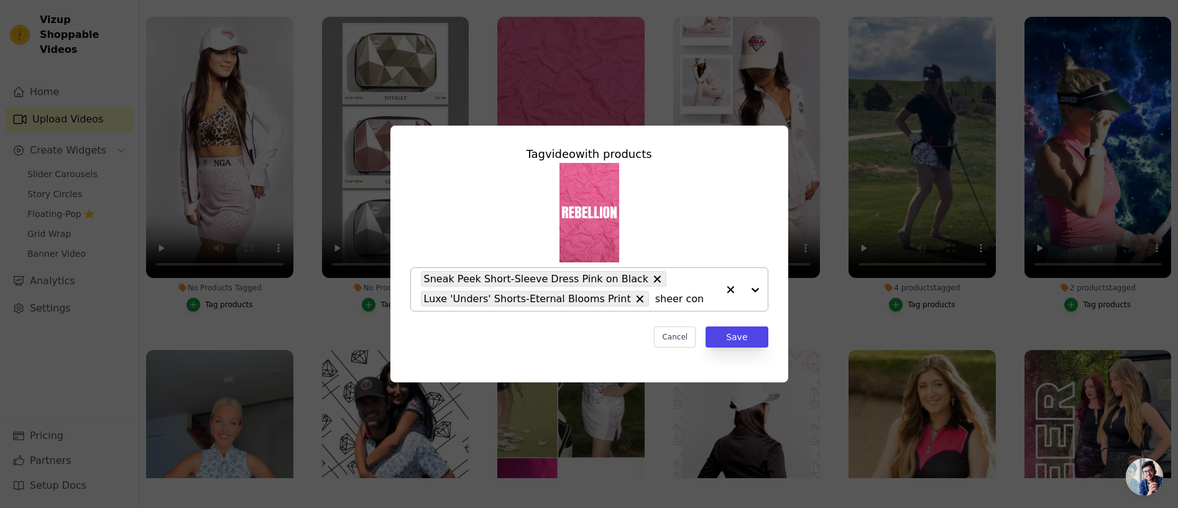
type input "sheer conf"
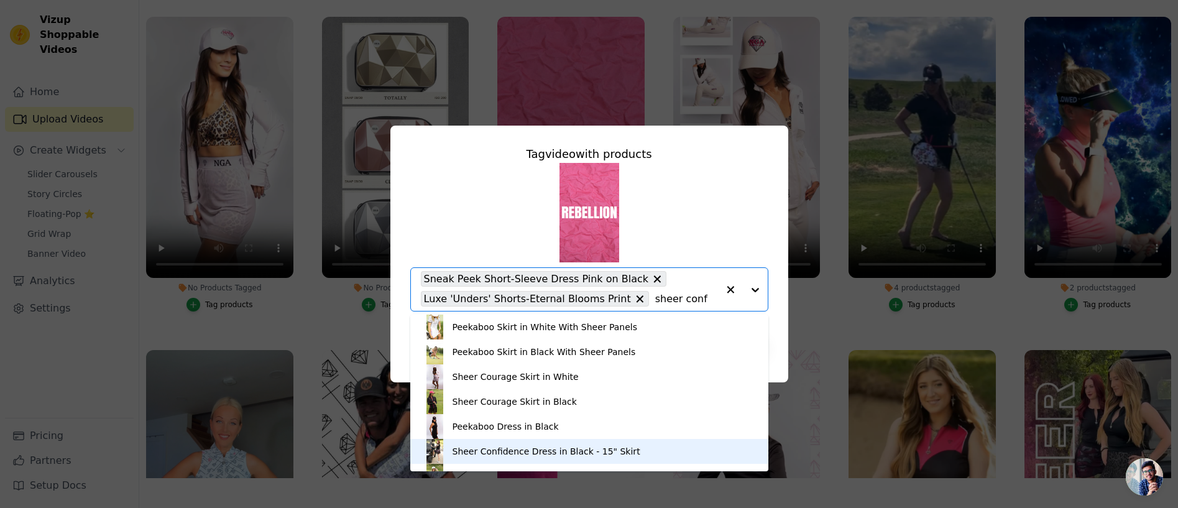
click at [540, 449] on div "Sheer Confidence Dress in Black - 15" Skirt" at bounding box center [547, 451] width 188 height 12
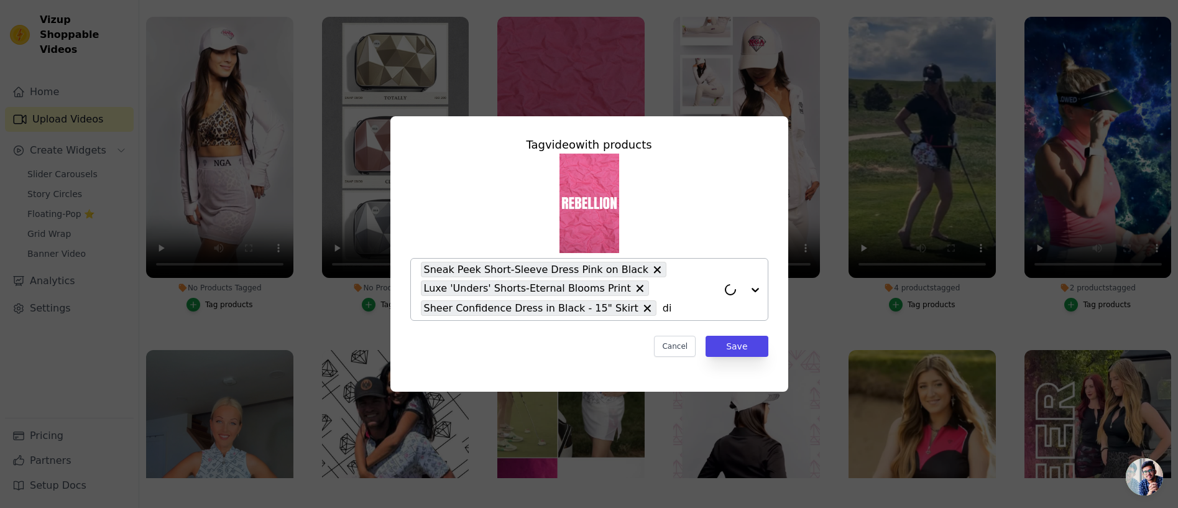
type input "d"
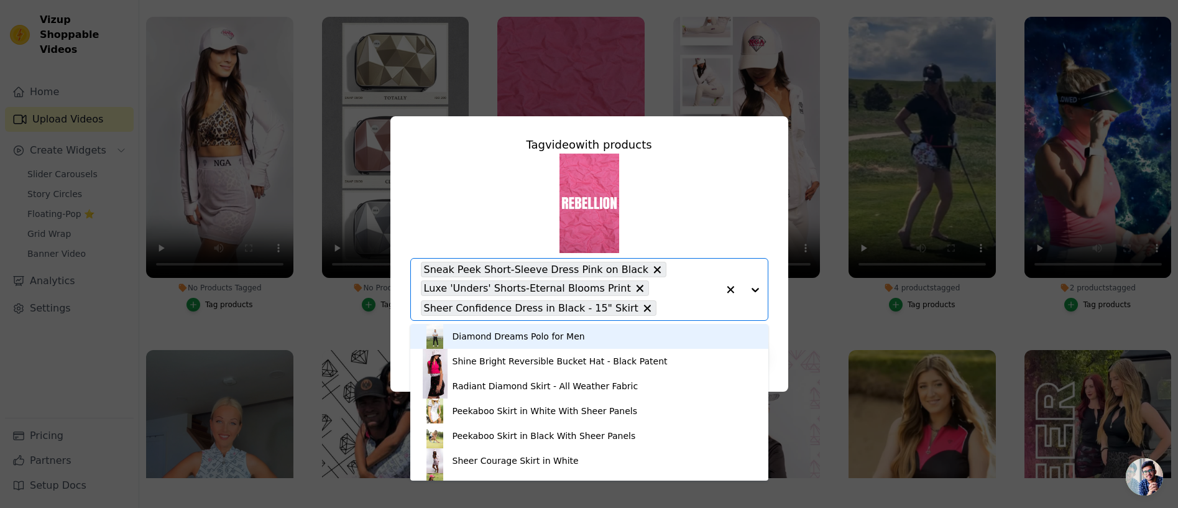
type input "u"
type input "sheer cour"
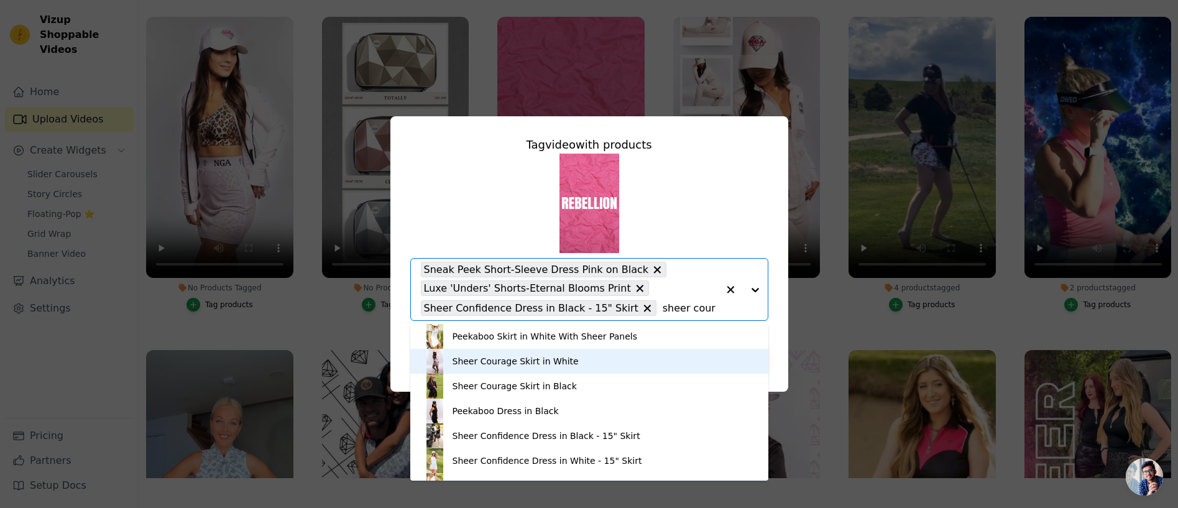
click at [507, 356] on div "Sheer Courage Skirt in White" at bounding box center [516, 361] width 126 height 12
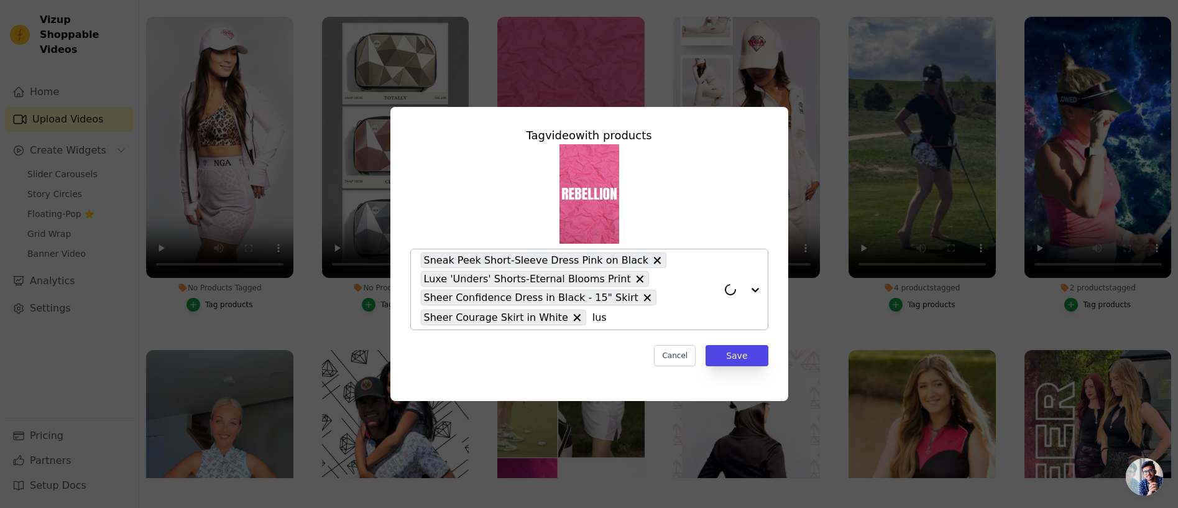
type input "lush"
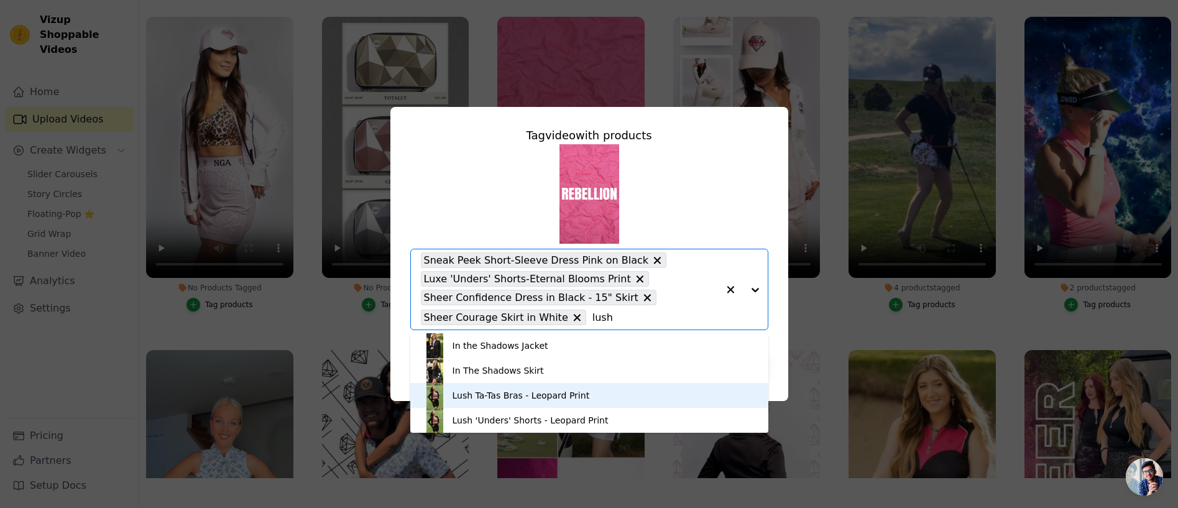
click at [478, 395] on div "Lush Ta-Tas Bras - Leopard Print" at bounding box center [521, 395] width 137 height 12
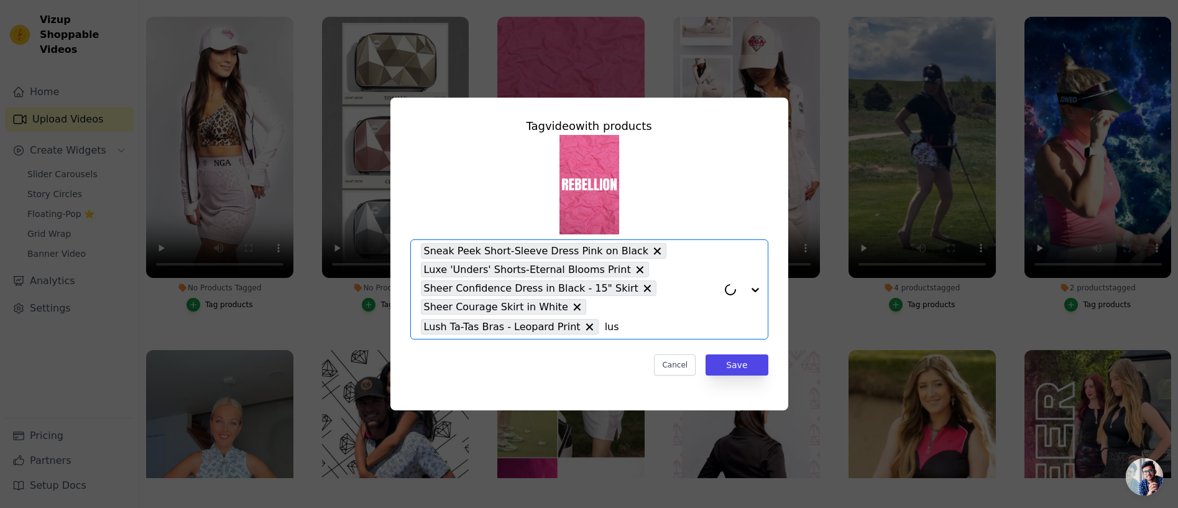
type input "lush"
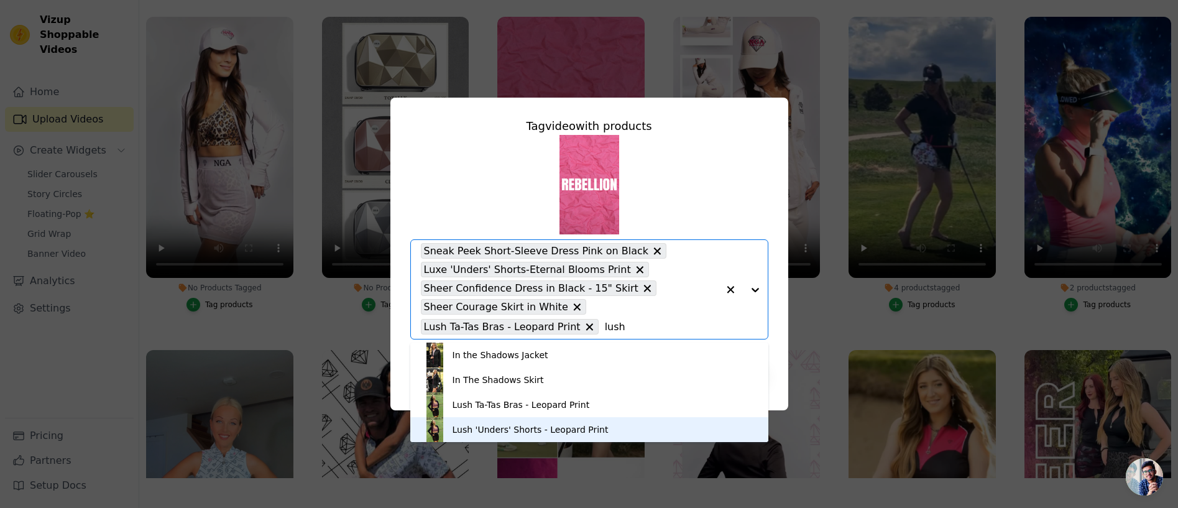
click at [491, 422] on div "Lush 'Unders' Shorts - Leopard Print" at bounding box center [589, 429] width 333 height 25
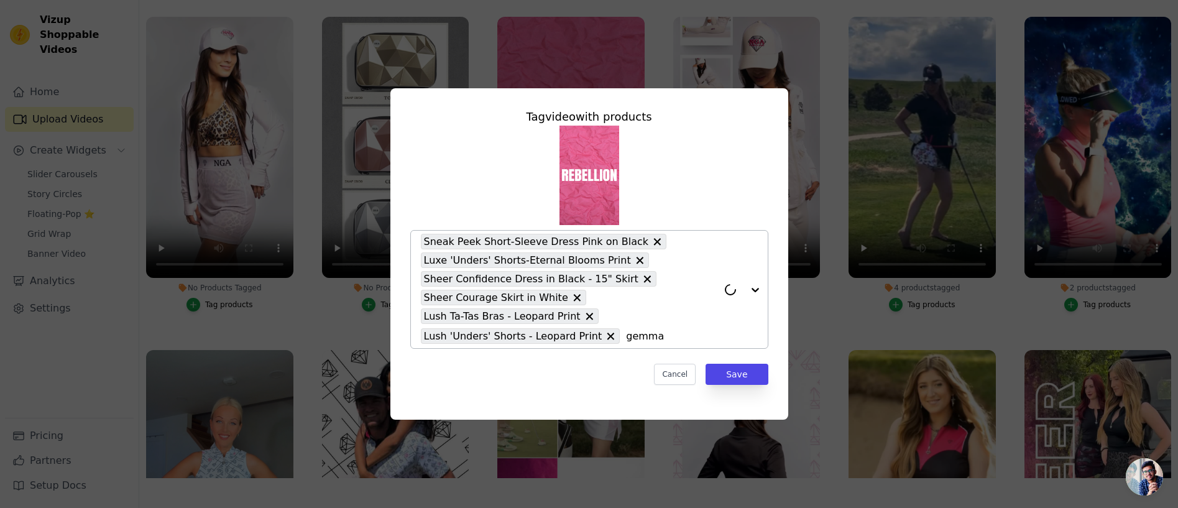
type input "gemma j"
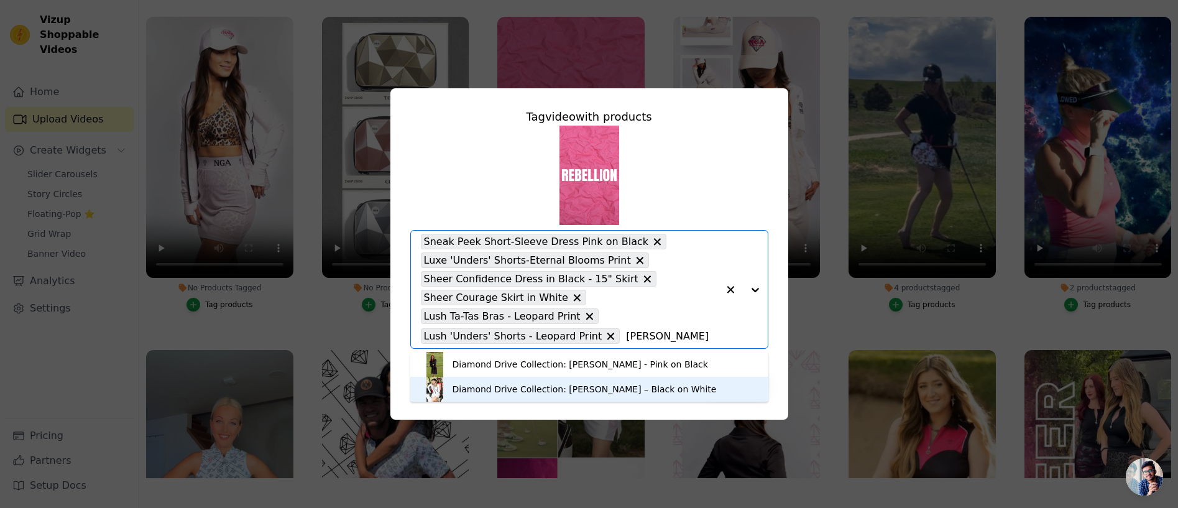
click at [560, 390] on div "Diamond Drive Collection: Gemma Jacket – Black on White" at bounding box center [585, 389] width 264 height 12
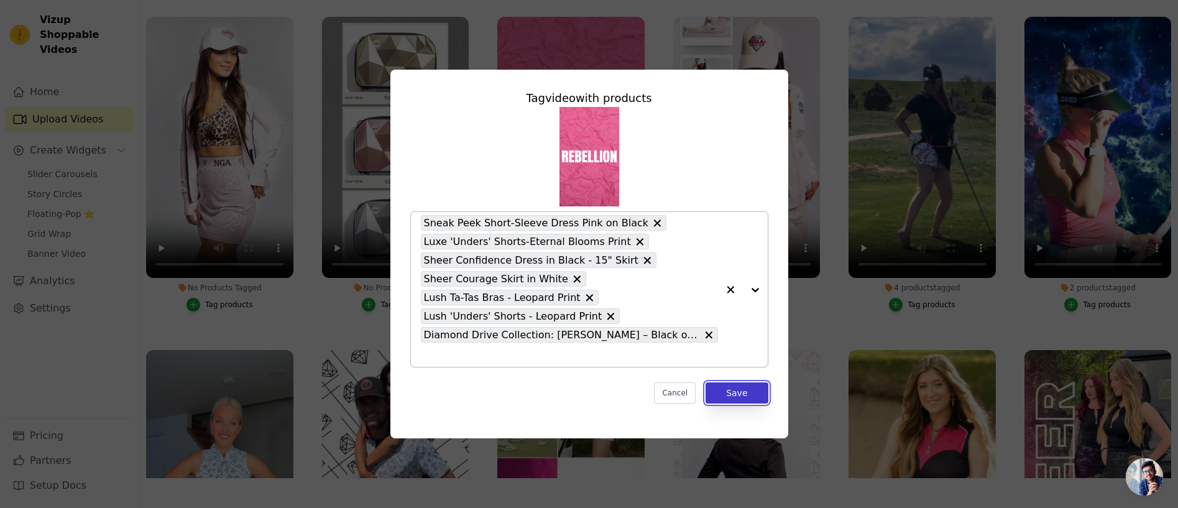
click at [736, 389] on button "Save" at bounding box center [737, 392] width 62 height 21
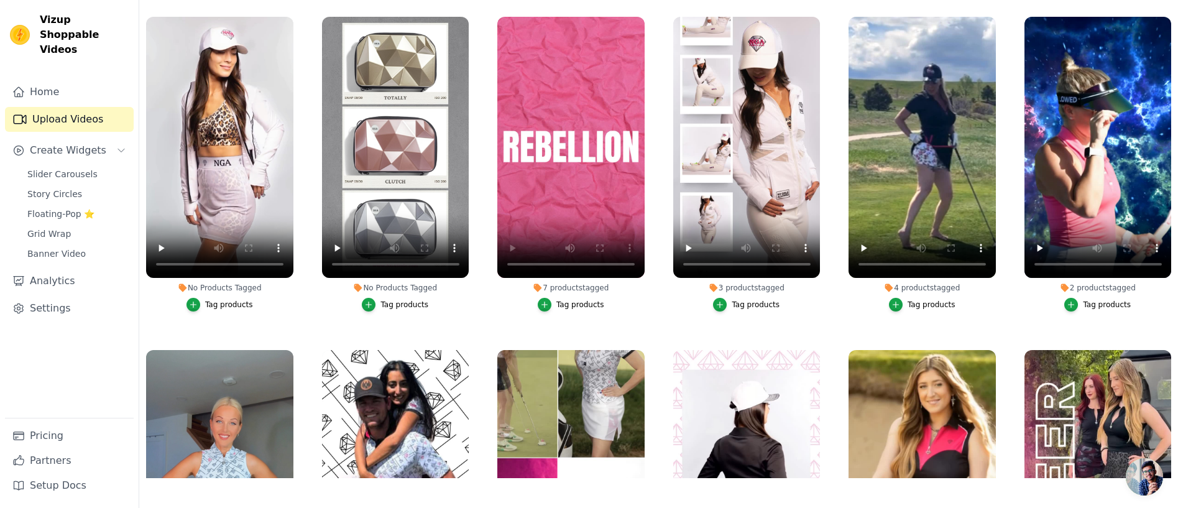
click at [402, 302] on div "Tag products" at bounding box center [405, 305] width 48 height 10
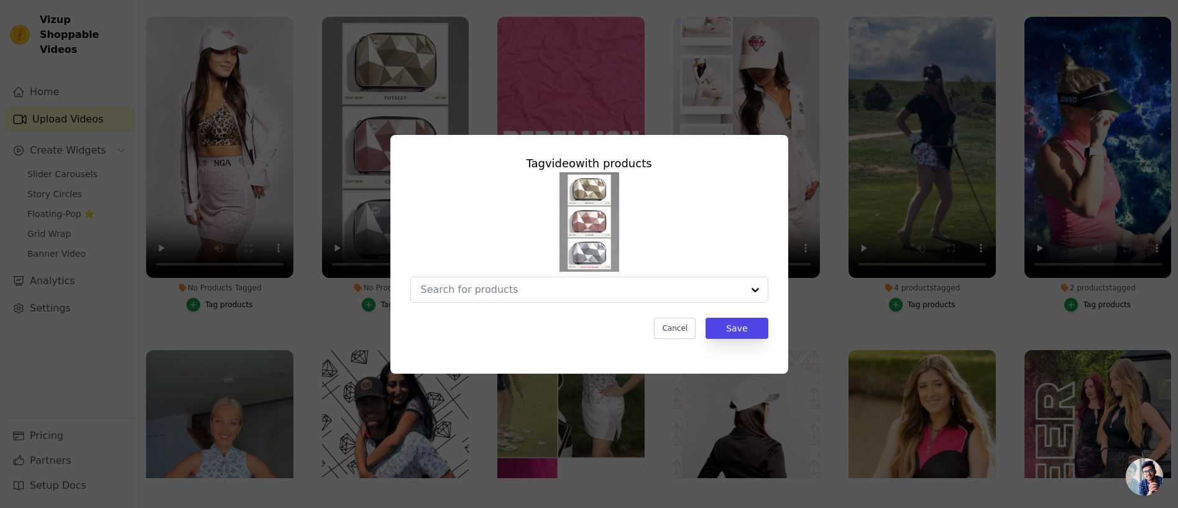
scroll to position [0, 0]
click at [460, 285] on input "No Products Tagged Tag video with products Cancel Save Tag products" at bounding box center [582, 290] width 322 height 12
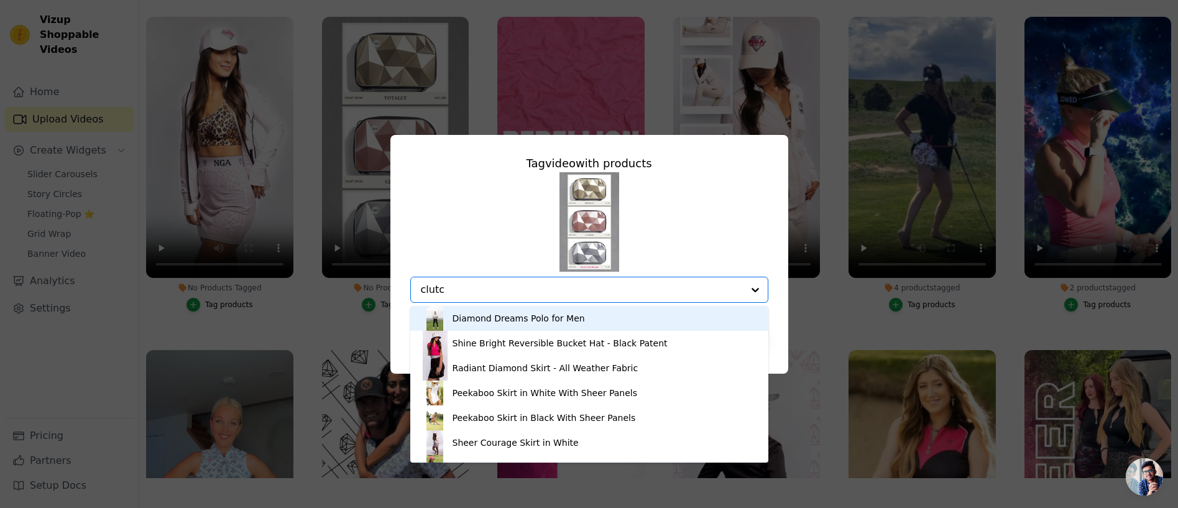
type input "clutch"
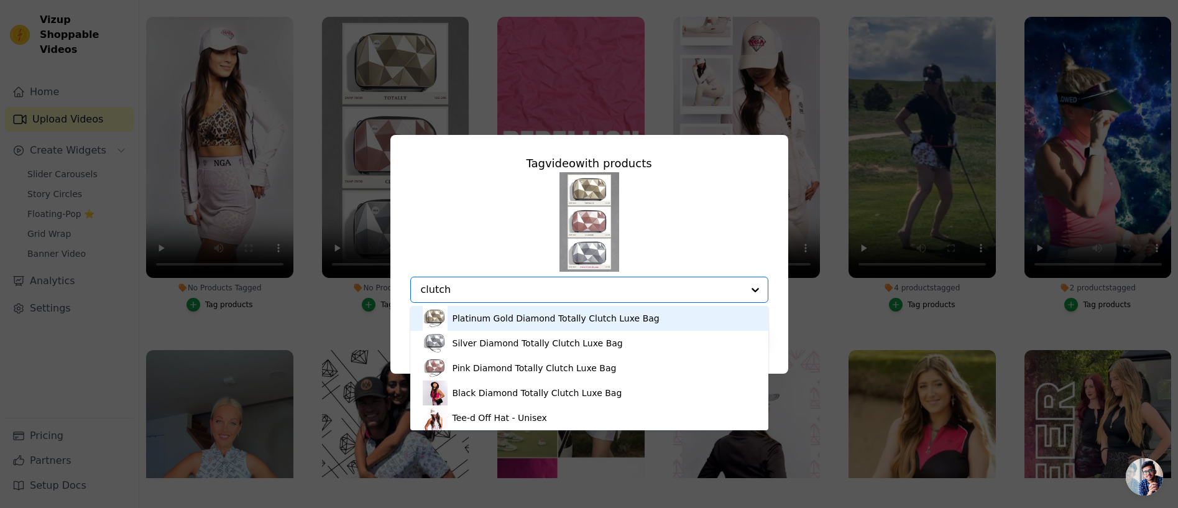
click at [478, 316] on div "Platinum Gold Diamond Totally Clutch Luxe Bag" at bounding box center [556, 318] width 207 height 12
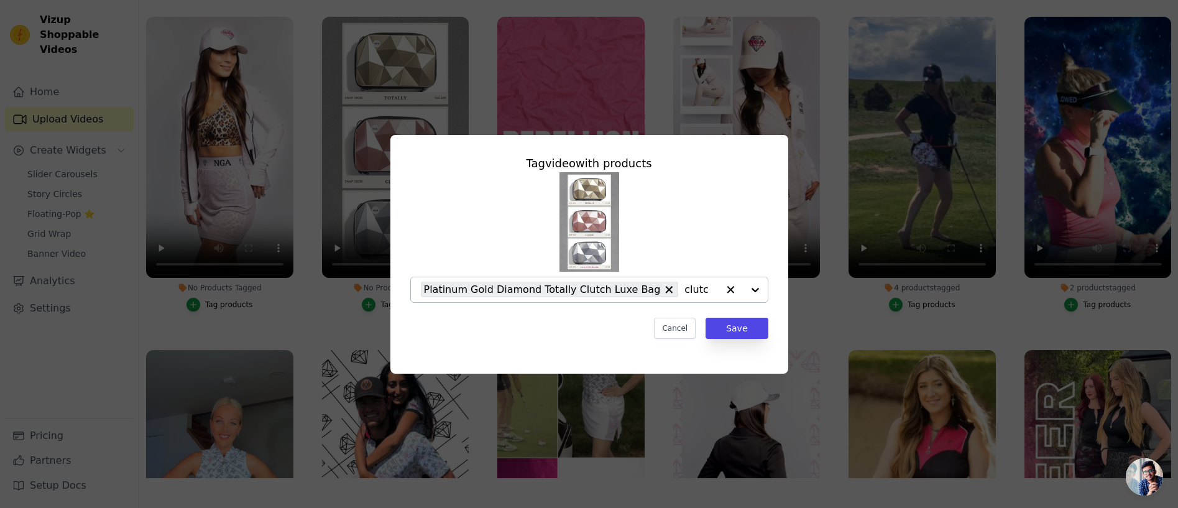
type input "clutch"
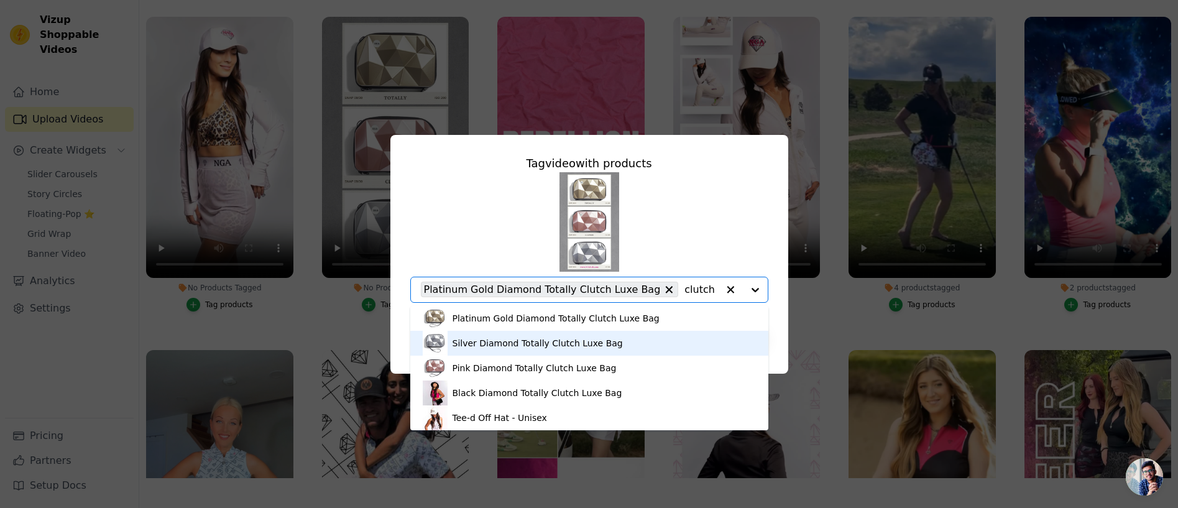
click at [479, 340] on div "Silver Diamond Totally Clutch Luxe Bag" at bounding box center [538, 343] width 170 height 12
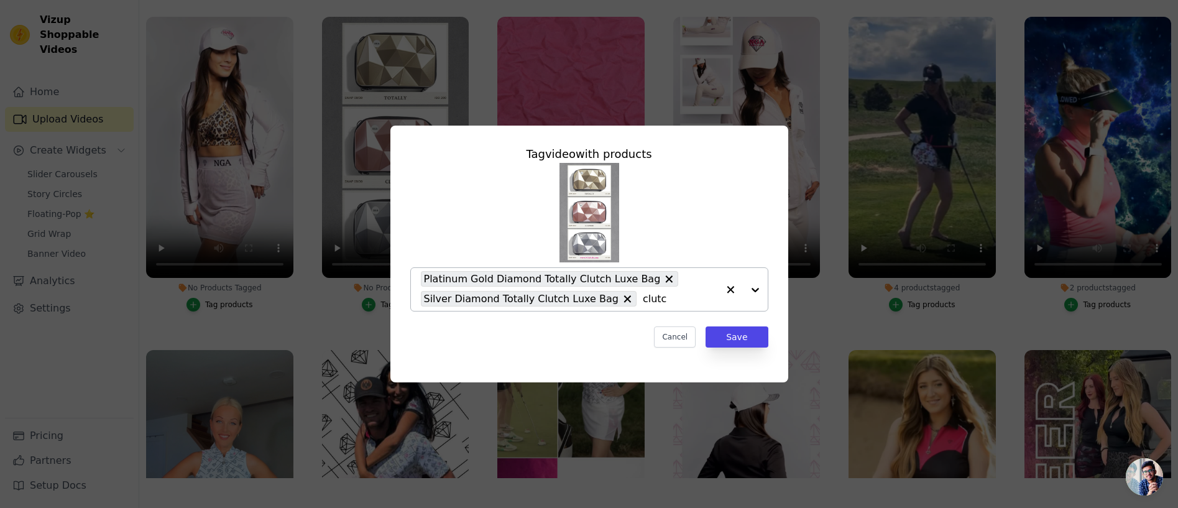
type input "clutch"
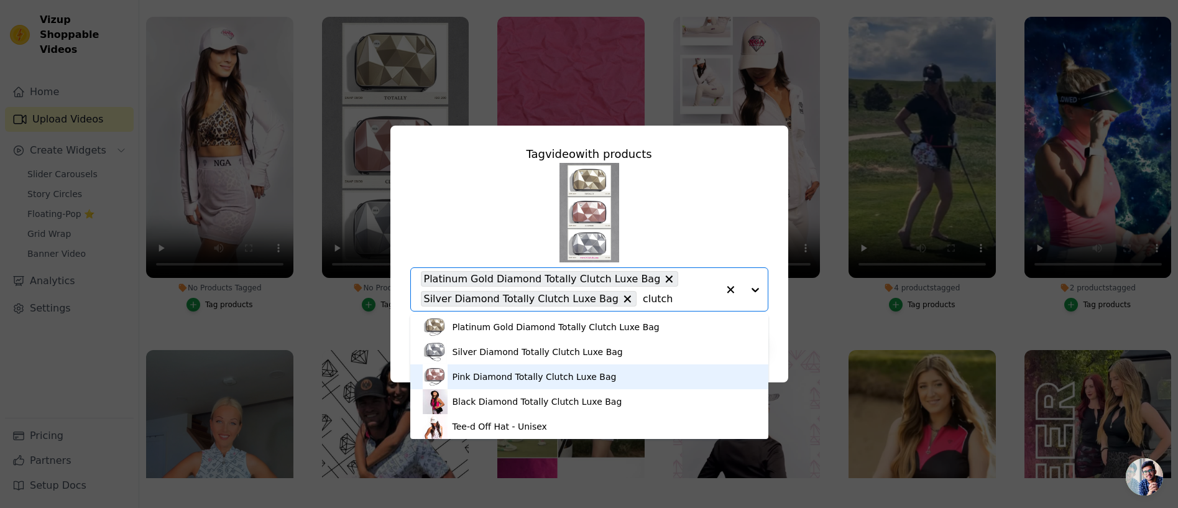
click at [498, 375] on div "Pink Diamond Totally Clutch Luxe Bag" at bounding box center [535, 377] width 164 height 12
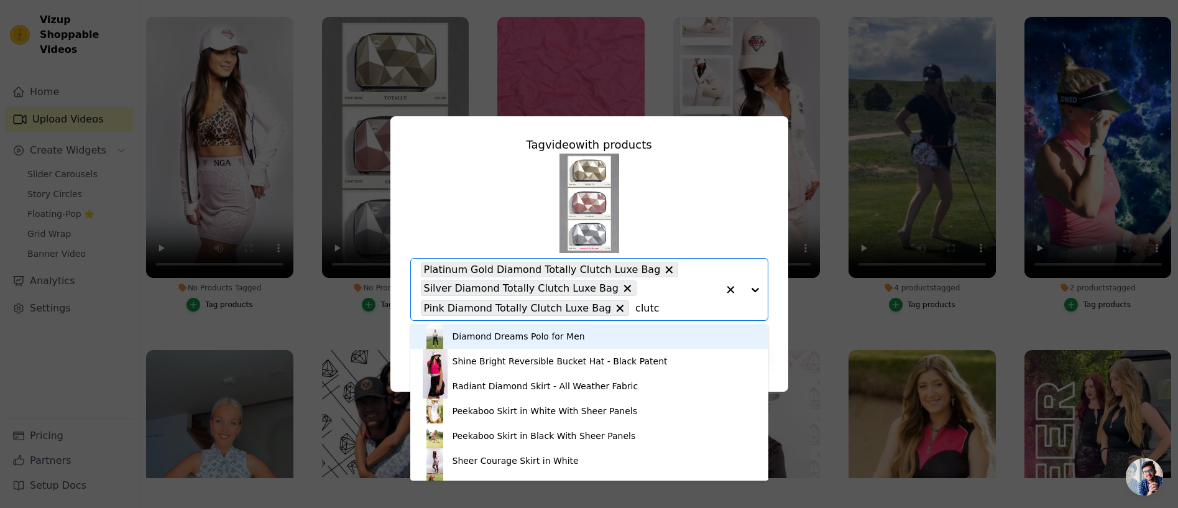
type input "clutch"
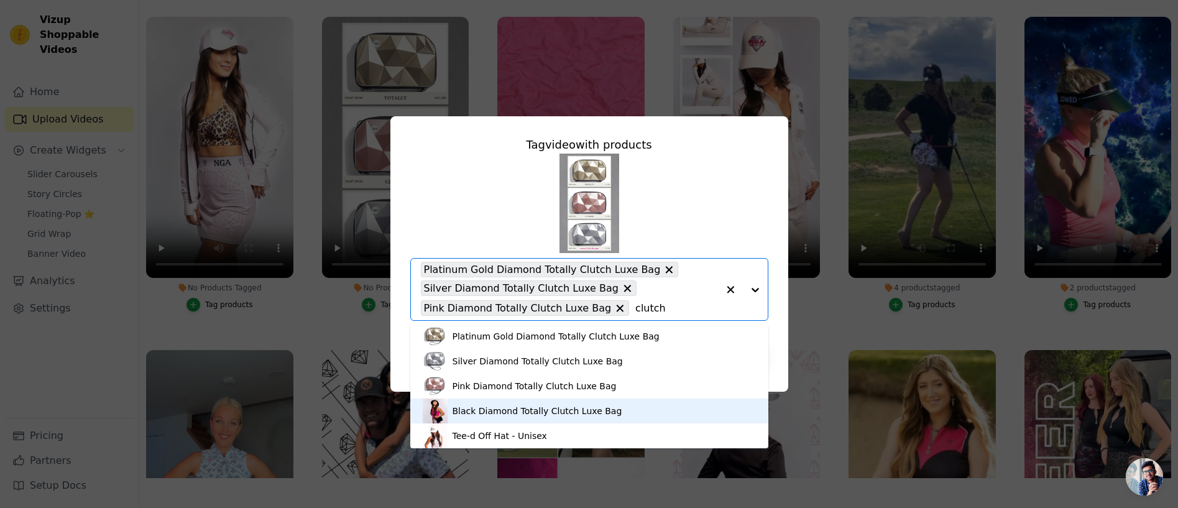
click at [505, 409] on div "Black Diamond Totally Clutch Luxe Bag" at bounding box center [538, 411] width 170 height 12
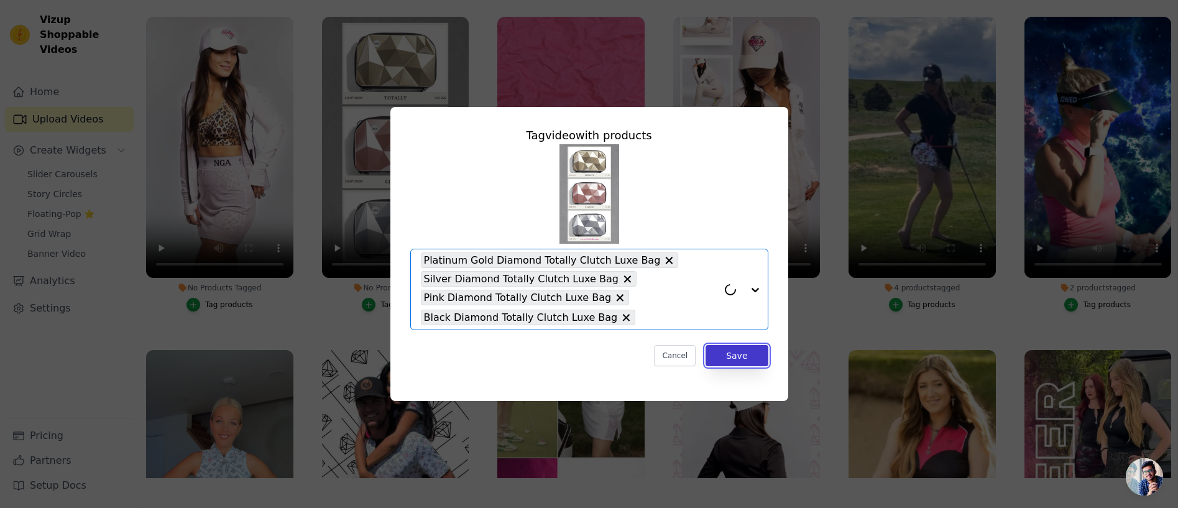
click at [727, 356] on button "Save" at bounding box center [737, 355] width 62 height 21
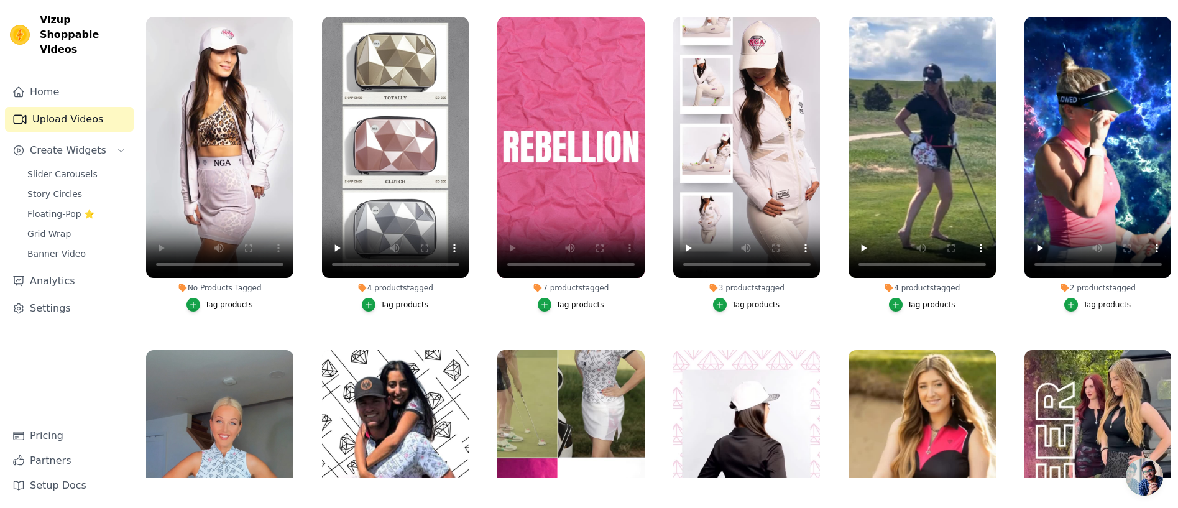
click at [217, 302] on div "Tag products" at bounding box center [229, 305] width 48 height 10
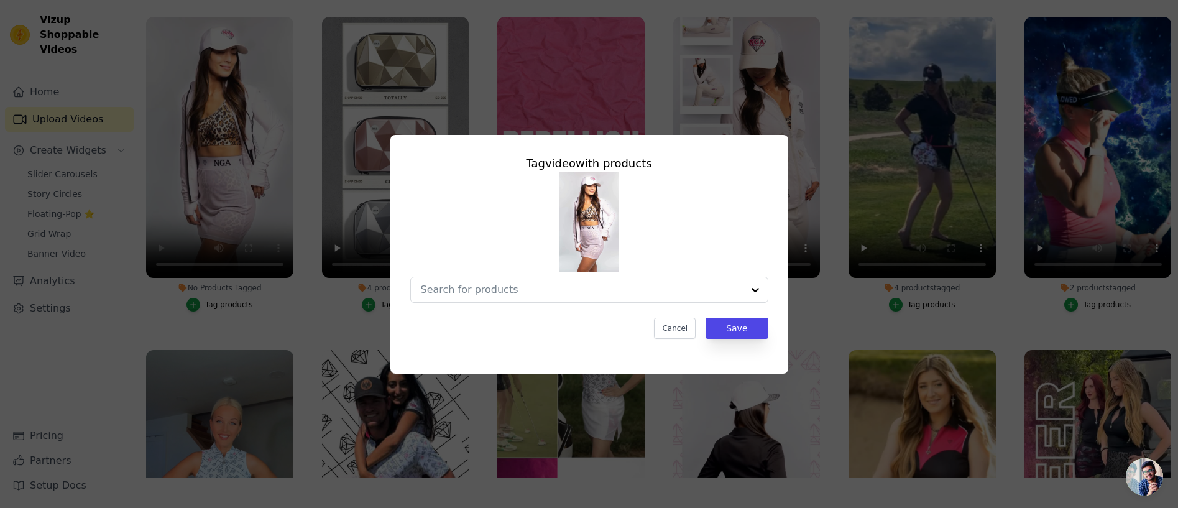
scroll to position [0, 0]
click at [455, 287] on input "No Products Tagged Tag video with products Cancel Save Tag products" at bounding box center [569, 290] width 297 height 12
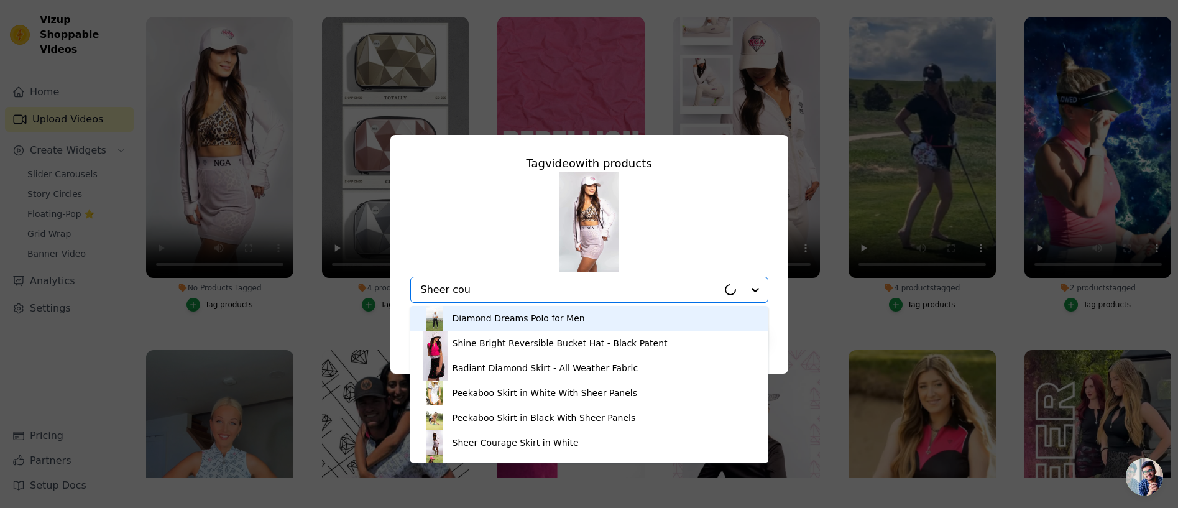
type input "Sheer cour"
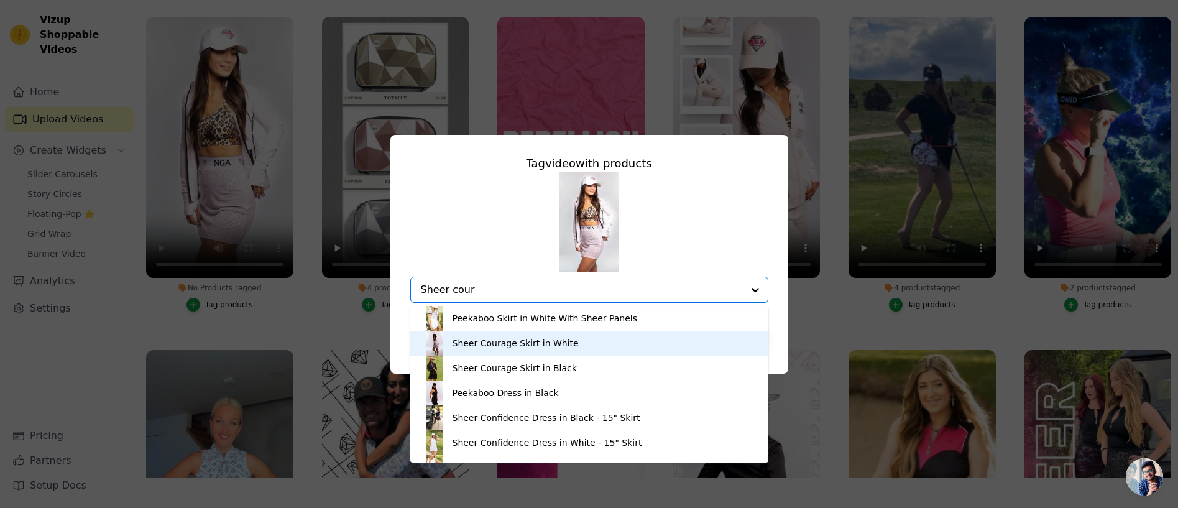
click at [490, 339] on div "Sheer Courage Skirt in White" at bounding box center [516, 343] width 126 height 12
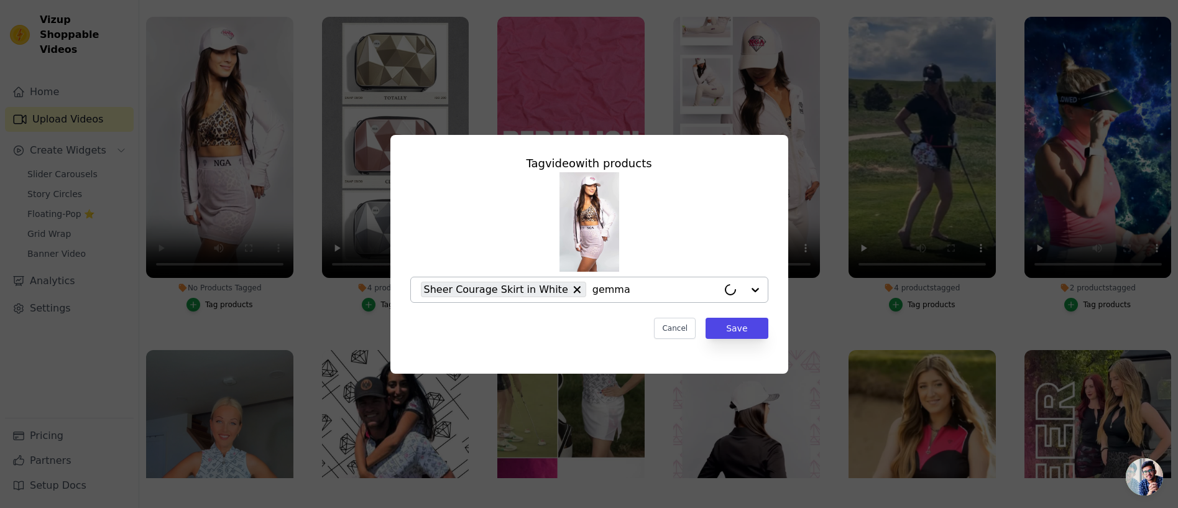
type input "gemma j"
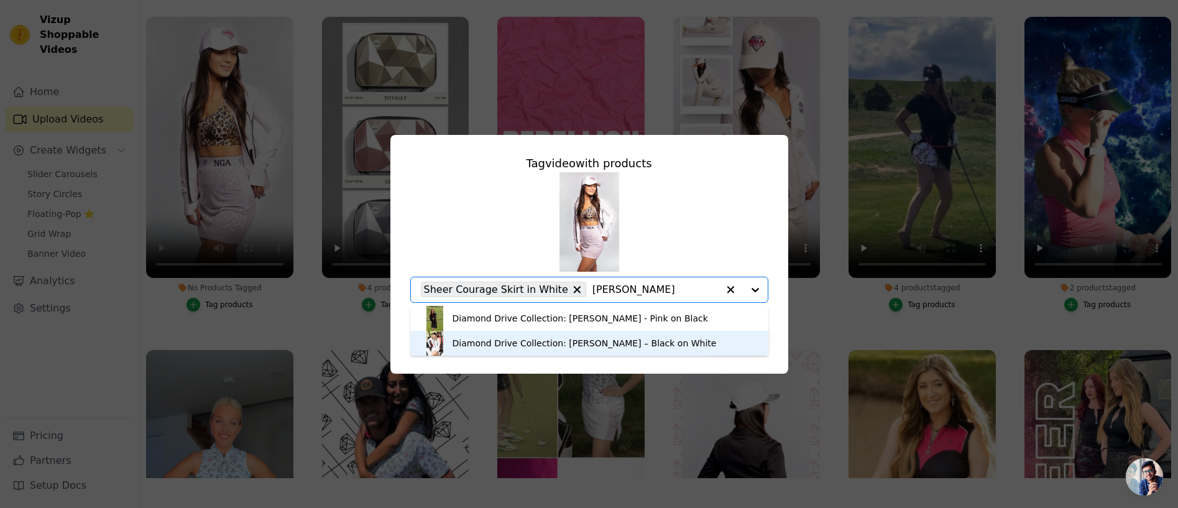
click at [538, 346] on div "Diamond Drive Collection: Gemma Jacket – Black on White" at bounding box center [585, 343] width 264 height 12
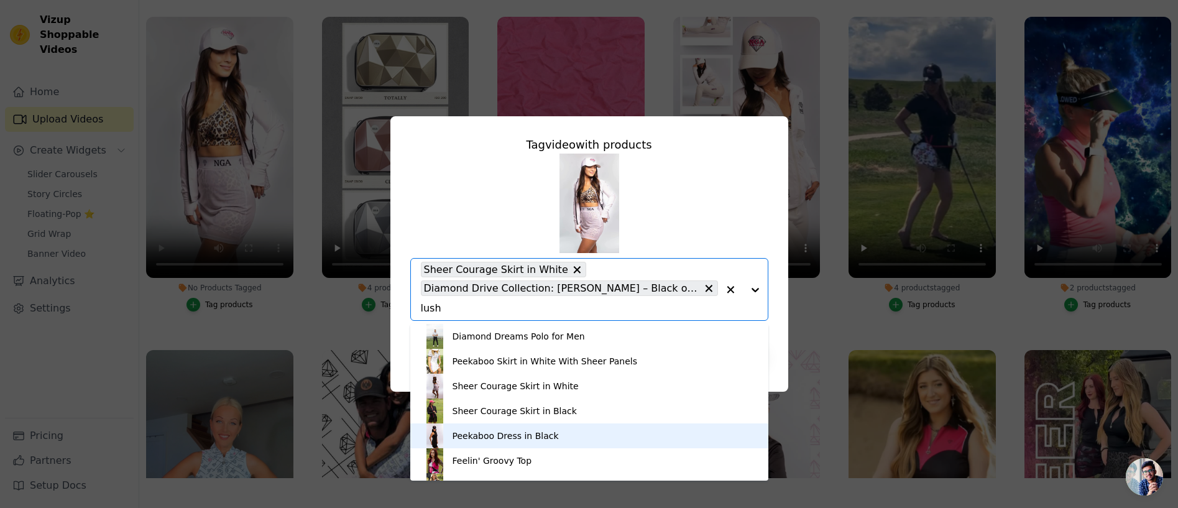
type input "lush u"
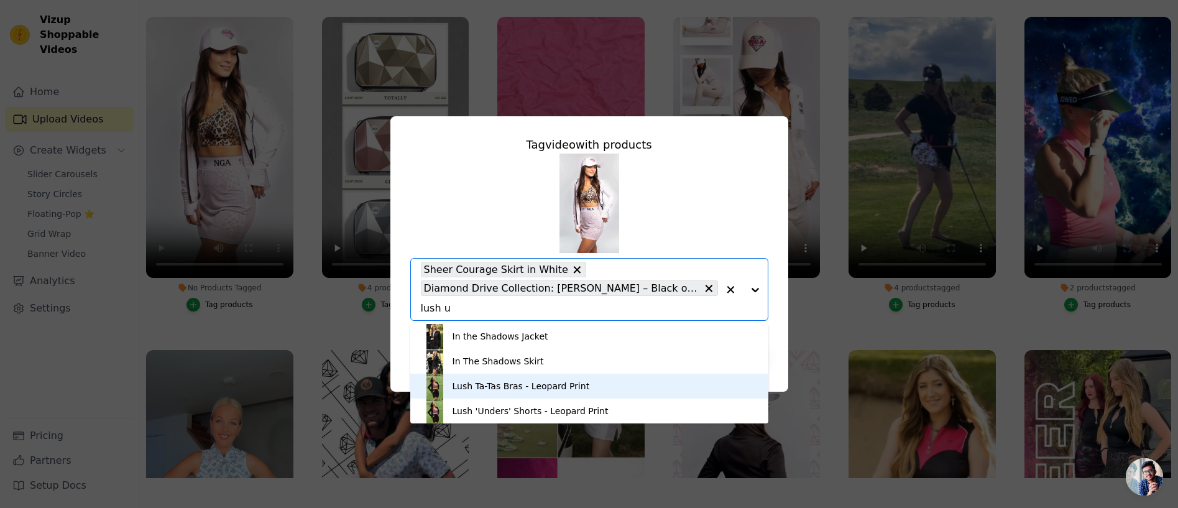
click at [529, 386] on div "Lush Ta-Tas Bras - Leopard Print" at bounding box center [521, 386] width 137 height 12
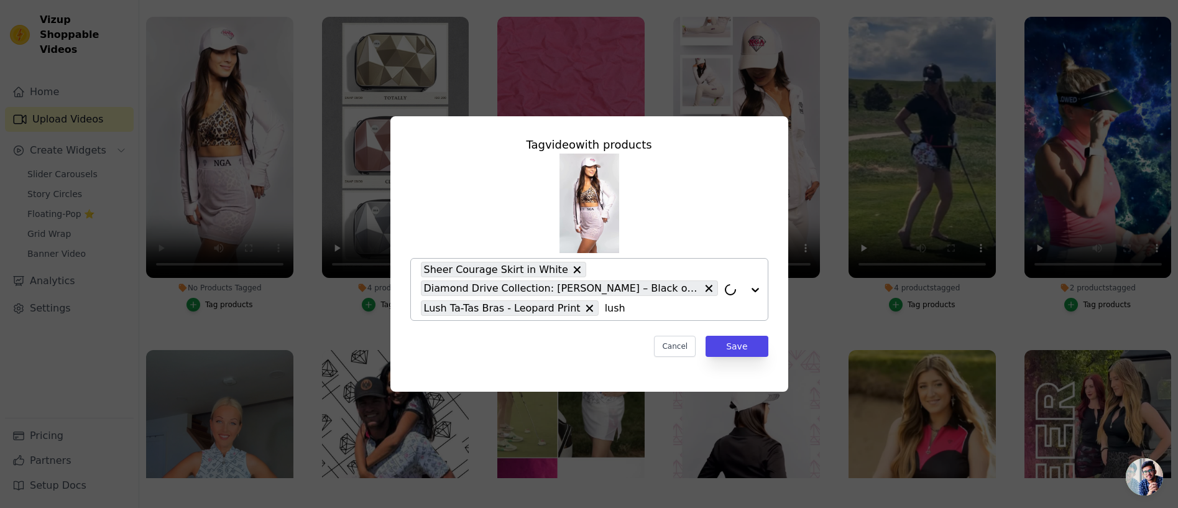
type input "lush u"
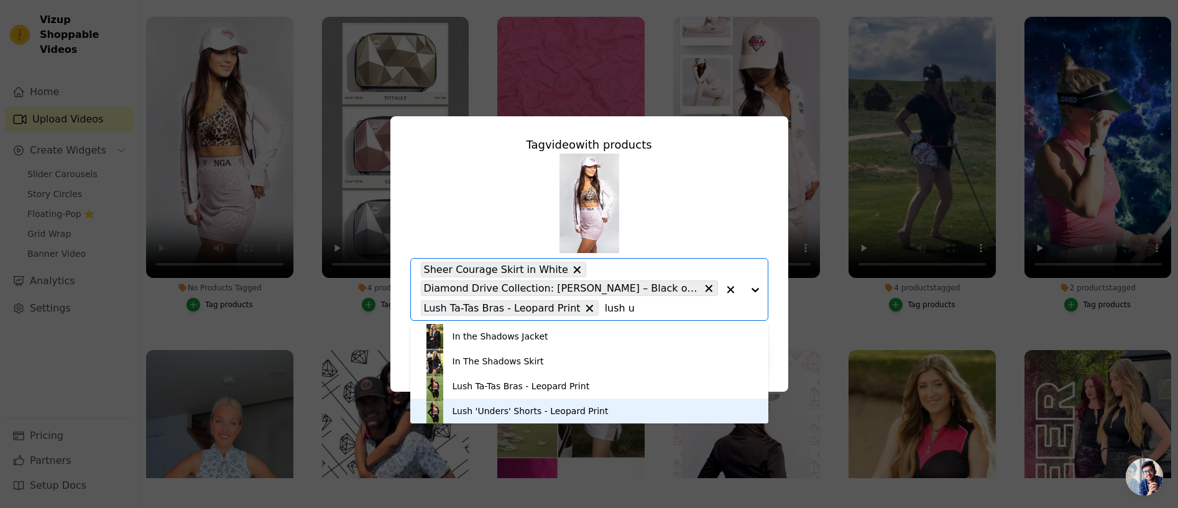
click at [485, 410] on div "Lush 'Unders' Shorts - Leopard Print" at bounding box center [531, 411] width 156 height 12
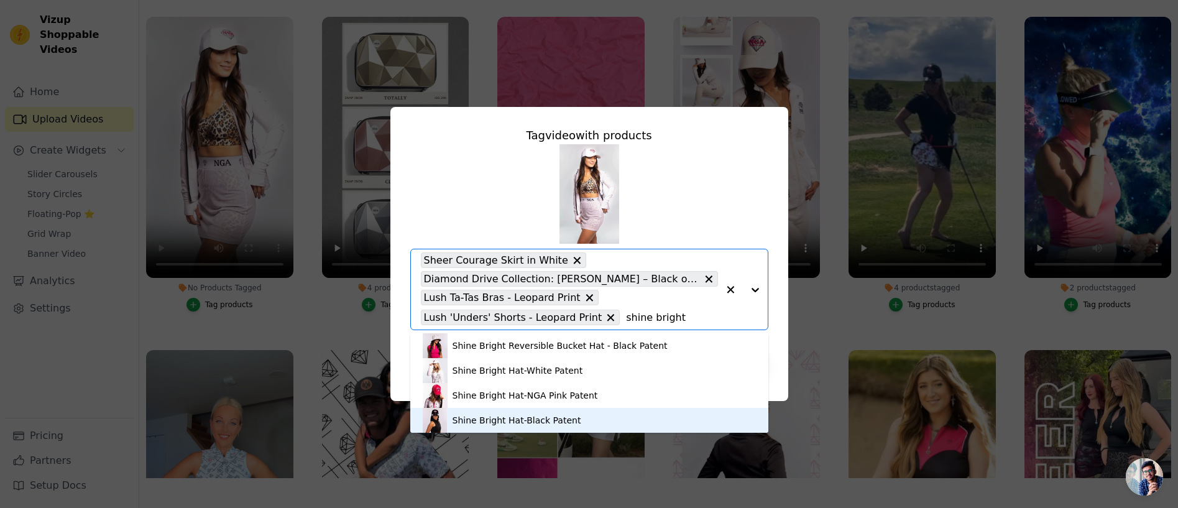
type input "shine bright w"
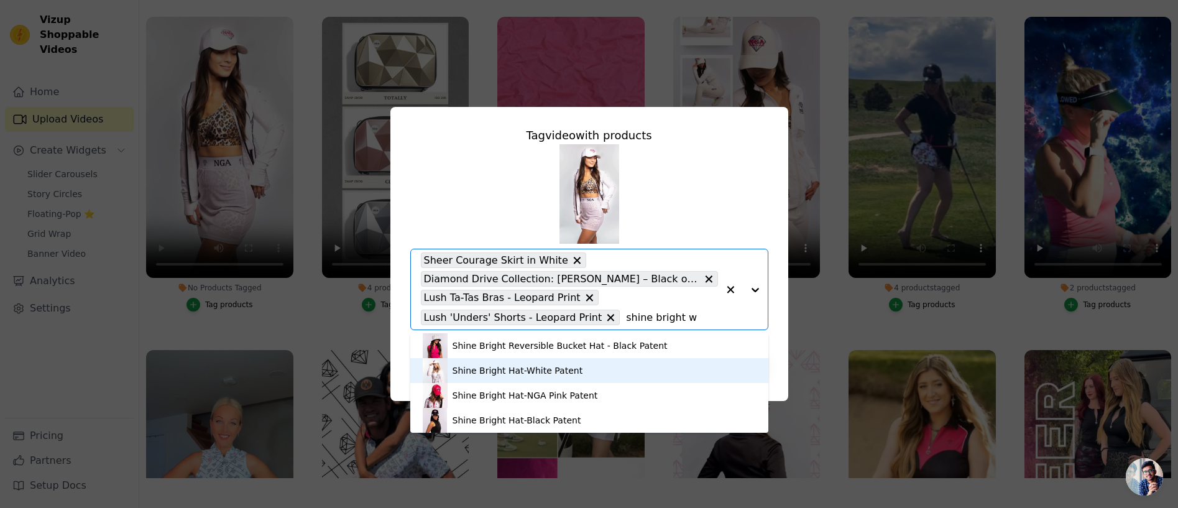
click at [524, 372] on div "Shine Bright Hat-White Patent" at bounding box center [518, 370] width 131 height 12
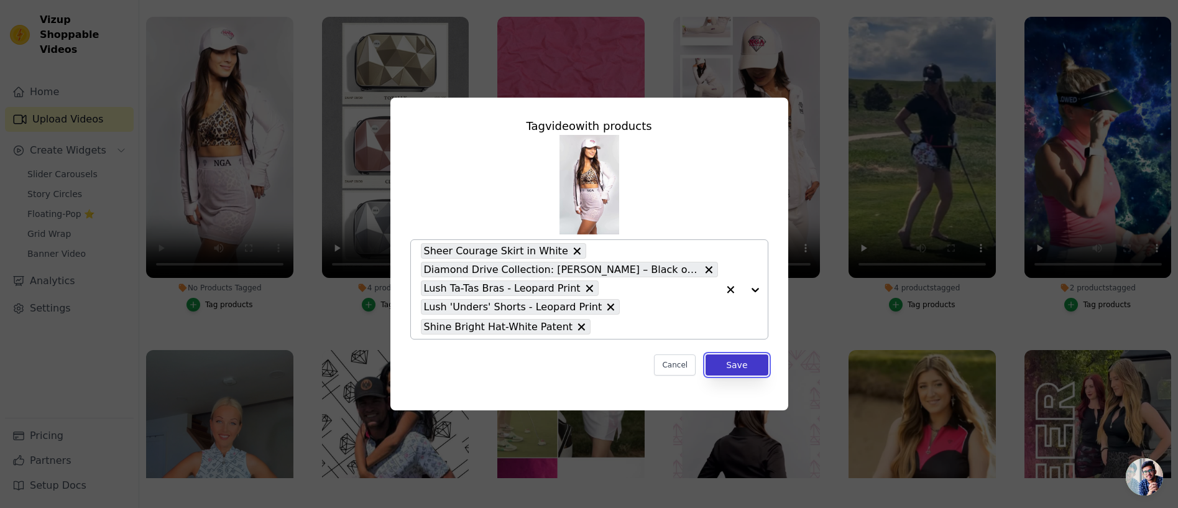
click at [734, 363] on button "Save" at bounding box center [737, 364] width 62 height 21
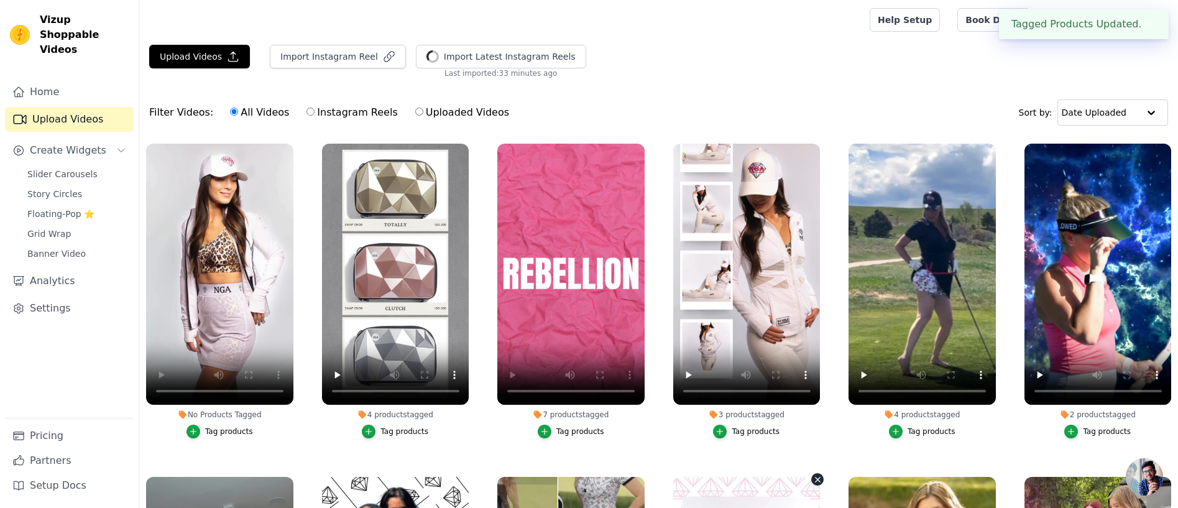
scroll to position [127, 0]
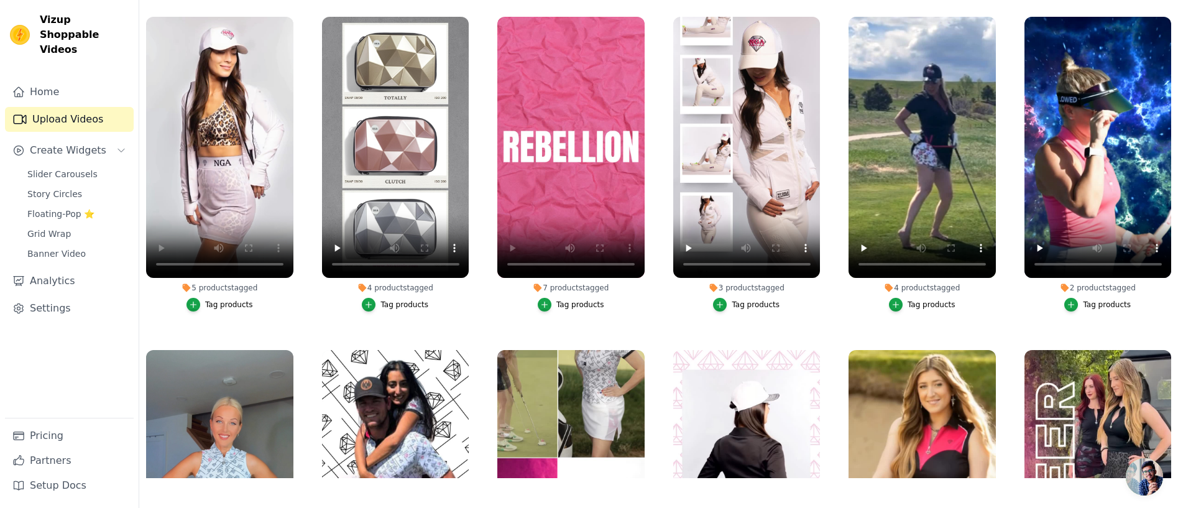
click at [215, 305] on div "Tag products" at bounding box center [229, 305] width 48 height 10
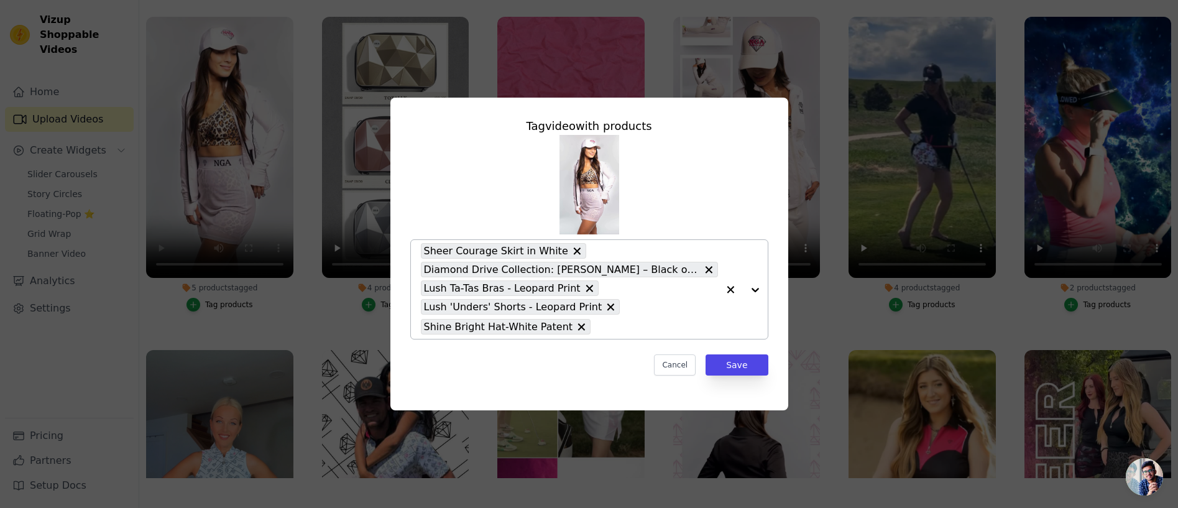
click at [601, 328] on input "5 products tagged Tag video with products Sheer Courage Skirt in White Diamond …" at bounding box center [657, 327] width 121 height 12
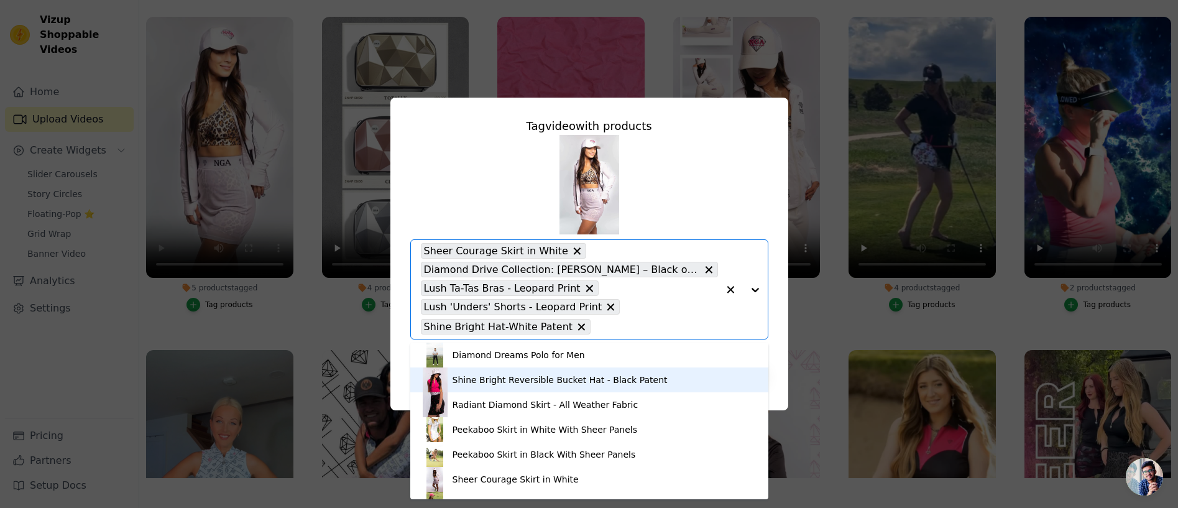
click at [586, 374] on div "Shine Bright Reversible Bucket Hat - Black Patent" at bounding box center [560, 380] width 215 height 12
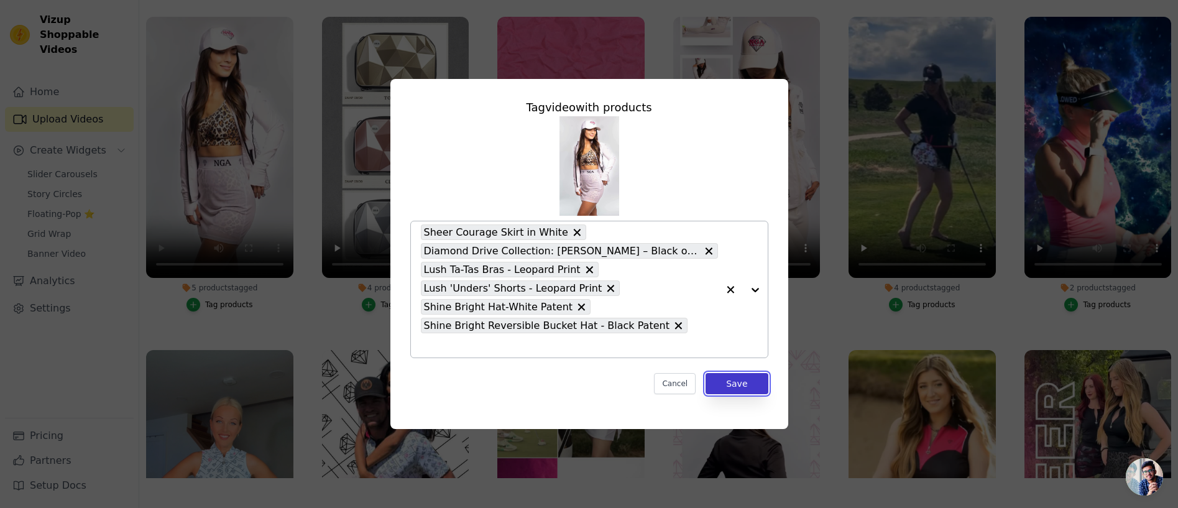
click at [738, 373] on button "Save" at bounding box center [737, 383] width 62 height 21
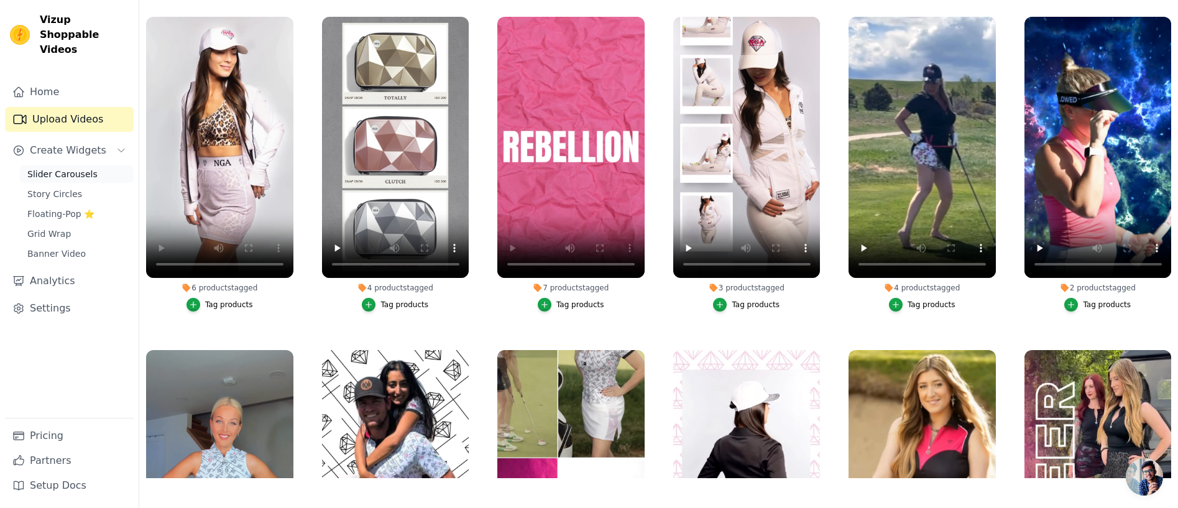
click at [75, 168] on span "Slider Carousels" at bounding box center [62, 174] width 70 height 12
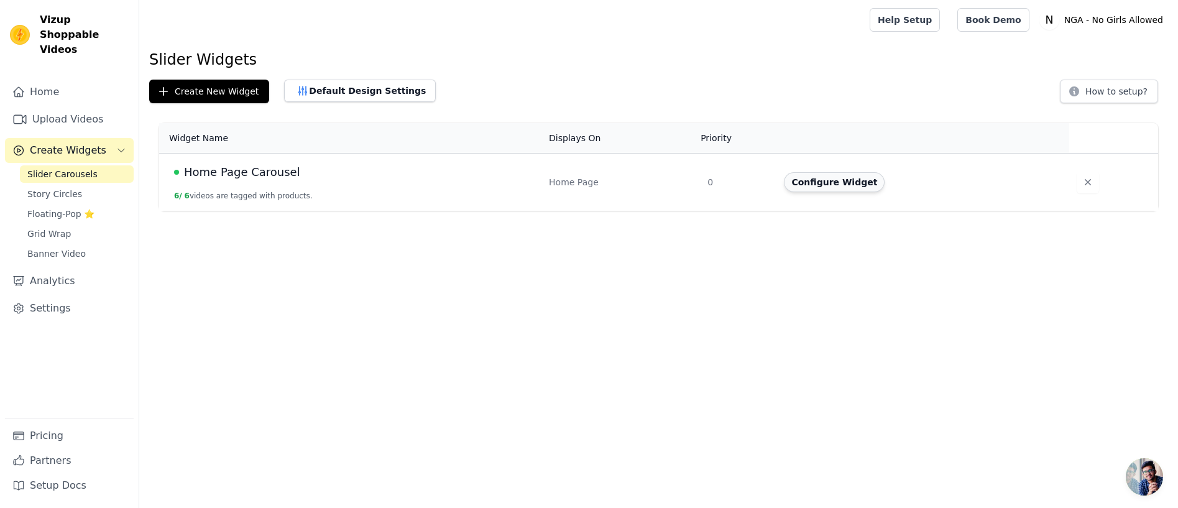
click at [818, 182] on button "Configure Widget" at bounding box center [834, 182] width 101 height 20
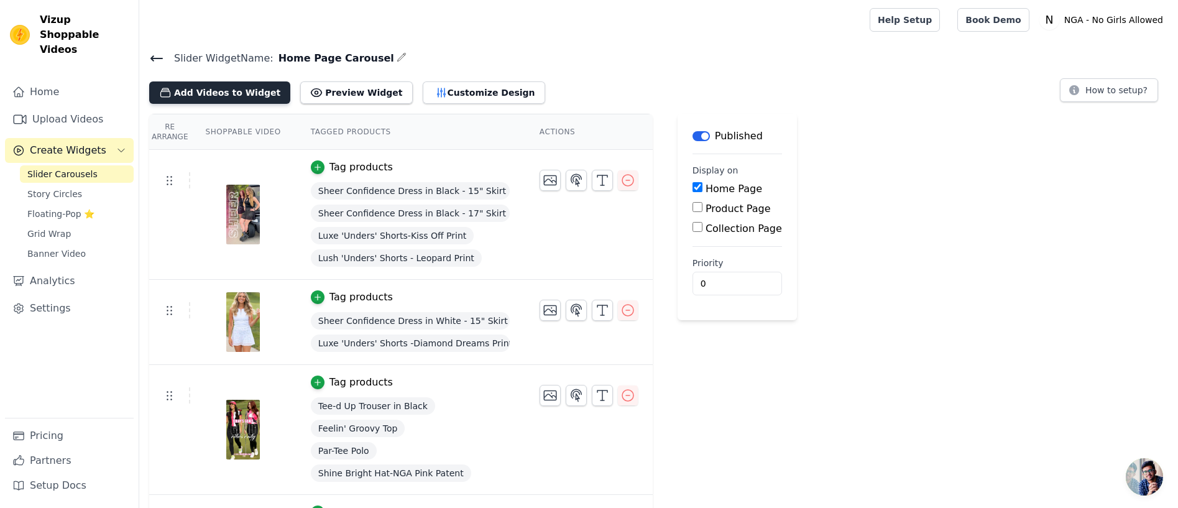
click at [228, 90] on button "Add Videos to Widget" at bounding box center [219, 92] width 141 height 22
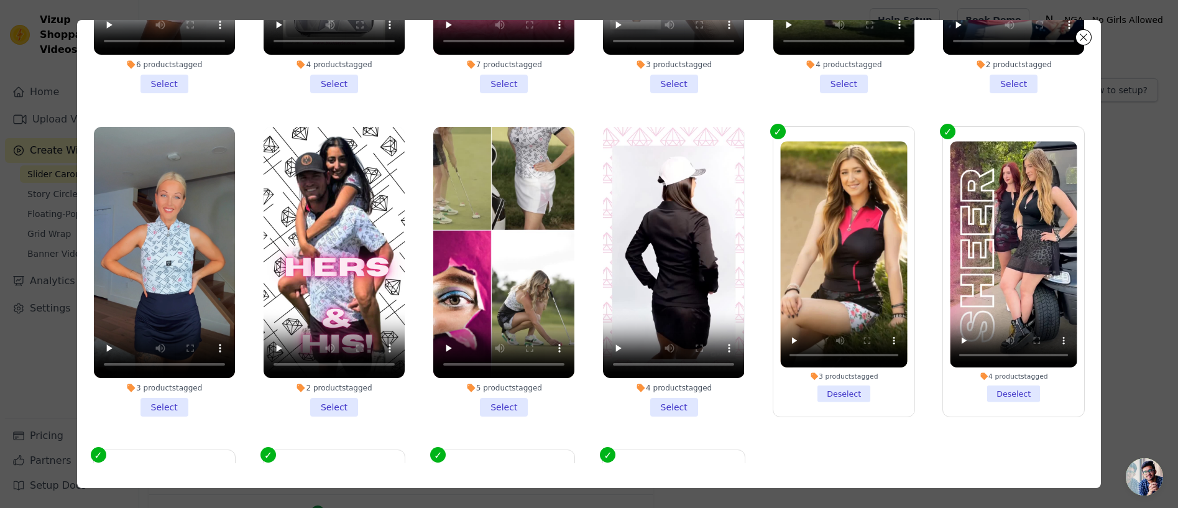
scroll to position [198, 0]
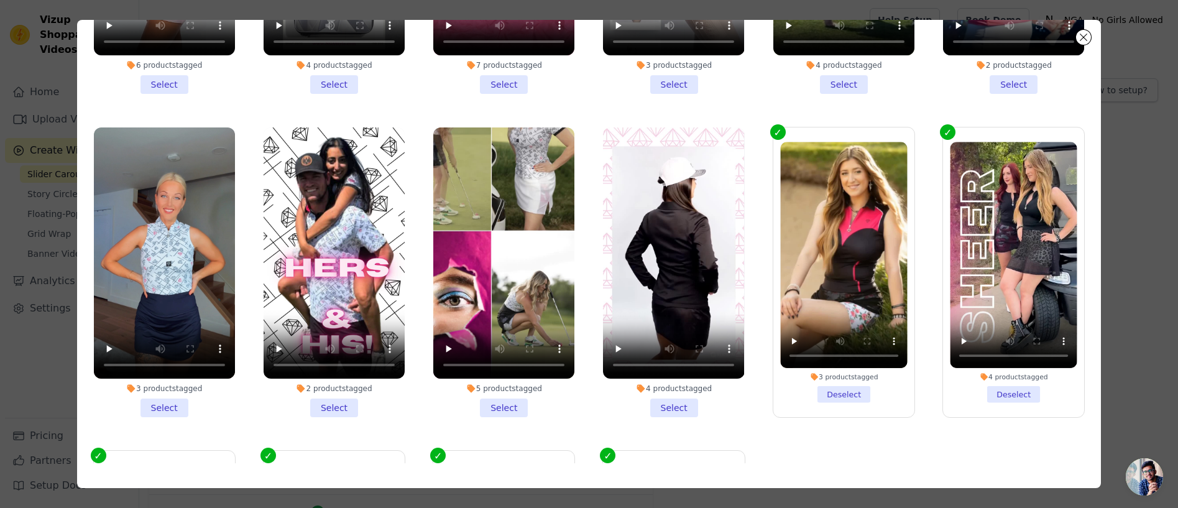
click at [329, 400] on li "2 products tagged Select" at bounding box center [334, 272] width 141 height 290
click at [0, 0] on input "2 products tagged Select" at bounding box center [0, 0] width 0 height 0
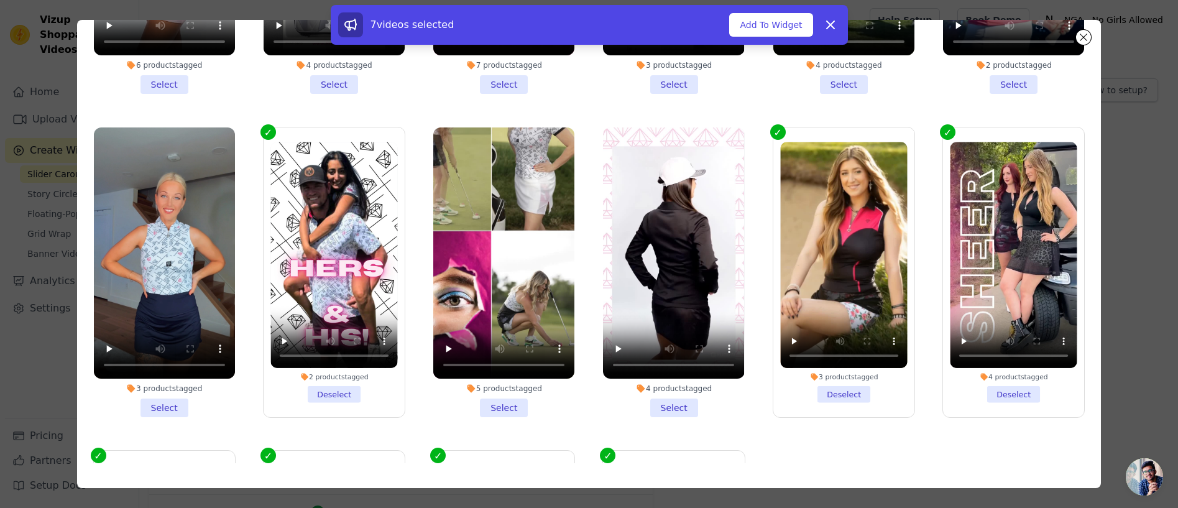
click at [154, 406] on li "3 products tagged Select" at bounding box center [164, 272] width 141 height 290
click at [0, 0] on input "3 products tagged Select" at bounding box center [0, 0] width 0 height 0
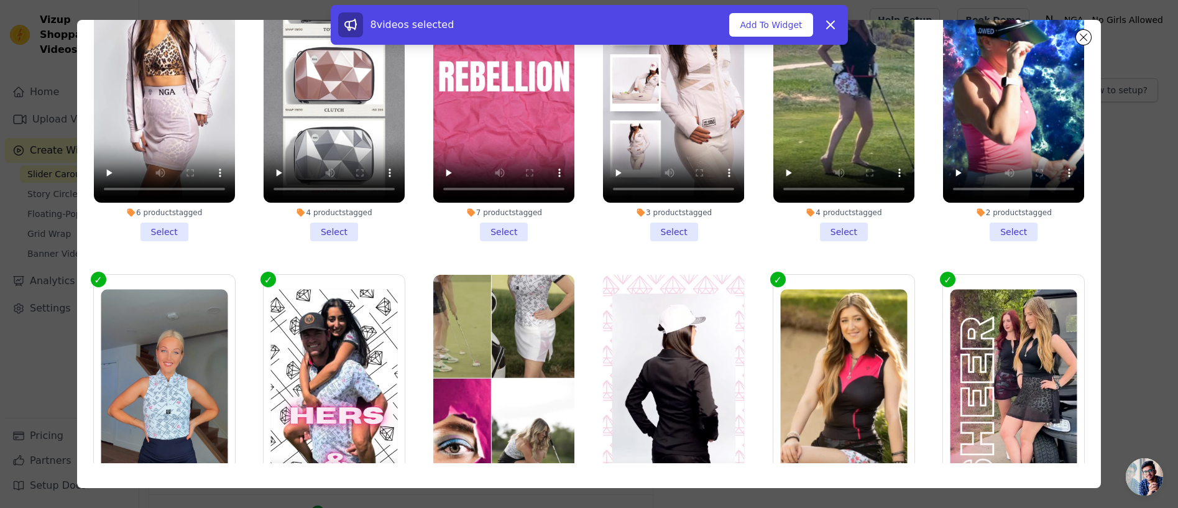
scroll to position [47, 0]
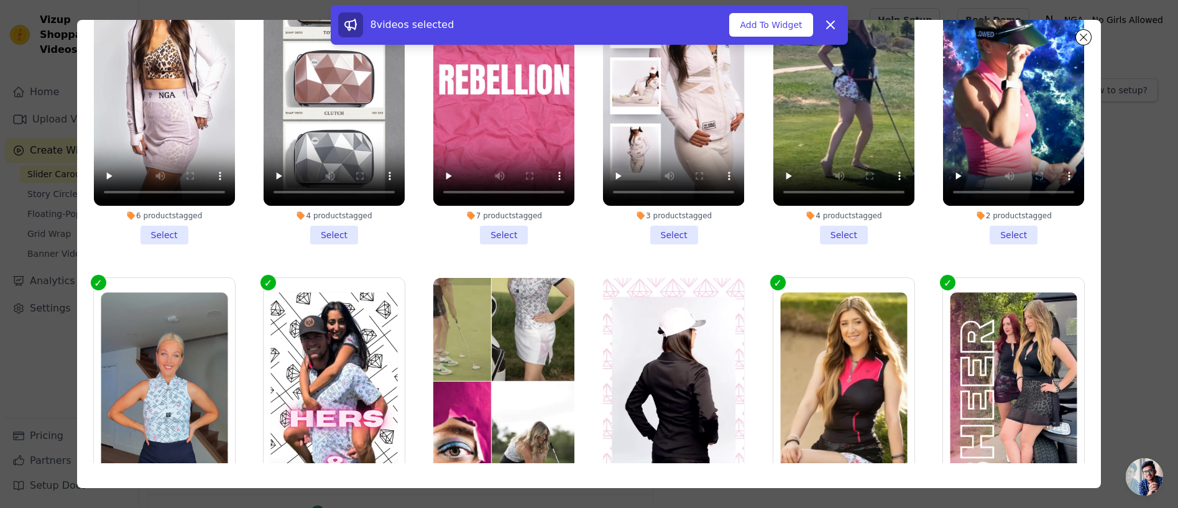
click at [676, 229] on li "3 products tagged Select" at bounding box center [673, 100] width 141 height 290
click at [0, 0] on input "3 products tagged Select" at bounding box center [0, 0] width 0 height 0
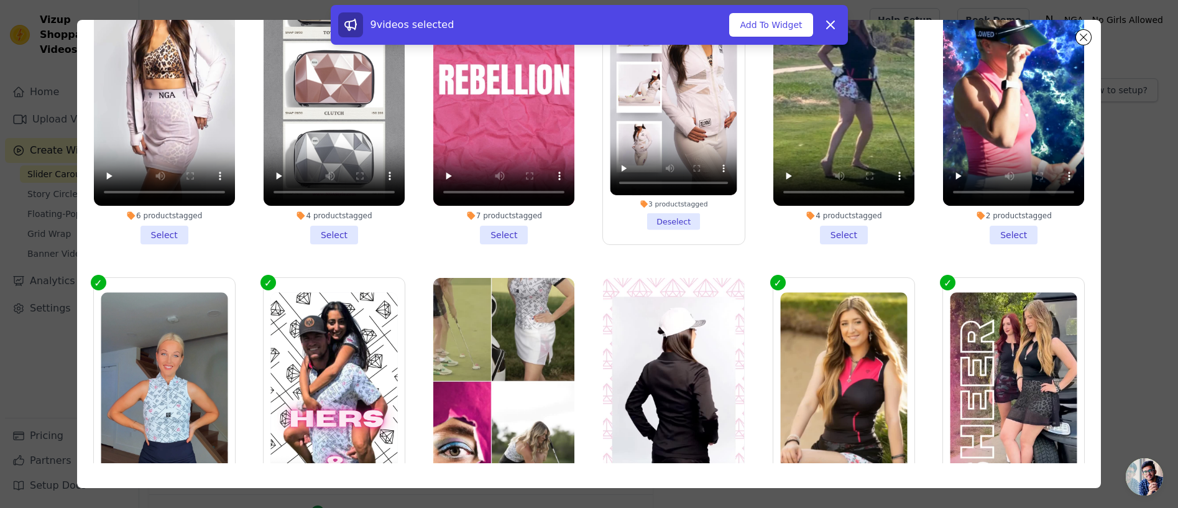
click at [163, 231] on li "6 products tagged Select" at bounding box center [164, 100] width 141 height 290
click at [0, 0] on input "6 products tagged Select" at bounding box center [0, 0] width 0 height 0
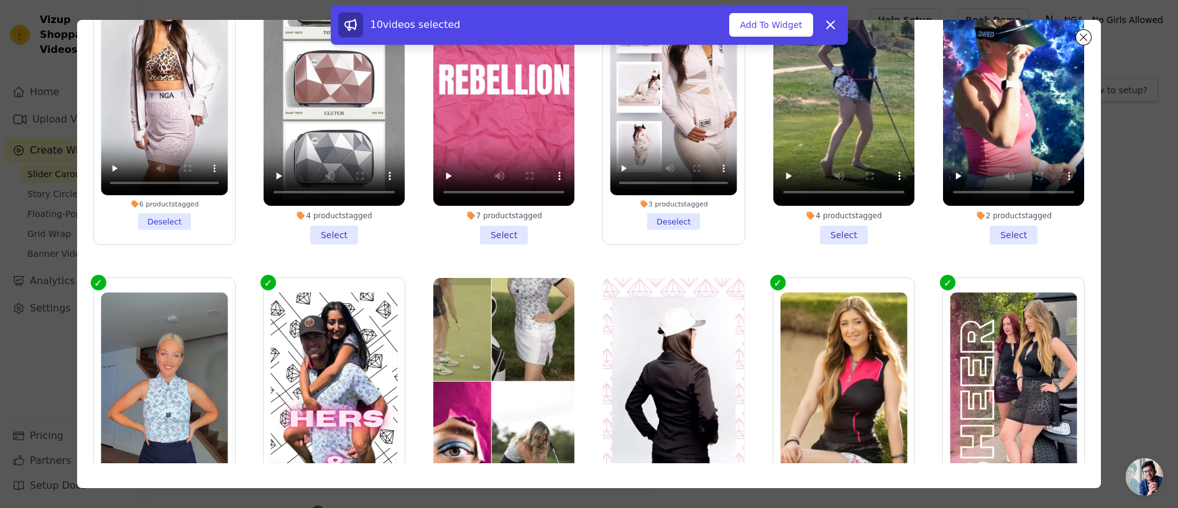
click at [338, 230] on li "4 products tagged Select" at bounding box center [334, 100] width 141 height 290
click at [0, 0] on input "4 products tagged Select" at bounding box center [0, 0] width 0 height 0
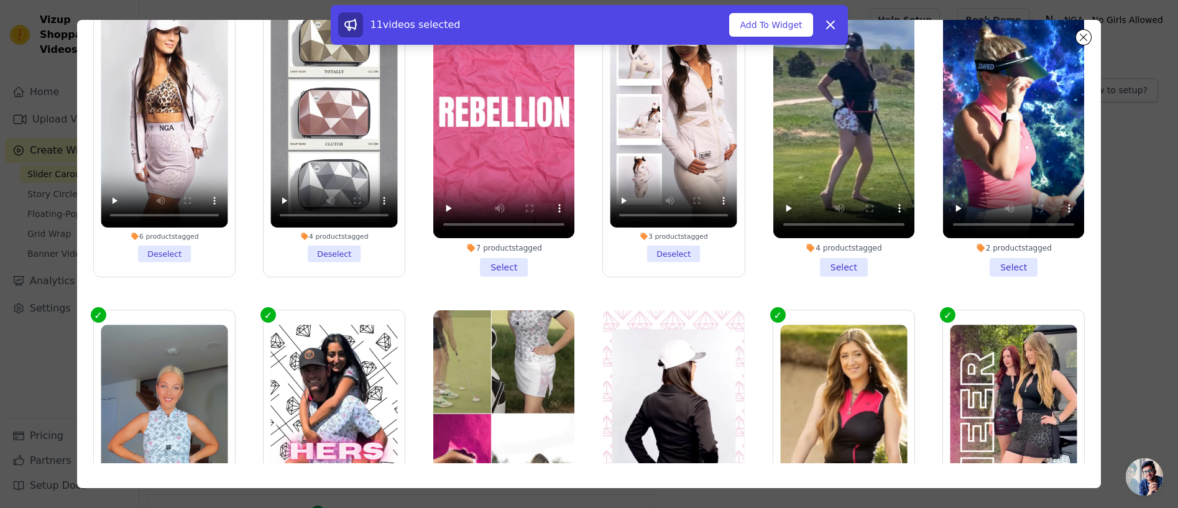
scroll to position [0, 0]
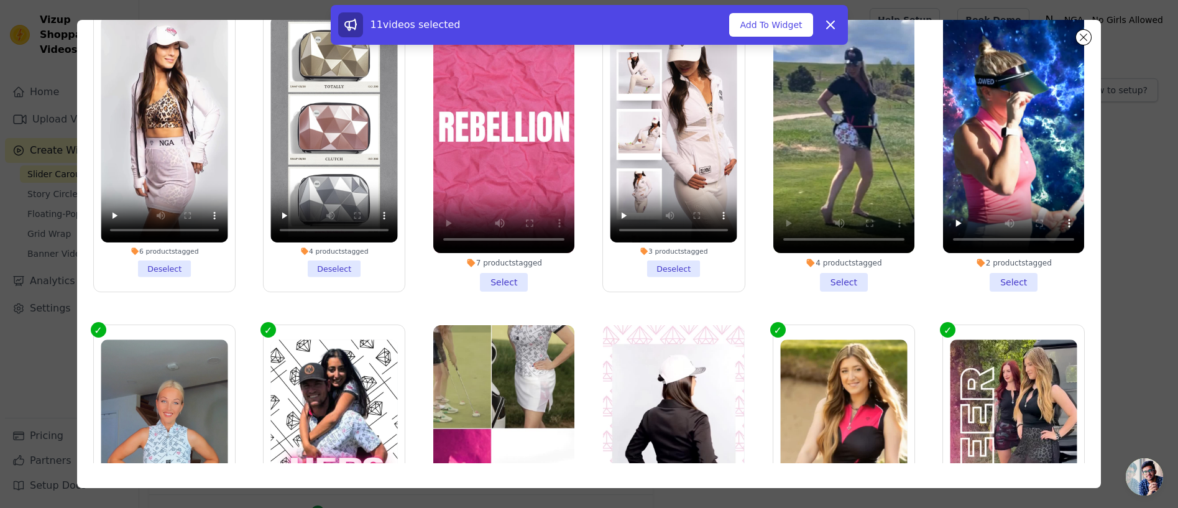
click at [847, 280] on li "4 products tagged Select" at bounding box center [843, 147] width 141 height 290
click at [0, 0] on input "4 products tagged Select" at bounding box center [0, 0] width 0 height 0
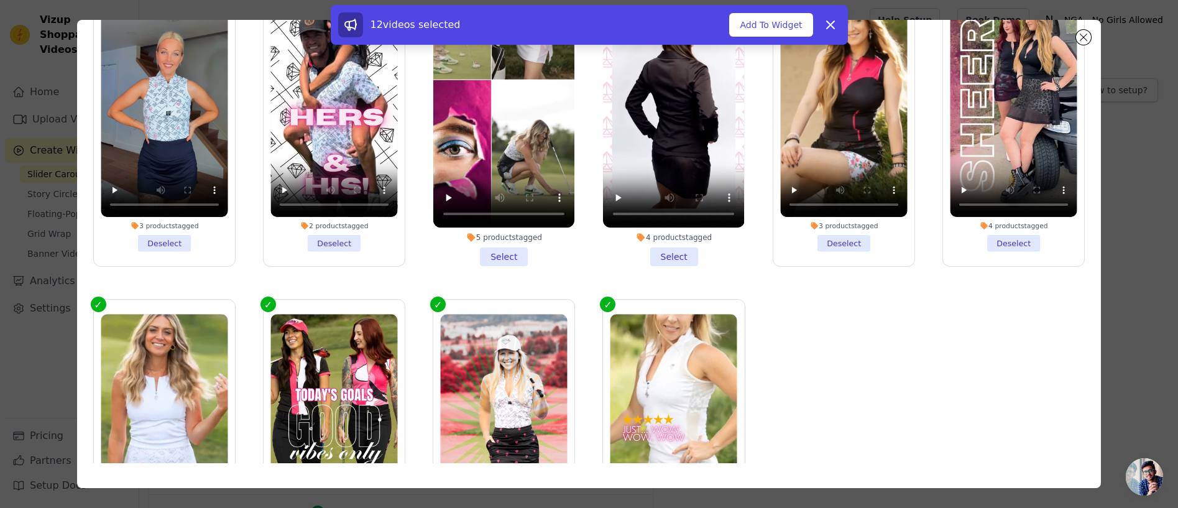
scroll to position [353, 0]
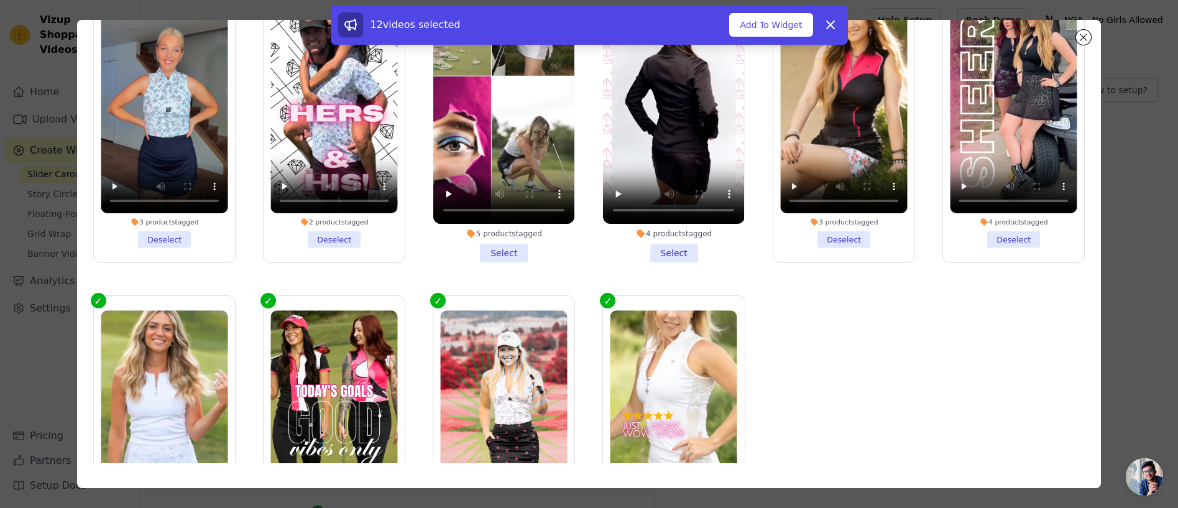
click at [504, 252] on li "5 products tagged Select" at bounding box center [503, 118] width 141 height 290
click at [0, 0] on input "5 products tagged Select" at bounding box center [0, 0] width 0 height 0
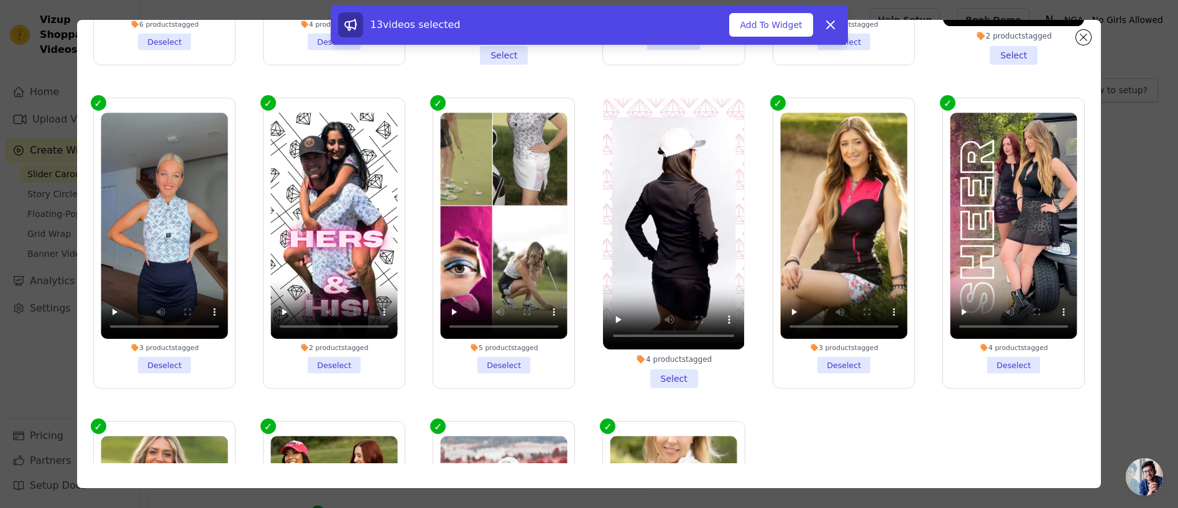
scroll to position [228, 0]
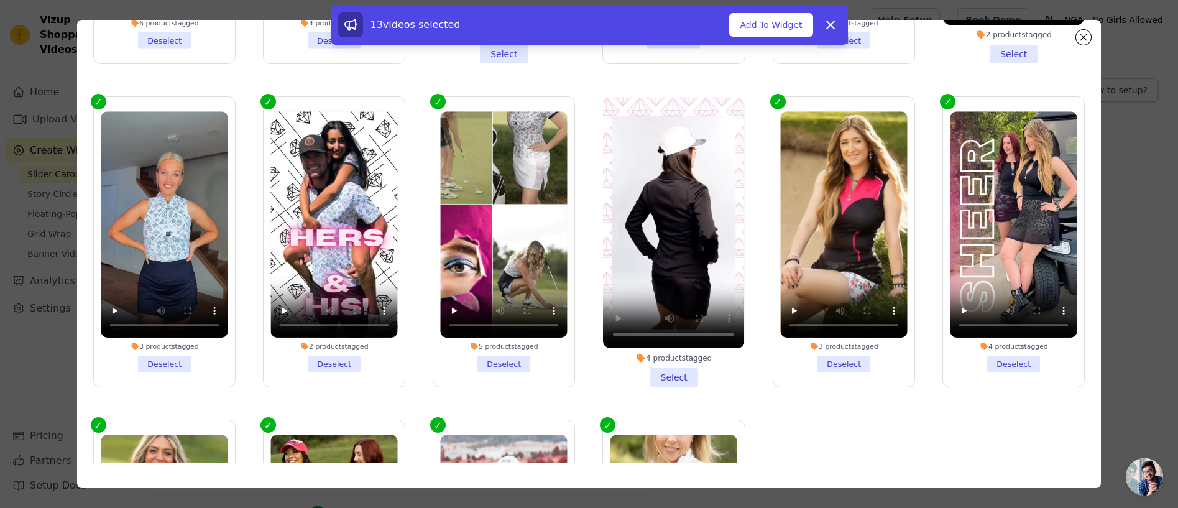
click at [675, 377] on li "4 products tagged Select" at bounding box center [673, 242] width 141 height 290
click at [0, 0] on input "4 products tagged Select" at bounding box center [0, 0] width 0 height 0
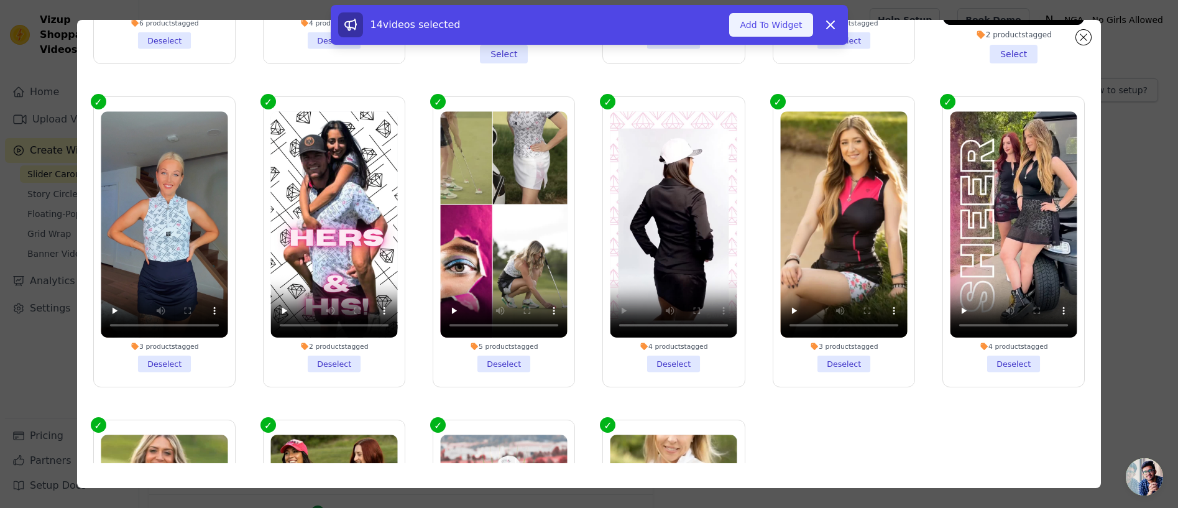
click at [767, 27] on button "Add To Widget" at bounding box center [770, 25] width 83 height 24
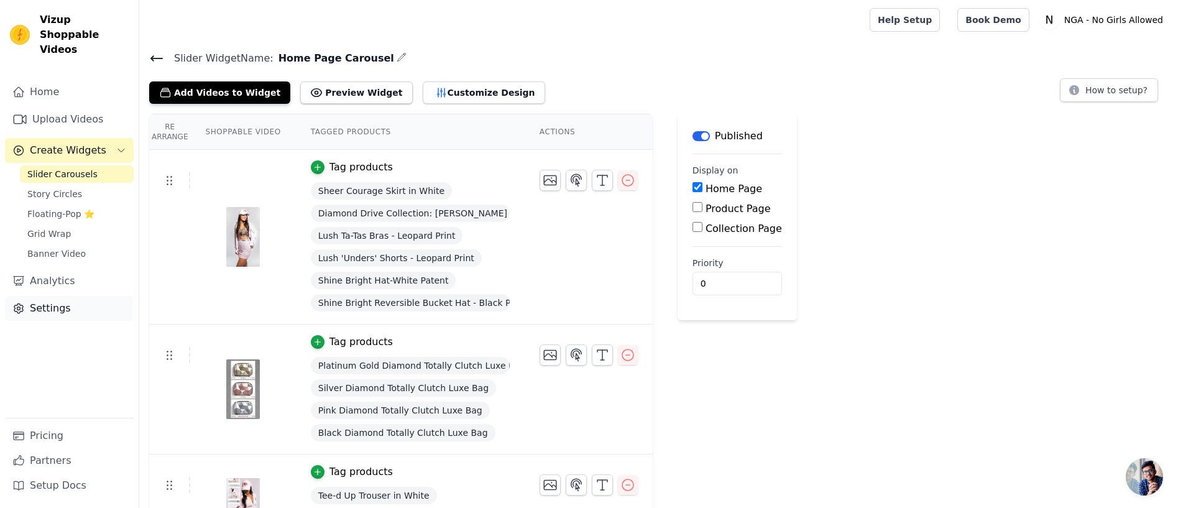
click at [47, 296] on link "Settings" at bounding box center [69, 308] width 129 height 25
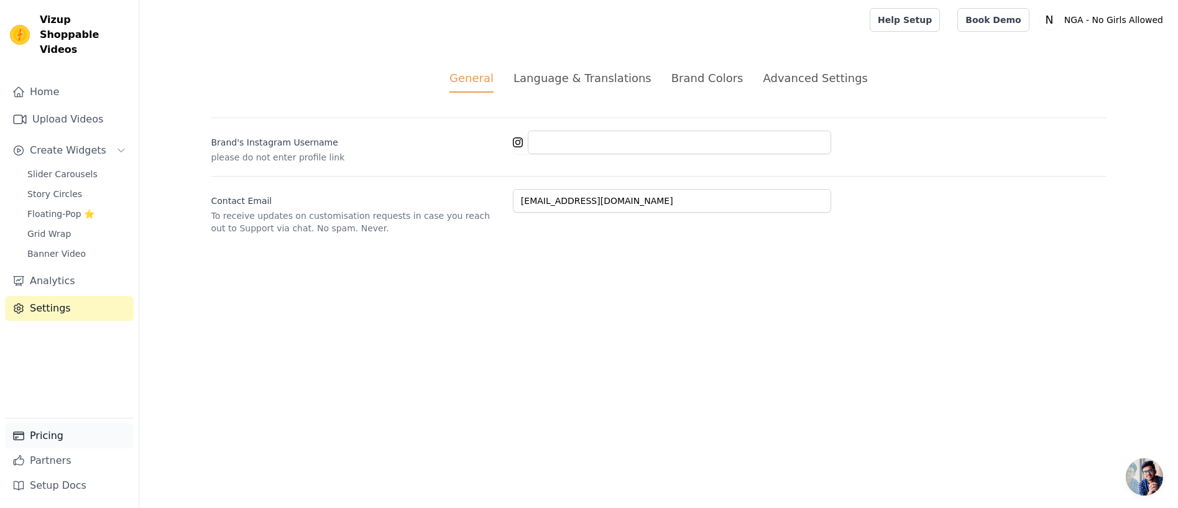
click at [45, 436] on link "Pricing" at bounding box center [69, 435] width 129 height 25
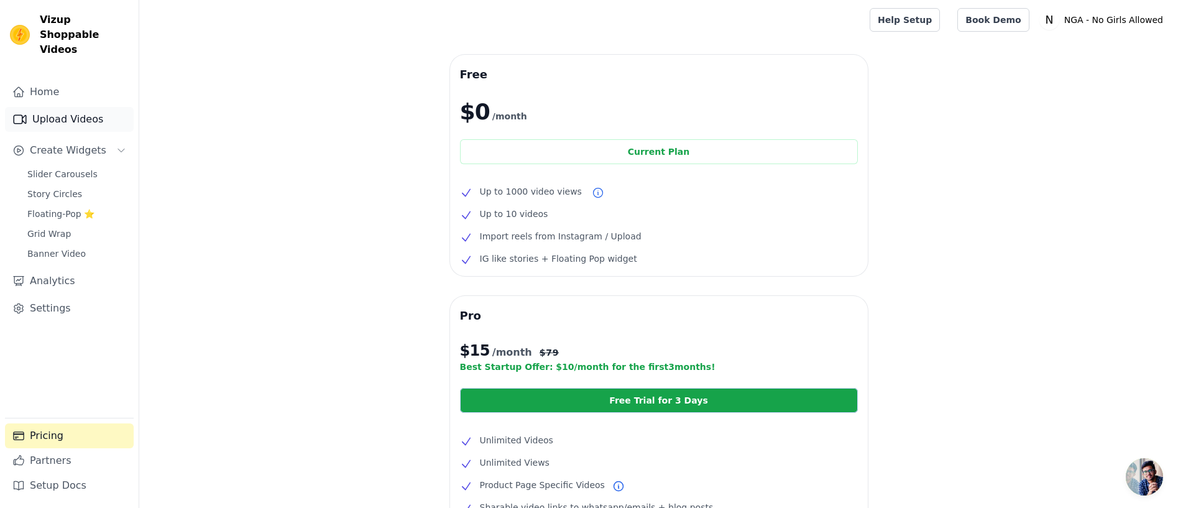
click at [52, 107] on link "Upload Videos" at bounding box center [69, 119] width 129 height 25
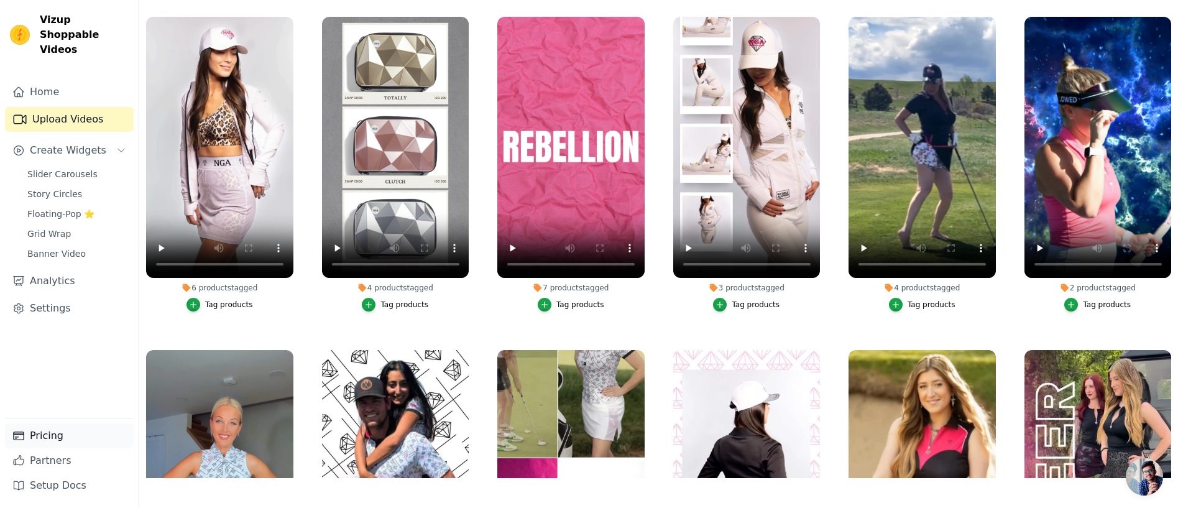
click at [45, 436] on link "Pricing" at bounding box center [69, 435] width 129 height 25
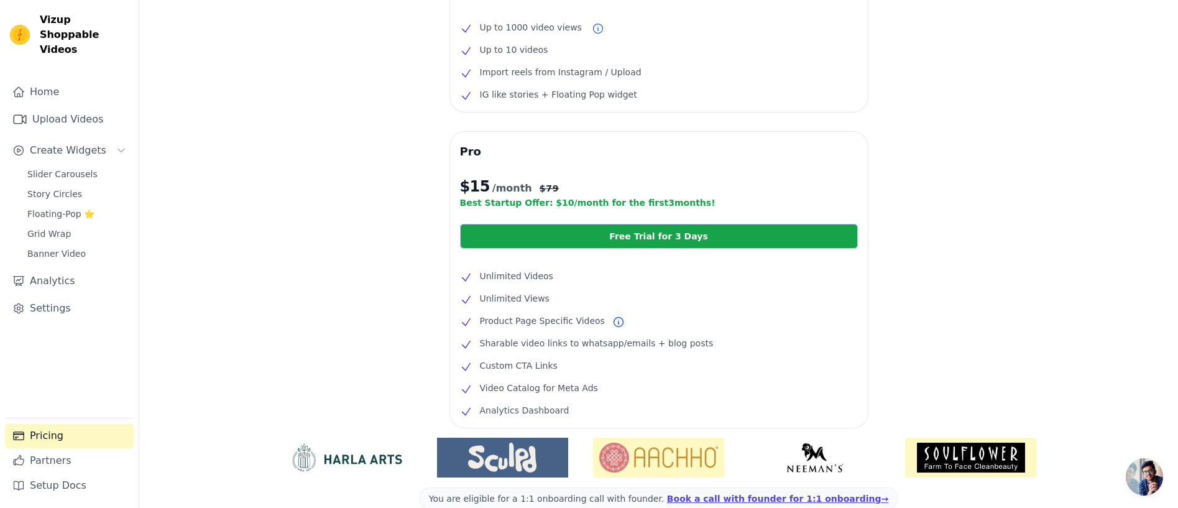
scroll to position [168, 0]
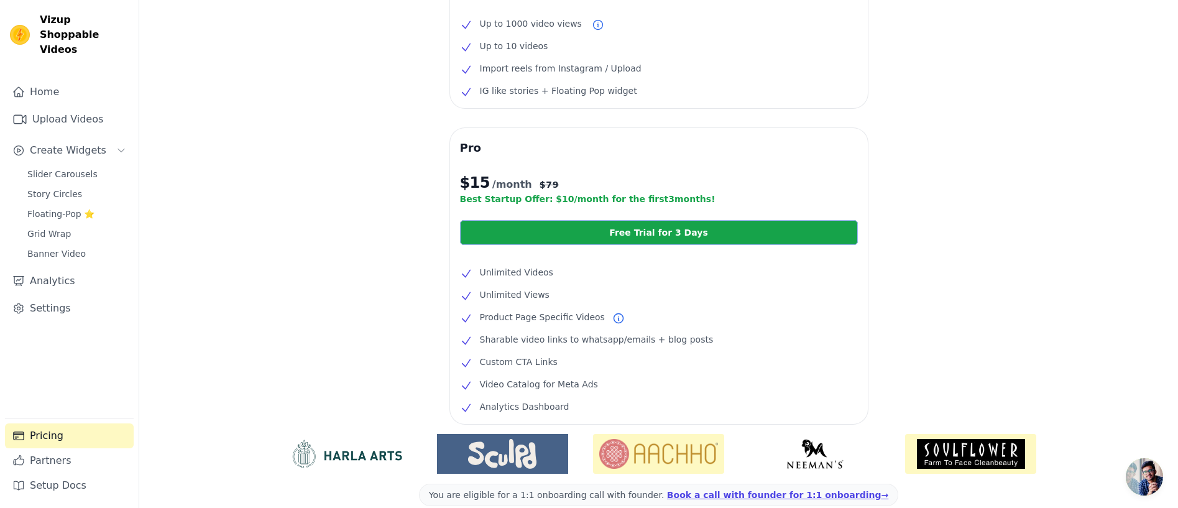
click at [652, 231] on link "Free Trial for 3 Days" at bounding box center [659, 232] width 398 height 25
